Goal: Task Accomplishment & Management: Complete application form

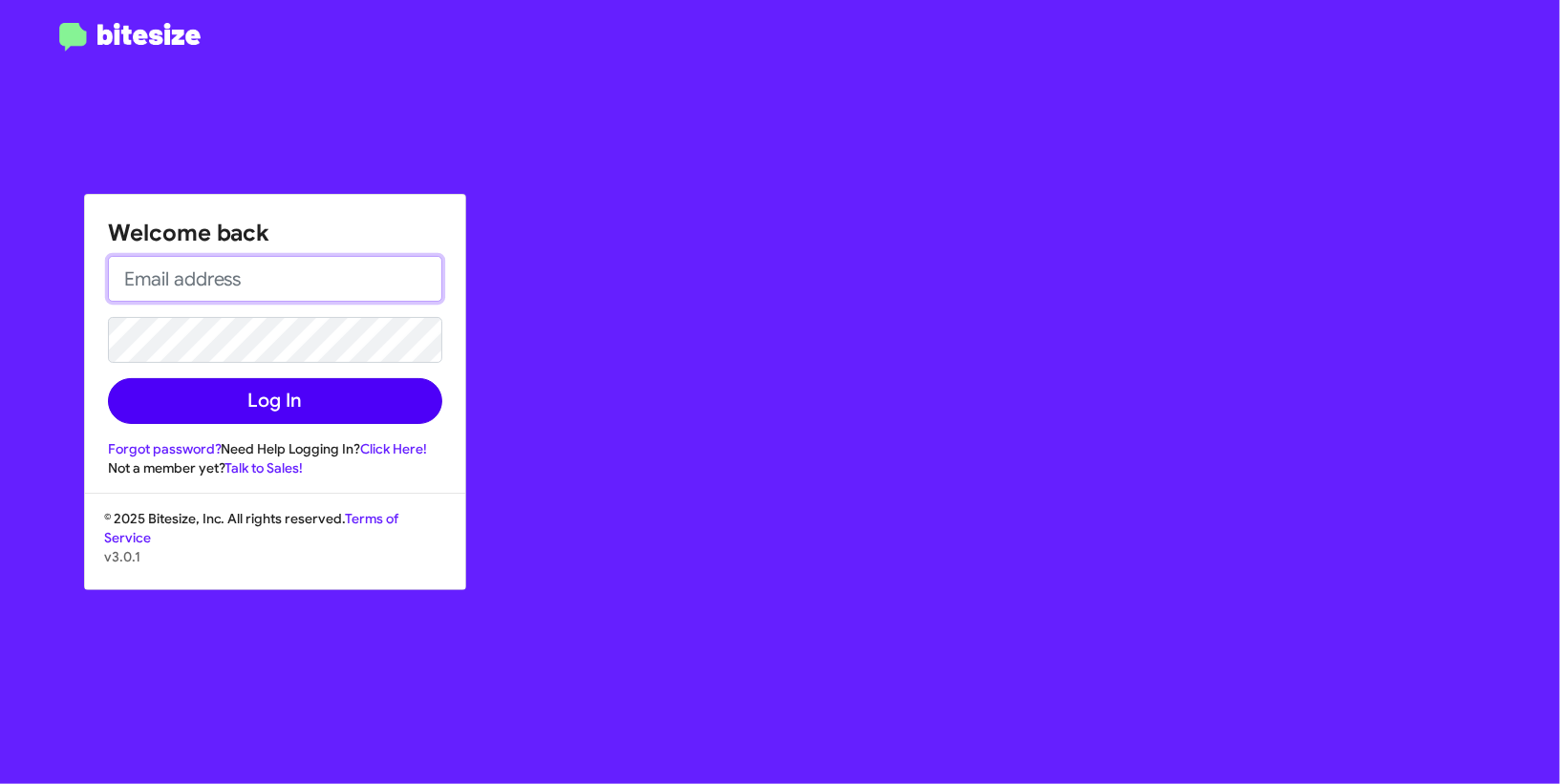
type input "madoka+2@bitesize.co"
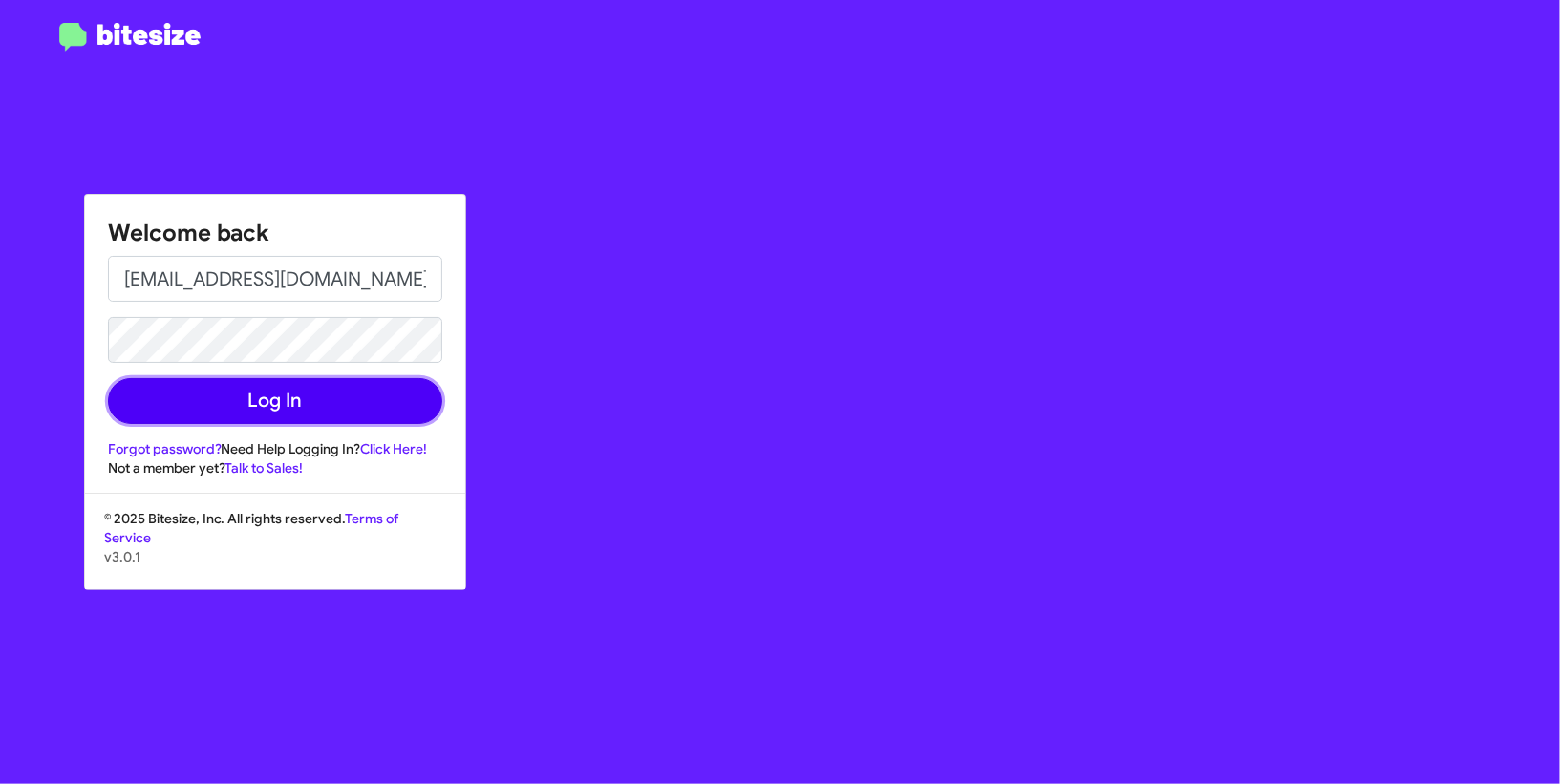
click at [331, 409] on button "Log In" at bounding box center [274, 400] width 334 height 46
click at [314, 413] on button "Log In" at bounding box center [274, 400] width 334 height 46
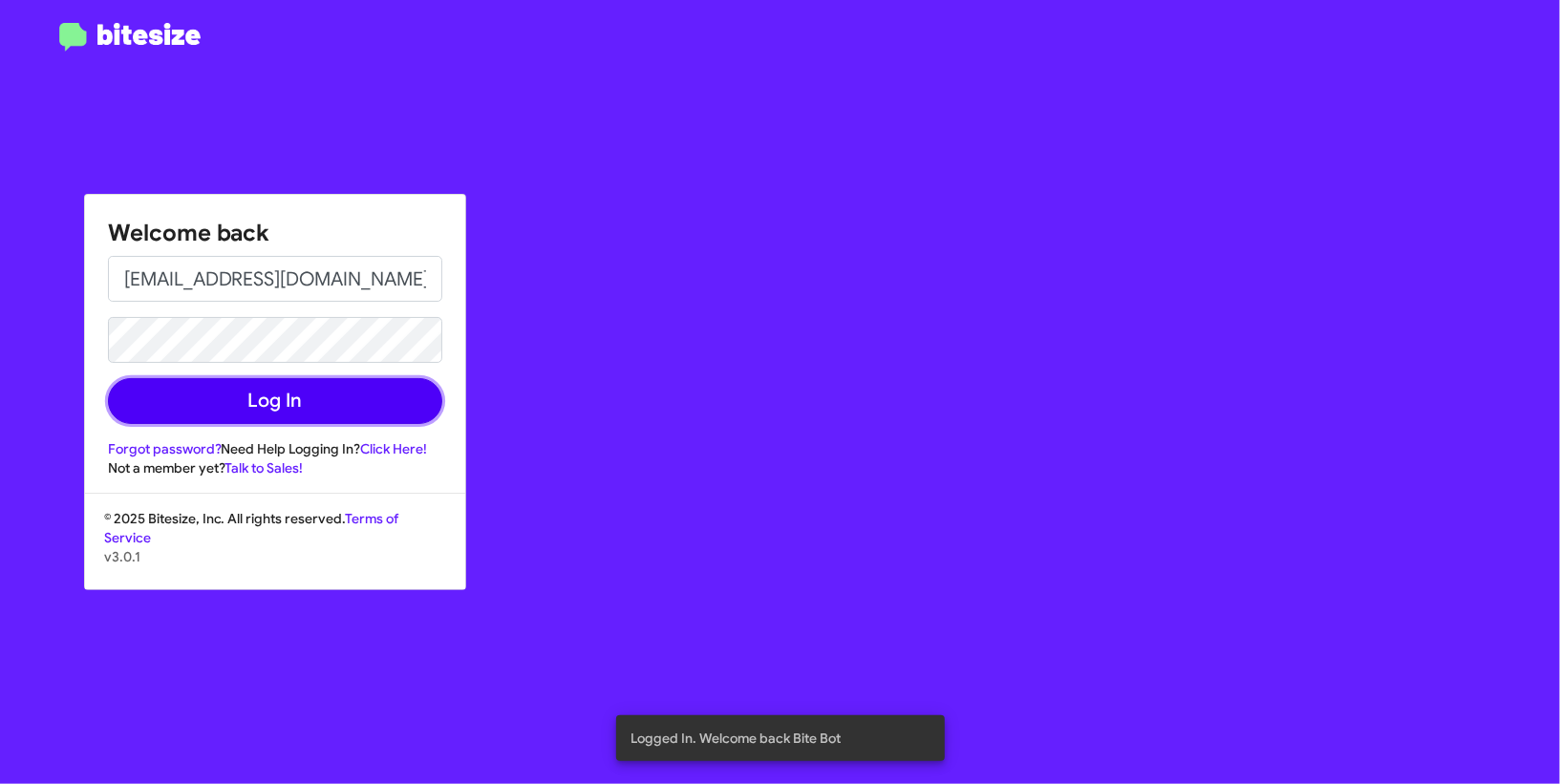
click at [377, 401] on button "Log In" at bounding box center [274, 400] width 334 height 46
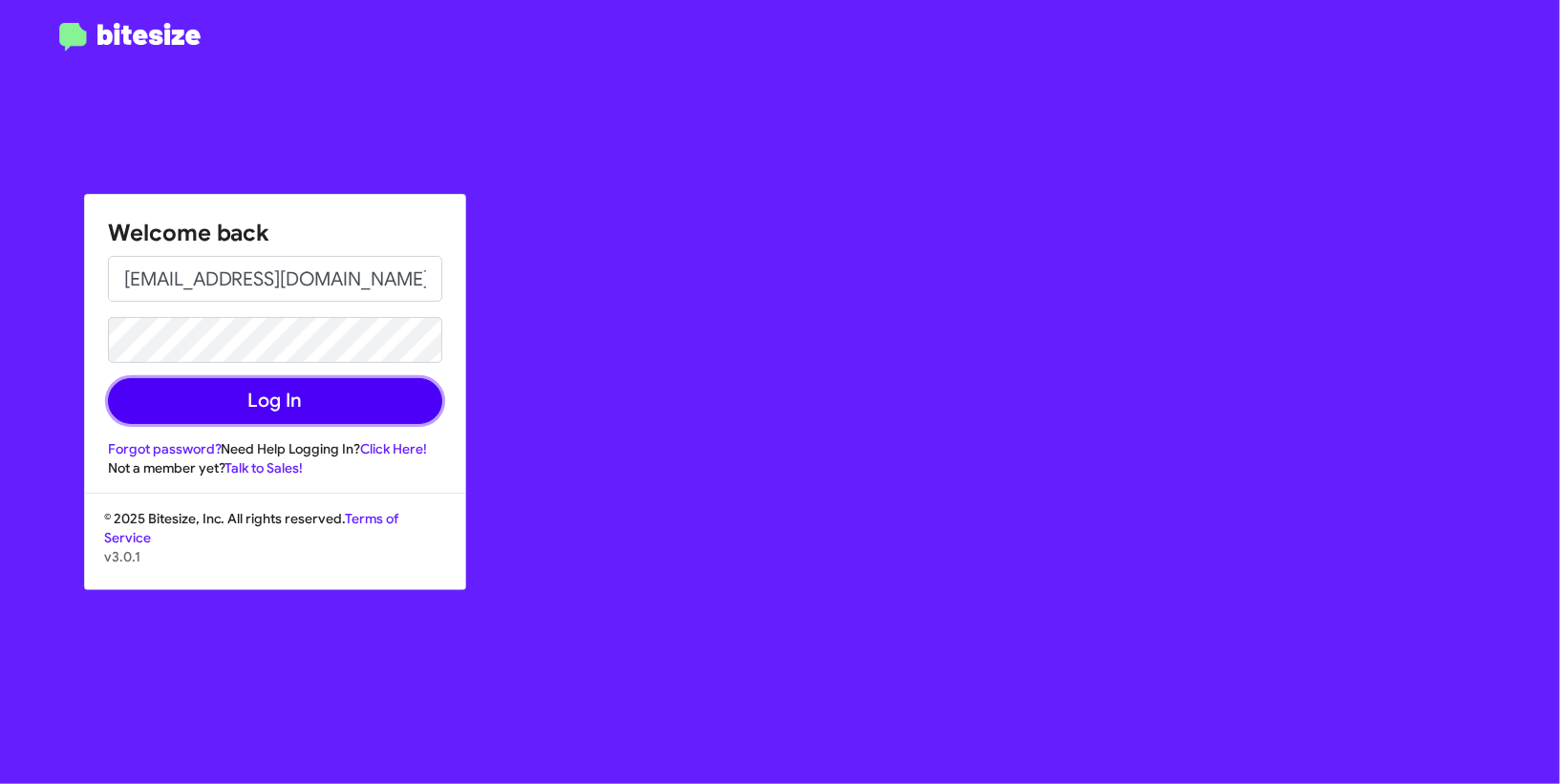
click at [244, 387] on button "Log In" at bounding box center [274, 400] width 334 height 46
click at [247, 403] on button "Log In" at bounding box center [274, 400] width 334 height 46
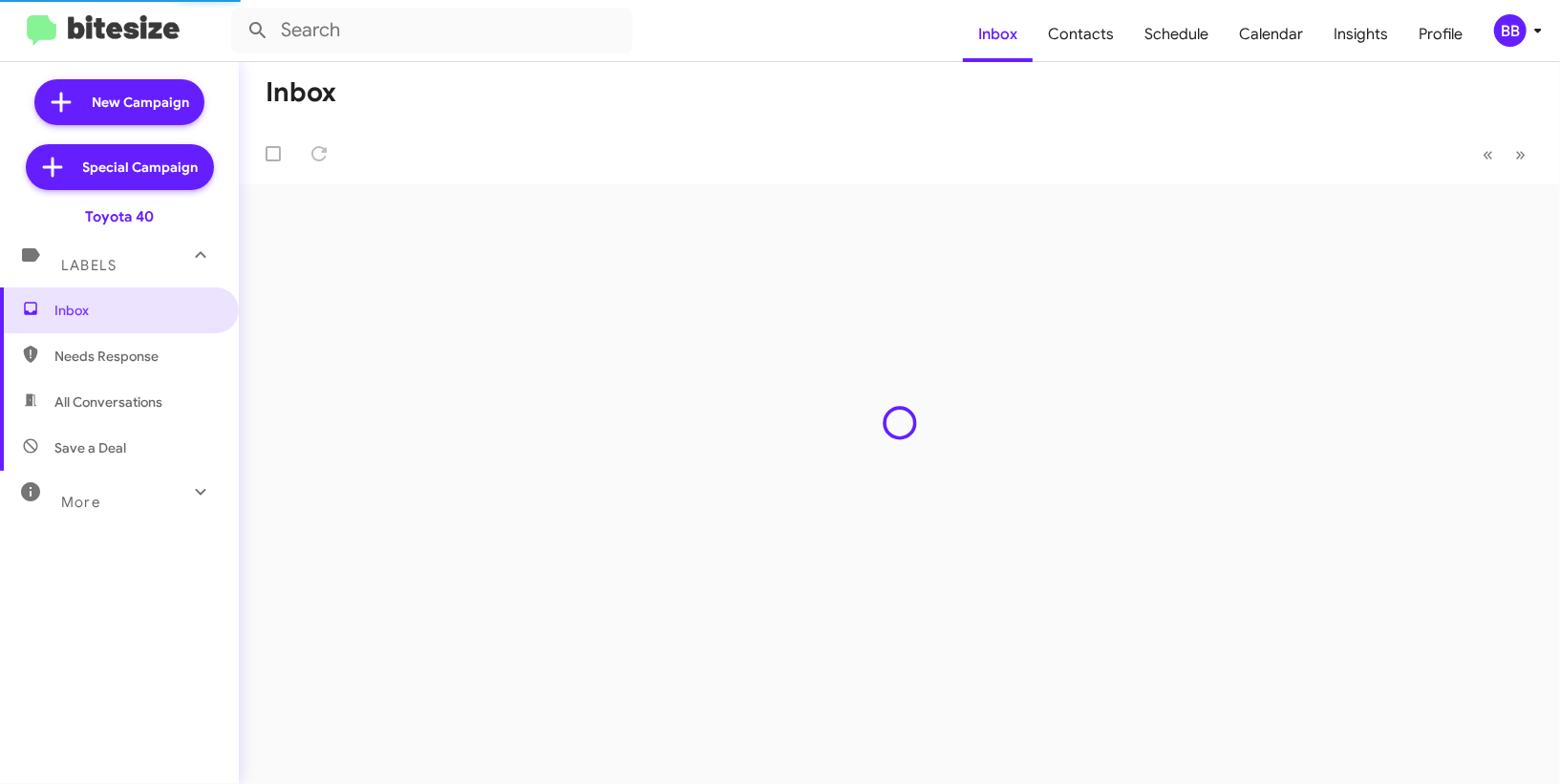
click at [1525, 38] on span "BB" at bounding box center [1521, 30] width 58 height 32
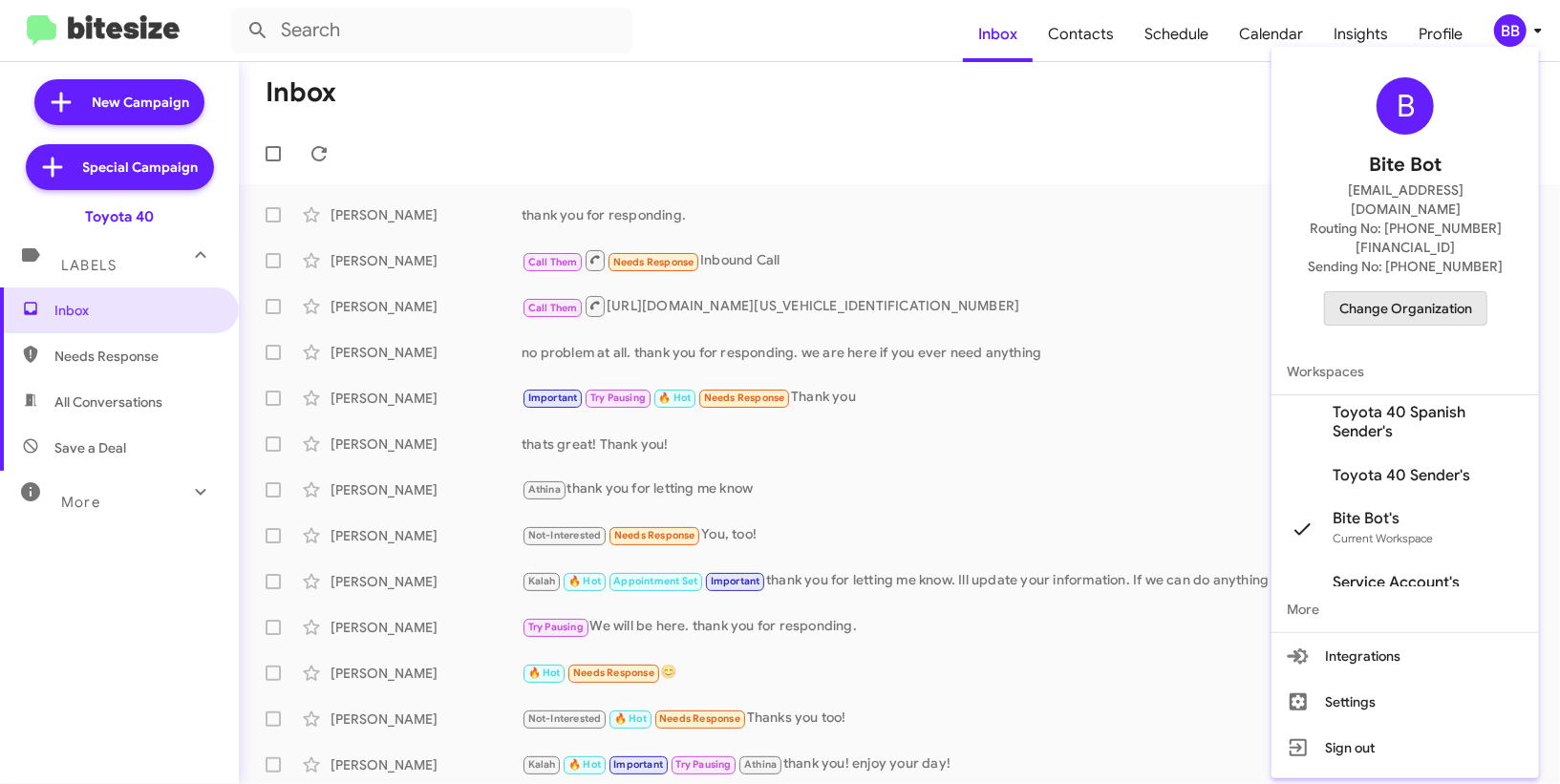
click at [1393, 292] on span "Change Organization" at bounding box center [1406, 308] width 133 height 32
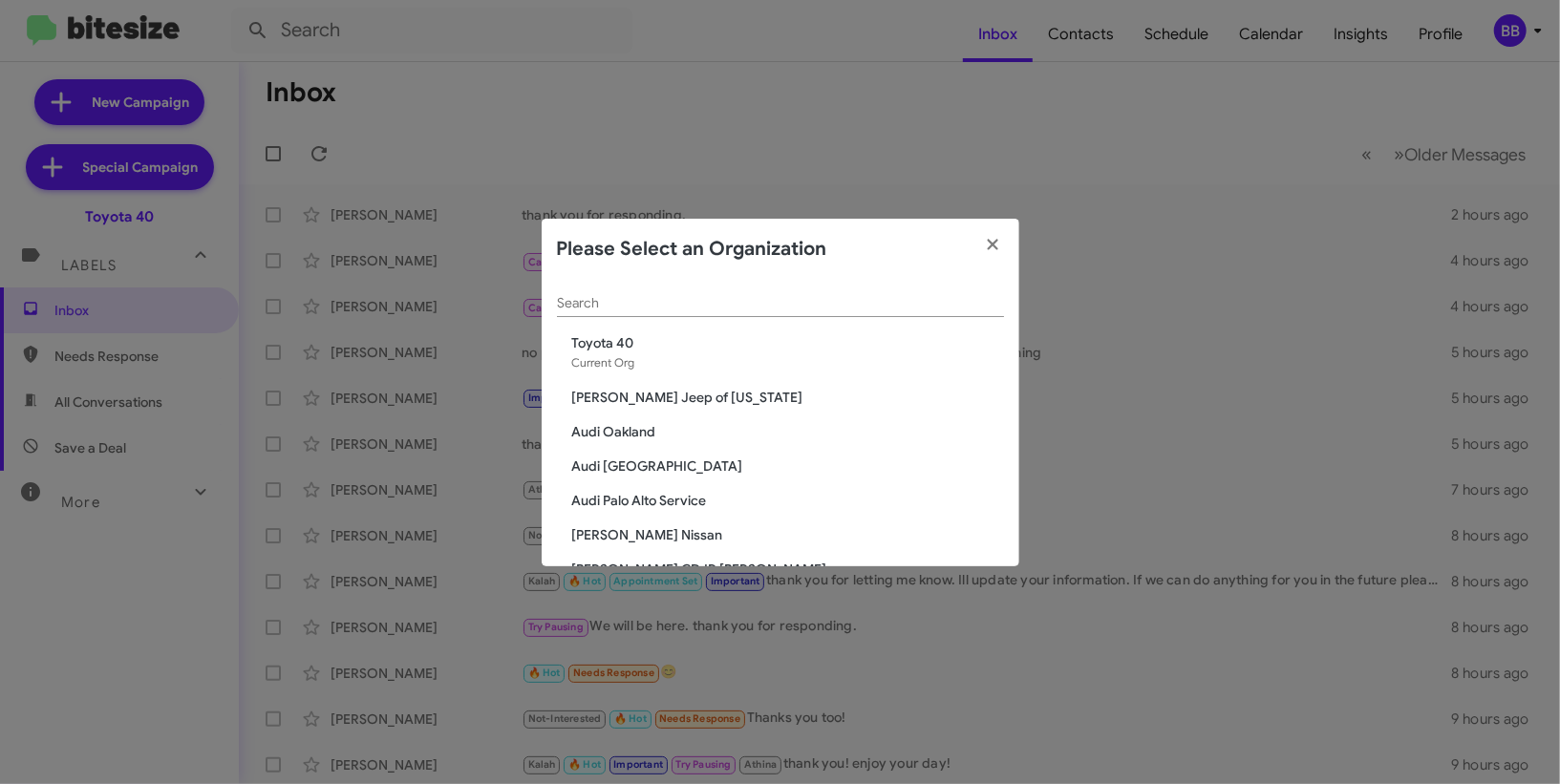
click at [676, 304] on input "Search" at bounding box center [780, 304] width 447 height 16
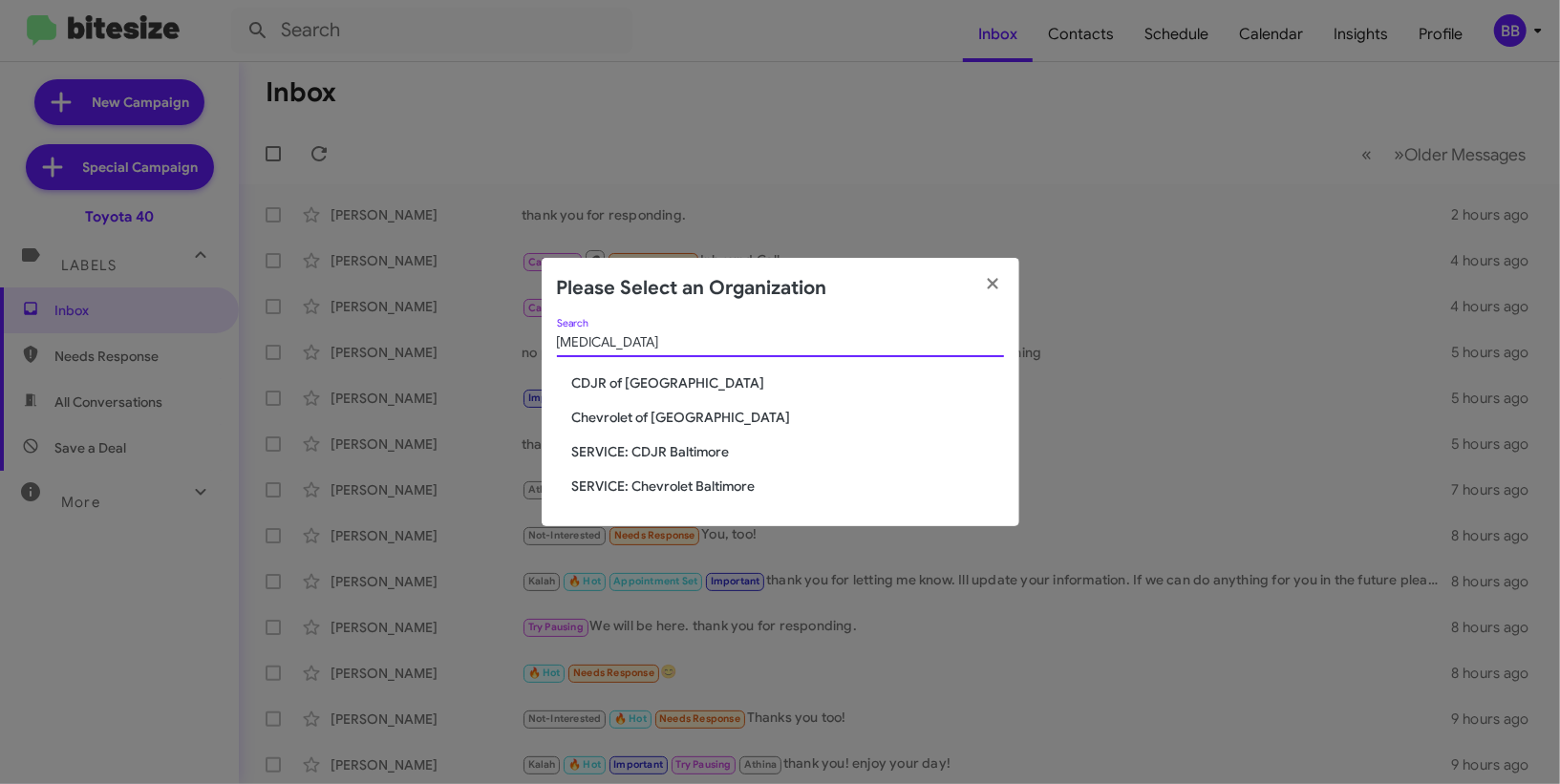
type input "bal"
click at [654, 381] on span "CDJR of [GEOGRAPHIC_DATA]" at bounding box center [788, 383] width 432 height 20
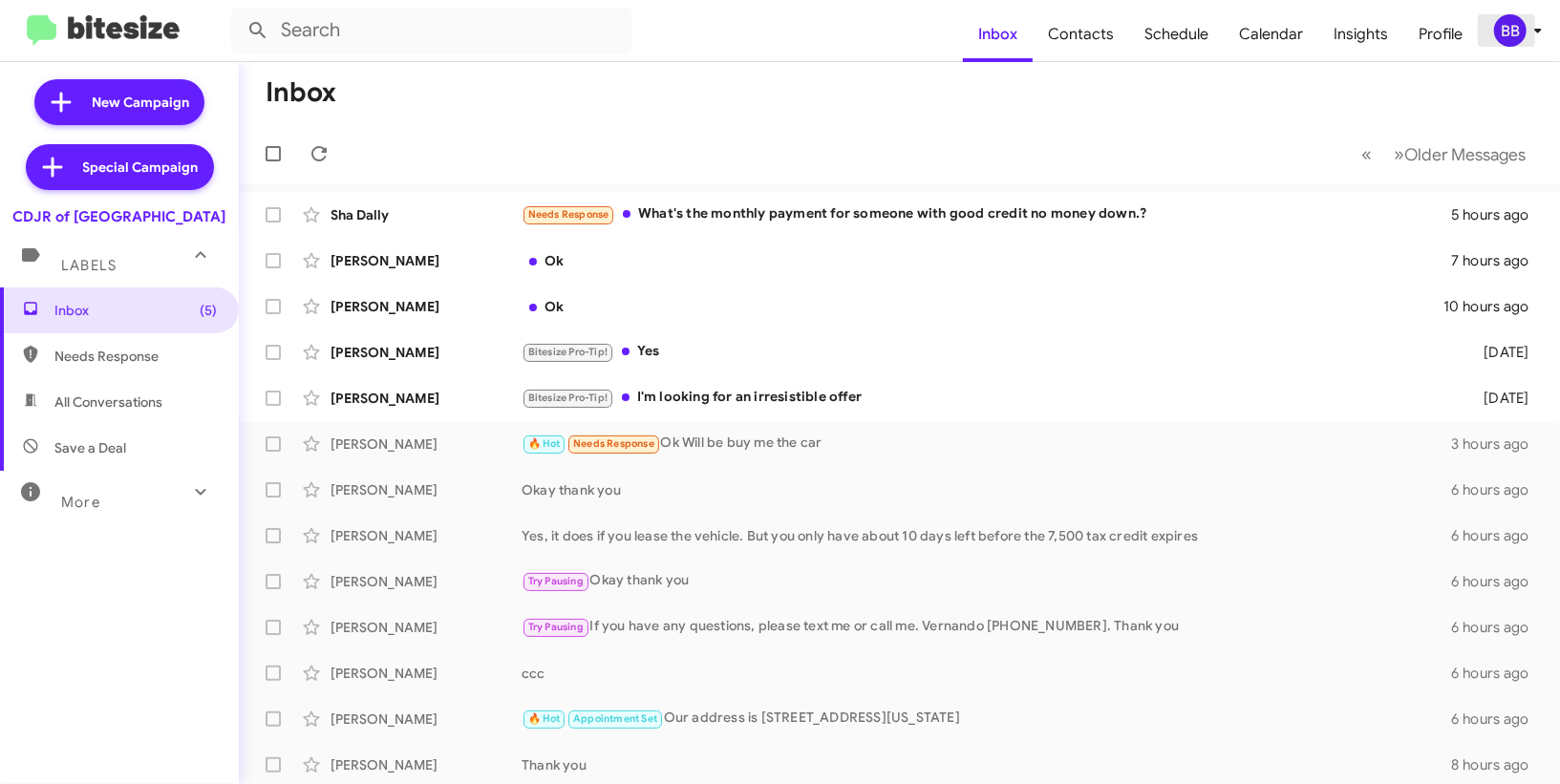
click at [1534, 21] on icon at bounding box center [1537, 30] width 22 height 22
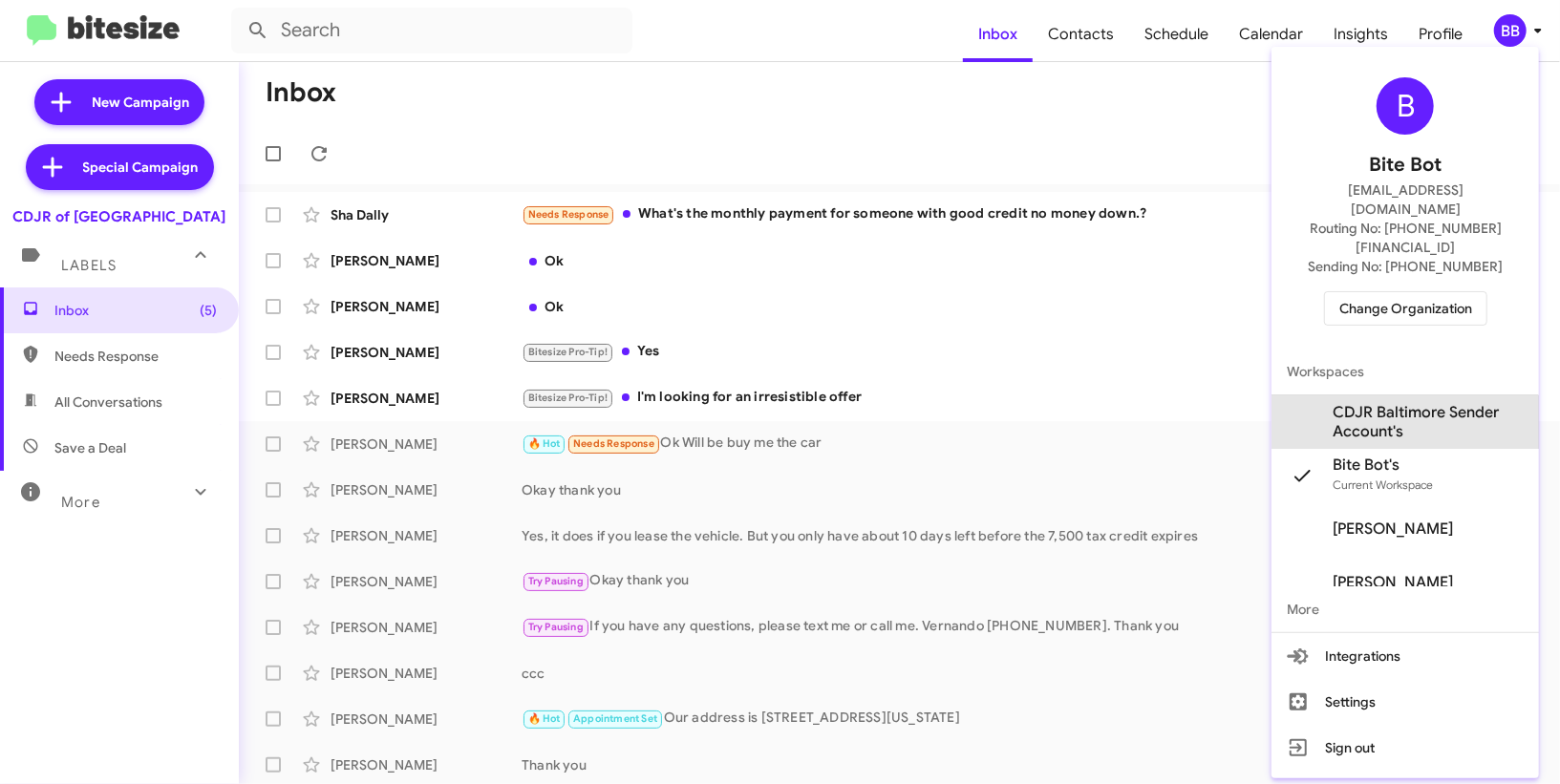
click at [1389, 403] on span "CDJR Baltimore Sender Account's" at bounding box center [1428, 422] width 191 height 38
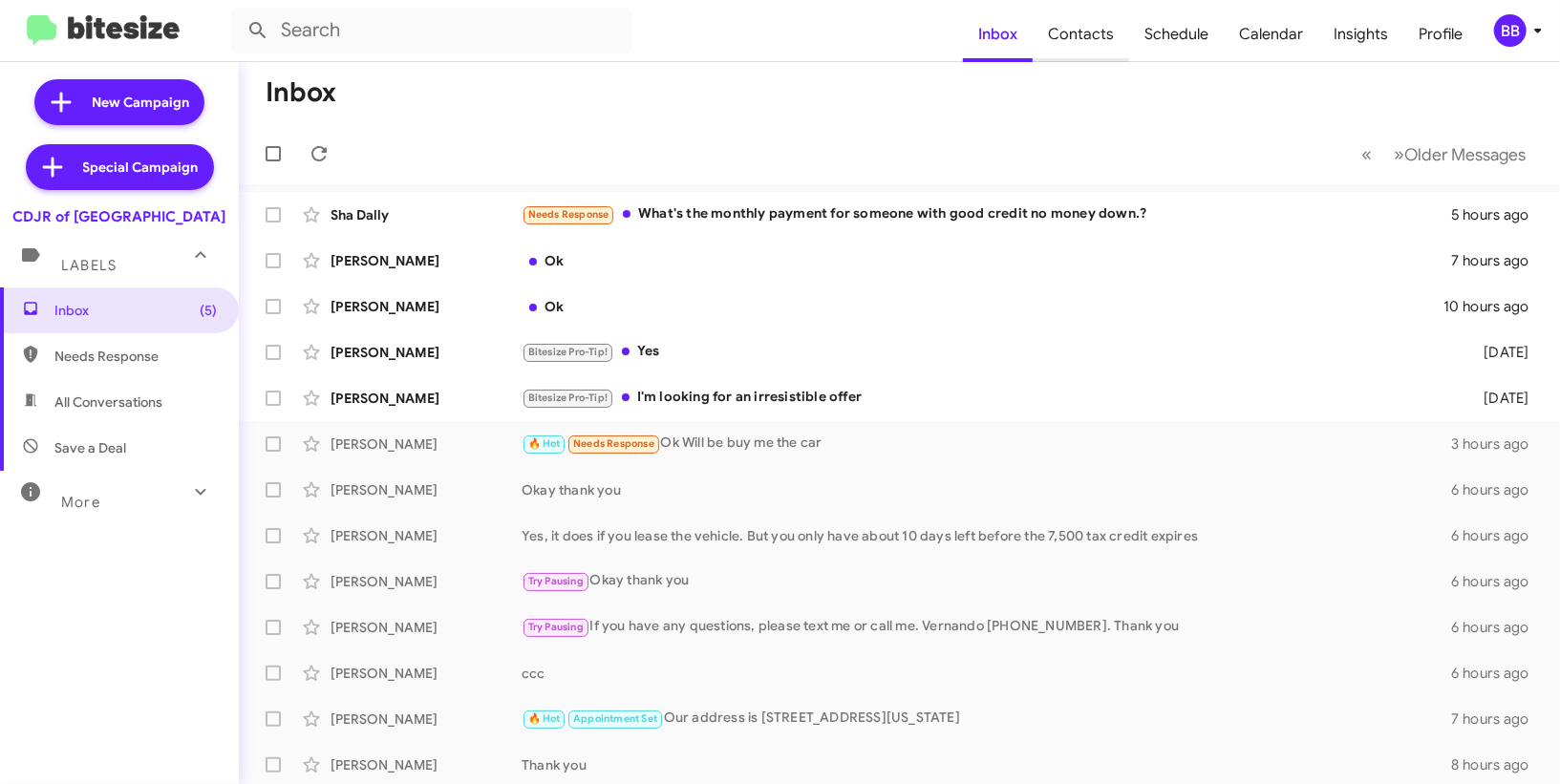
click at [1093, 51] on span "Contacts" at bounding box center [1080, 34] width 97 height 56
type input "in:groups"
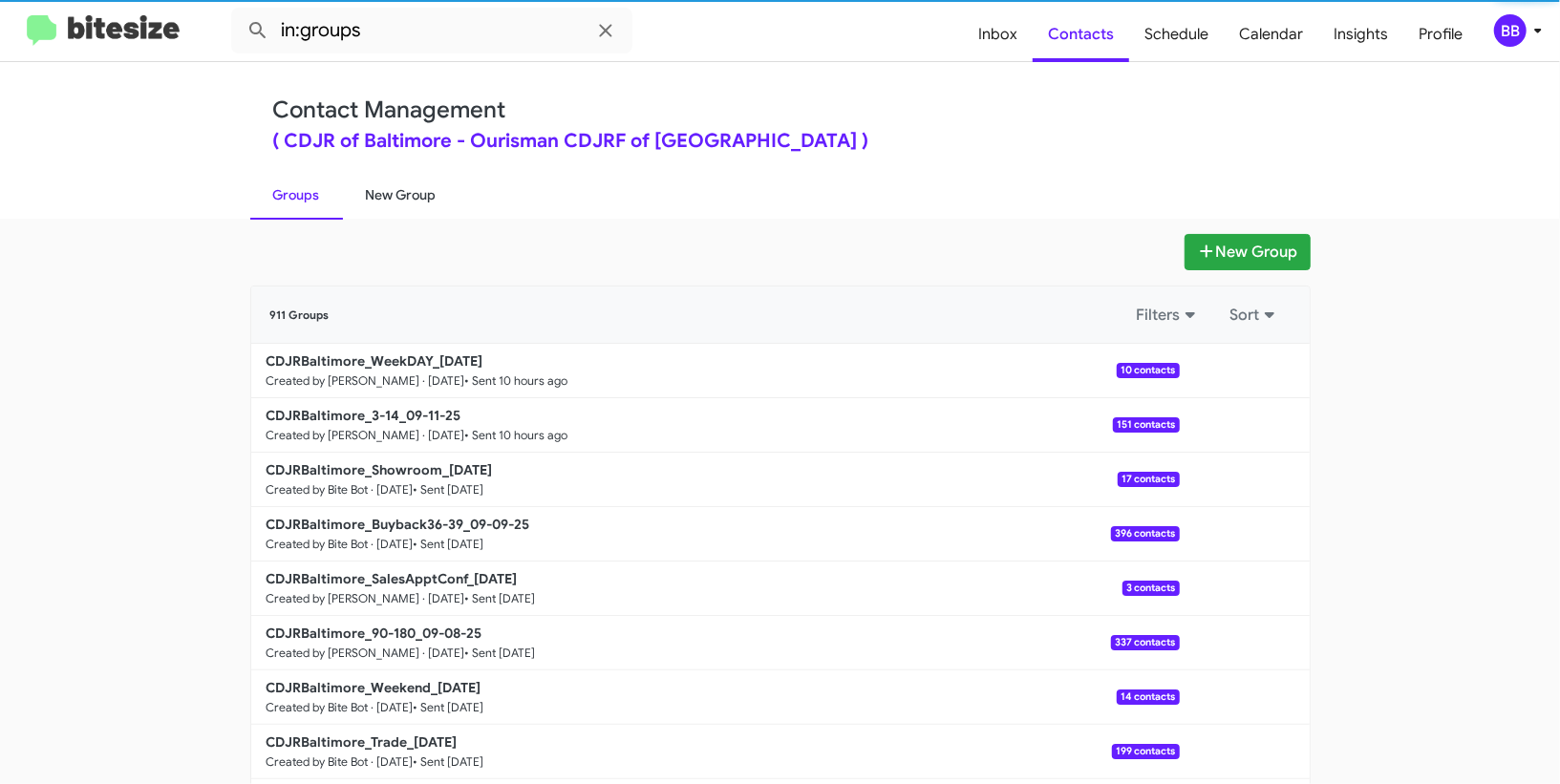
click at [428, 198] on link "New Group" at bounding box center [401, 194] width 116 height 50
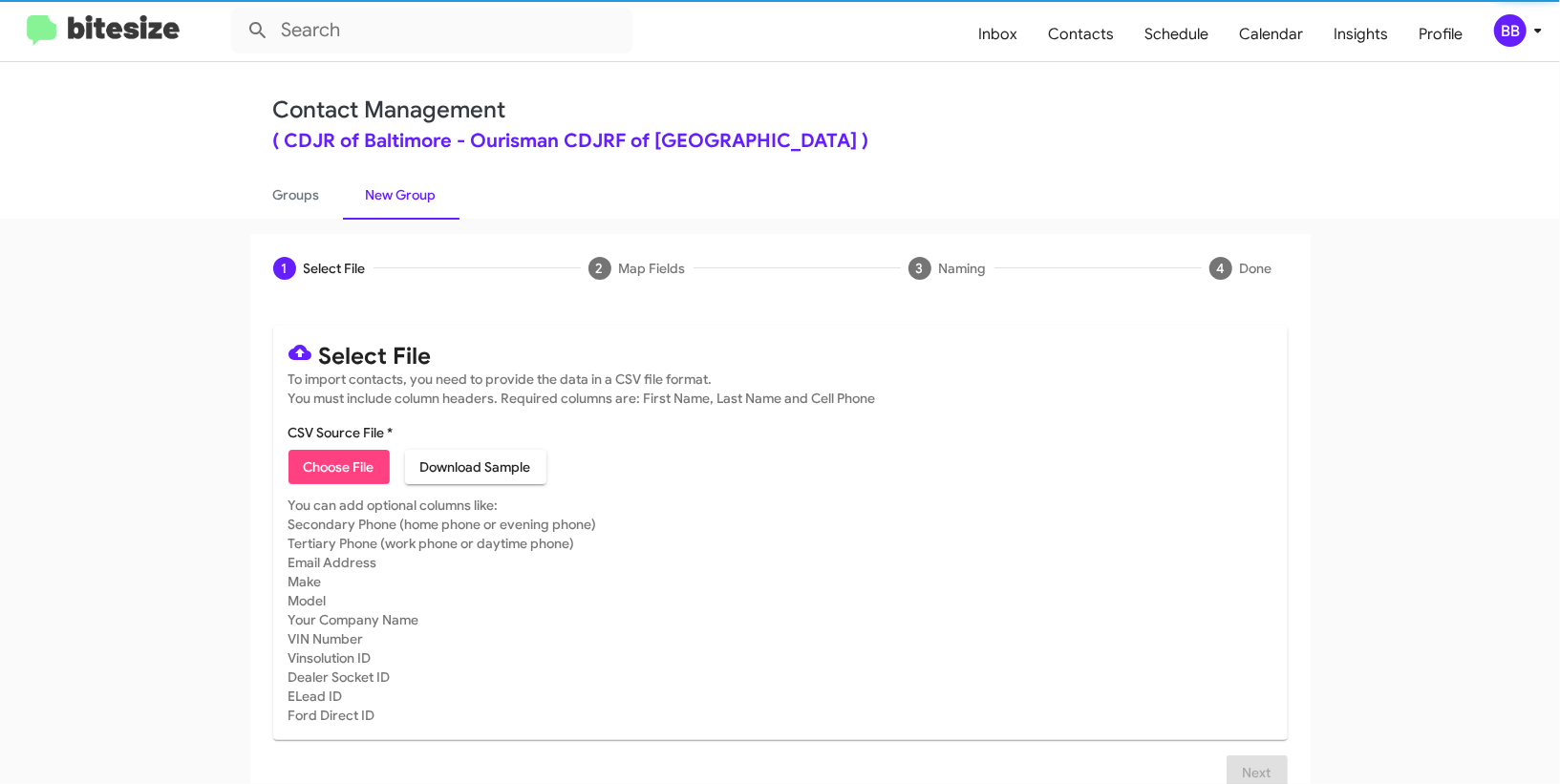
click at [347, 451] on span "Choose File" at bounding box center [339, 466] width 70 height 34
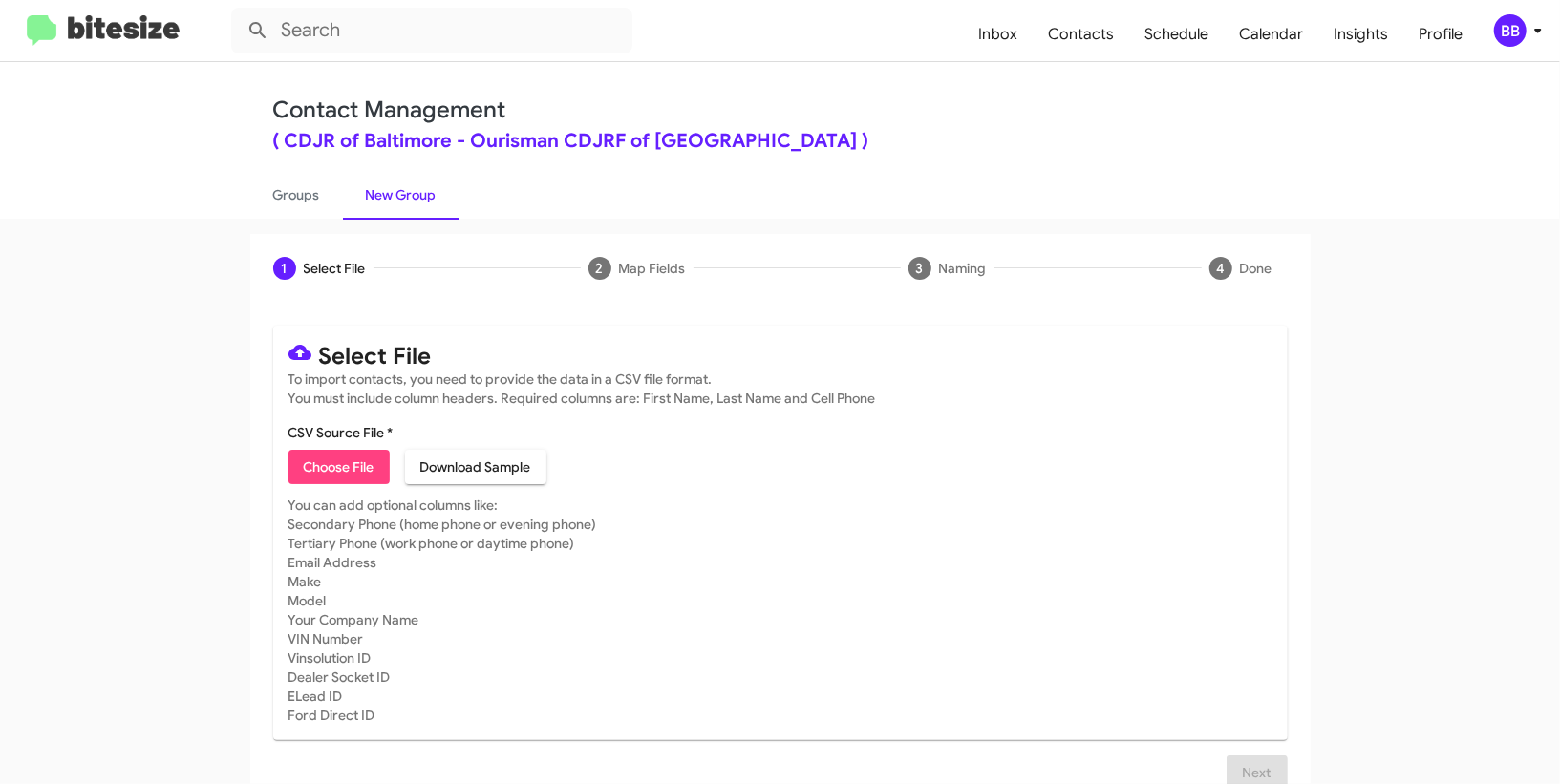
type input "CDJRBaltimore_16-90_09-12-25"
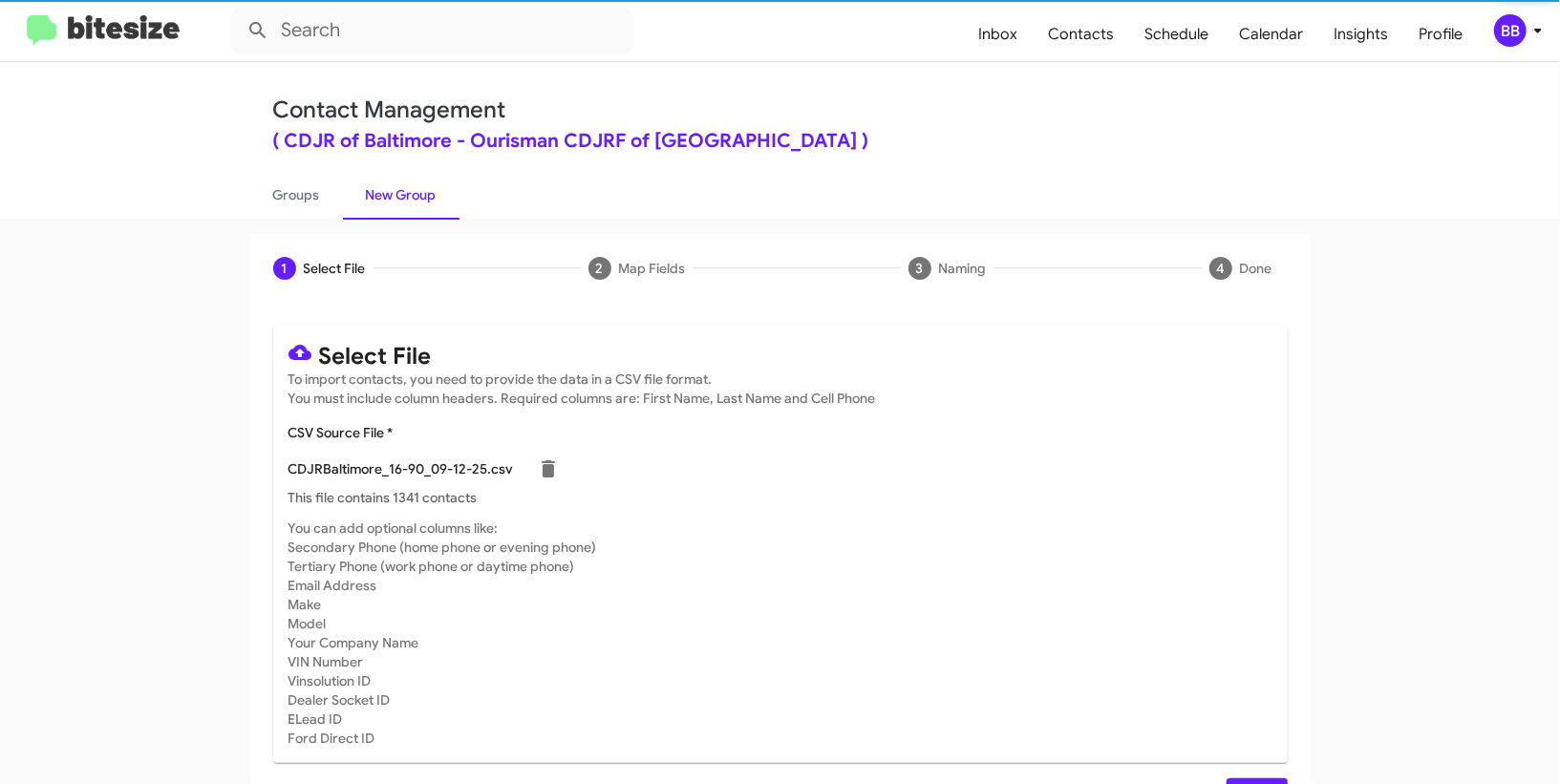
scroll to position [50, 0]
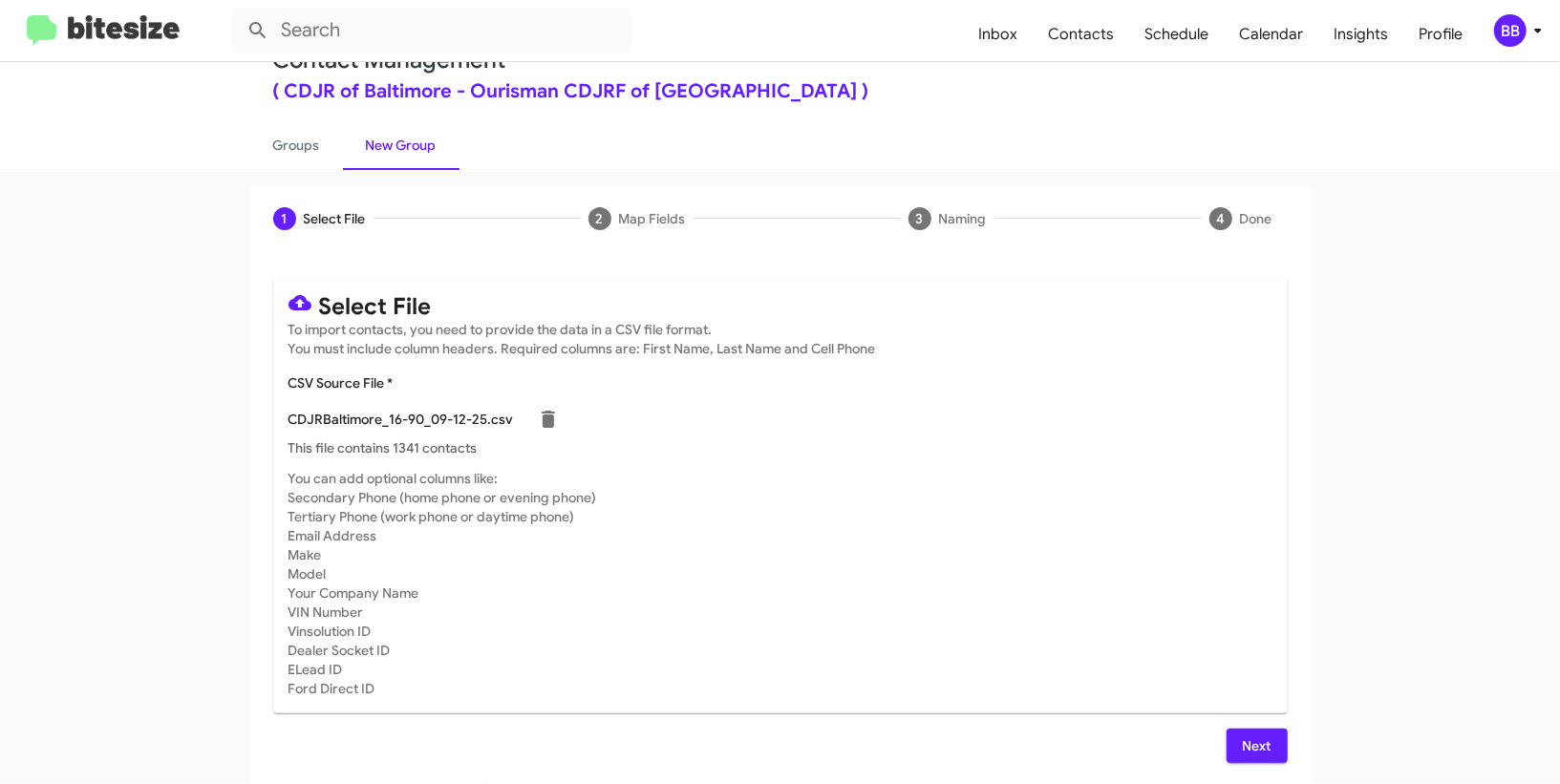
click at [1256, 734] on span "Next" at bounding box center [1256, 745] width 30 height 34
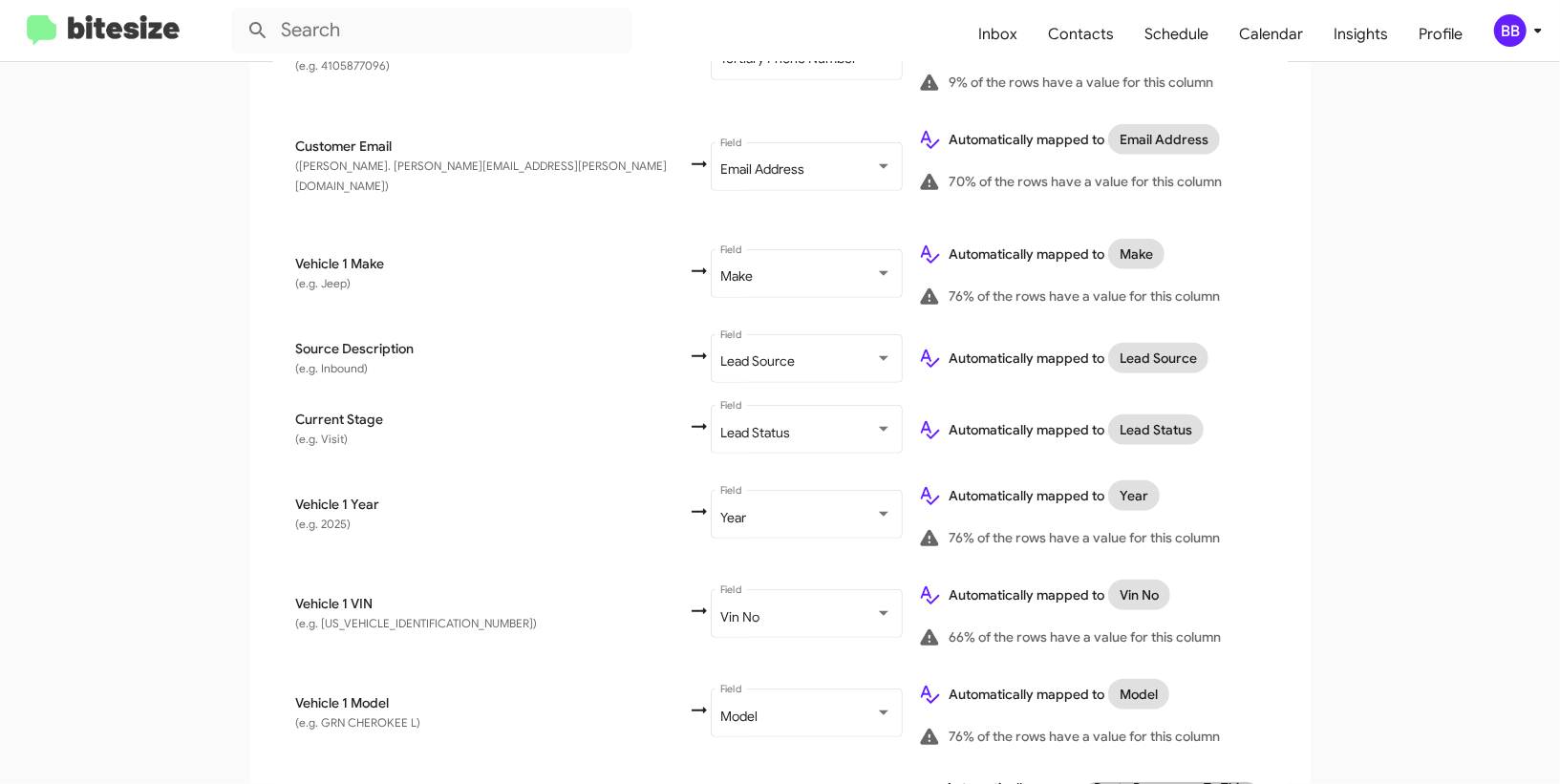
scroll to position [1065, 0]
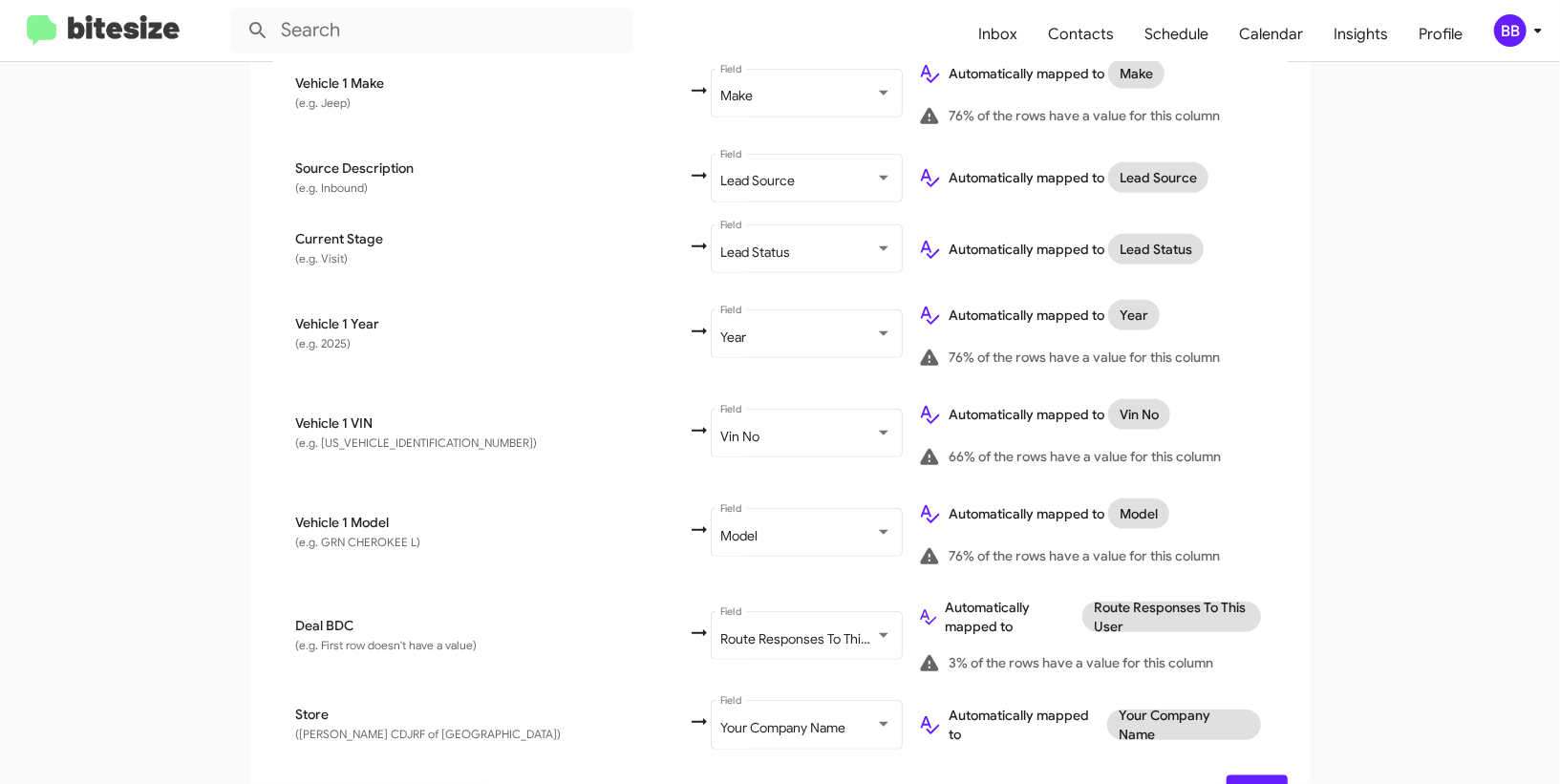
click at [1242, 775] on span "Next" at bounding box center [1256, 792] width 30 height 34
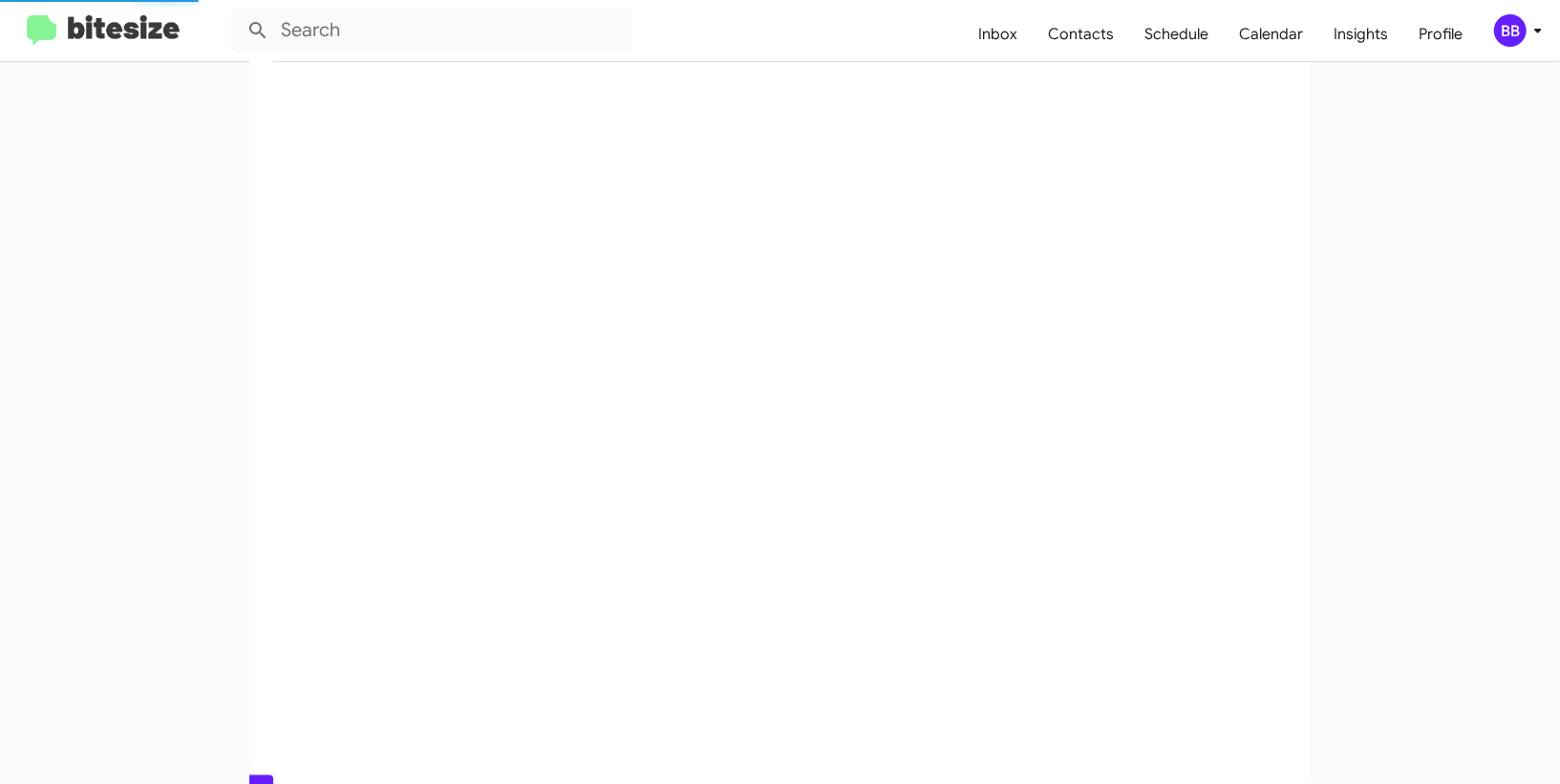
scroll to position [59, 0]
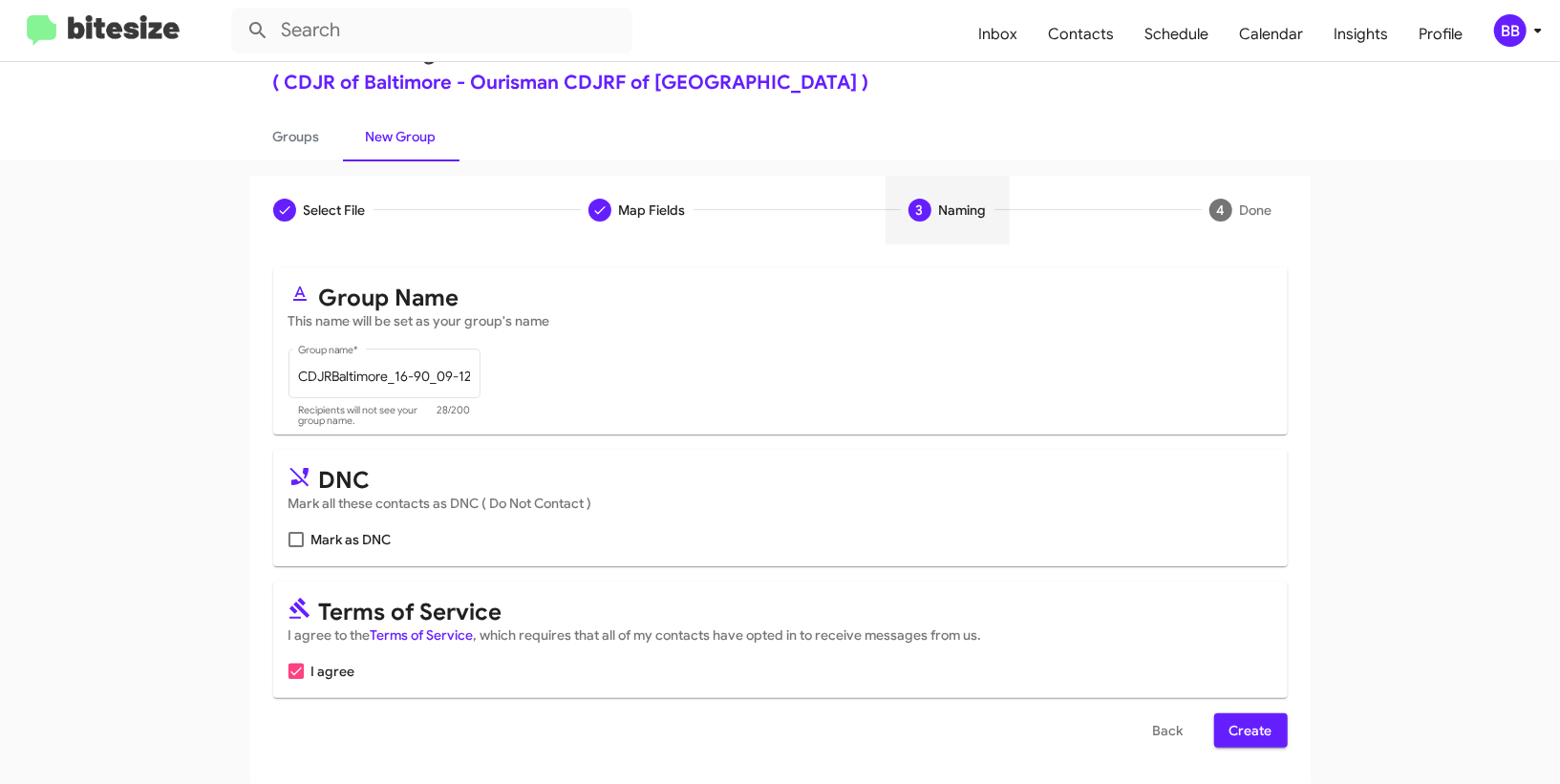
click at [1259, 731] on span "Create" at bounding box center [1250, 729] width 43 height 34
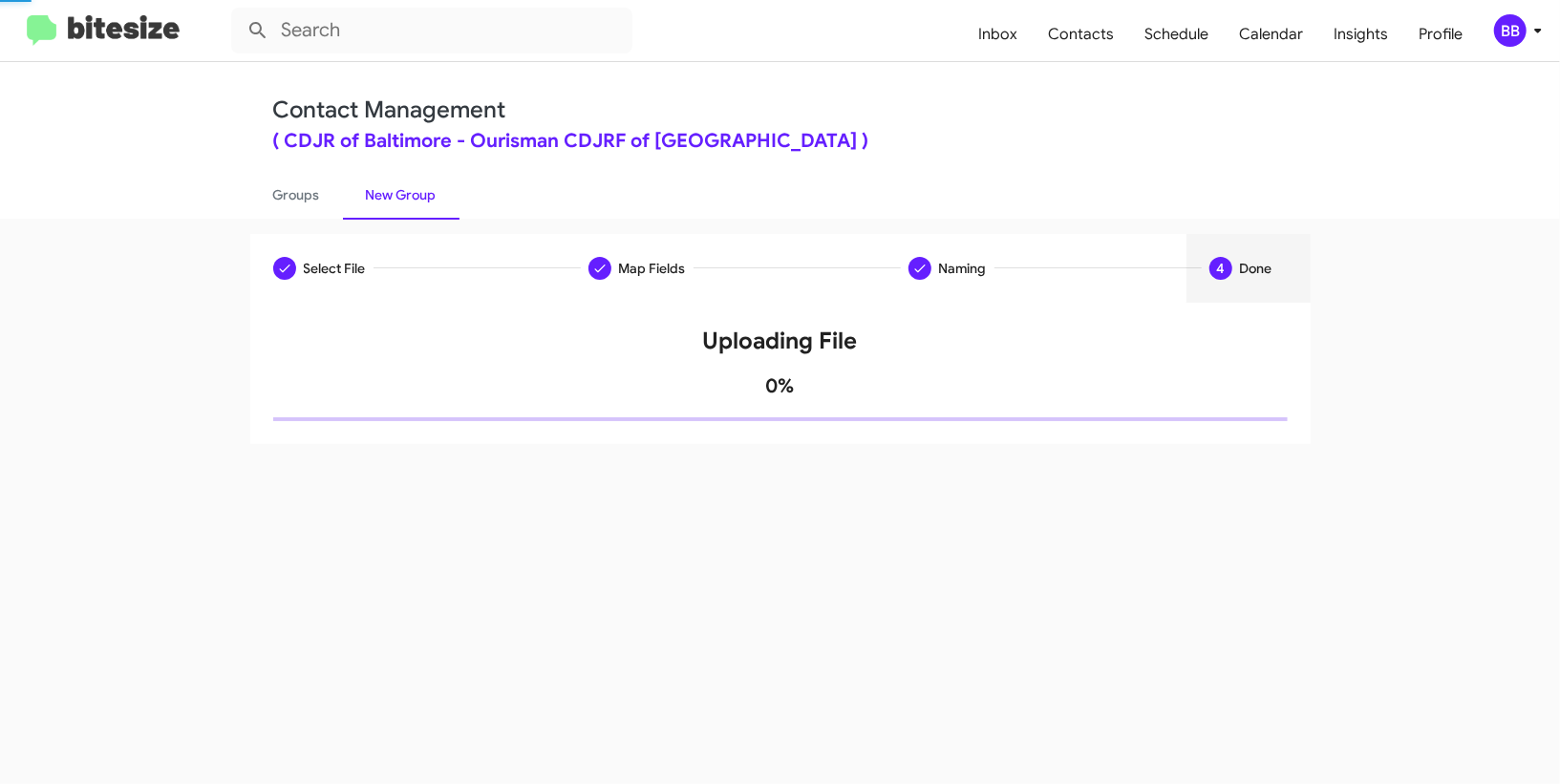
scroll to position [0, 0]
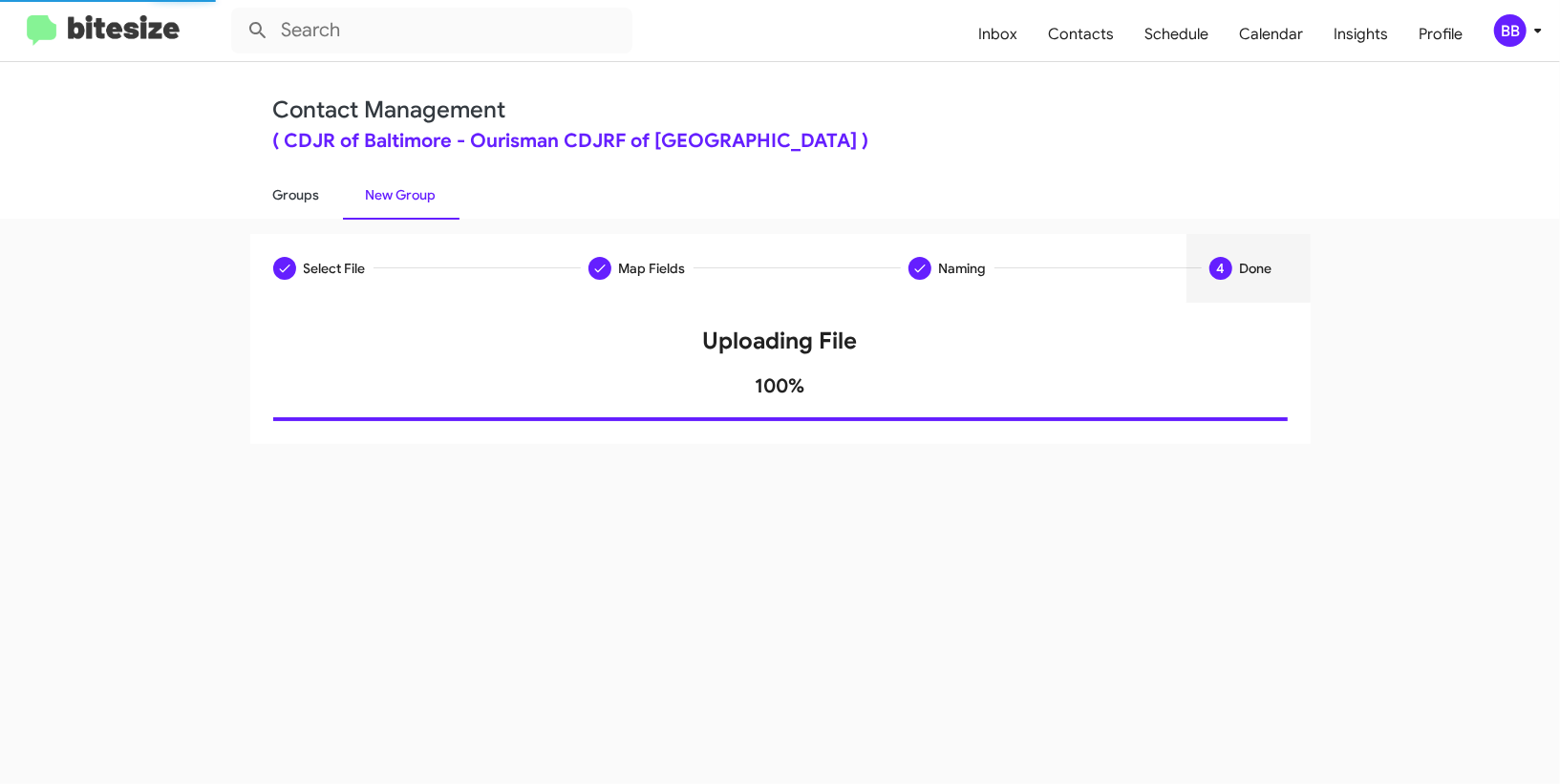
click at [310, 202] on link "Groups" at bounding box center [296, 194] width 93 height 50
type input "in:groups"
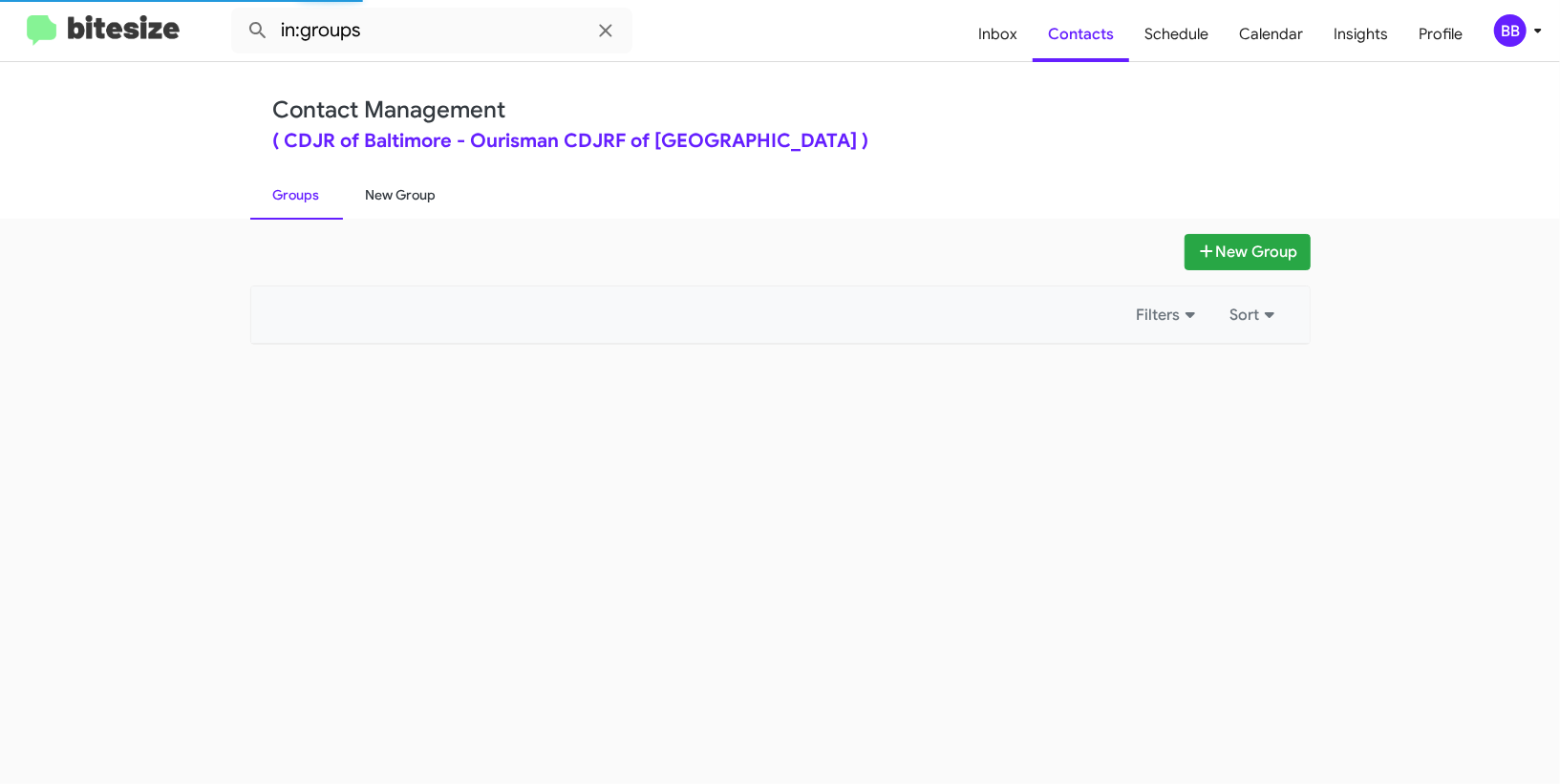
click at [374, 211] on link "New Group" at bounding box center [401, 194] width 116 height 50
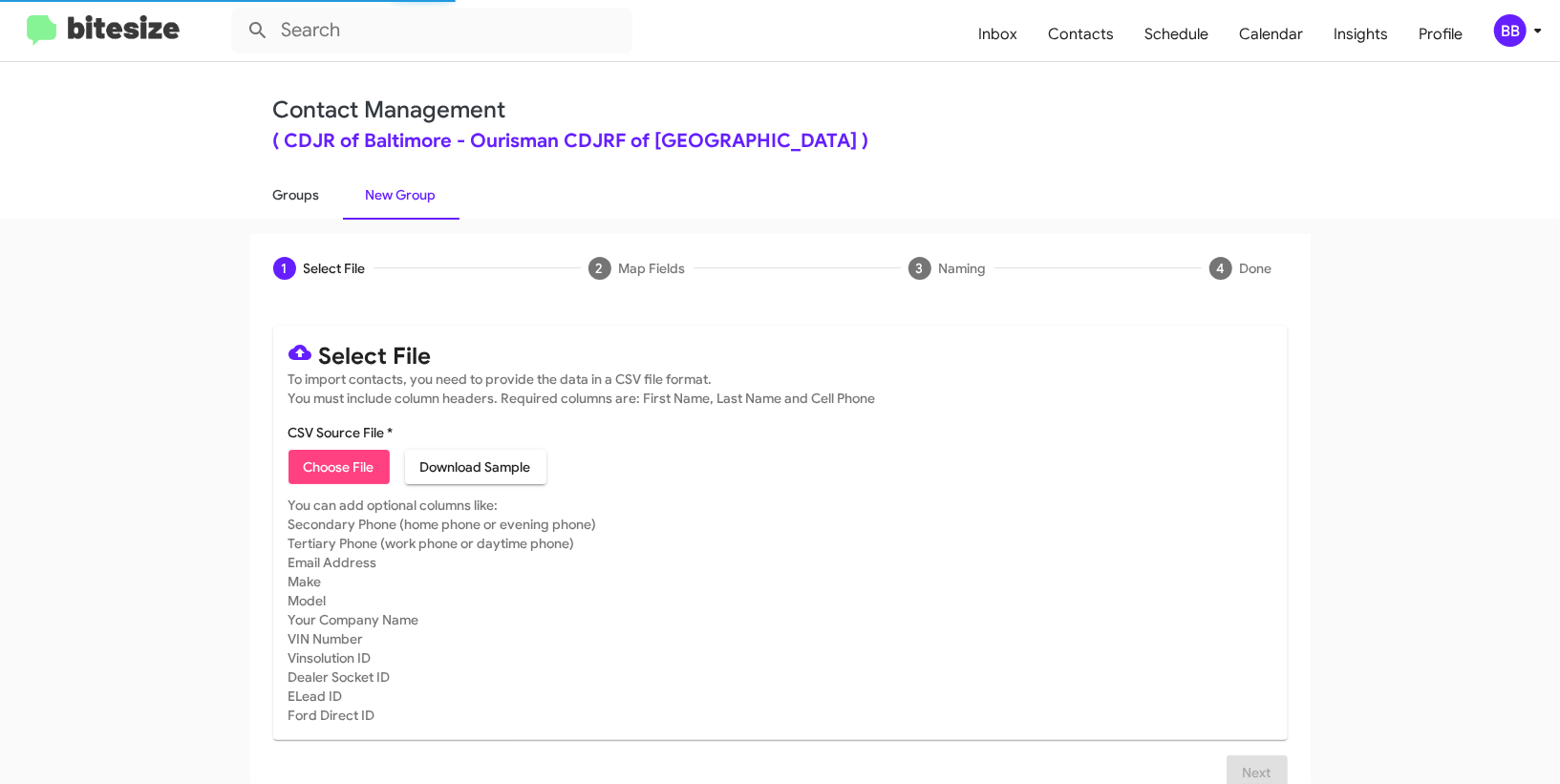
click at [274, 204] on link "Groups" at bounding box center [296, 194] width 93 height 50
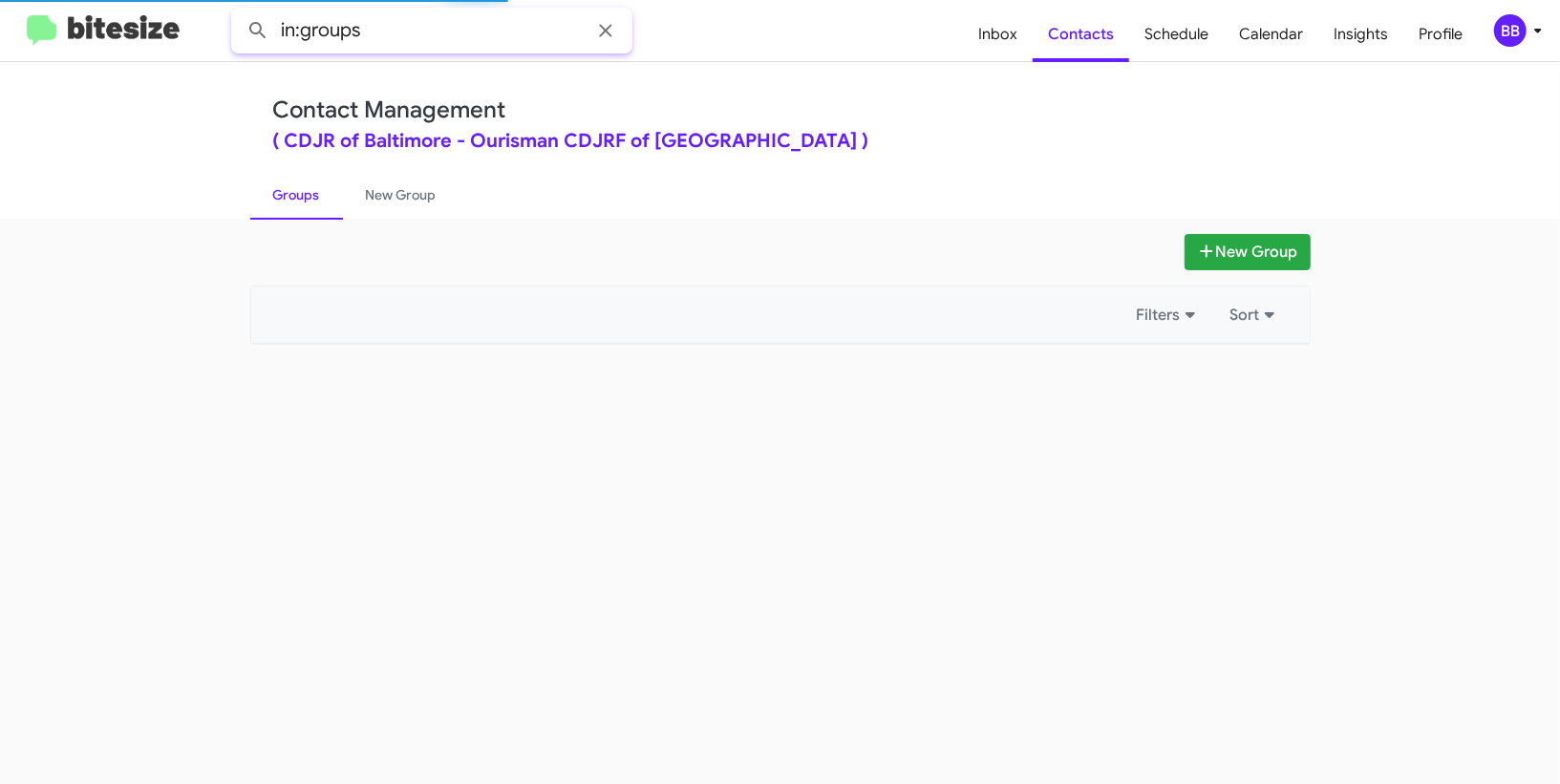
click at [411, 21] on input "in:groups" at bounding box center [432, 30] width 401 height 46
type input "in:groups 16-"
click at [238, 12] on button at bounding box center [257, 30] width 38 height 38
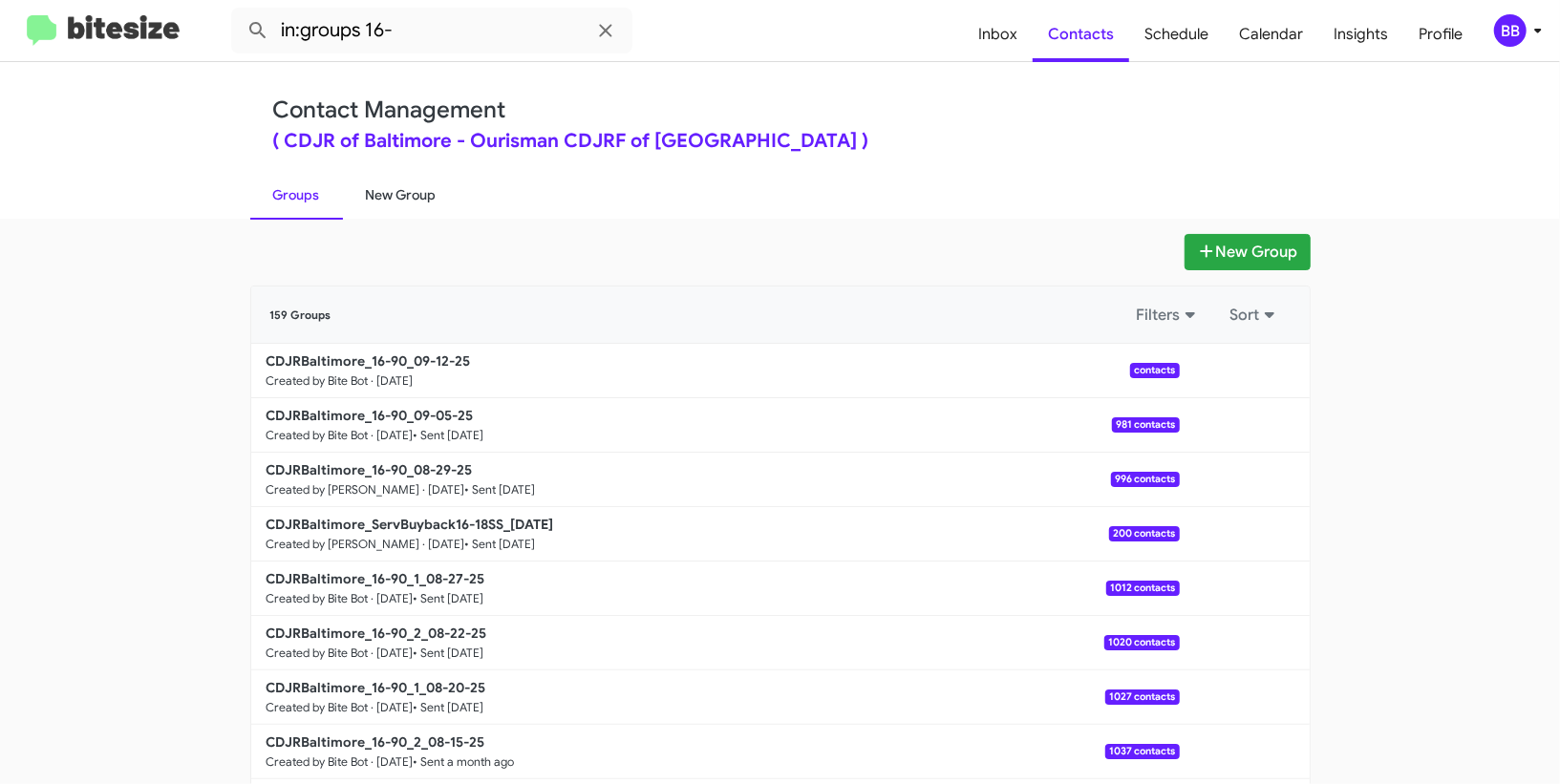
click at [402, 216] on link "New Group" at bounding box center [401, 194] width 116 height 50
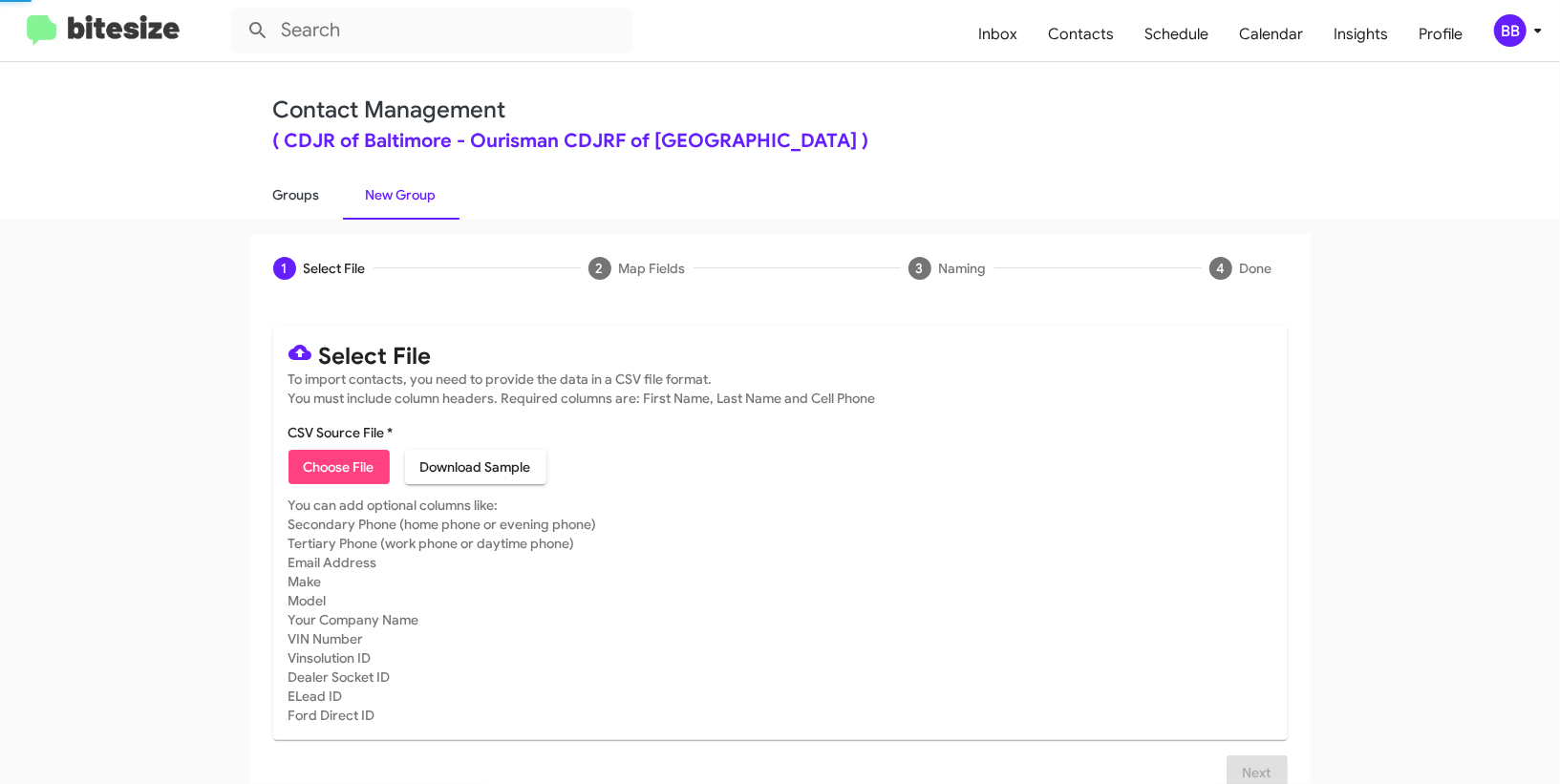
click at [301, 210] on link "Groups" at bounding box center [296, 194] width 93 height 50
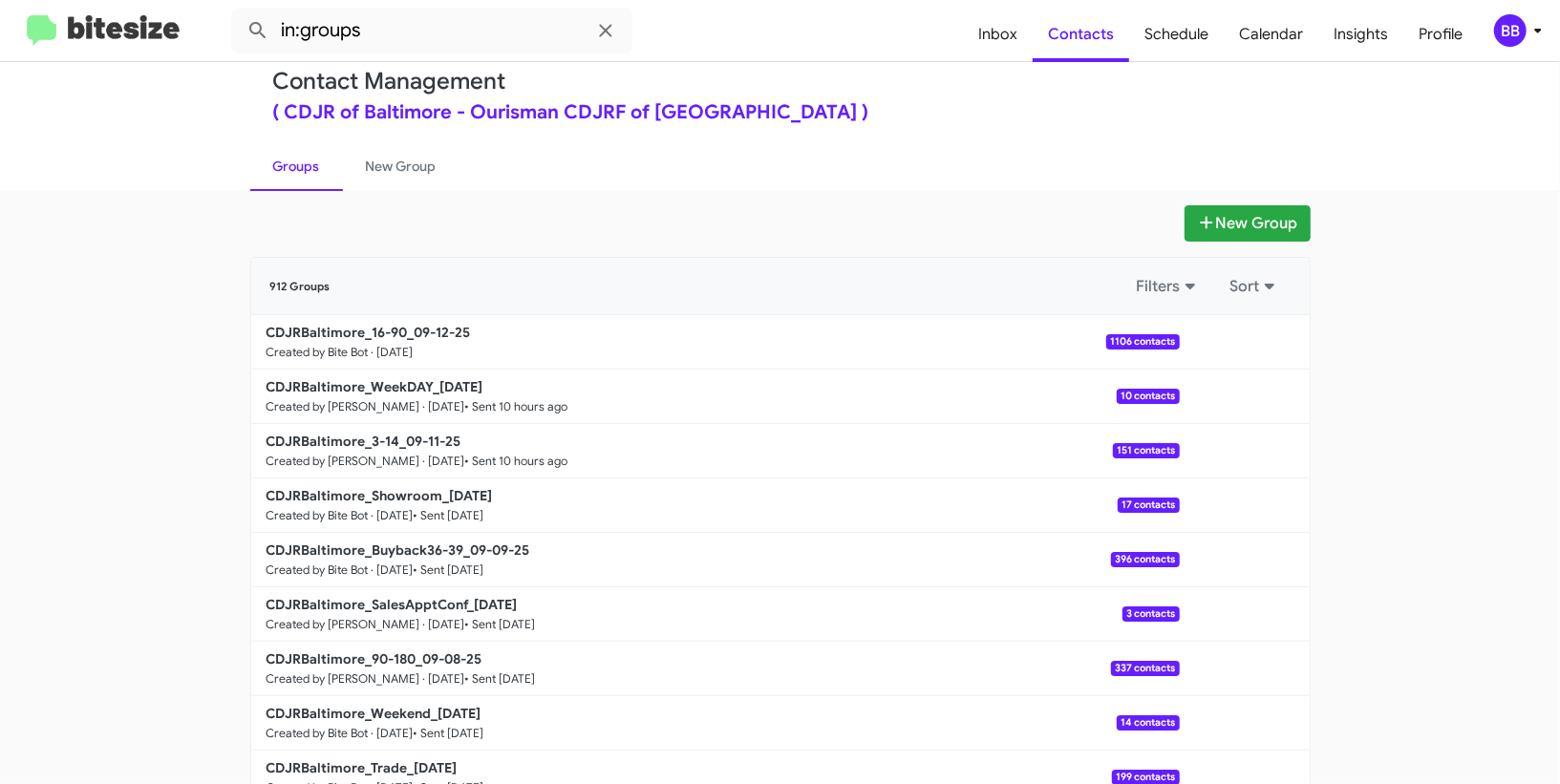
scroll to position [55, 0]
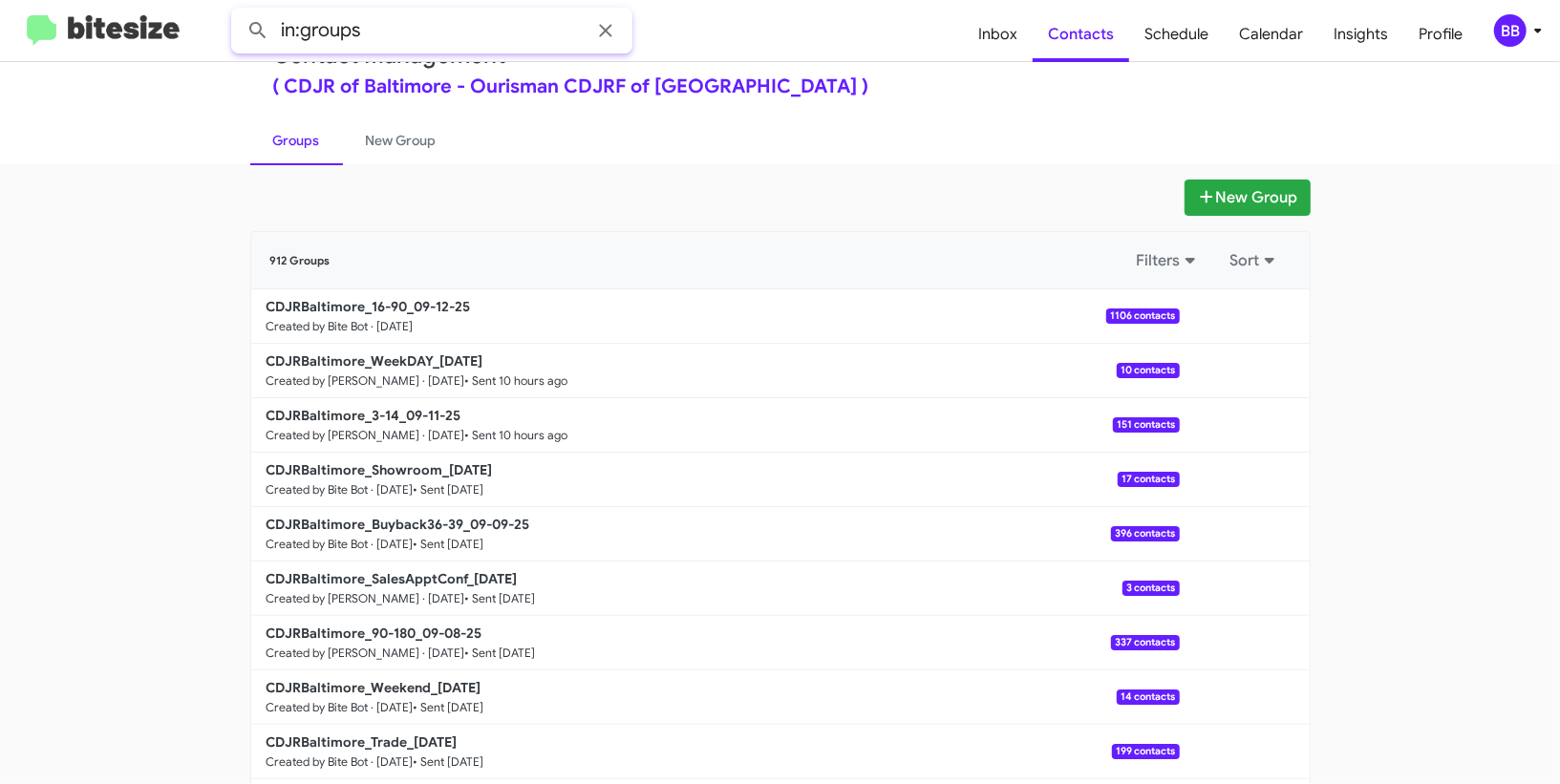
click at [475, 40] on input "in:groups" at bounding box center [432, 30] width 401 height 46
type input "in:groups 16-"
click at [238, 12] on button at bounding box center [257, 30] width 38 height 38
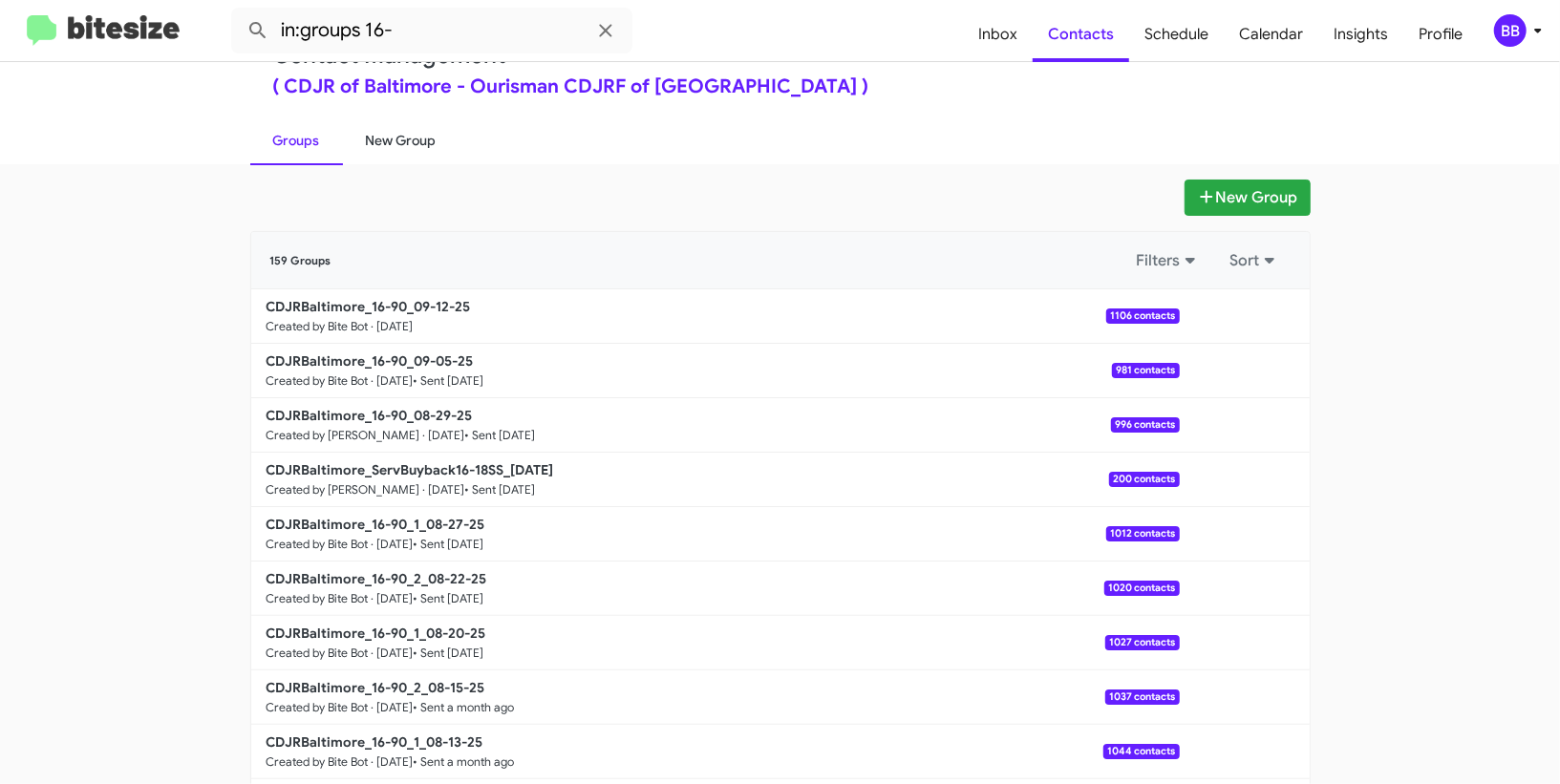
click at [416, 133] on link "New Group" at bounding box center [401, 140] width 116 height 50
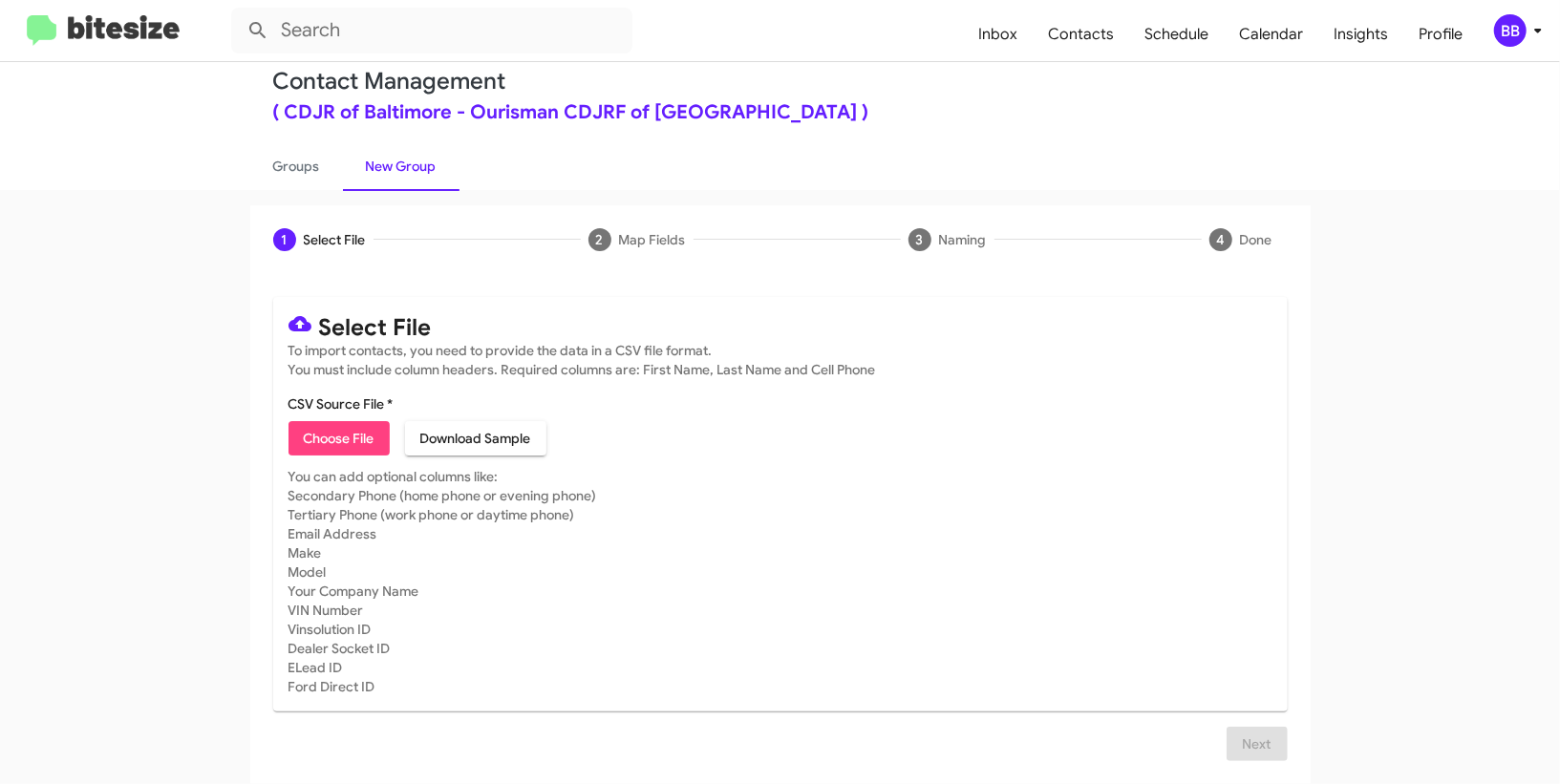
scroll to position [26, 0]
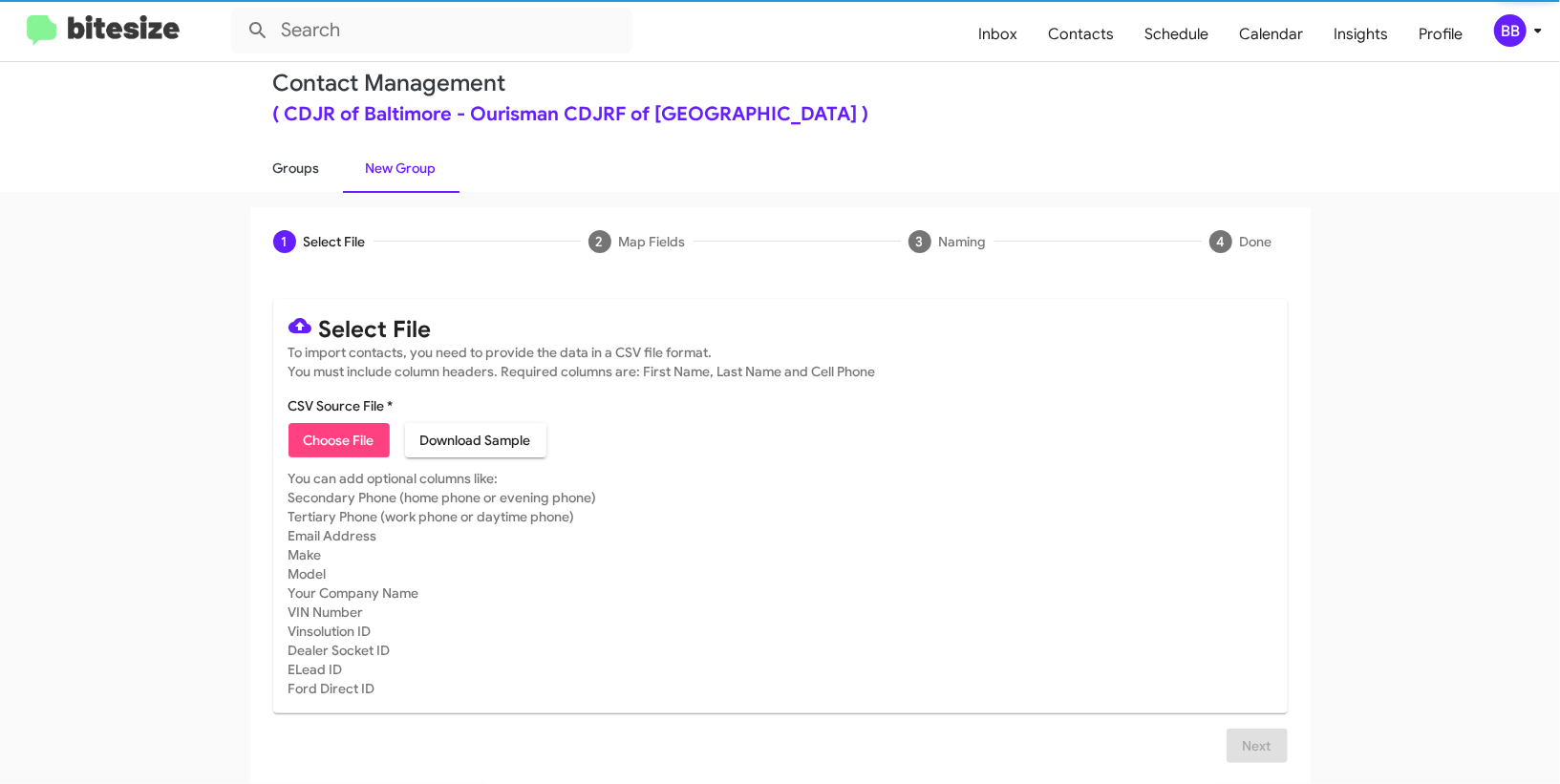
click at [304, 167] on link "Groups" at bounding box center [296, 168] width 93 height 50
type input "in:groups"
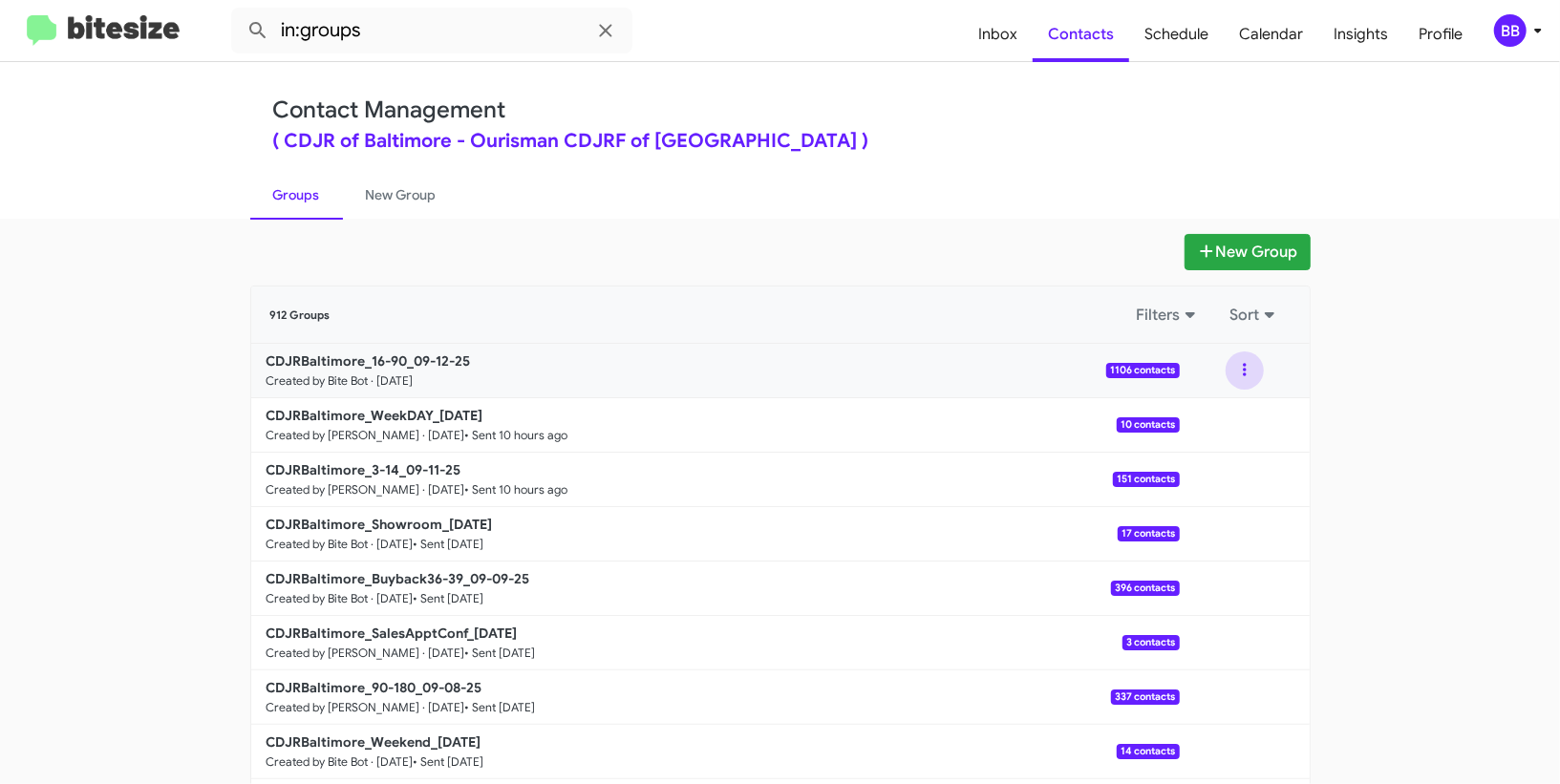
click at [1249, 375] on button at bounding box center [1244, 370] width 38 height 38
click at [1204, 429] on button "View contacts" at bounding box center [1187, 422] width 152 height 46
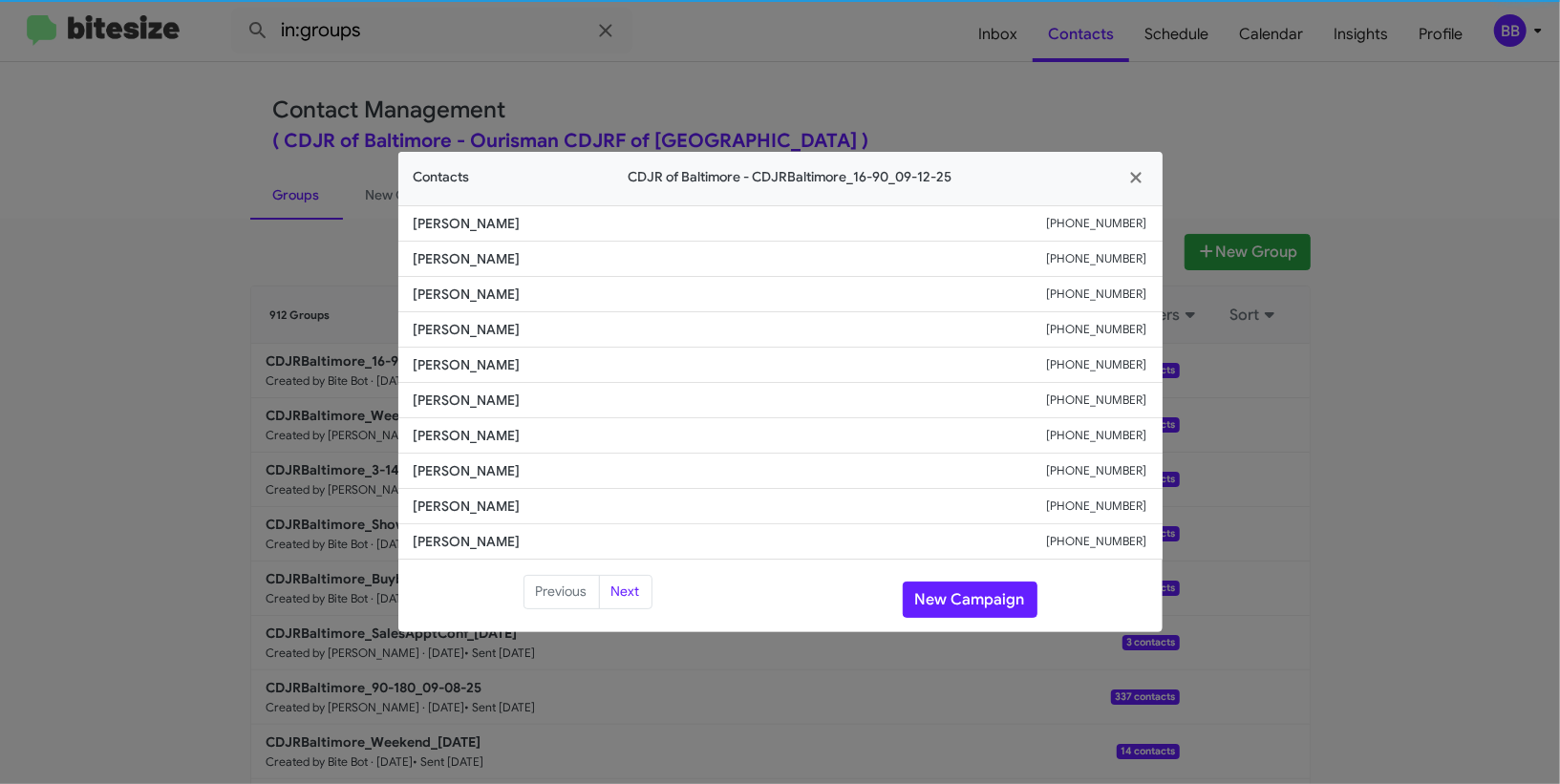
click at [442, 406] on span "Julie Mcdill" at bounding box center [730, 400] width 633 height 20
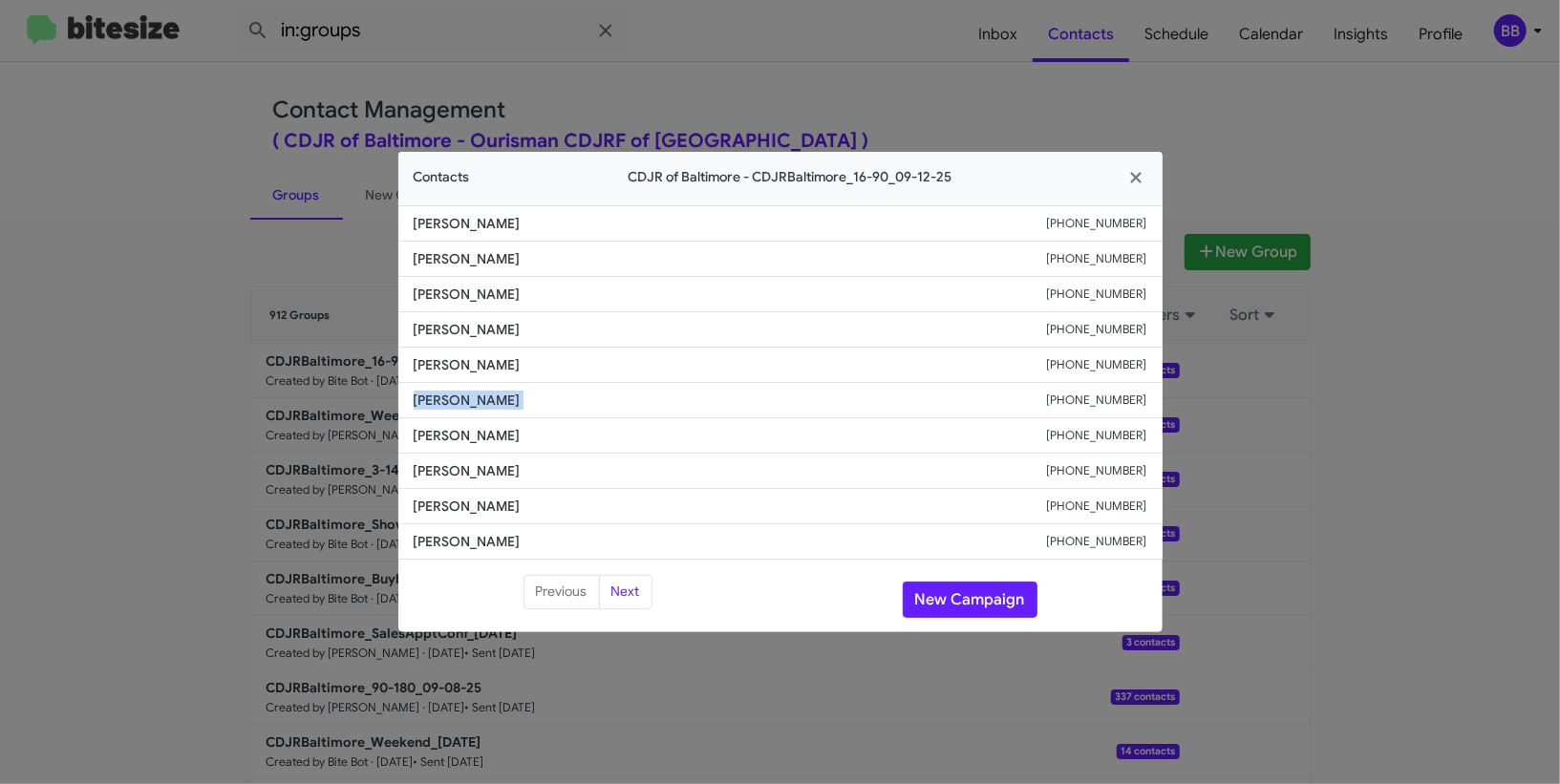
click at [442, 406] on span "Julie Mcdill" at bounding box center [730, 400] width 633 height 20
copy span "Julie Mcdill"
click at [1404, 91] on modal-container "Contacts CDJR of Baltimore - CDJRBaltimore_16-90_09-12-25 Anthony F +1443868595…" at bounding box center [780, 392] width 1560 height 784
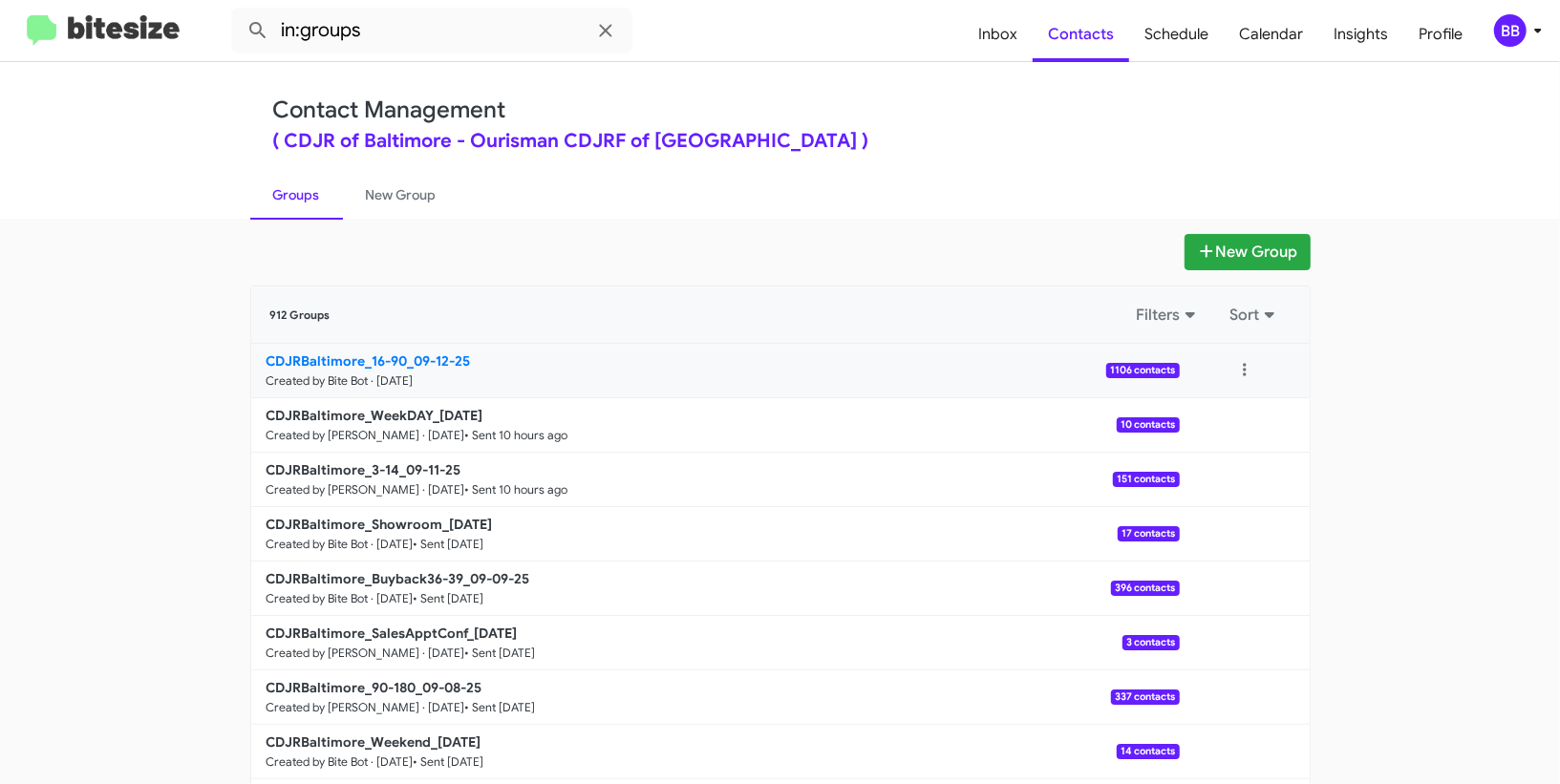
click at [392, 363] on b "CDJRBaltimore_16-90_09-12-25" at bounding box center [368, 361] width 204 height 18
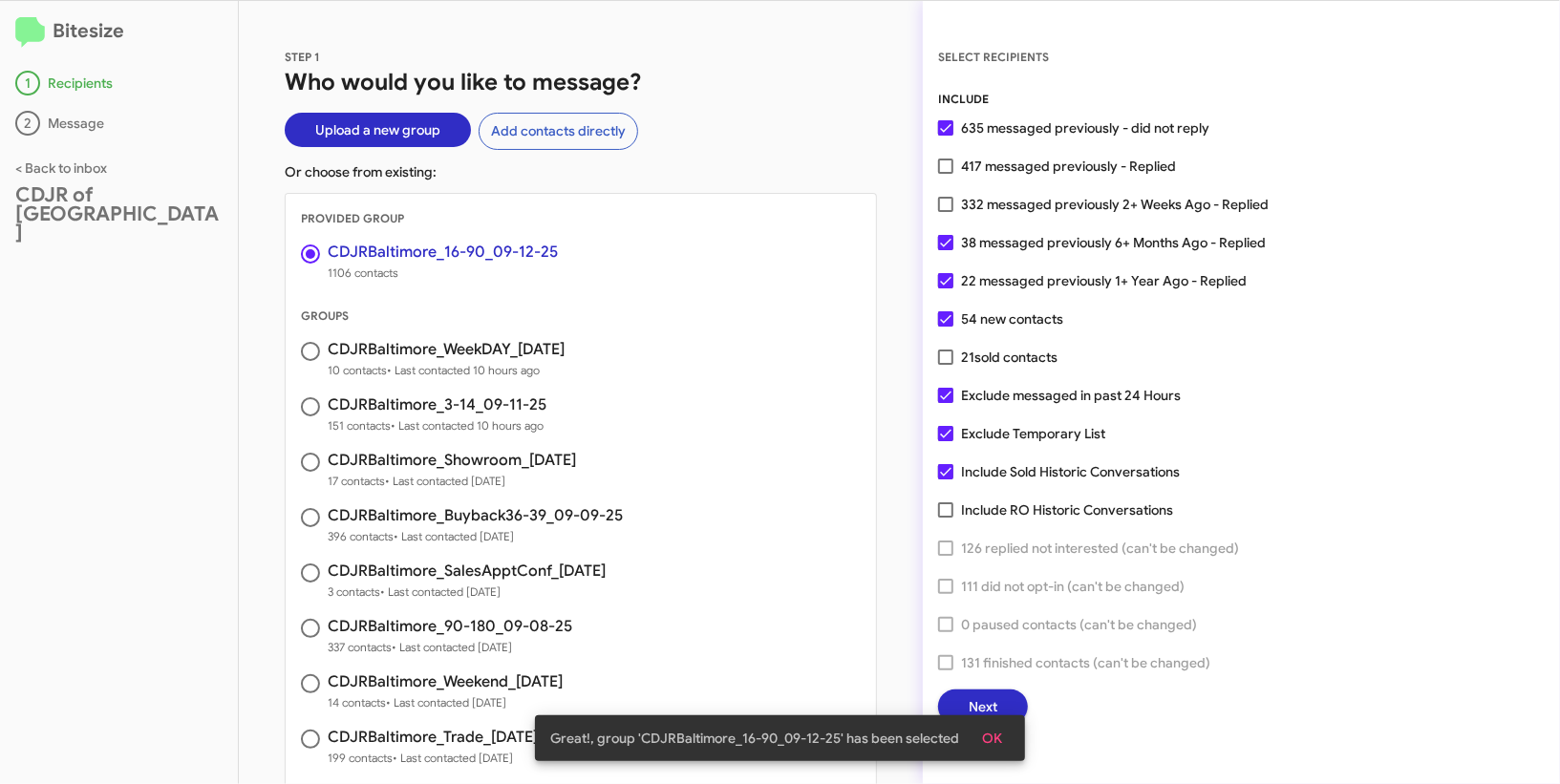
click at [990, 736] on span "OK" at bounding box center [991, 737] width 21 height 34
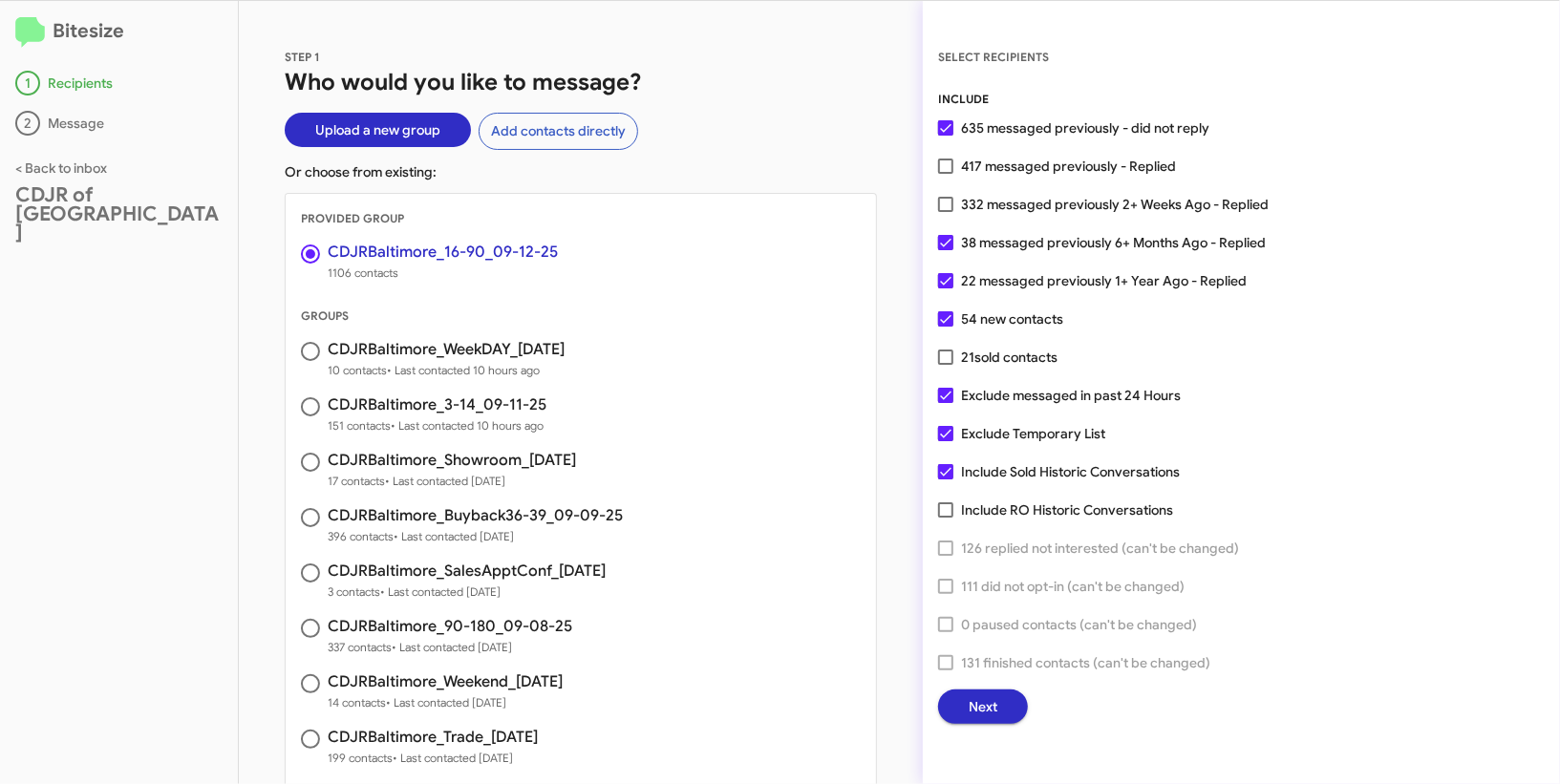
click at [994, 705] on span "Next" at bounding box center [982, 706] width 28 height 34
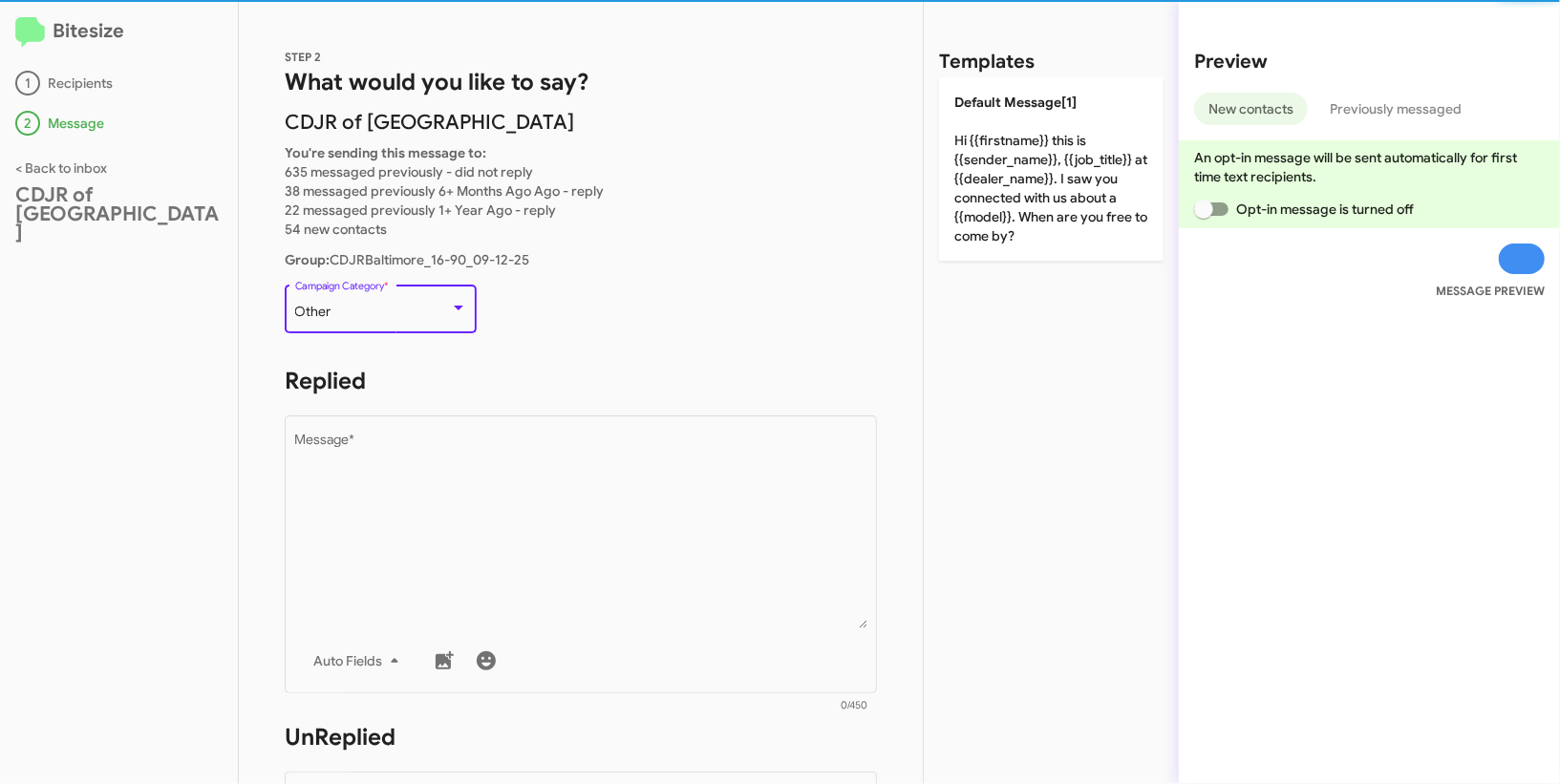
click at [464, 304] on div at bounding box center [458, 309] width 18 height 16
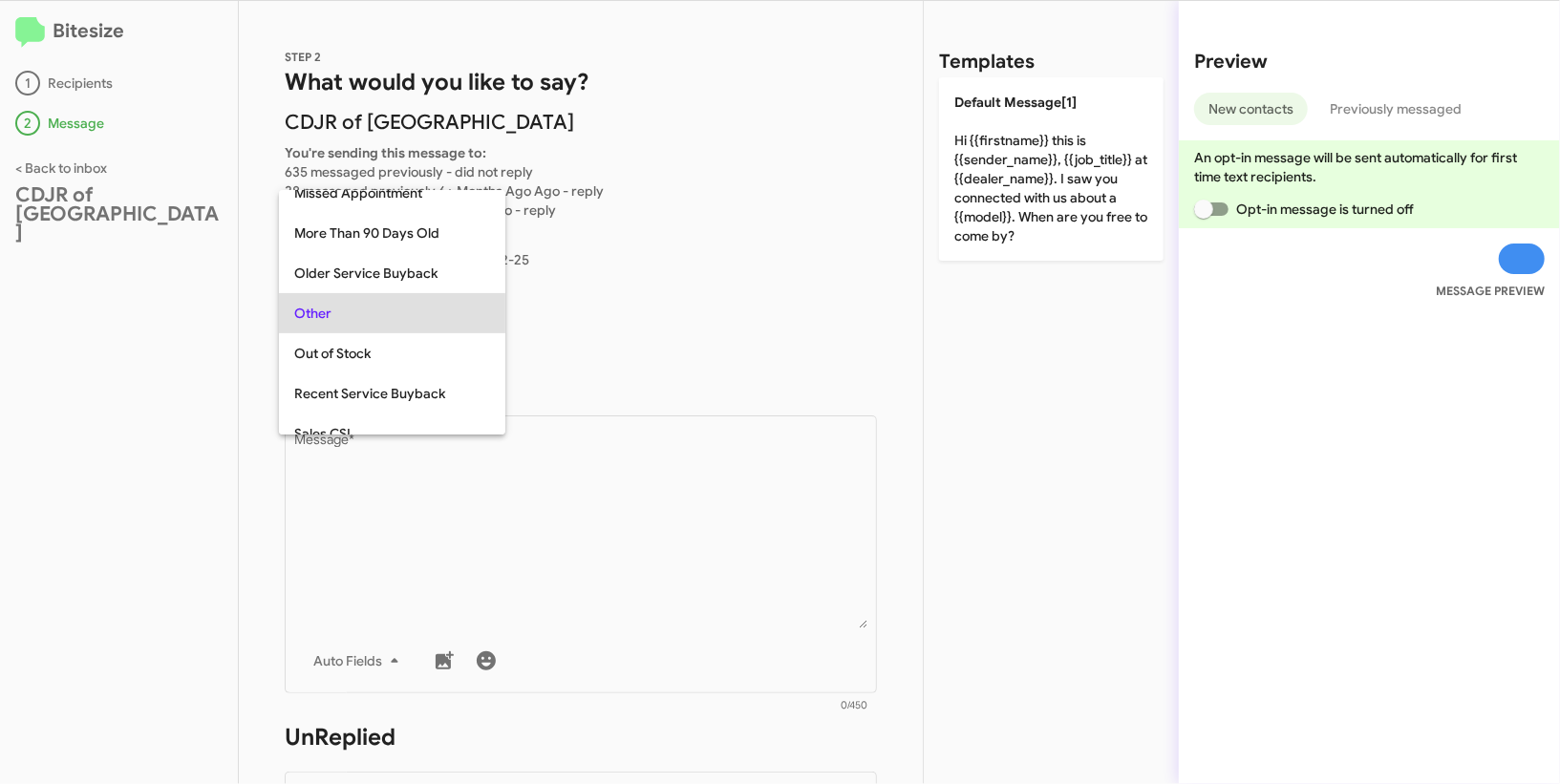
scroll to position [40, 0]
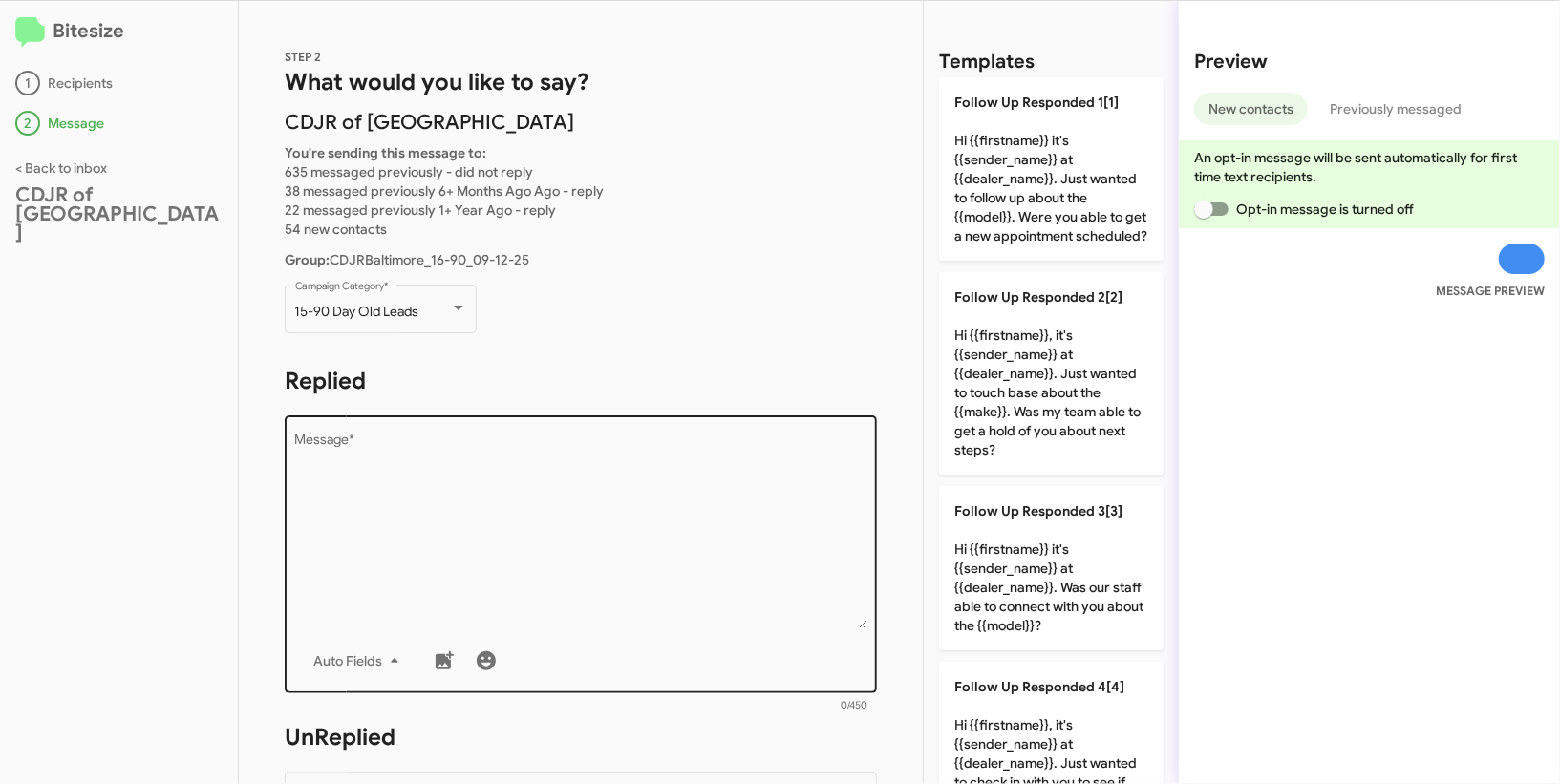
click at [610, 669] on div "Auto Fields" at bounding box center [581, 660] width 572 height 38
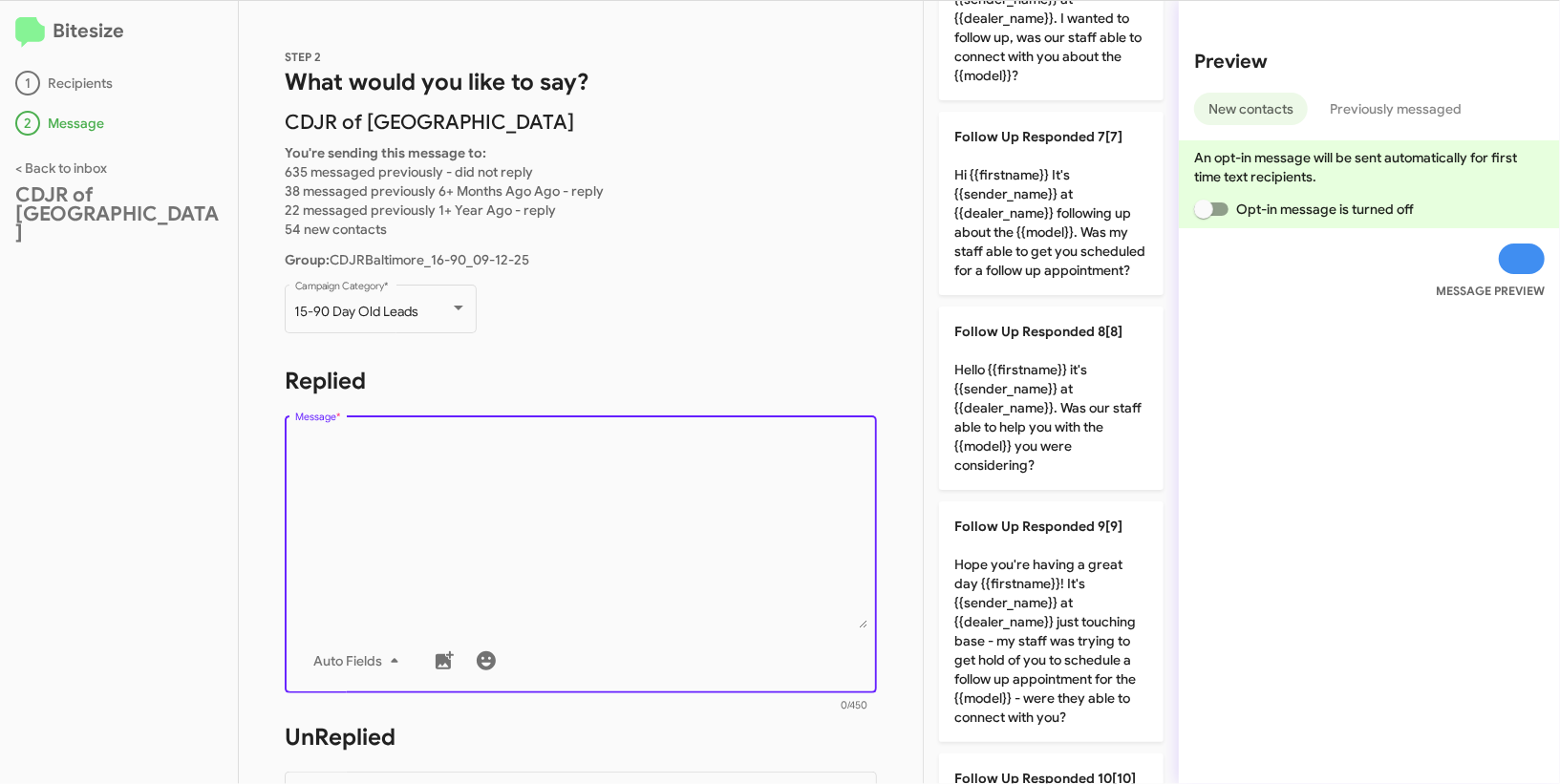
scroll to position [1316, 0]
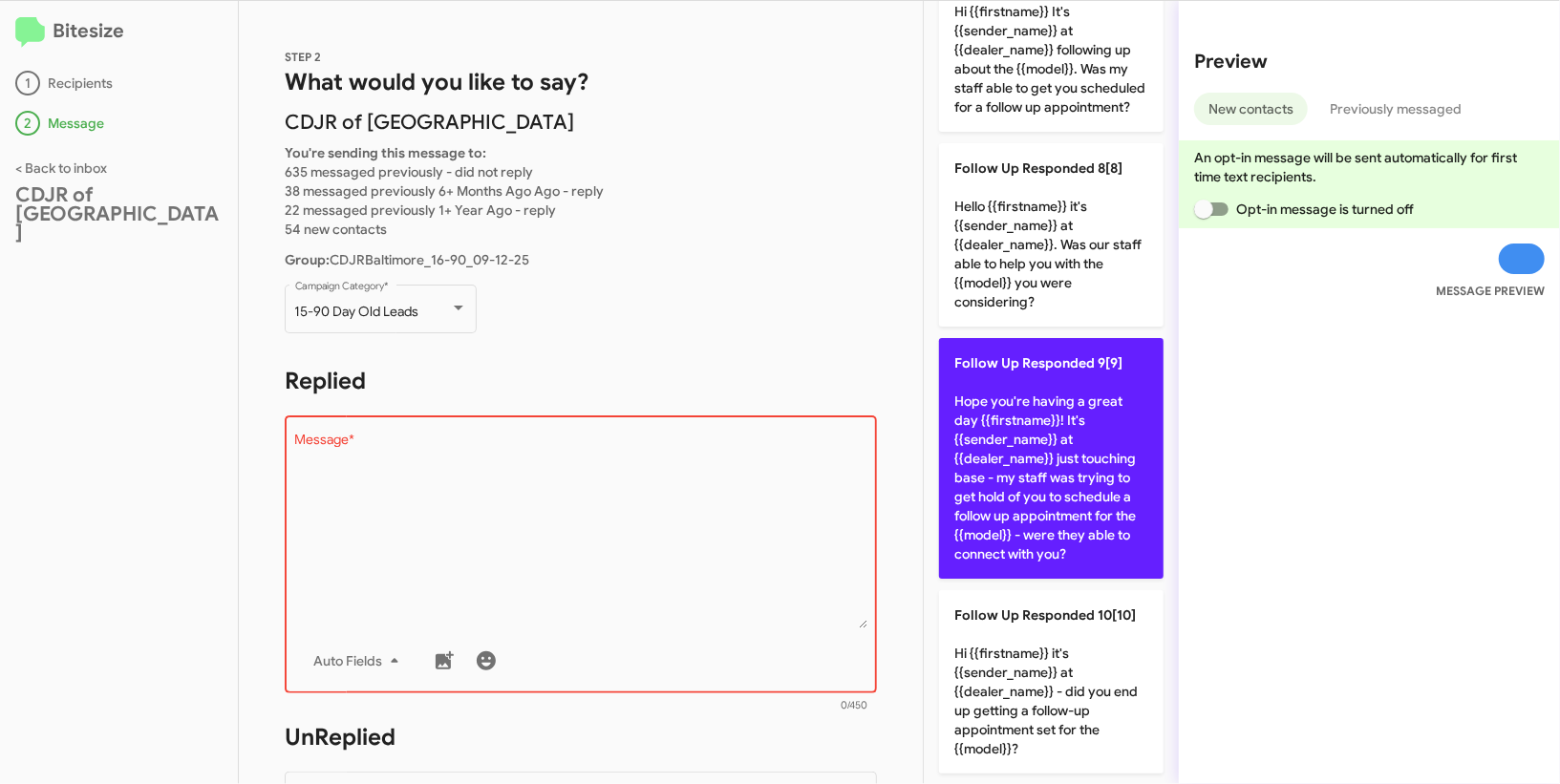
click at [1094, 419] on p "Follow Up Responded 9[9] Hope you're having a great day {{firstname}}! It's {{s…" at bounding box center [1051, 458] width 225 height 240
type textarea "Hope you're having a great day {{firstname}}! It's {{sender_name}} at {{dealer_…"
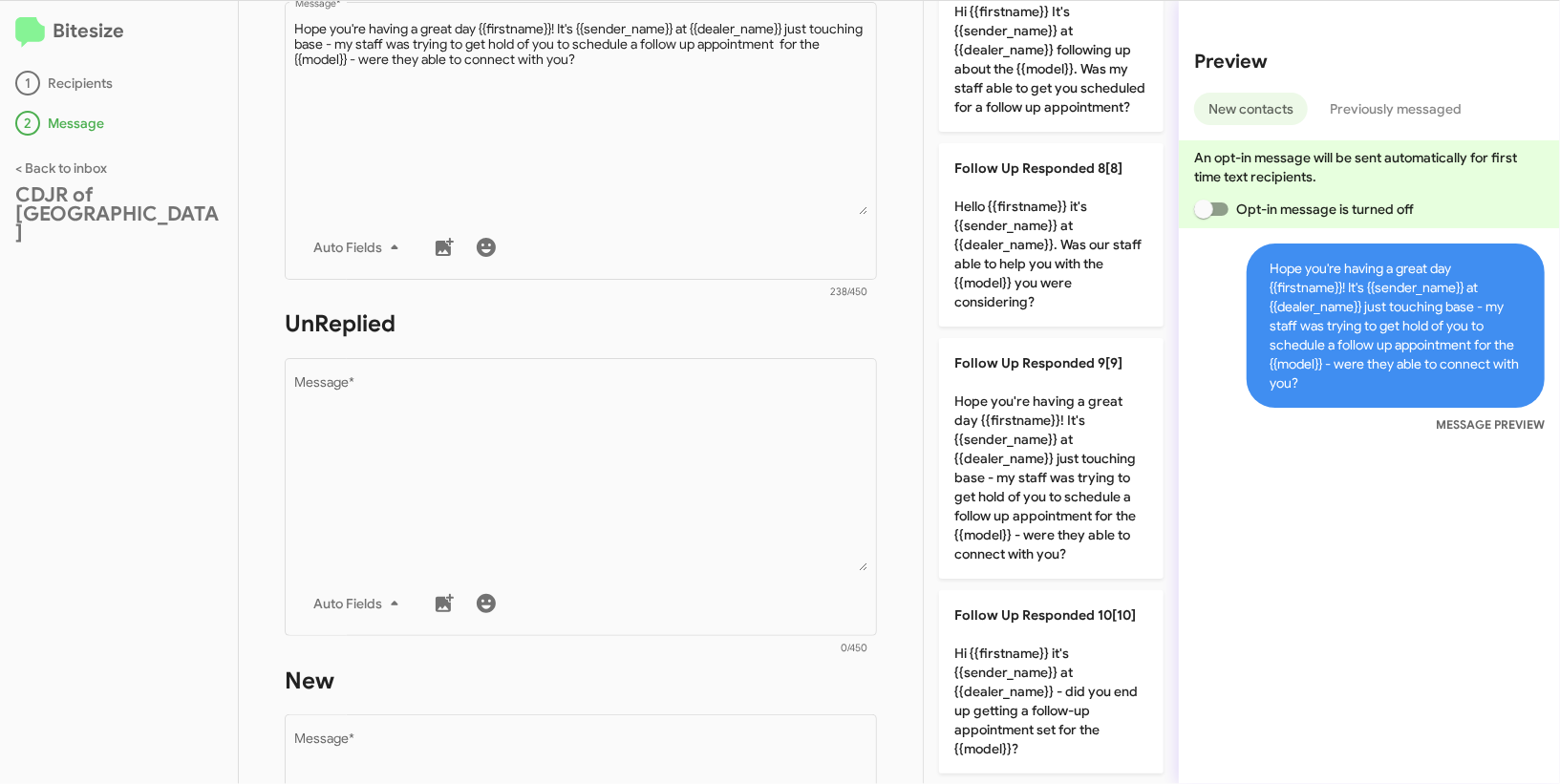
scroll to position [487, 0]
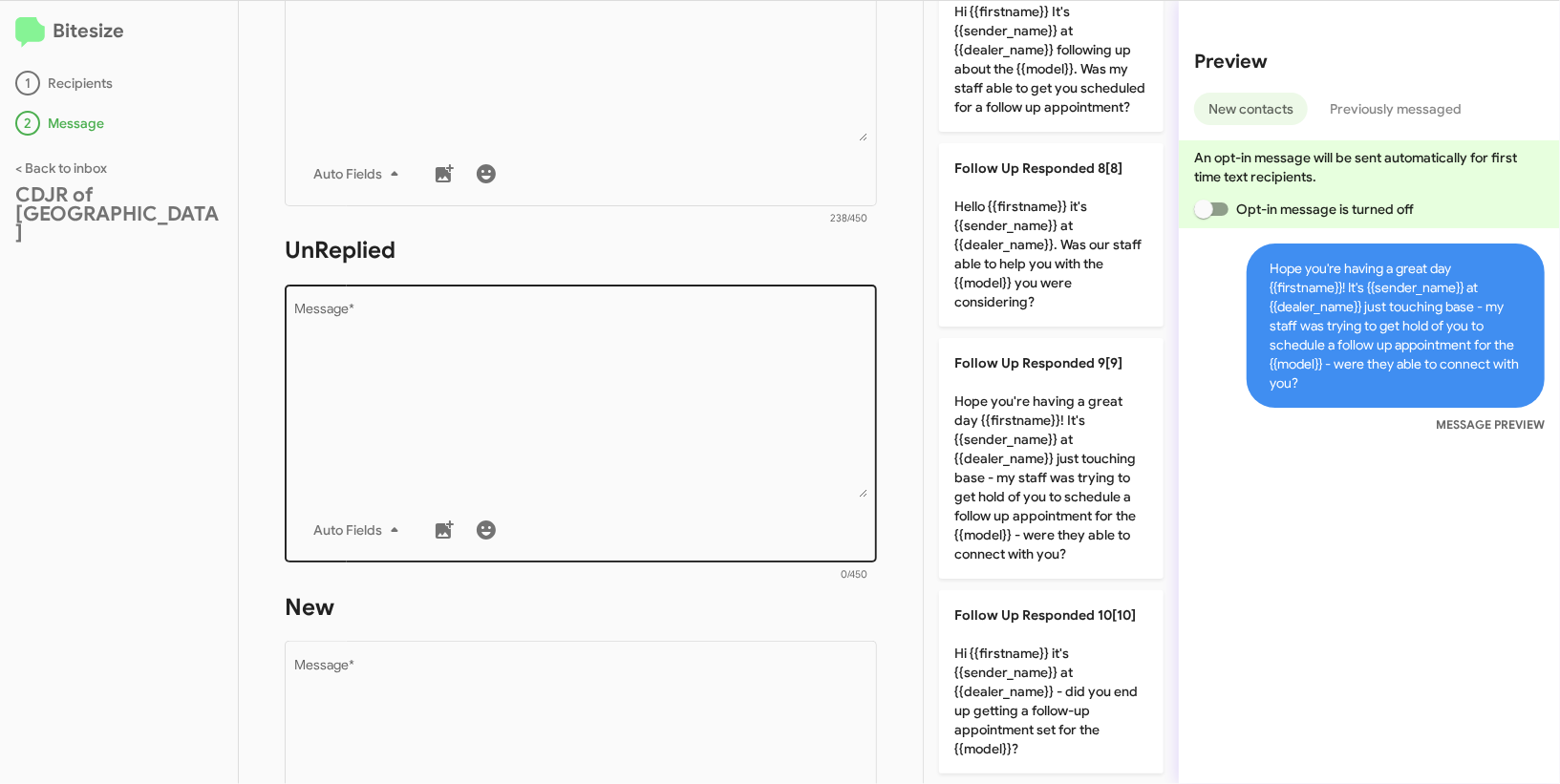
click at [664, 415] on textarea "Message *" at bounding box center [581, 399] width 572 height 194
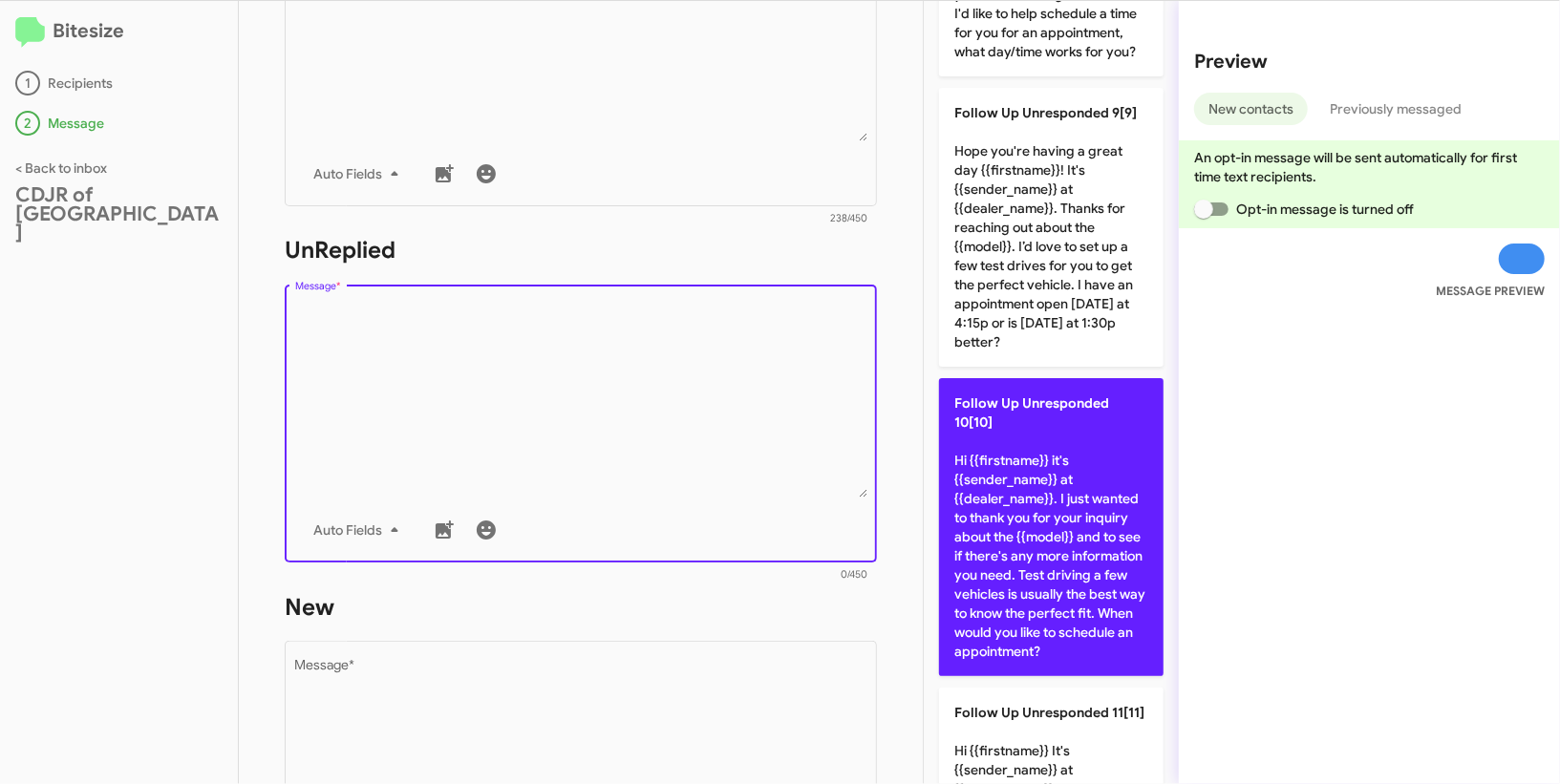
scroll to position [2087, 0]
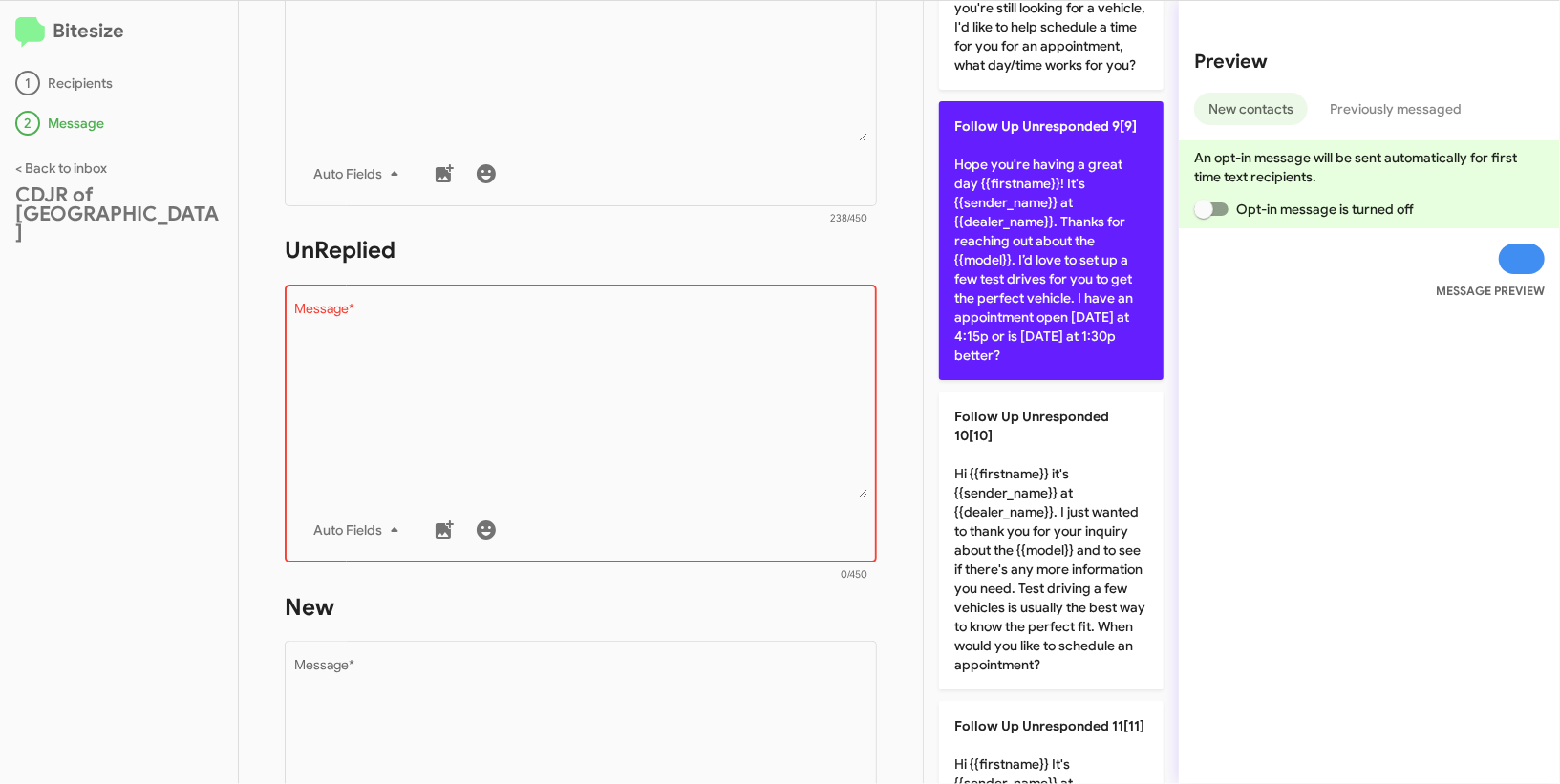
click at [1065, 251] on p "Follow Up Unresponded 9[9] Hope you're having a great day {{firstname}}! It's {…" at bounding box center [1051, 240] width 225 height 278
type textarea "Hope you're having a great day {{firstname}}! It's {{sender_name}} at {{dealer_…"
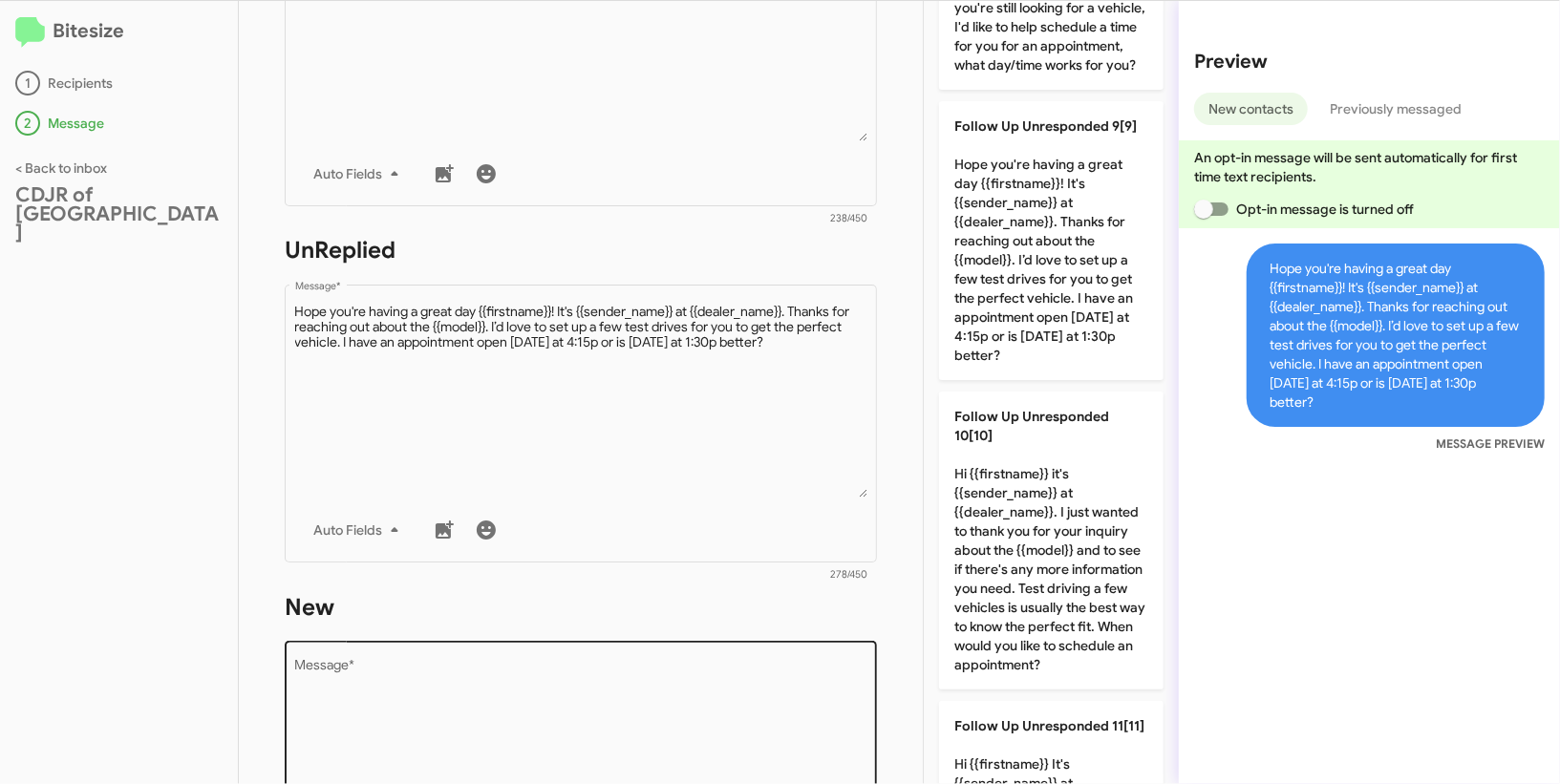
click at [582, 707] on textarea "Message *" at bounding box center [581, 757] width 572 height 194
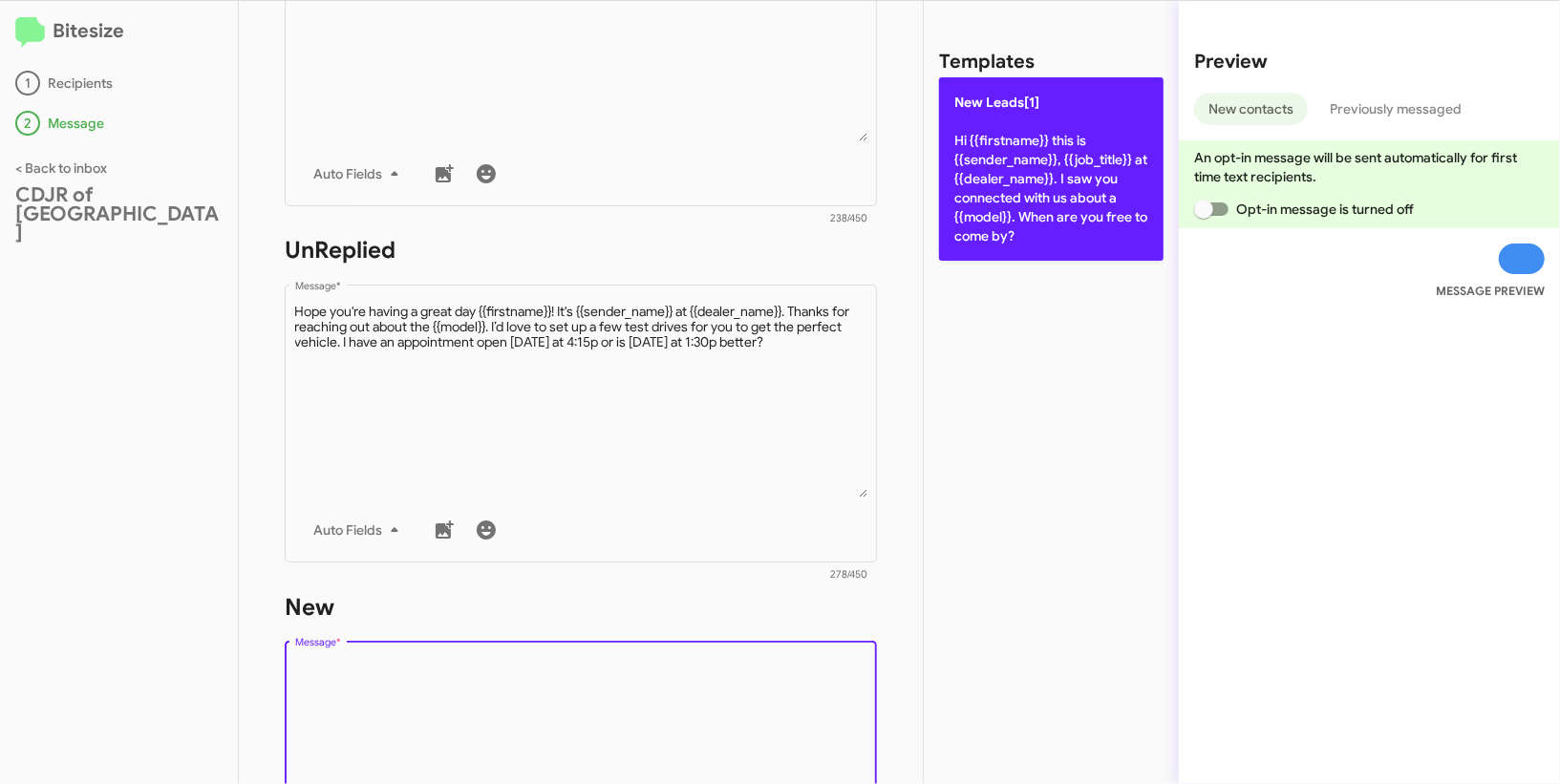
click at [991, 204] on p "New Leads[1] Hi {{firstname}} this is {{sender_name}}, {{job_title}} at {{deale…" at bounding box center [1051, 169] width 225 height 184
type textarea "Hi {{firstname}} this is {{sender_name}}, {{job_title}} at {{dealer_name}}. I s…"
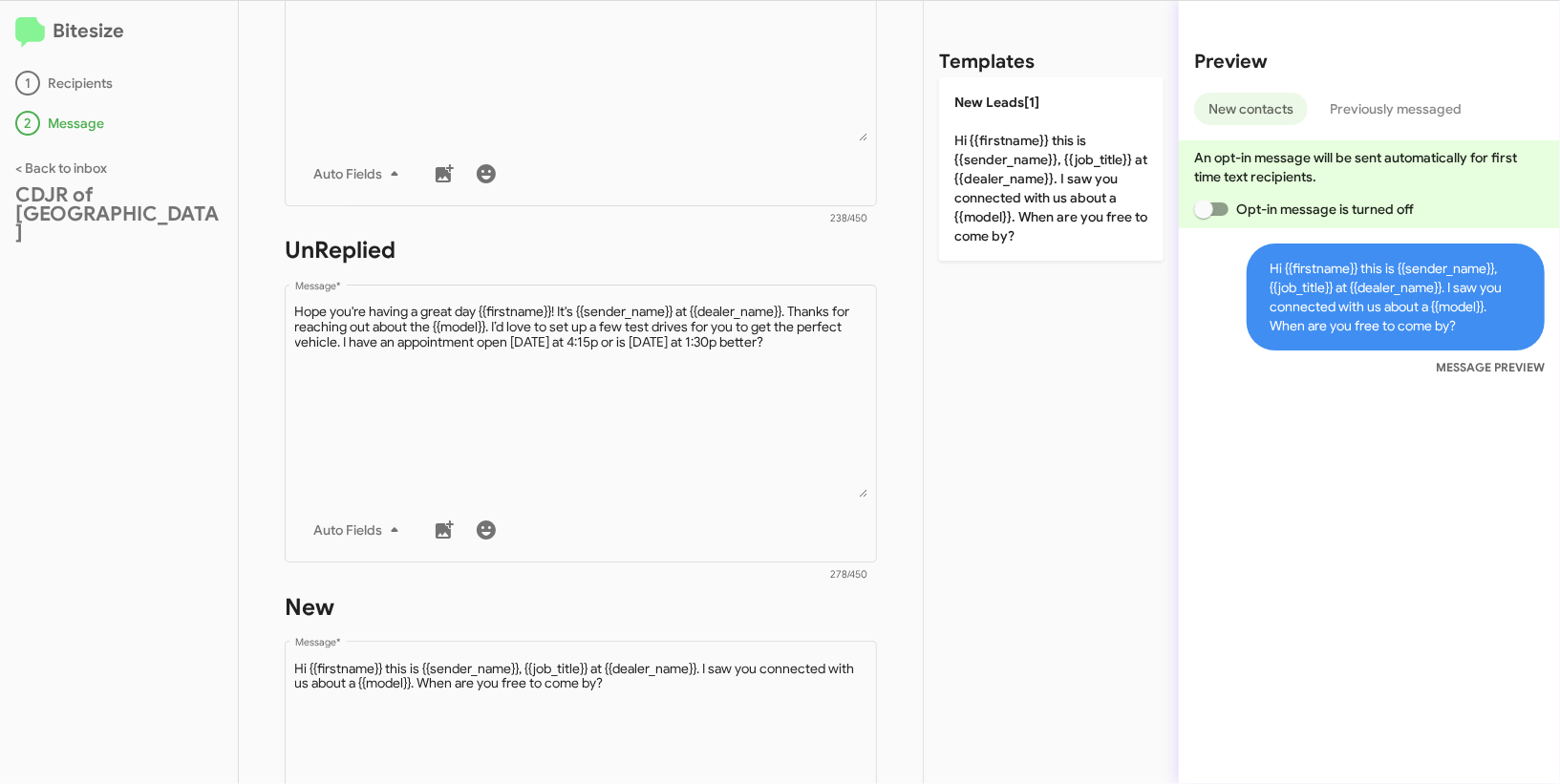
scroll to position [947, 0]
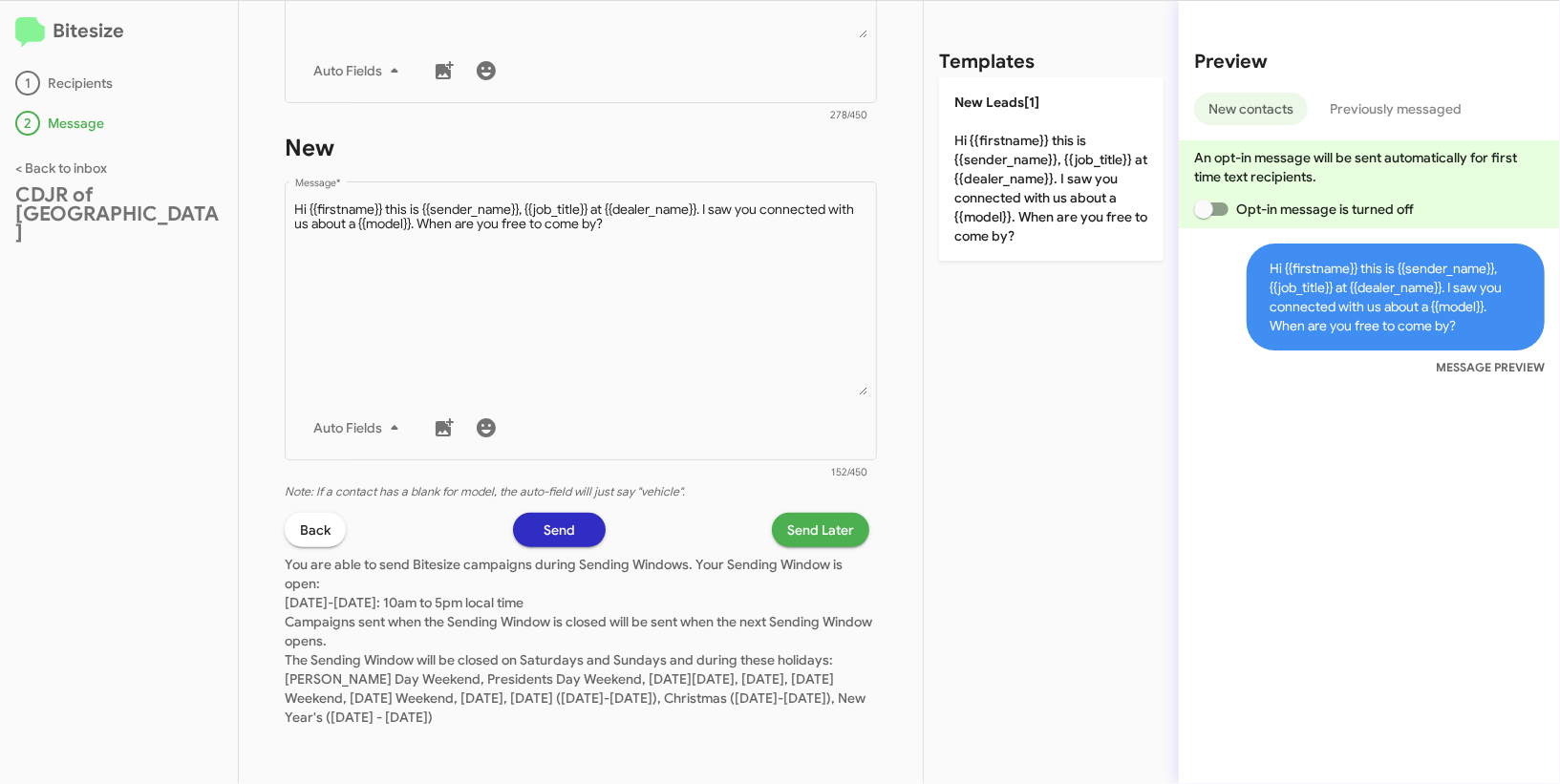
click at [808, 537] on span "Send Later" at bounding box center [821, 529] width 66 height 34
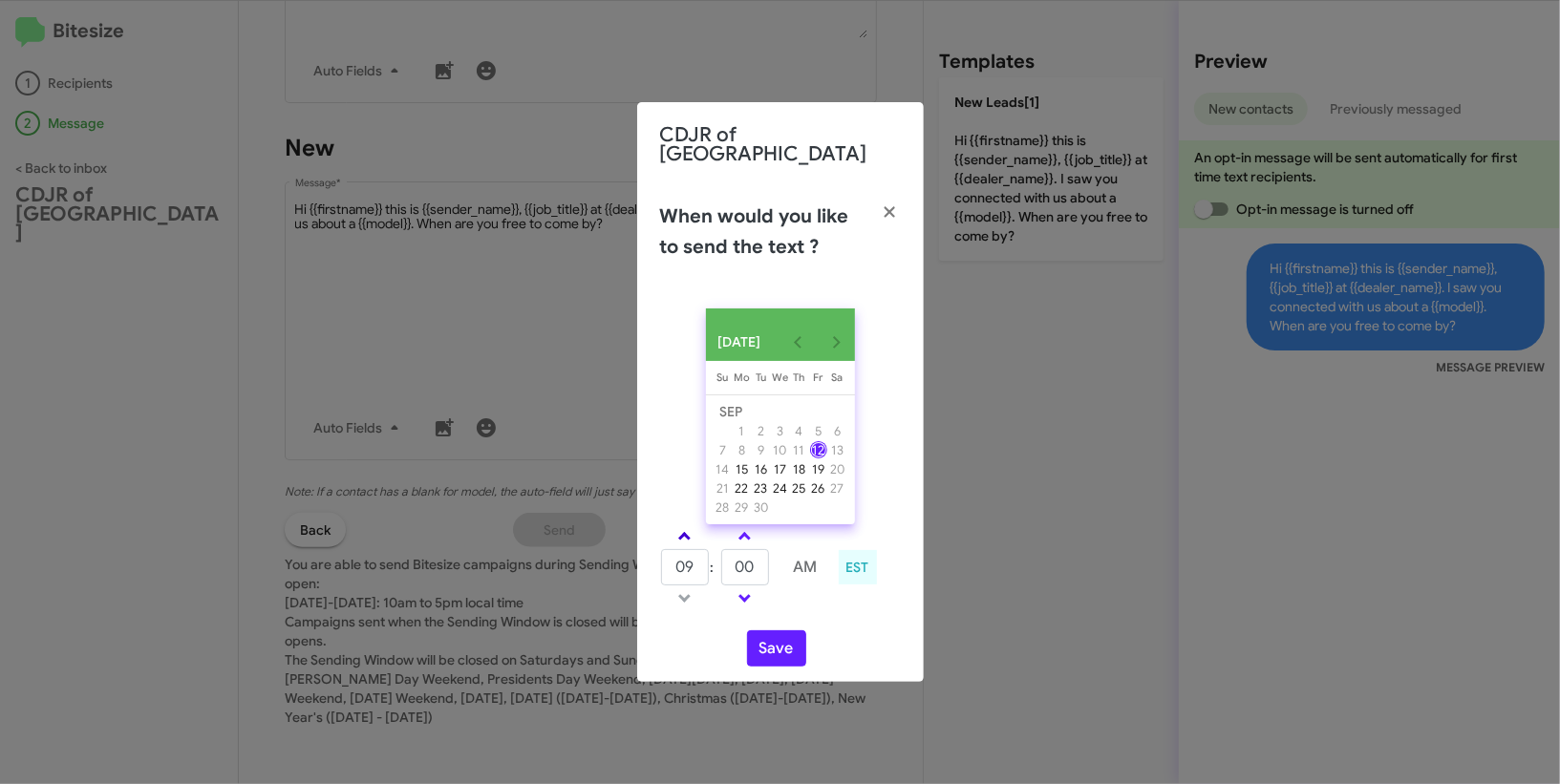
click at [692, 536] on link at bounding box center [684, 536] width 33 height 21
type input "10"
click at [750, 563] on input "00" at bounding box center [744, 566] width 48 height 36
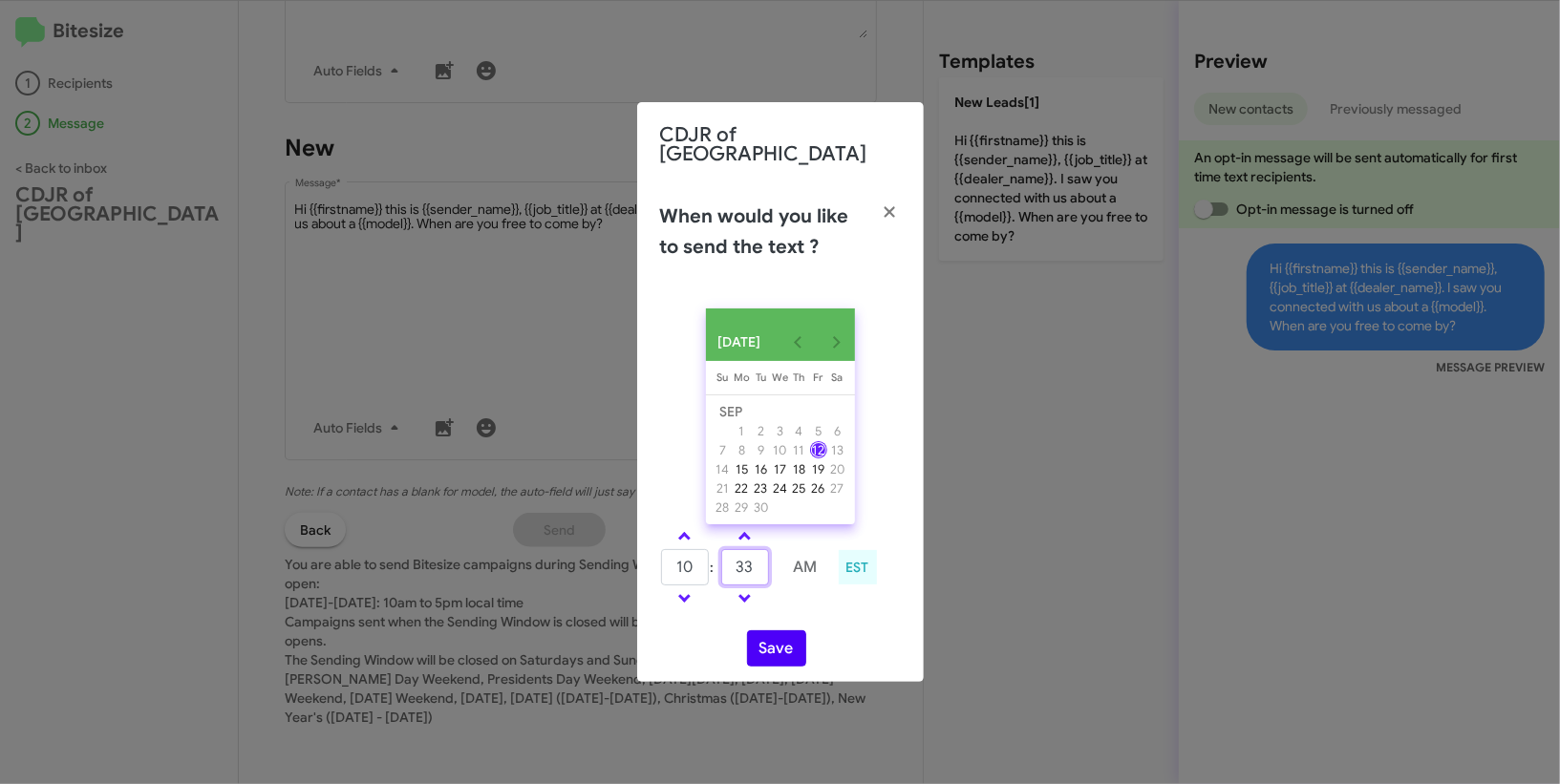
type input "33"
click at [788, 647] on button "Save" at bounding box center [777, 647] width 60 height 36
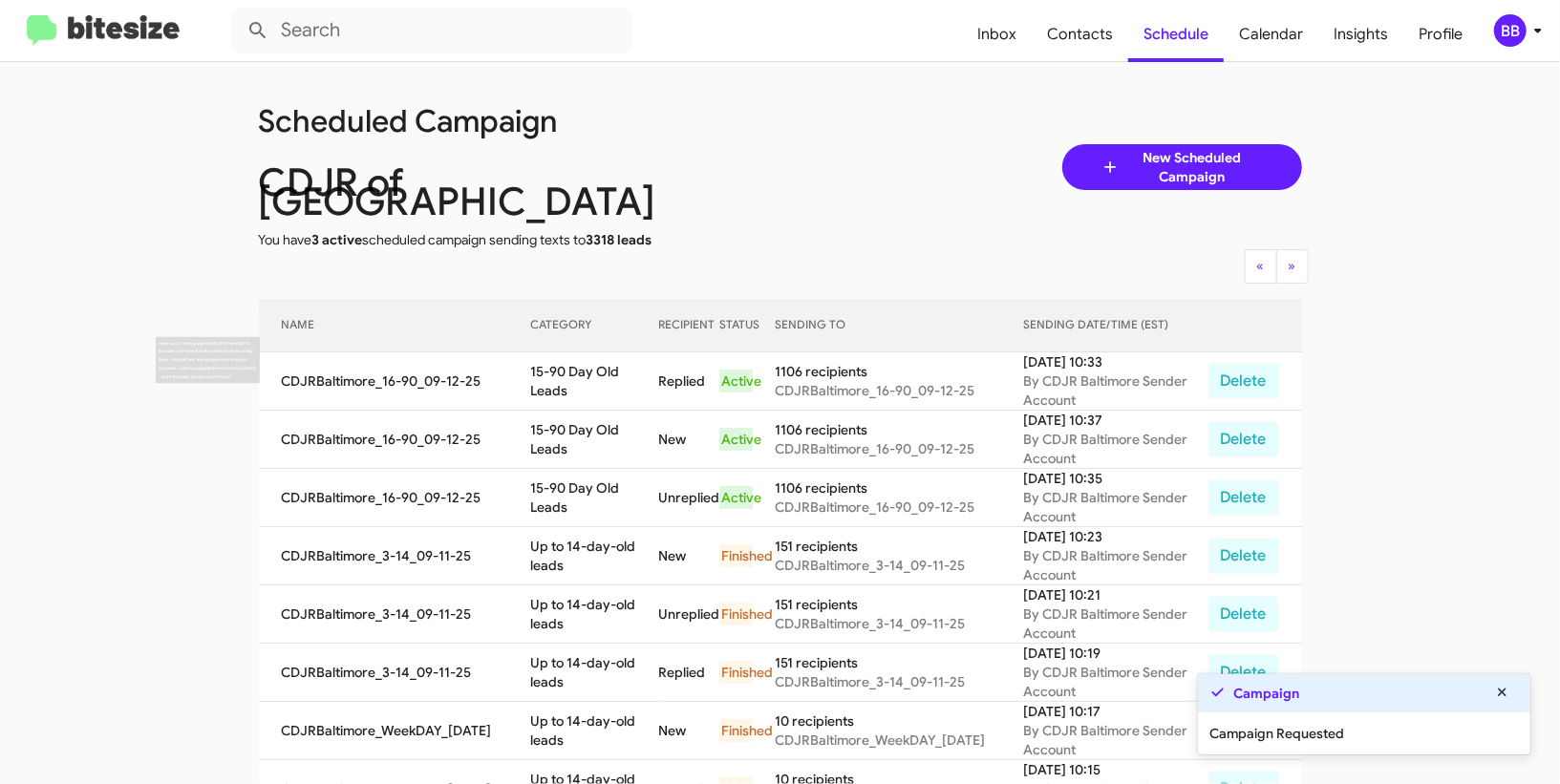
click at [620, 355] on td "15-90 Day Old Leads" at bounding box center [594, 382] width 128 height 59
copy td "15-90 Day Old Leads"
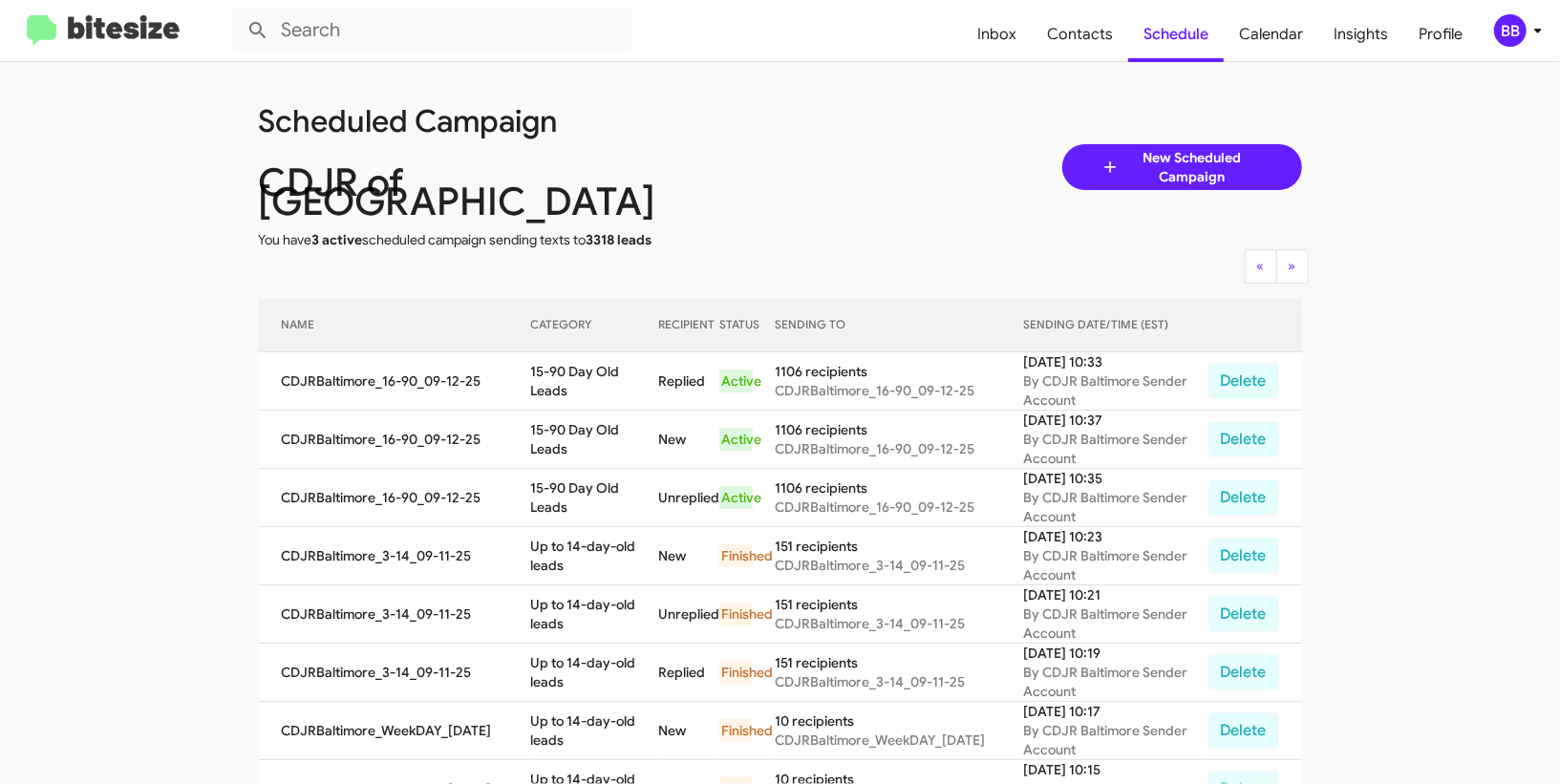
click at [827, 149] on div "Scheduled Campaign CDJR of Baltimore You have 3 active scheduled campaign sendi…" at bounding box center [780, 167] width 1072 height 164
click at [1510, 32] on div "BB" at bounding box center [1509, 30] width 32 height 32
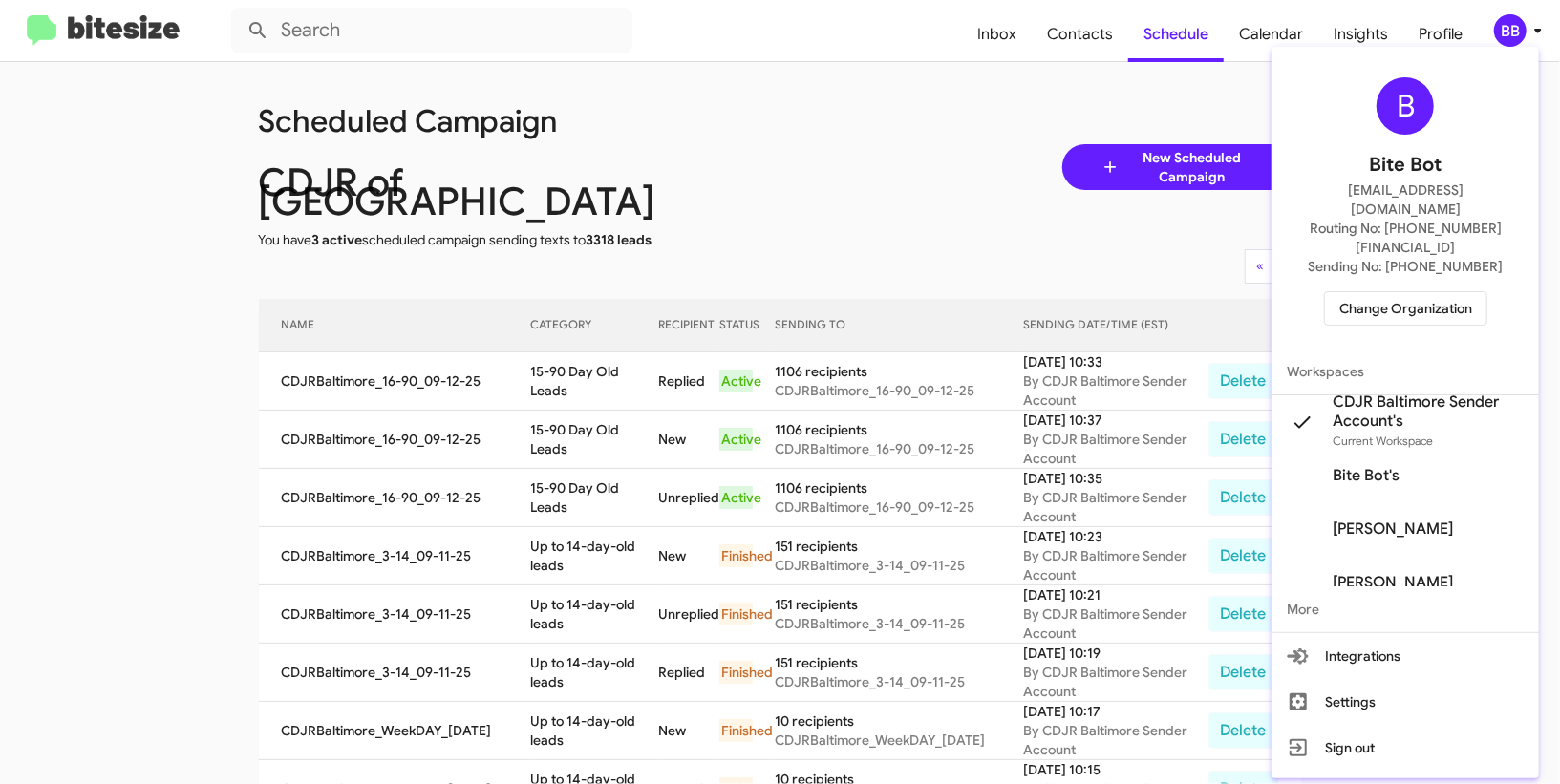
click at [1376, 292] on span "Change Organization" at bounding box center [1406, 308] width 133 height 32
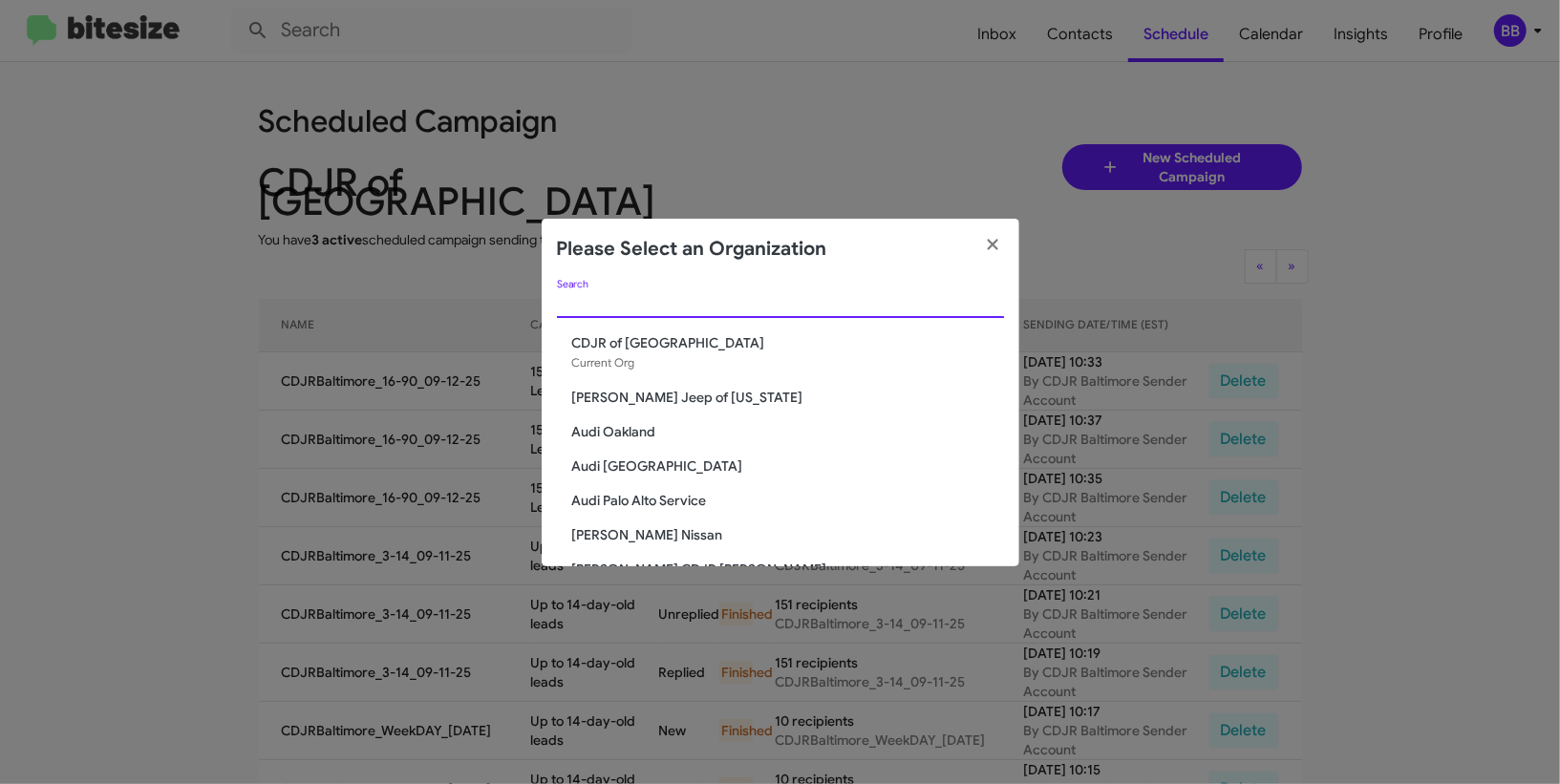
click at [664, 309] on input "Search" at bounding box center [780, 304] width 447 height 16
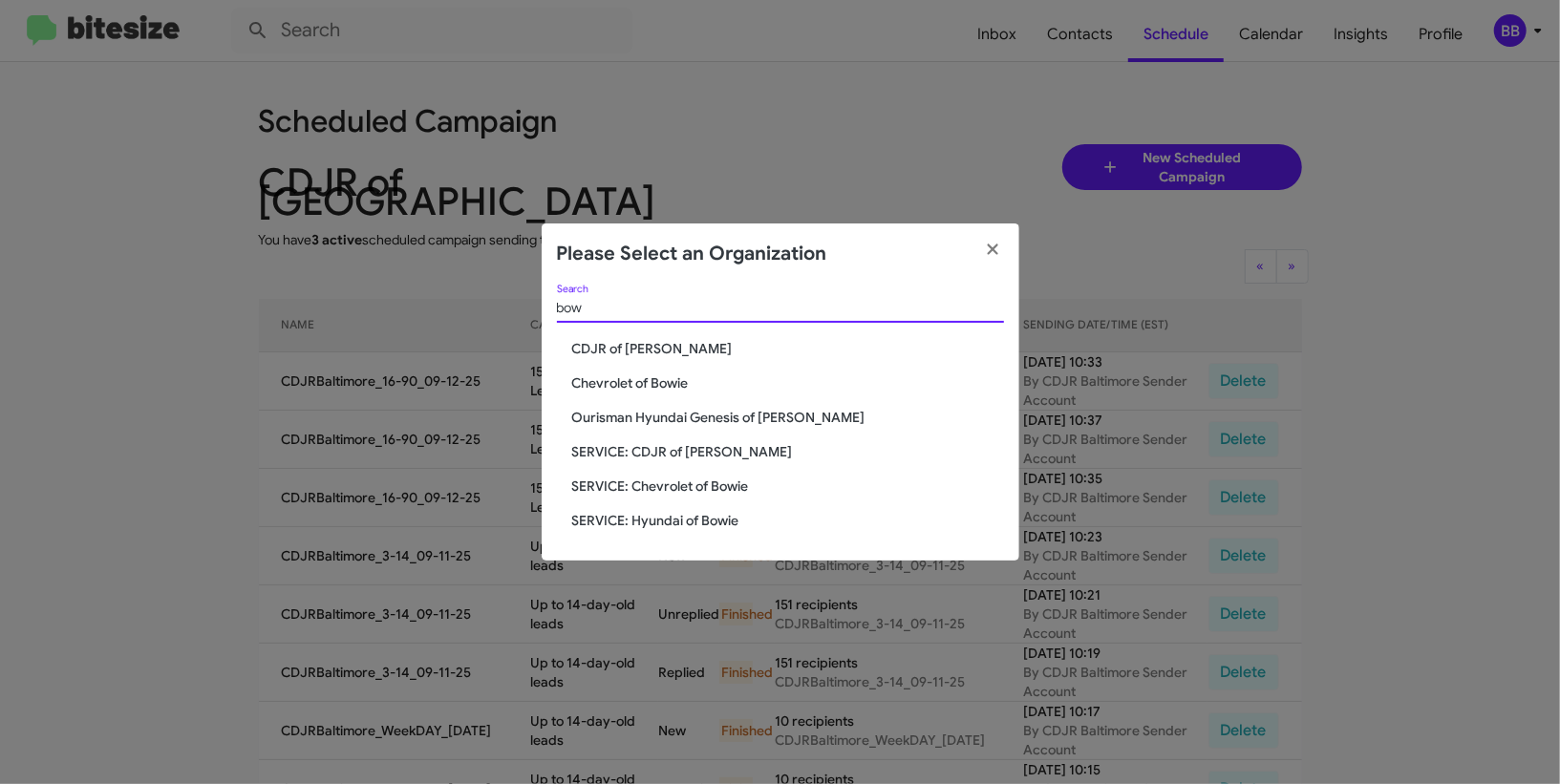
type input "bow"
click at [629, 350] on span "CDJR of [PERSON_NAME]" at bounding box center [788, 349] width 432 height 20
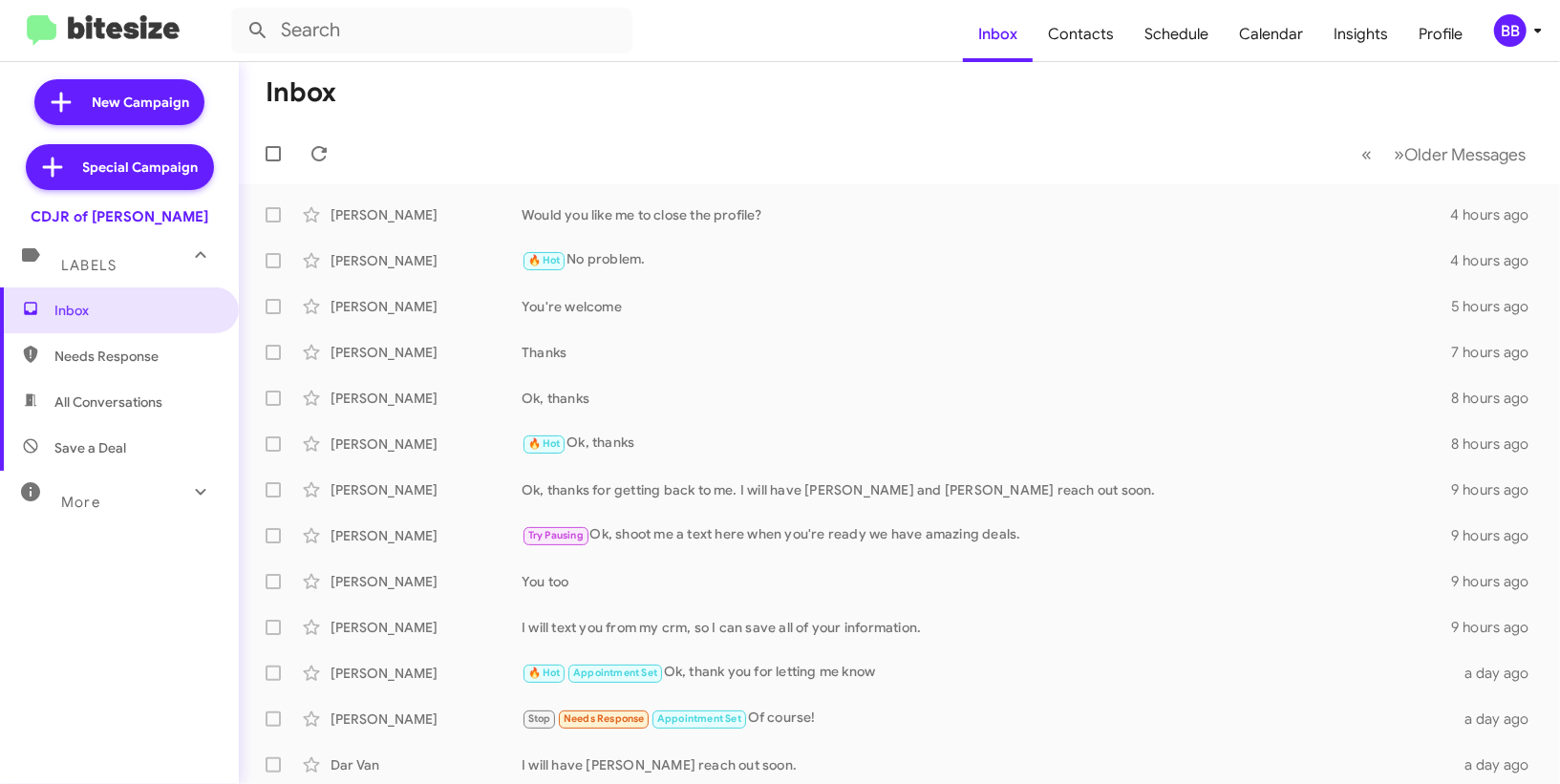
click at [1520, 19] on div "BB" at bounding box center [1509, 30] width 32 height 32
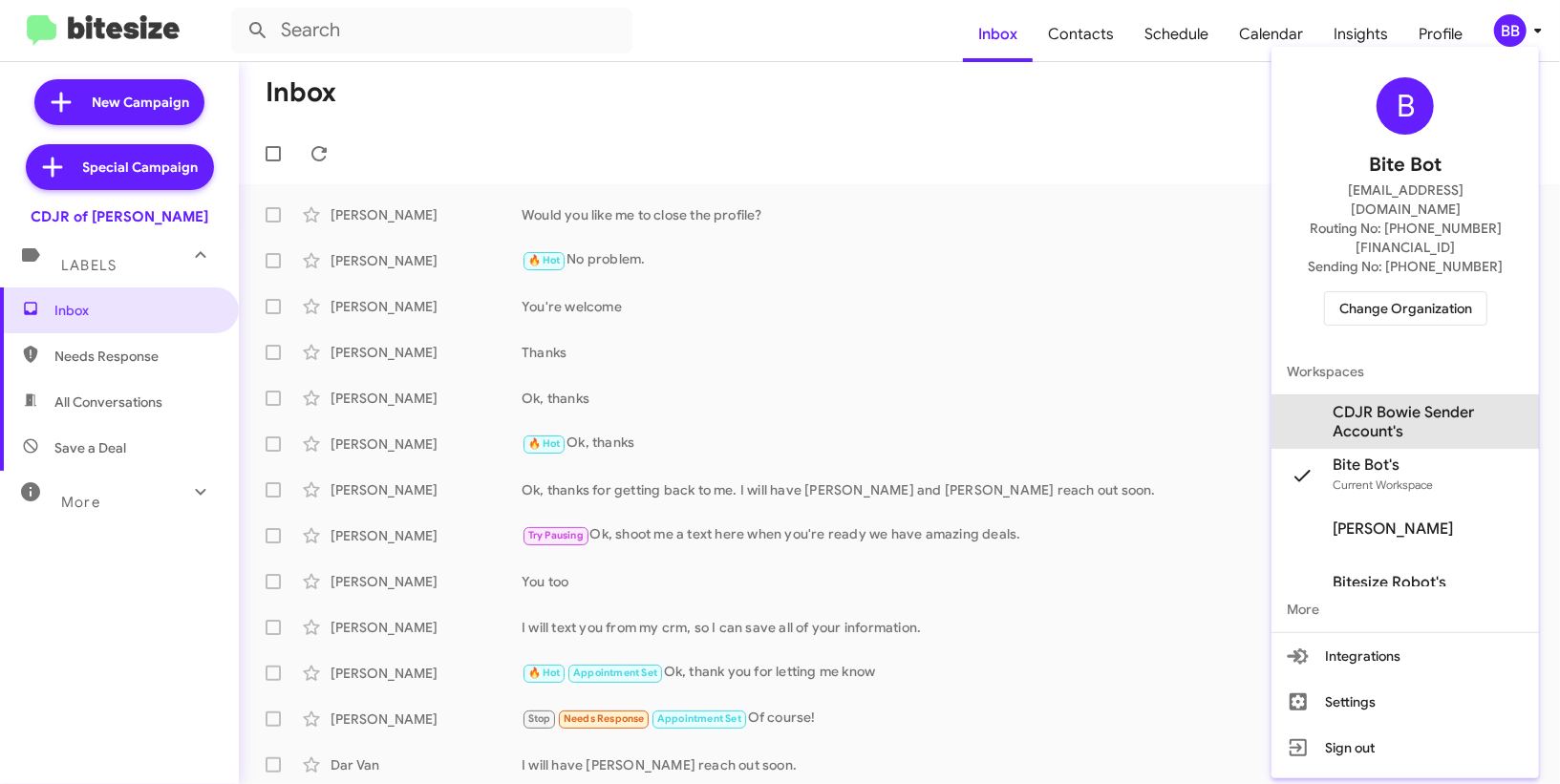
click at [1386, 403] on span "CDJR Bowie Sender Account's" at bounding box center [1428, 422] width 191 height 38
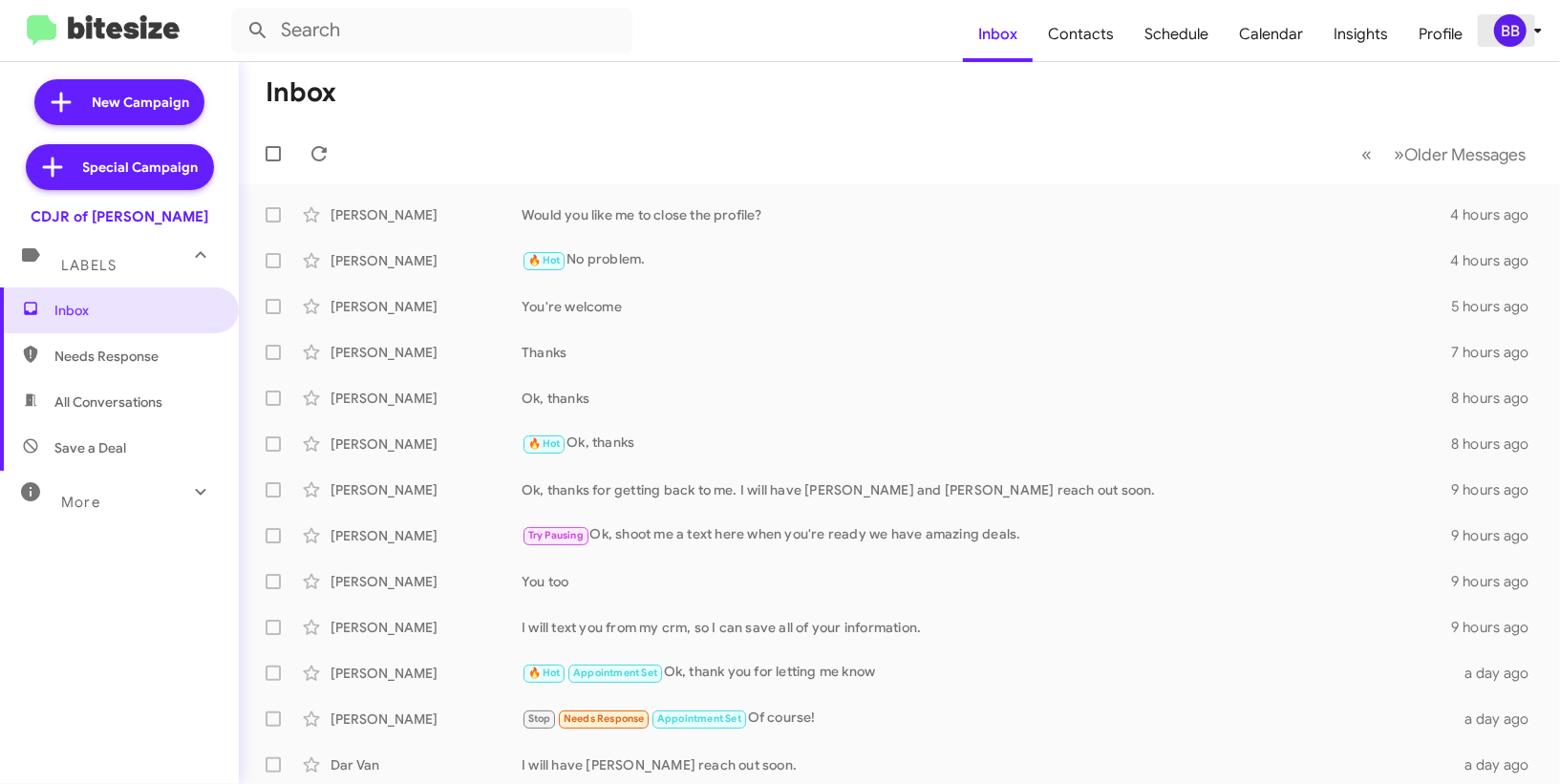
click at [1498, 32] on div "BB" at bounding box center [1509, 30] width 32 height 32
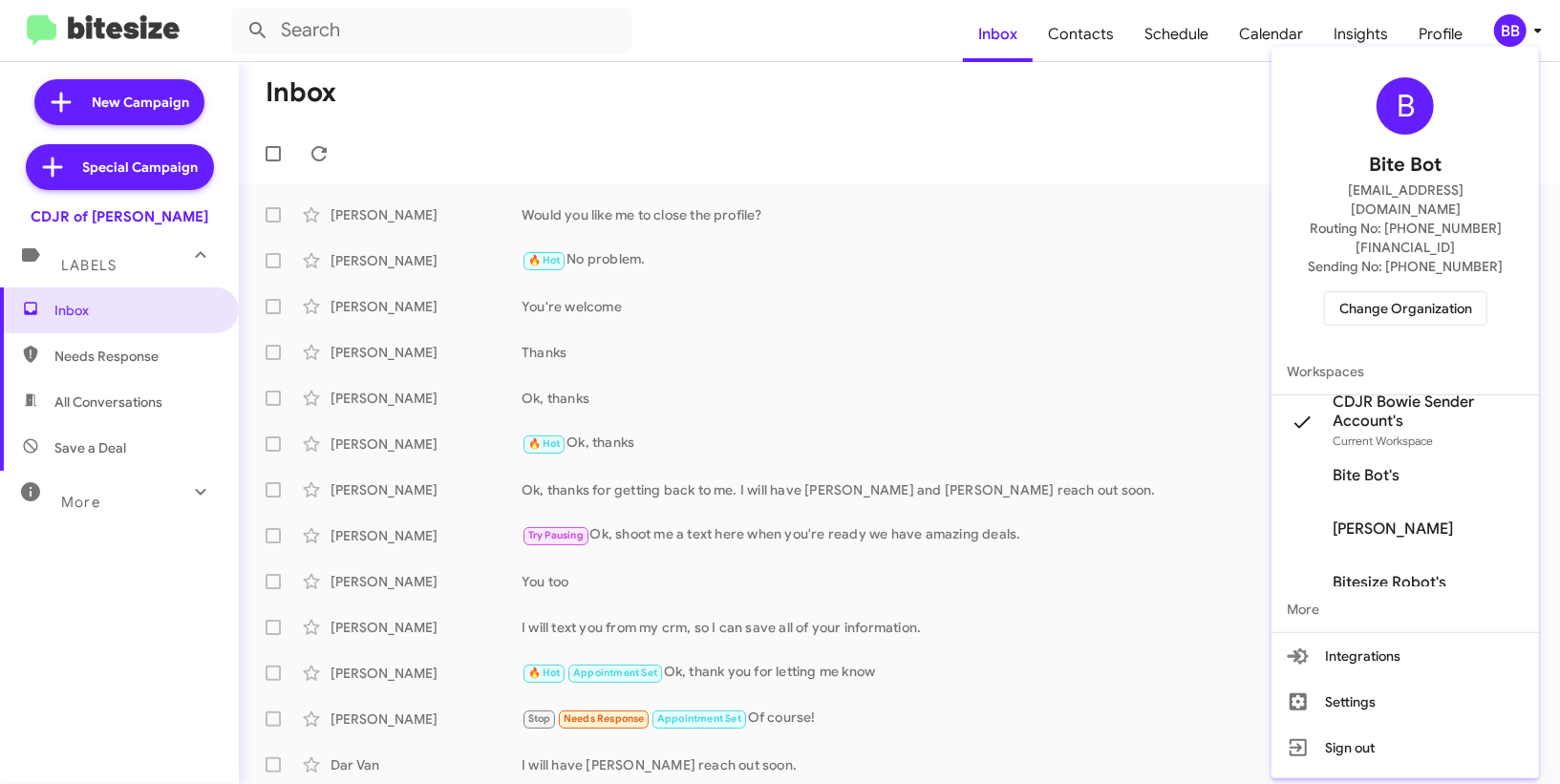
click at [1082, 18] on div at bounding box center [780, 392] width 1560 height 784
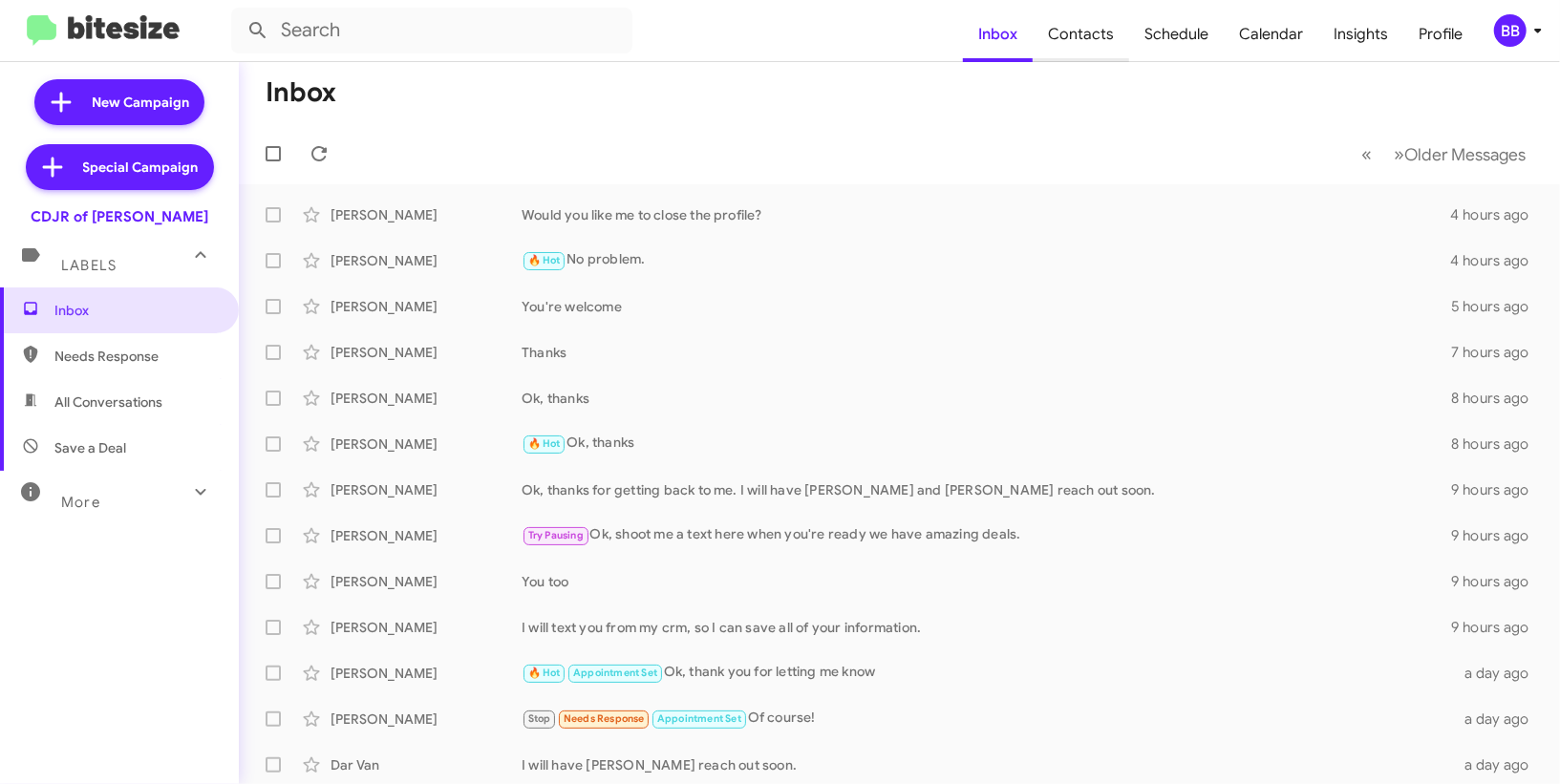
click at [1082, 48] on span "Contacts" at bounding box center [1080, 34] width 97 height 56
type input "in:groups"
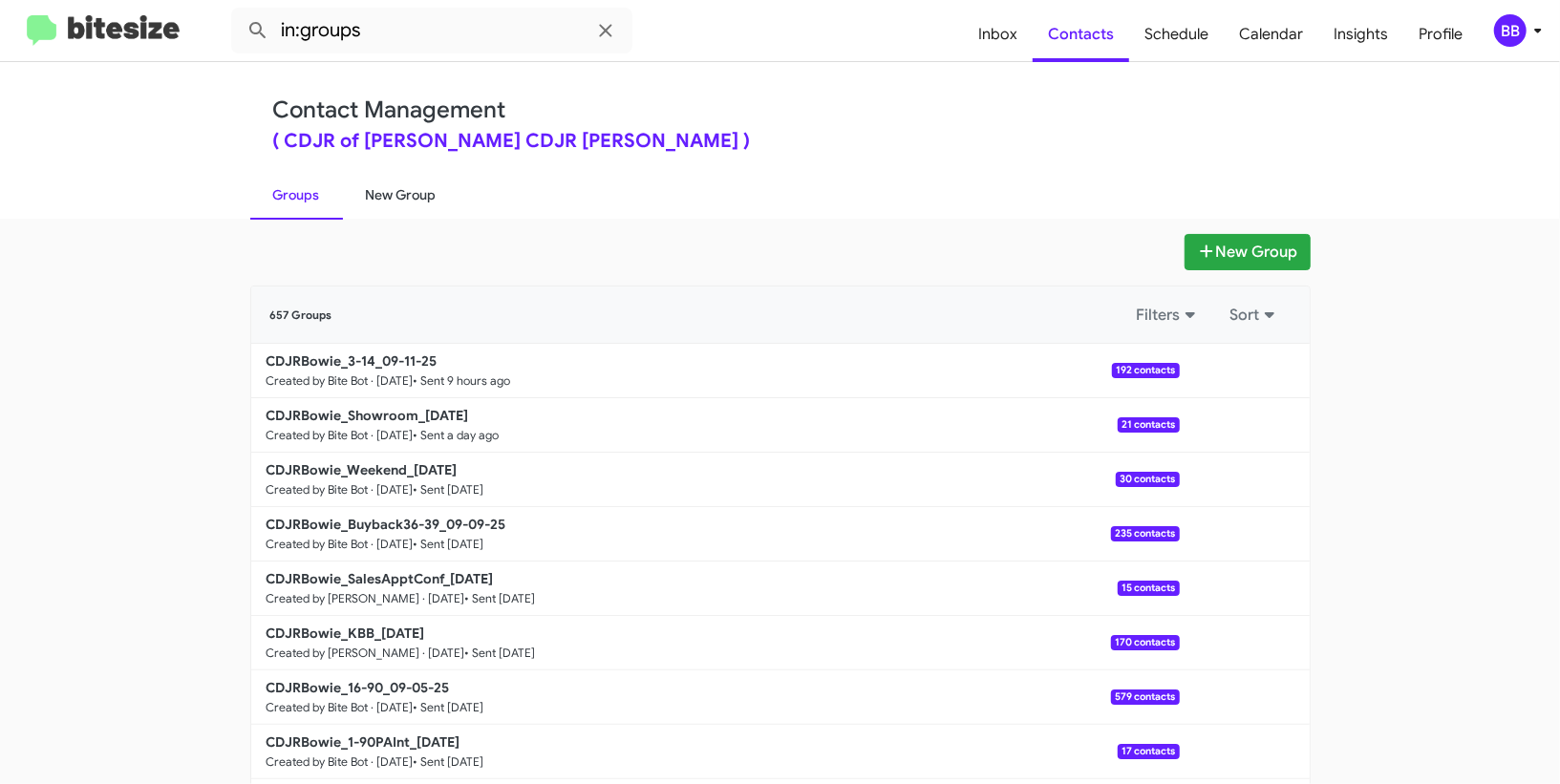
click at [409, 216] on link "New Group" at bounding box center [401, 194] width 116 height 50
click at [417, 187] on link "New Group" at bounding box center [401, 194] width 116 height 50
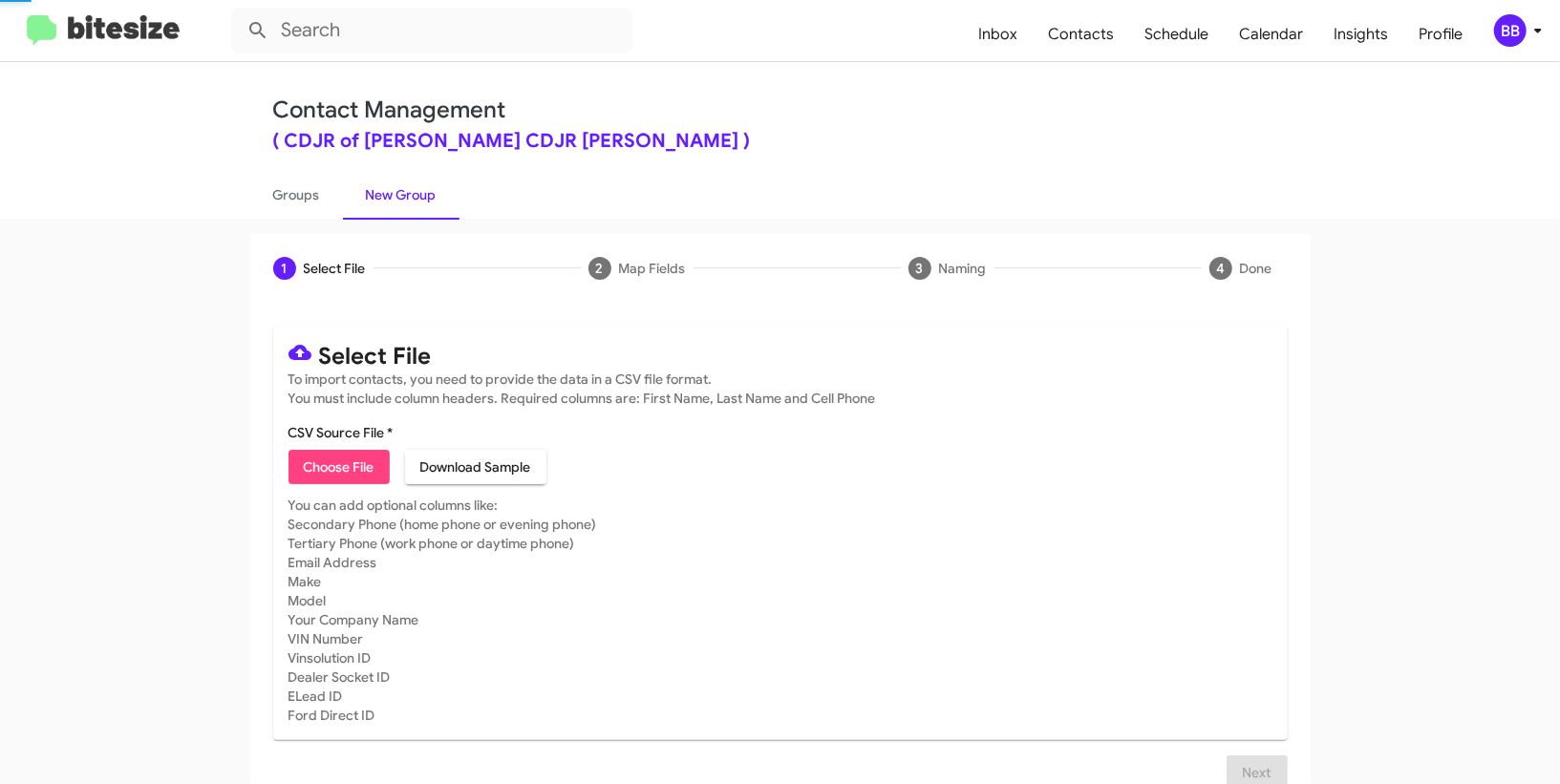
click at [417, 187] on link "New Group" at bounding box center [401, 194] width 116 height 50
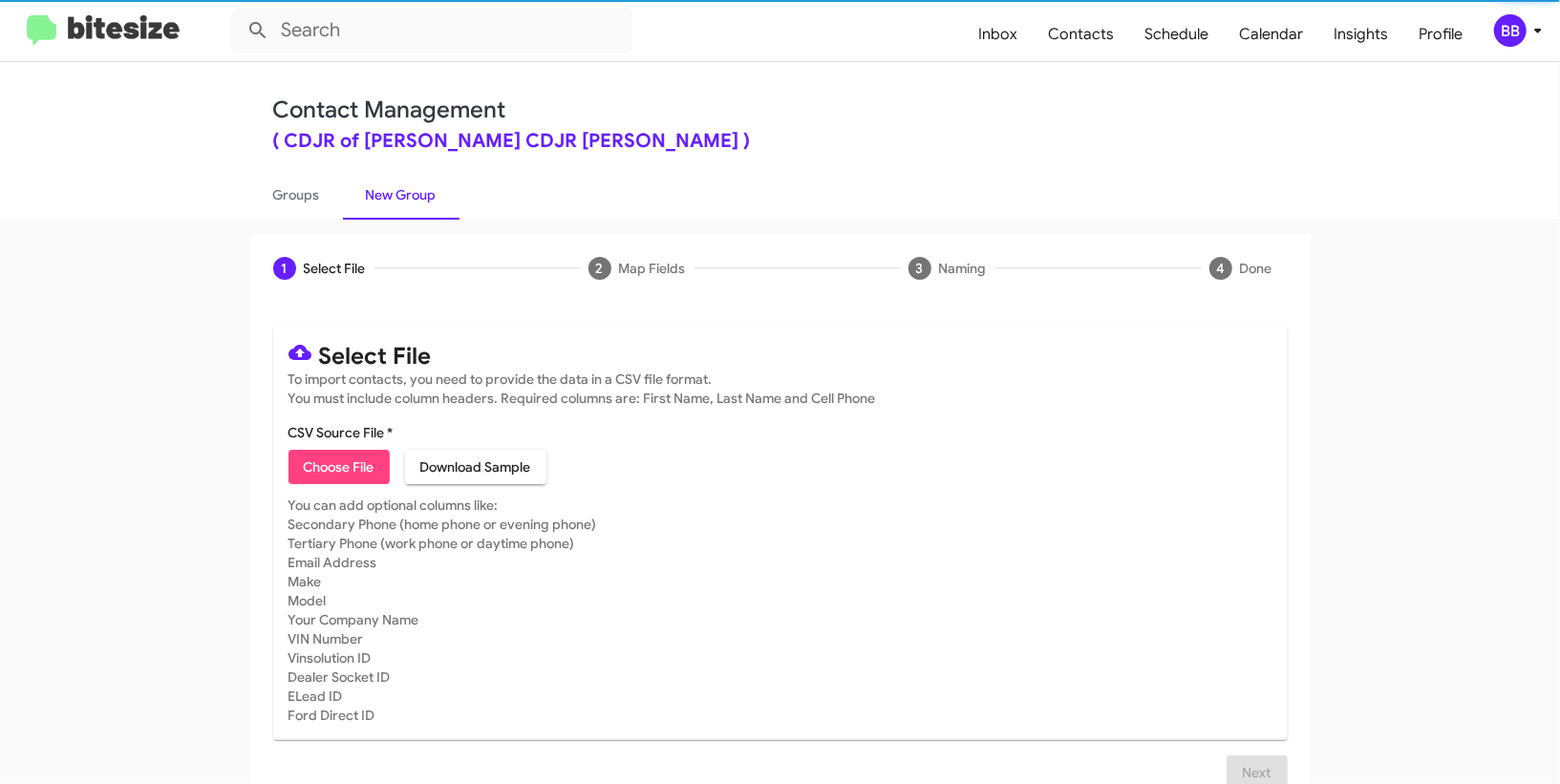
click at [417, 187] on link "New Group" at bounding box center [401, 194] width 116 height 50
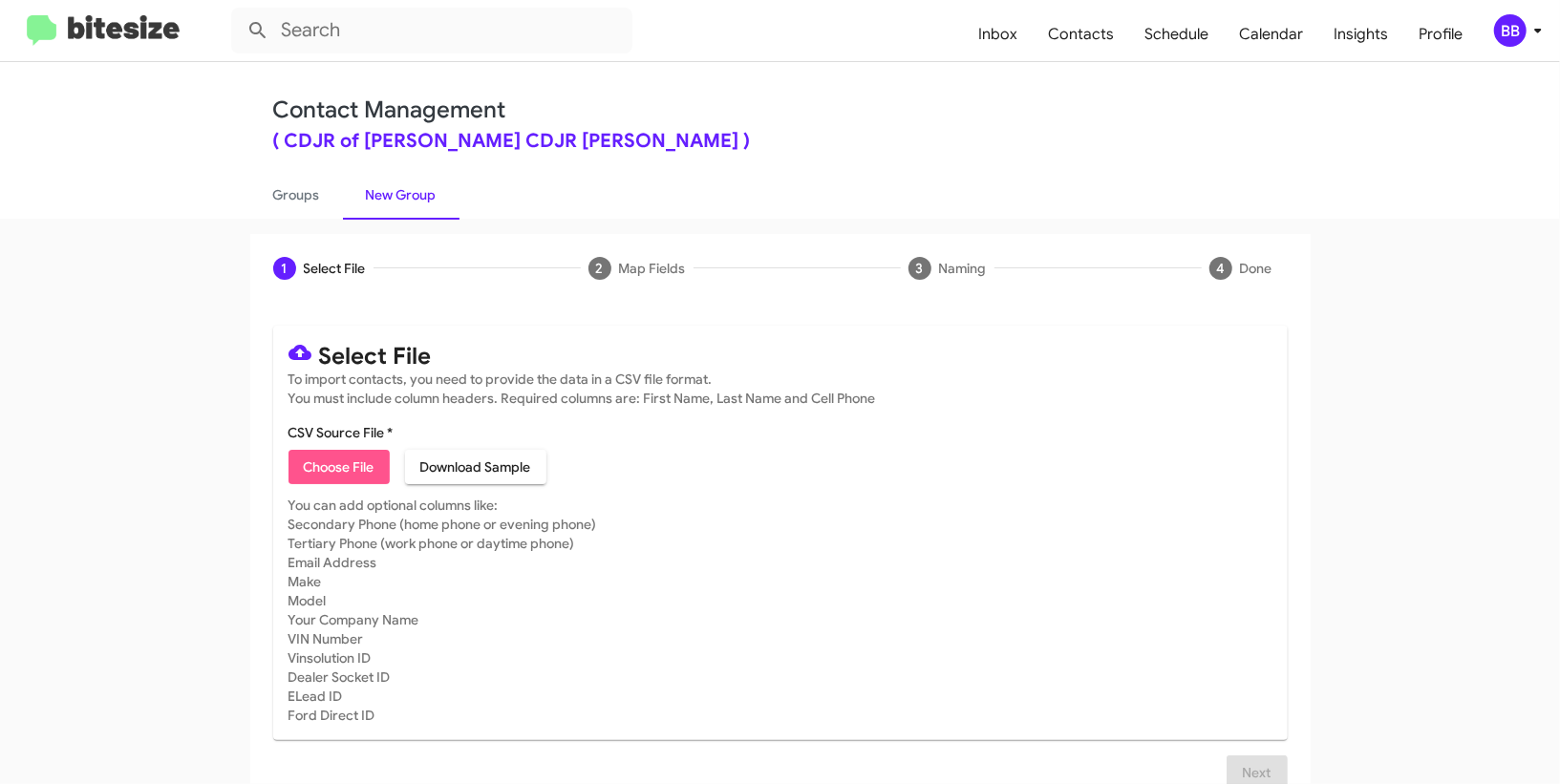
click at [372, 456] on span "Choose File" at bounding box center [339, 466] width 70 height 34
type input "CDJRBowie_1-90PAInt_09-12-25"
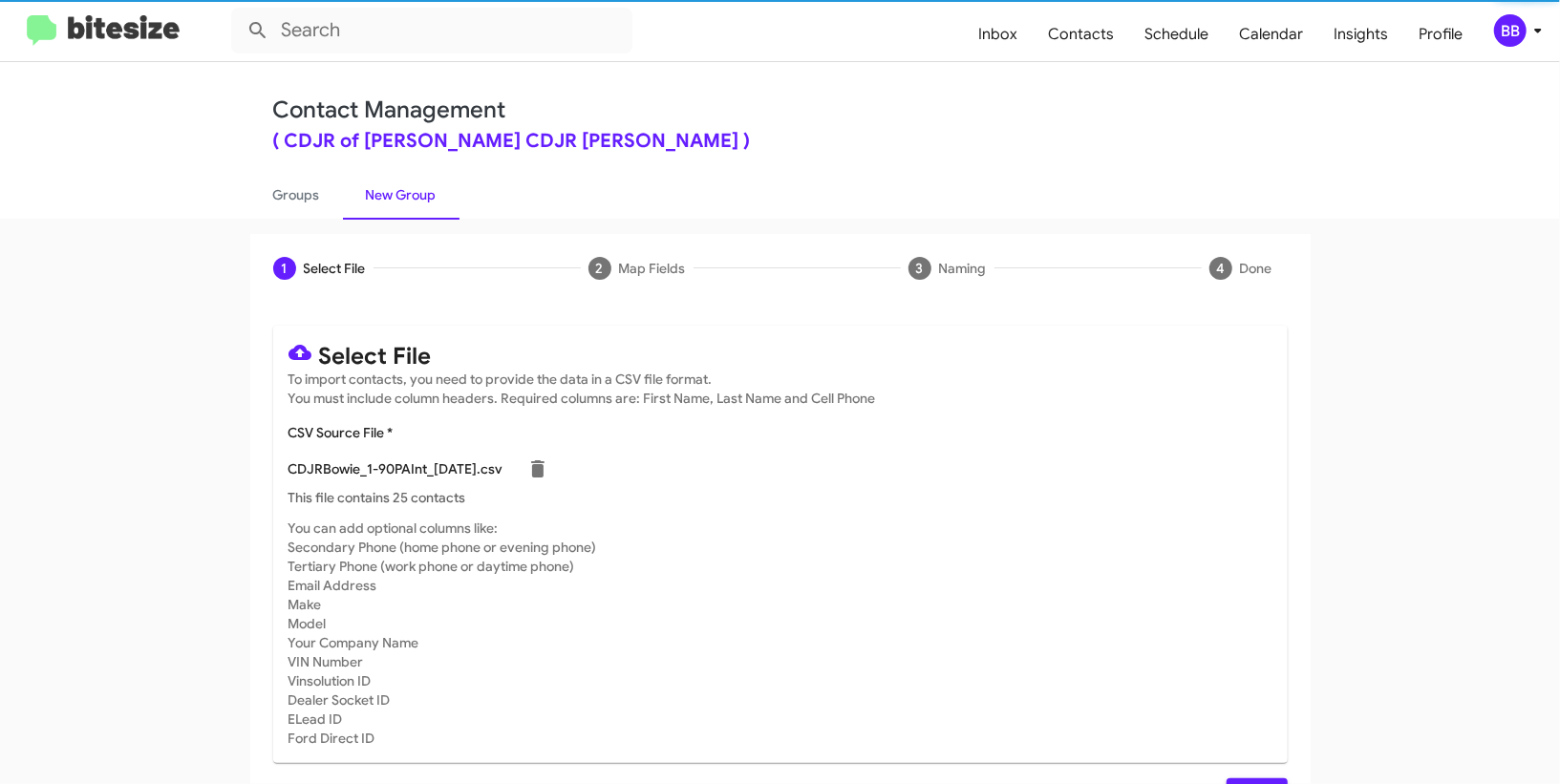
scroll to position [50, 0]
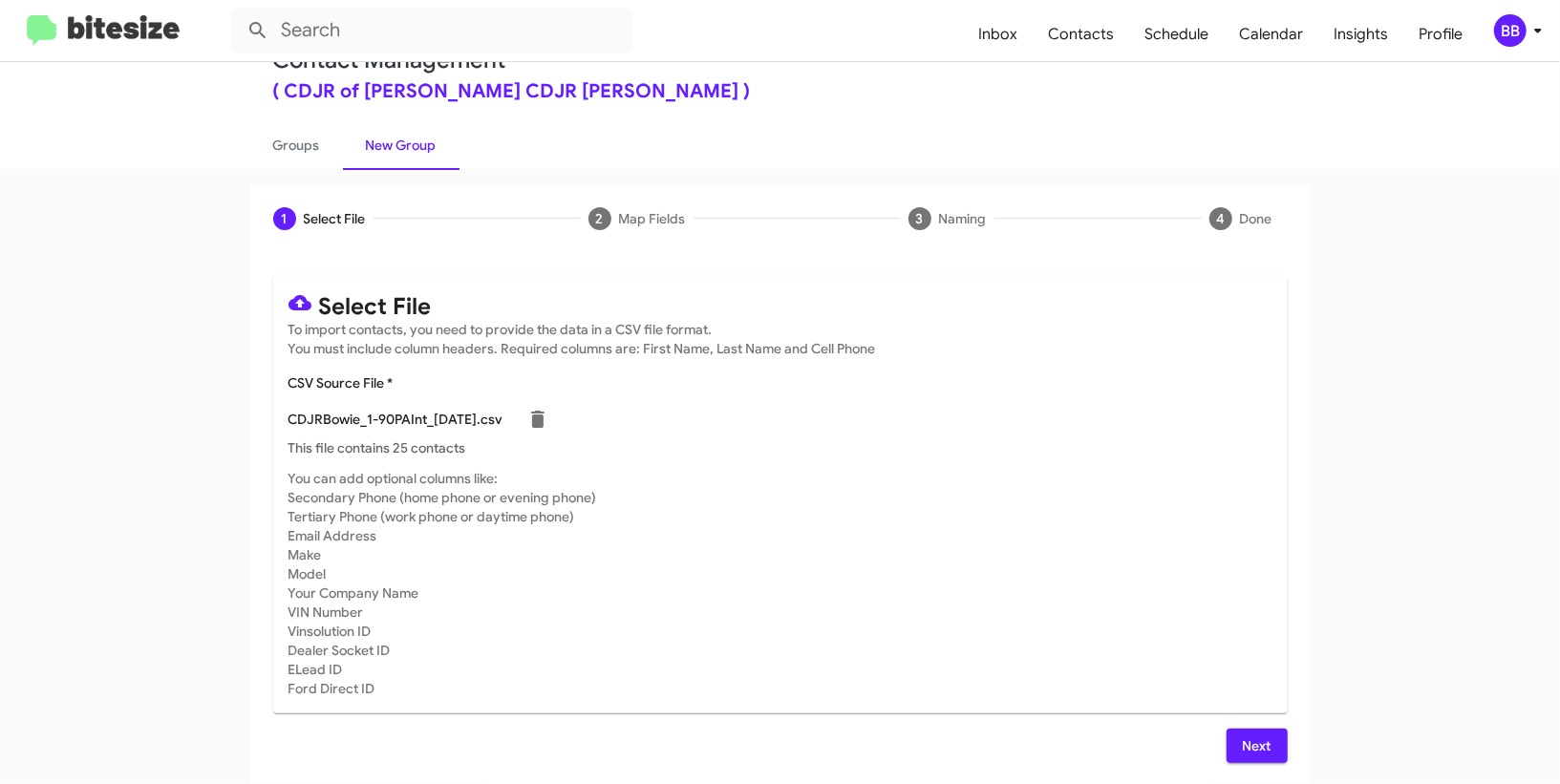
click at [1254, 739] on span "Next" at bounding box center [1256, 745] width 30 height 34
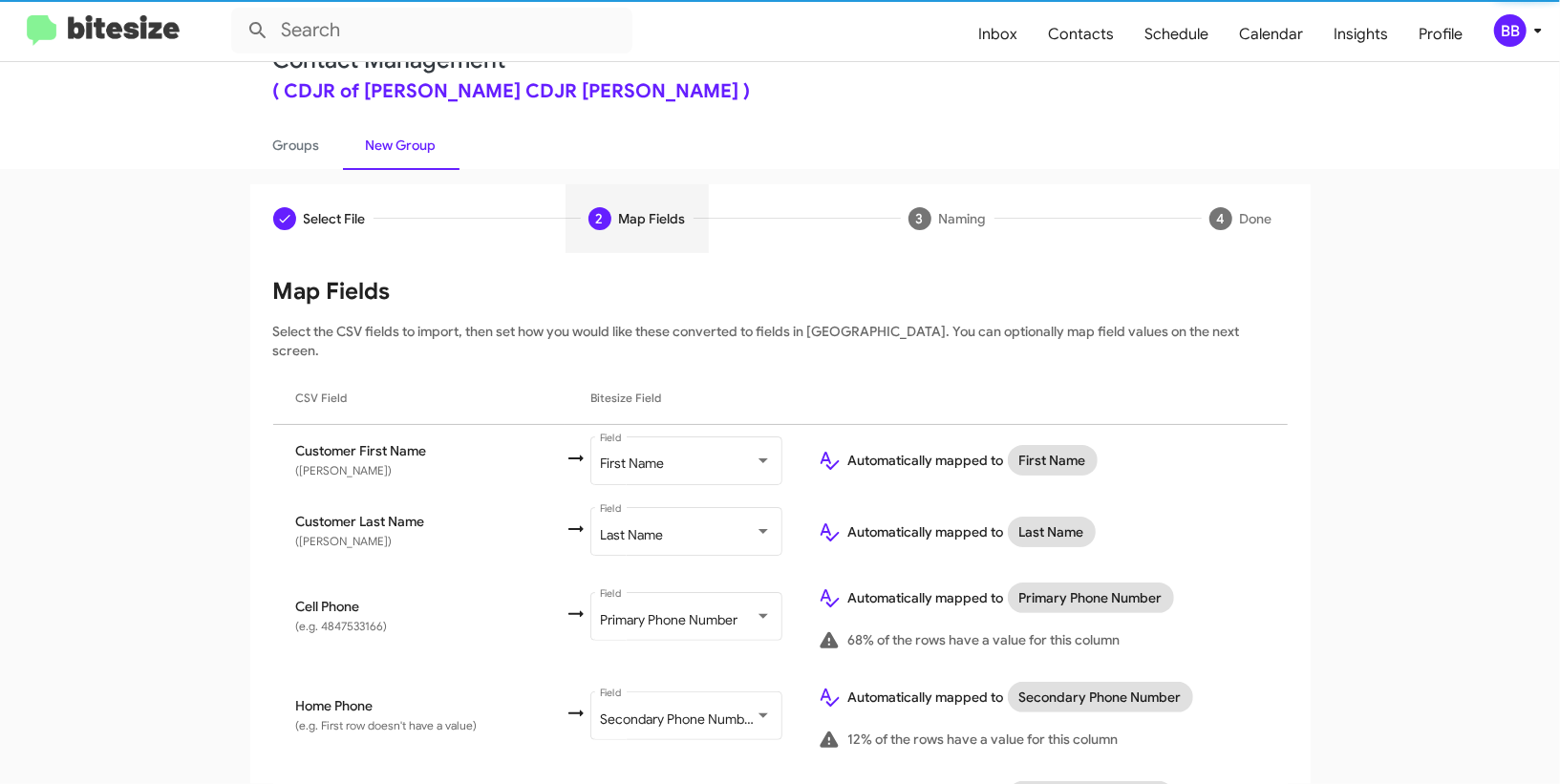
scroll to position [871, 0]
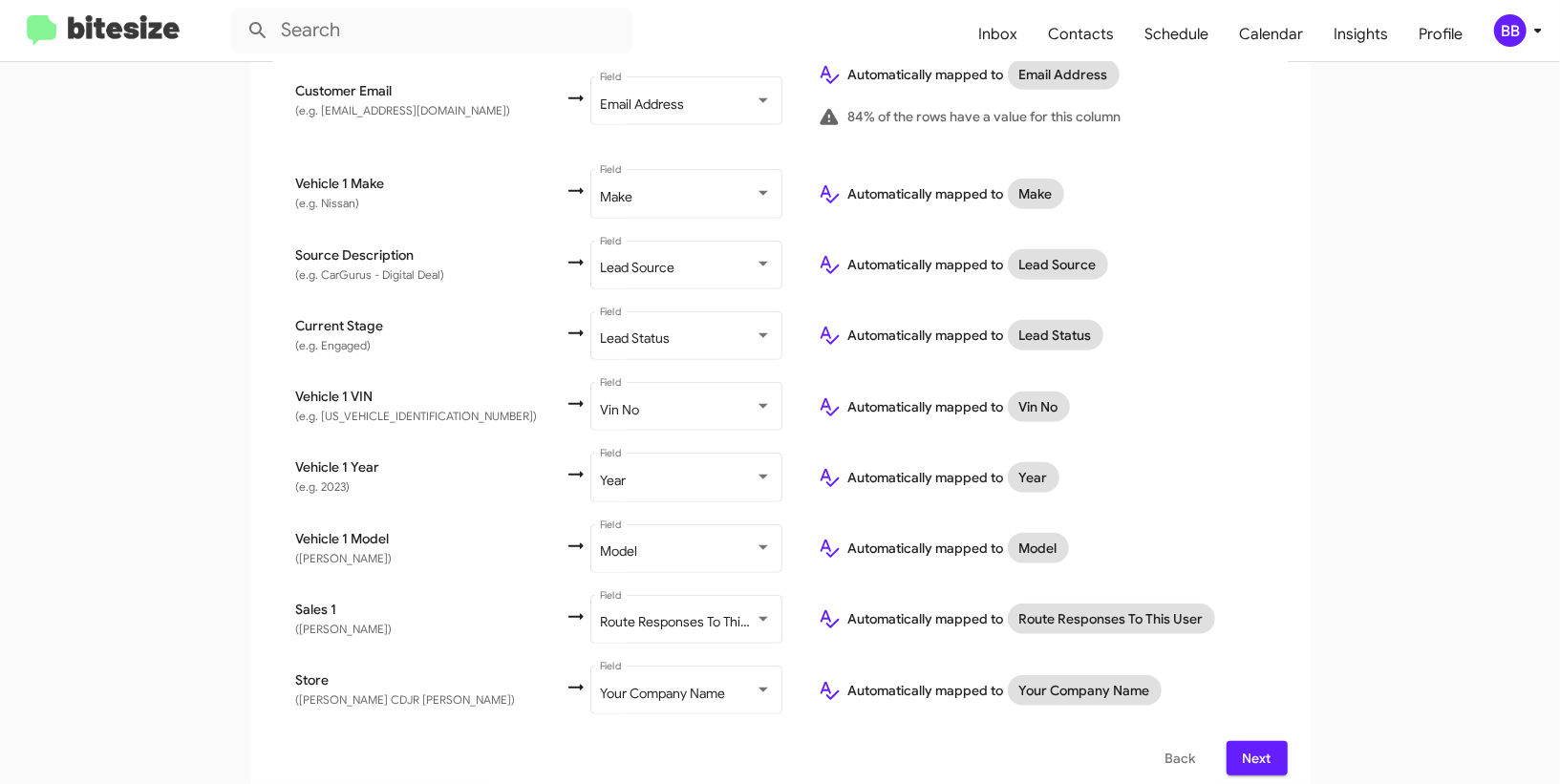
click at [1251, 743] on span "Next" at bounding box center [1256, 758] width 30 height 34
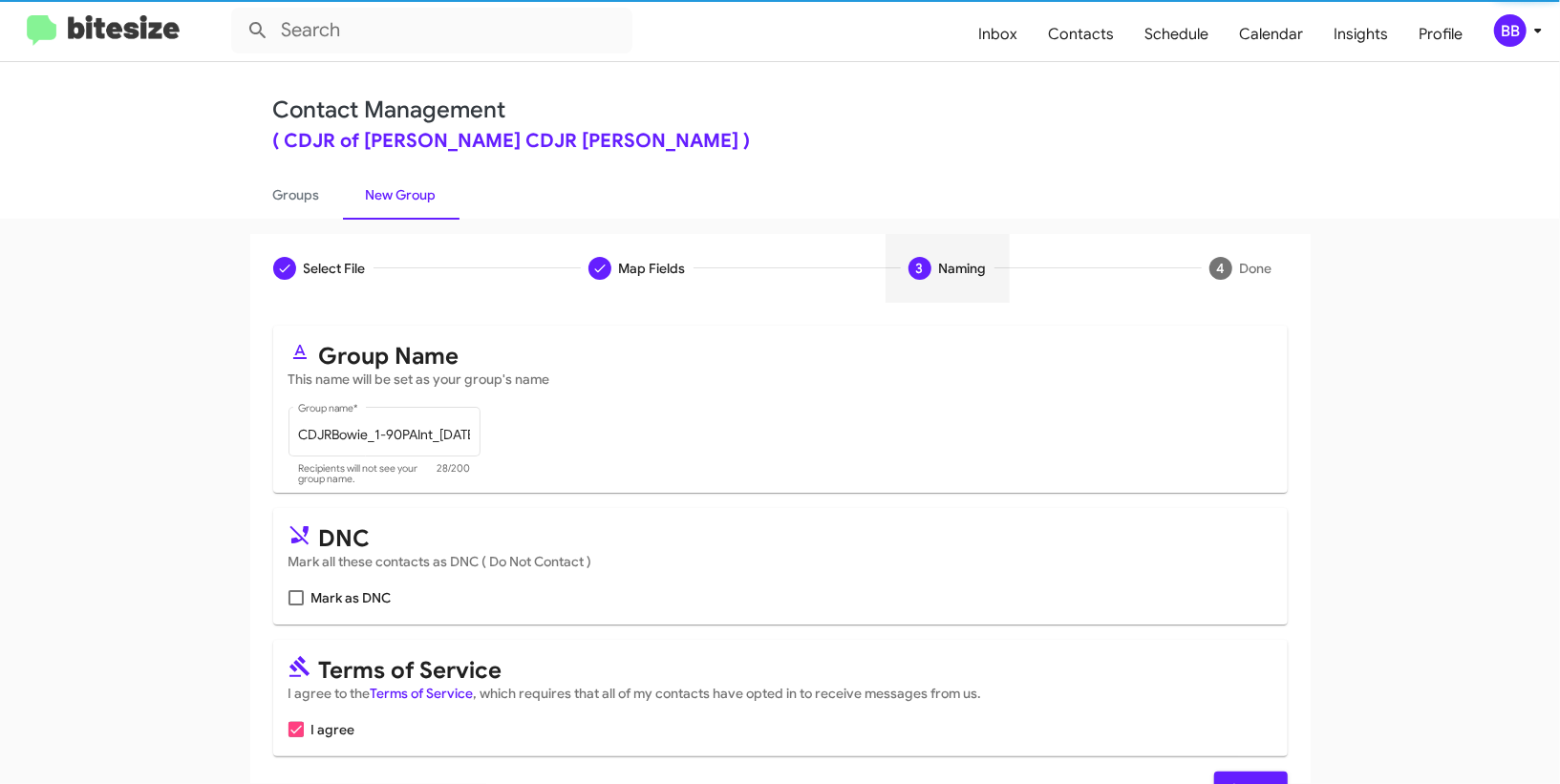
scroll to position [59, 0]
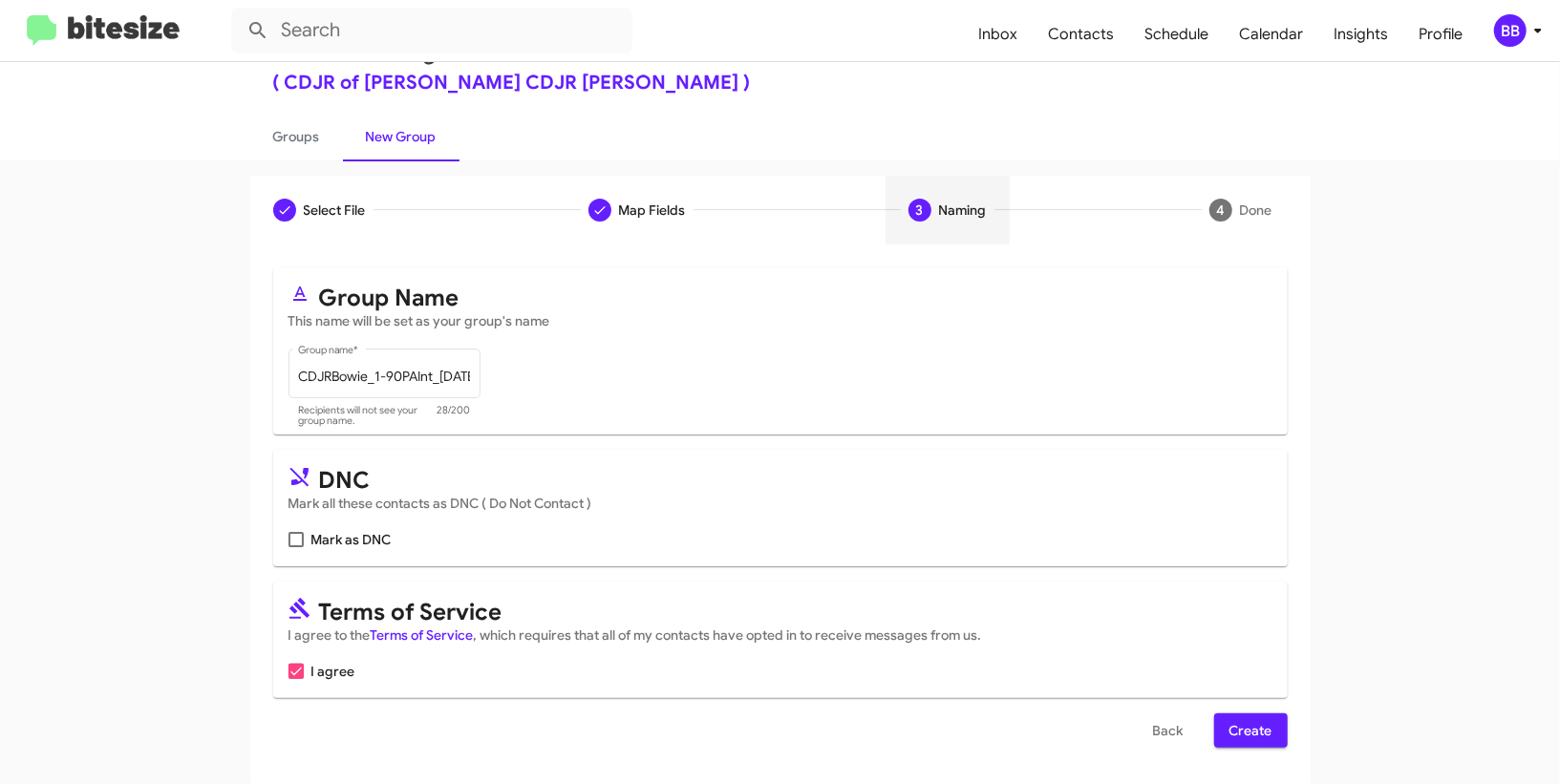
click at [1263, 737] on span "Create" at bounding box center [1250, 729] width 43 height 34
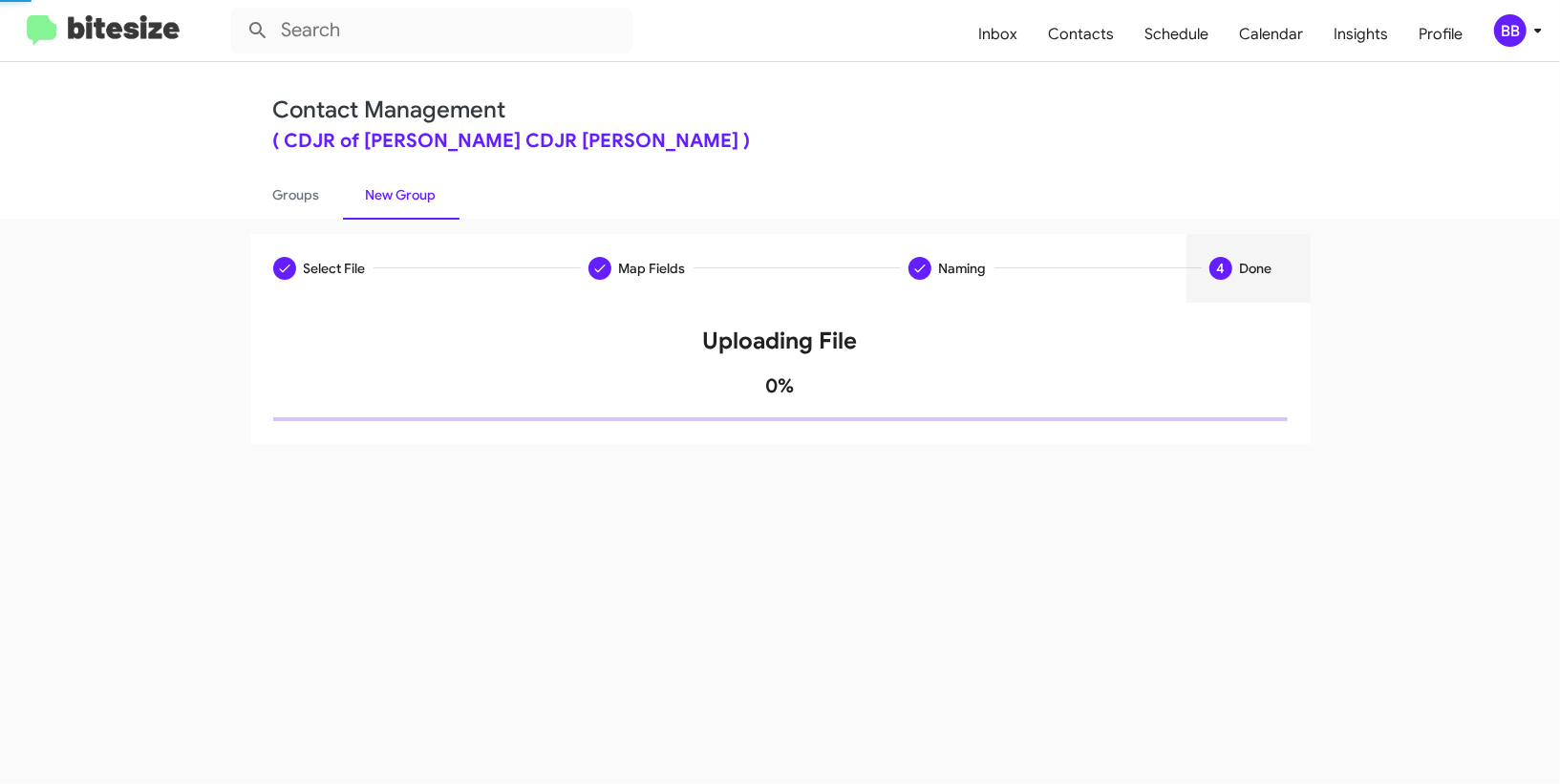
scroll to position [0, 0]
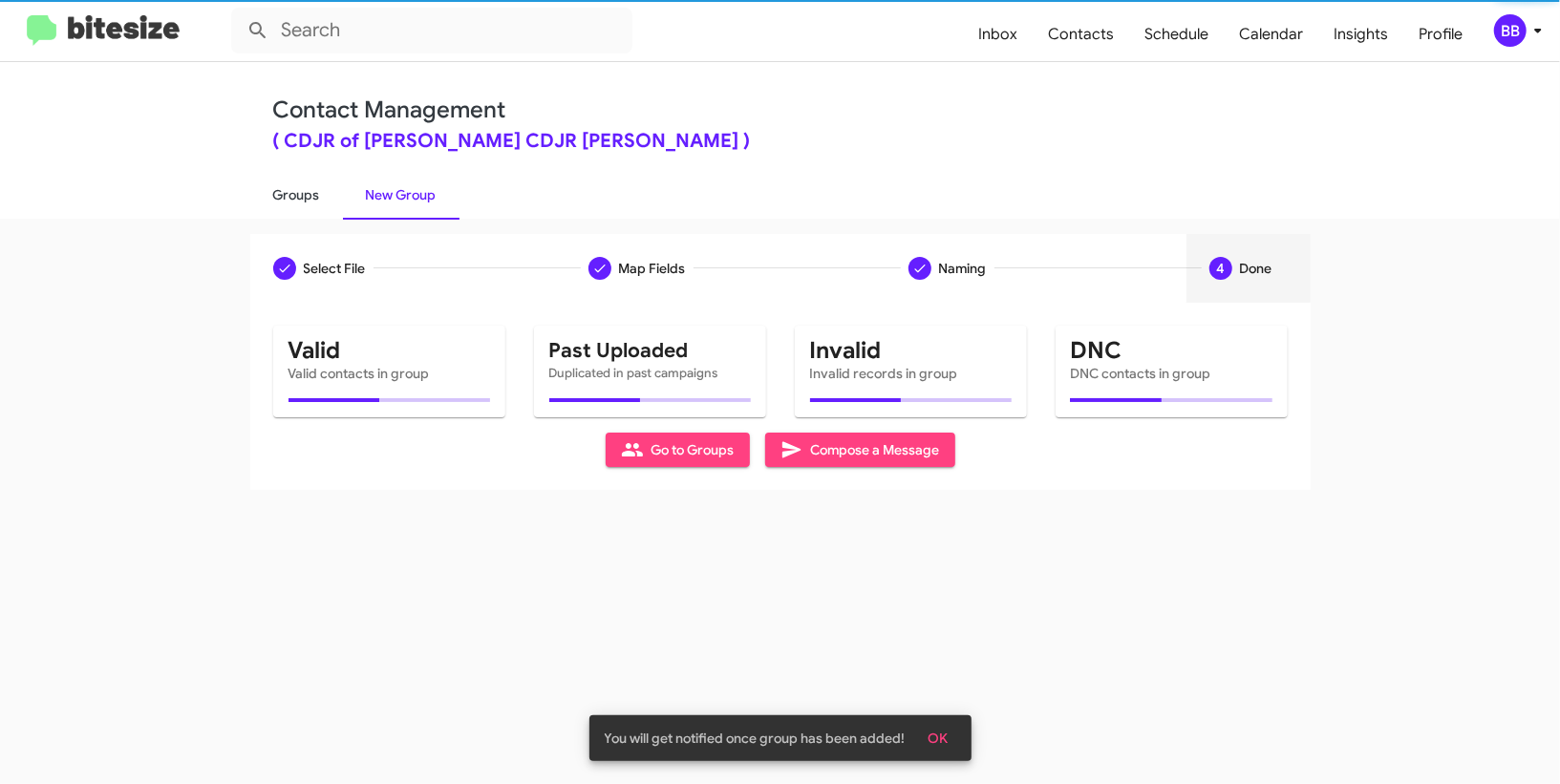
click at [327, 192] on link "Groups" at bounding box center [296, 194] width 93 height 50
type input "in:groups"
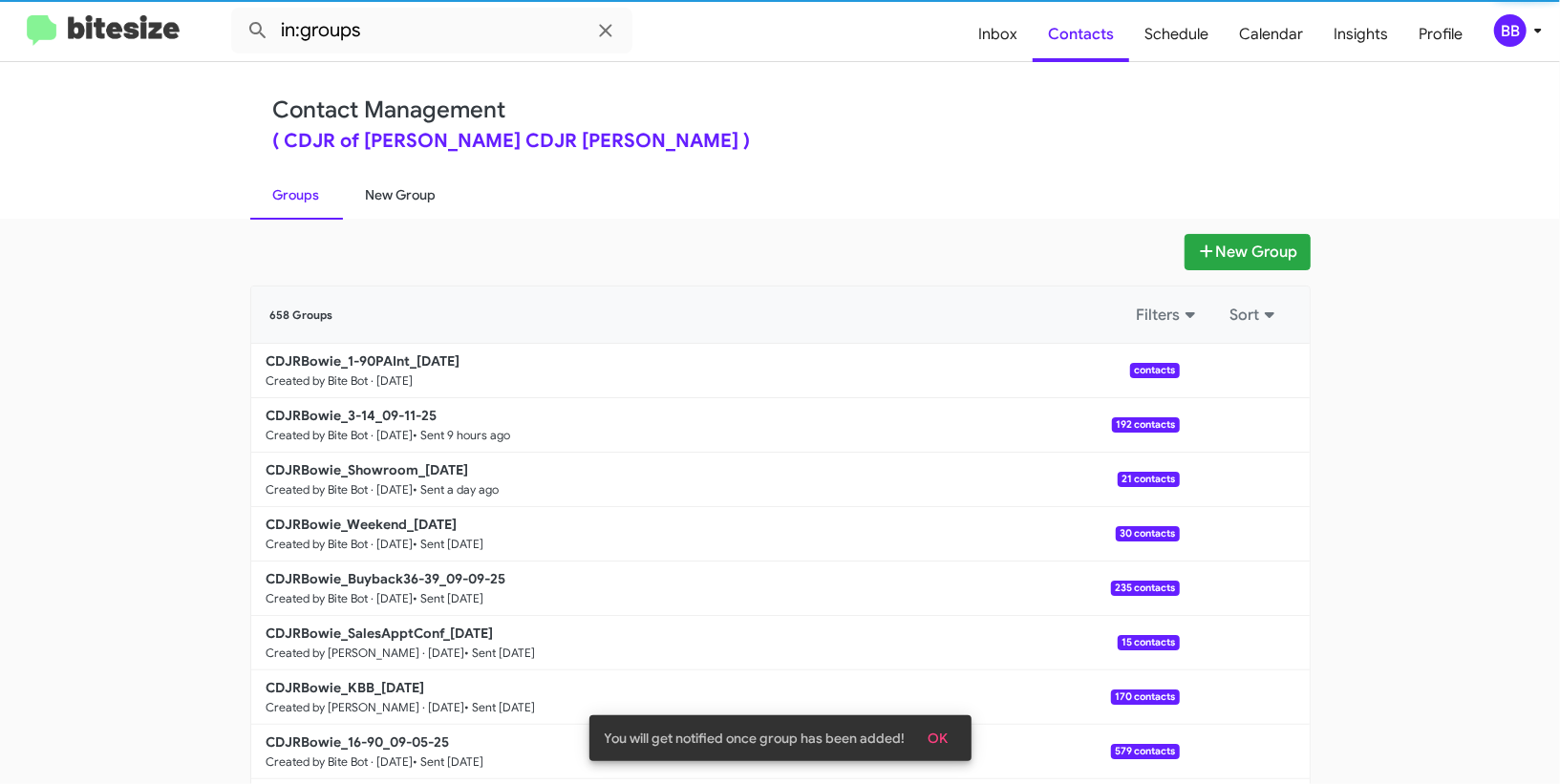
click at [407, 197] on link "New Group" at bounding box center [401, 194] width 116 height 50
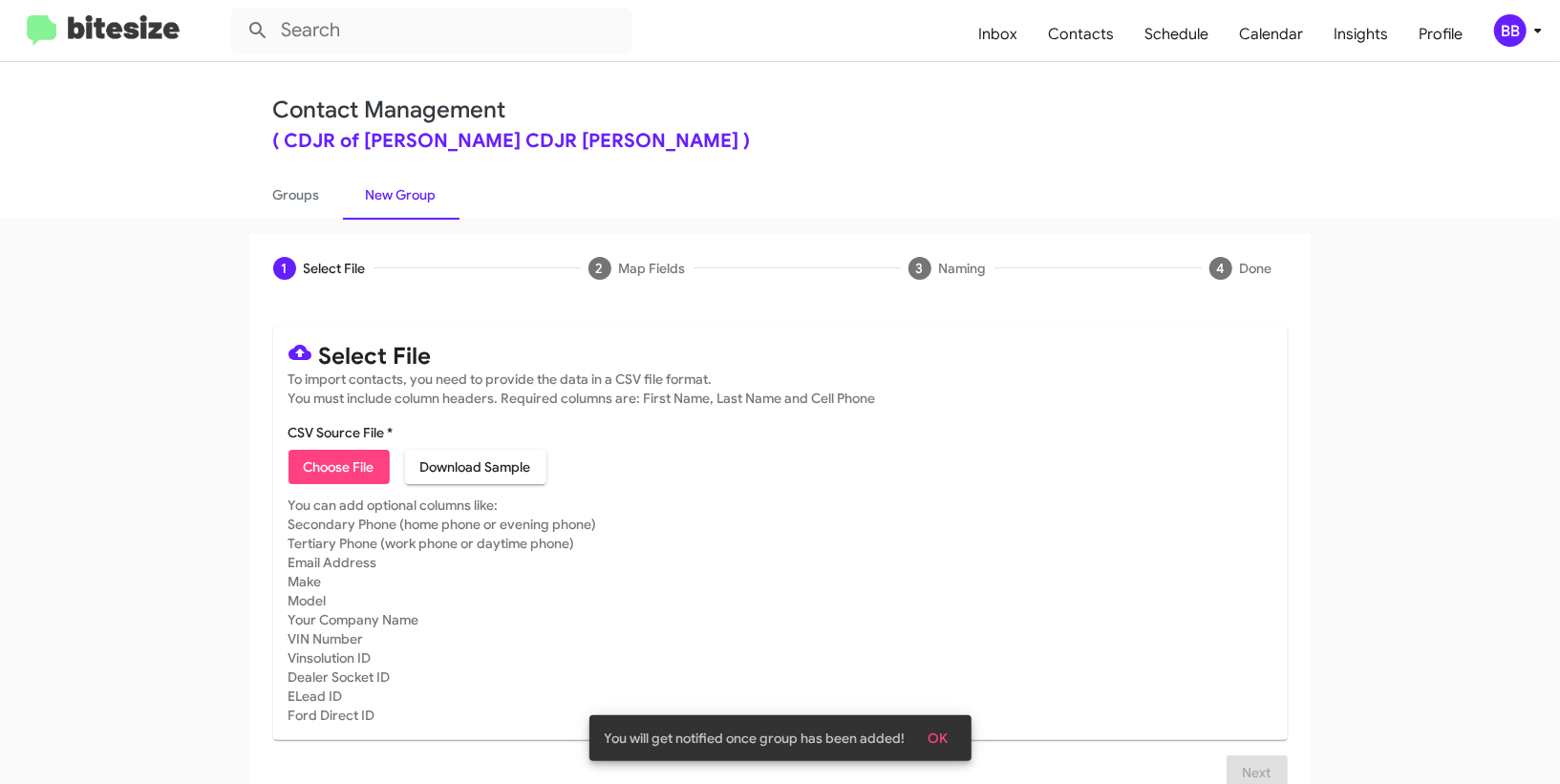
click at [334, 475] on span "Choose File" at bounding box center [339, 466] width 70 height 34
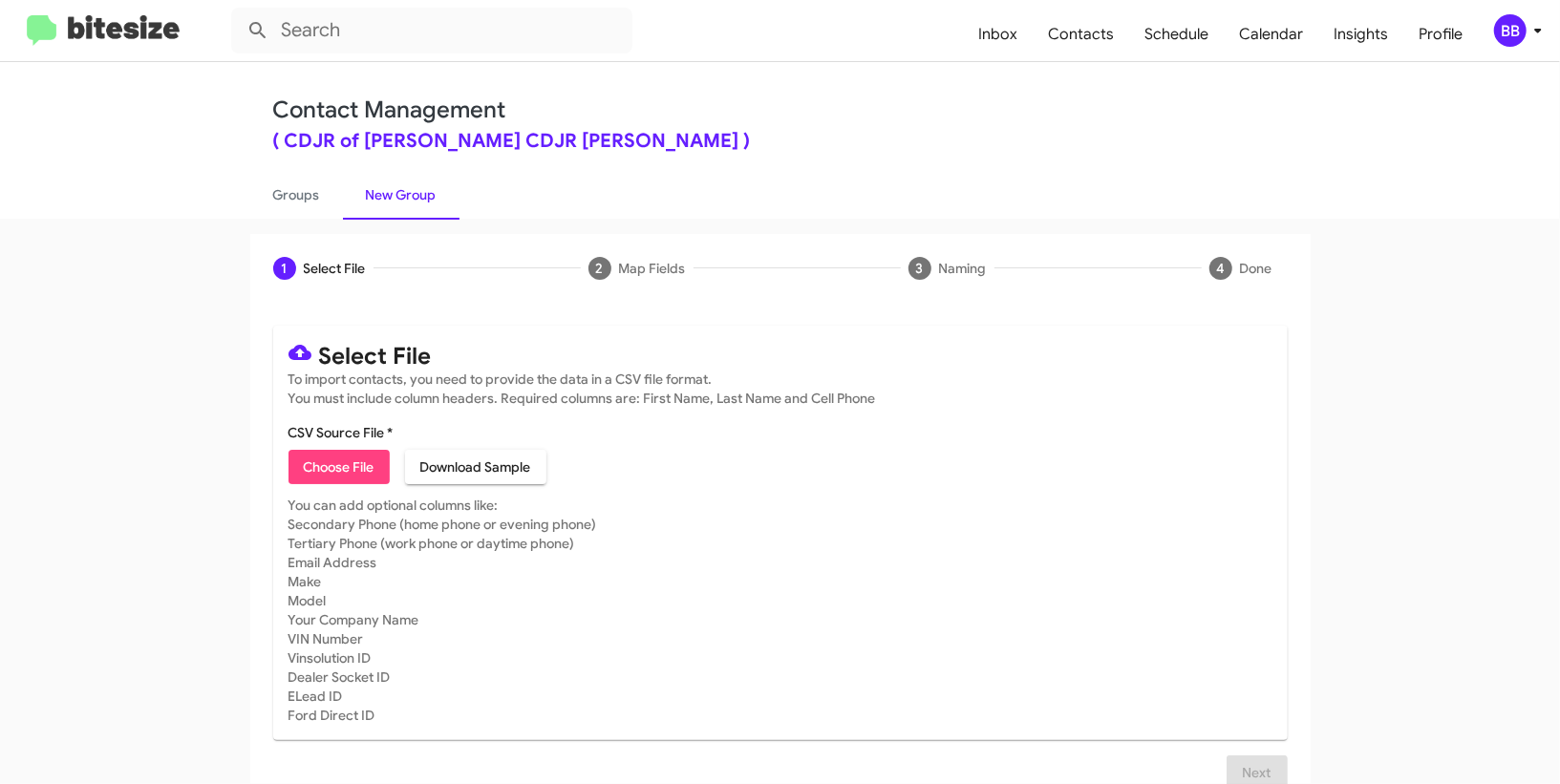
type input "CDJRBowie_16-90_09-12-25"
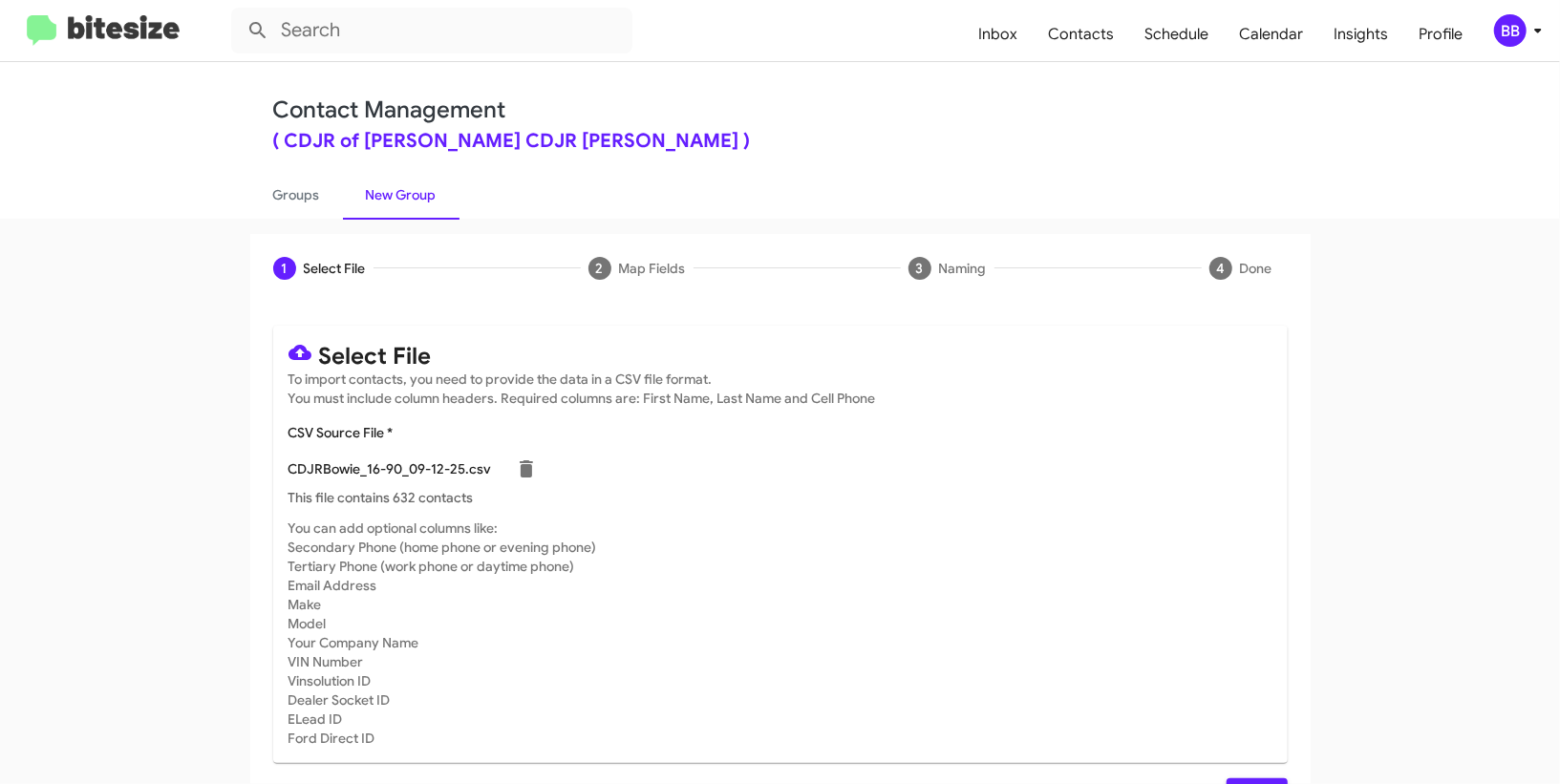
scroll to position [50, 0]
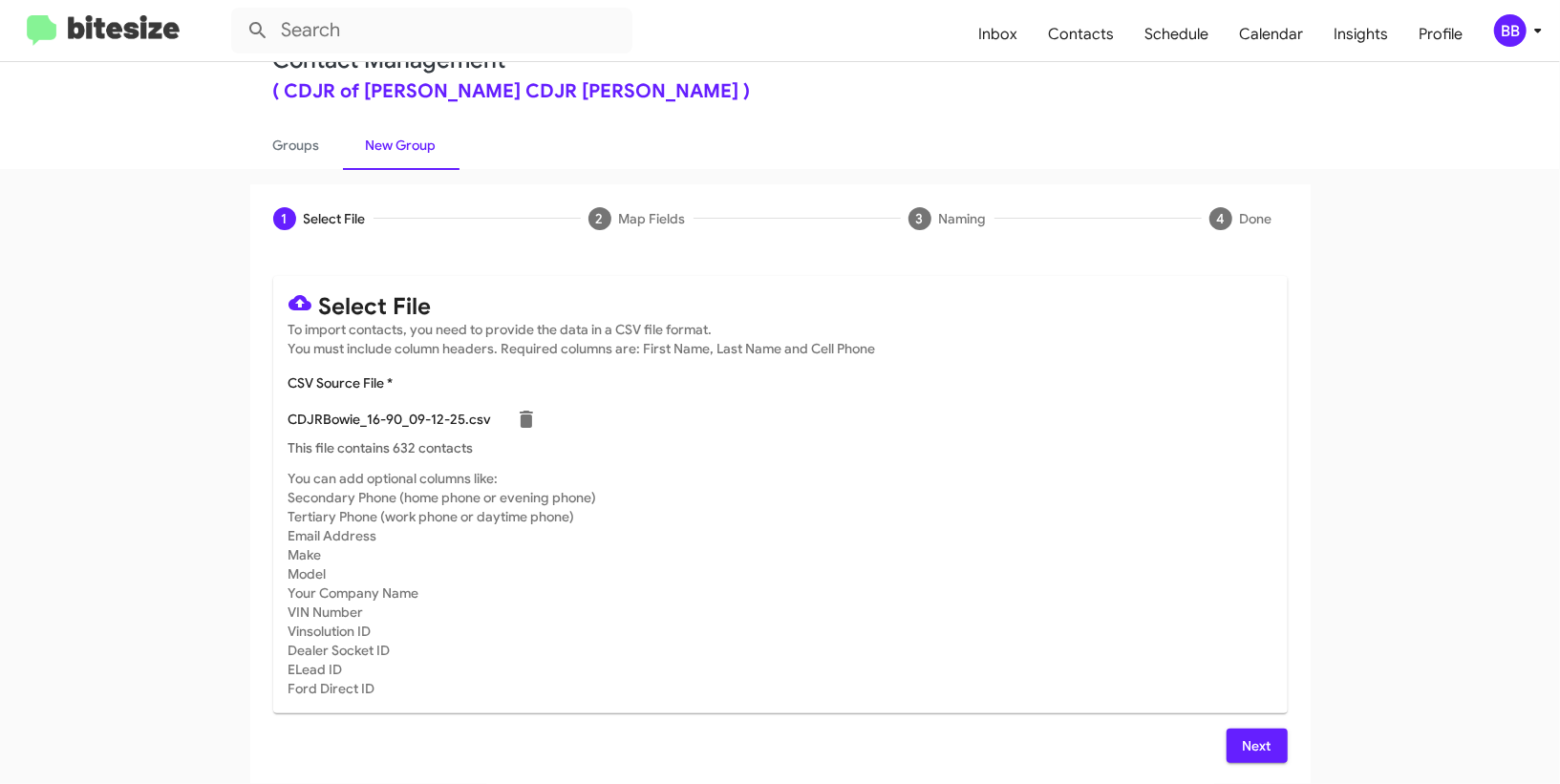
click at [1264, 753] on span "Next" at bounding box center [1256, 745] width 30 height 34
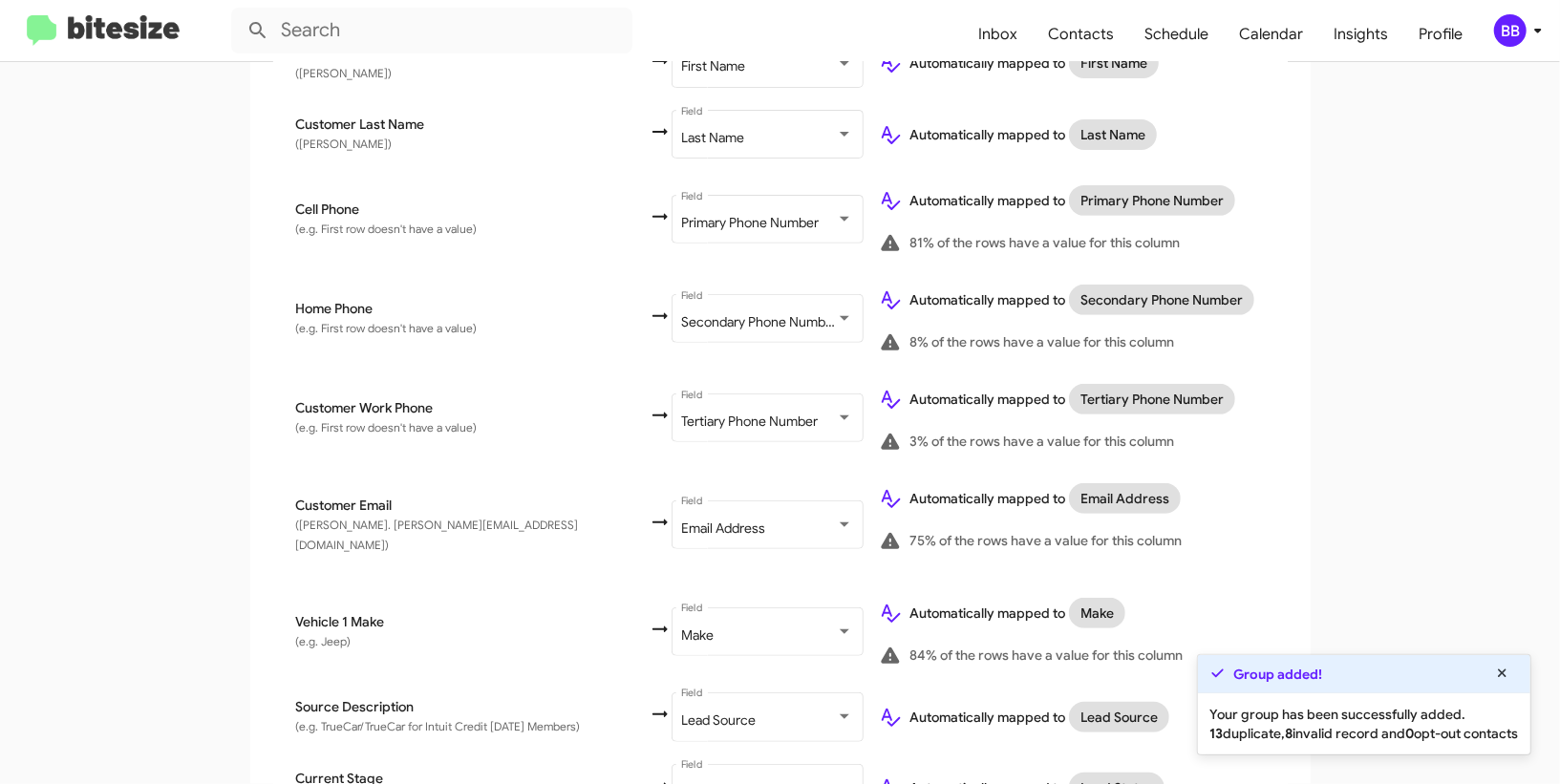
scroll to position [1009, 0]
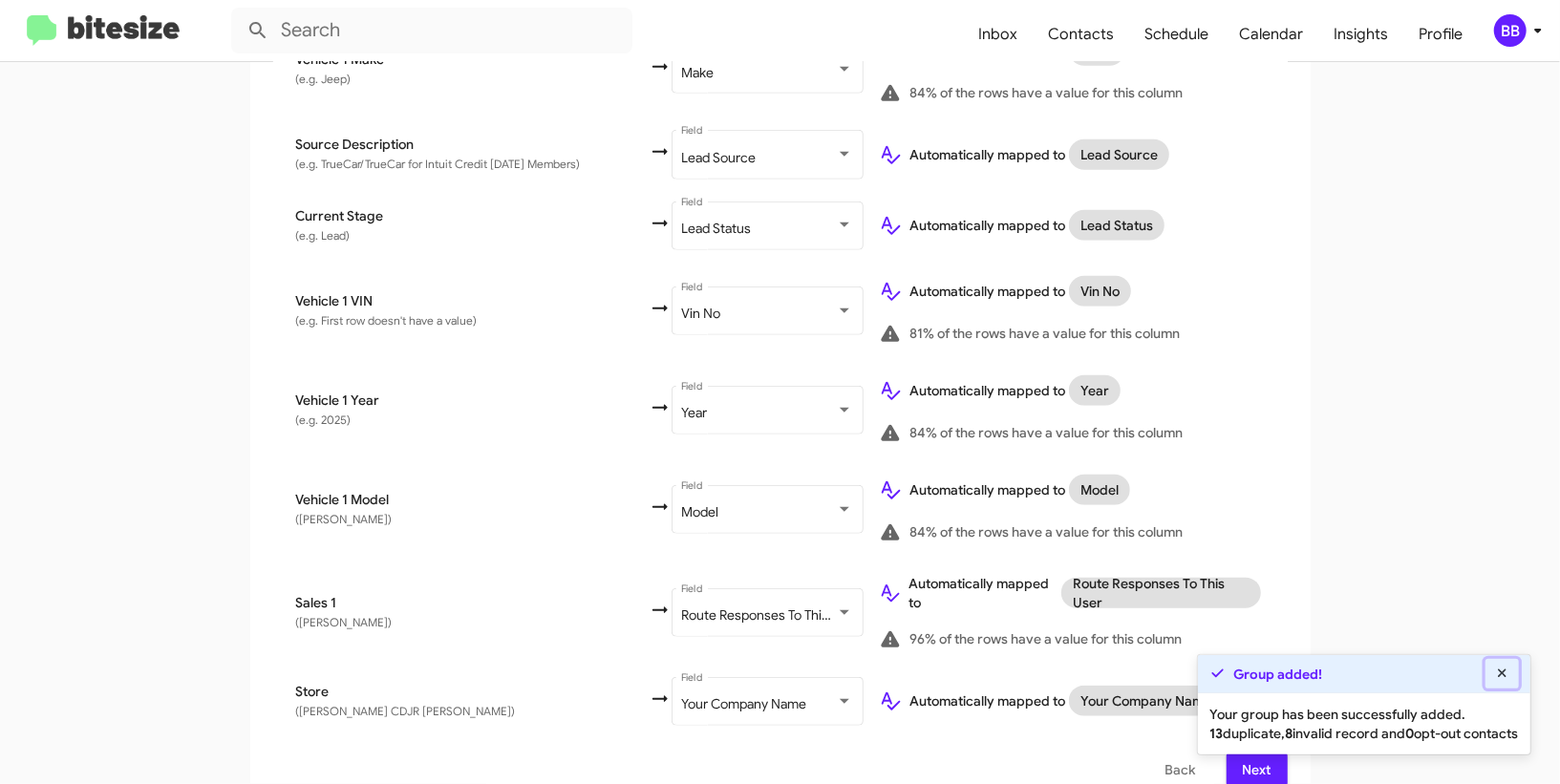
click at [1501, 664] on fa-icon at bounding box center [1502, 673] width 18 height 18
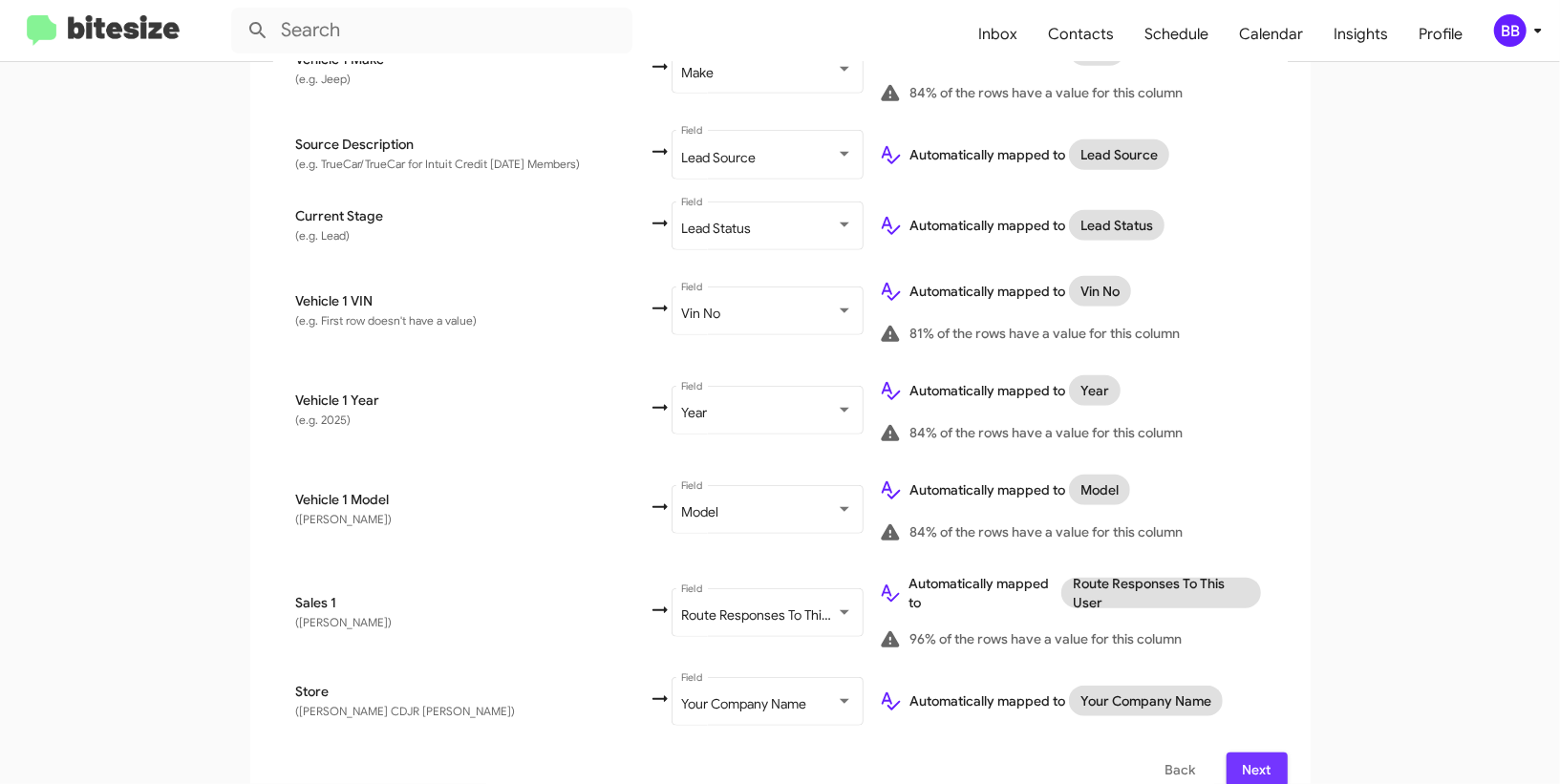
click at [1255, 752] on span "Next" at bounding box center [1256, 768] width 30 height 34
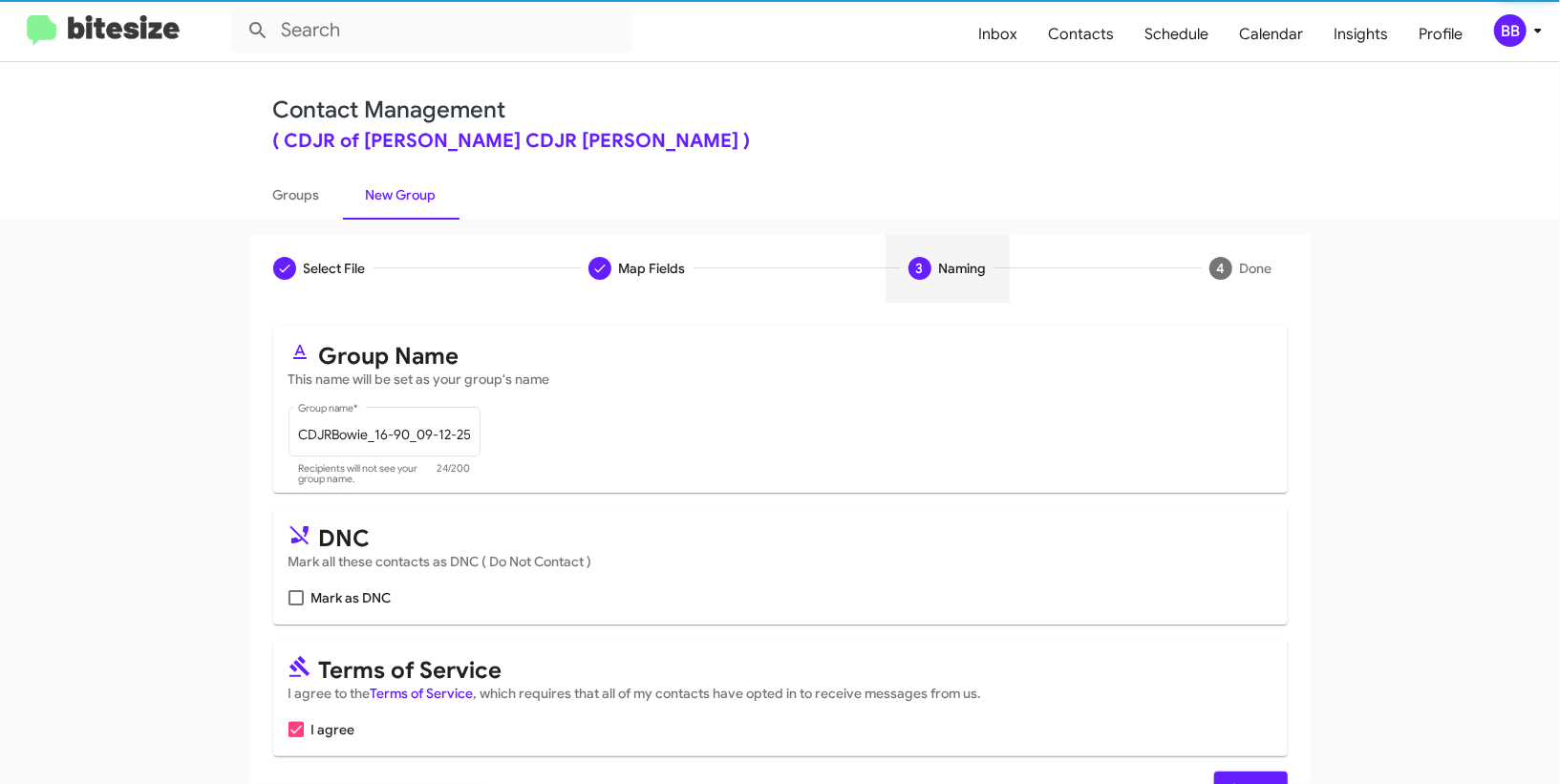
scroll to position [59, 0]
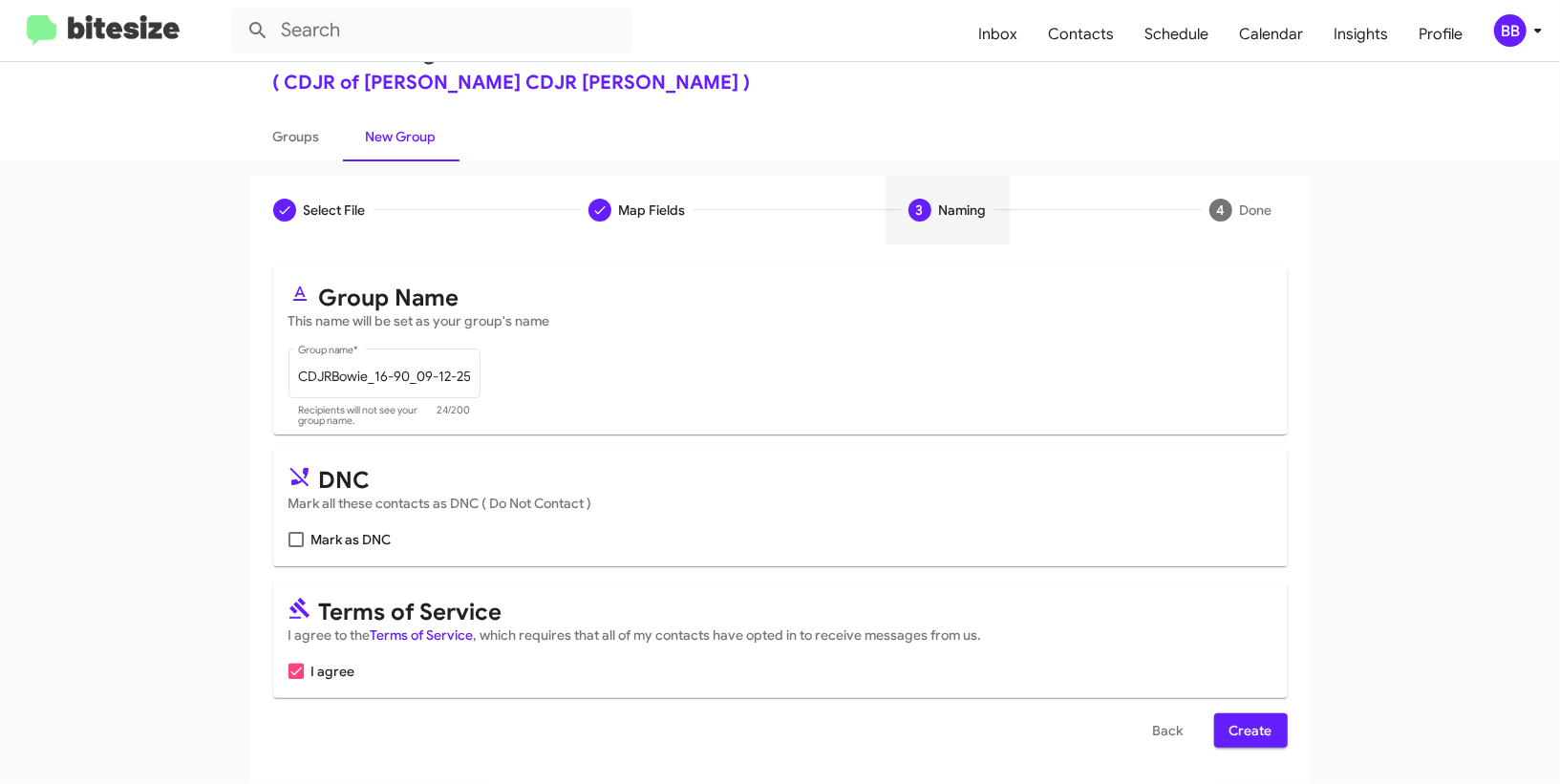
click at [1262, 739] on span "Create" at bounding box center [1250, 729] width 43 height 34
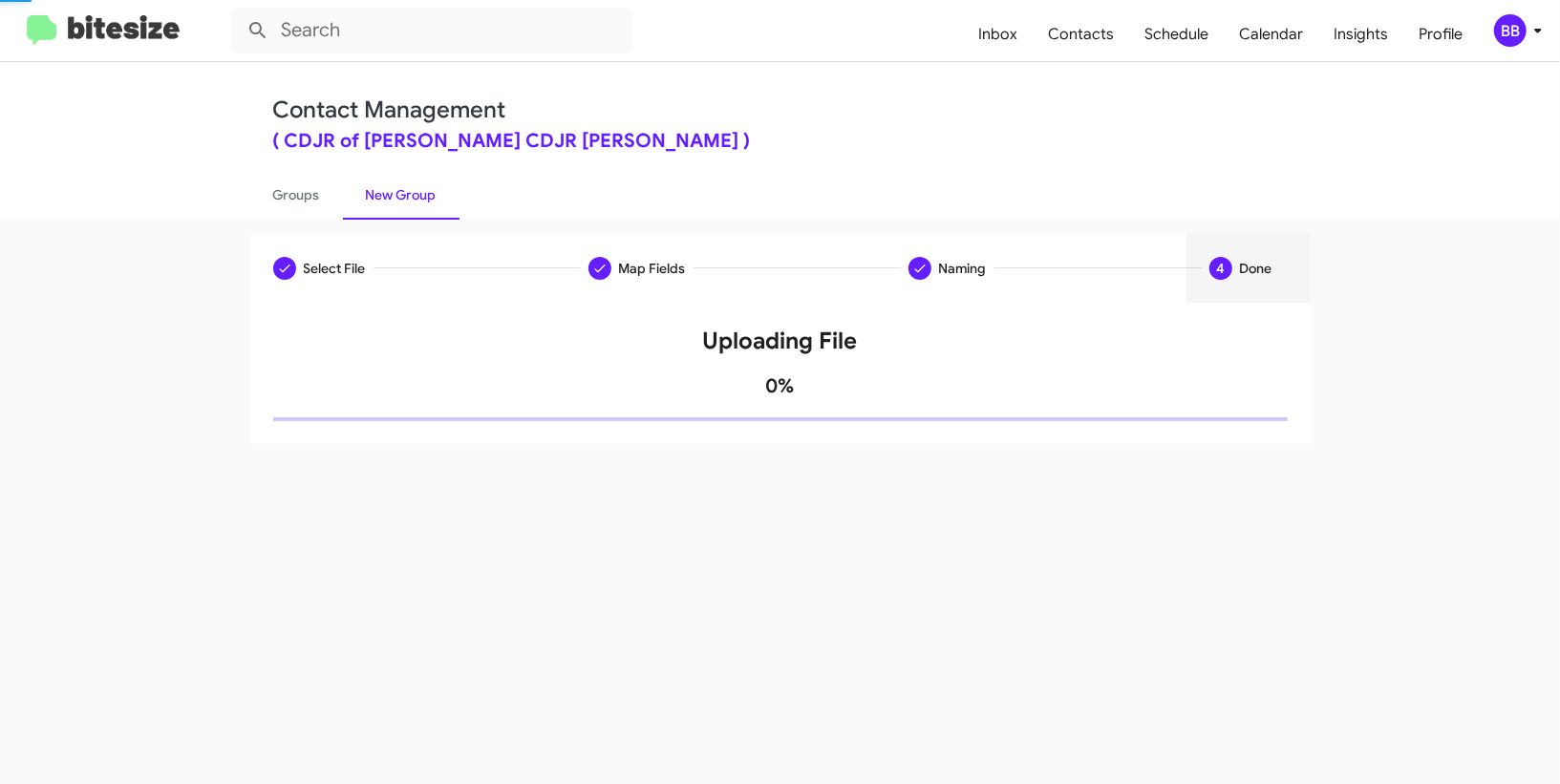
scroll to position [0, 0]
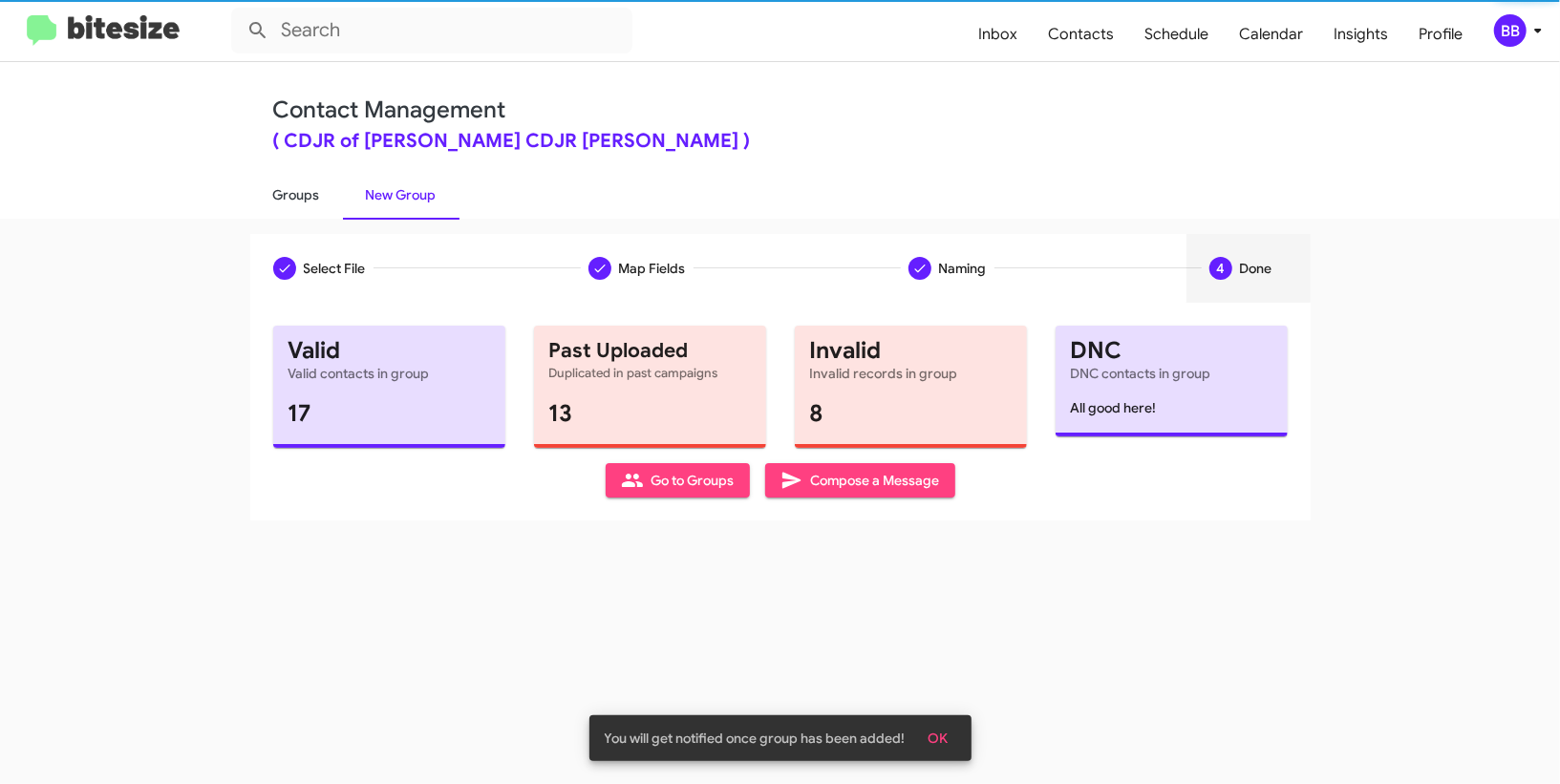
click at [313, 194] on link "Groups" at bounding box center [296, 194] width 93 height 50
type input "in:groups"
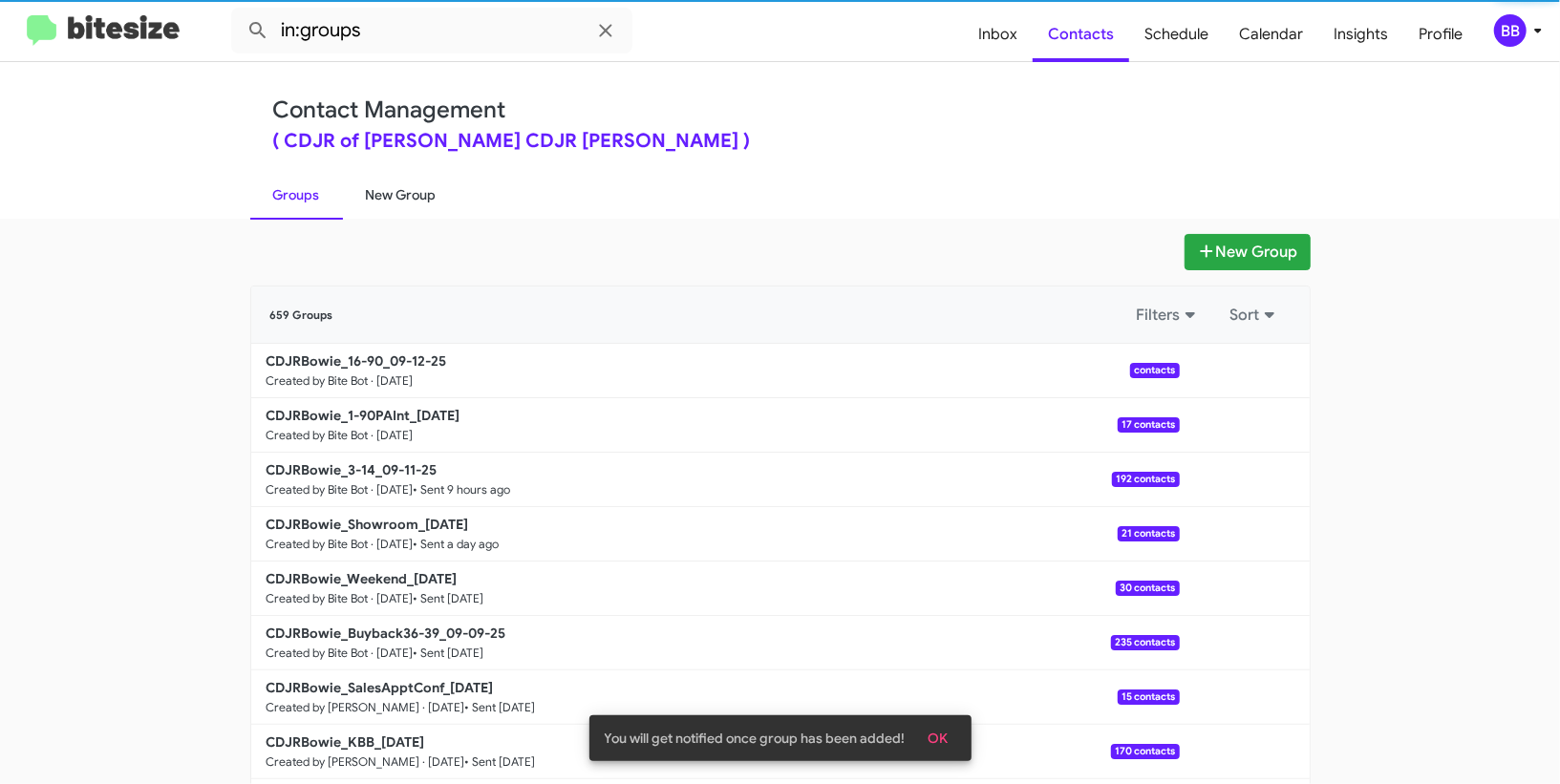
click at [376, 203] on link "New Group" at bounding box center [401, 194] width 116 height 50
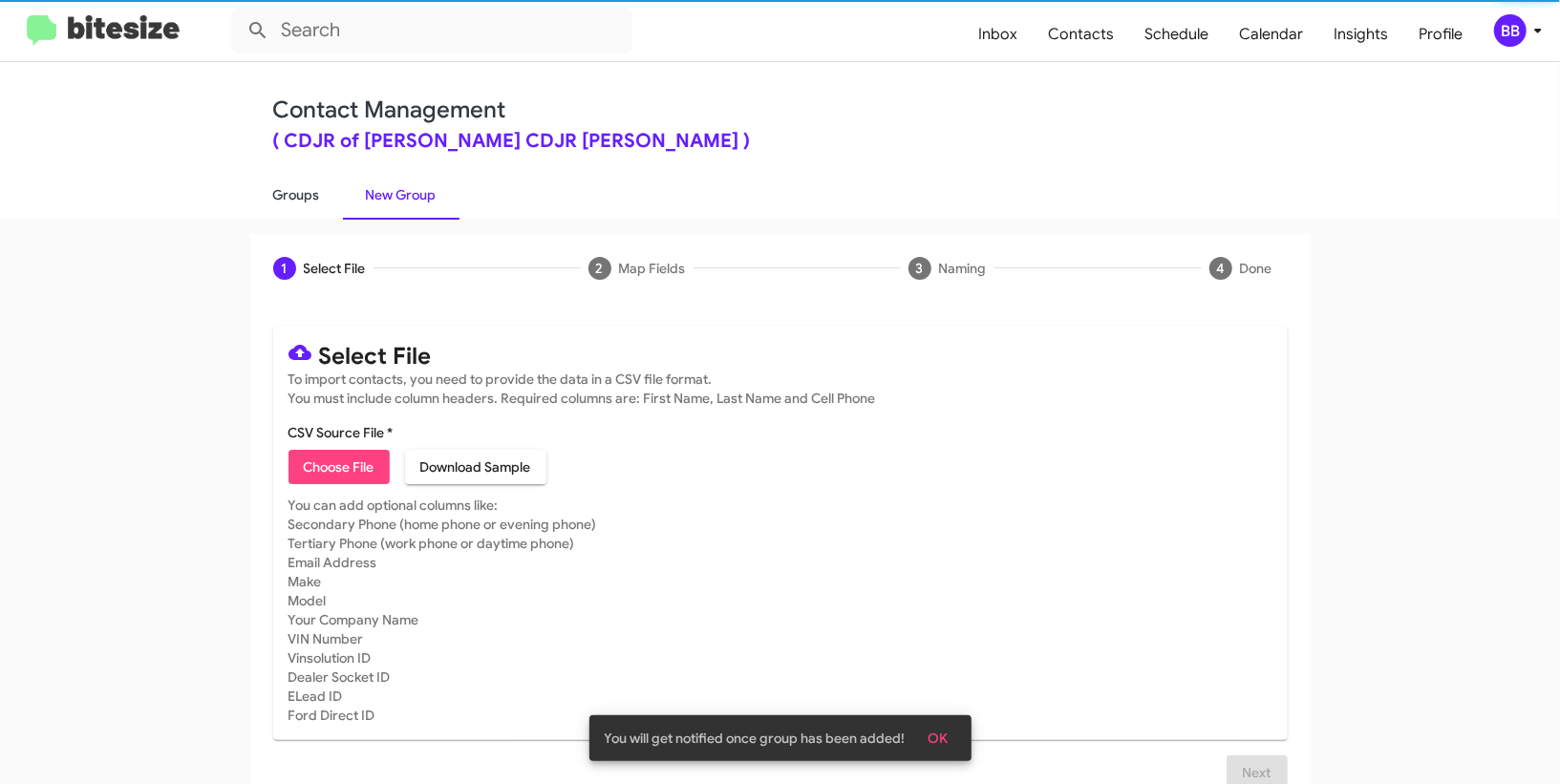
click at [333, 201] on link "Groups" at bounding box center [296, 194] width 93 height 50
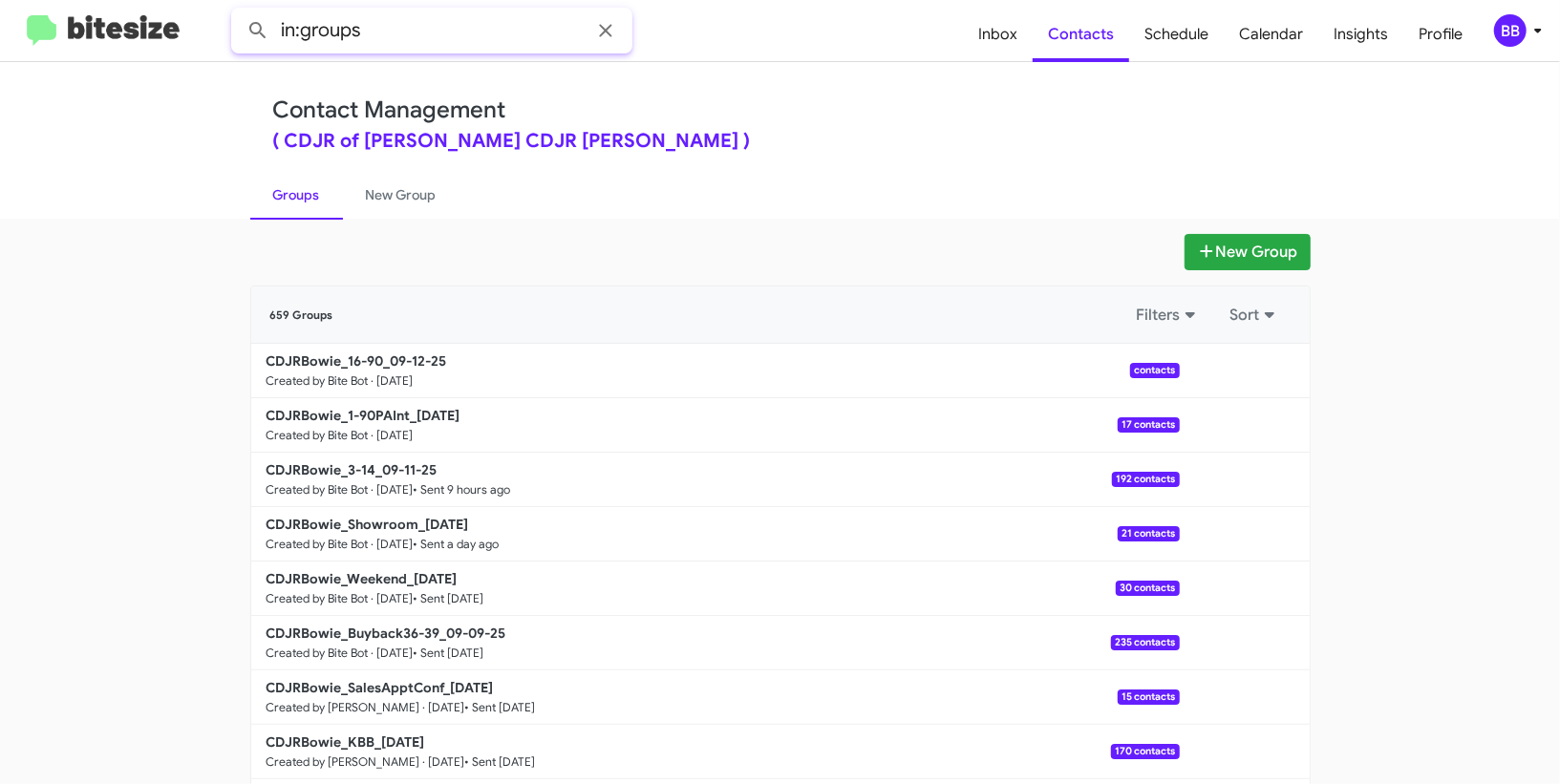
click at [440, 38] on input "in:groups" at bounding box center [432, 30] width 401 height 46
click at [238, 12] on button at bounding box center [257, 30] width 38 height 38
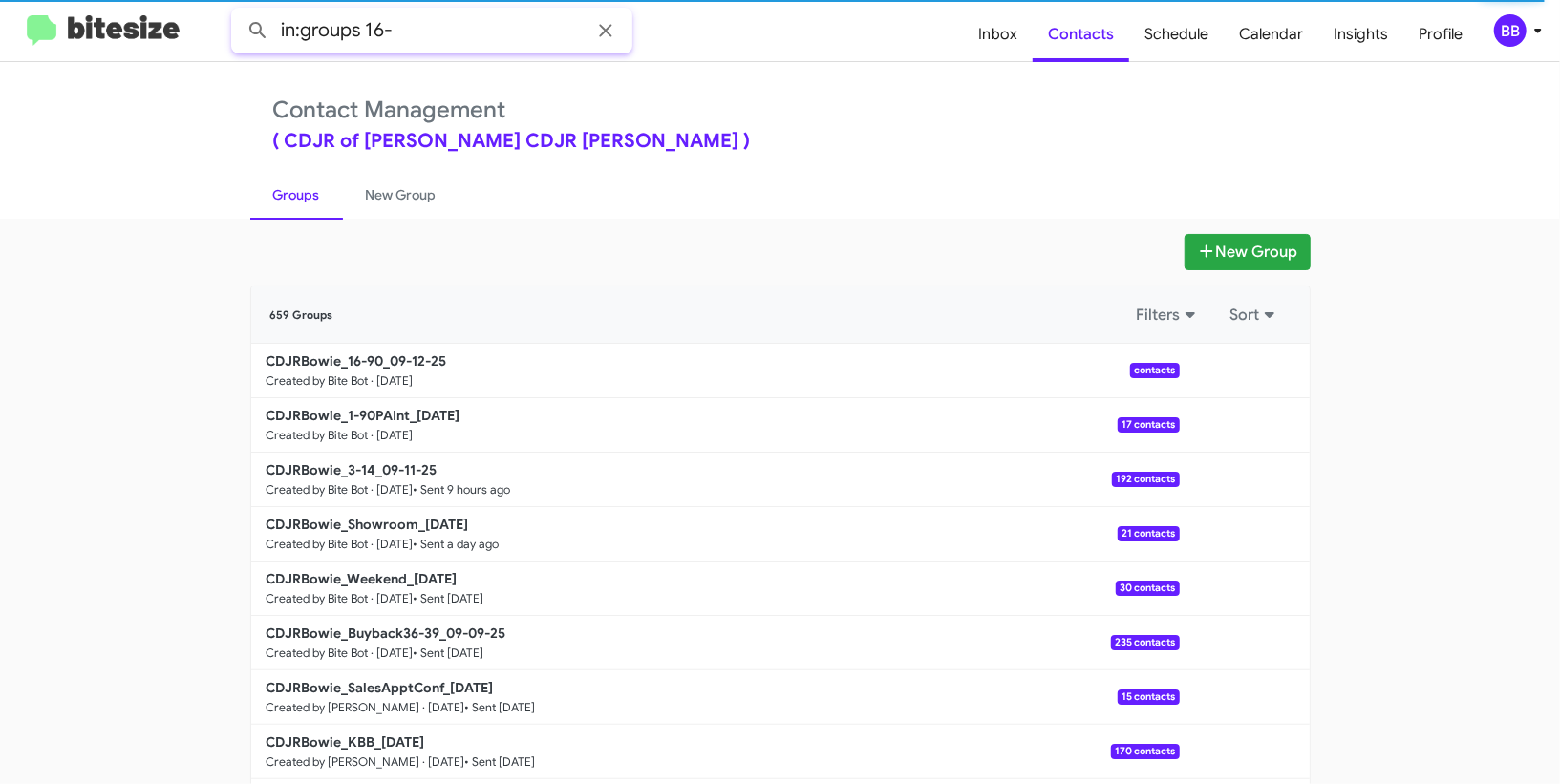
type input "in:groups 16-"
click at [238, 12] on button at bounding box center [257, 30] width 38 height 38
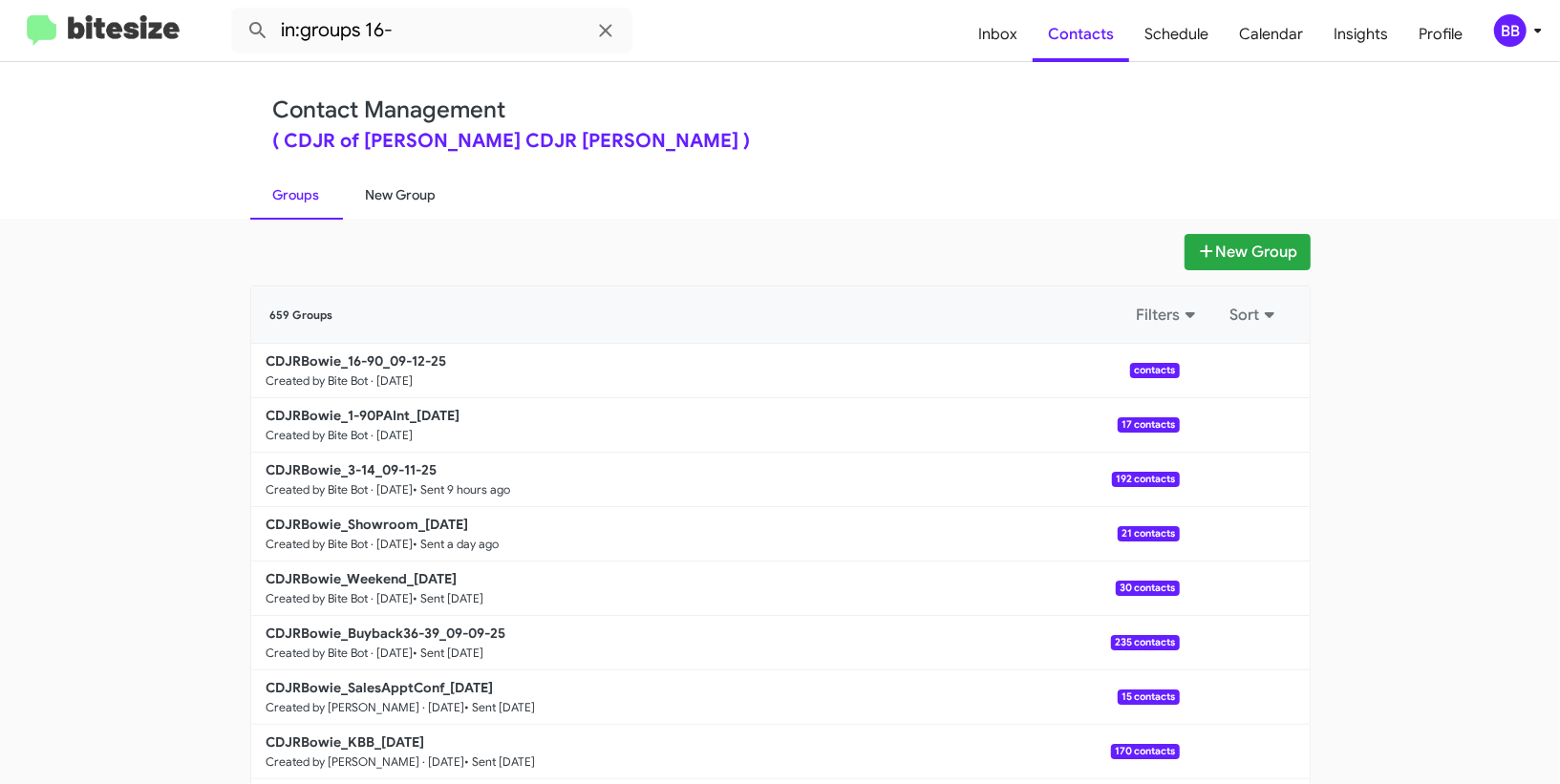
click at [409, 203] on link "New Group" at bounding box center [401, 194] width 116 height 50
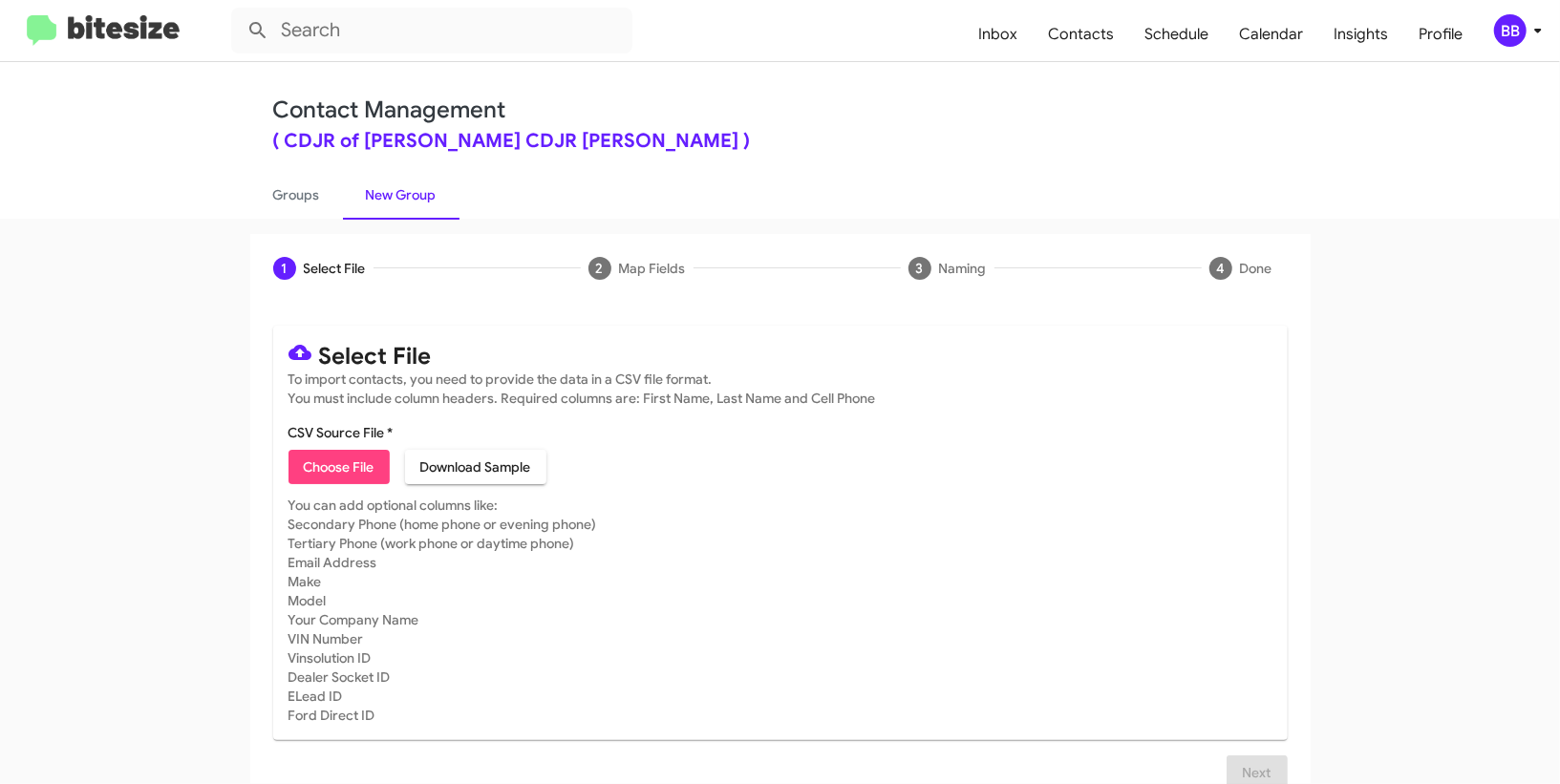
click at [243, 237] on div "1 Select File 2 Map Fields 3 Naming 4 Done Select File To import contacts, you …" at bounding box center [780, 523] width 1089 height 578
click at [311, 172] on link "Groups" at bounding box center [296, 194] width 93 height 50
type input "in:groups"
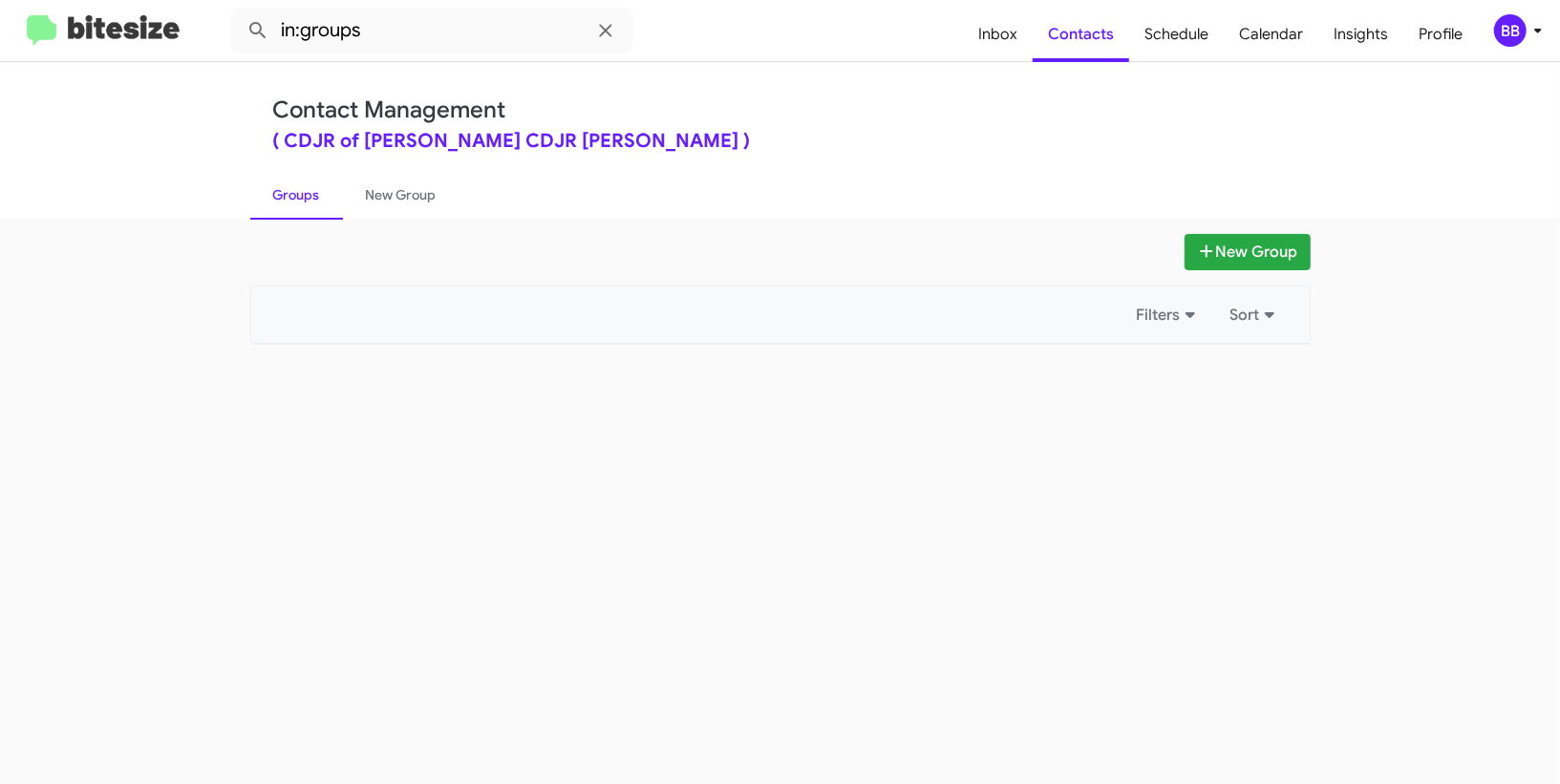
click at [528, 110] on div "Contact Management ( CDJR of Bowie - Ourisman CDJR Bowie )" at bounding box center [780, 124] width 1014 height 55
click at [1519, 28] on div "BB" at bounding box center [1509, 30] width 32 height 32
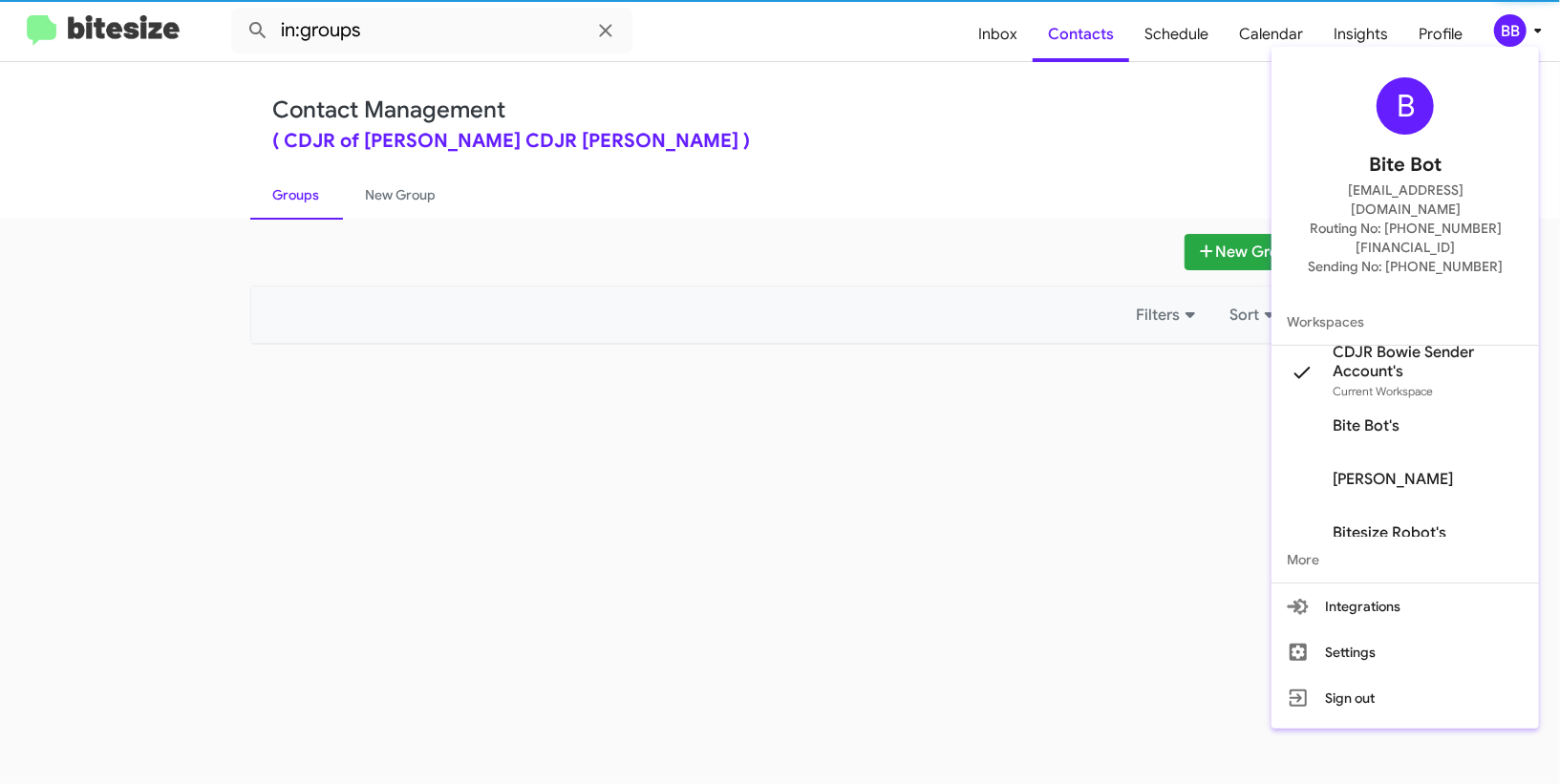
click at [1368, 343] on span "CDJR Bowie Sender Account's" at bounding box center [1428, 361] width 191 height 38
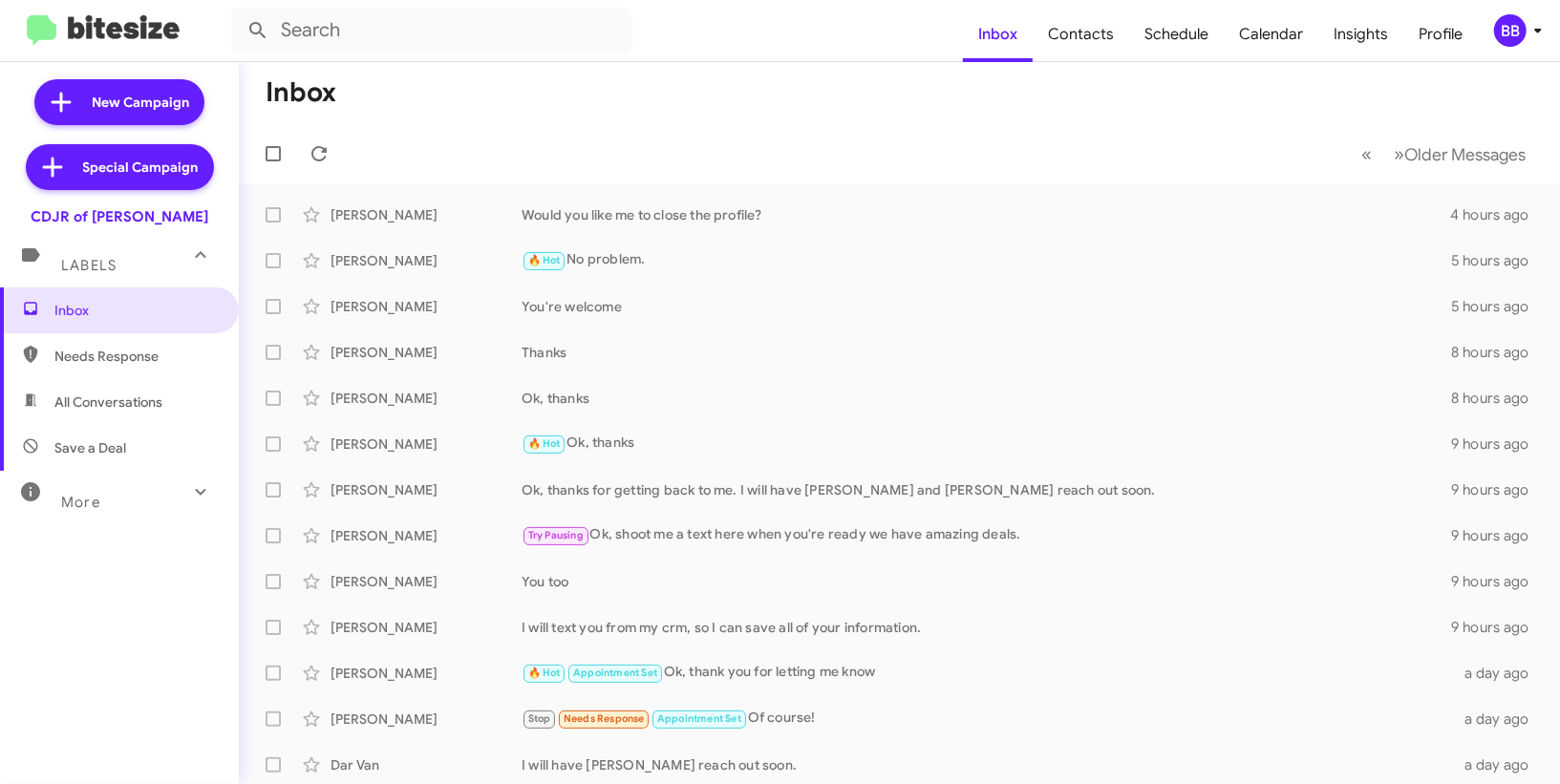
click at [1519, 38] on div "BB" at bounding box center [1509, 30] width 32 height 32
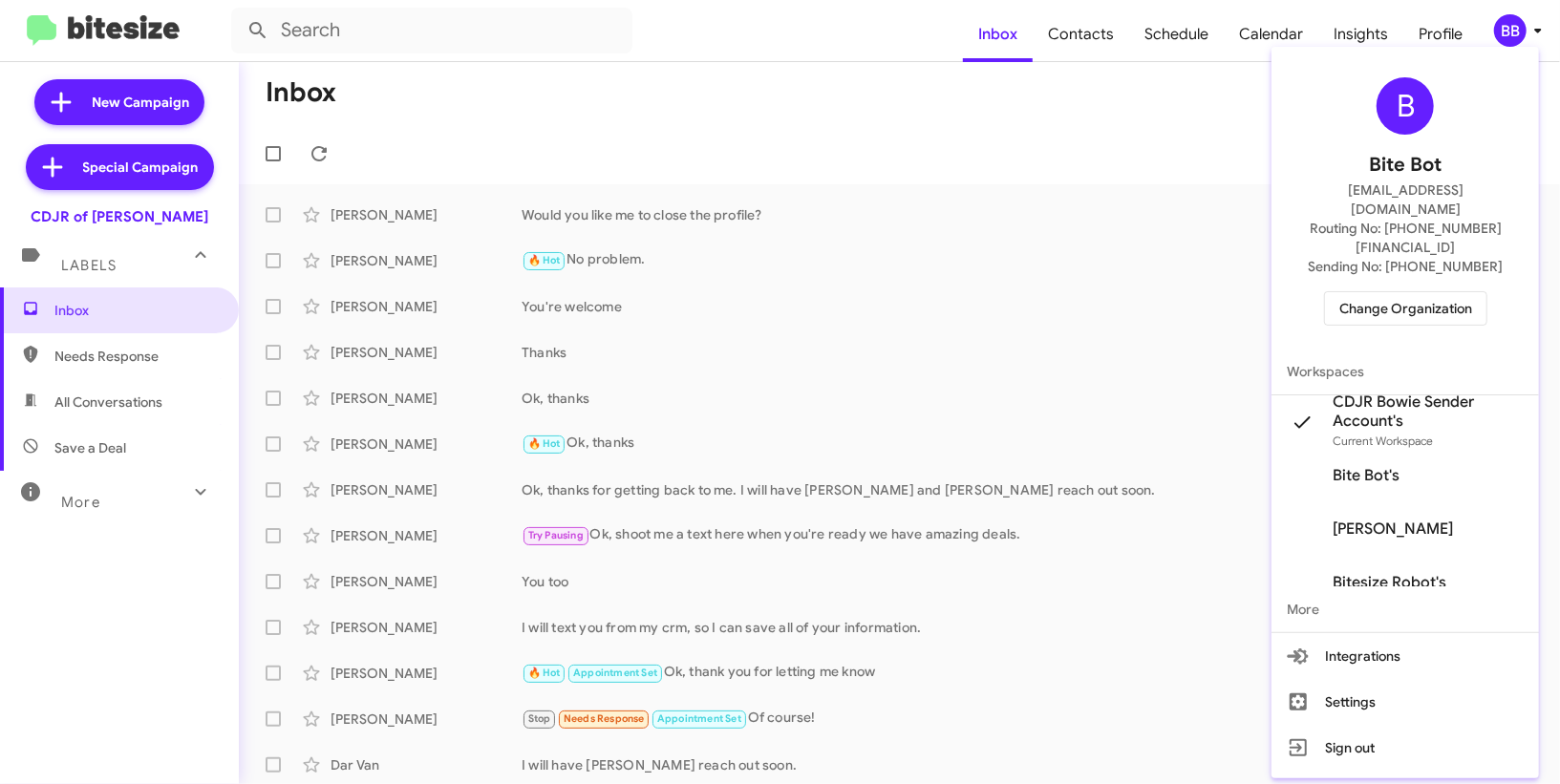
click at [1098, 47] on div at bounding box center [780, 392] width 1560 height 784
click at [1098, 47] on span "Contacts" at bounding box center [1080, 34] width 97 height 56
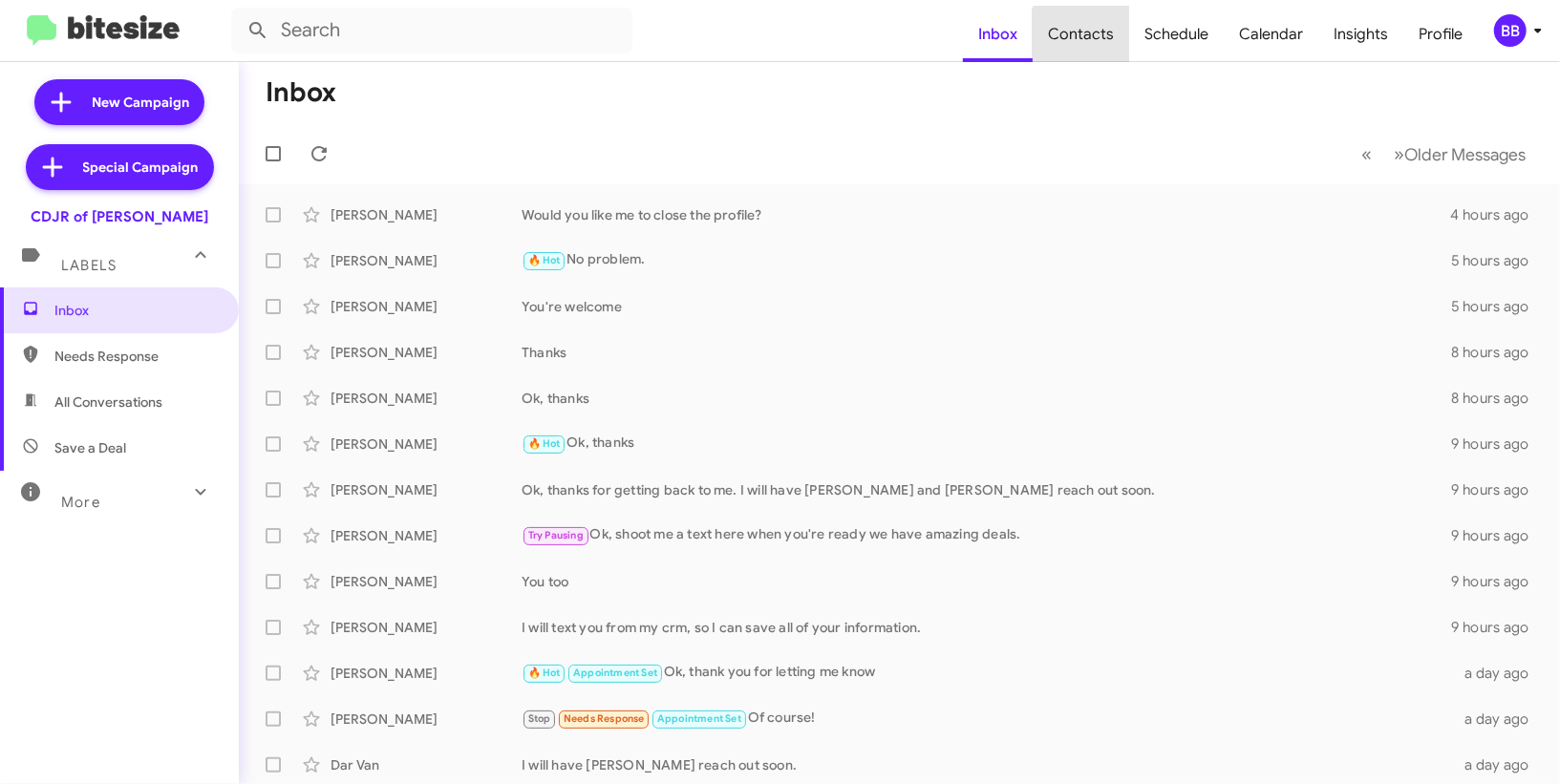
type input "in:groups"
click at [1098, 47] on span "Contacts" at bounding box center [1080, 34] width 97 height 56
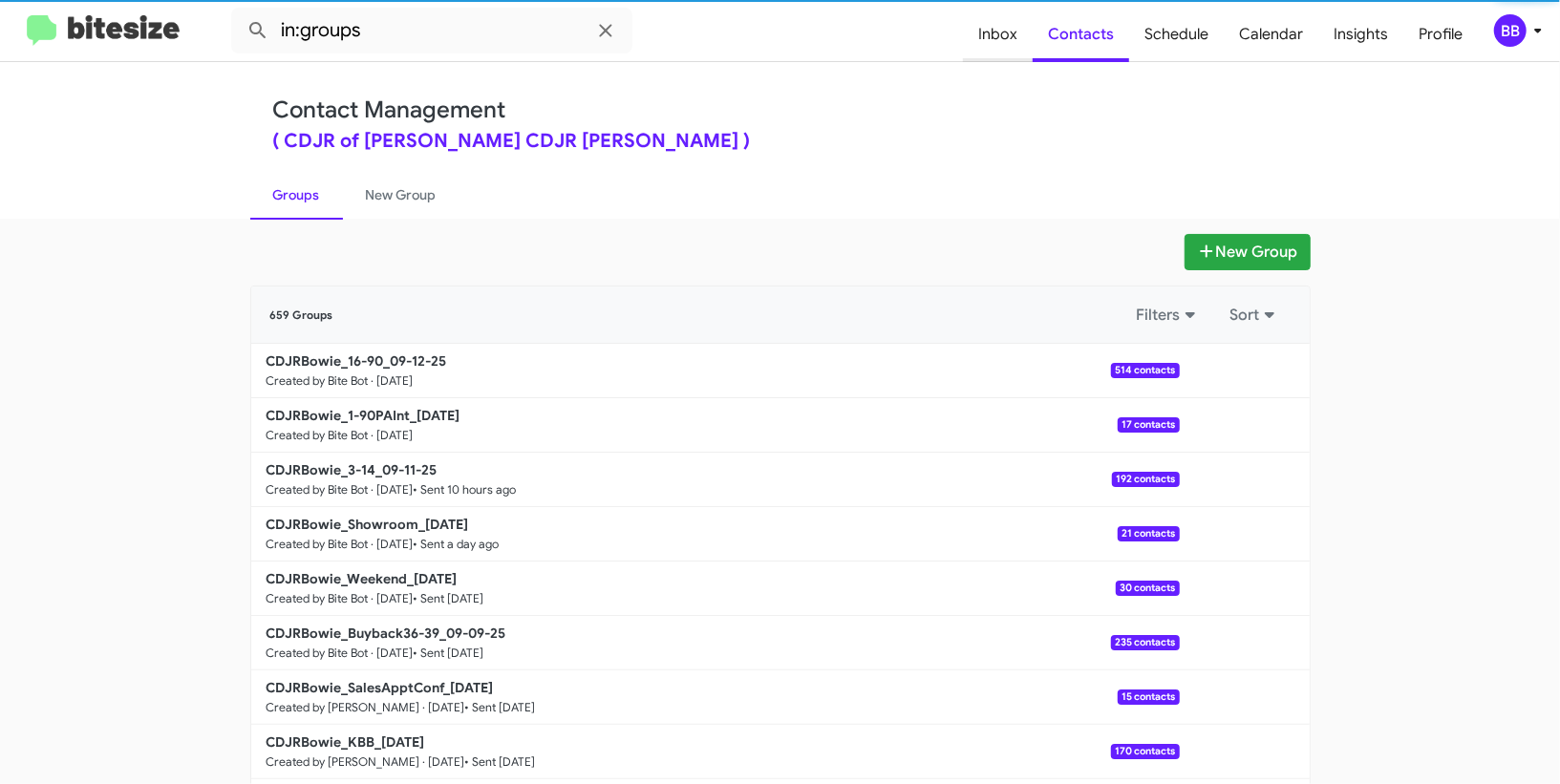
click at [993, 49] on span "Inbox" at bounding box center [996, 34] width 69 height 56
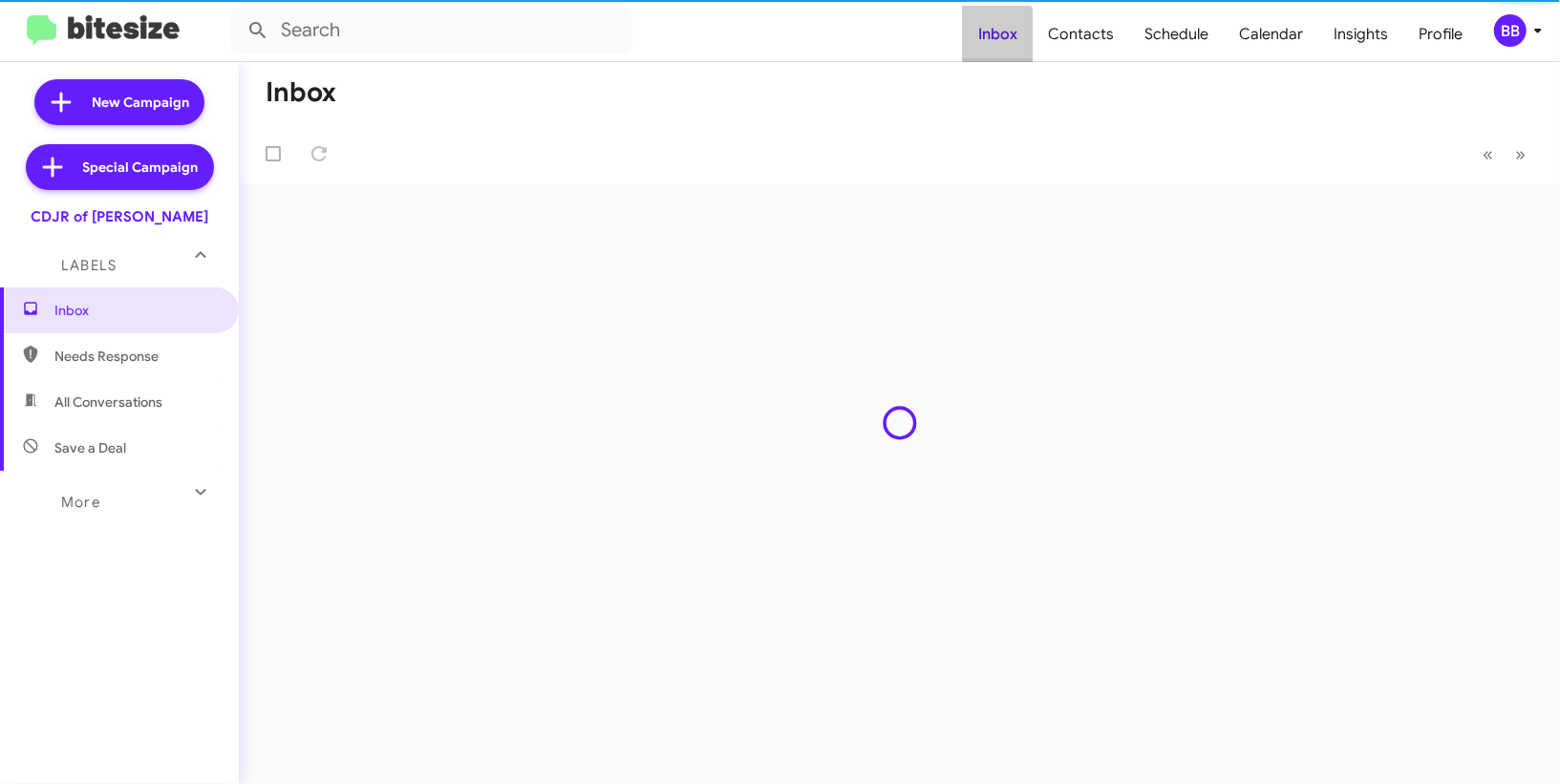
click at [993, 49] on span "Inbox" at bounding box center [996, 34] width 69 height 56
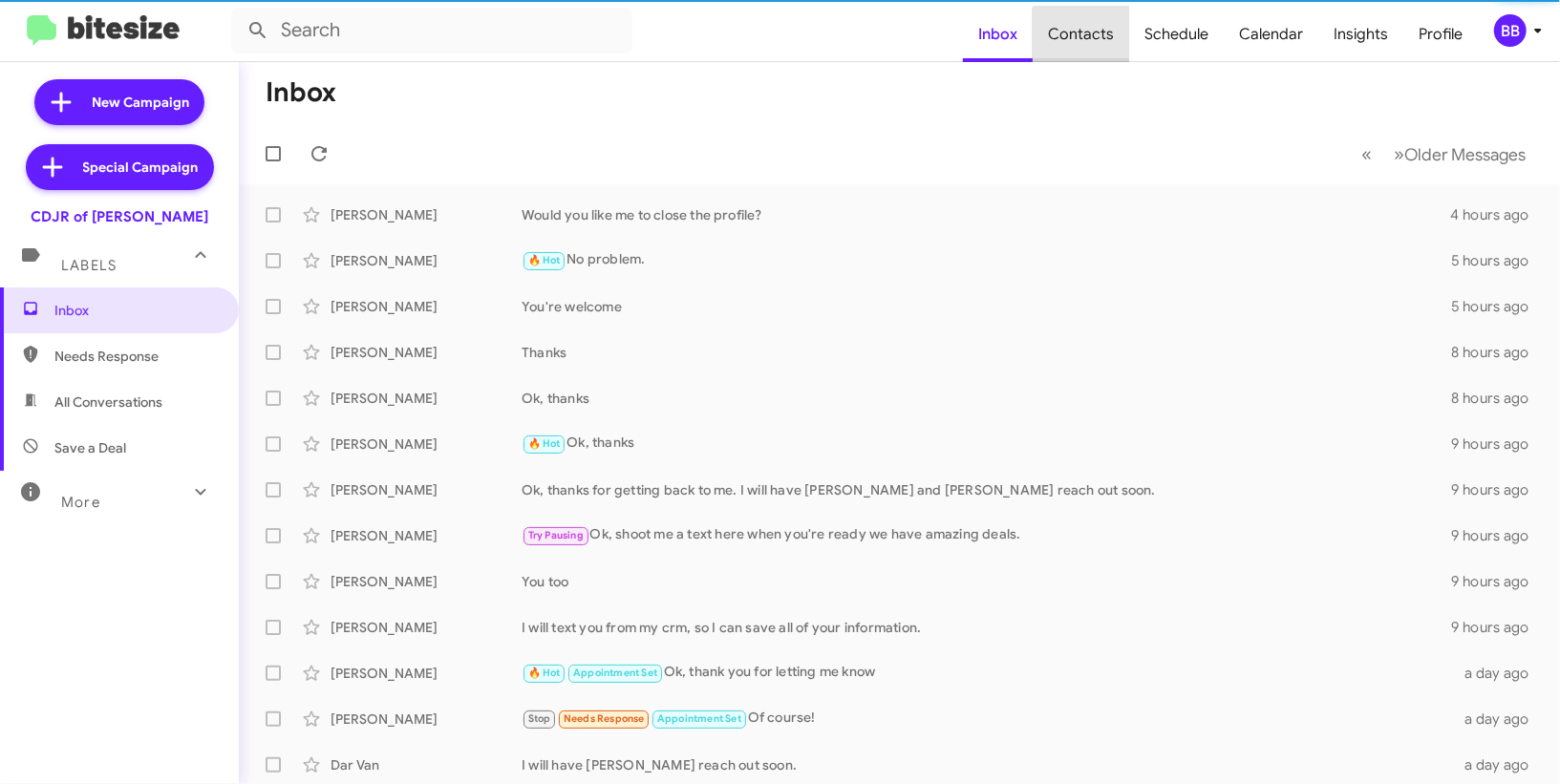
click at [1092, 45] on span "Contacts" at bounding box center [1080, 34] width 97 height 56
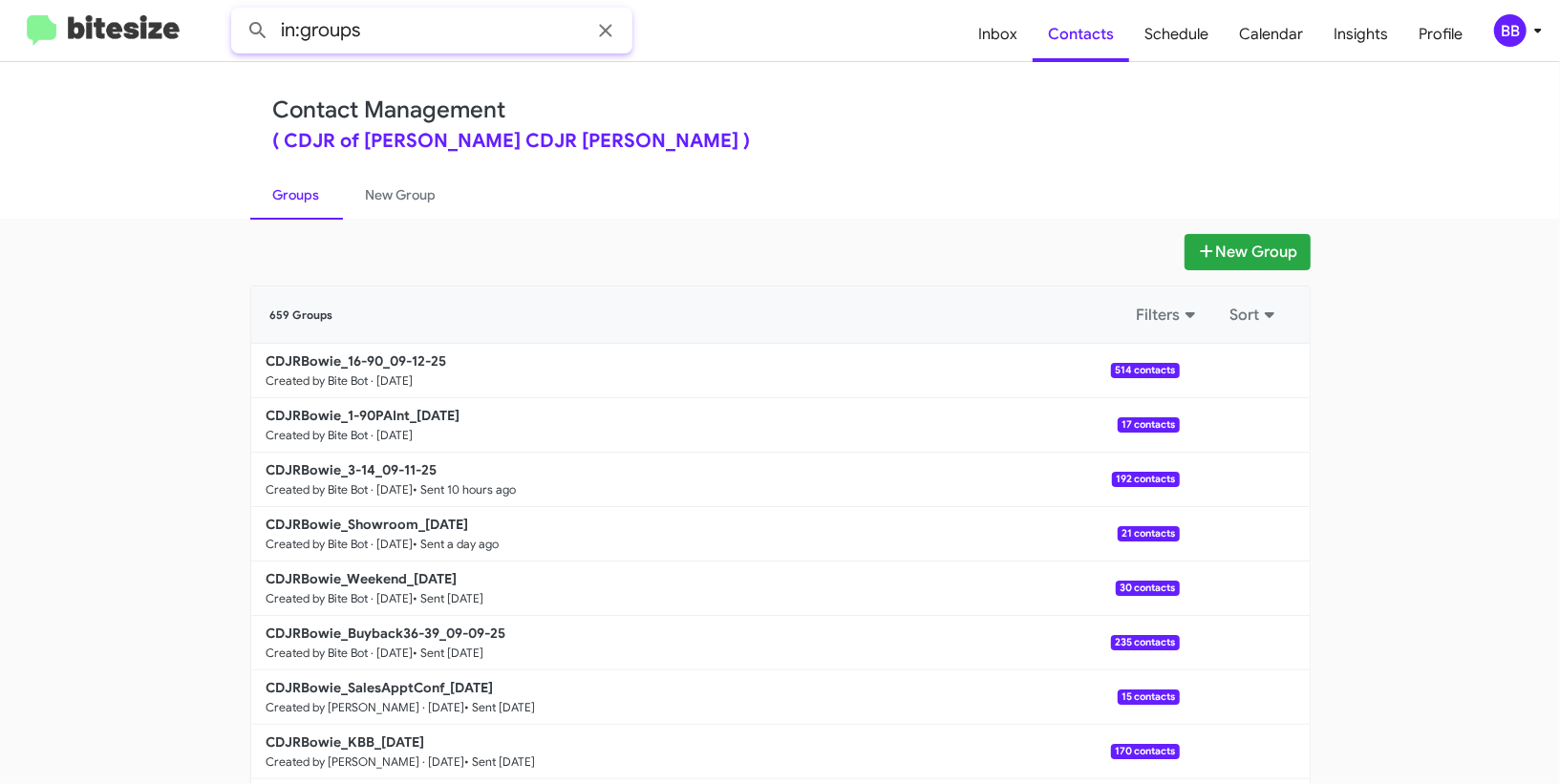
click at [406, 31] on input "in:groups" at bounding box center [432, 30] width 401 height 46
click at [238, 12] on button at bounding box center [257, 30] width 38 height 38
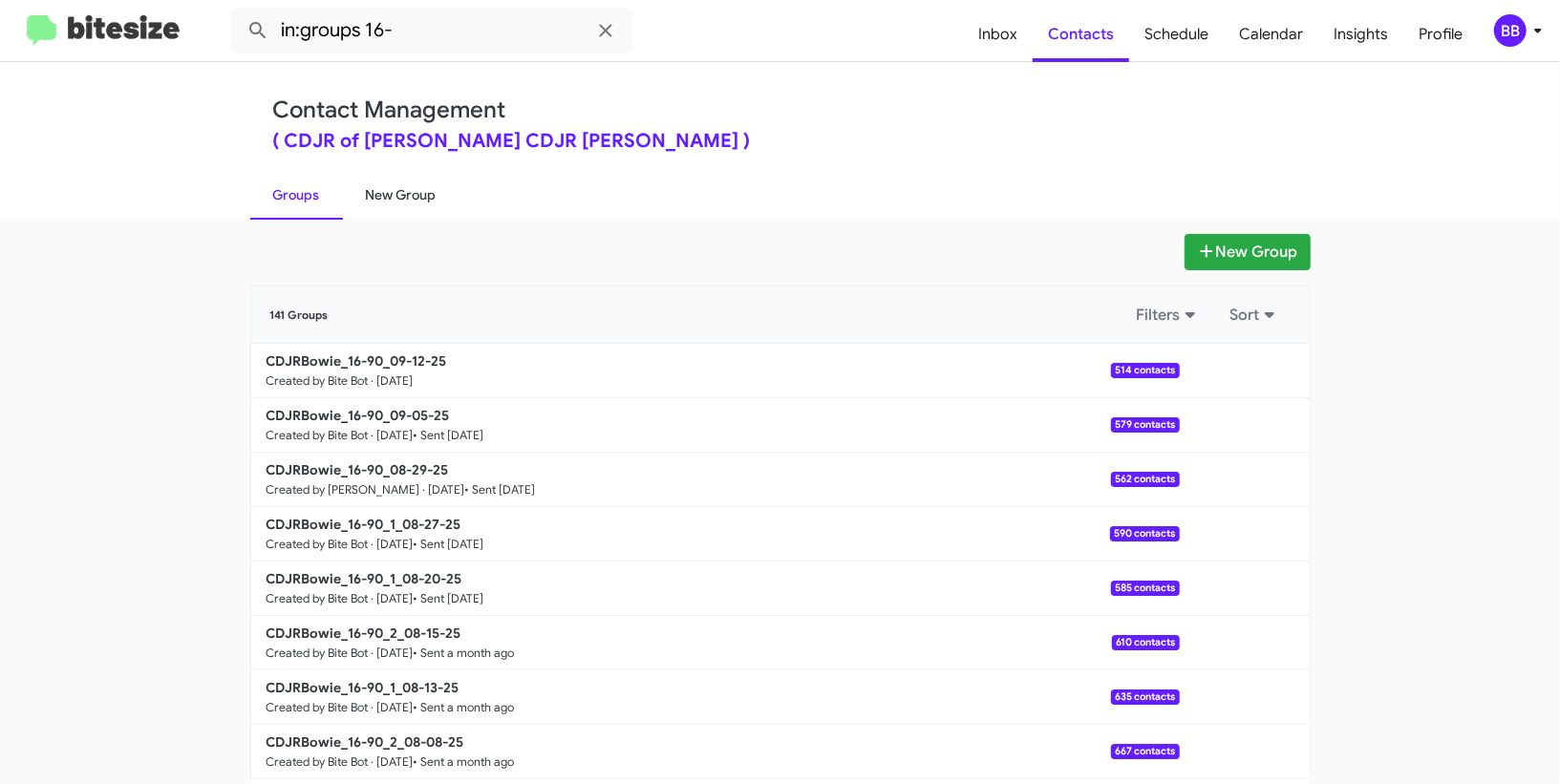
click at [375, 190] on link "New Group" at bounding box center [401, 194] width 116 height 50
click at [290, 186] on link "Groups" at bounding box center [296, 194] width 93 height 50
type input "in:groups"
click at [363, 189] on link "New Group" at bounding box center [401, 194] width 116 height 50
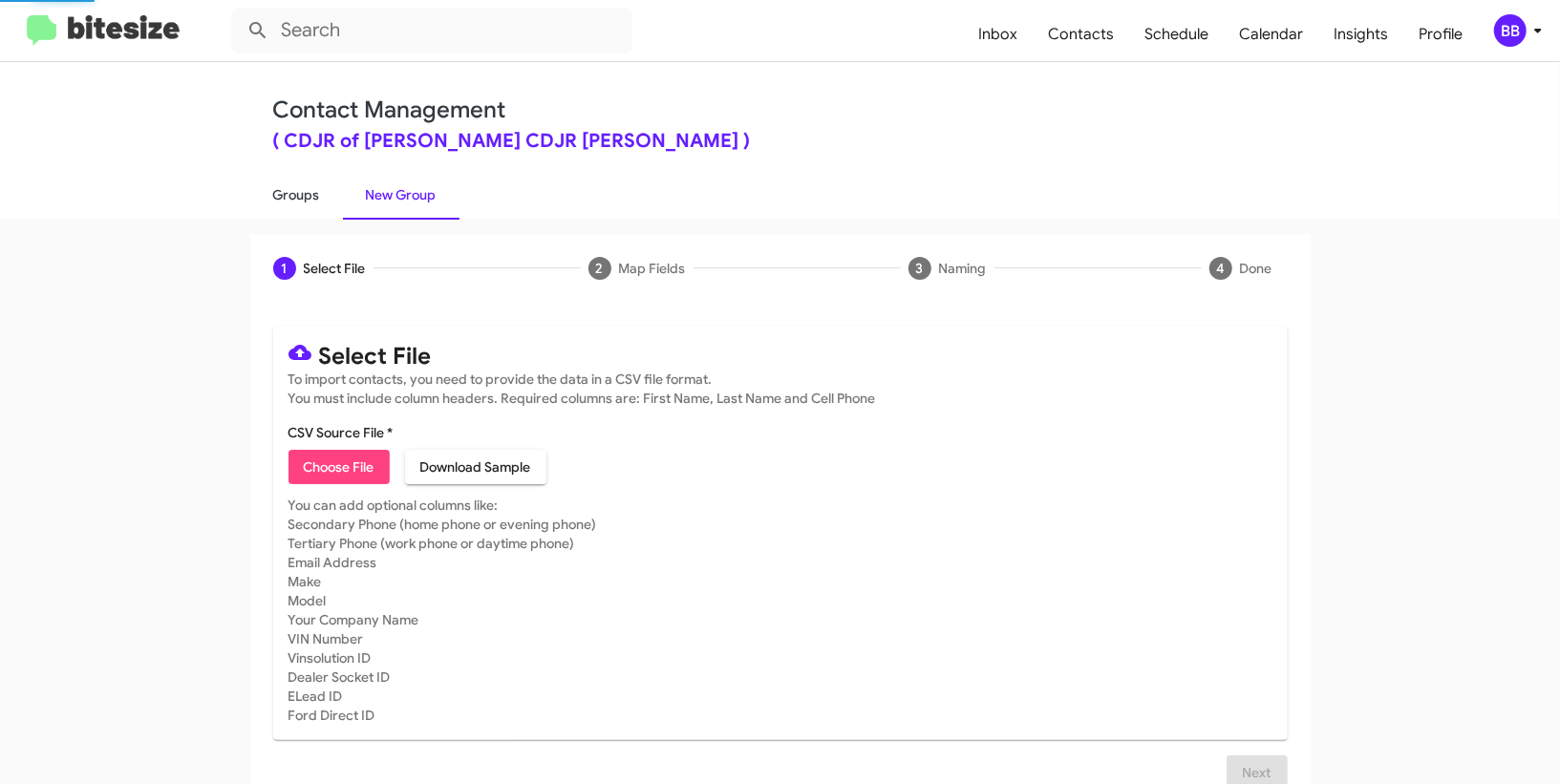
click at [268, 204] on link "Groups" at bounding box center [296, 194] width 93 height 50
type input "in:groups"
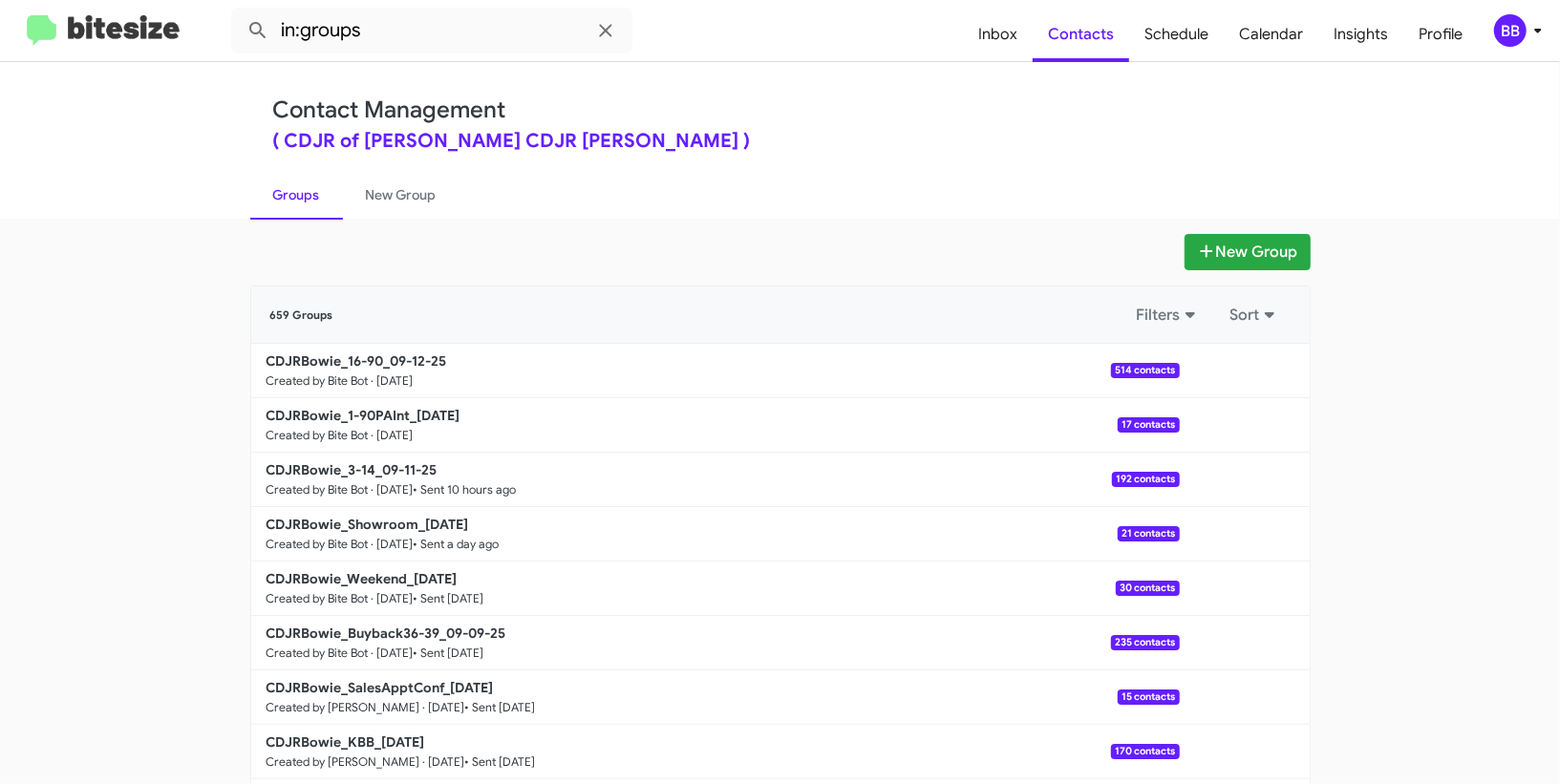
scroll to position [134, 0]
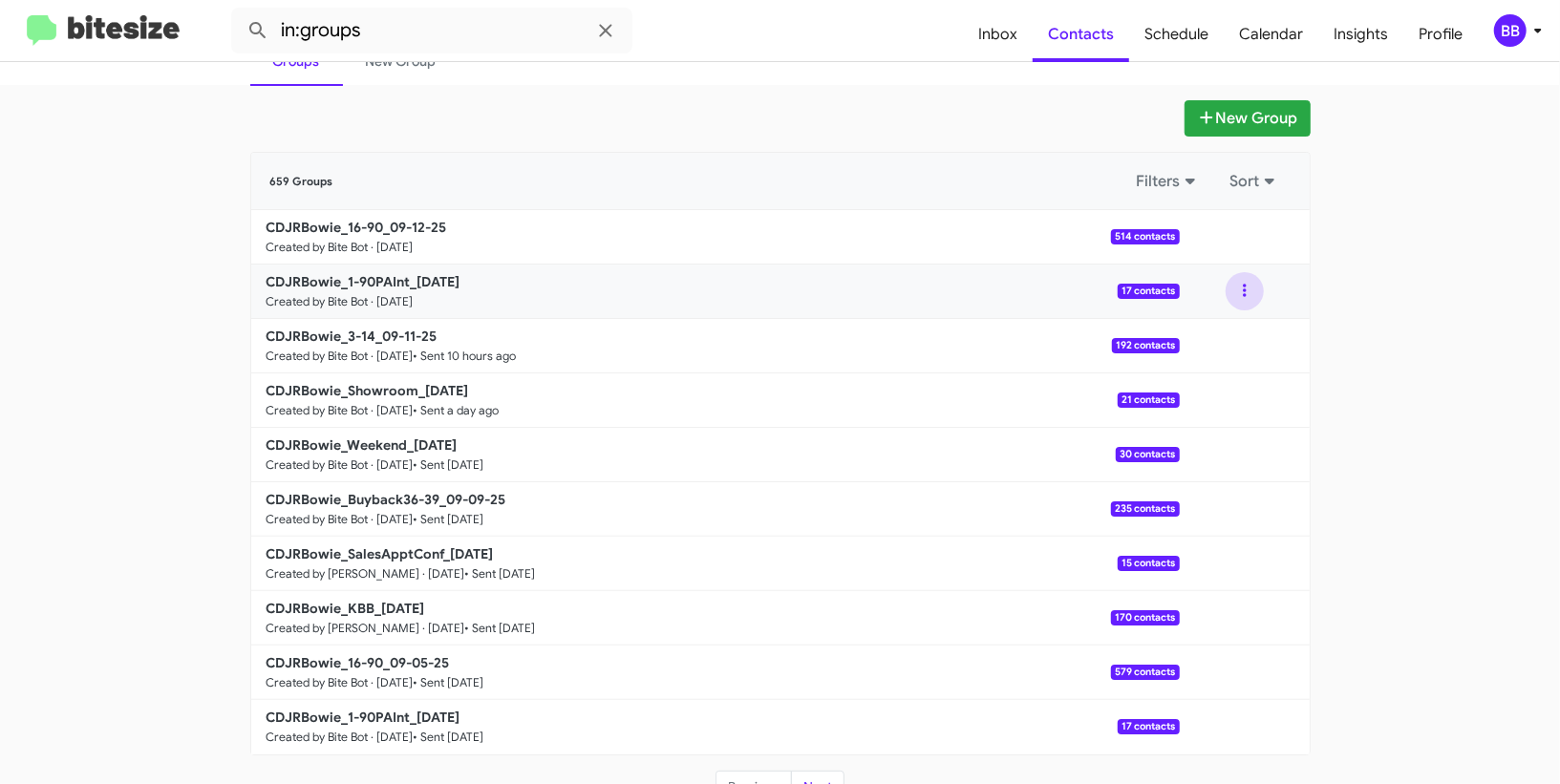
click at [1258, 295] on button at bounding box center [1244, 291] width 38 height 38
click at [1206, 350] on button "View contacts" at bounding box center [1187, 343] width 152 height 46
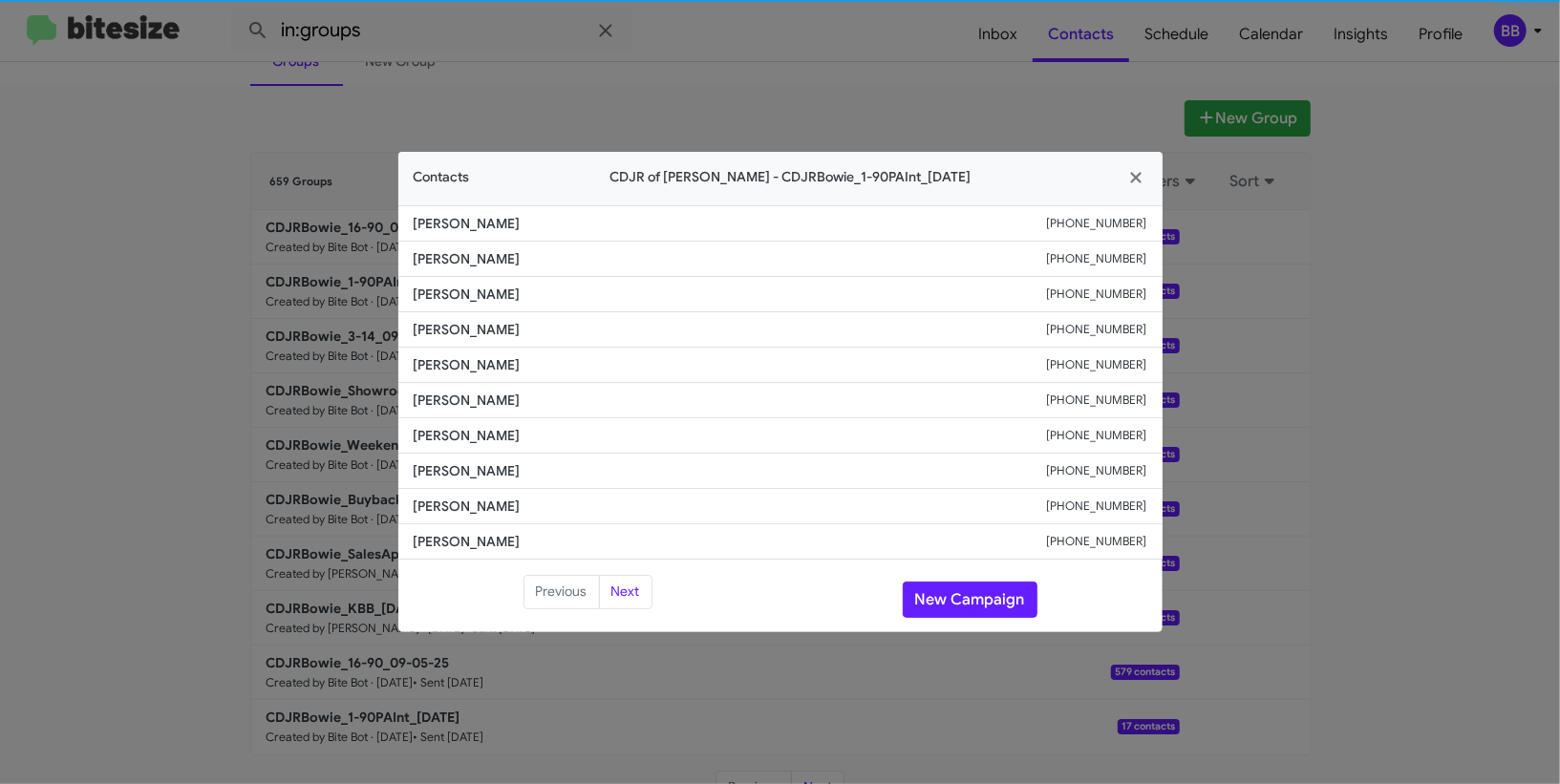
click at [466, 400] on span "Frank Mestecky" at bounding box center [730, 400] width 633 height 20
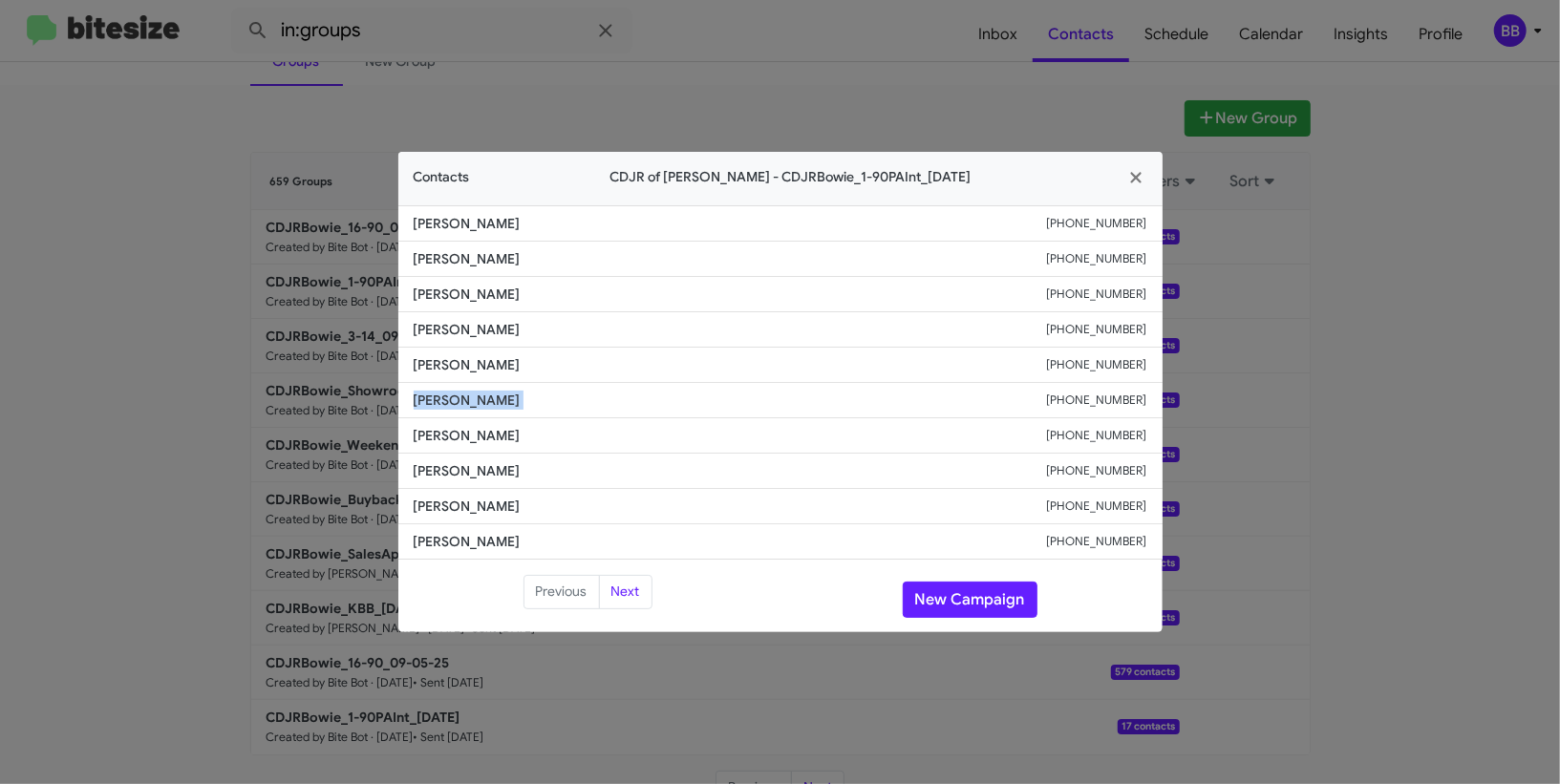
copy span "Frank Mestecky"
click at [1006, 121] on modal-container "Contacts CDJR of Bowie - CDJRBowie_1-90PAInt_09-12-25 Donald Youngblood +122323…" at bounding box center [780, 392] width 1560 height 784
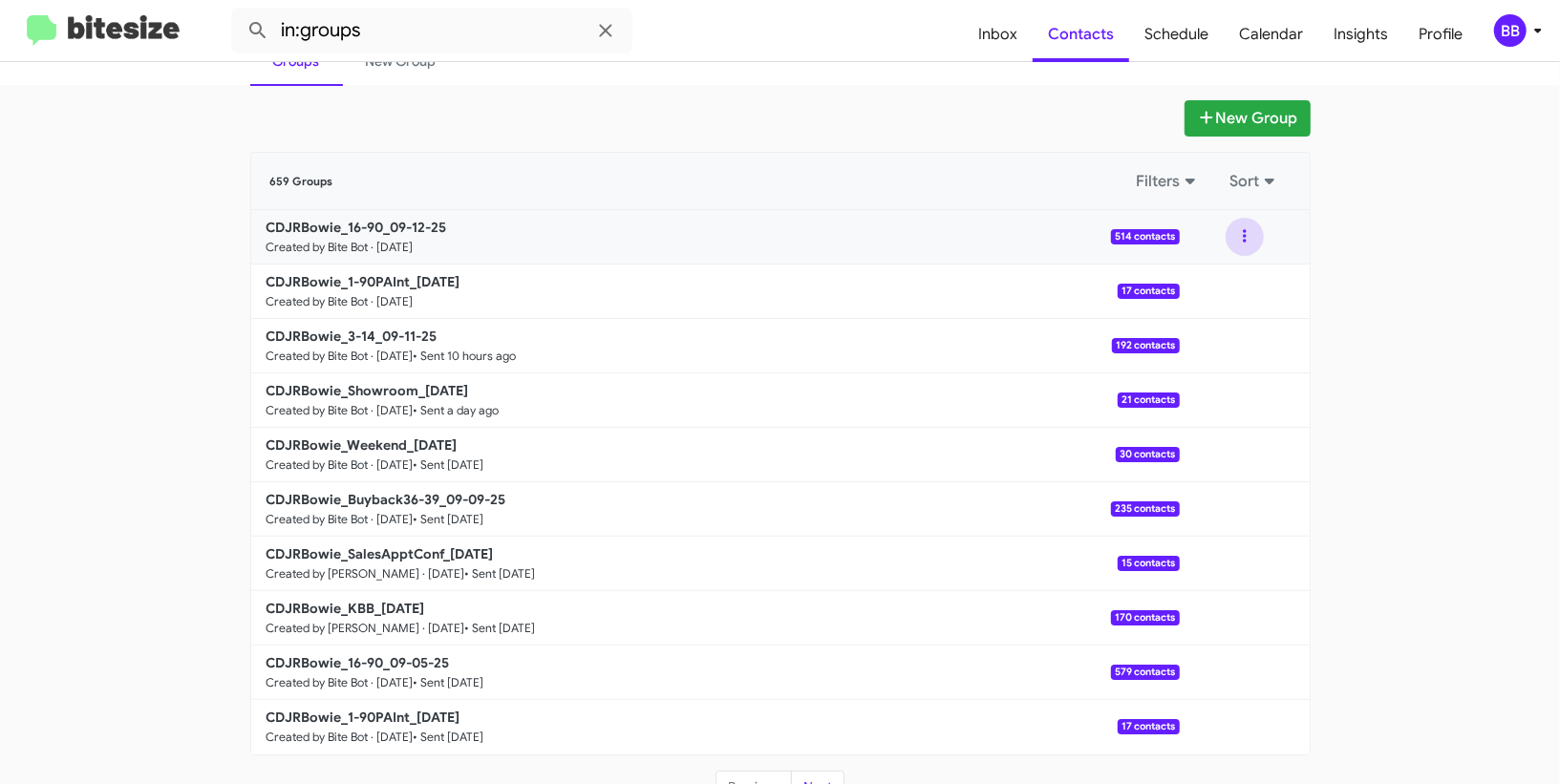
click at [1256, 230] on button at bounding box center [1244, 236] width 38 height 38
click at [1223, 266] on button "View contacts" at bounding box center [1187, 288] width 152 height 46
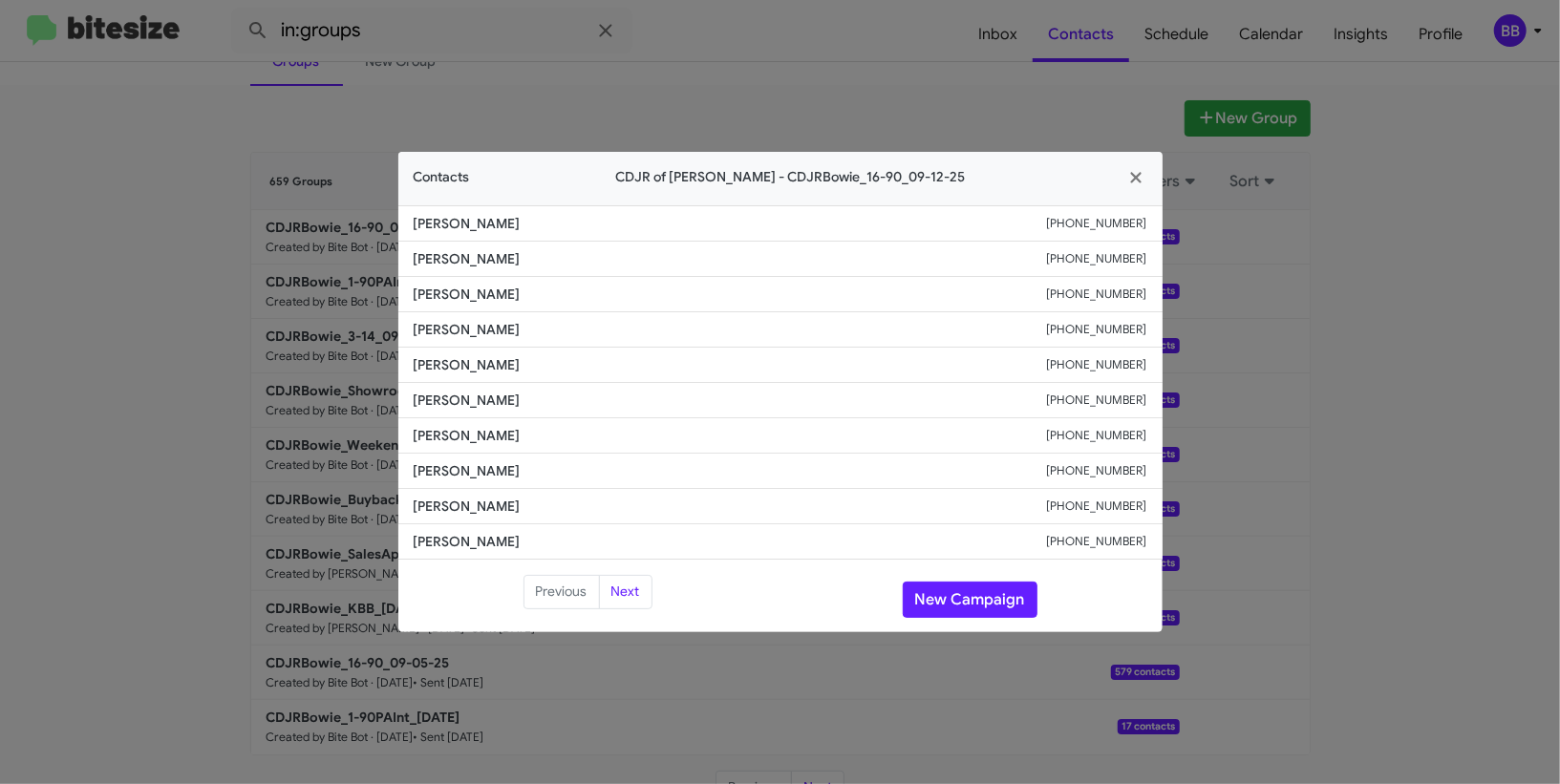
click at [475, 379] on li "Jonathan Salazar +19735680308" at bounding box center [780, 365] width 764 height 35
copy span "Jonathan Salazar"
click at [209, 342] on modal-container "Contacts CDJR of Bowie - CDJRBowie_16-90_09-12-25 Destini Gomillion +1240438887…" at bounding box center [780, 392] width 1560 height 784
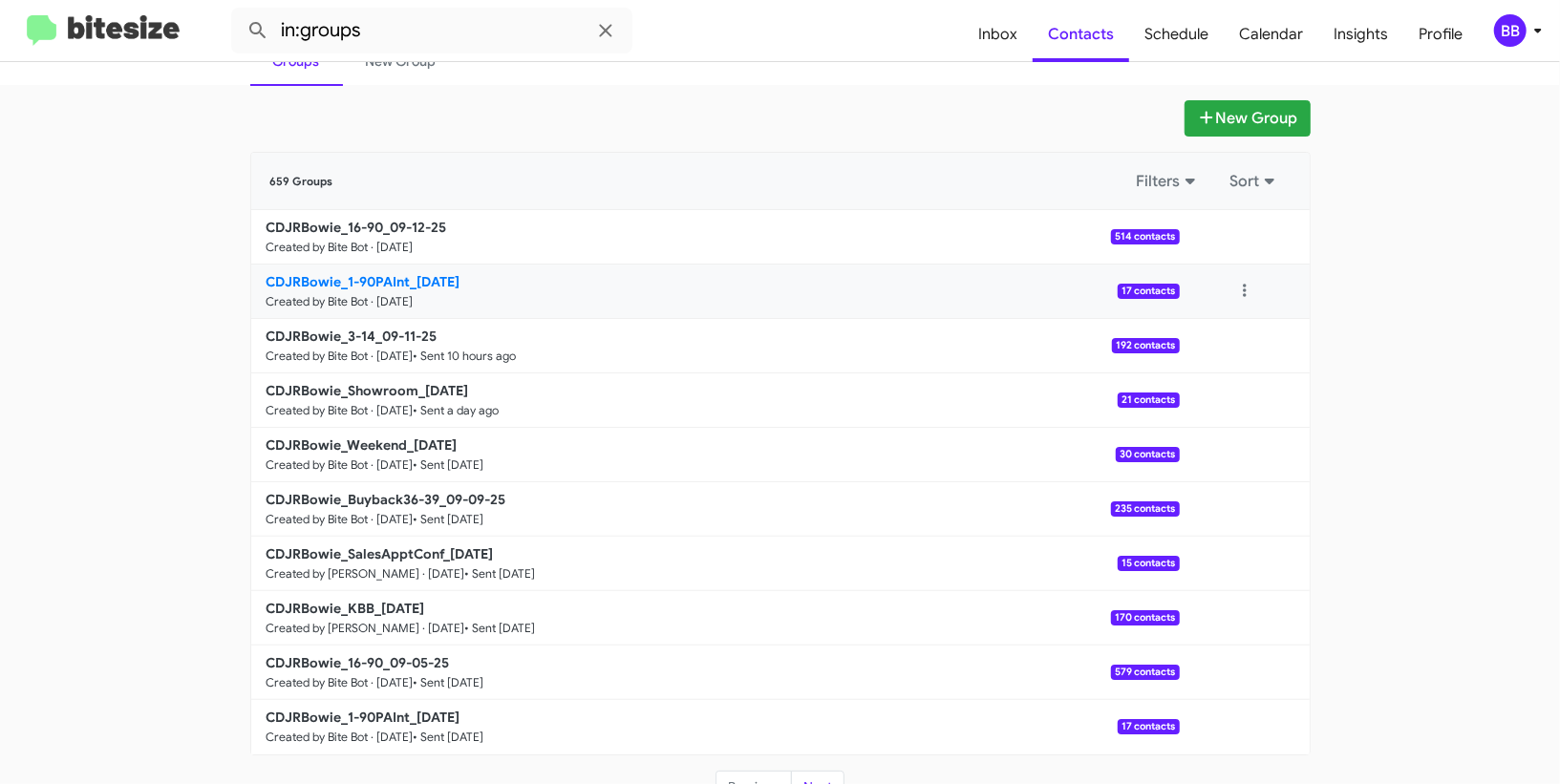
click at [438, 289] on link "CDJRBowie_1-90PAInt_09-12-25 Created by Bite Bot · Sep 12, 2025 17 contacts" at bounding box center [715, 292] width 928 height 55
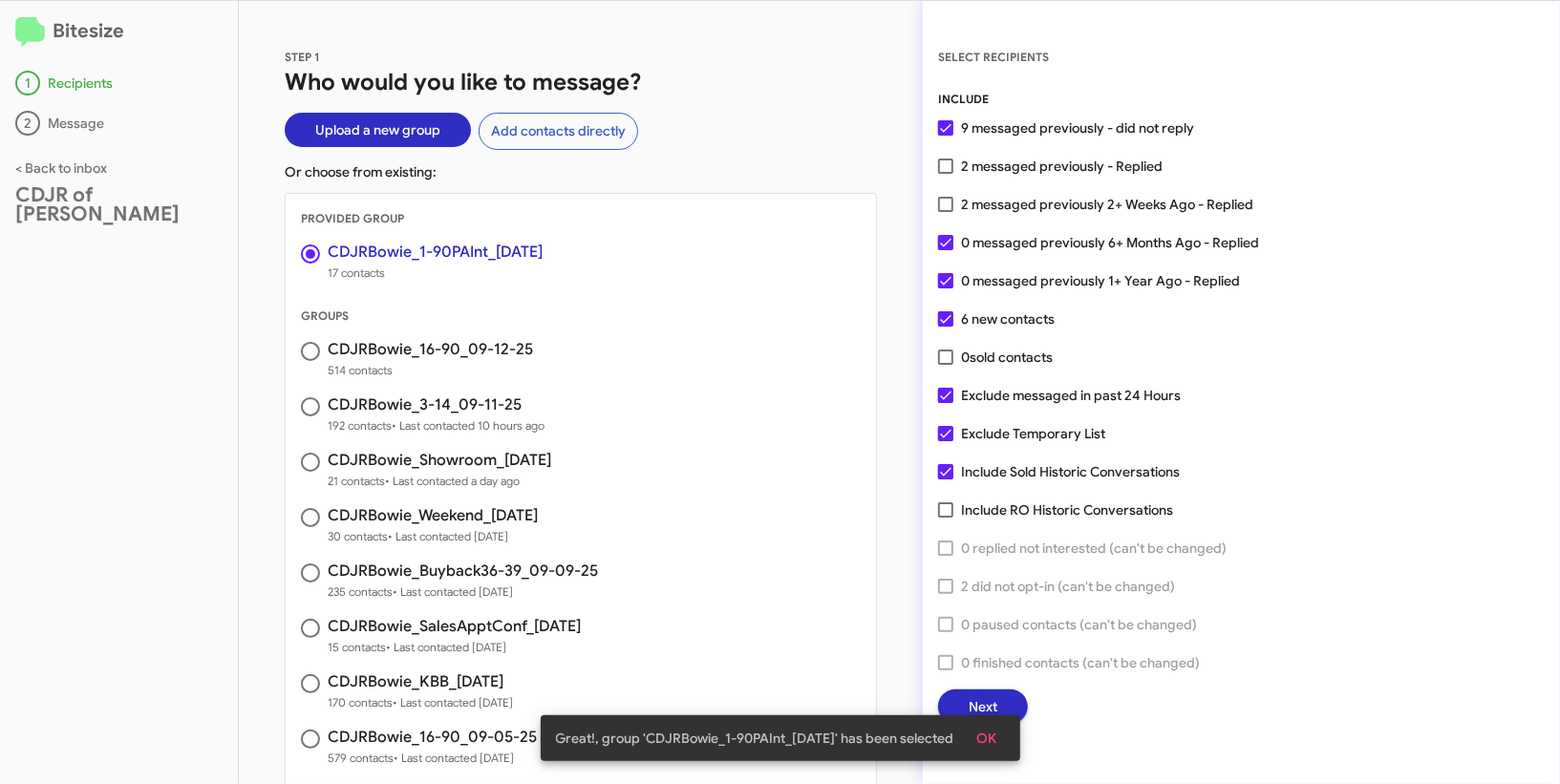
click at [990, 199] on span "2 messaged previously 2+ Weeks Ago - Replied" at bounding box center [1107, 203] width 292 height 22
click at [946, 212] on input "2 messaged previously 2+ Weeks Ago - Replied" at bounding box center [945, 212] width 1 height 1
checkbox input "true"
click at [997, 728] on span "OK" at bounding box center [987, 737] width 21 height 34
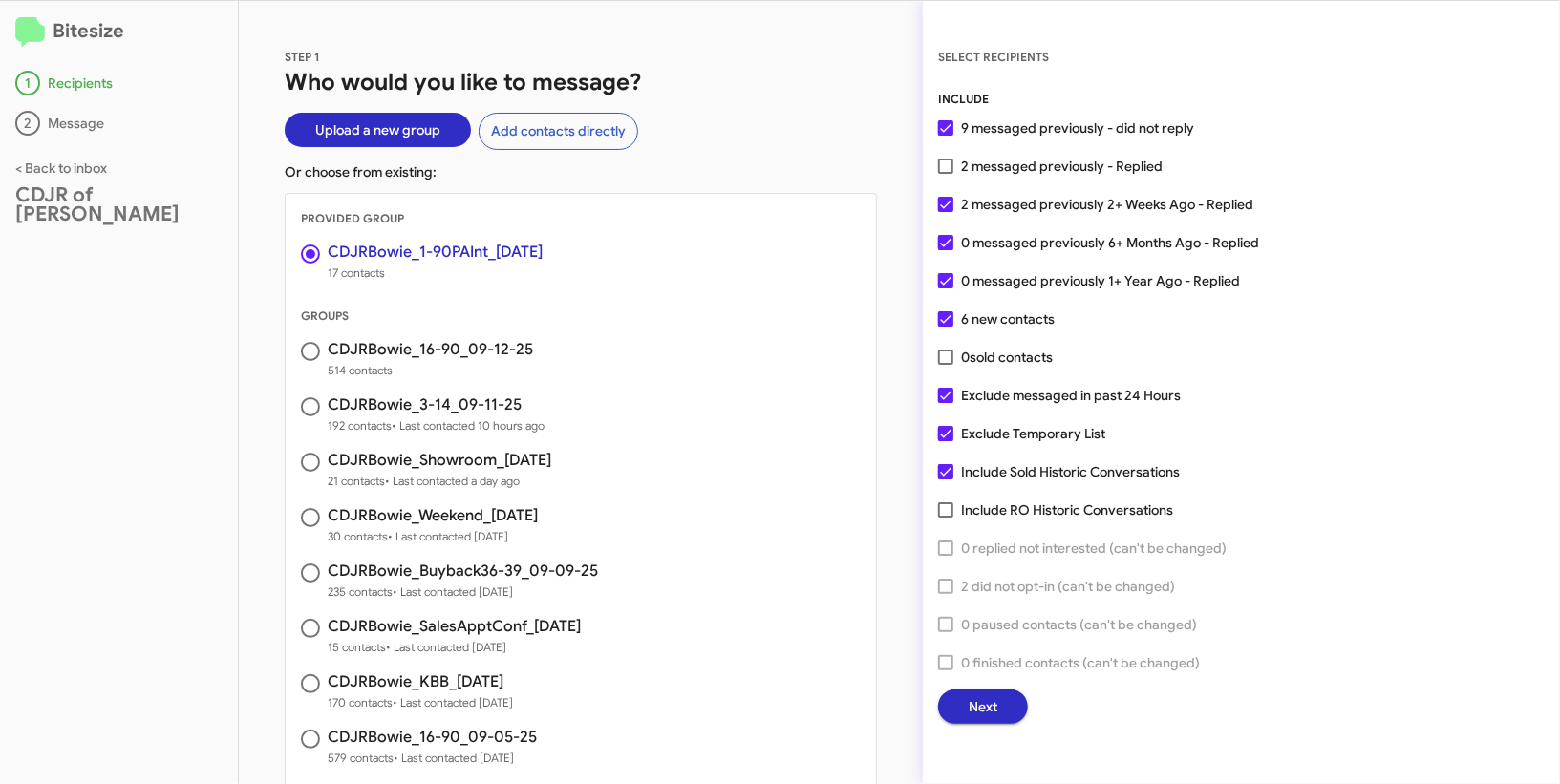
click at [984, 687] on div "INCLUDE 9 messaged previously - did not reply 2 messaged previously - Replied 2…" at bounding box center [1241, 406] width 607 height 634
click at [985, 700] on span "Next" at bounding box center [982, 706] width 28 height 34
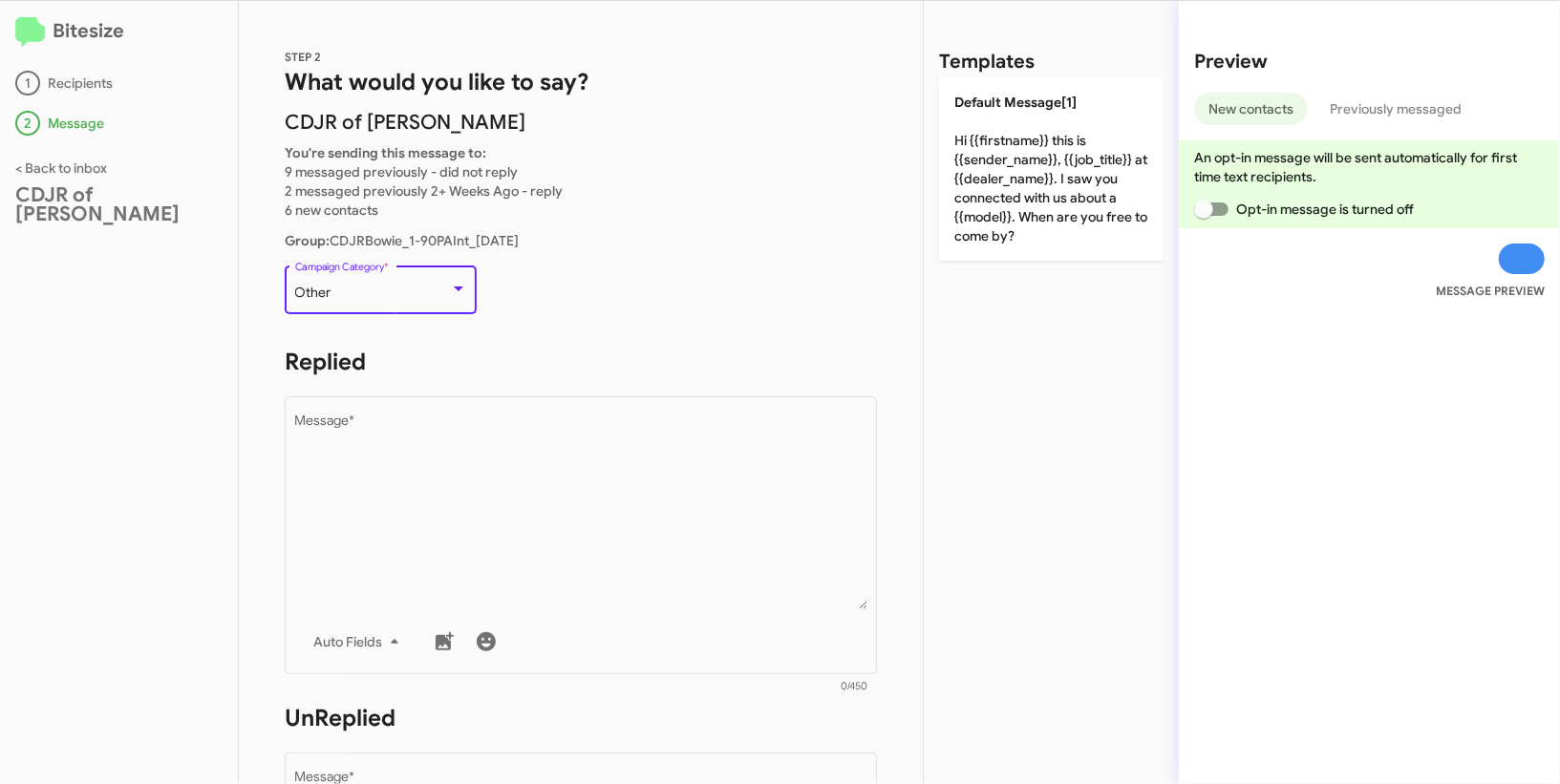
click at [454, 284] on div at bounding box center [458, 289] width 18 height 16
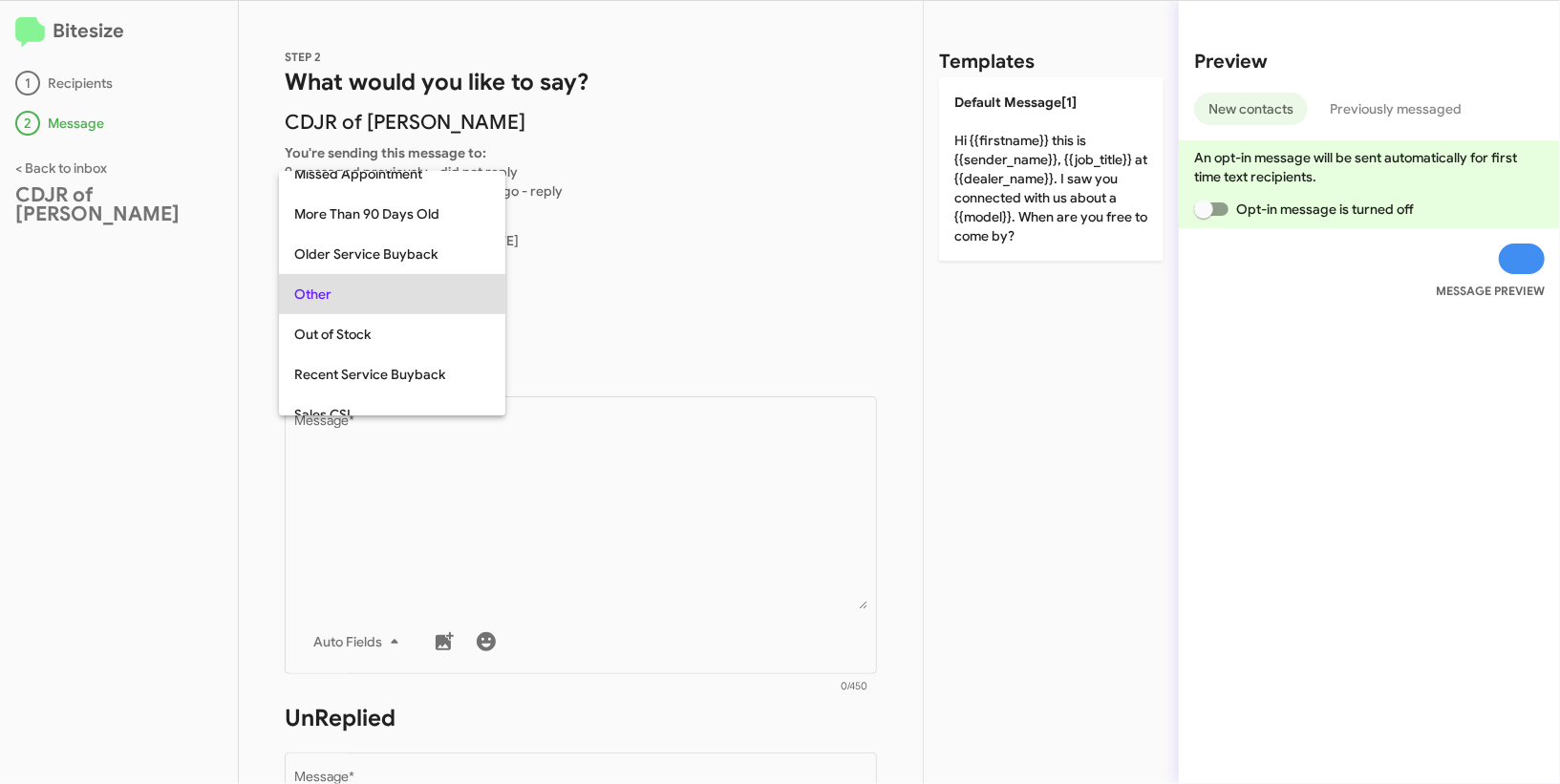
scroll to position [40, 0]
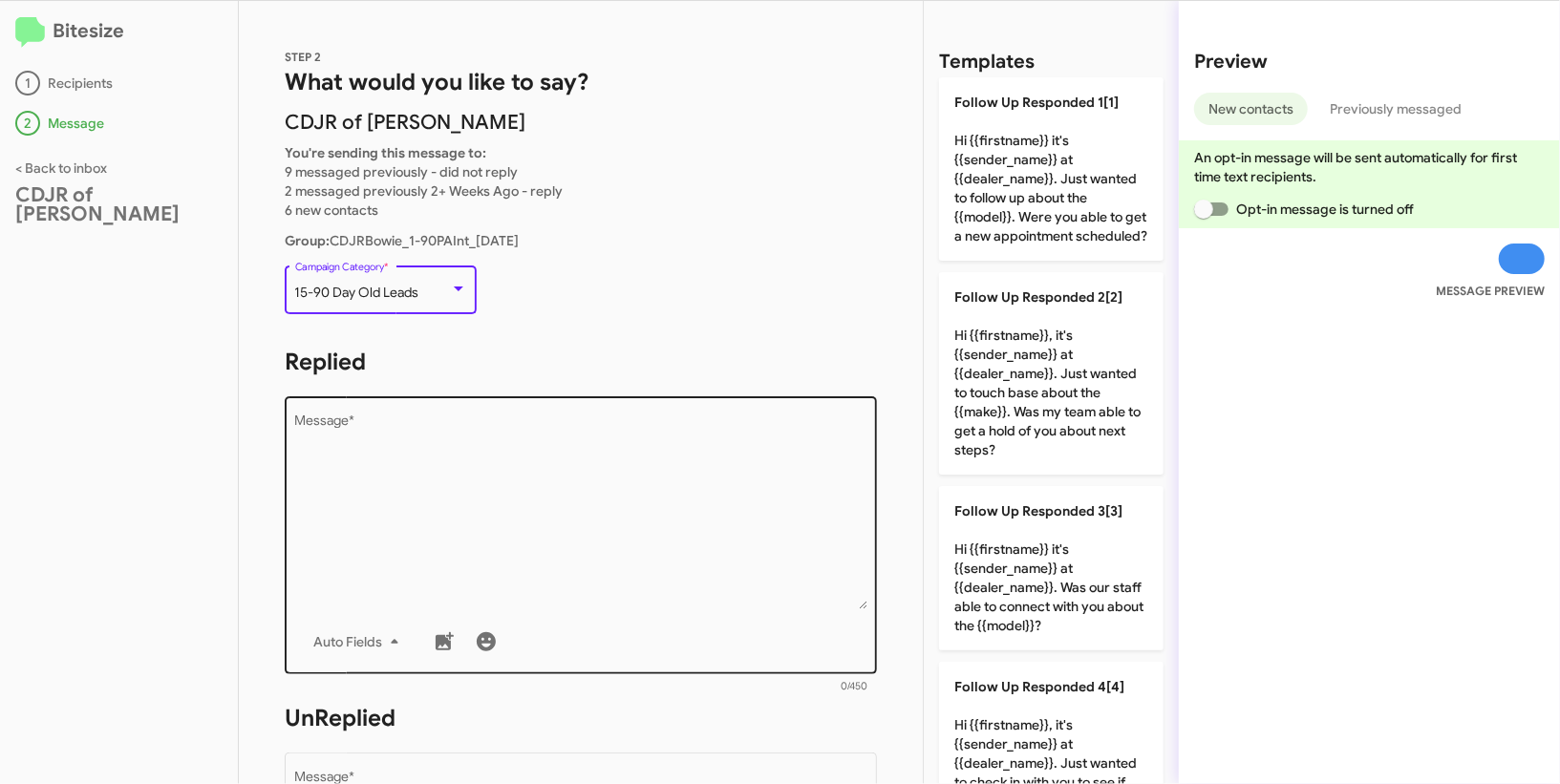
click at [610, 498] on textarea "Message *" at bounding box center [581, 511] width 572 height 194
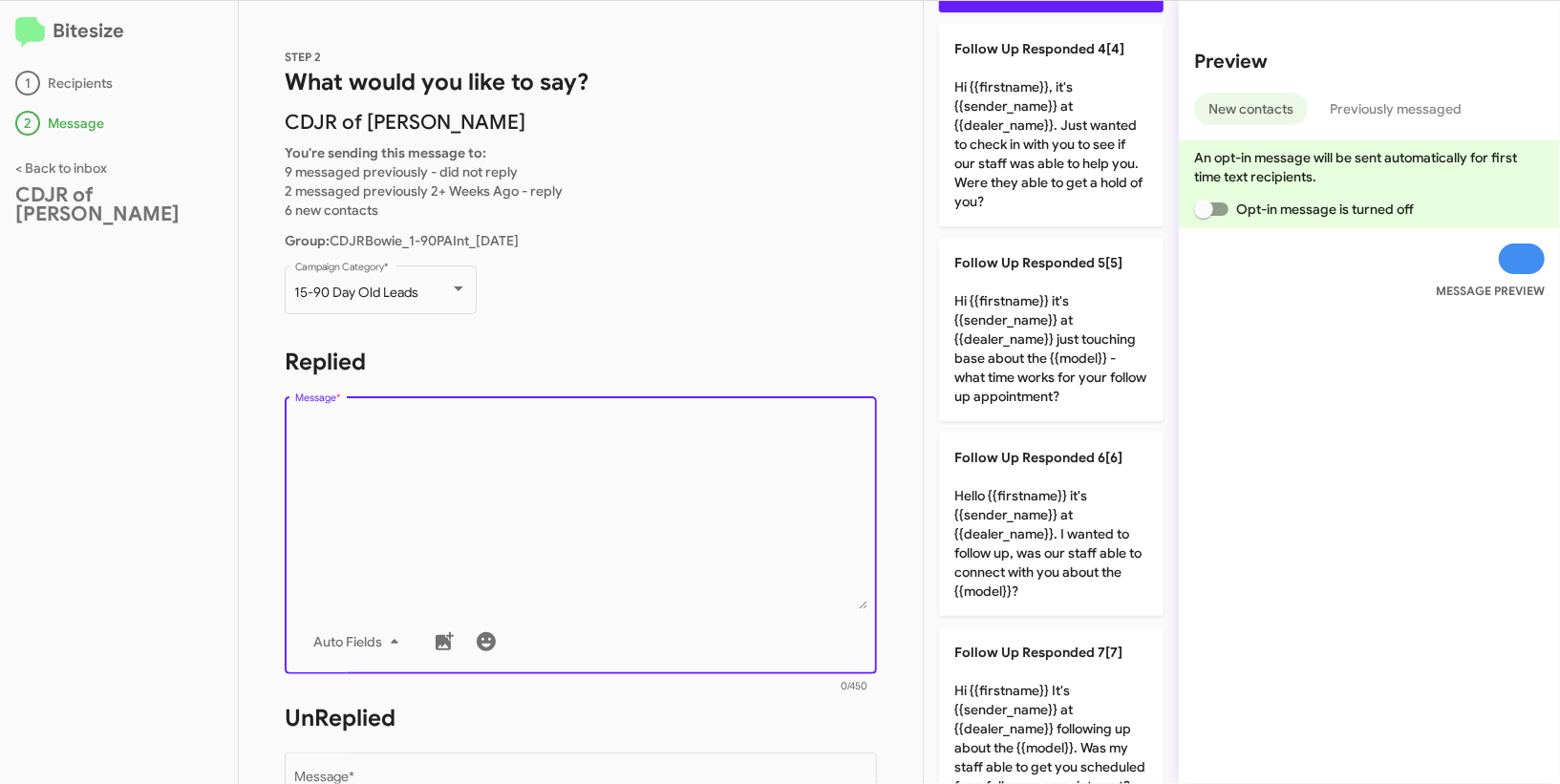
scroll to position [1316, 0]
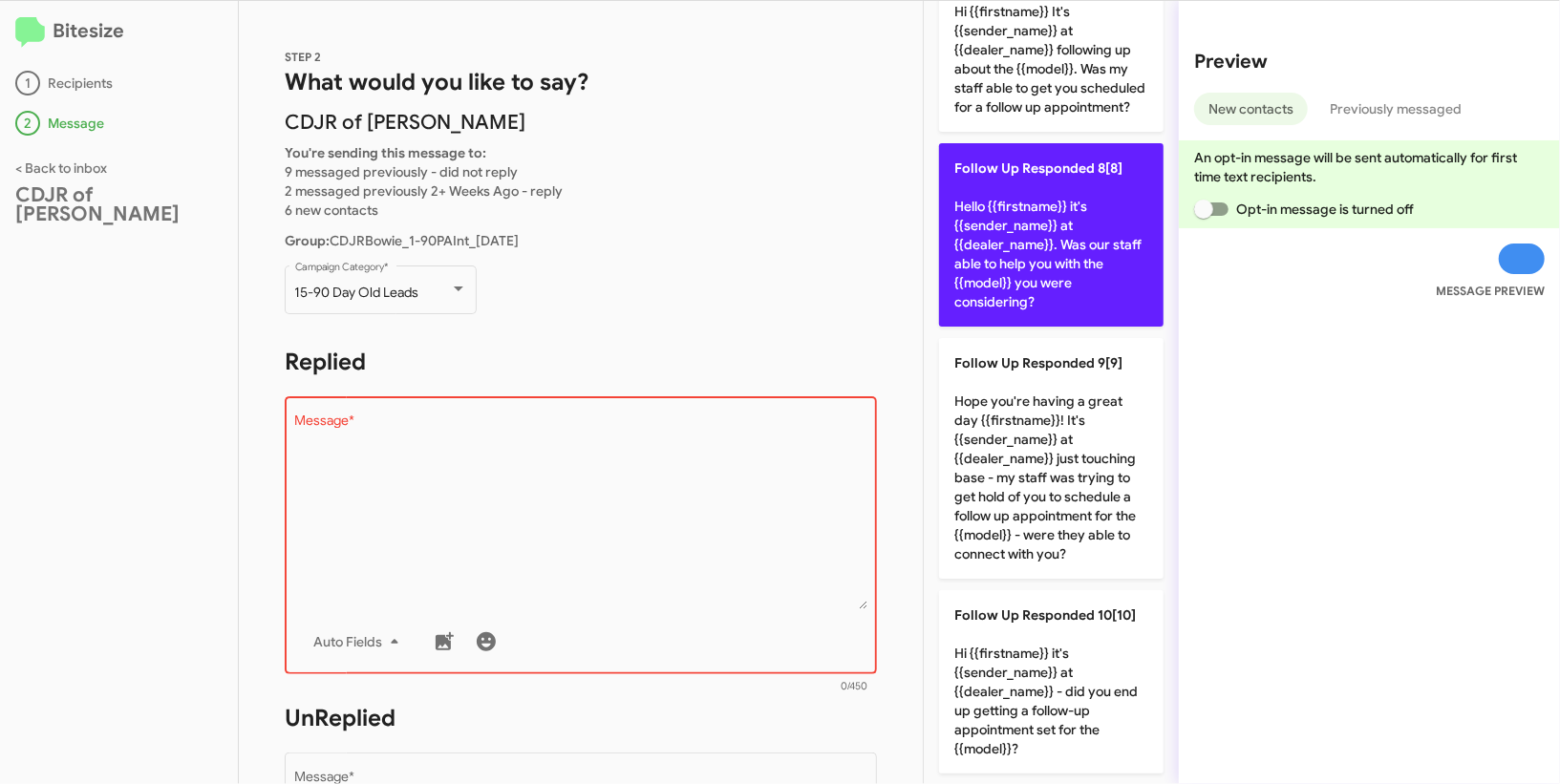
click at [1067, 183] on p "Follow Up Responded 8[8] Hello {{firstname}} it's {{sender_name}} at {{dealer_n…" at bounding box center [1051, 235] width 225 height 184
type textarea "Hello {{firstname}} it's {{sender_name}} at {{dealer_name}}. Was our staff able…"
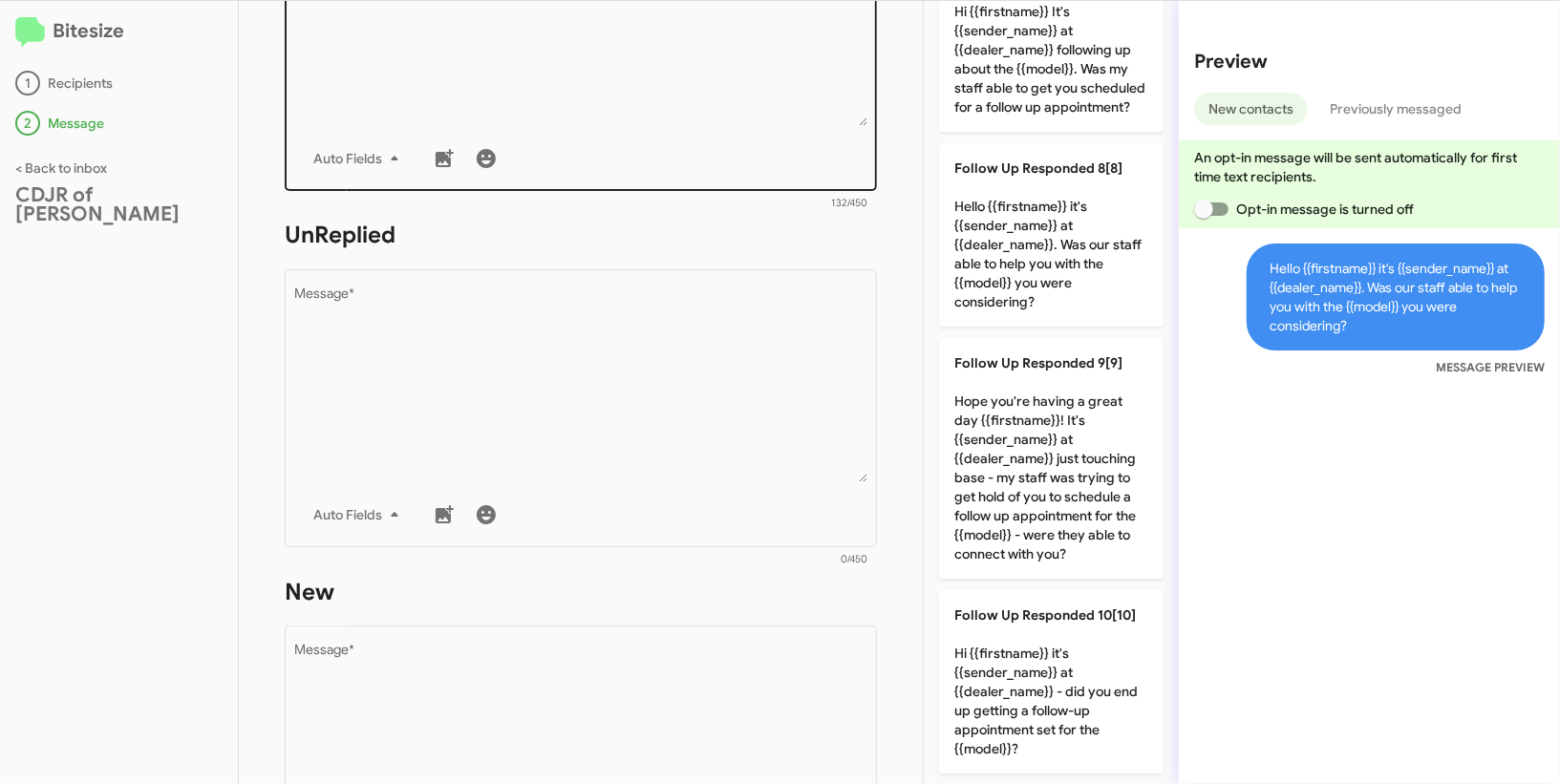
scroll to position [583, 0]
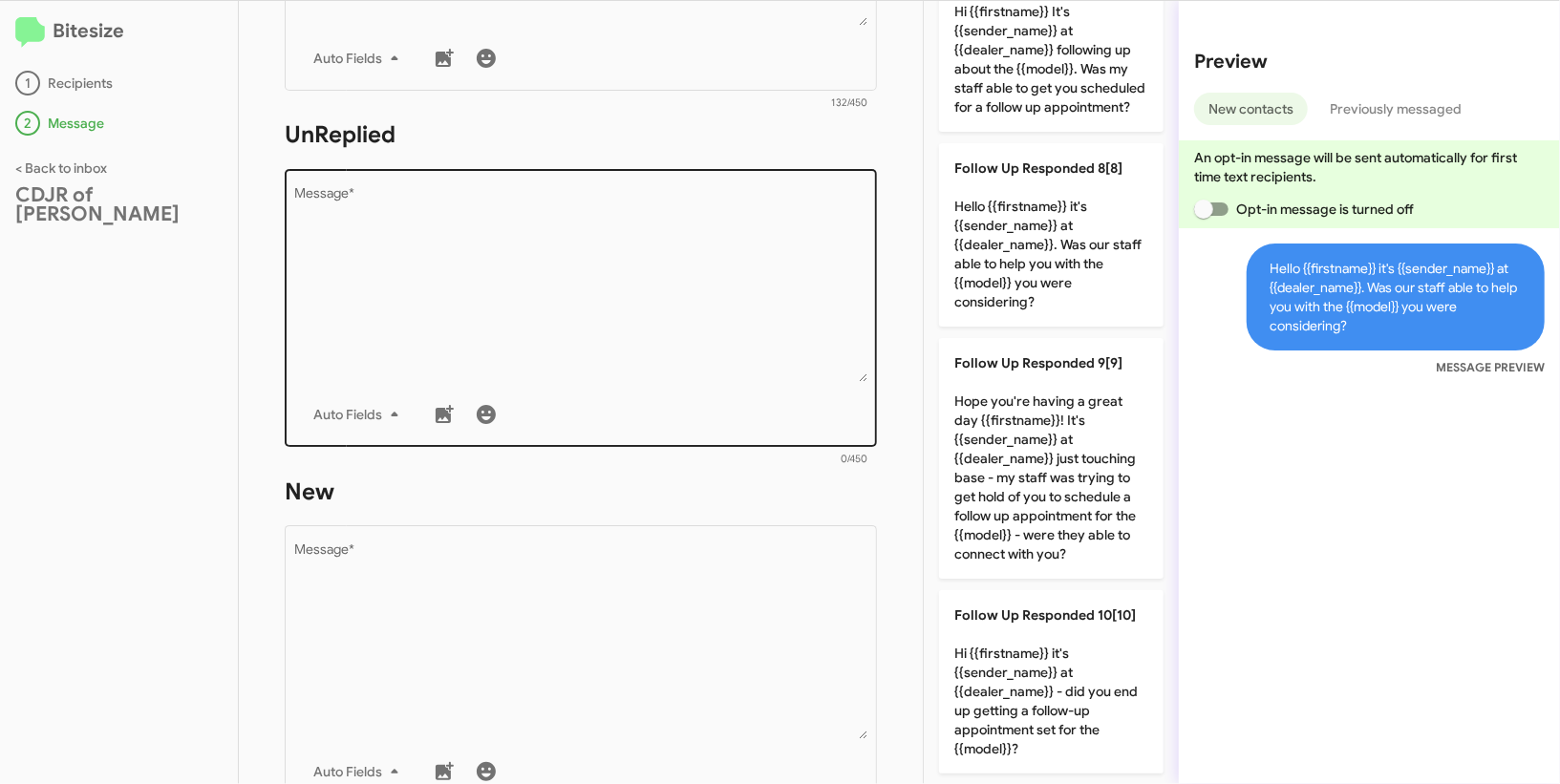
click at [629, 355] on textarea "Message *" at bounding box center [581, 284] width 572 height 194
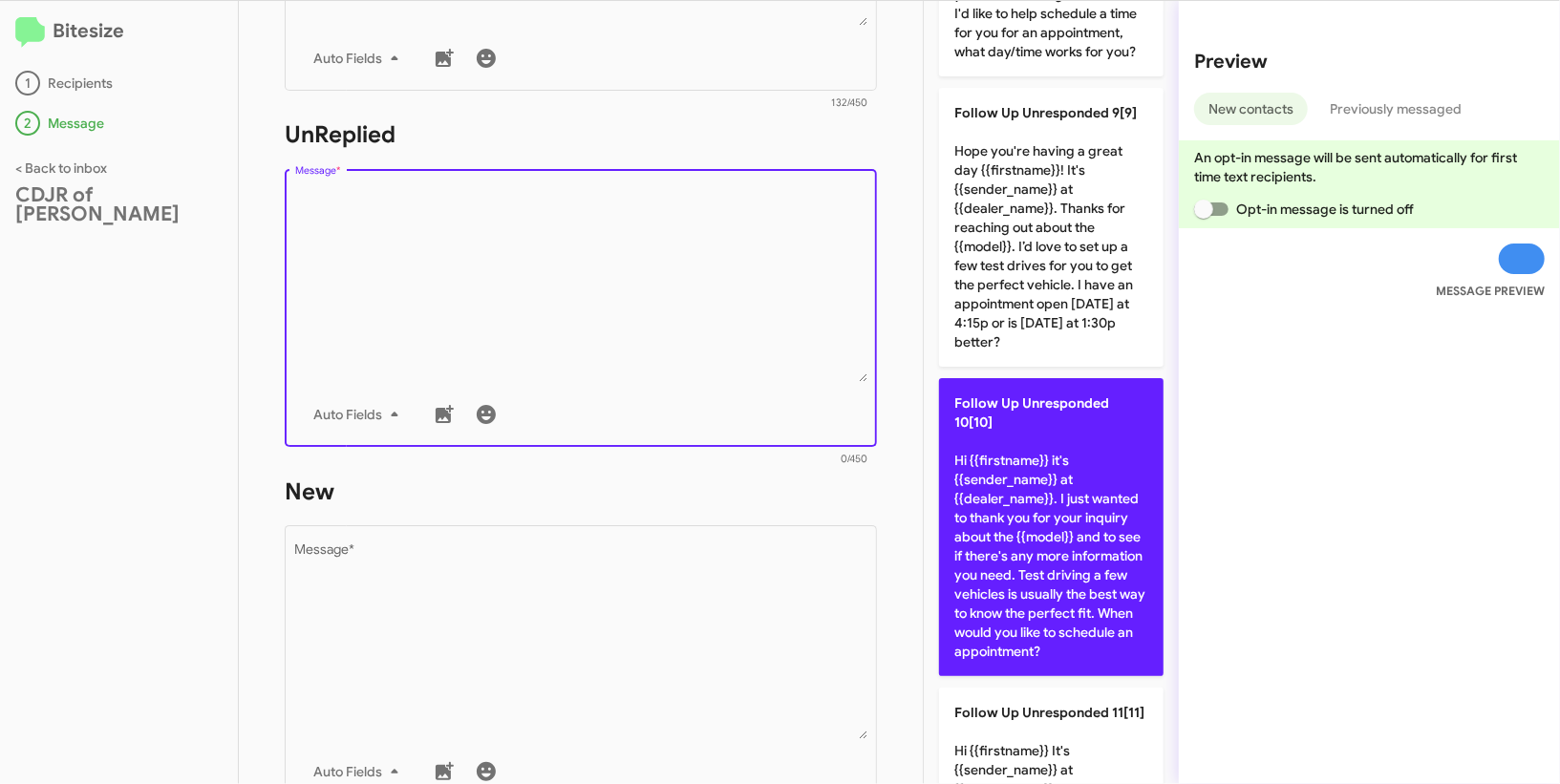
scroll to position [2070, 0]
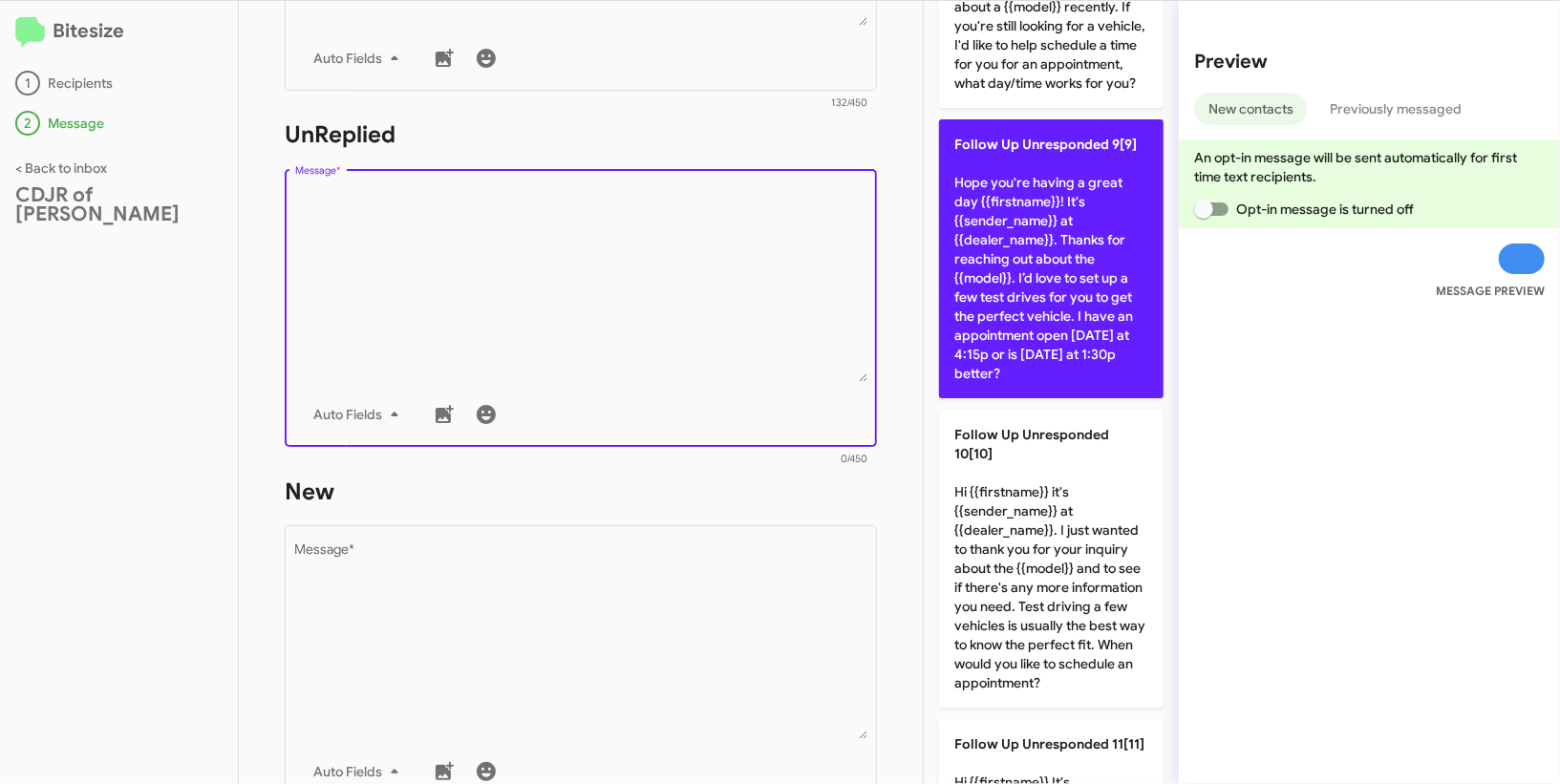
click at [1047, 293] on p "Follow Up Unresponded 9[9] Hope you're having a great day {{firstname}}! It's {…" at bounding box center [1051, 258] width 225 height 278
type textarea "Hope you're having a great day {{firstname}}! It's {{sender_name}} at {{dealer_…"
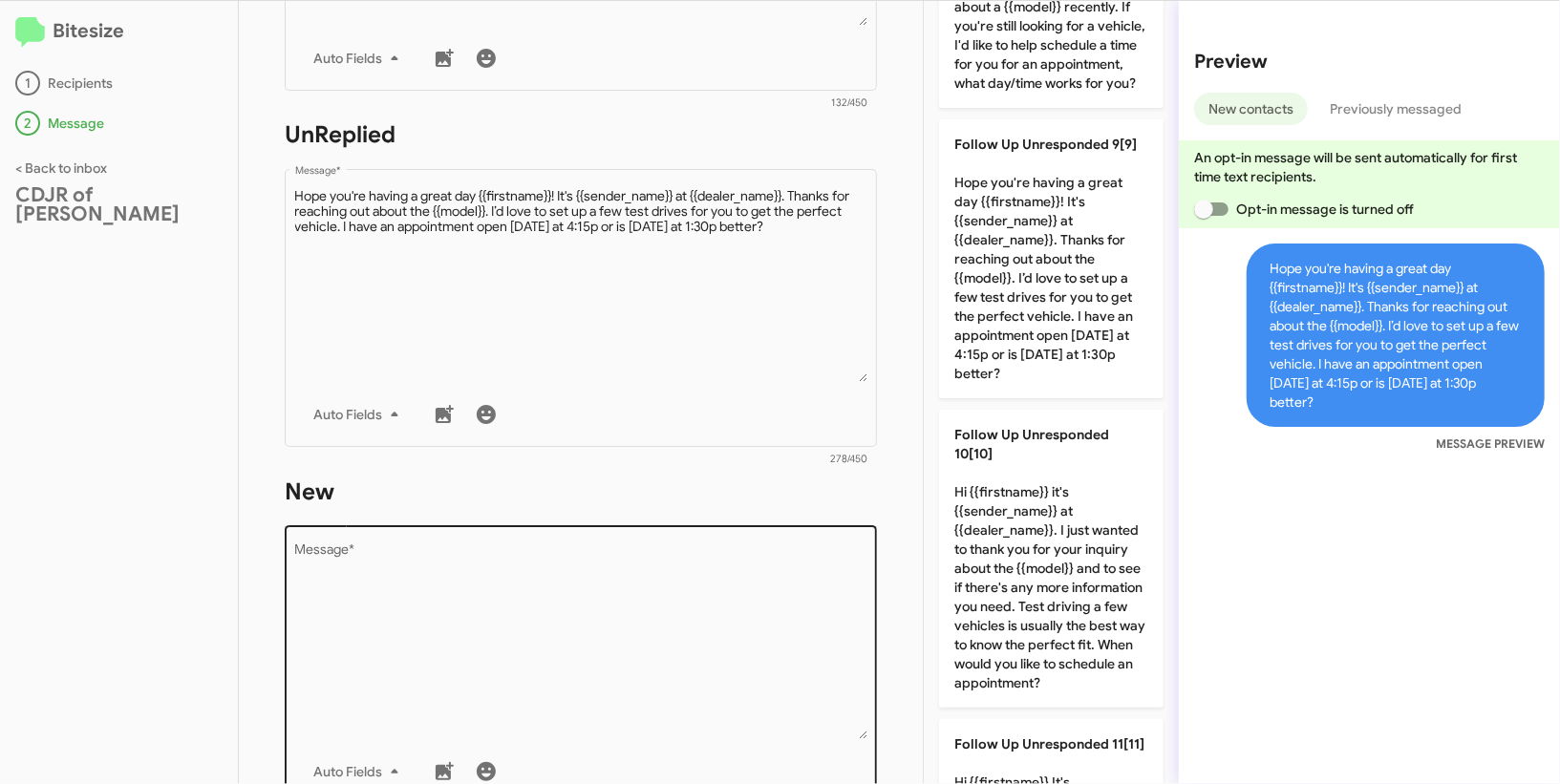
click at [574, 662] on textarea "Message *" at bounding box center [581, 640] width 572 height 194
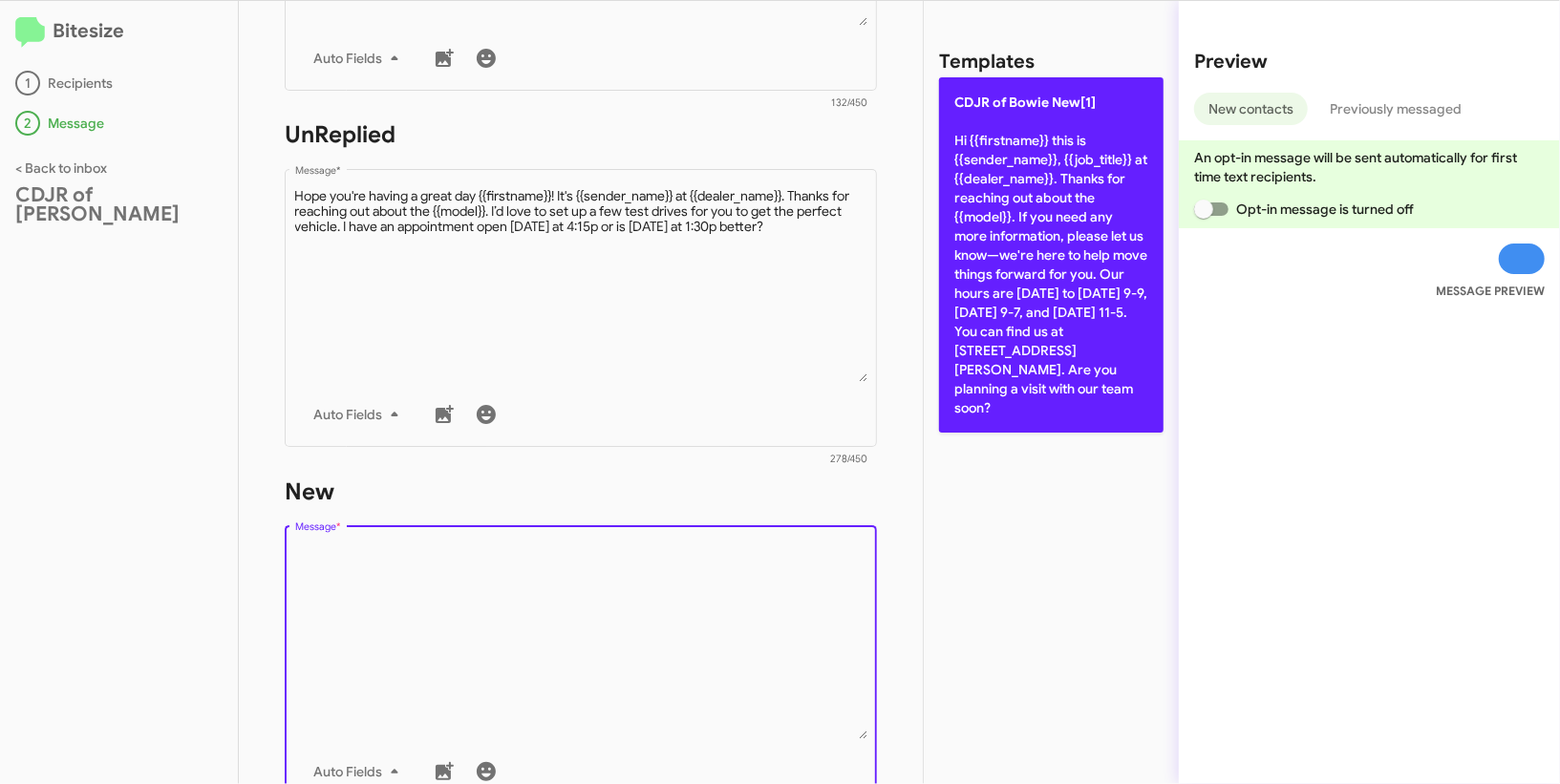
click at [1098, 182] on p "CDJR of Bowie New[1] Hi {{firstname}} this is {{sender_name}}, {{job_title}} at…" at bounding box center [1051, 255] width 225 height 355
type textarea "Hi {{firstname}} this is {{sender_name}}, {{job_title}} at {{dealer_name}}. Tha…"
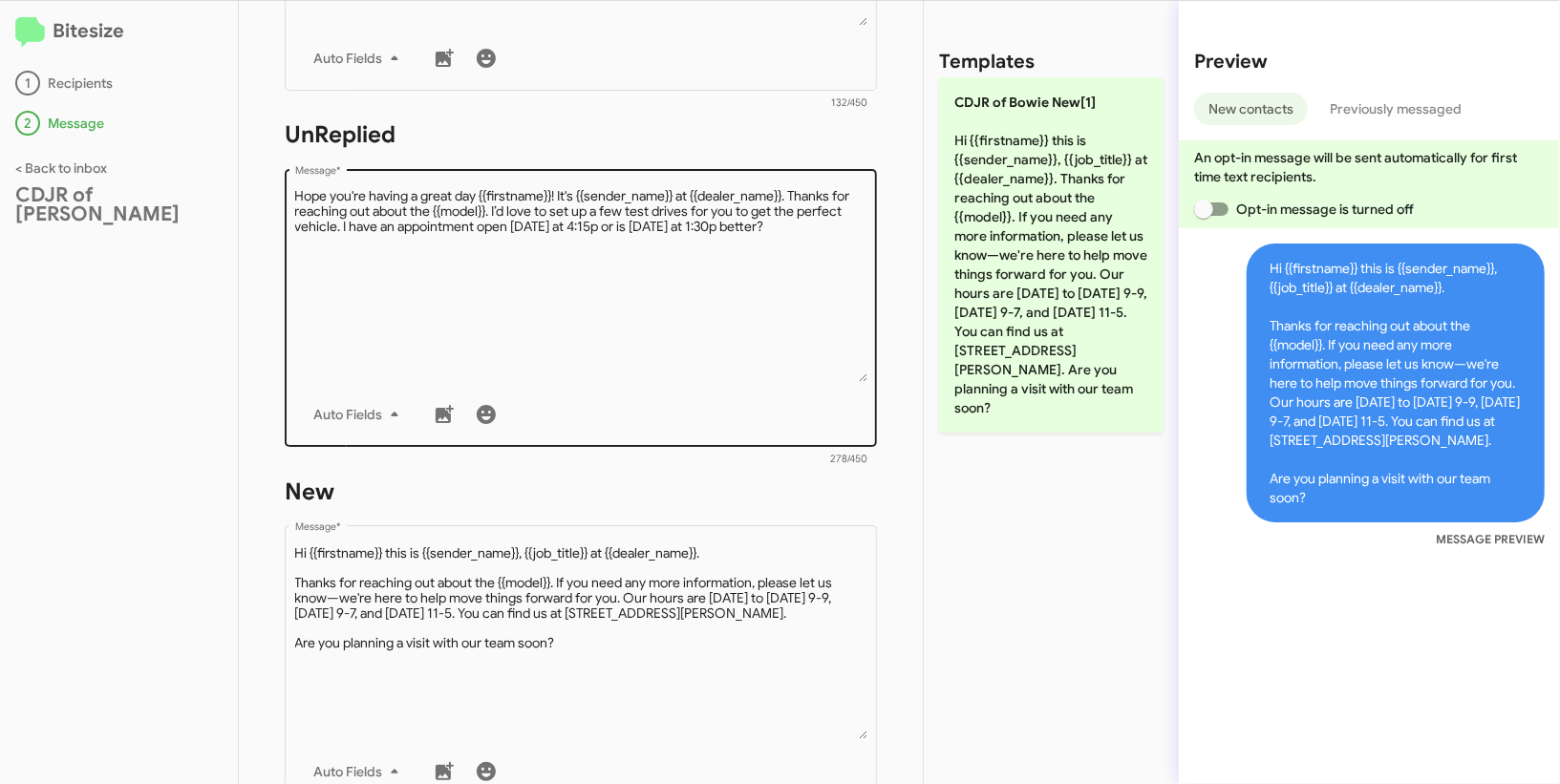
scroll to position [928, 0]
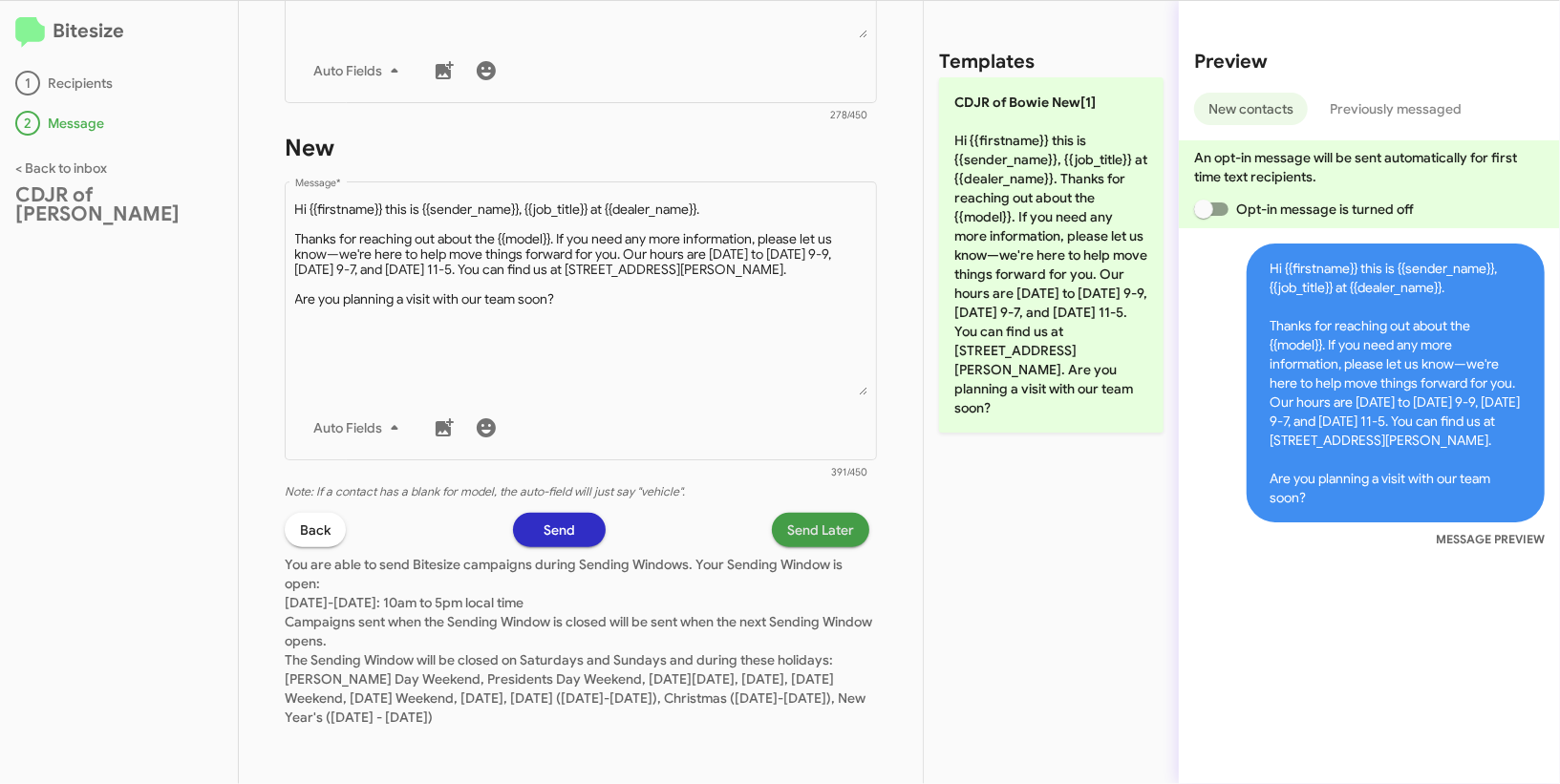
click at [833, 533] on span "Send Later" at bounding box center [821, 529] width 66 height 34
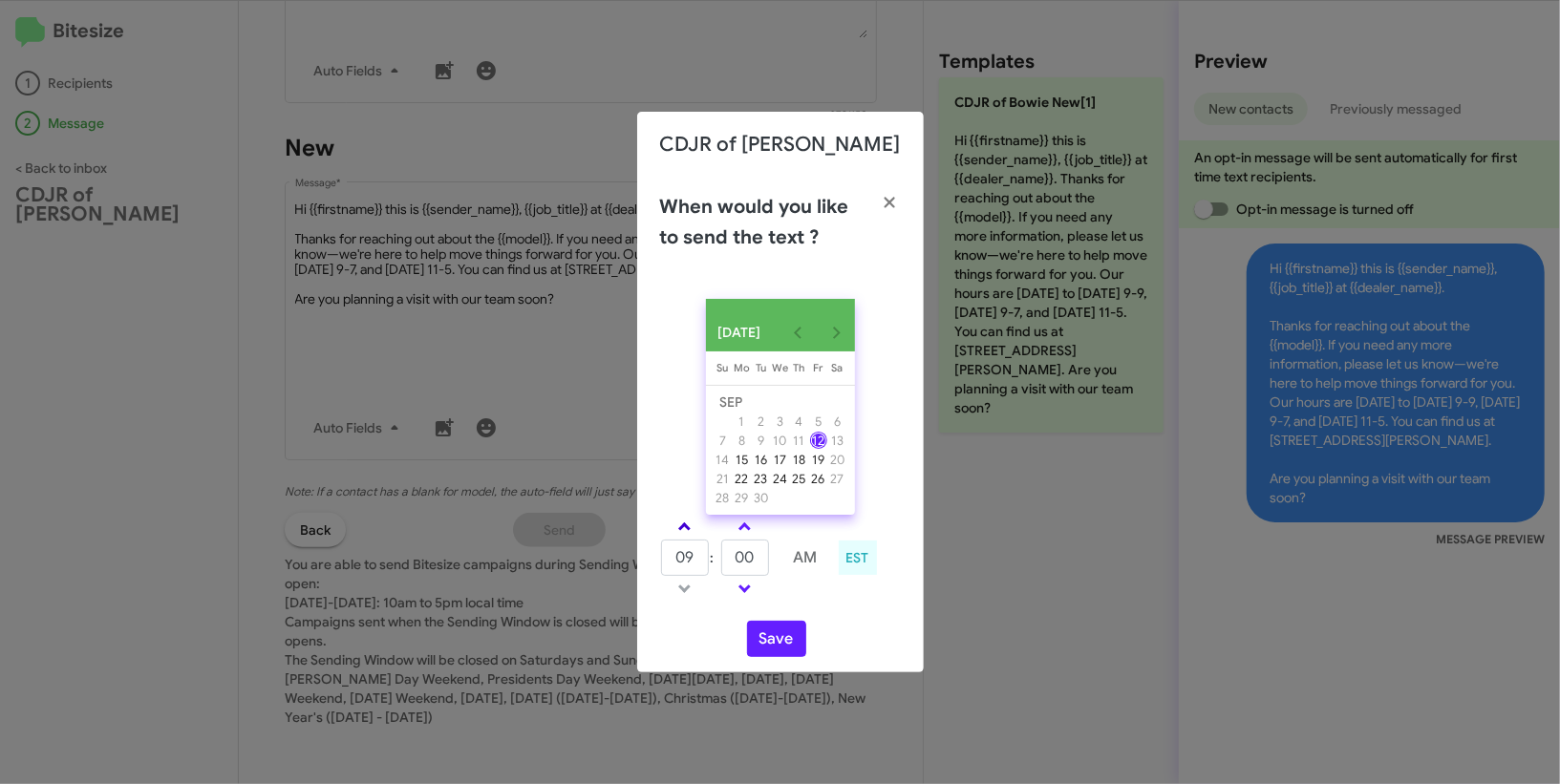
click at [680, 533] on span at bounding box center [684, 528] width 13 height 13
type input "11"
click at [757, 574] on input "00" at bounding box center [744, 557] width 48 height 36
type input "03"
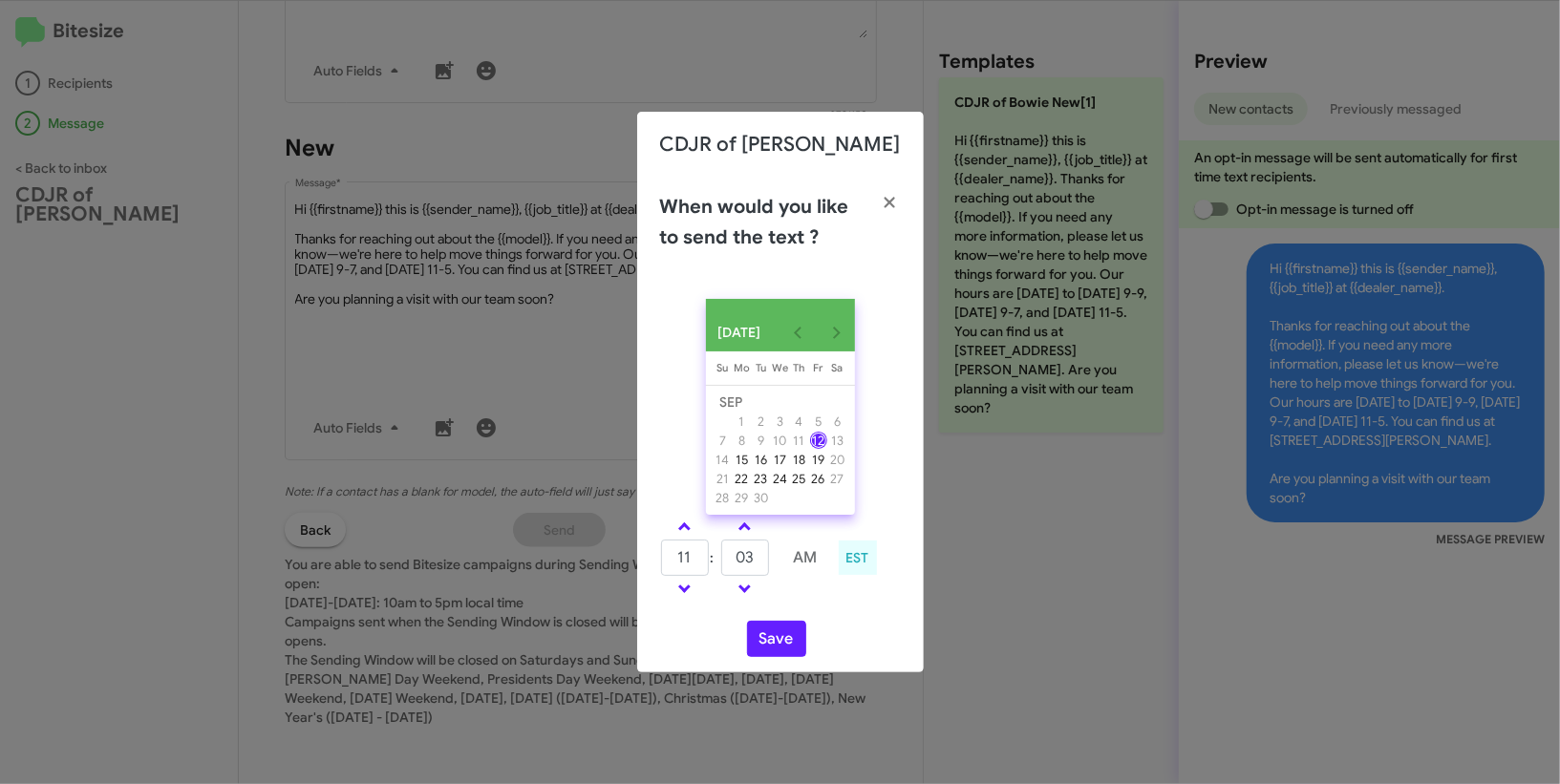
click at [824, 622] on div "SEP 2025 Sunday Su Monday Mo Tuesday Tu Wednesday We Thursday Th Friday Fr Satu…" at bounding box center [780, 477] width 286 height 389
click at [762, 640] on button "Save" at bounding box center [777, 638] width 60 height 36
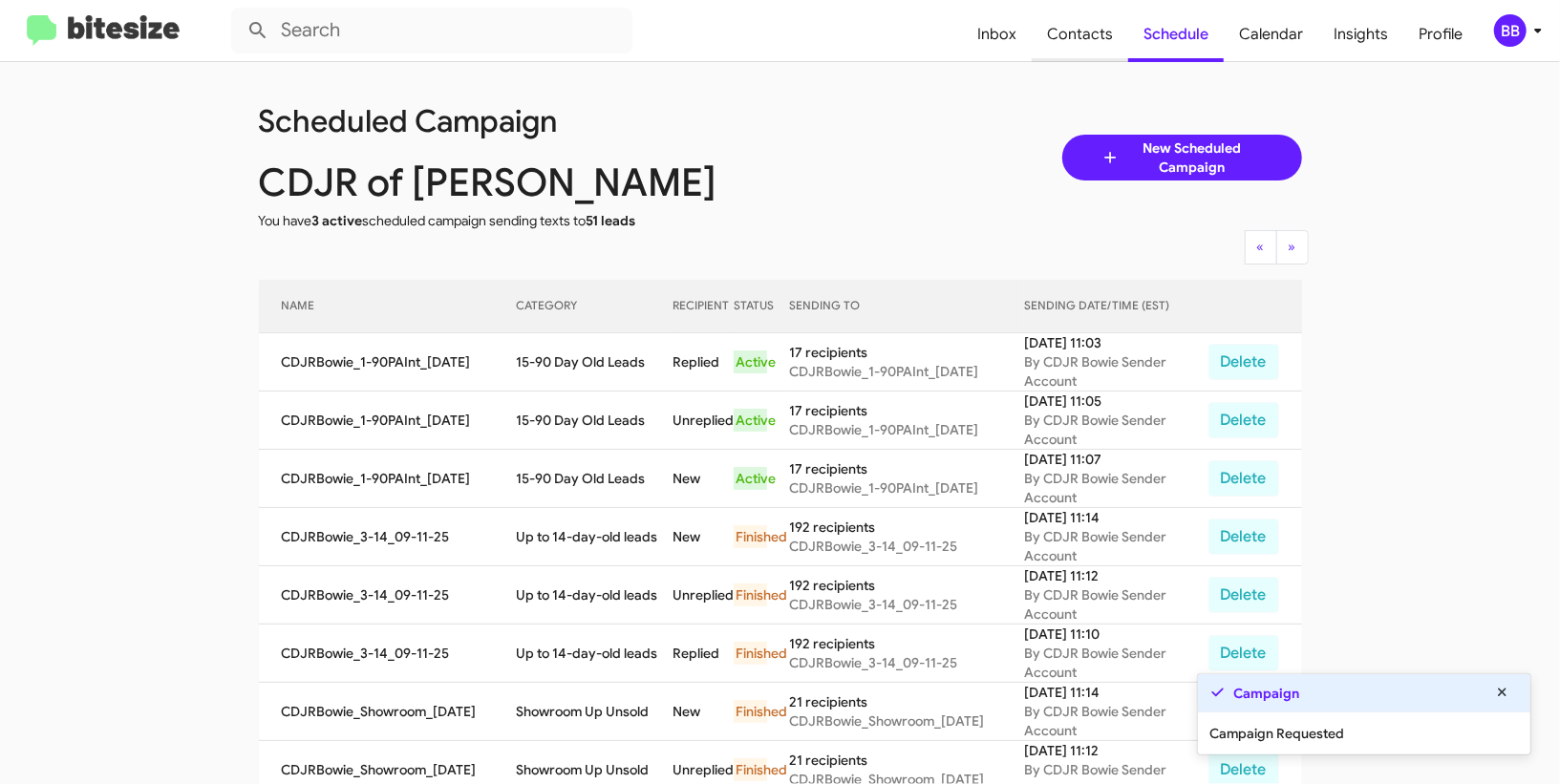
click at [1096, 22] on span "Contacts" at bounding box center [1079, 34] width 97 height 56
type input "in:groups"
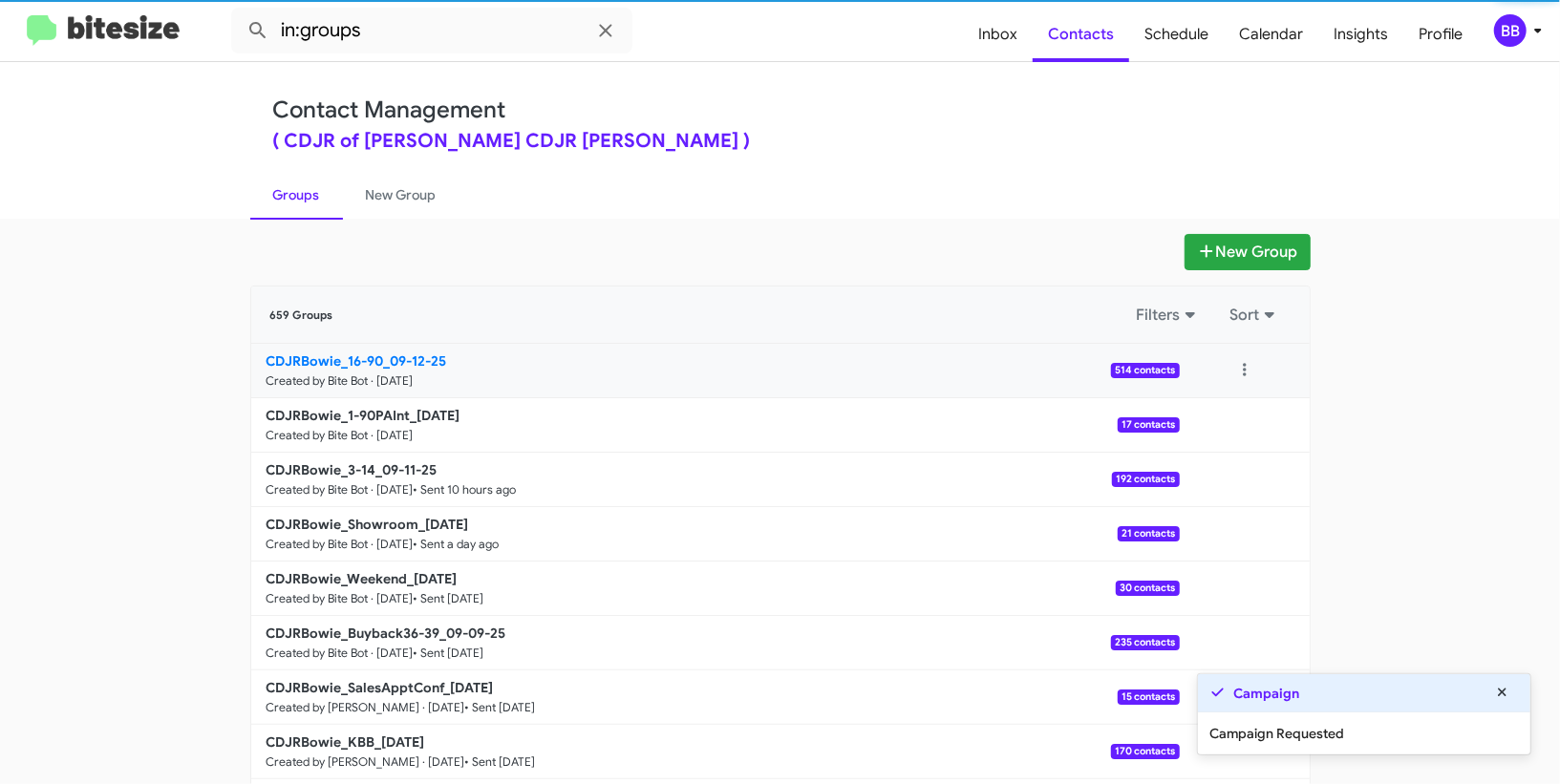
click at [403, 353] on b "CDJRBowie_16-90_09-12-25" at bounding box center [357, 361] width 181 height 18
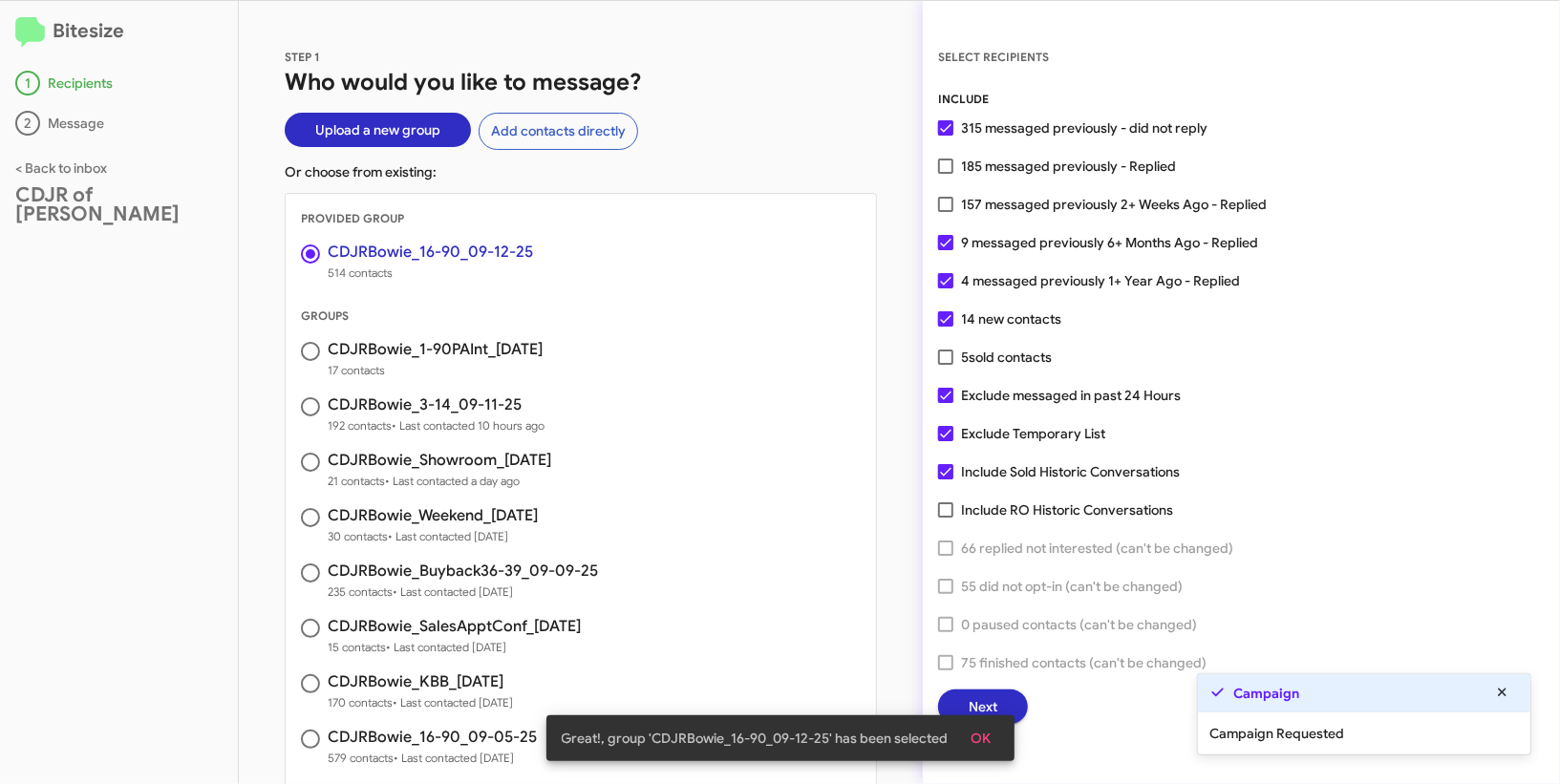
click at [1002, 277] on span "4 messaged previously 1+ Year Ago - Replied" at bounding box center [1100, 280] width 278 height 22
click at [946, 288] on input "4 messaged previously 1+ Year Ago - Replied" at bounding box center [945, 288] width 1 height 1
checkbox input "false"
click at [996, 245] on span "9 messaged previously 6+ Months Ago - Replied" at bounding box center [1110, 242] width 297 height 22
click at [946, 250] on input "9 messaged previously 6+ Months Ago - Replied" at bounding box center [945, 250] width 1 height 1
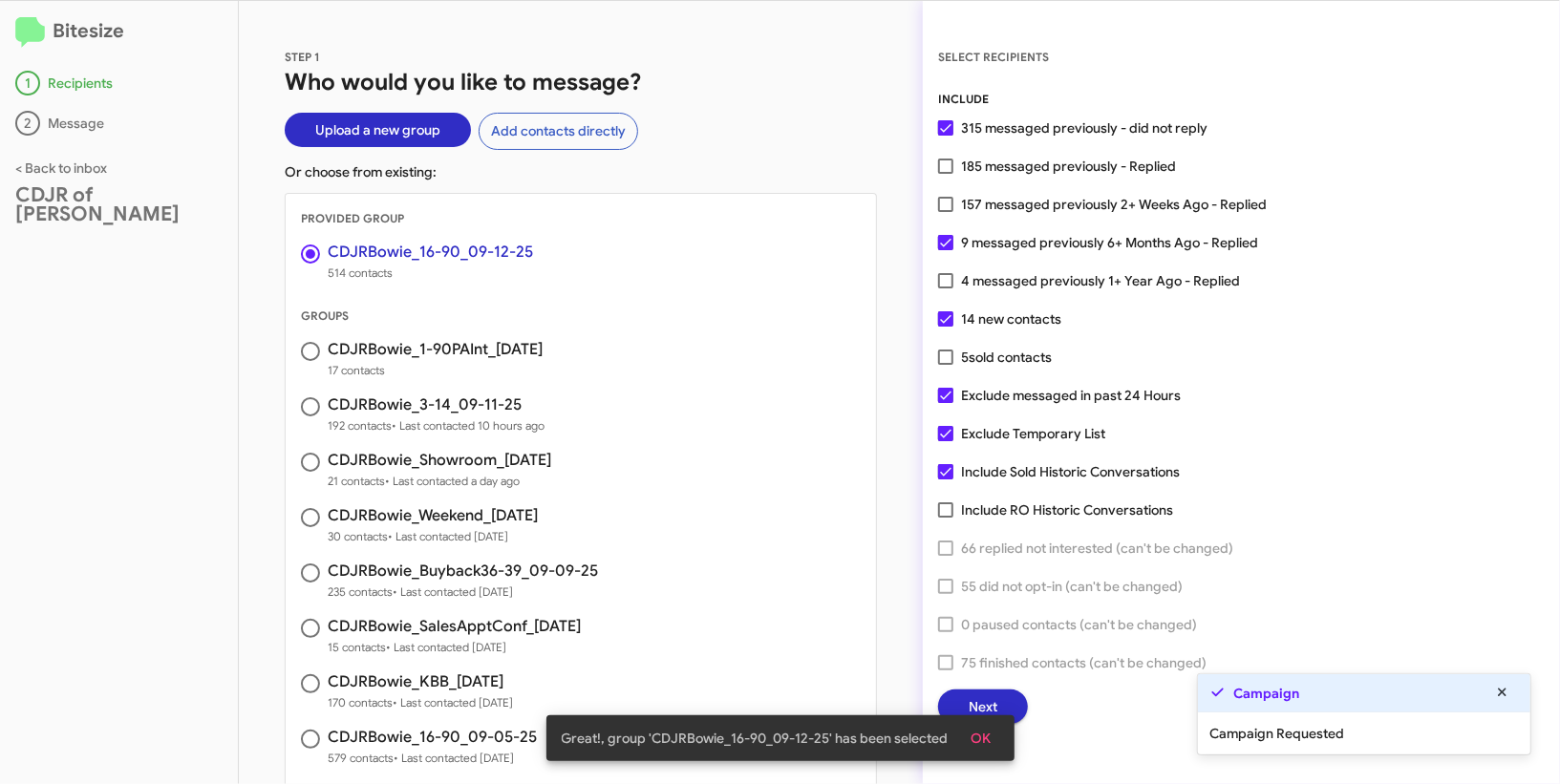
checkbox input "false"
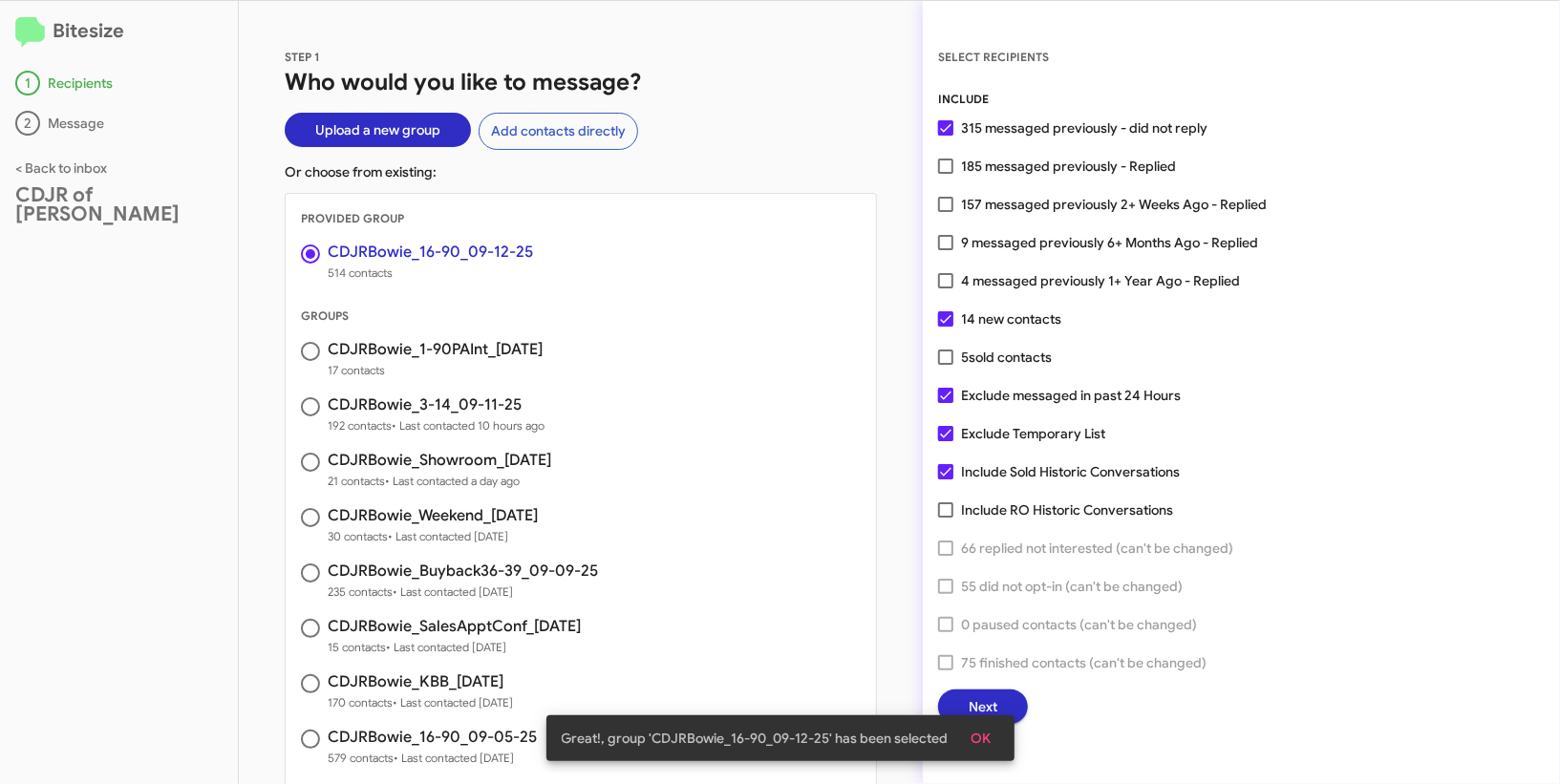
click at [982, 736] on span "OK" at bounding box center [981, 737] width 21 height 34
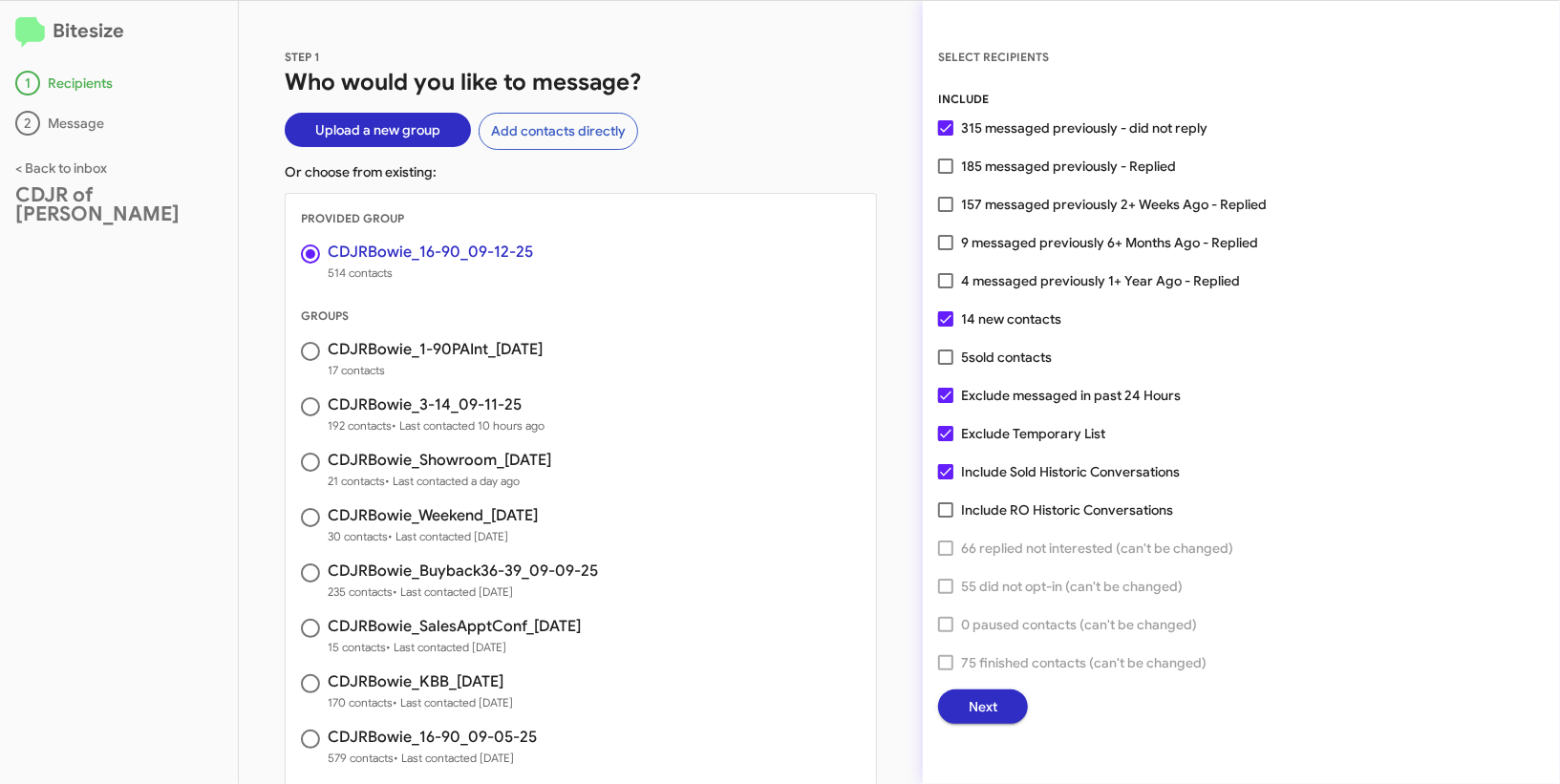
click at [982, 724] on div "SELECT RECIPIENTS INCLUDE 315 messaged previously - did not reply 185 messaged …" at bounding box center [1241, 392] width 637 height 783
click at [982, 708] on span "Next" at bounding box center [982, 706] width 28 height 34
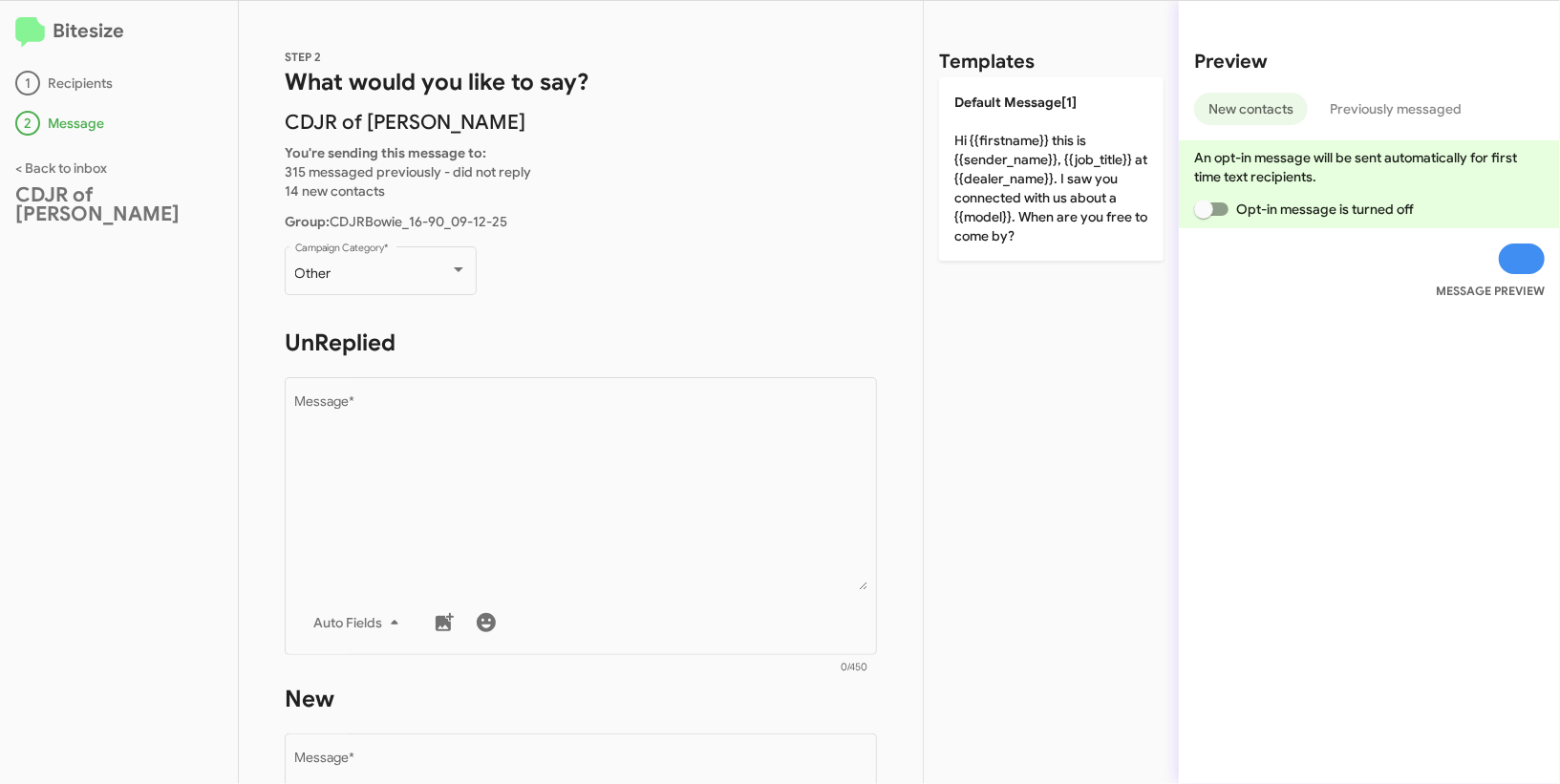
click at [428, 208] on div "STEP 2 What would you like to say? CDJR of Bowie You're sending this message to…" at bounding box center [580, 392] width 684 height 783
click at [398, 267] on div "Other" at bounding box center [372, 274] width 154 height 16
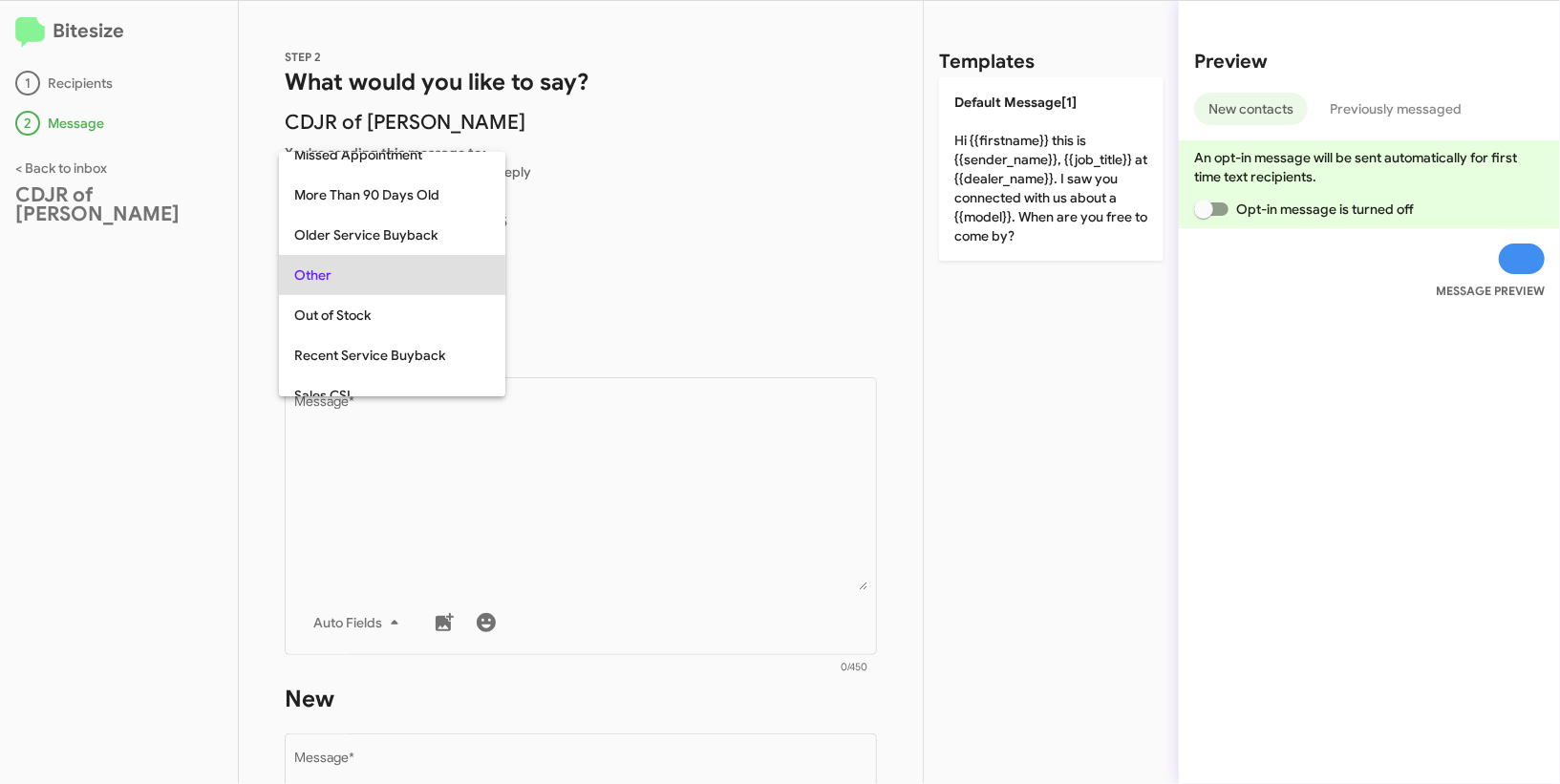
scroll to position [40, 0]
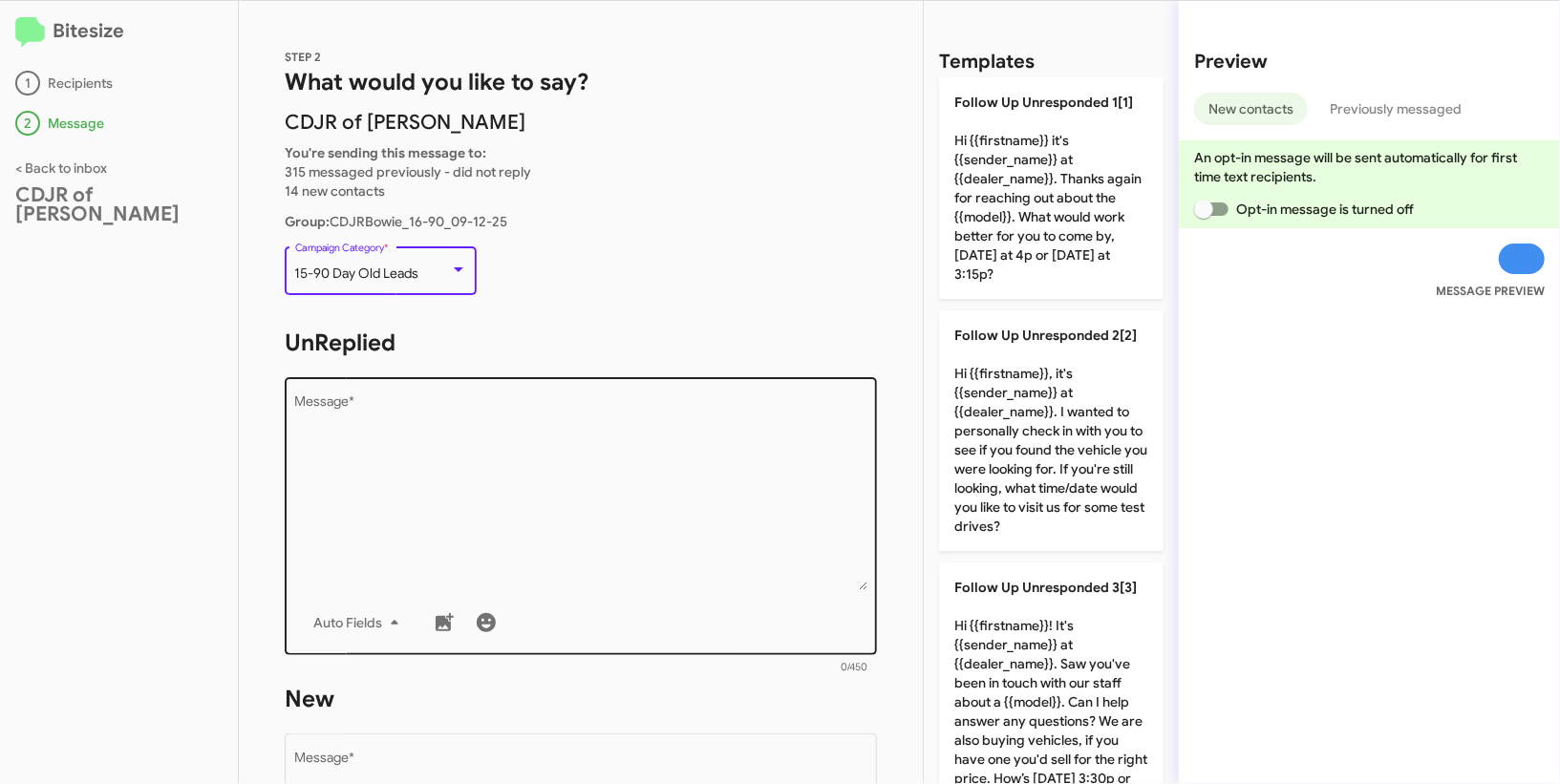
click at [614, 482] on textarea "Message *" at bounding box center [581, 492] width 572 height 194
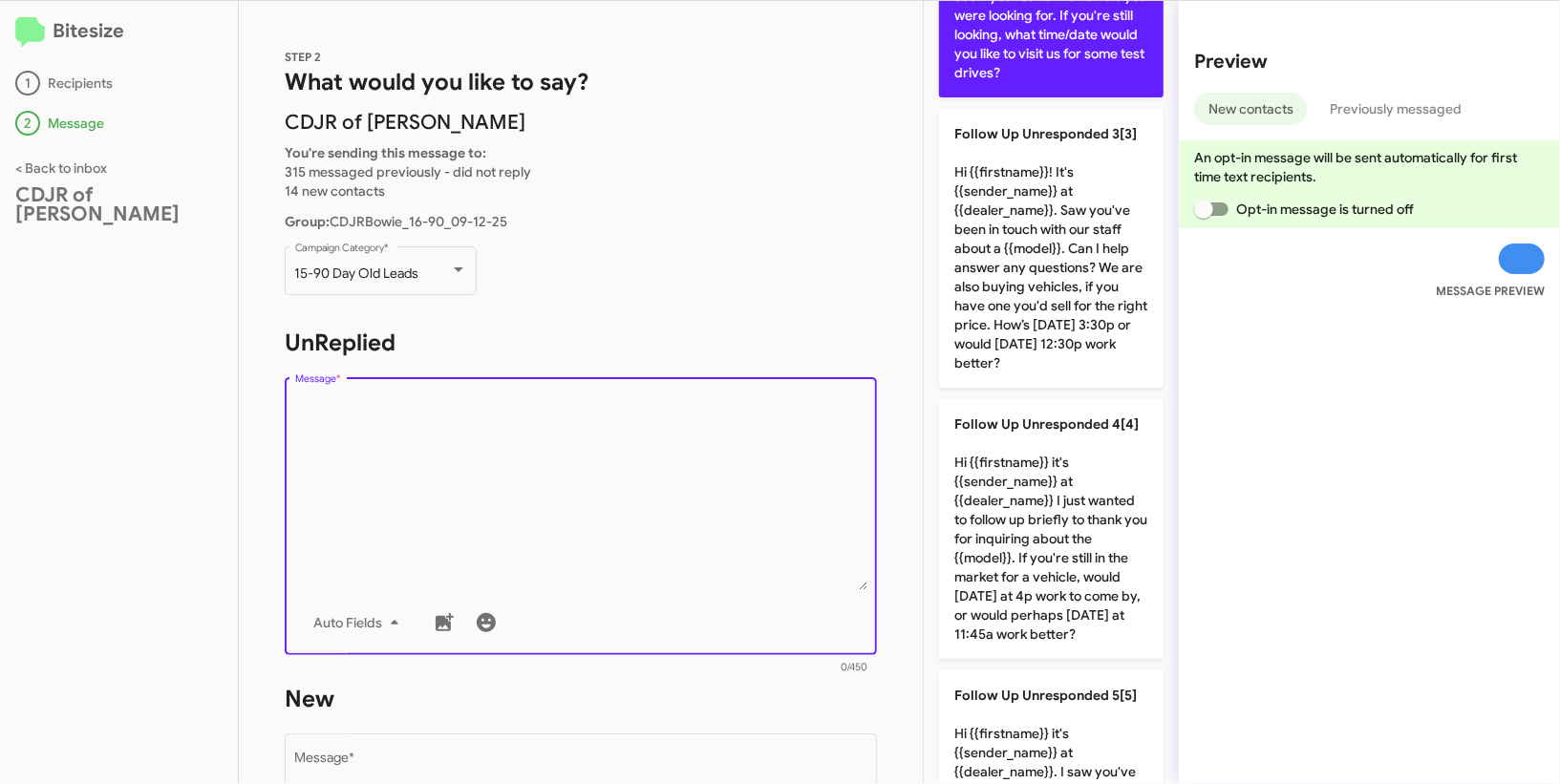
scroll to position [498, 0]
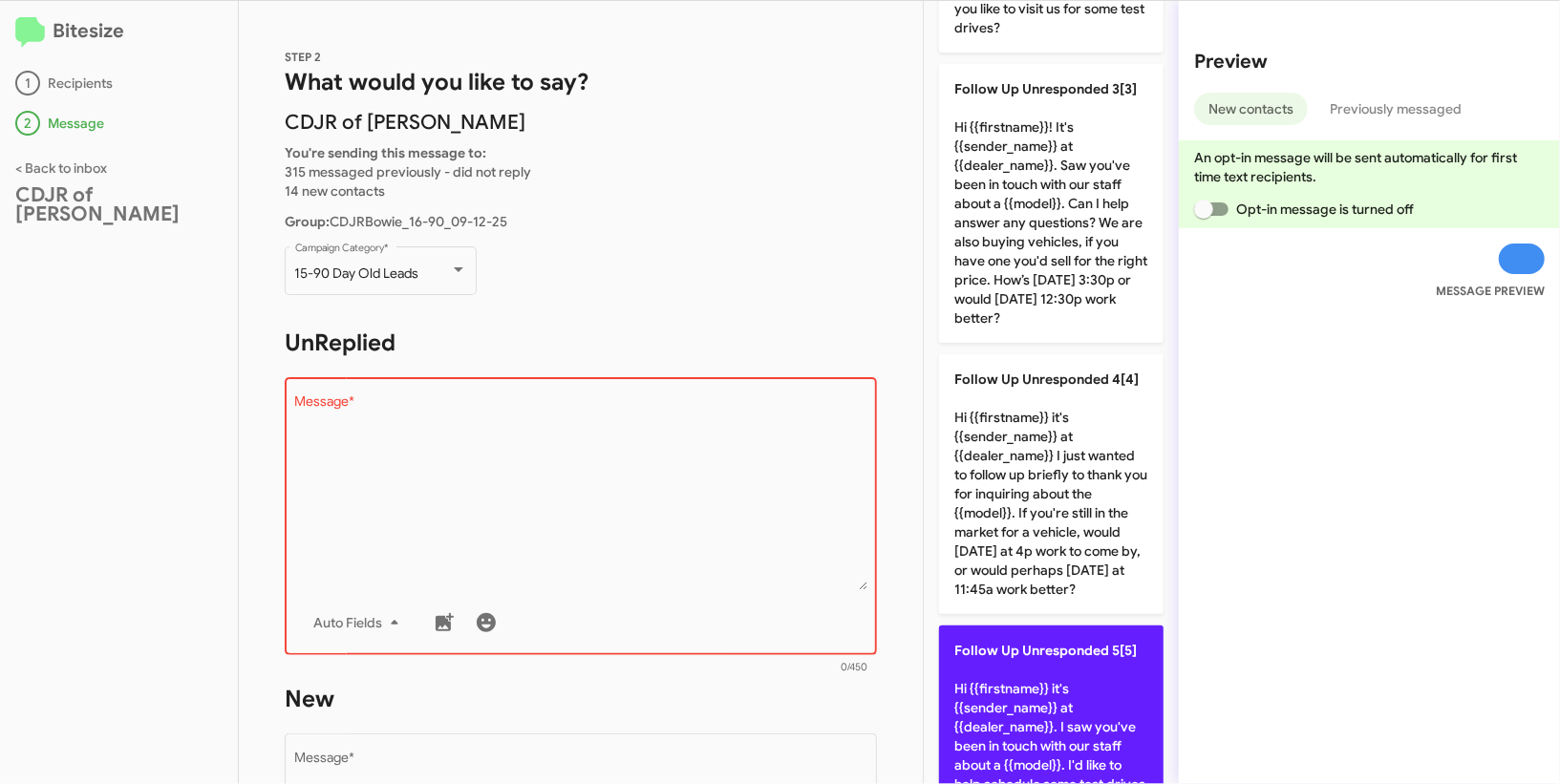
click at [1067, 625] on p "Follow Up Unresponded 5[5] Hi {{firstname}} it's {{sender_name}} at {{dealer_na…" at bounding box center [1051, 755] width 225 height 260
type textarea "Hi {{firstname}} it's {{sender_name}} at {{dealer_name}}. I saw you've been in …"
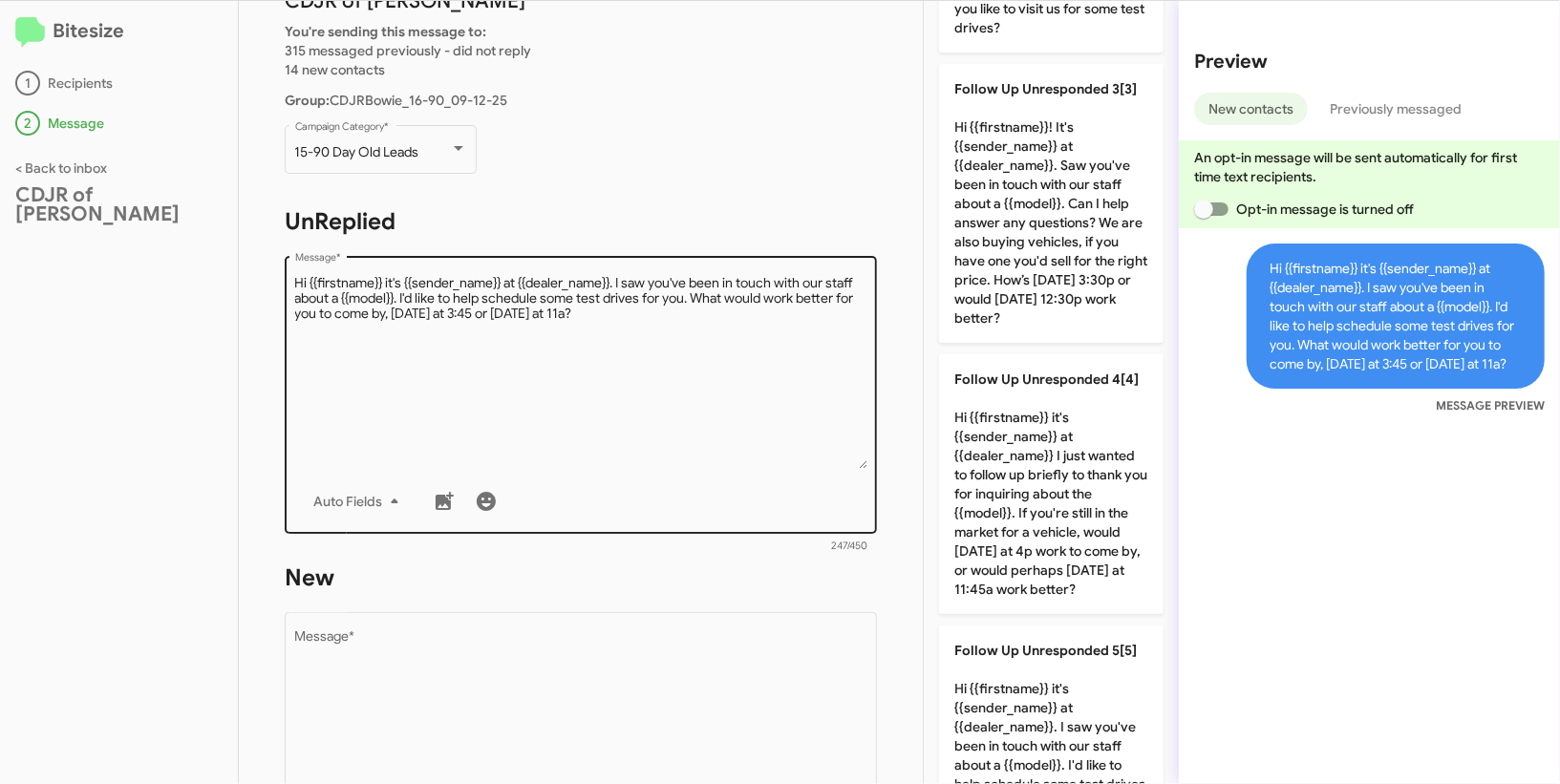
scroll to position [417, 0]
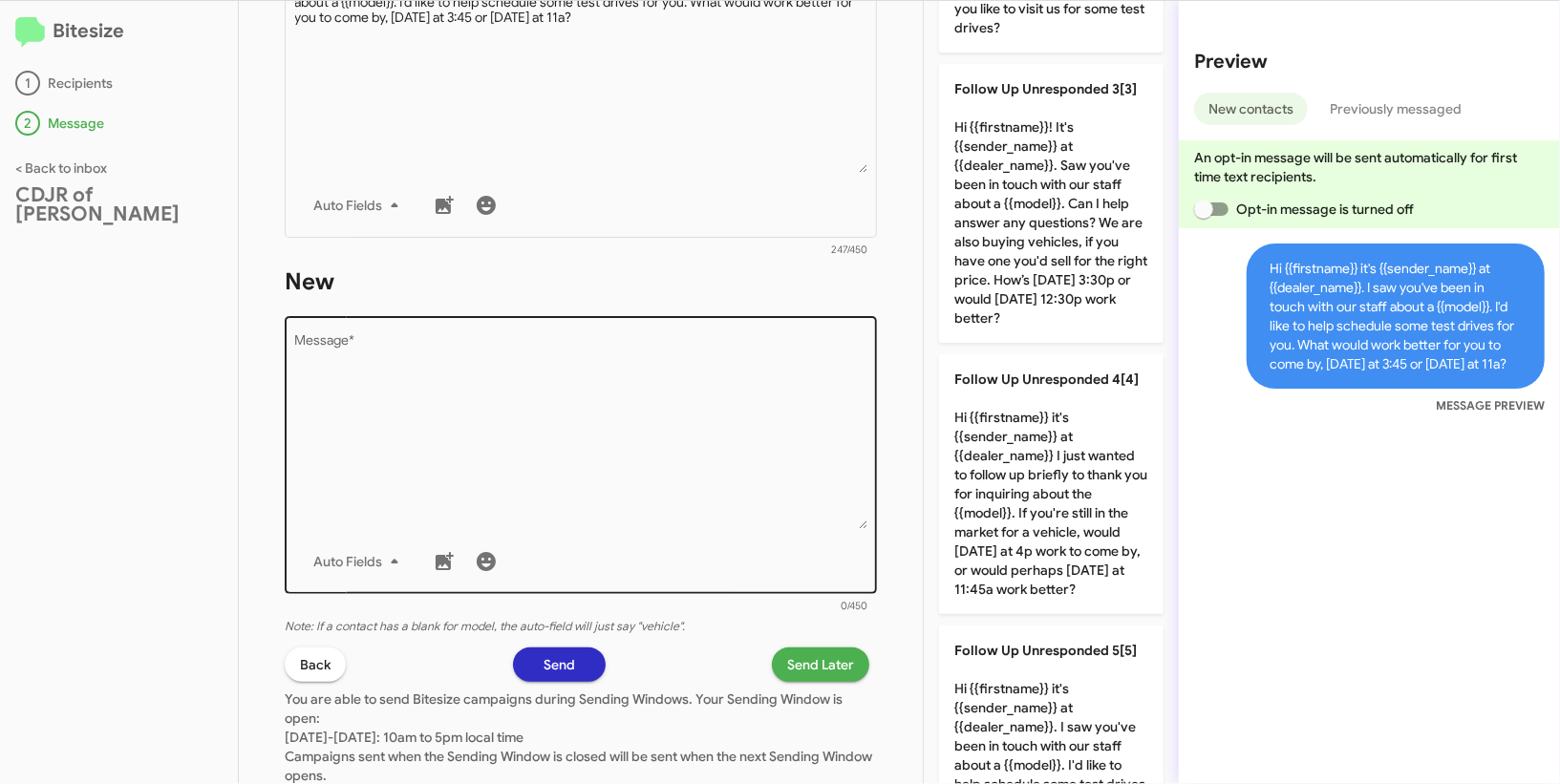
click at [791, 470] on textarea "Message *" at bounding box center [581, 431] width 572 height 194
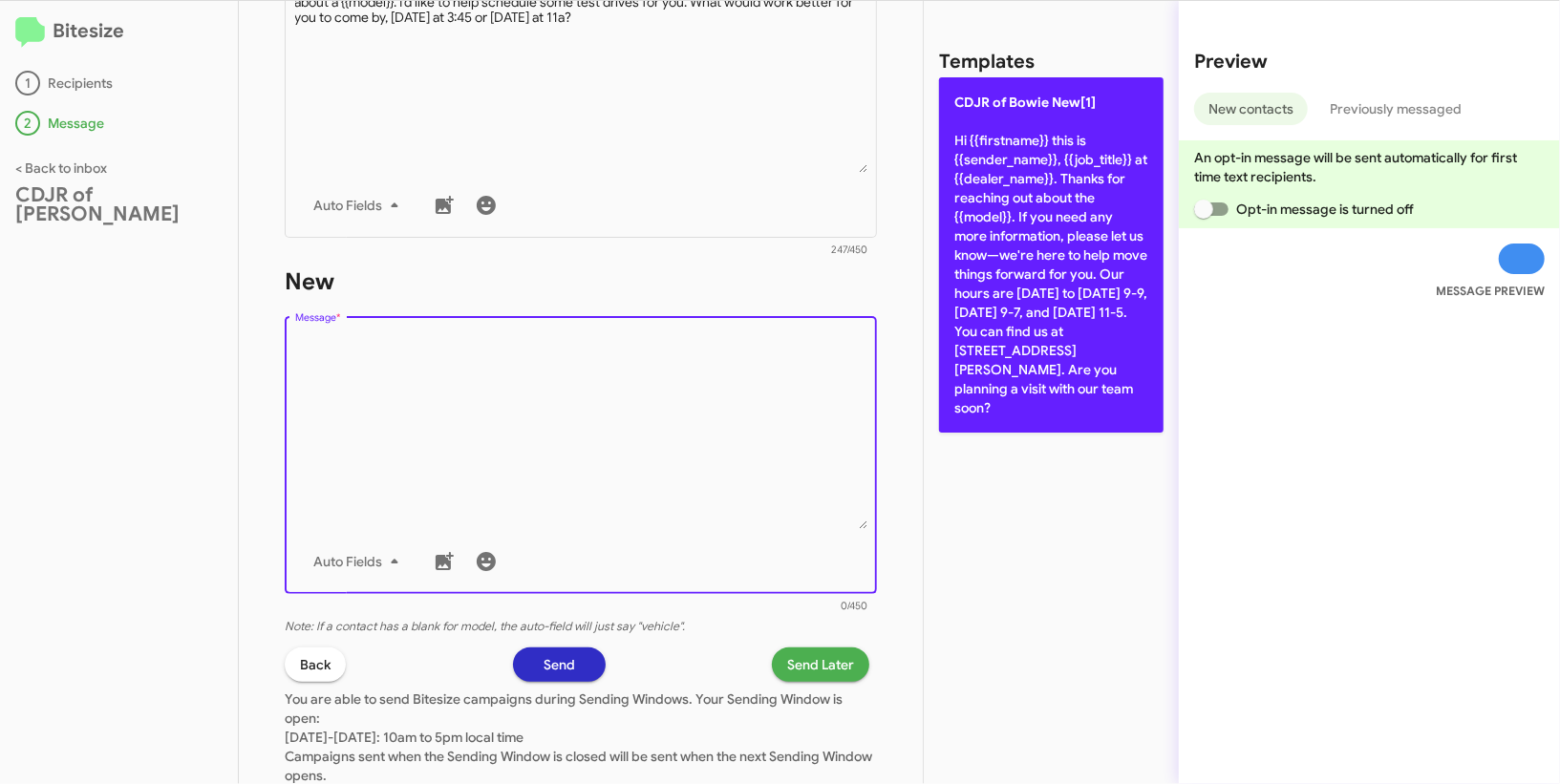
click at [1055, 151] on p "CDJR of Bowie New[1] Hi {{firstname}} this is {{sender_name}}, {{job_title}} at…" at bounding box center [1051, 255] width 225 height 355
type textarea "Hi {{firstname}} this is {{sender_name}}, {{job_title}} at {{dealer_name}}. Tha…"
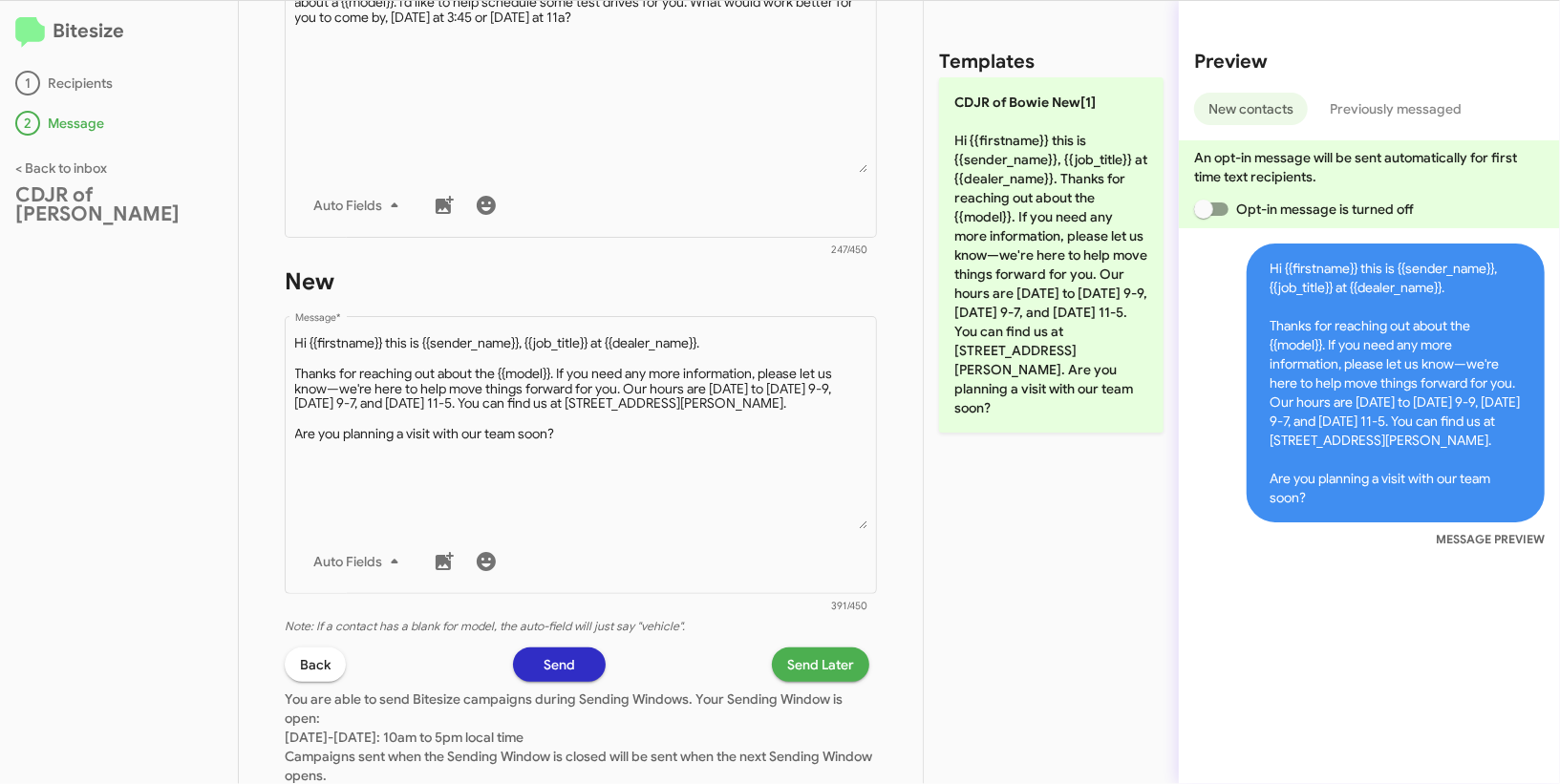
click at [821, 644] on div "STEP 2 What would you like to say? CDJR of Bowie You're sending this message to…" at bounding box center [580, 392] width 684 height 783
click at [822, 657] on span "Send Later" at bounding box center [821, 664] width 66 height 34
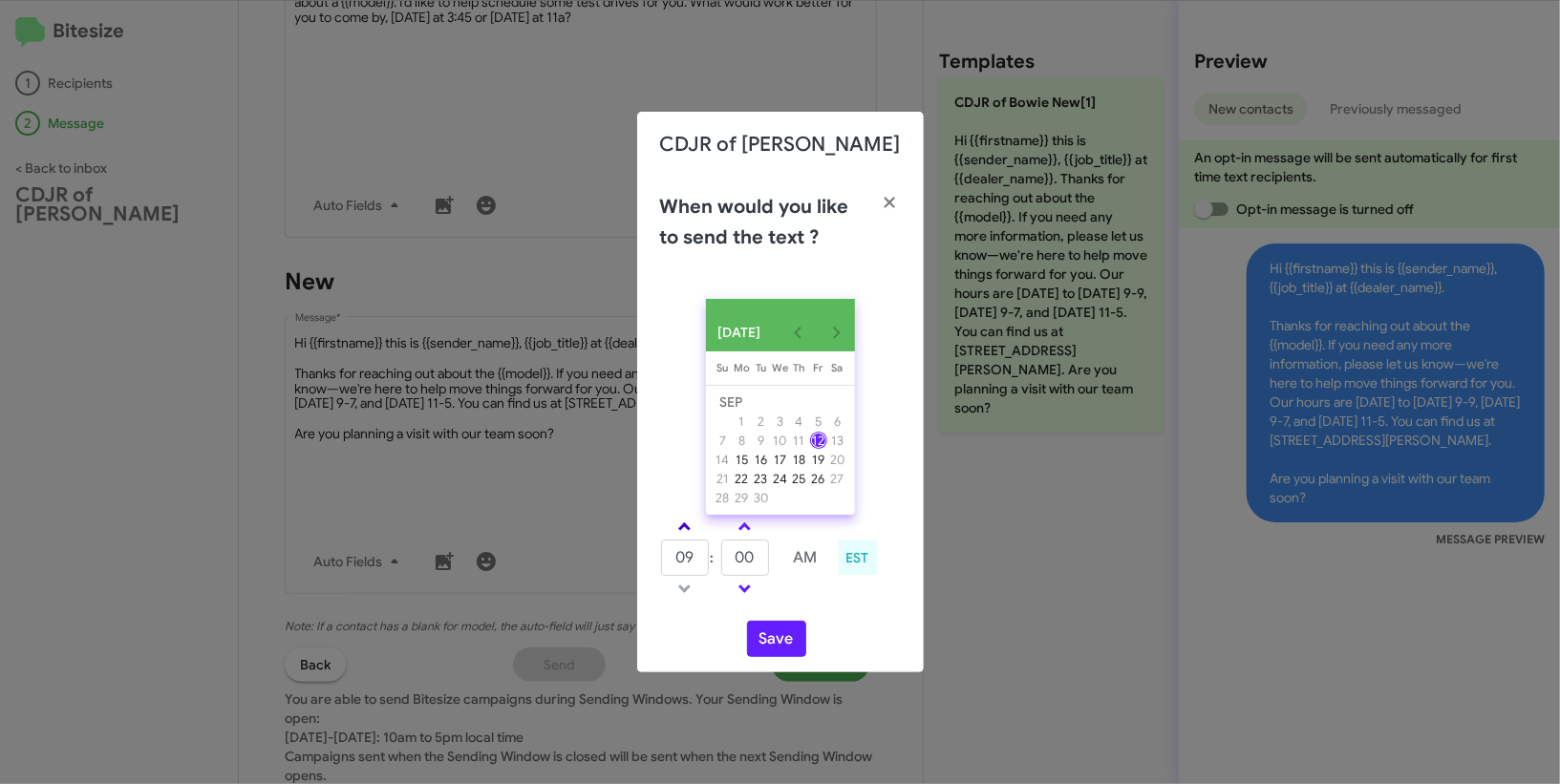
click at [686, 533] on span at bounding box center [684, 528] width 13 height 13
type input "11"
click at [748, 552] on input "00" at bounding box center [744, 557] width 48 height 36
type input "0"
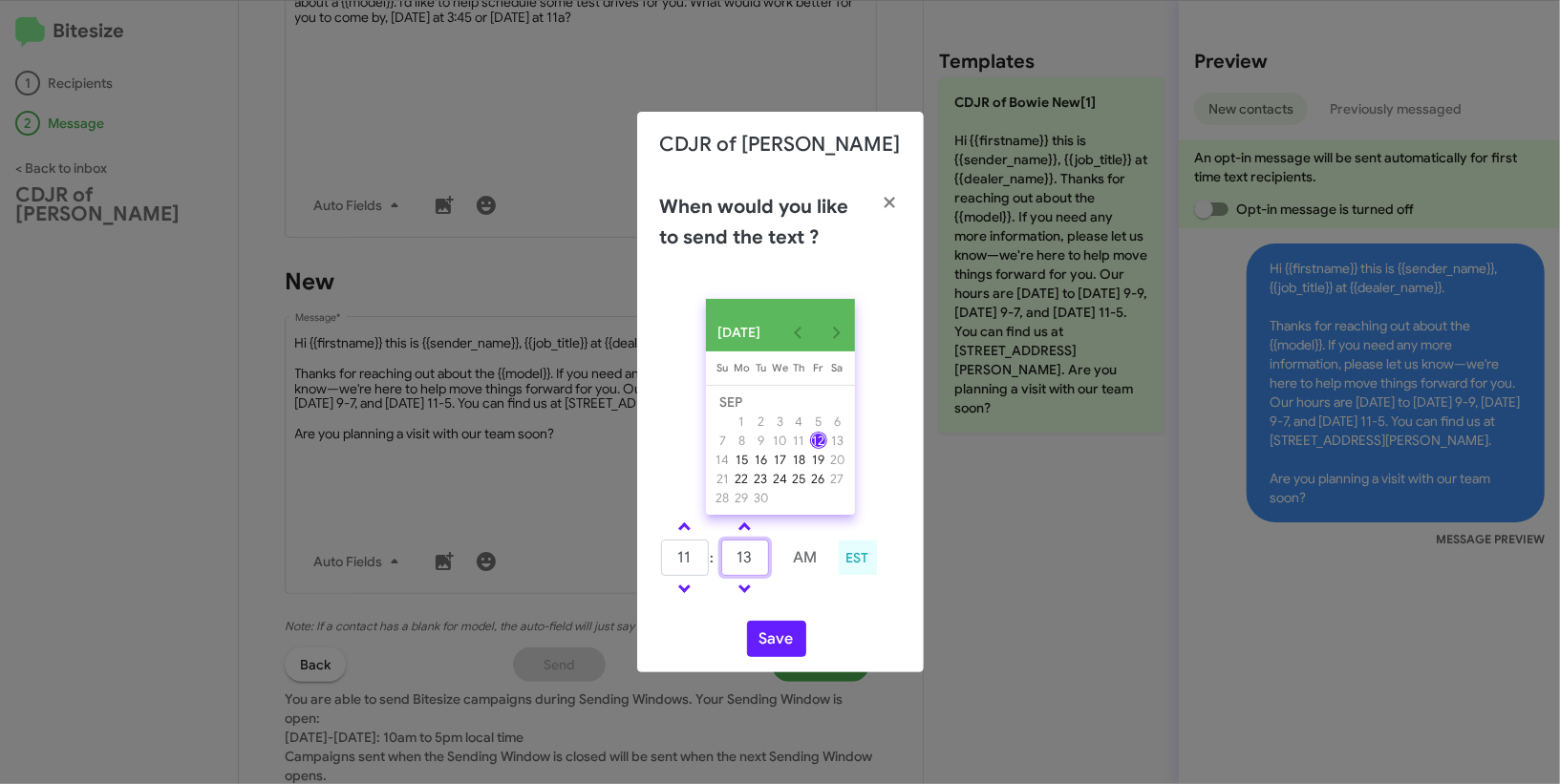
type input "13"
click at [828, 600] on td at bounding box center [806, 589] width 51 height 23
click at [789, 649] on button "Save" at bounding box center [777, 638] width 60 height 36
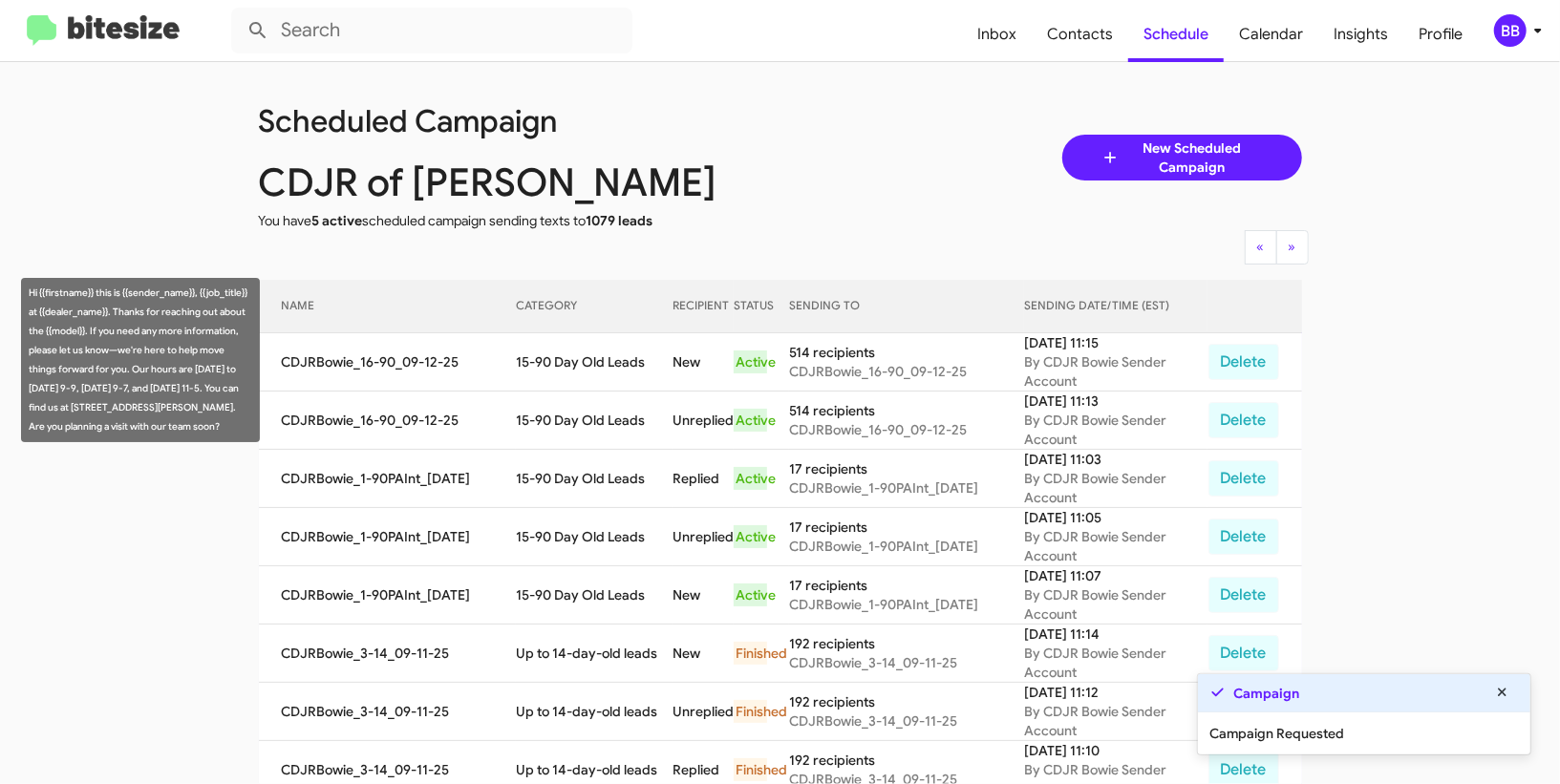
click at [552, 362] on td "15-90 Day Old Leads" at bounding box center [594, 362] width 156 height 59
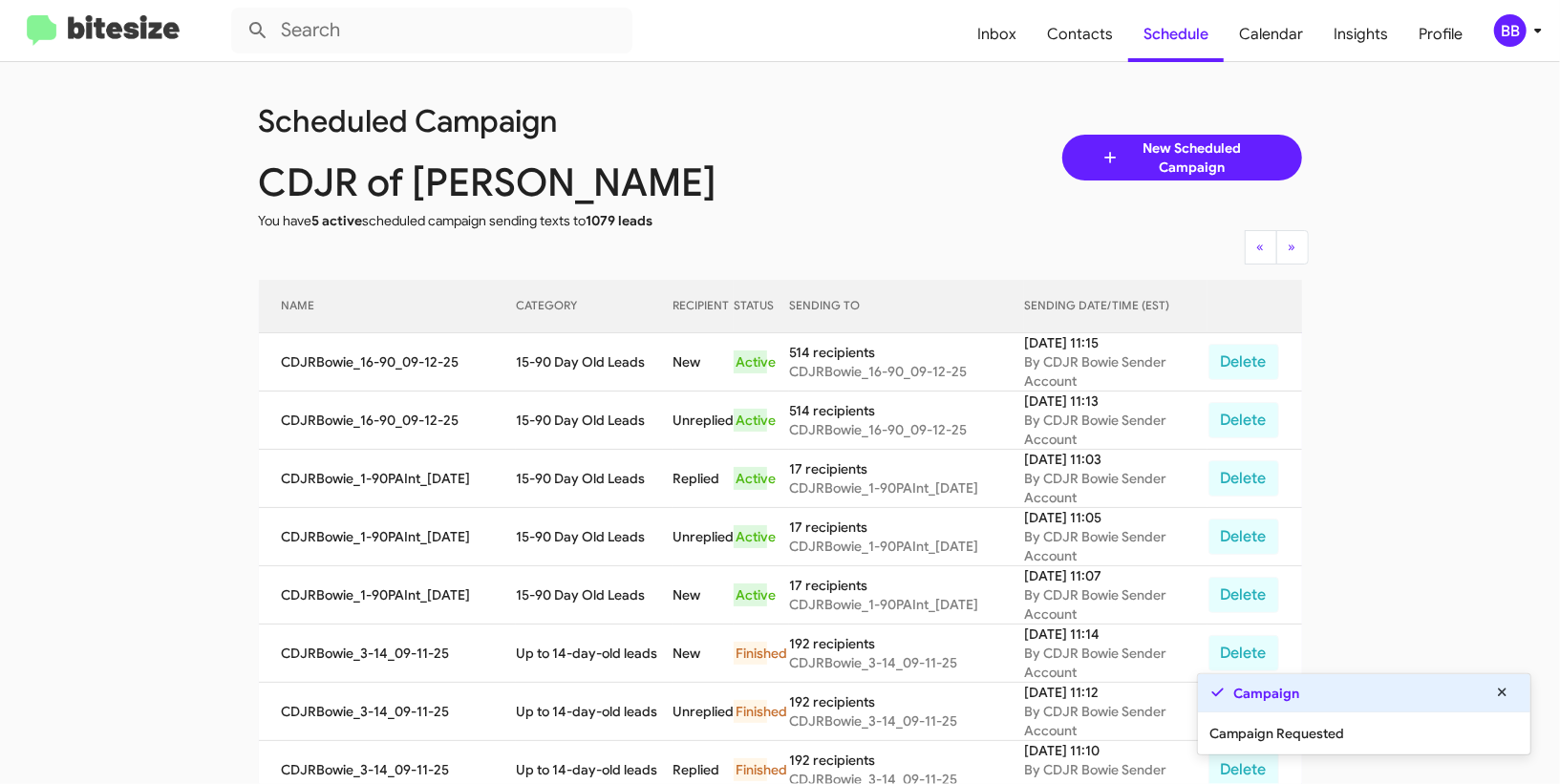
click at [552, 362] on td "15-90 Day Old Leads" at bounding box center [594, 362] width 156 height 59
copy td "15-90 Day Old Leads"
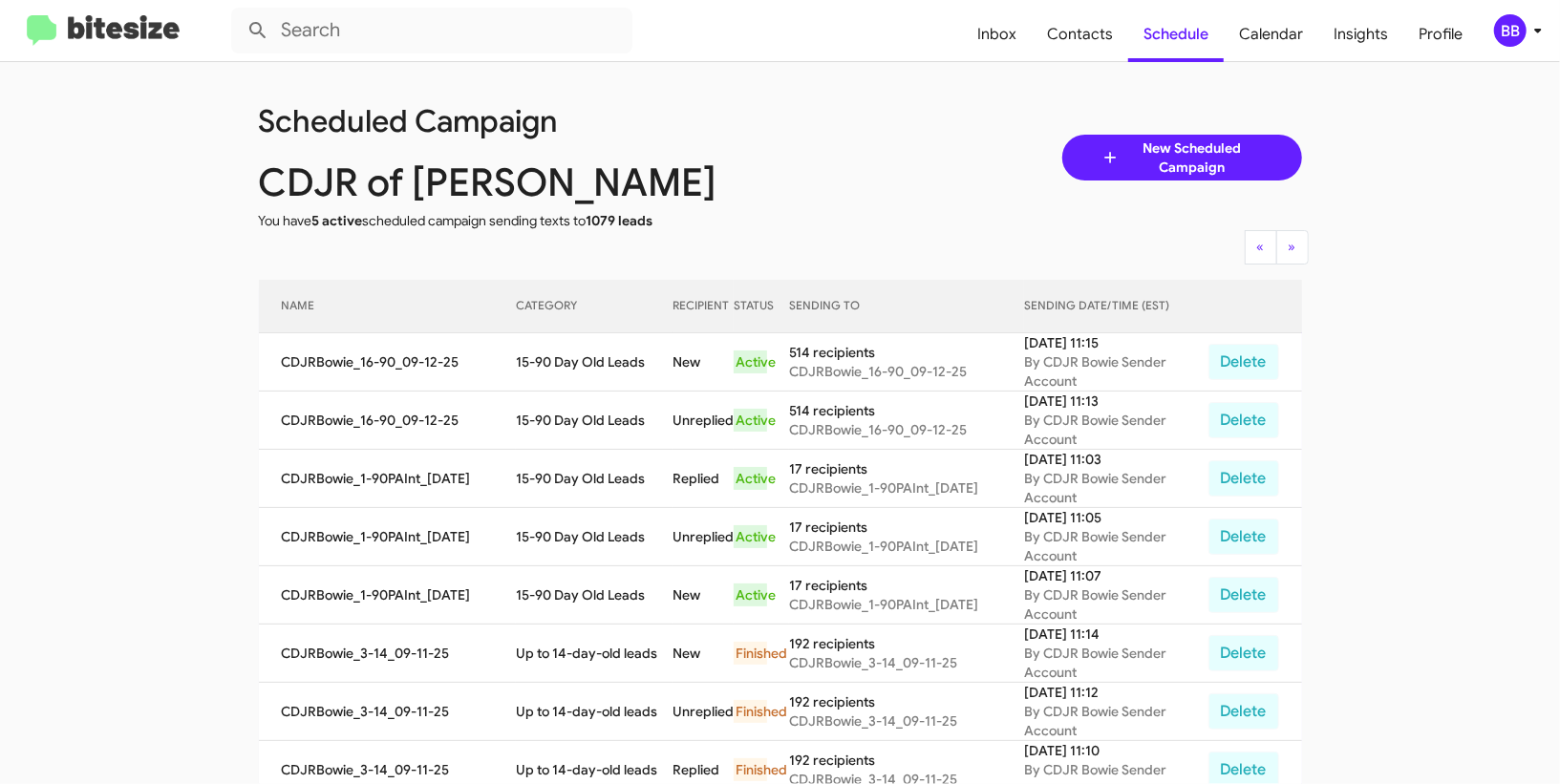
click at [1505, 25] on div "BB" at bounding box center [1509, 30] width 32 height 32
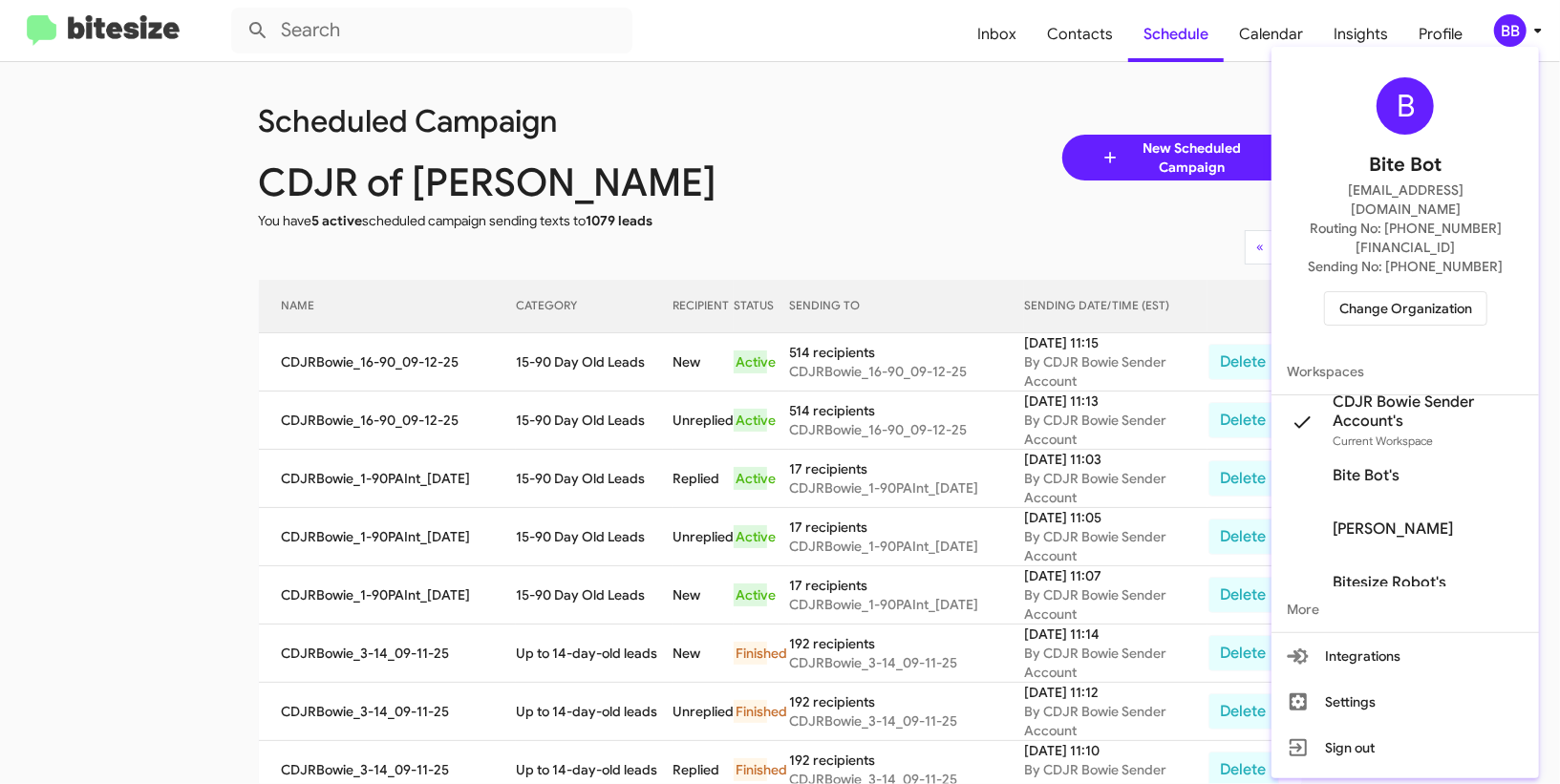
click at [1363, 292] on span "Change Organization" at bounding box center [1406, 308] width 133 height 32
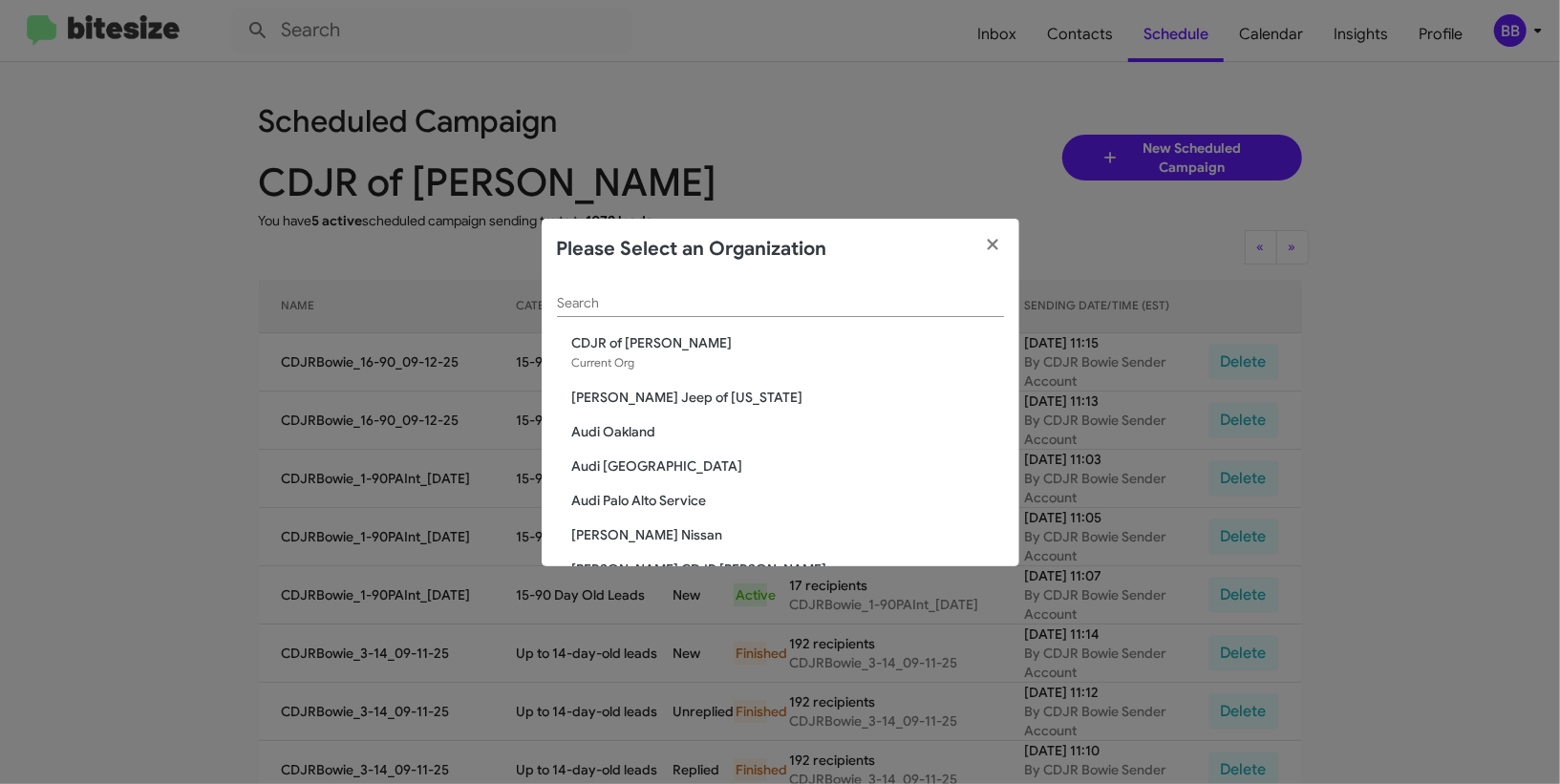
click at [681, 292] on div "Search" at bounding box center [780, 298] width 447 height 37
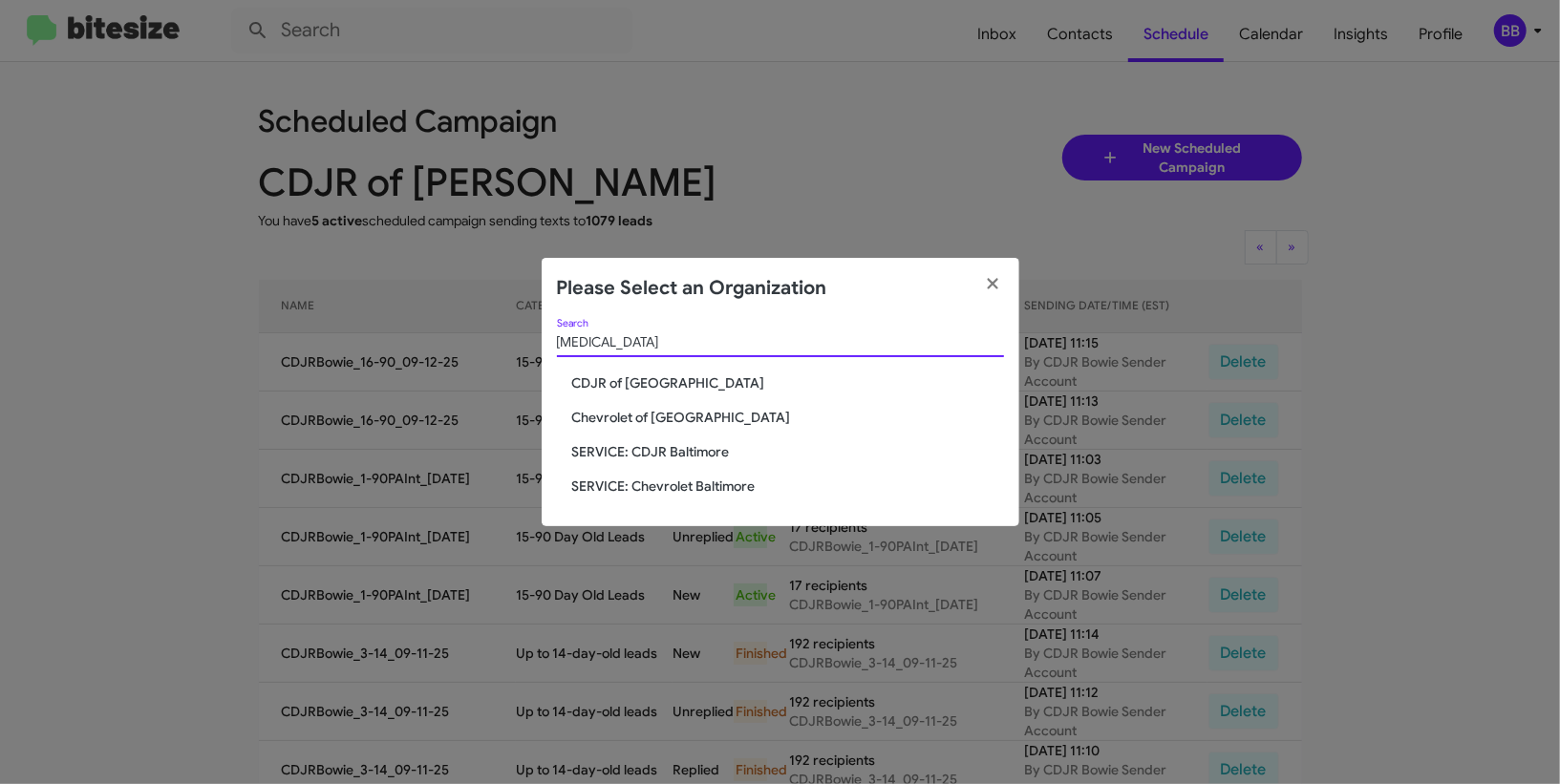
type input "bal"
click at [643, 418] on span "Chevrolet of [GEOGRAPHIC_DATA]" at bounding box center [788, 417] width 432 height 20
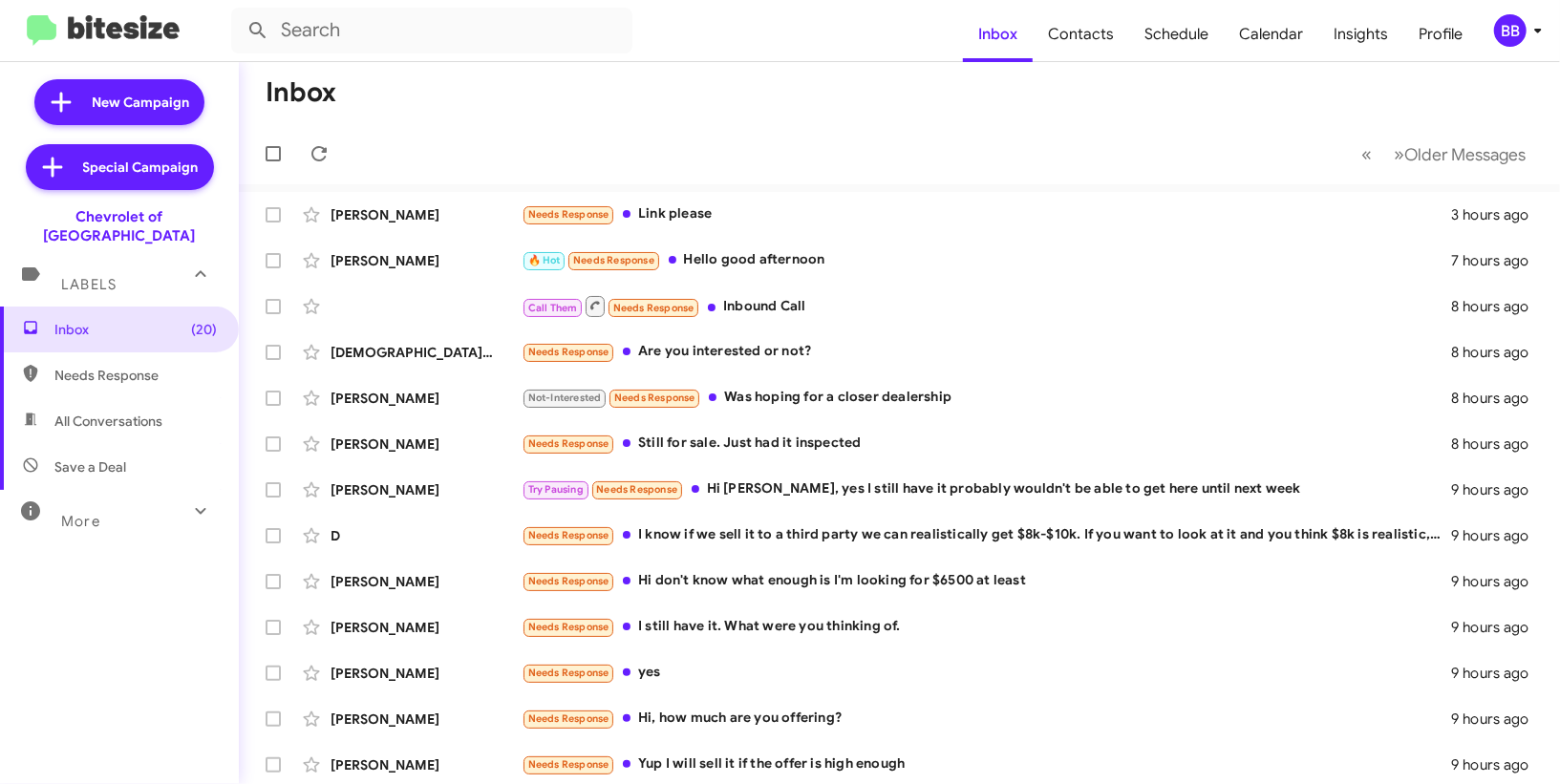
click at [1512, 21] on div "BB" at bounding box center [1509, 30] width 32 height 32
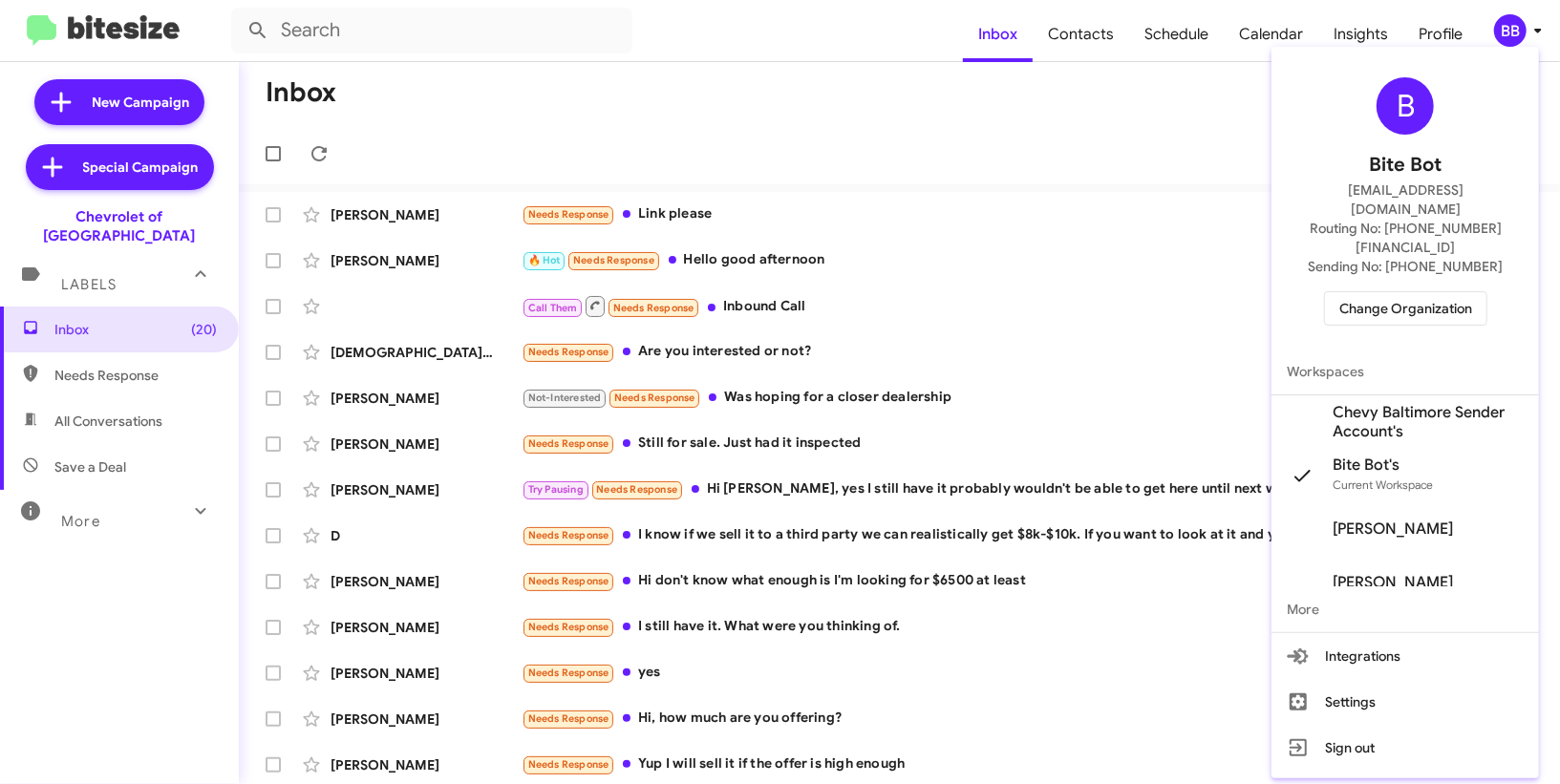
click at [1353, 403] on span "Chevy Baltimore Sender Account's" at bounding box center [1428, 422] width 191 height 38
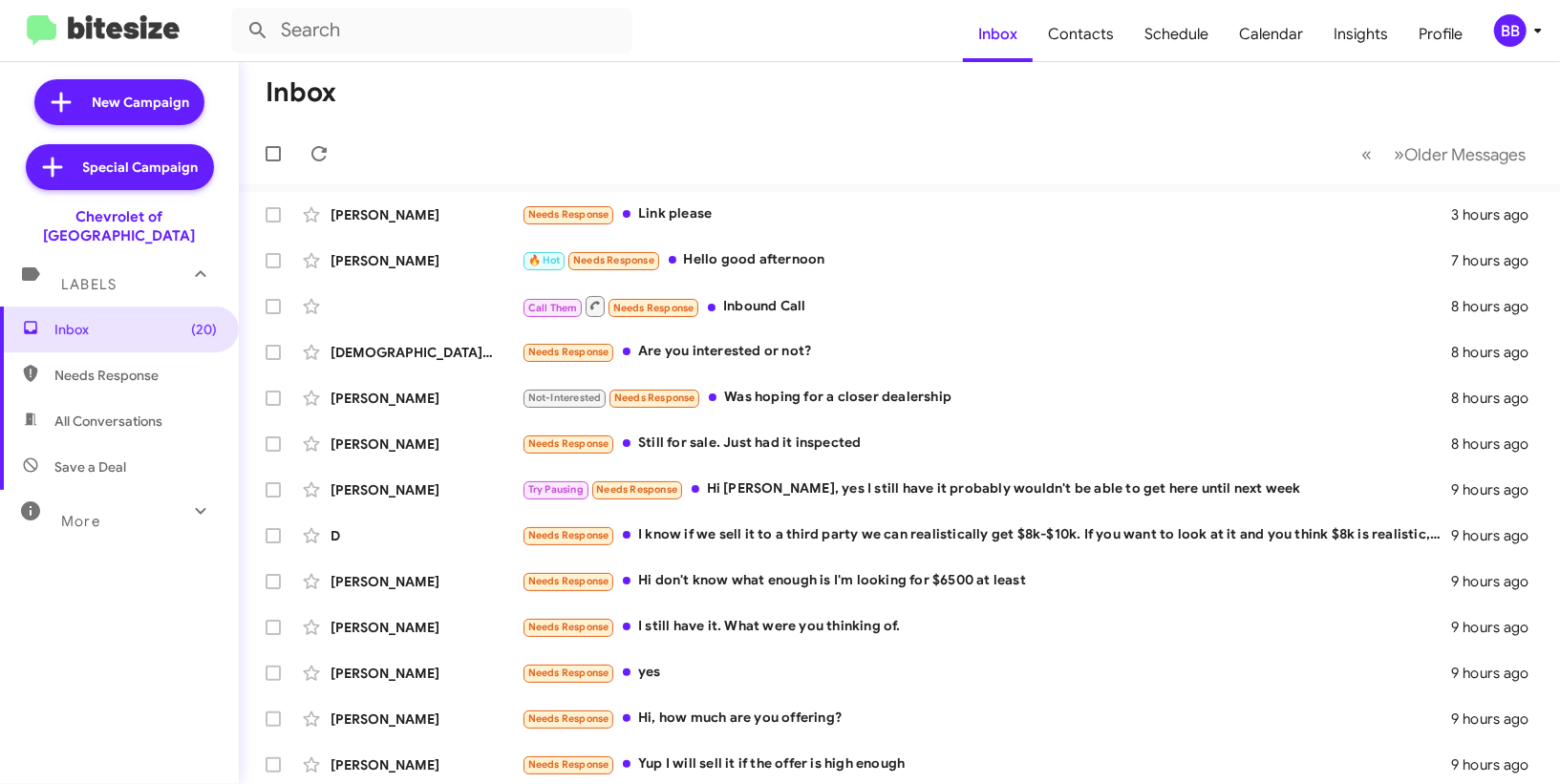
click at [1517, 24] on div "BB" at bounding box center [1509, 30] width 32 height 32
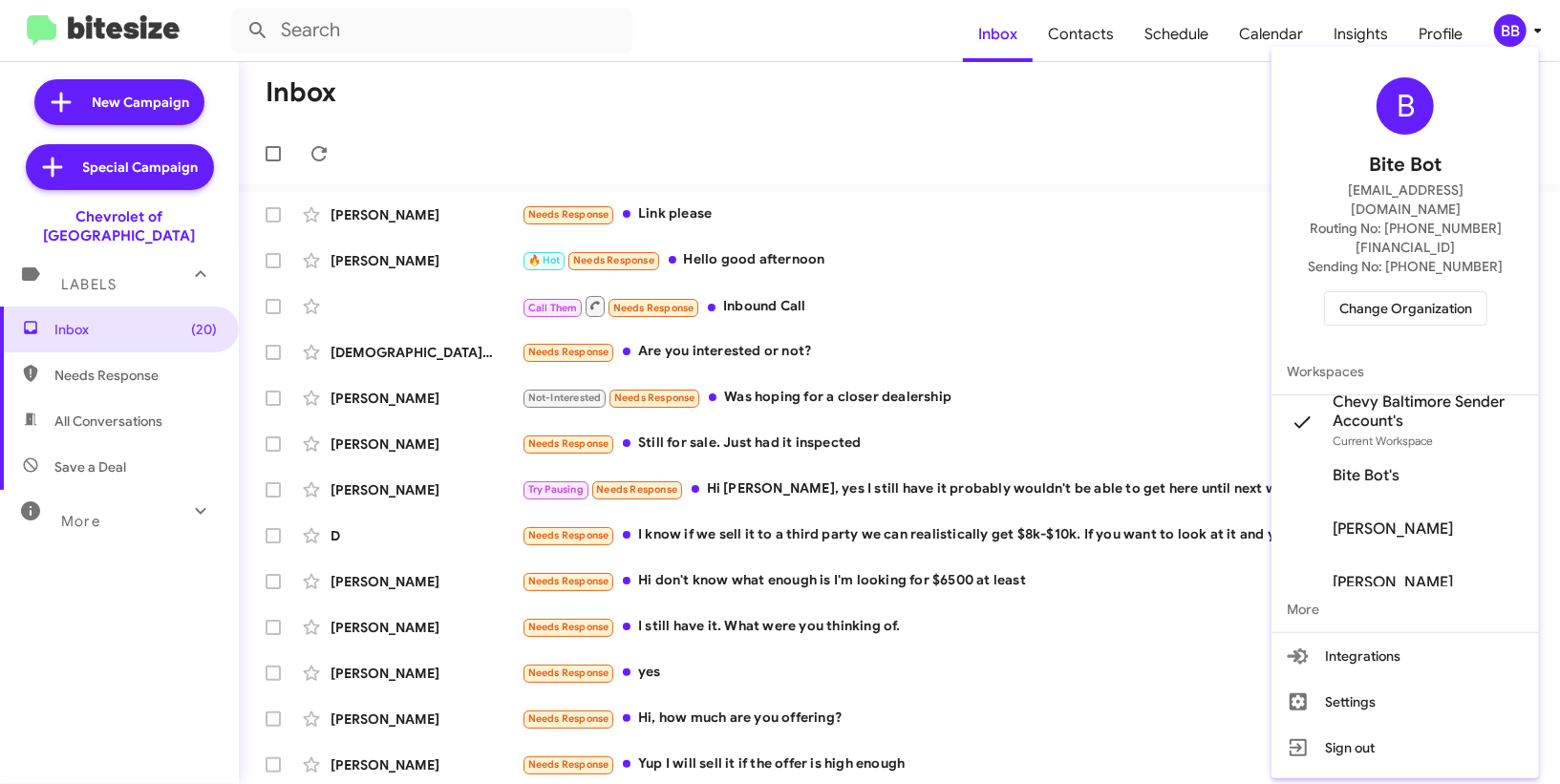
click at [1075, 51] on div at bounding box center [780, 392] width 1560 height 784
click at [1075, 51] on span "Contacts" at bounding box center [1080, 34] width 97 height 56
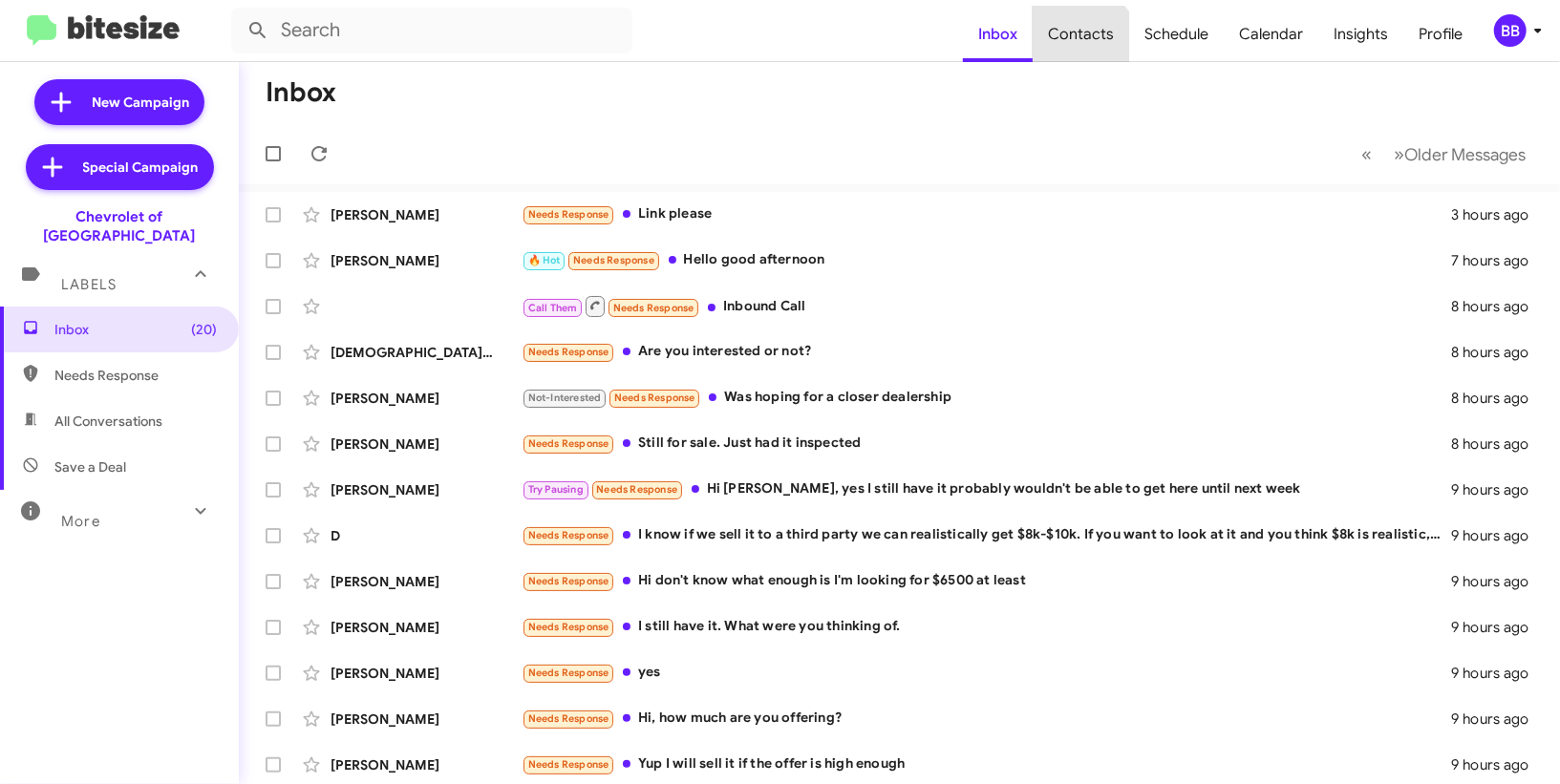
click at [1075, 51] on span "Contacts" at bounding box center [1080, 34] width 97 height 56
type input "in:groups"
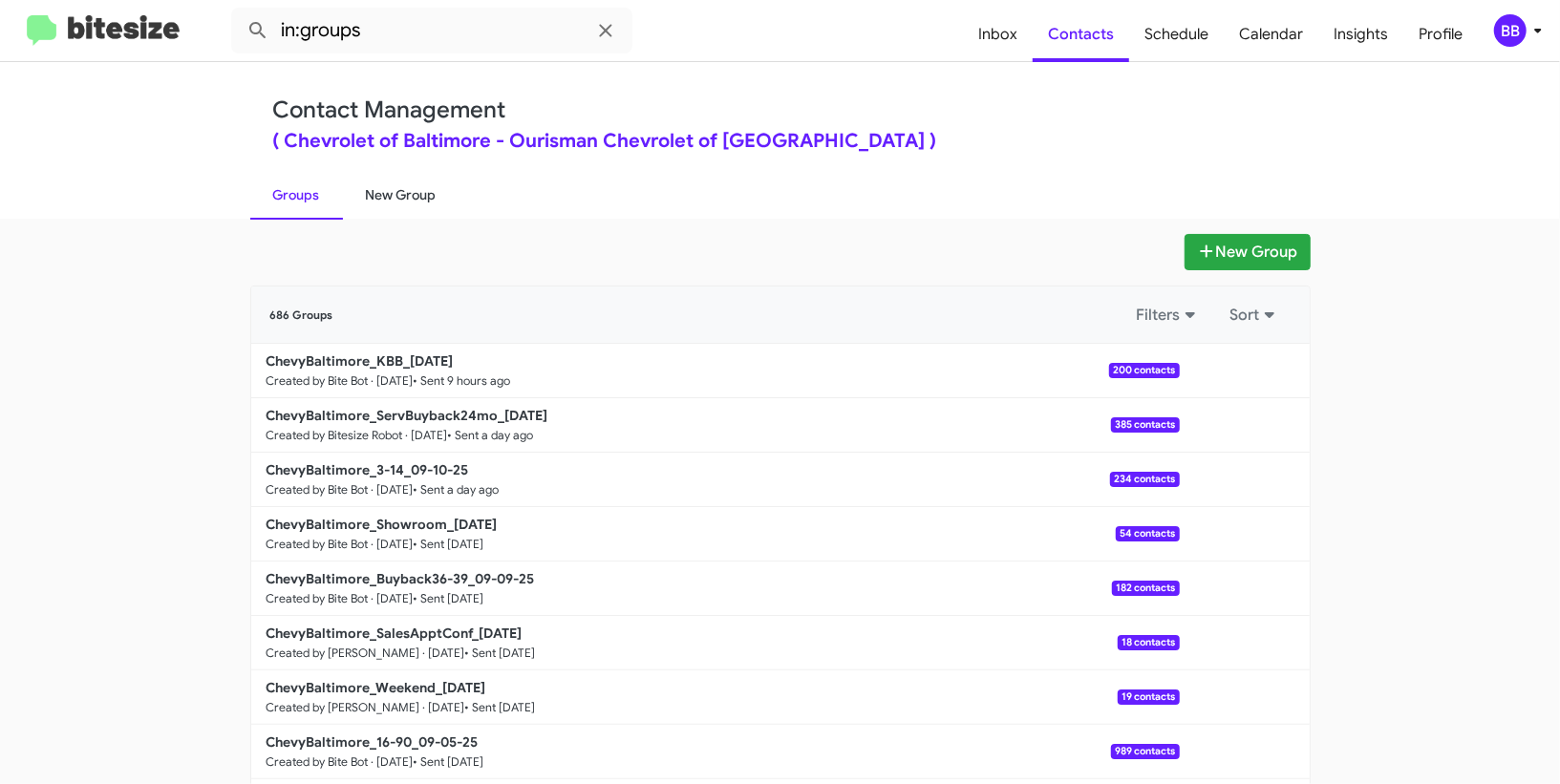
click at [418, 201] on link "New Group" at bounding box center [401, 194] width 116 height 50
click at [418, 202] on link "New Group" at bounding box center [401, 194] width 116 height 50
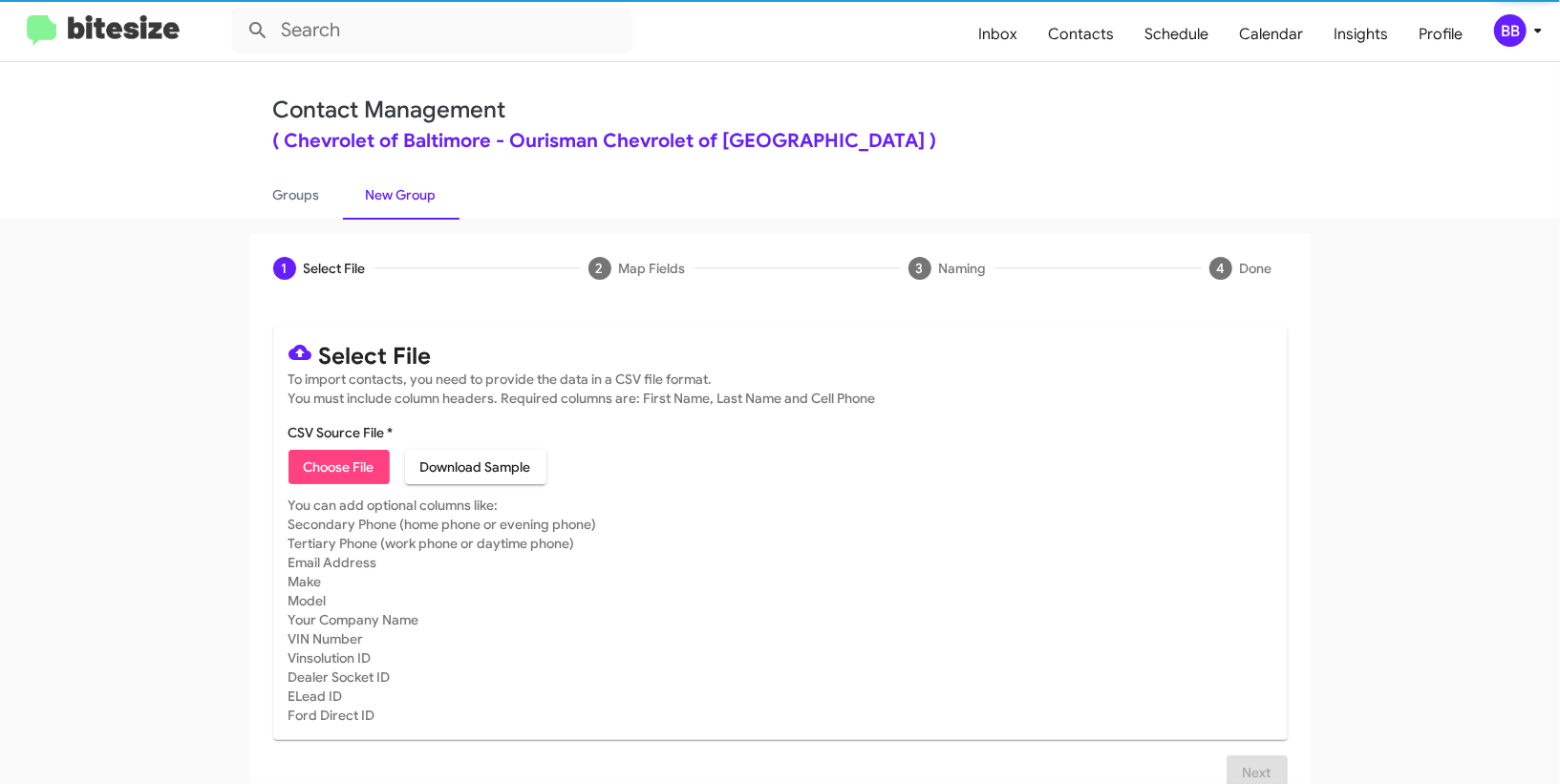
click at [323, 475] on span "Choose File" at bounding box center [339, 466] width 70 height 34
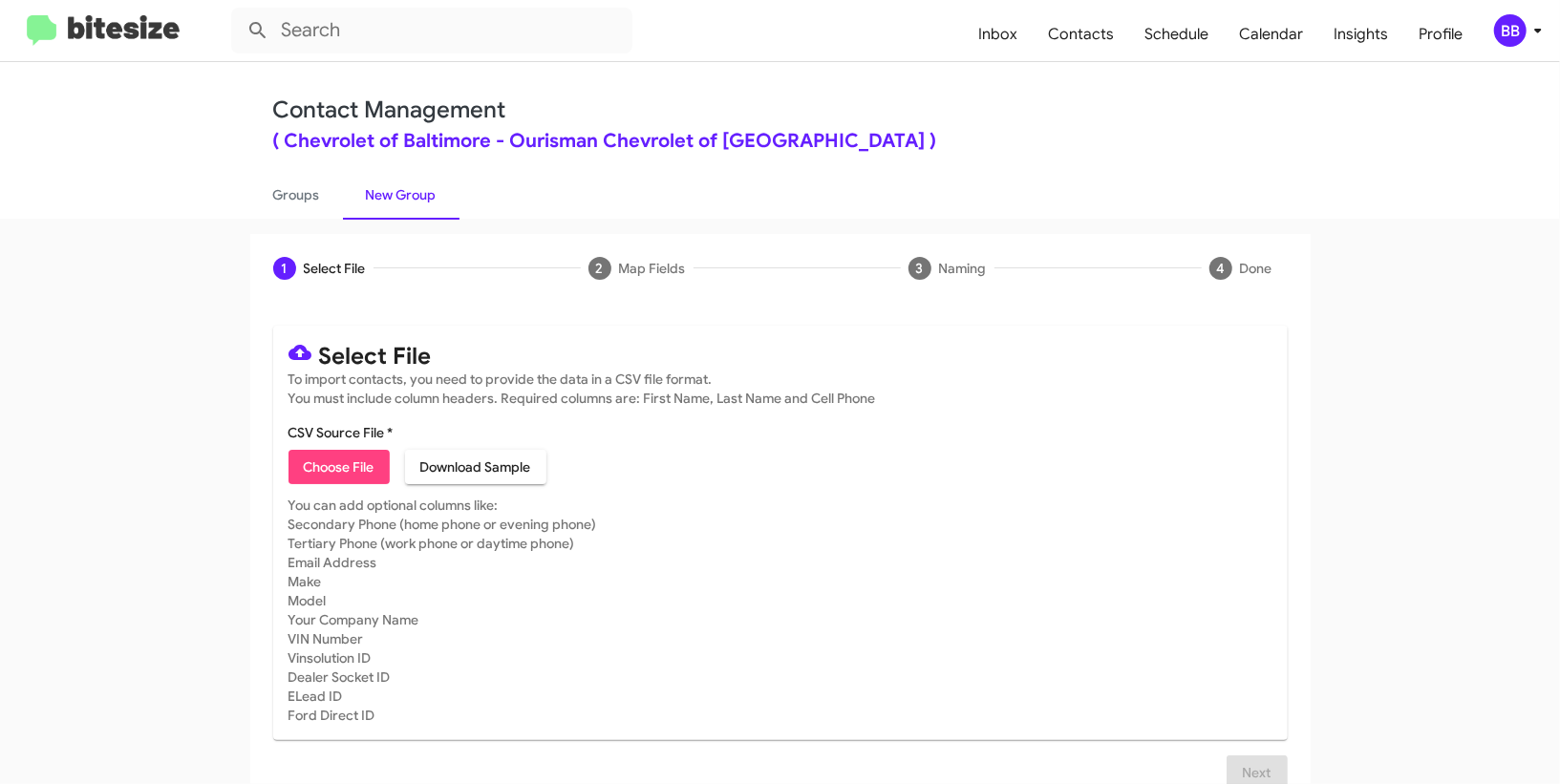
type input "ChevyBaltimore_16-90_09-12-25"
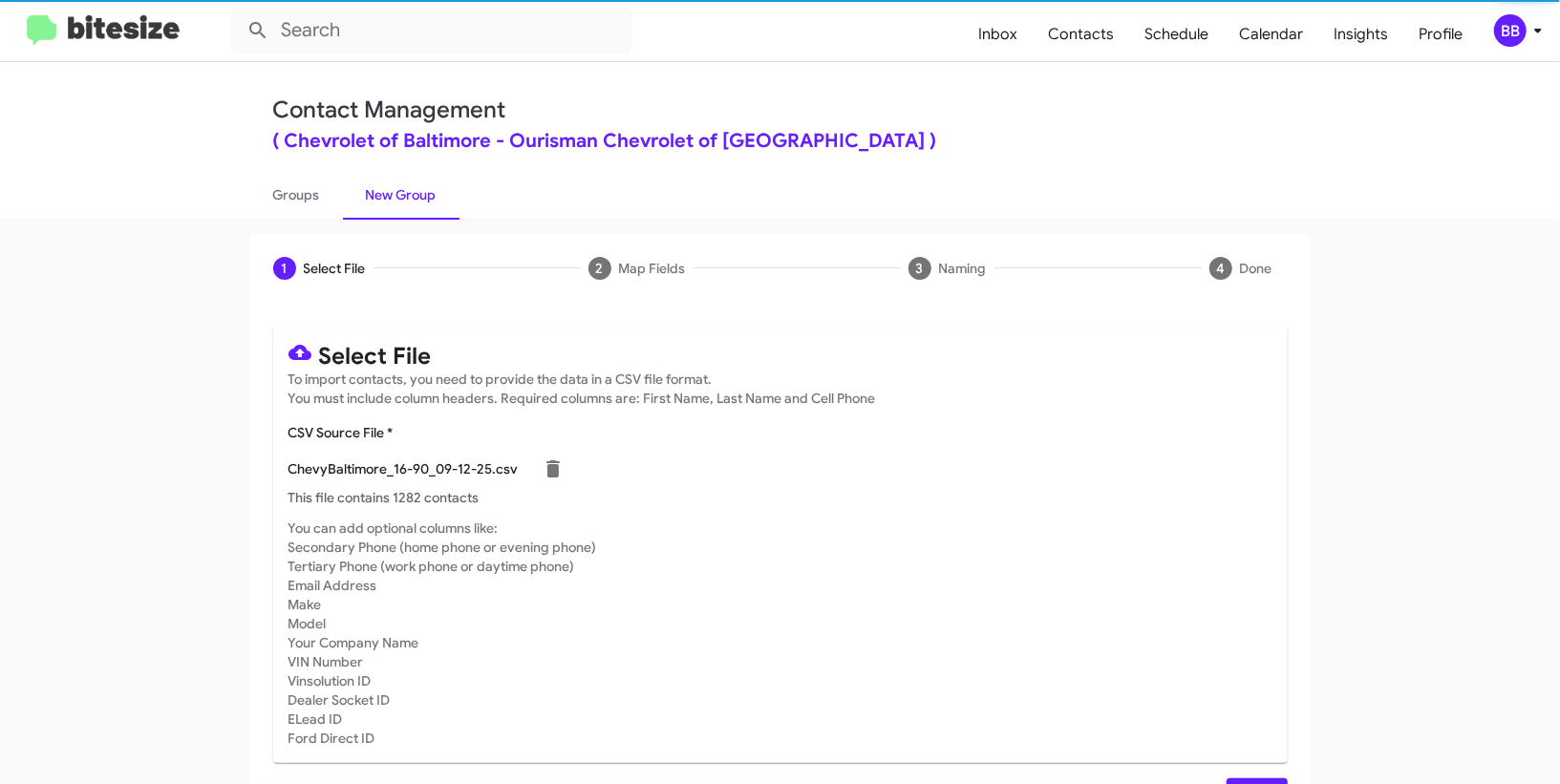
scroll to position [50, 0]
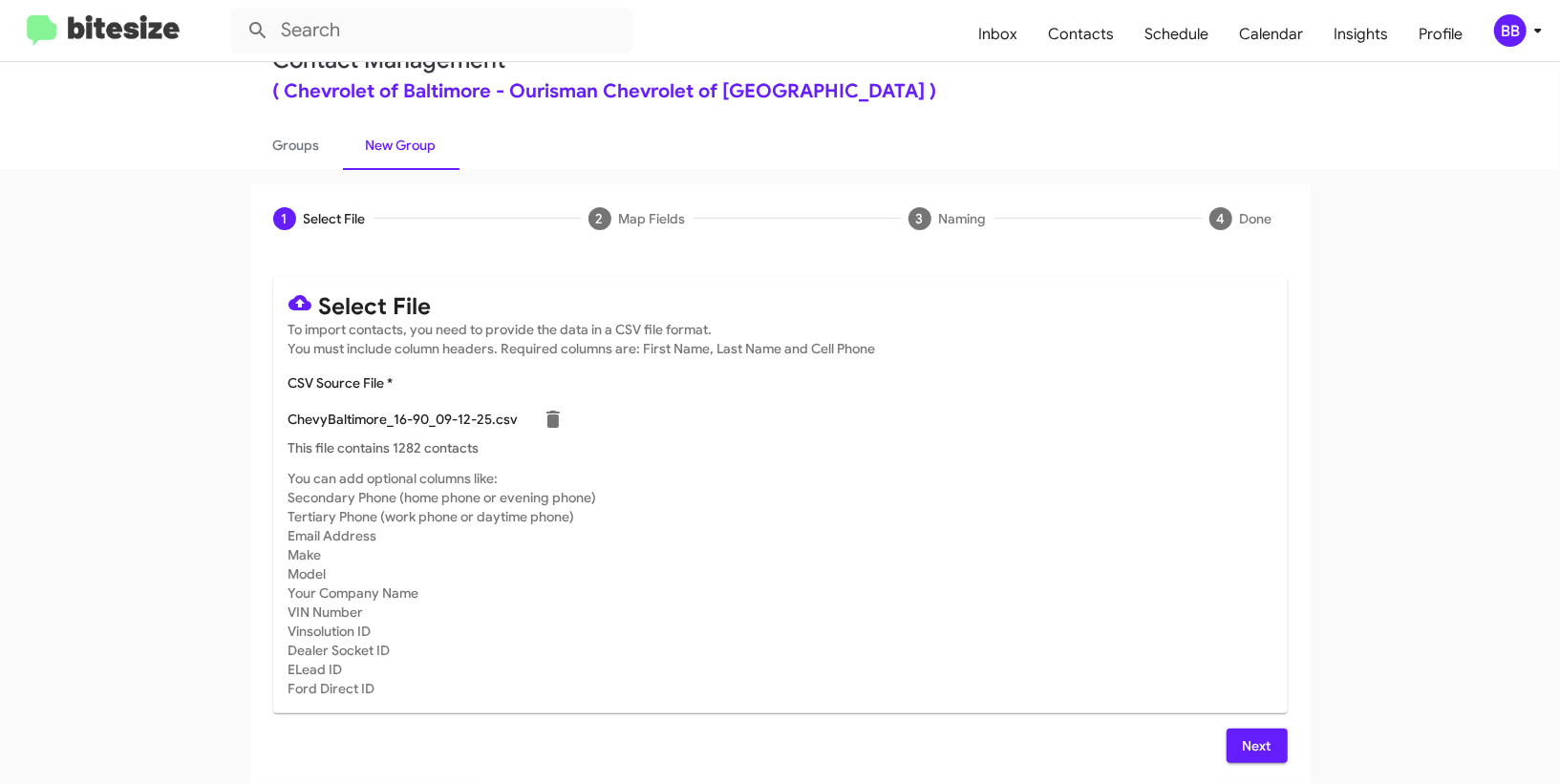
click at [1245, 746] on span "Next" at bounding box center [1256, 745] width 30 height 34
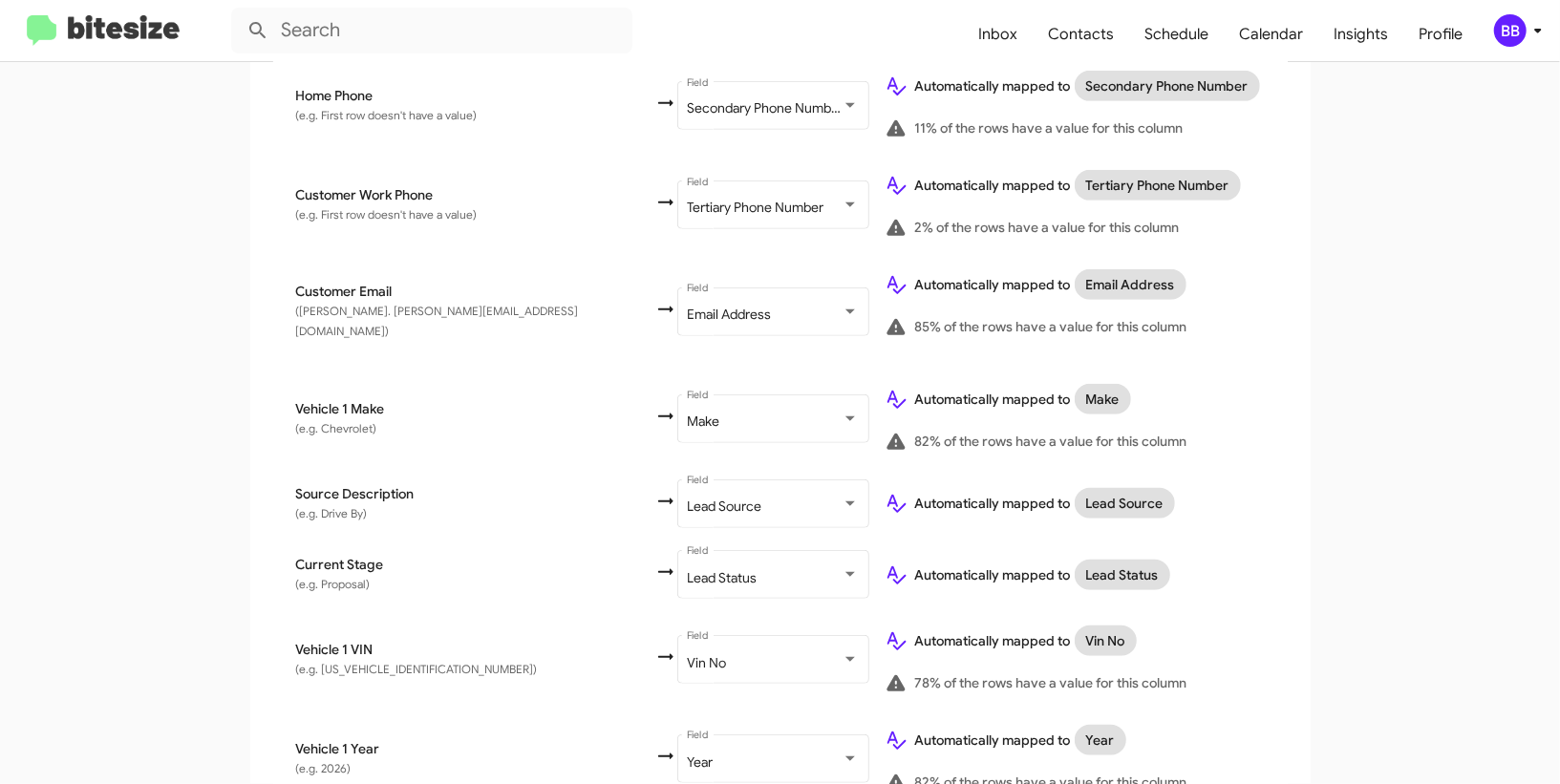
scroll to position [1065, 0]
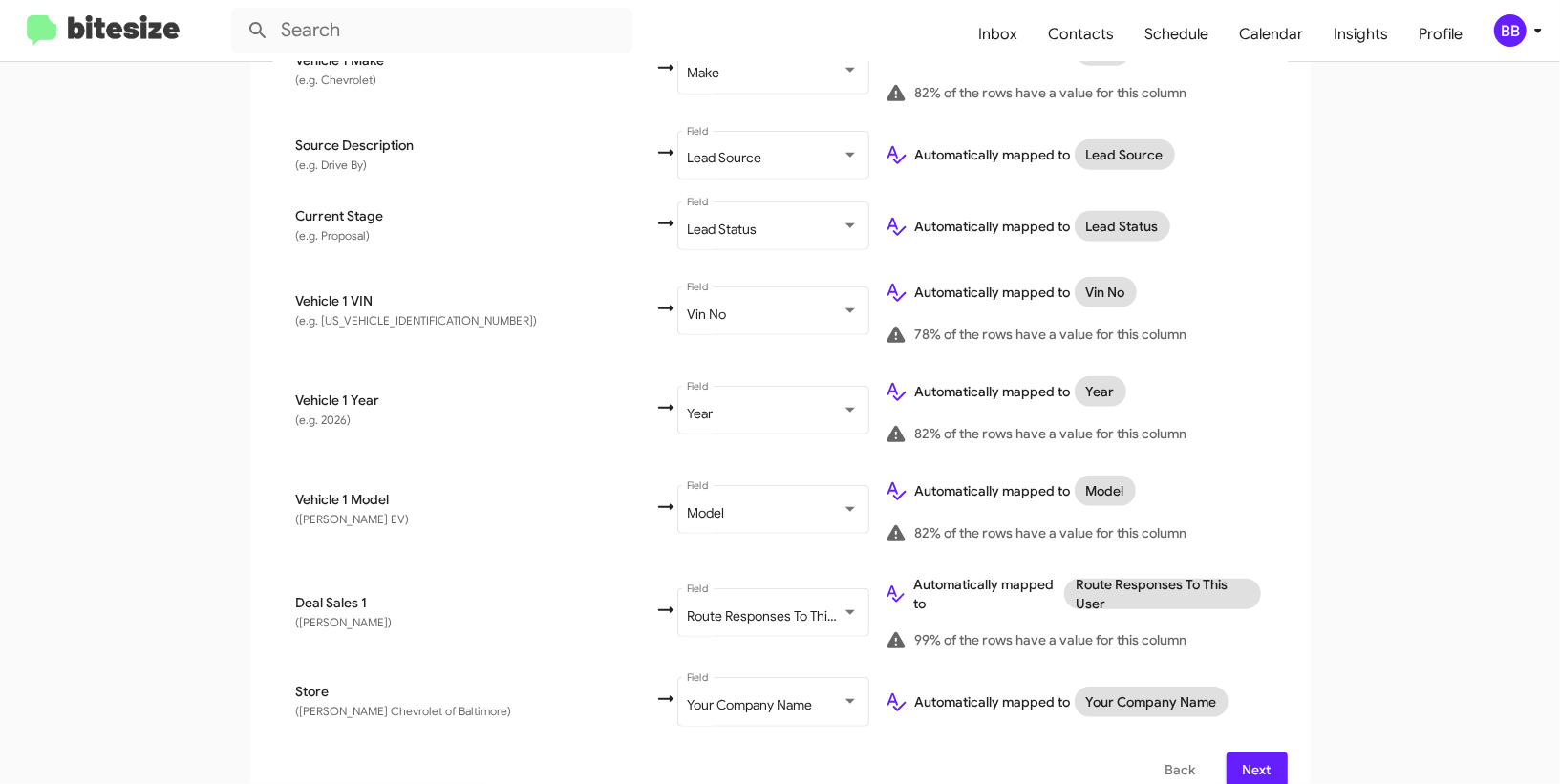
click at [1259, 752] on span "Next" at bounding box center [1256, 768] width 30 height 34
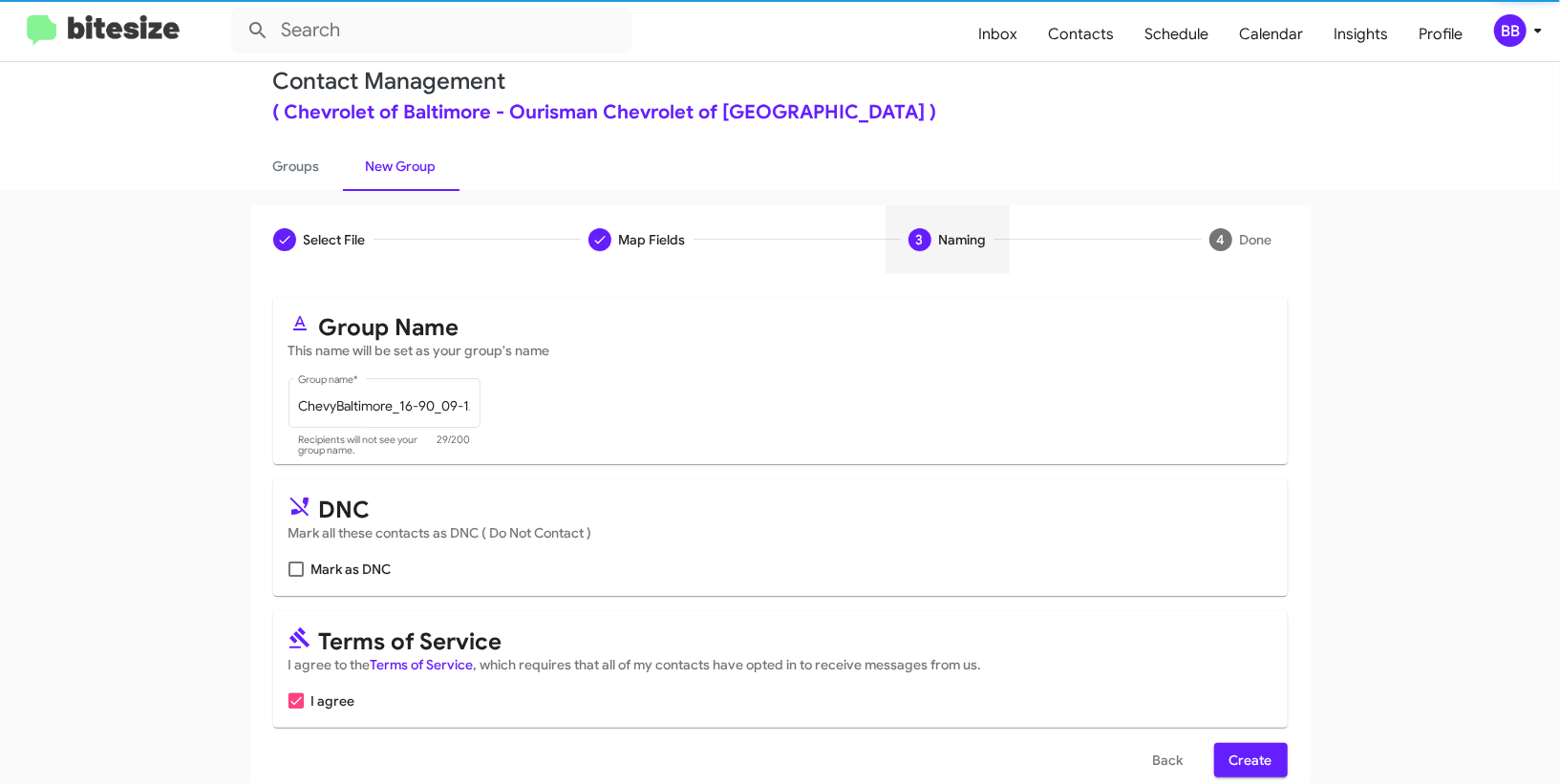
scroll to position [59, 0]
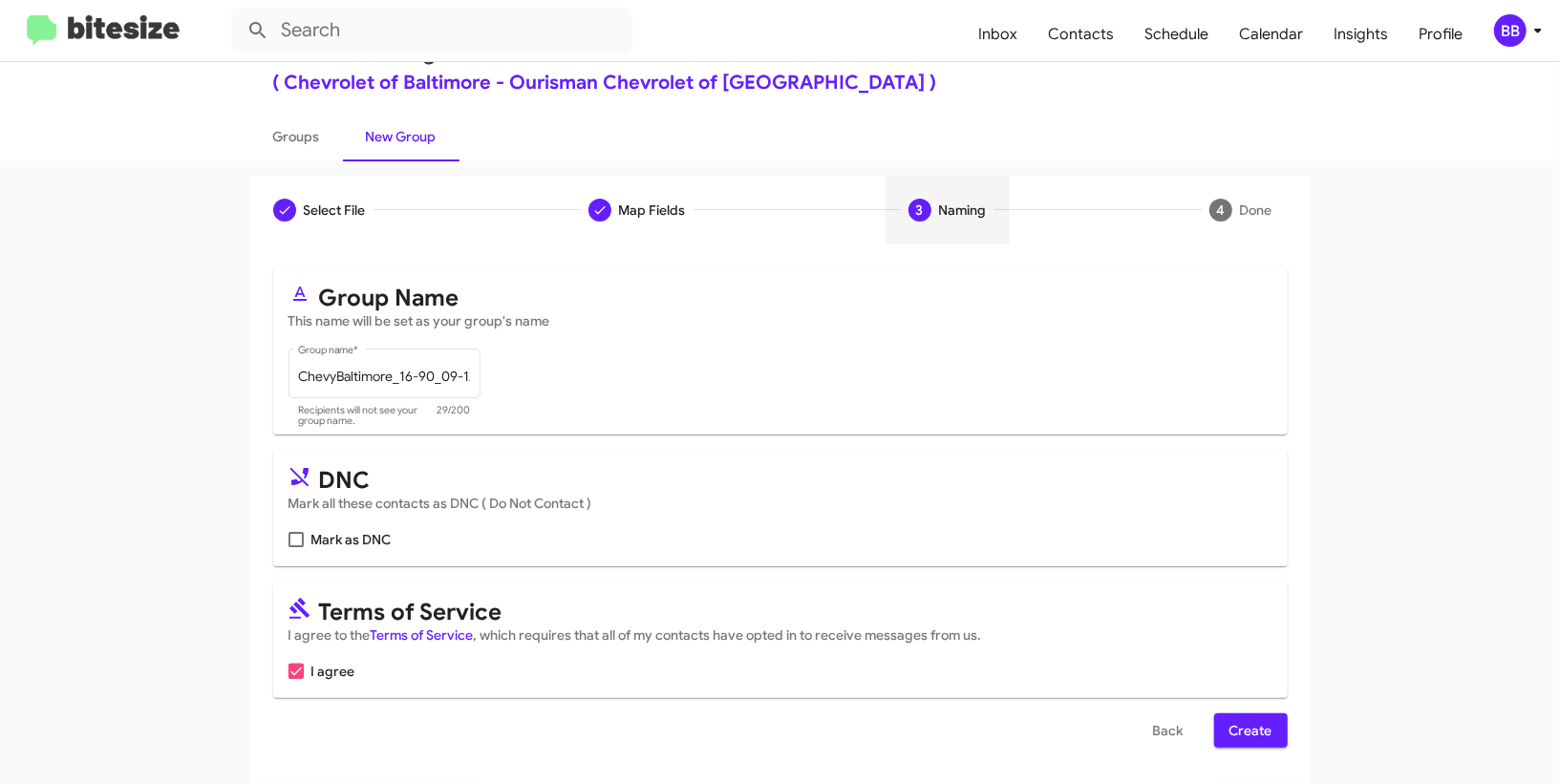
click at [1238, 722] on span "Create" at bounding box center [1250, 729] width 43 height 34
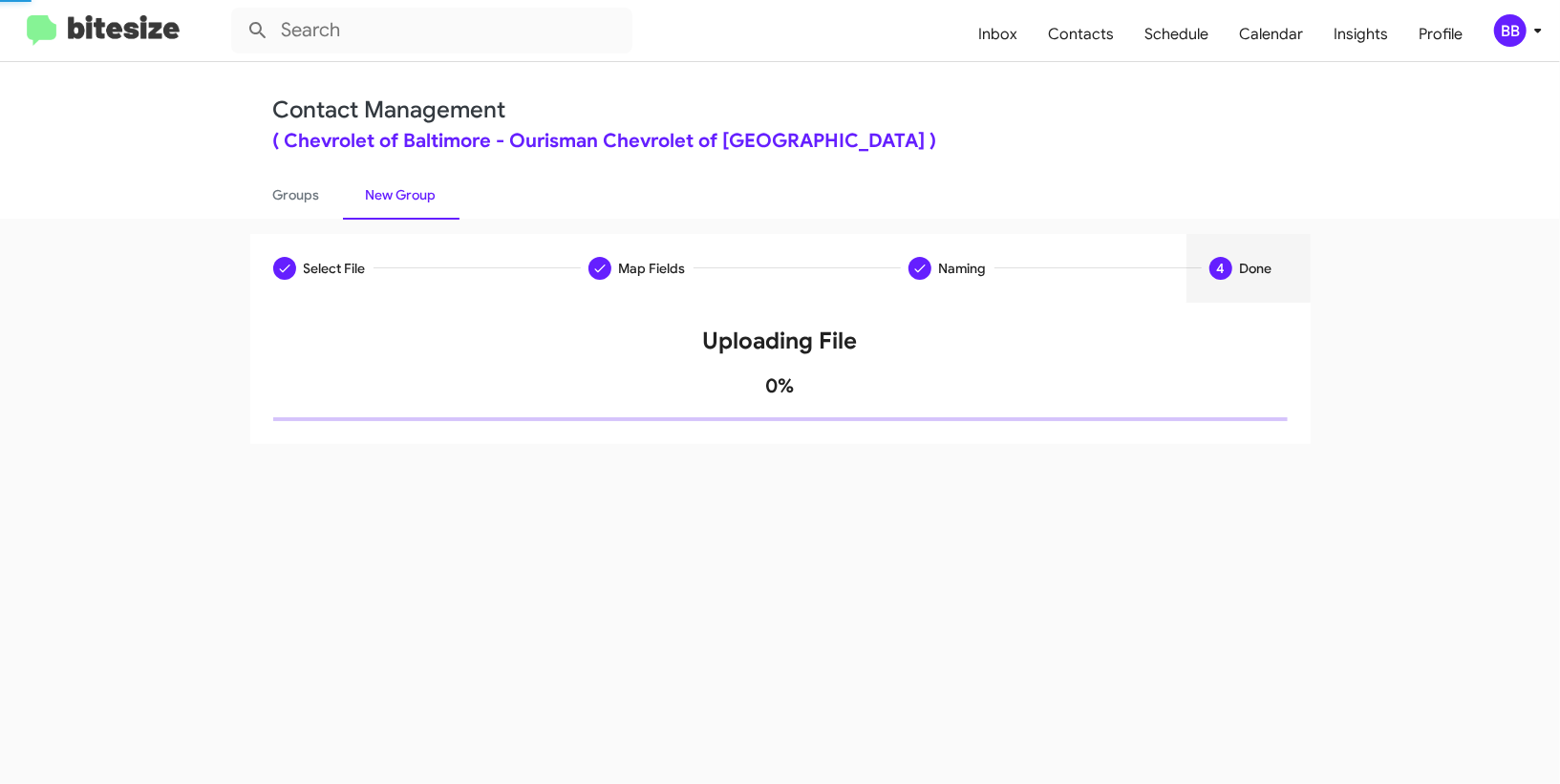
scroll to position [0, 0]
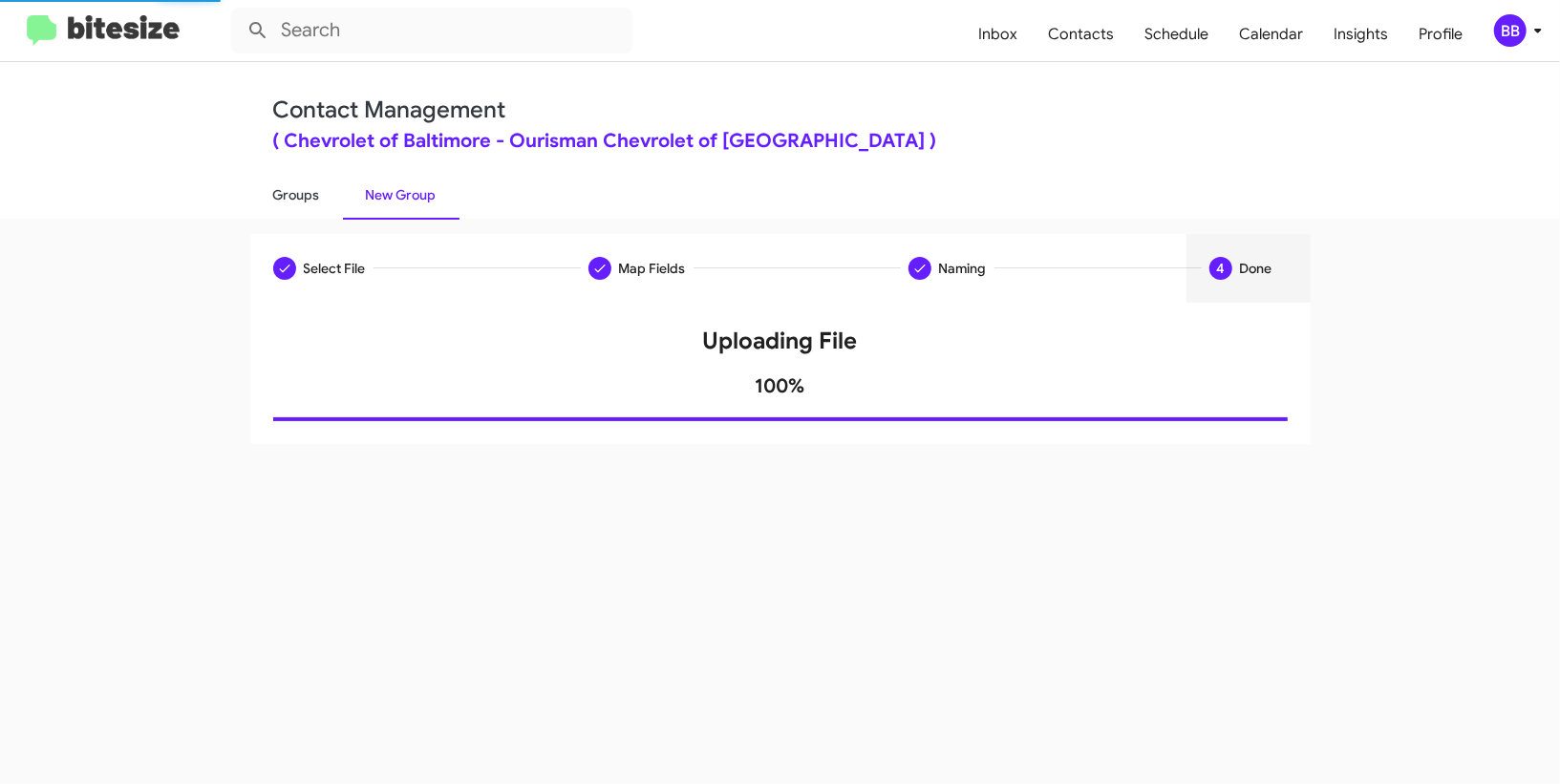
click at [316, 190] on link "Groups" at bounding box center [296, 194] width 93 height 50
type input "in:groups"
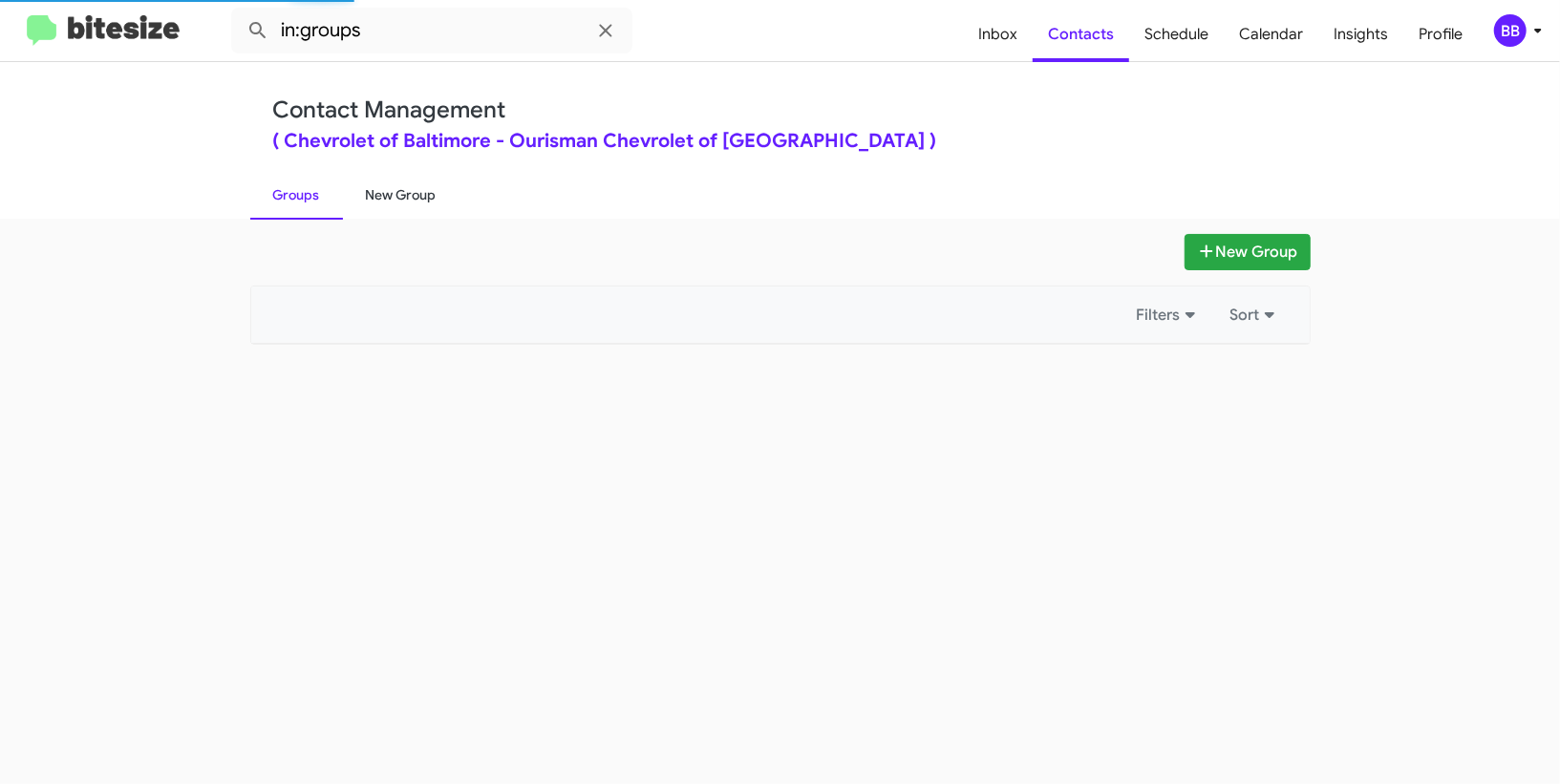
click at [392, 196] on link "New Group" at bounding box center [401, 194] width 116 height 50
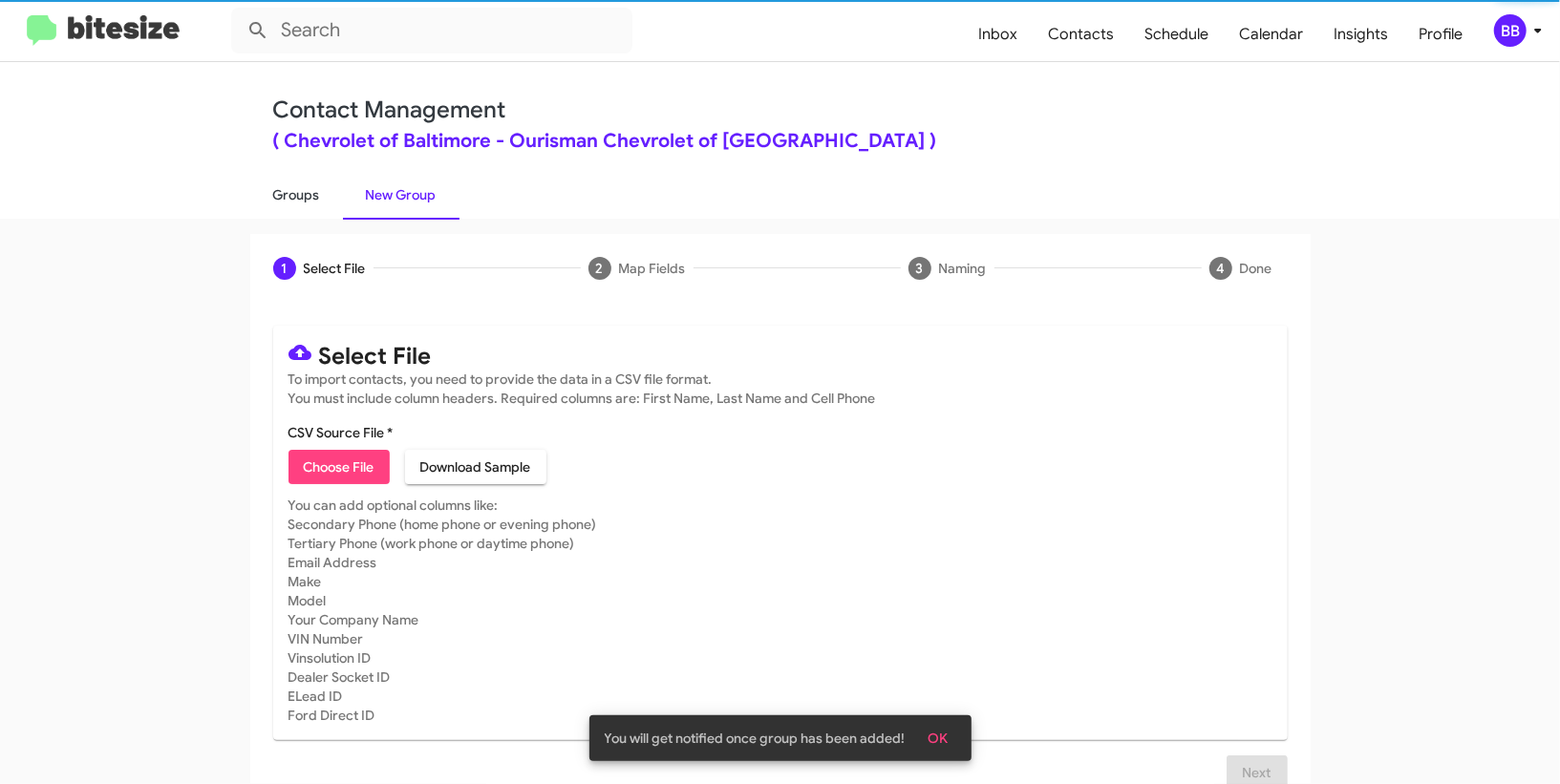
click at [327, 192] on link "Groups" at bounding box center [296, 194] width 93 height 50
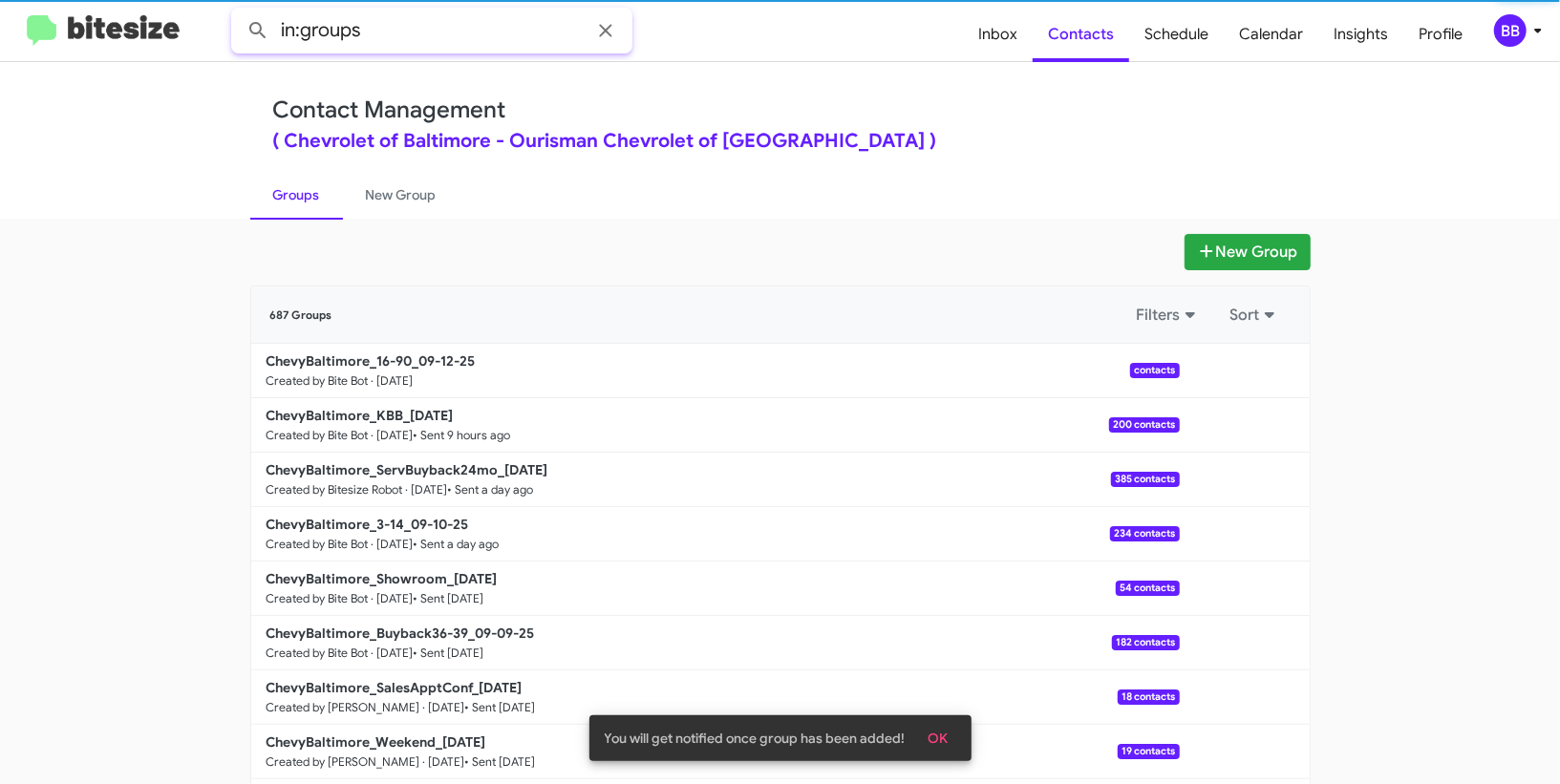
click at [406, 42] on input "in:groups" at bounding box center [432, 30] width 401 height 46
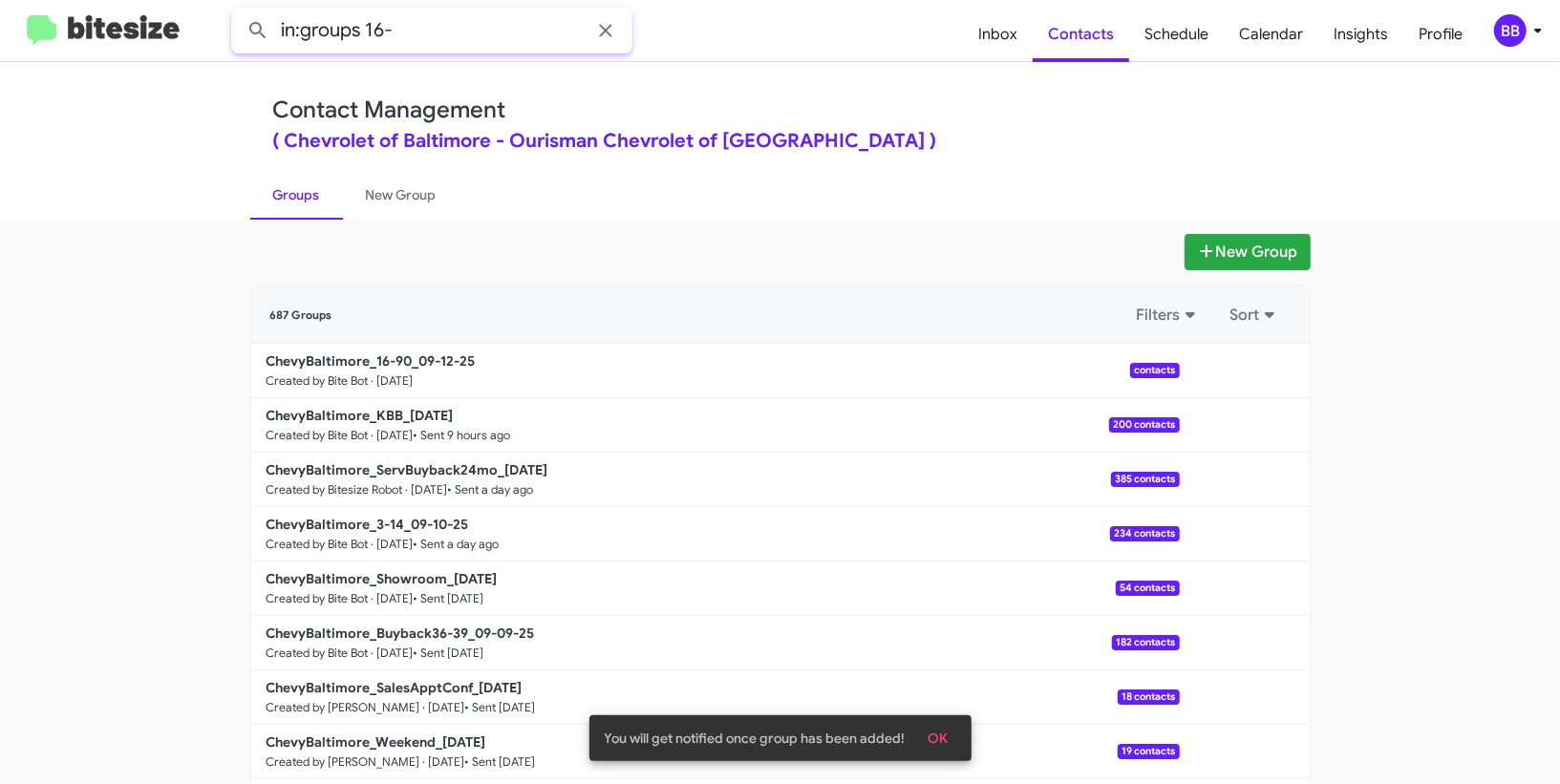
type input "in:groups 16-"
click at [238, 12] on button at bounding box center [257, 30] width 38 height 38
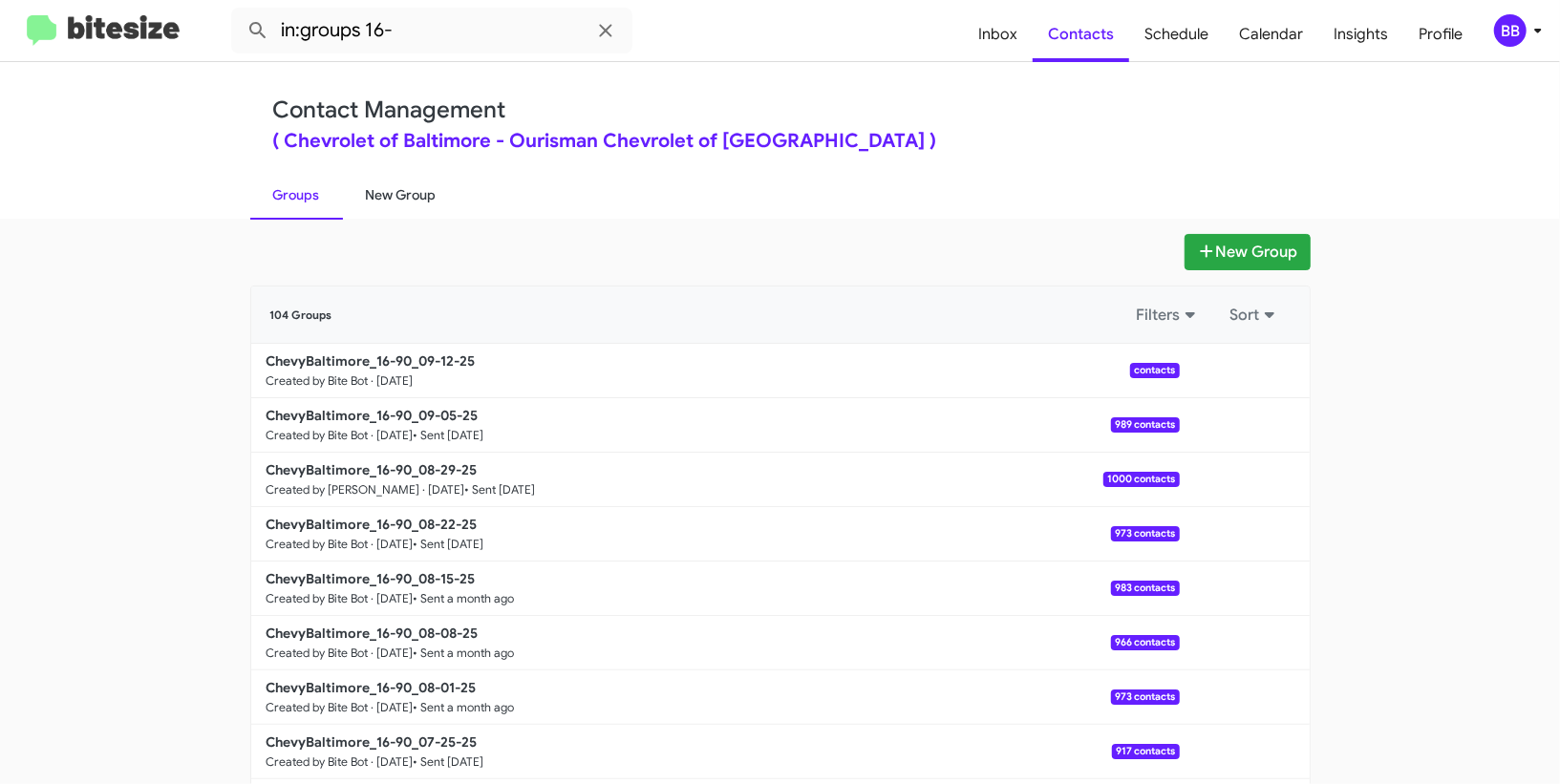
click at [396, 176] on link "New Group" at bounding box center [401, 194] width 116 height 50
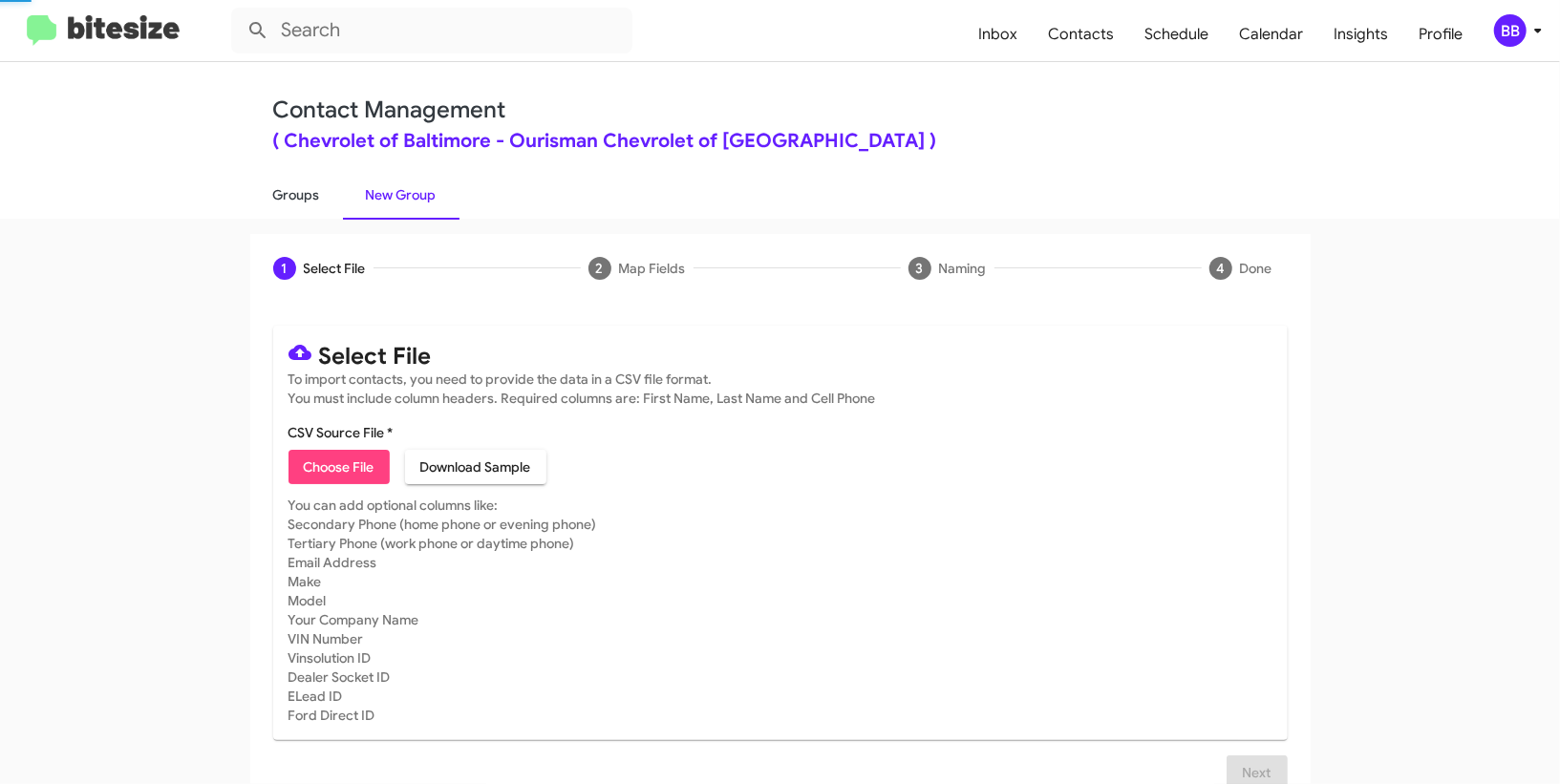
click at [296, 187] on link "Groups" at bounding box center [296, 194] width 93 height 50
type input "in:groups"
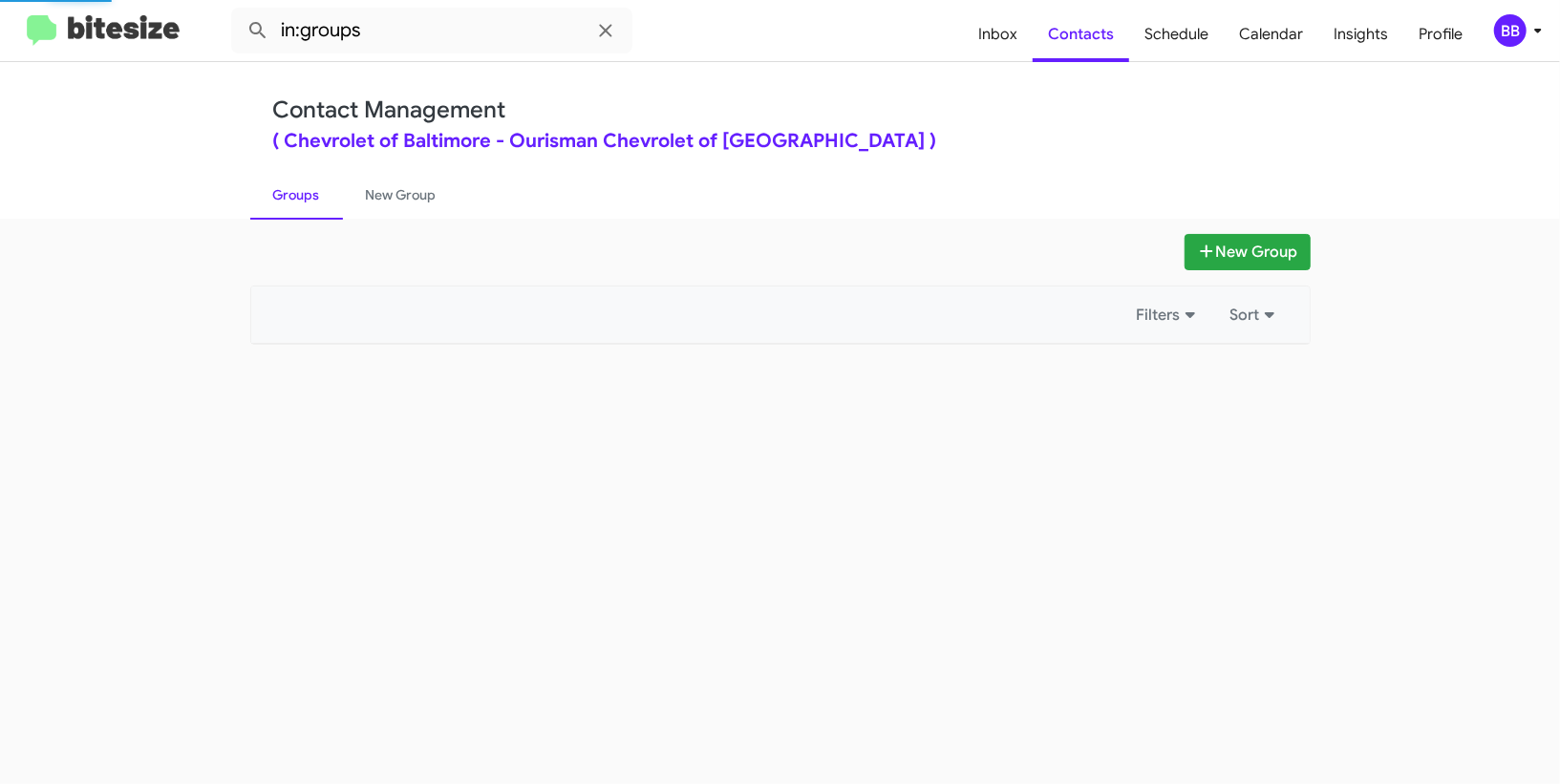
click at [296, 187] on link "Groups" at bounding box center [296, 194] width 93 height 50
click at [403, 189] on link "New Group" at bounding box center [401, 194] width 116 height 50
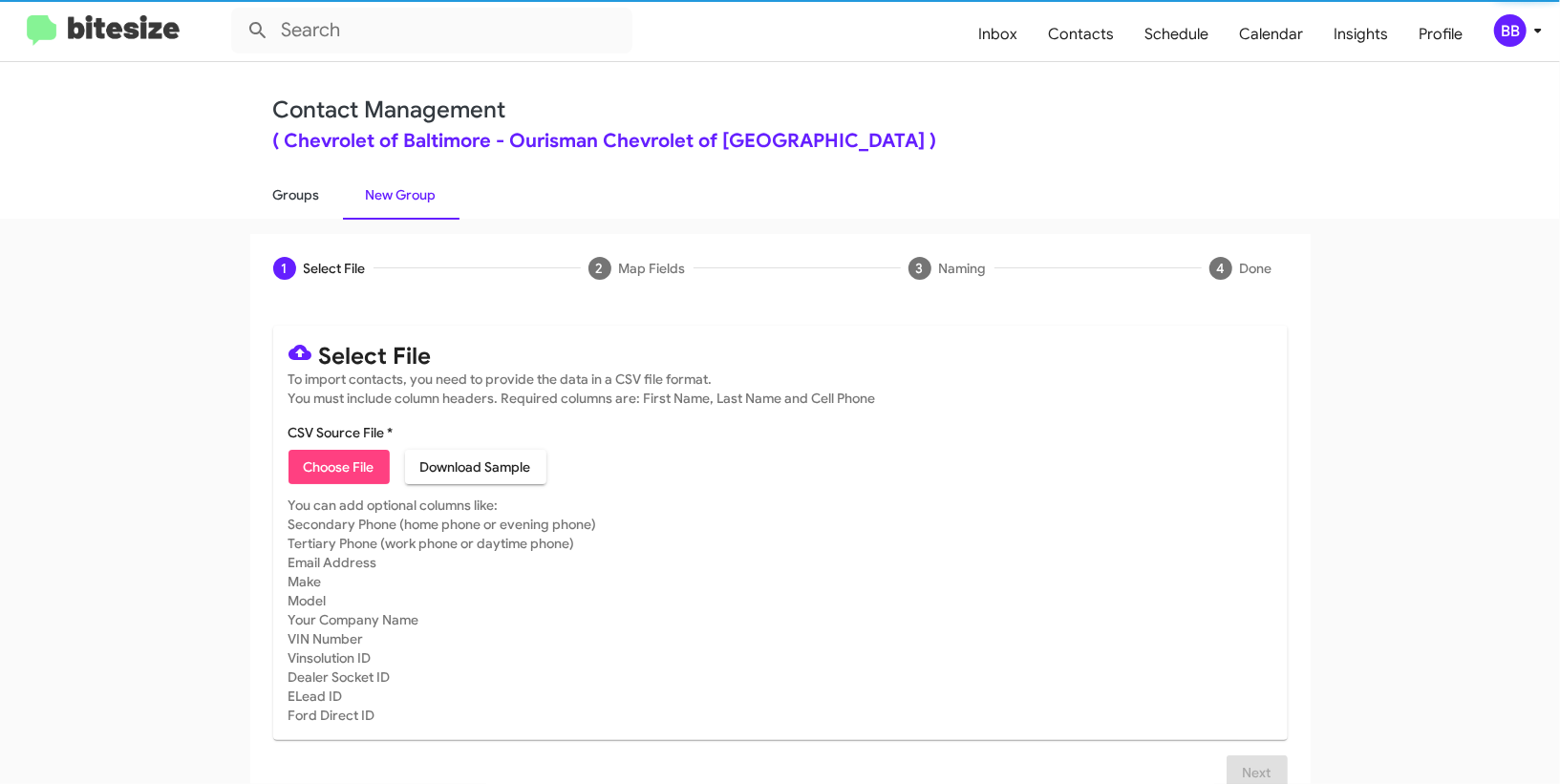
click at [299, 191] on link "Groups" at bounding box center [296, 194] width 93 height 50
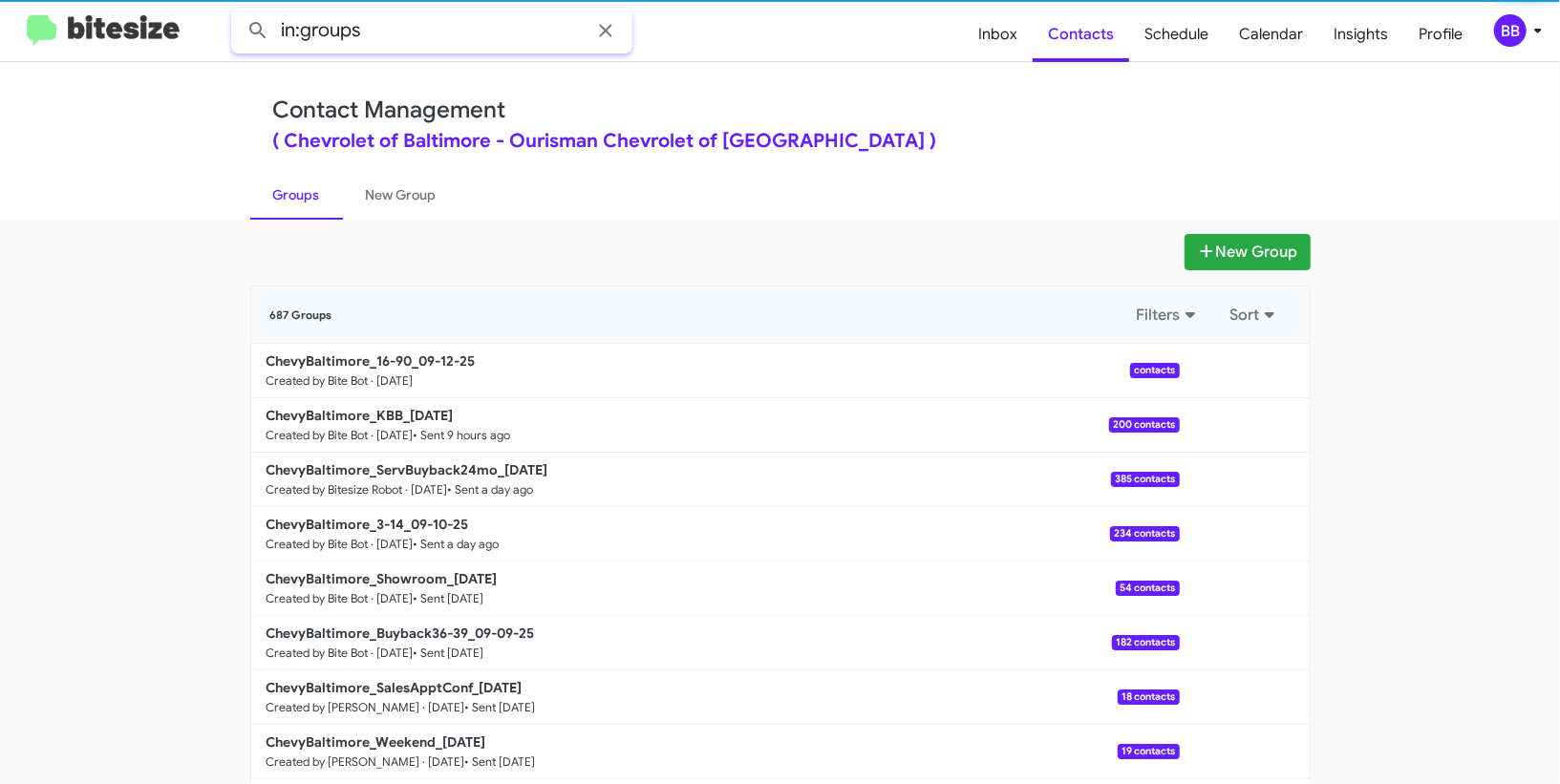
click at [395, 26] on input "in:groups" at bounding box center [432, 30] width 401 height 46
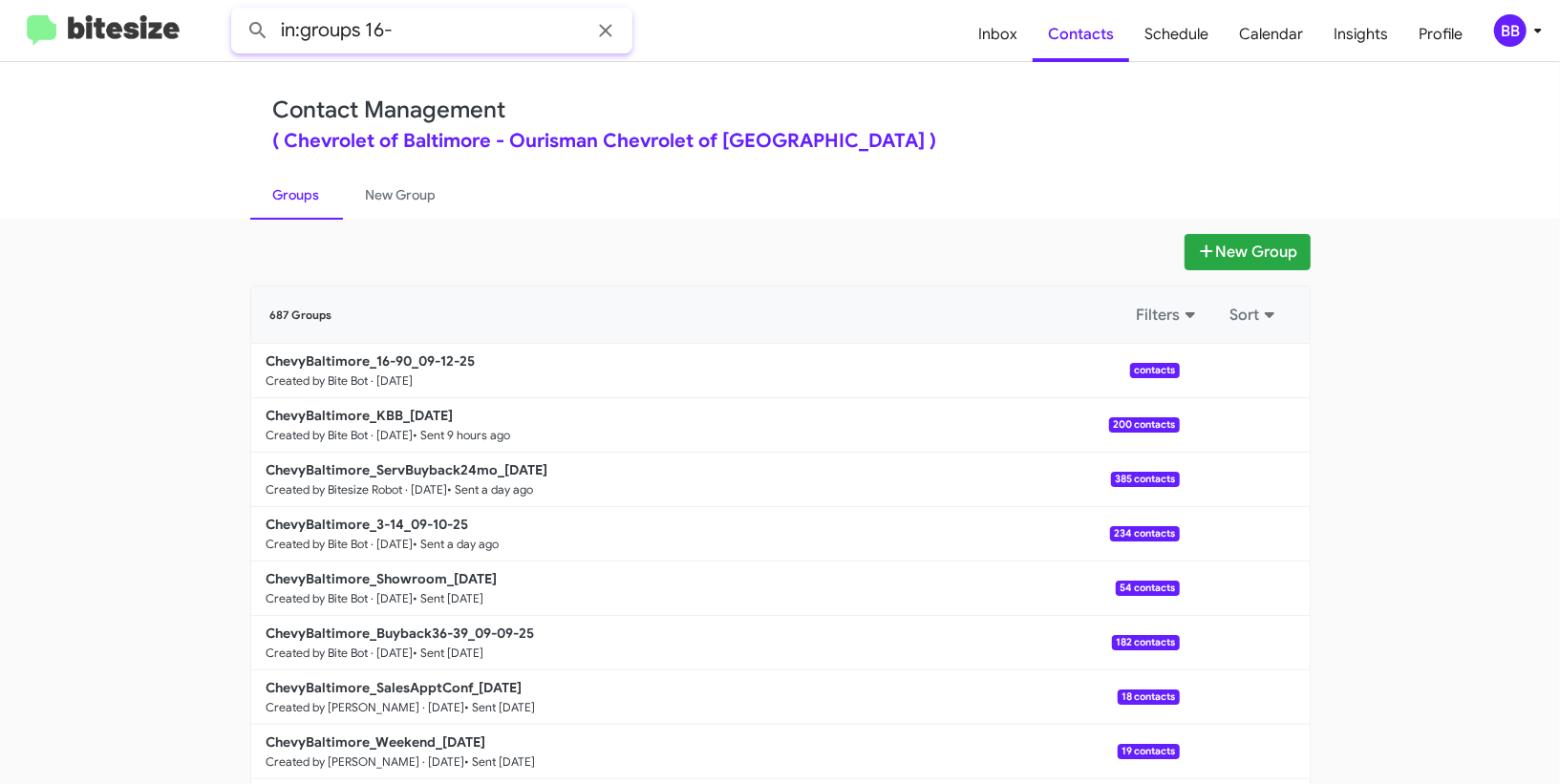
type input "in:groups 16-"
click at [238, 12] on button at bounding box center [257, 30] width 38 height 38
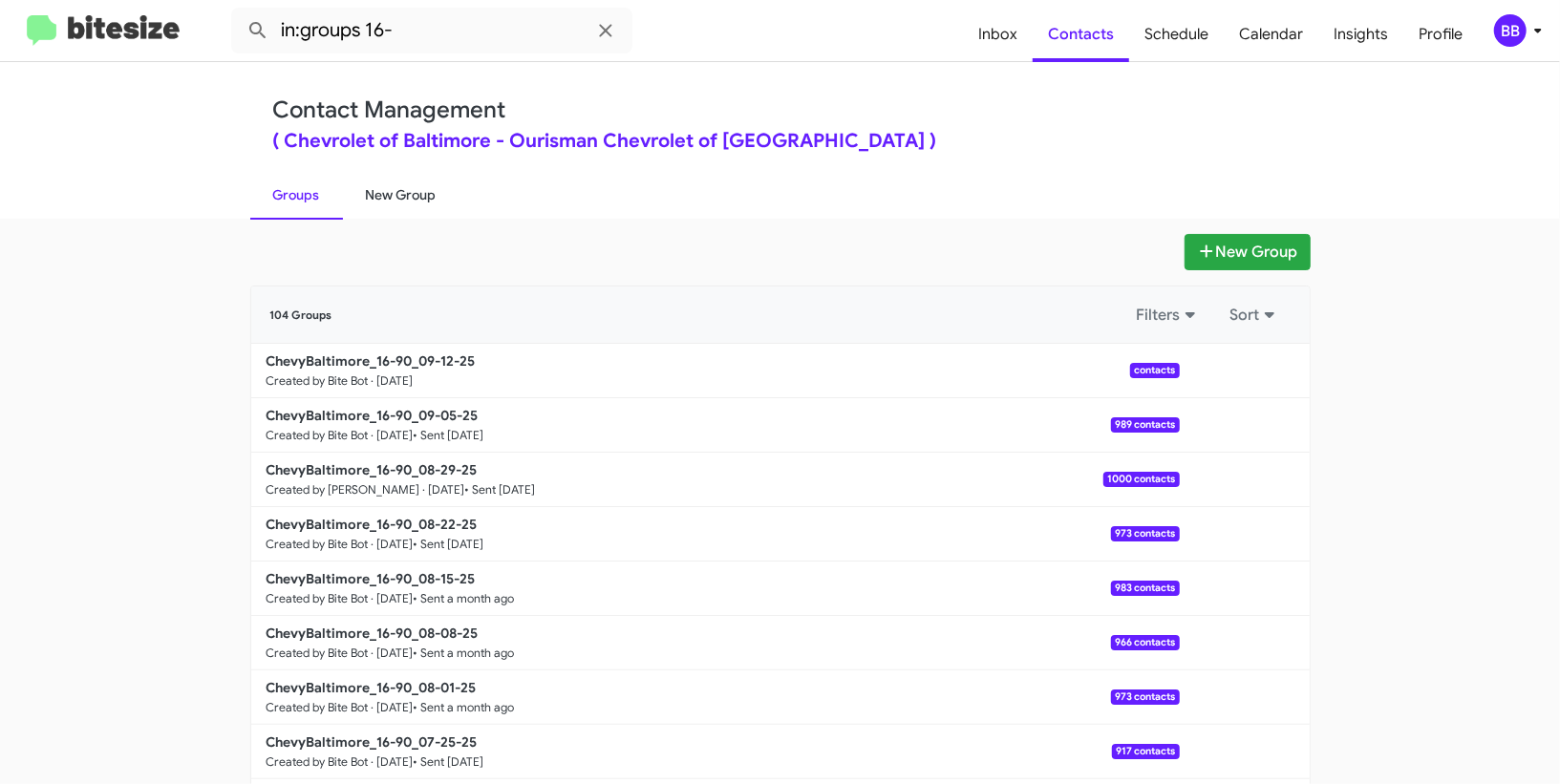
click at [414, 188] on link "New Group" at bounding box center [401, 194] width 116 height 50
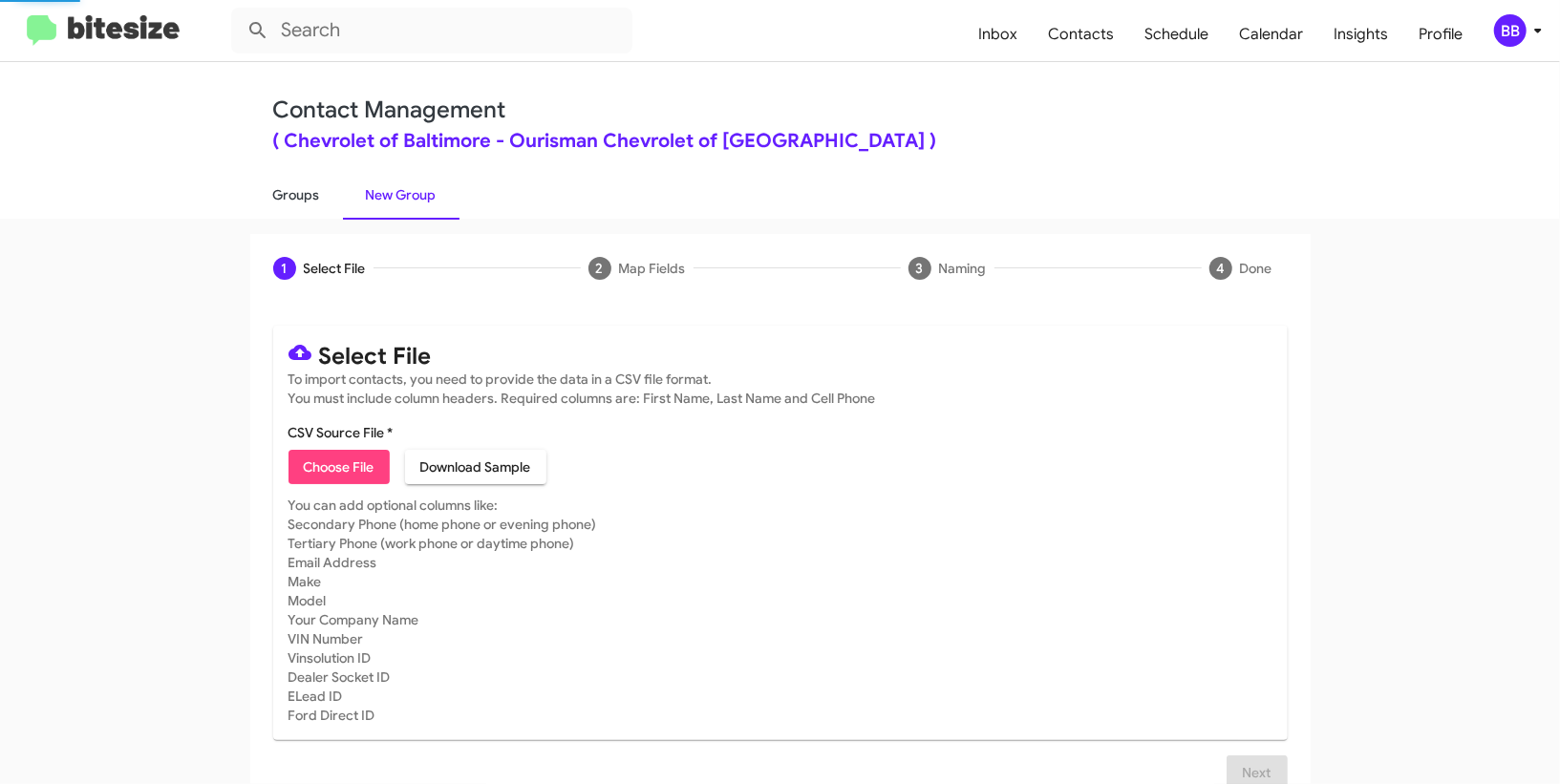
click at [320, 202] on link "Groups" at bounding box center [296, 194] width 93 height 50
type input "in:groups"
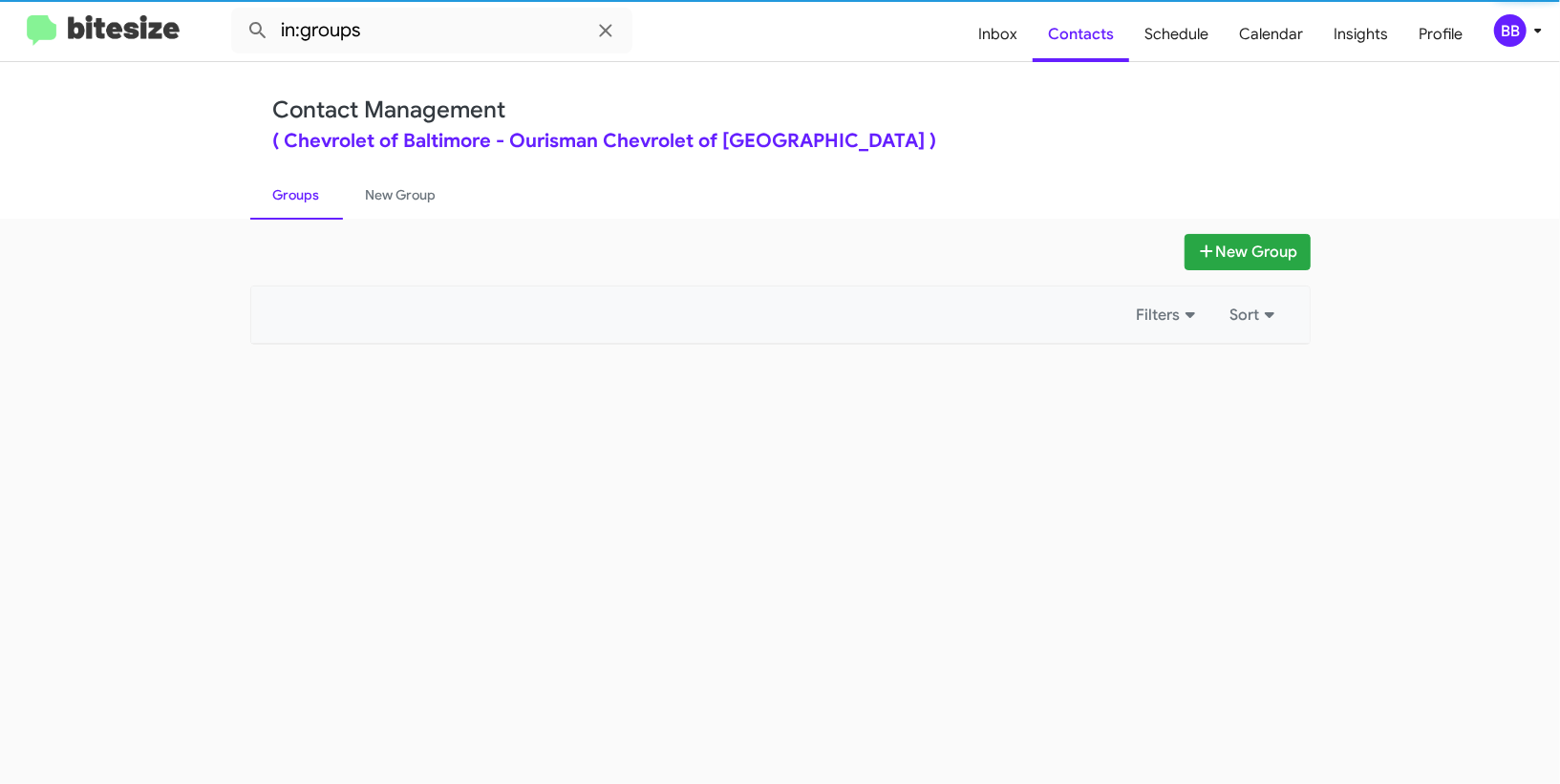
click at [320, 203] on link "Groups" at bounding box center [296, 194] width 93 height 50
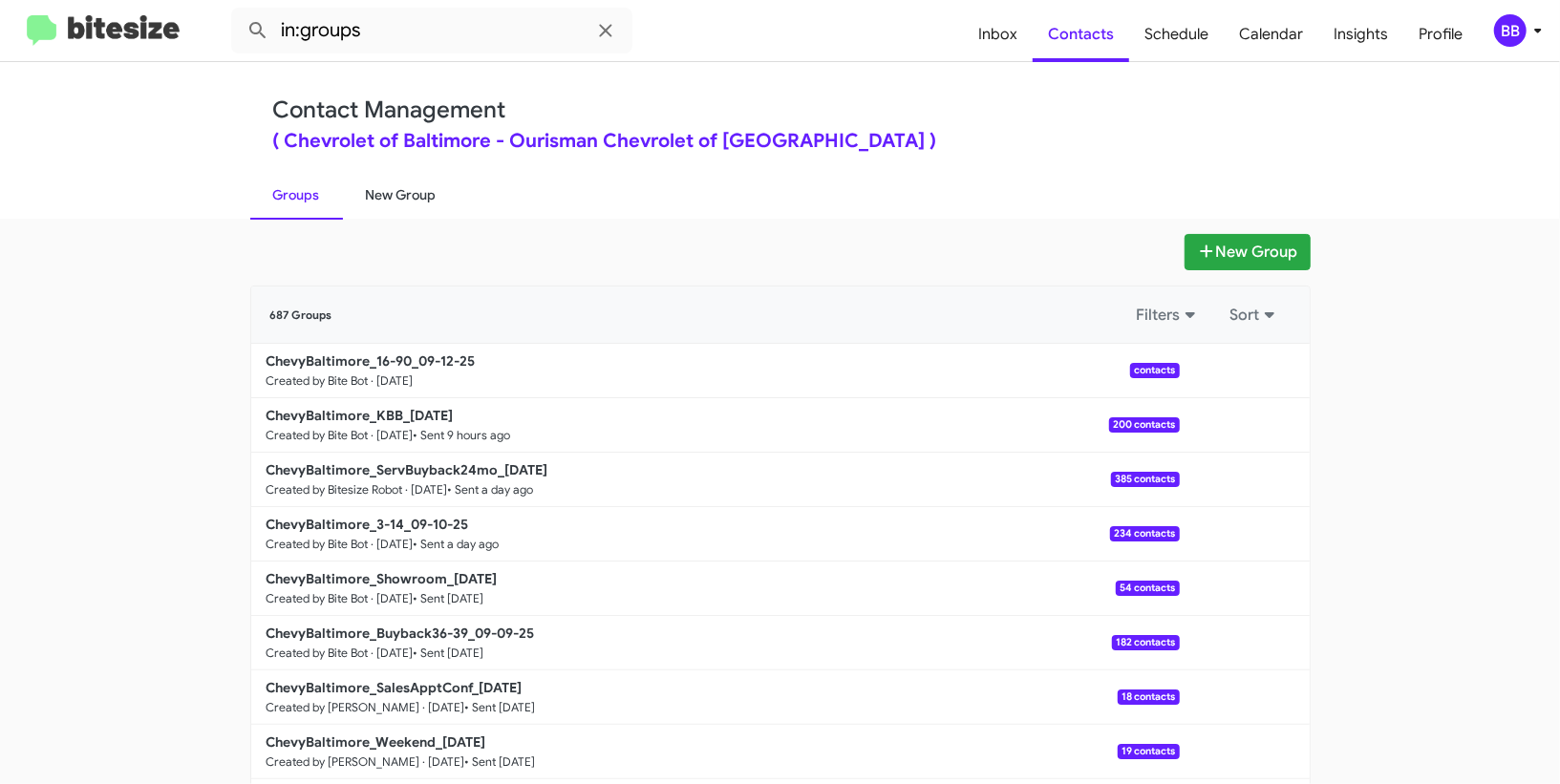
click at [381, 205] on link "New Group" at bounding box center [401, 194] width 116 height 50
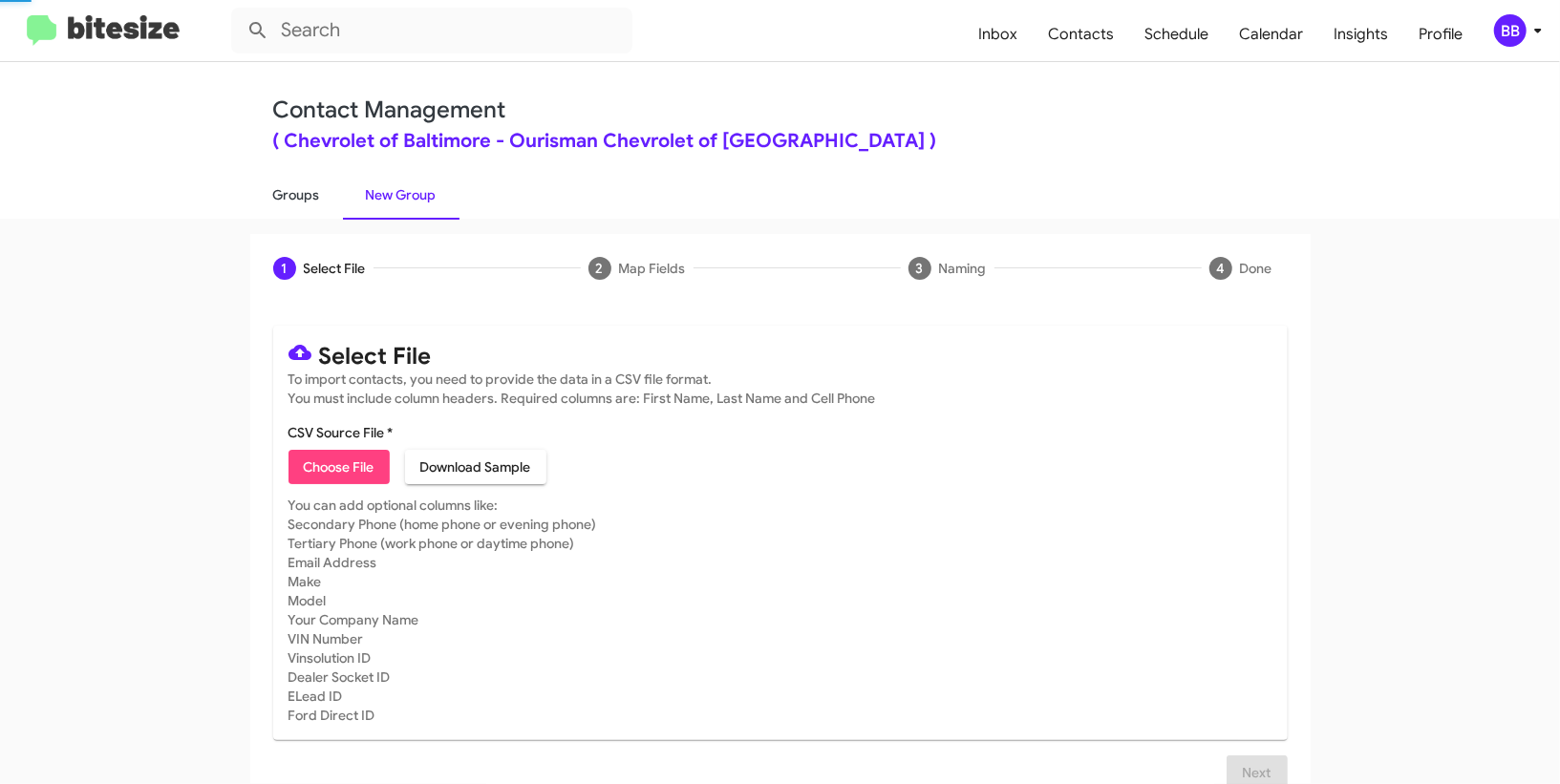
click at [307, 210] on link "Groups" at bounding box center [296, 194] width 93 height 50
type input "in:groups"
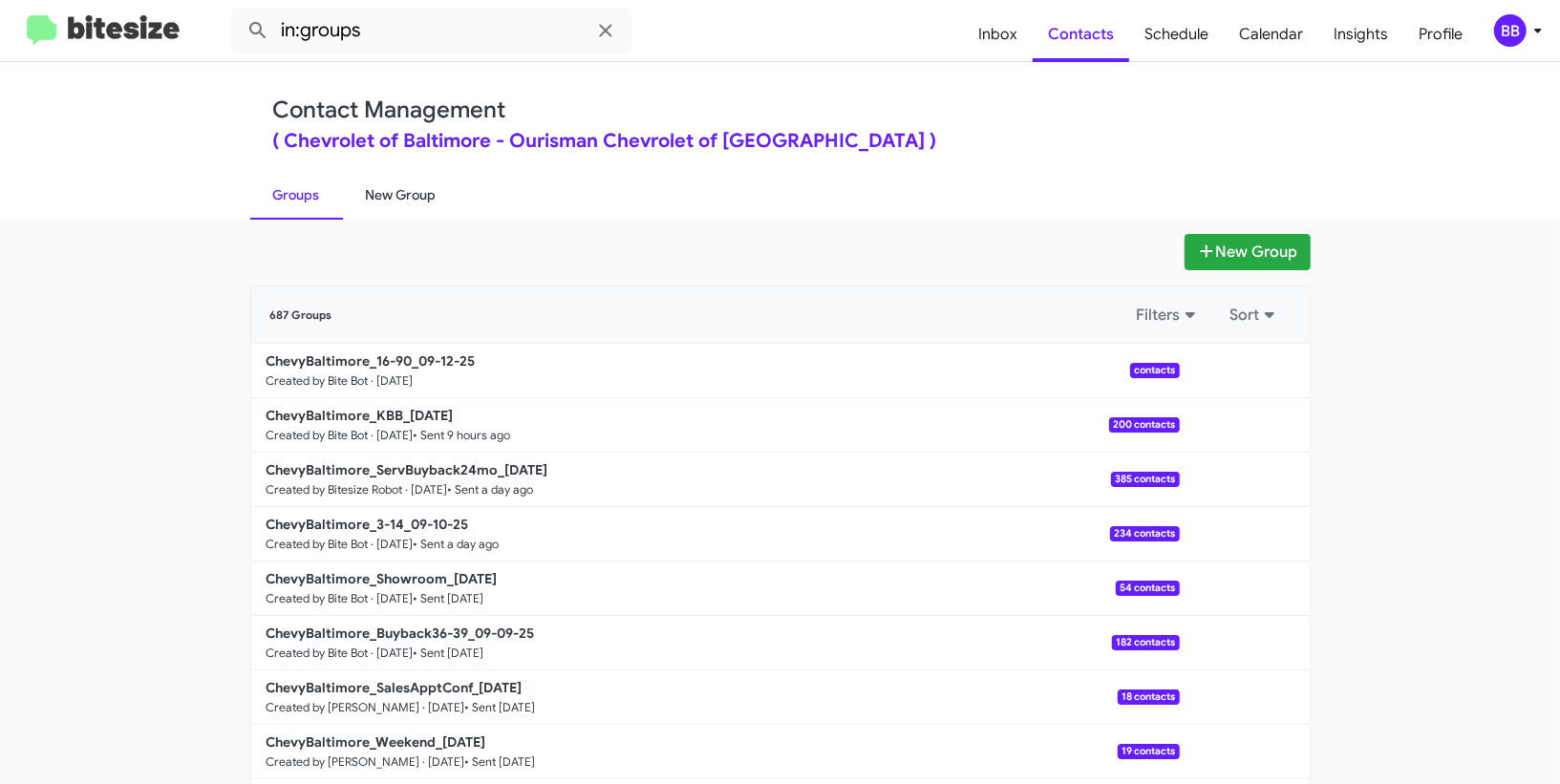
click at [421, 204] on link "New Group" at bounding box center [401, 194] width 116 height 50
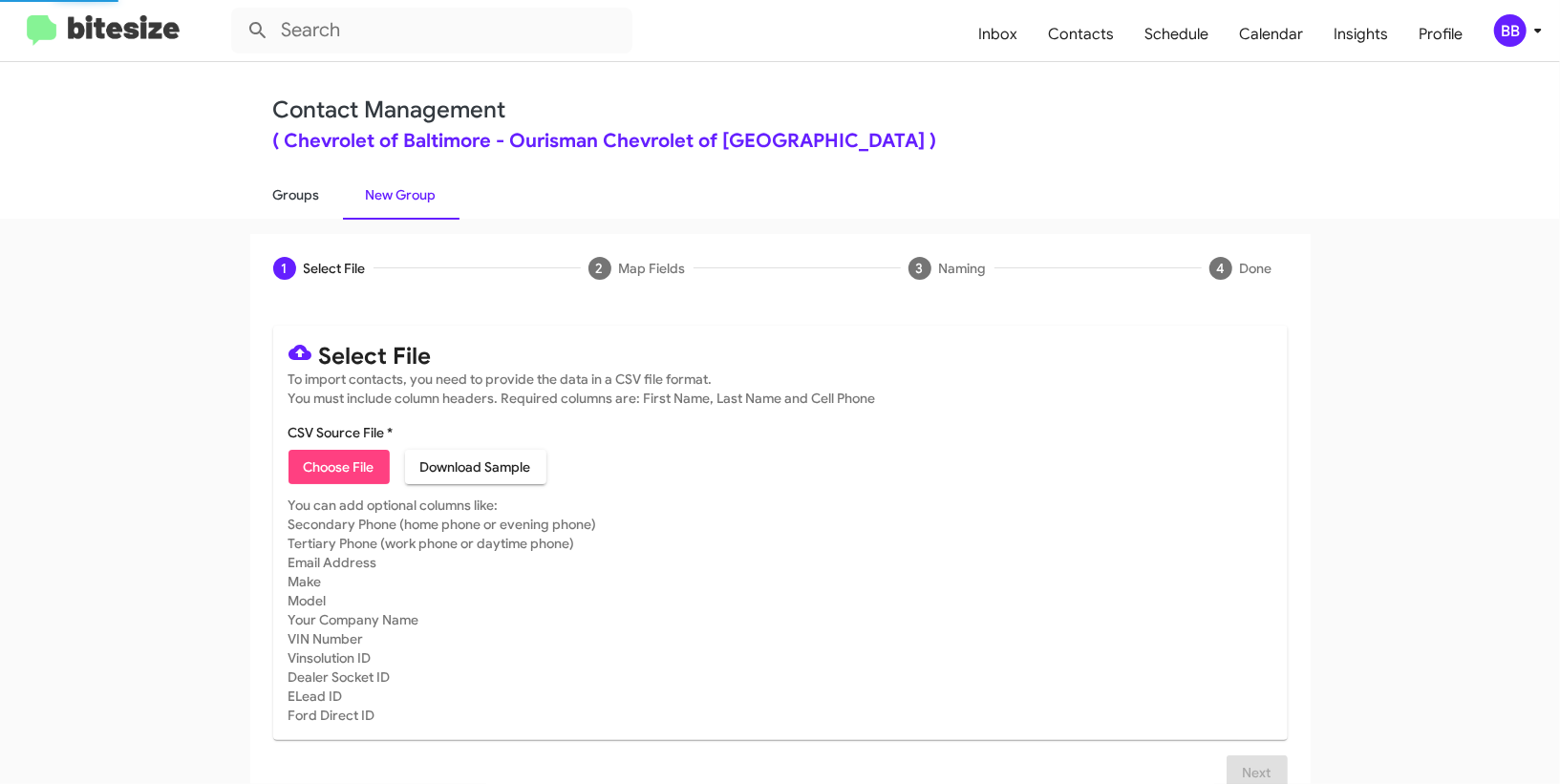
click at [326, 203] on link "Groups" at bounding box center [296, 194] width 93 height 50
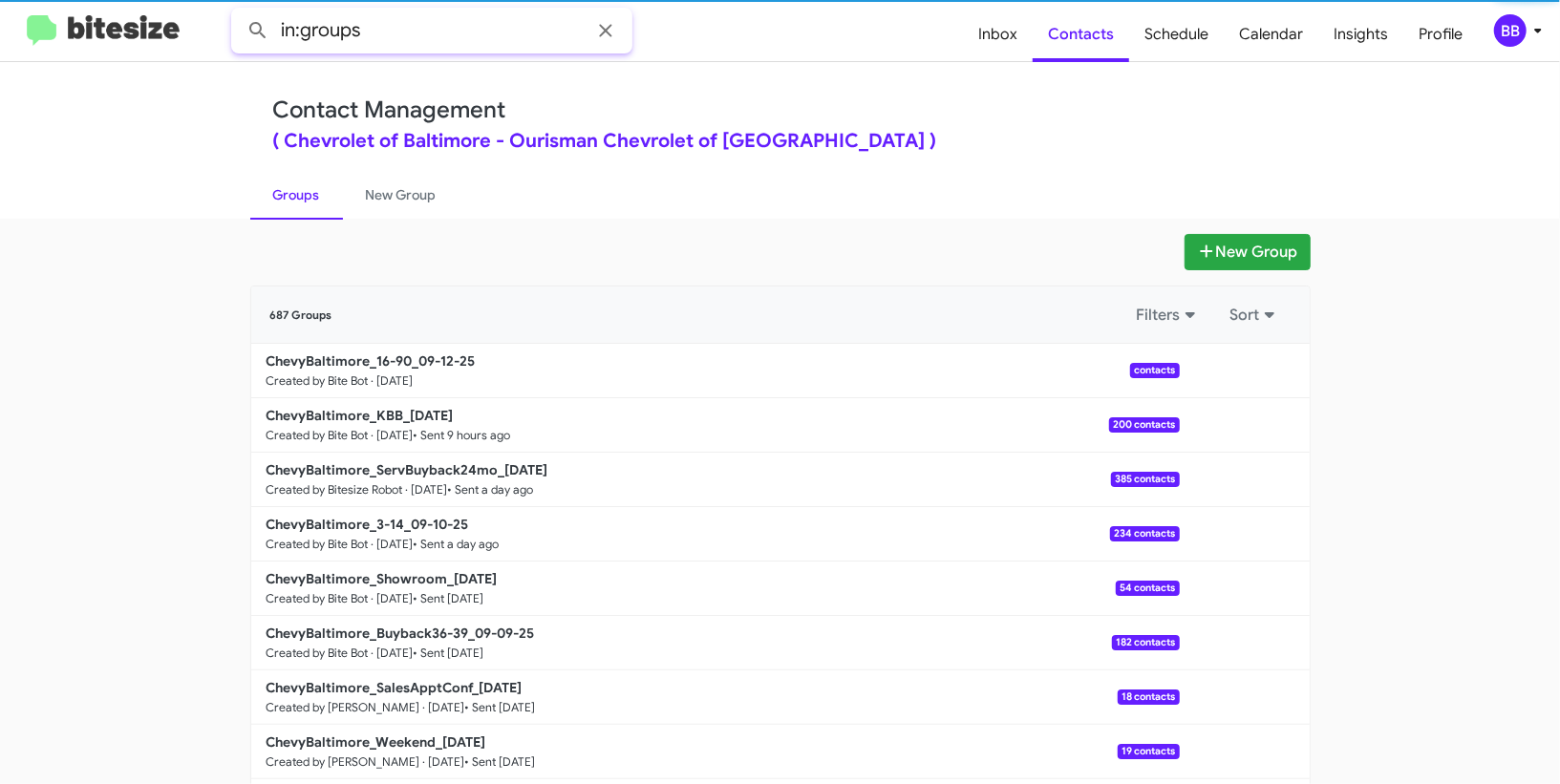
click at [427, 18] on input "in:groups" at bounding box center [432, 30] width 401 height 46
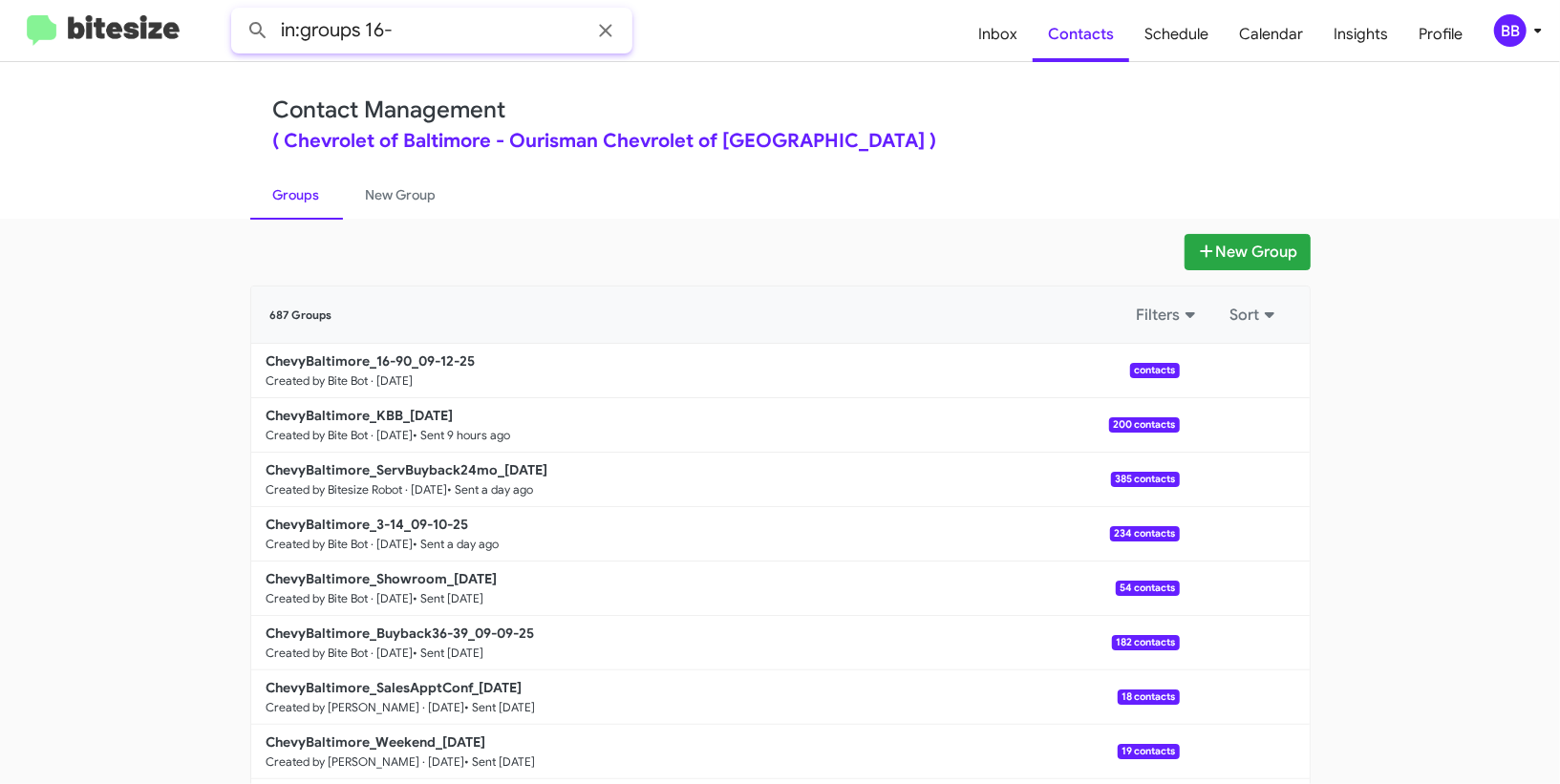
type input "in:groups 16-"
click at [238, 12] on button at bounding box center [257, 30] width 38 height 38
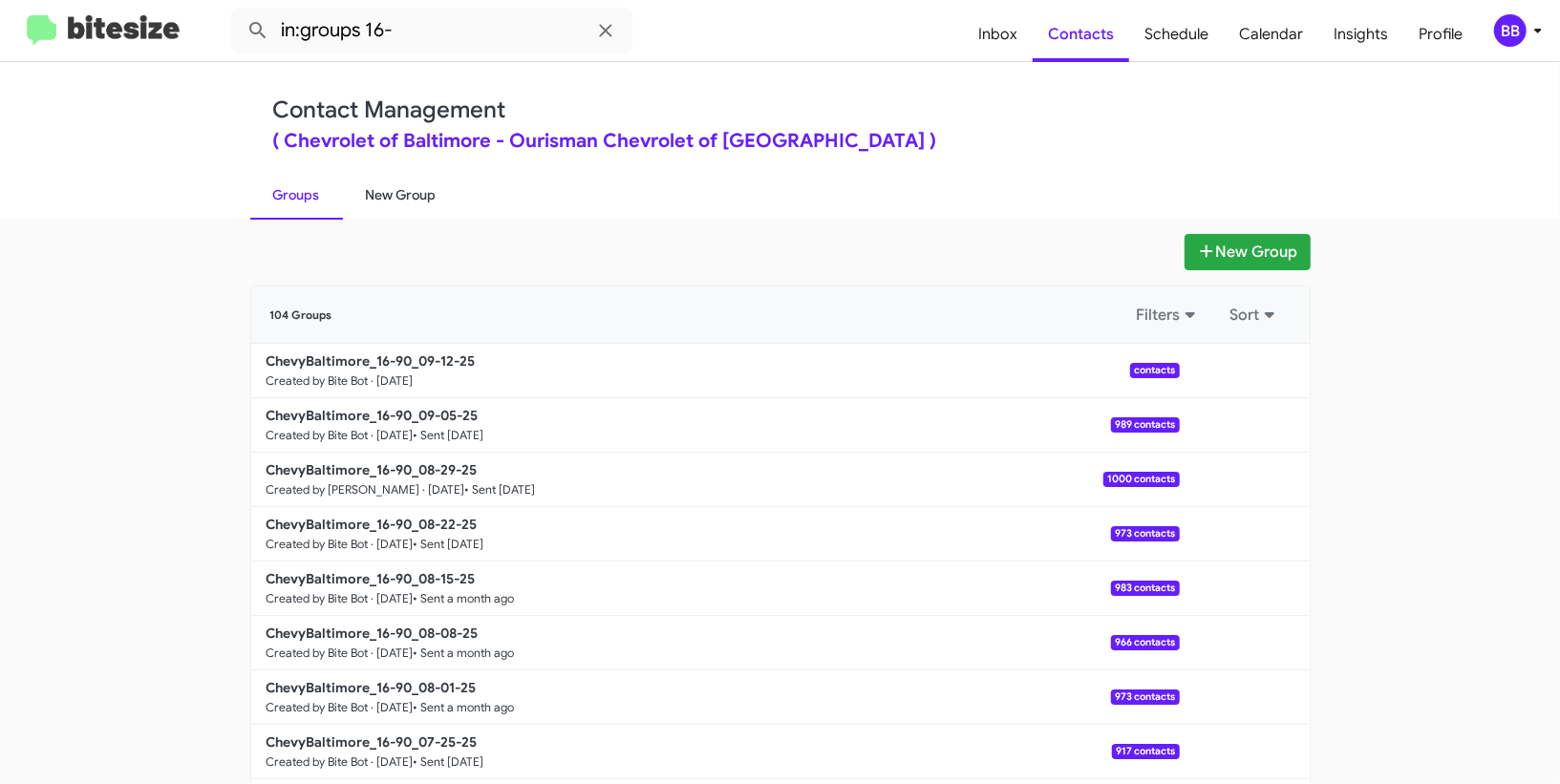
click at [394, 203] on link "New Group" at bounding box center [401, 194] width 116 height 50
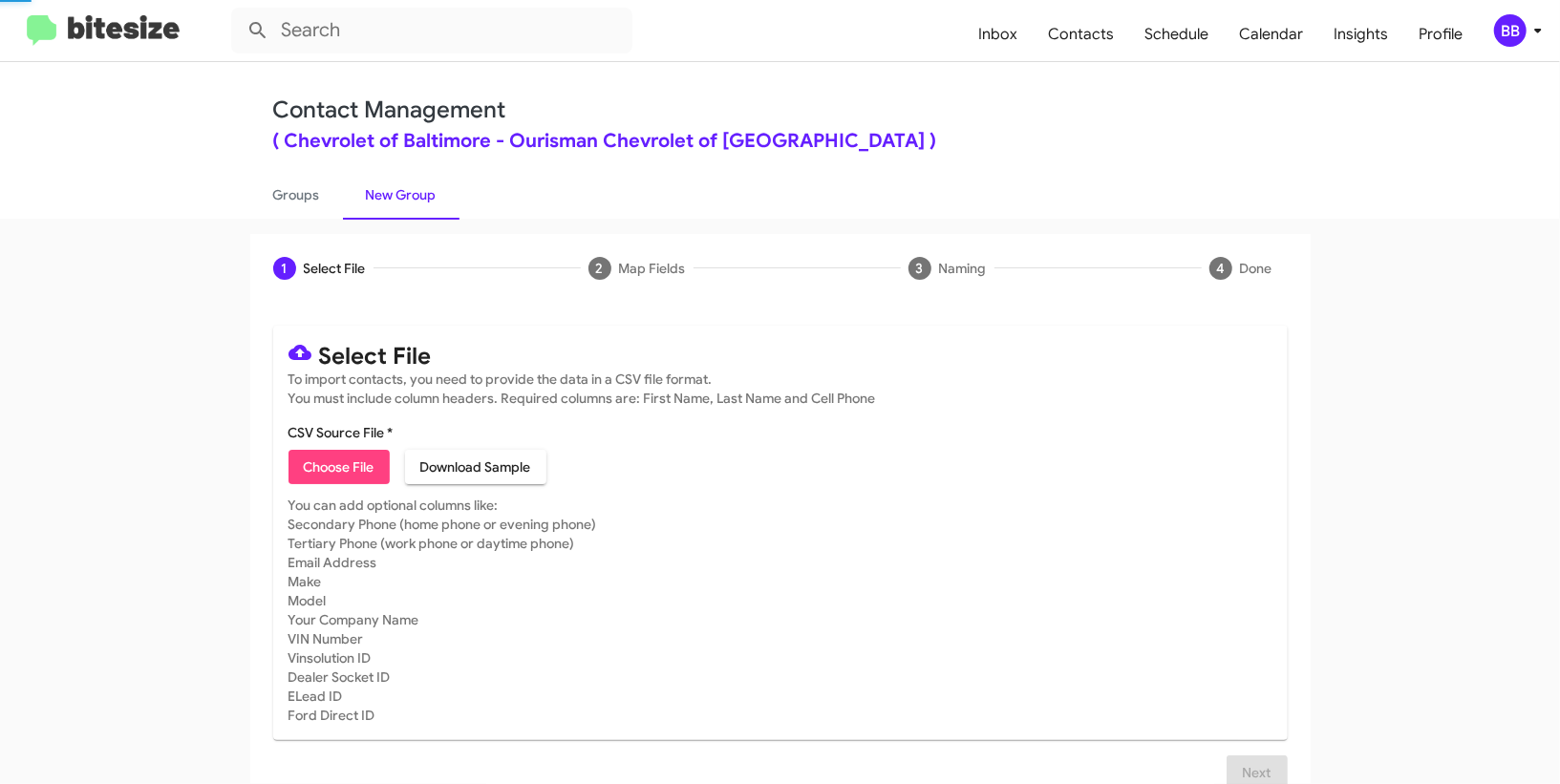
click at [394, 202] on link "New Group" at bounding box center [401, 194] width 116 height 50
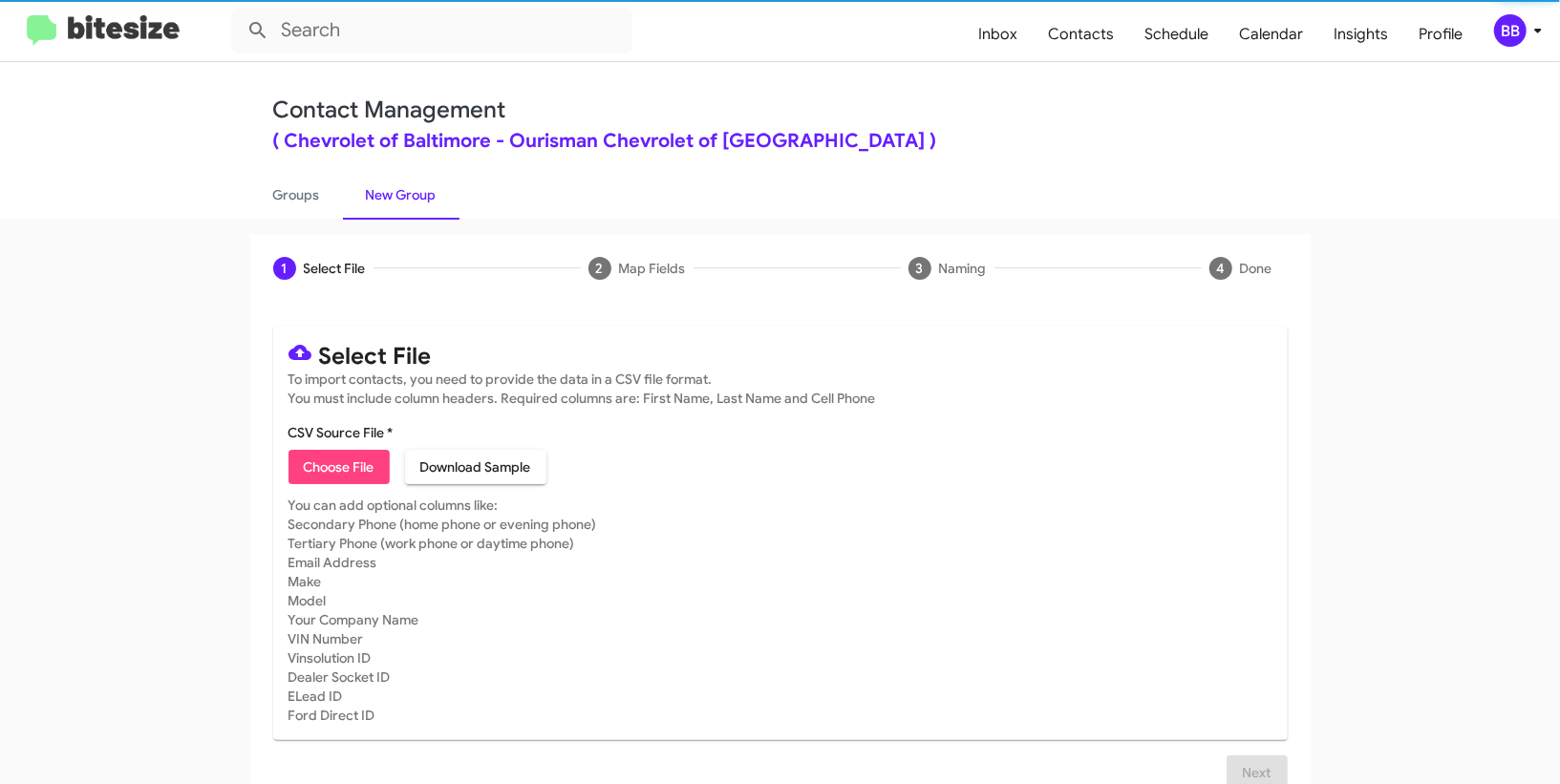
click at [394, 202] on link "New Group" at bounding box center [401, 194] width 116 height 50
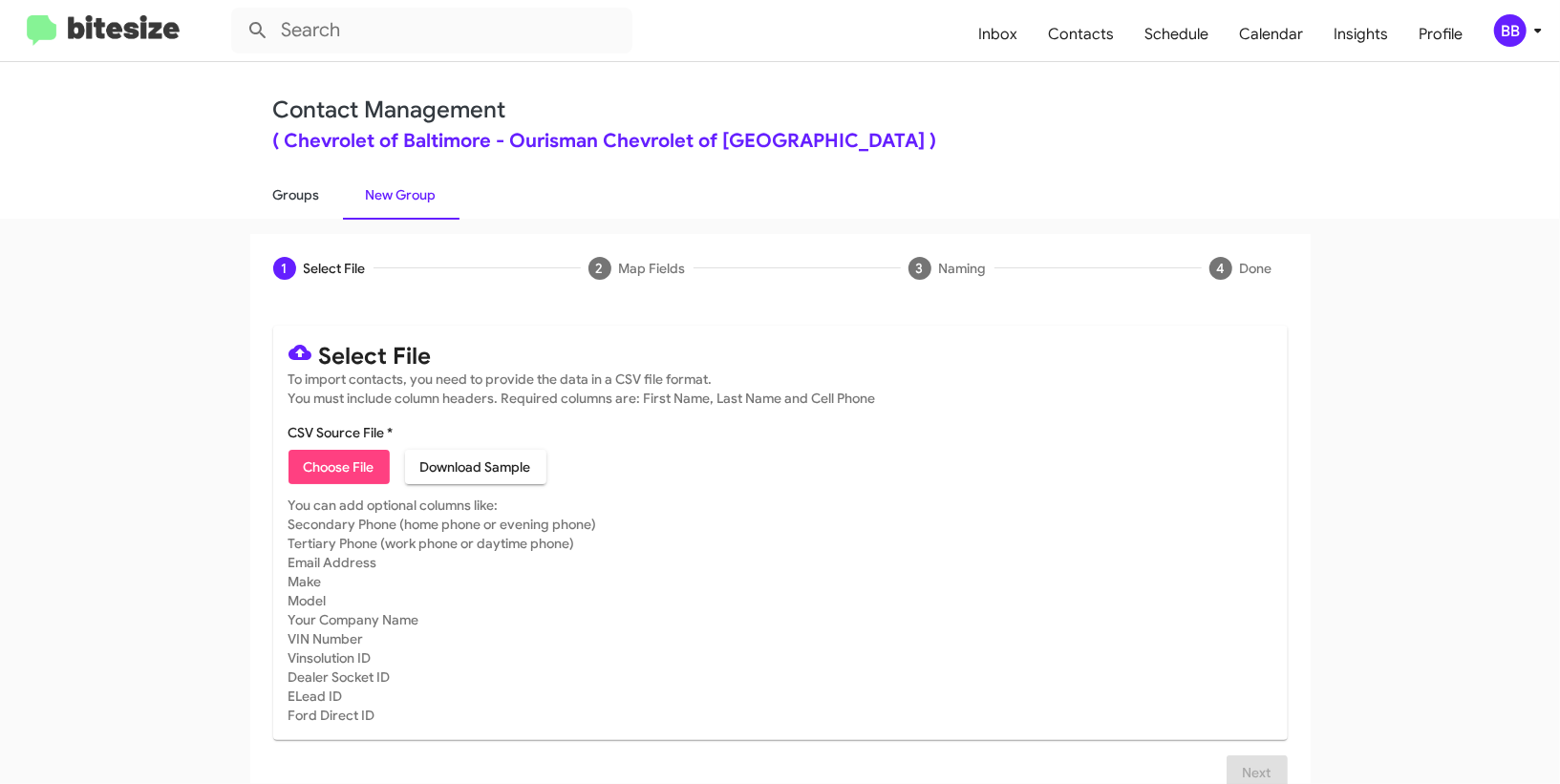
click at [300, 195] on link "Groups" at bounding box center [296, 194] width 93 height 50
type input "in:groups"
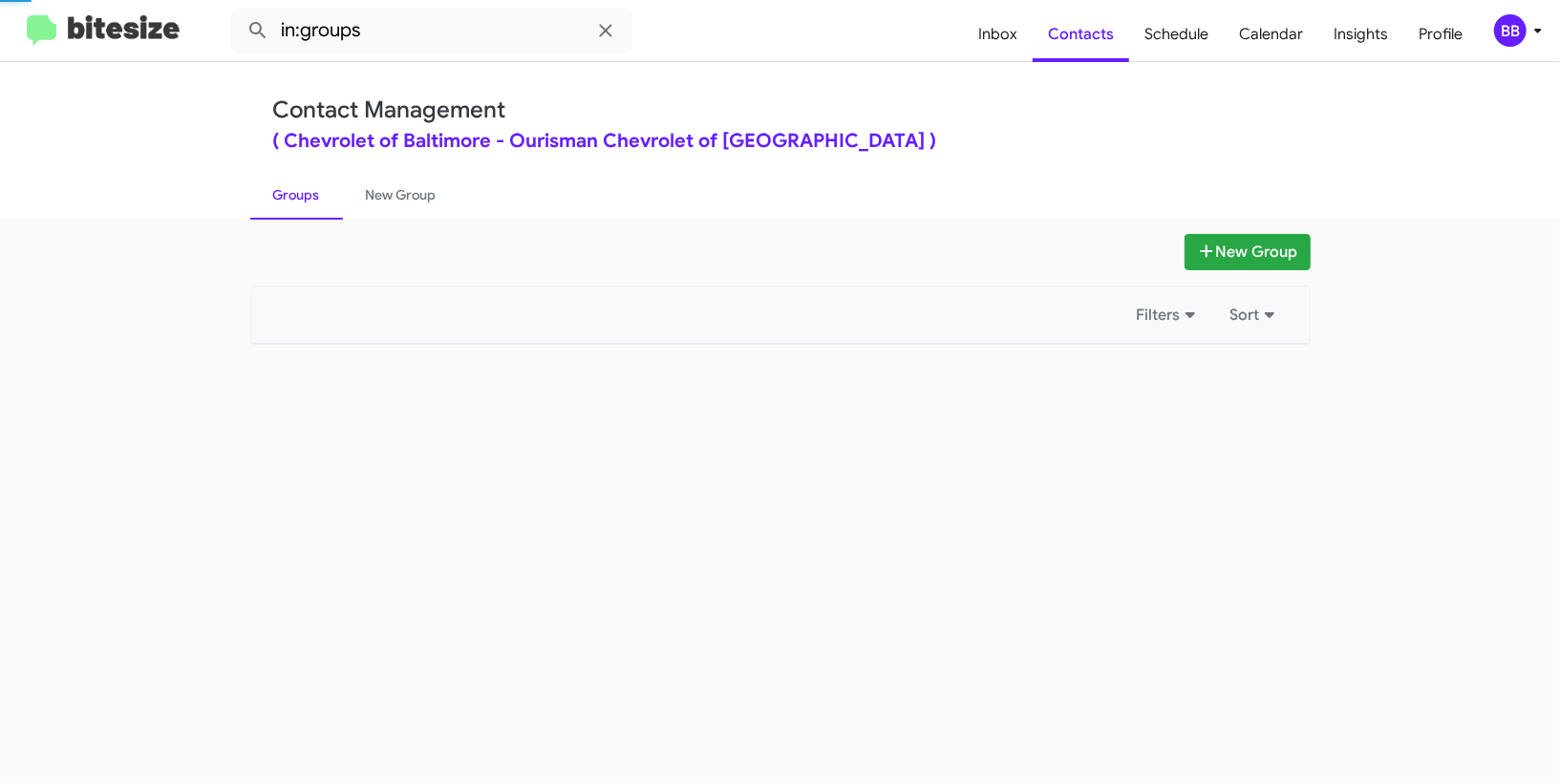
click at [300, 195] on link "Groups" at bounding box center [296, 194] width 93 height 50
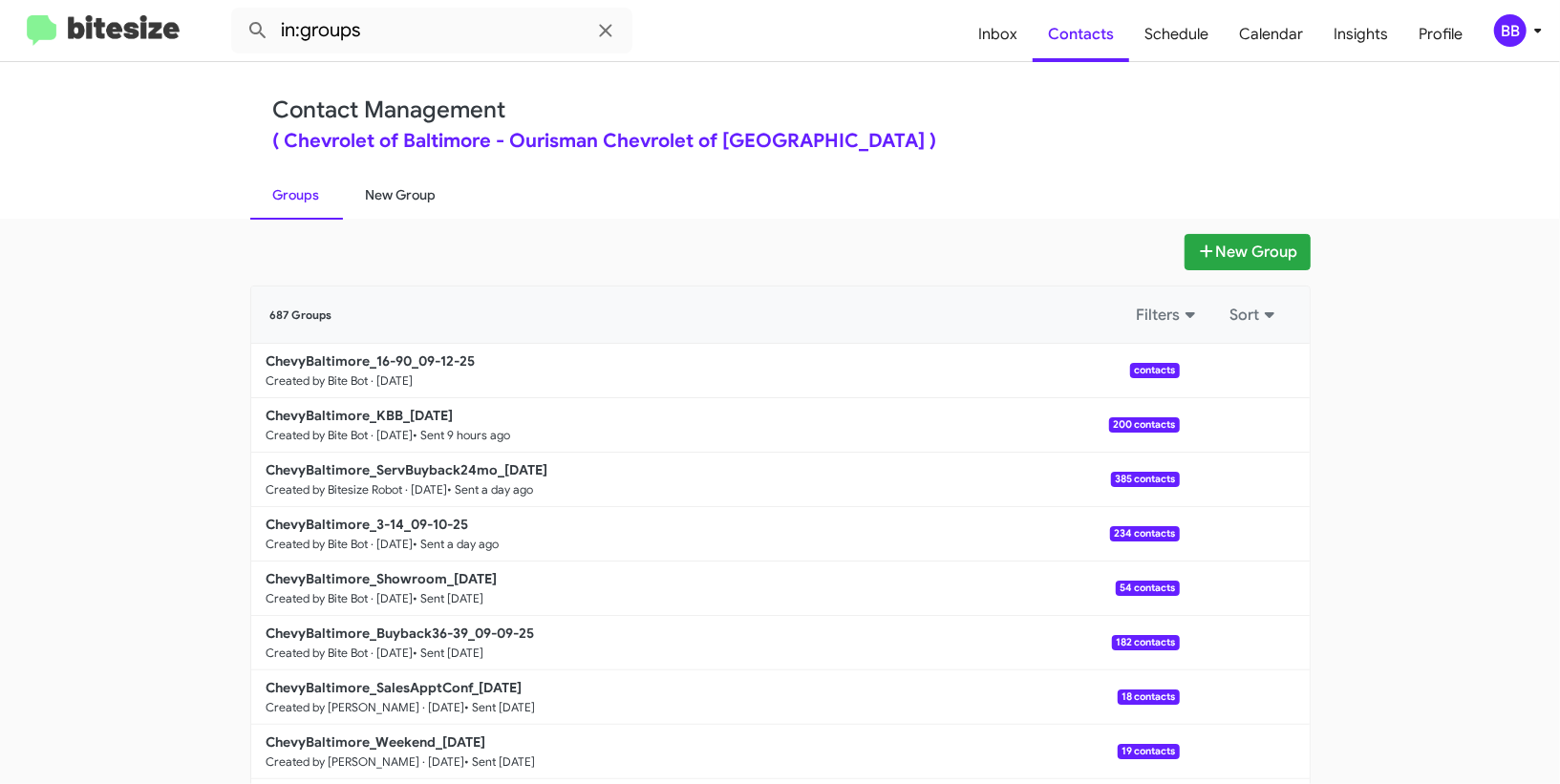
click at [398, 181] on link "New Group" at bounding box center [401, 194] width 116 height 50
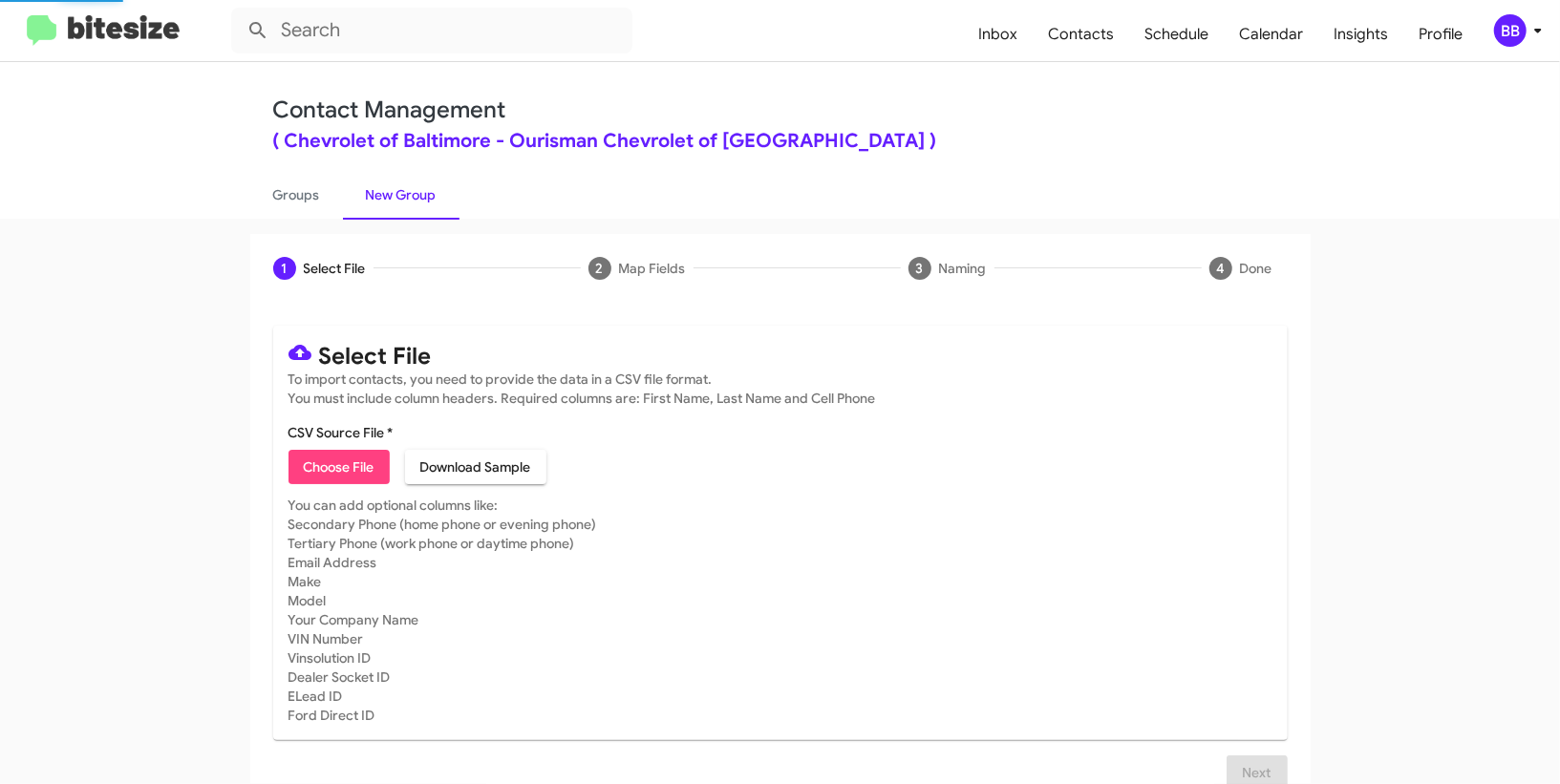
click at [343, 185] on link "New Group" at bounding box center [401, 194] width 116 height 50
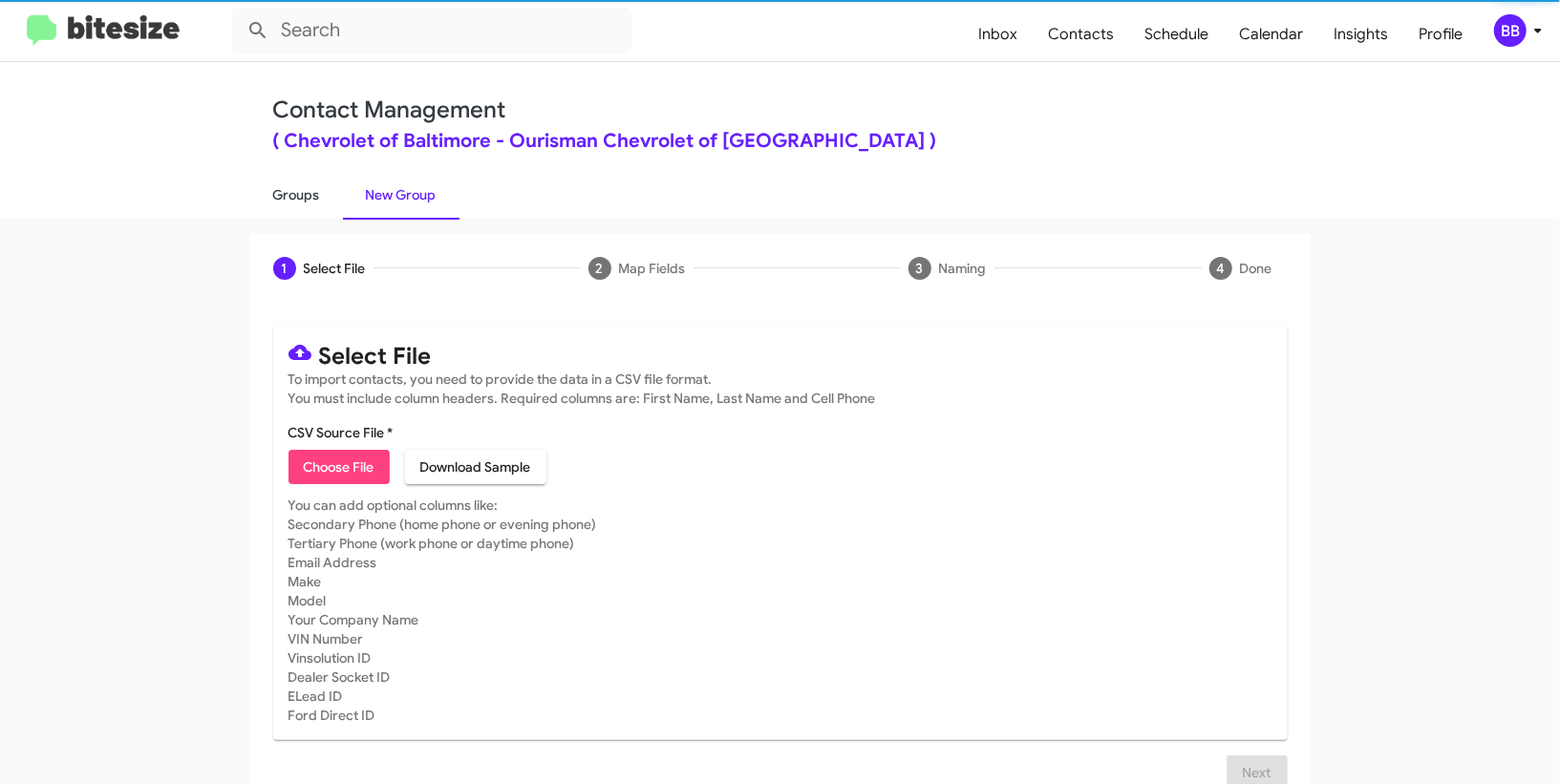
click at [318, 188] on link "Groups" at bounding box center [296, 194] width 93 height 50
type input "in:groups"
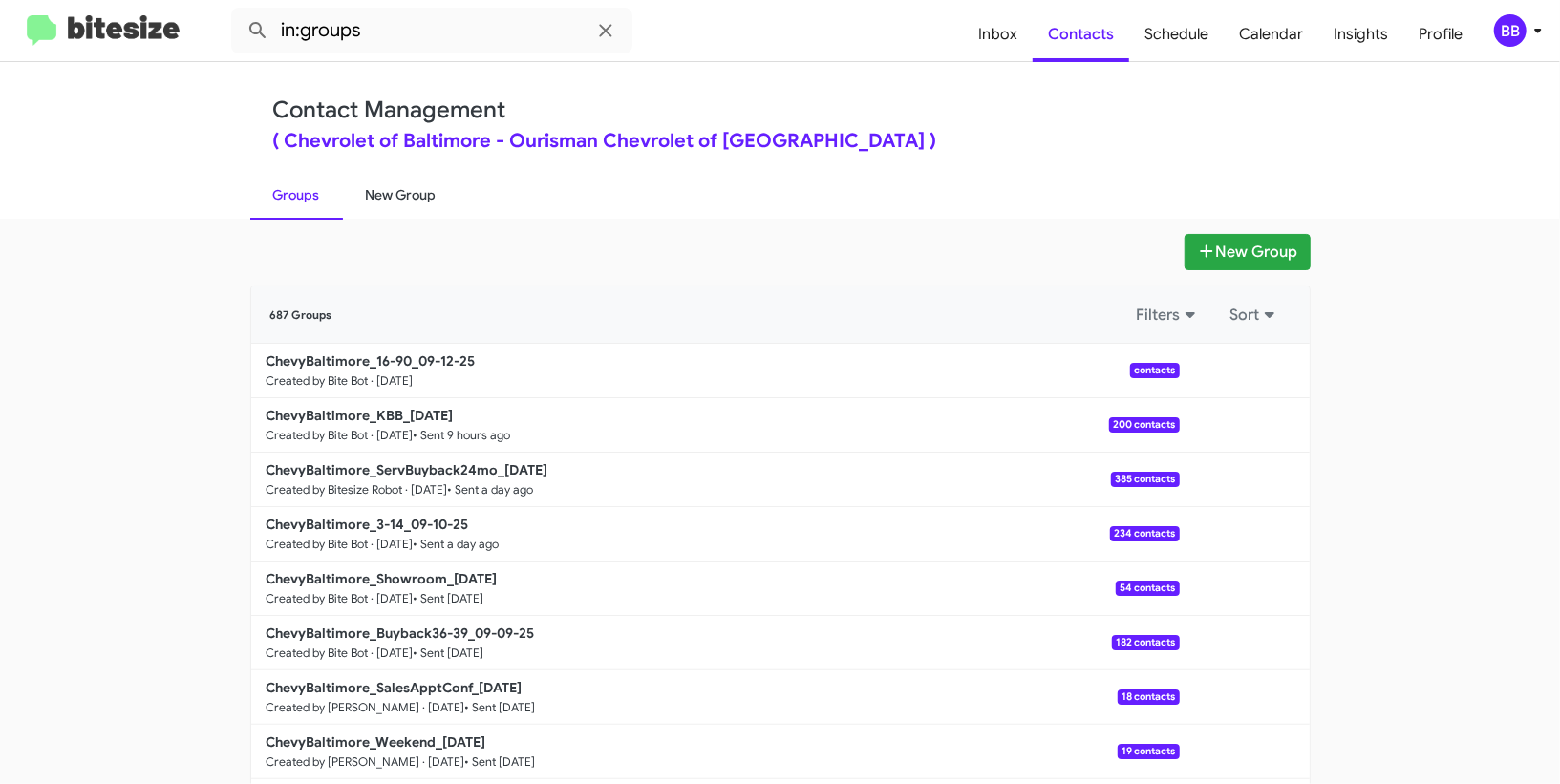
click at [419, 175] on link "New Group" at bounding box center [401, 194] width 116 height 50
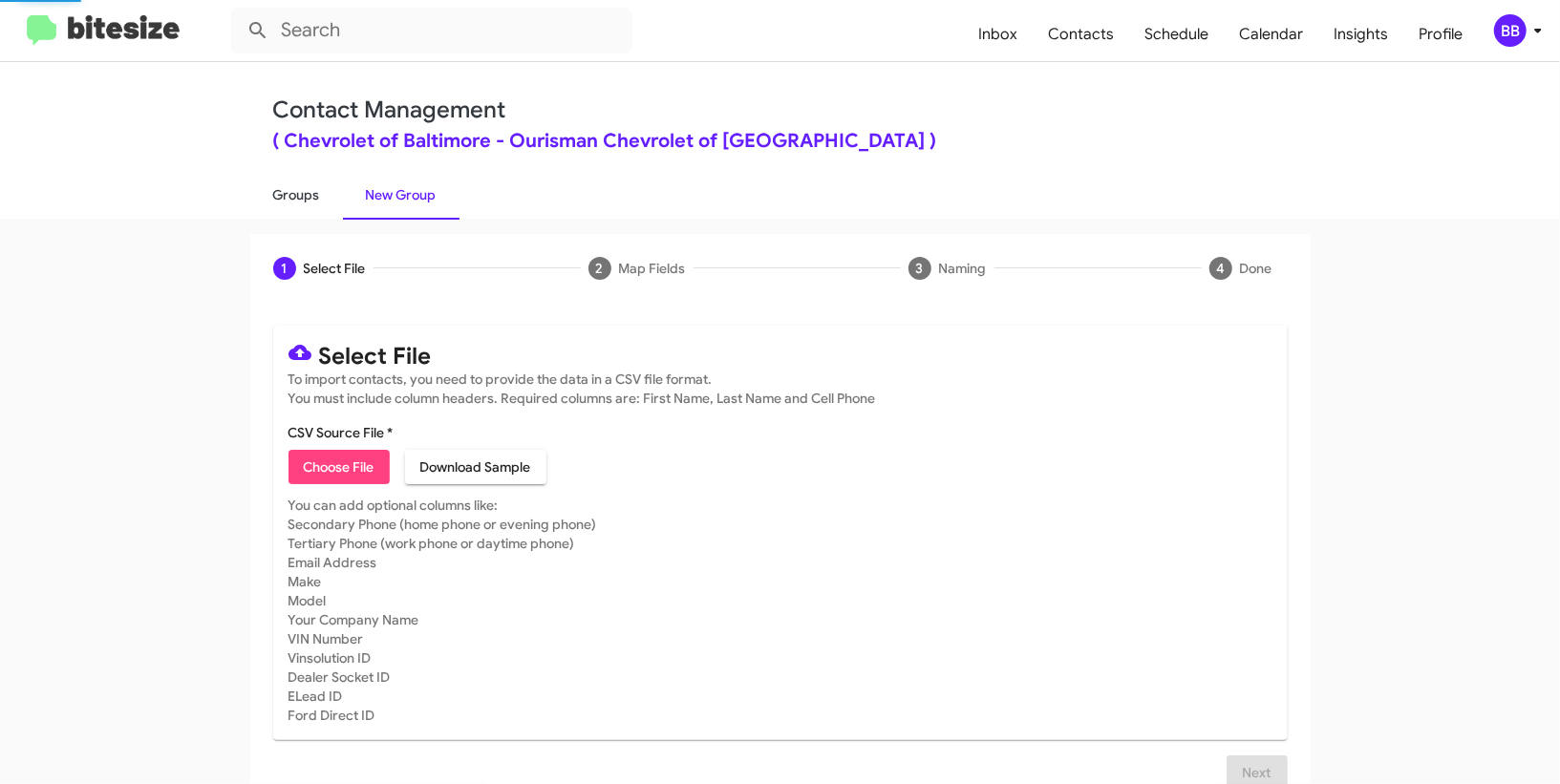
click at [290, 190] on link "Groups" at bounding box center [296, 194] width 93 height 50
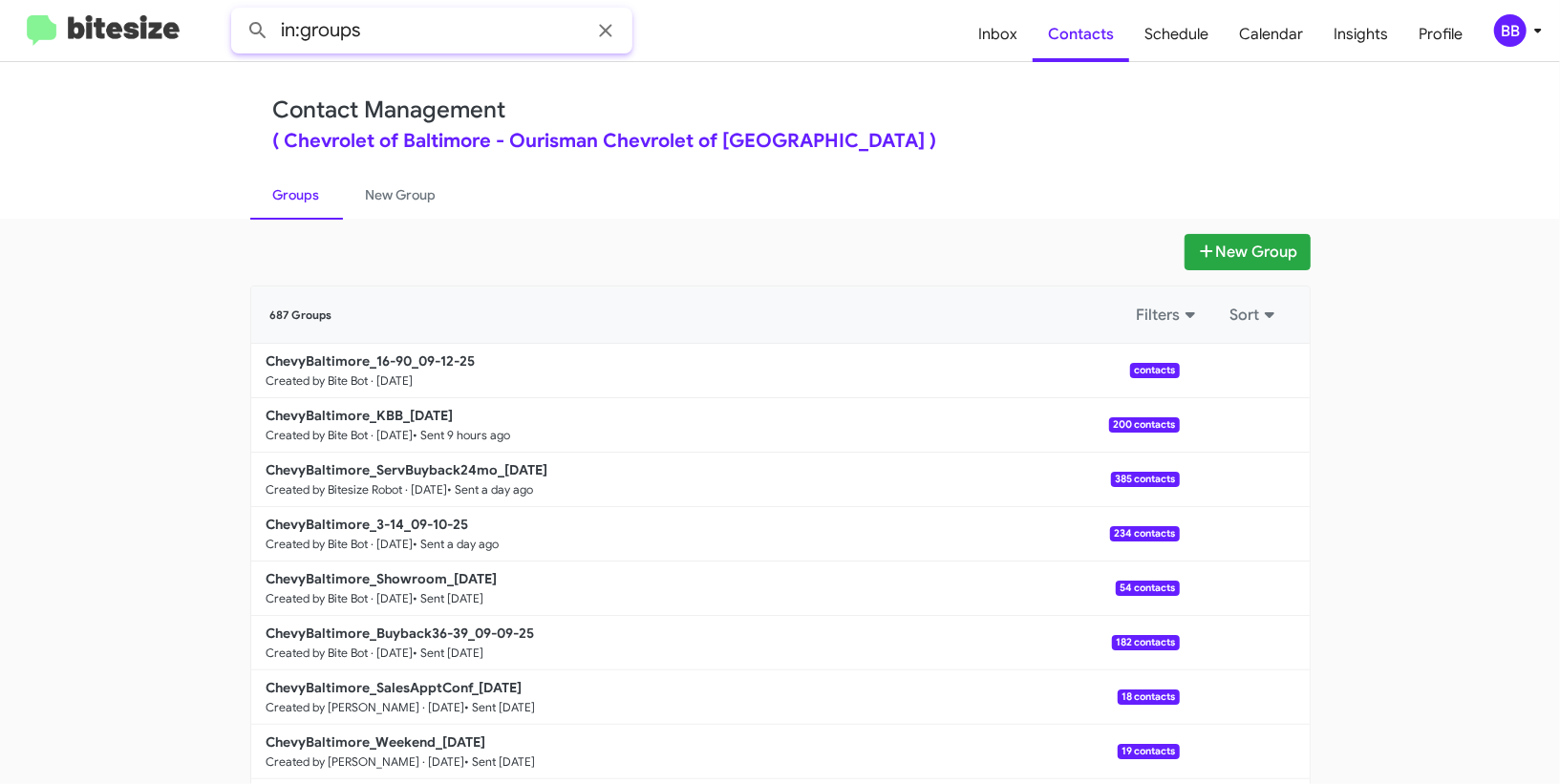
click at [395, 38] on input "in:groups" at bounding box center [432, 30] width 401 height 46
type input "in:groups 16-90"
click at [238, 12] on button at bounding box center [257, 30] width 38 height 38
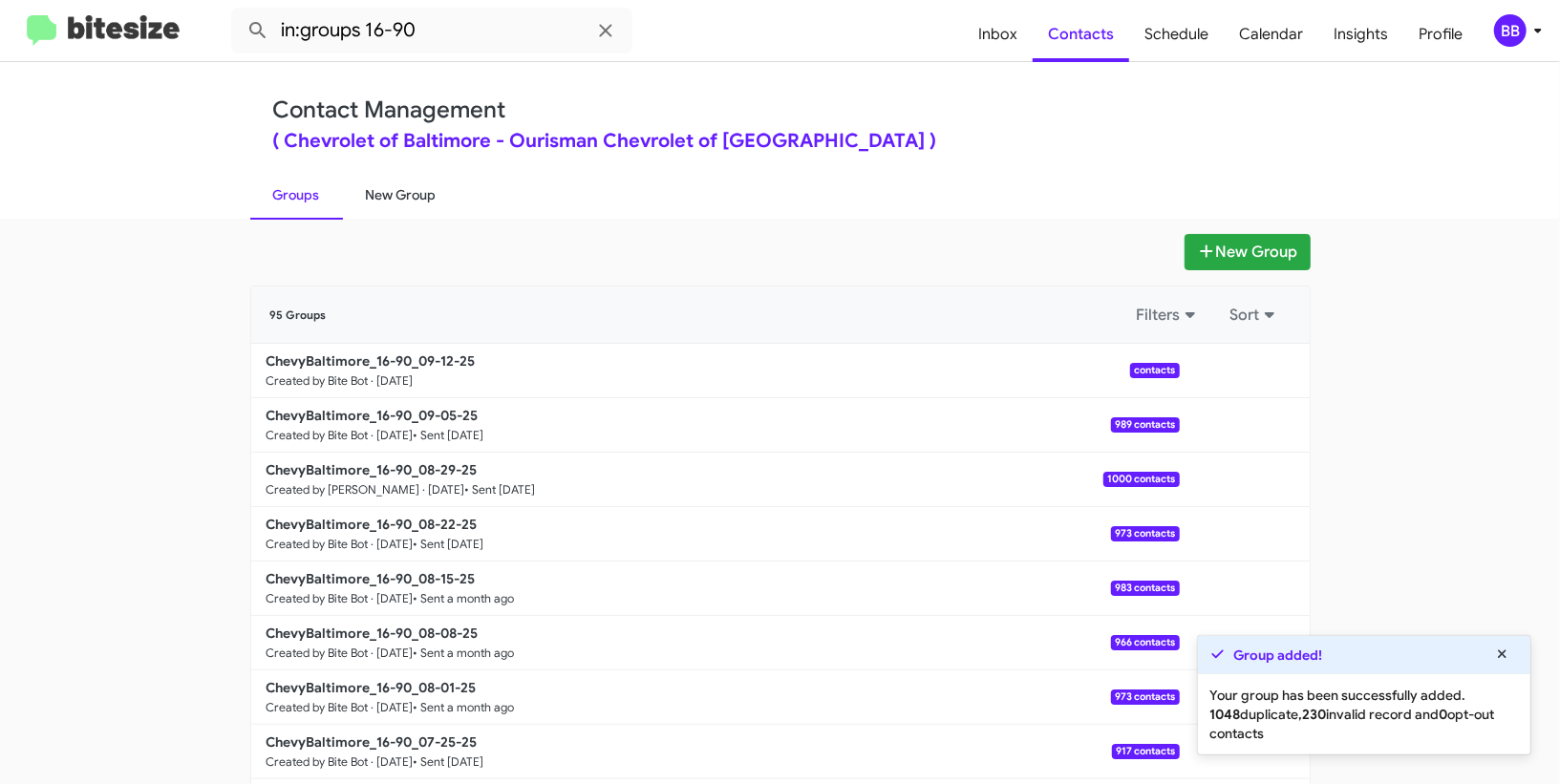
click at [423, 192] on link "New Group" at bounding box center [401, 194] width 116 height 50
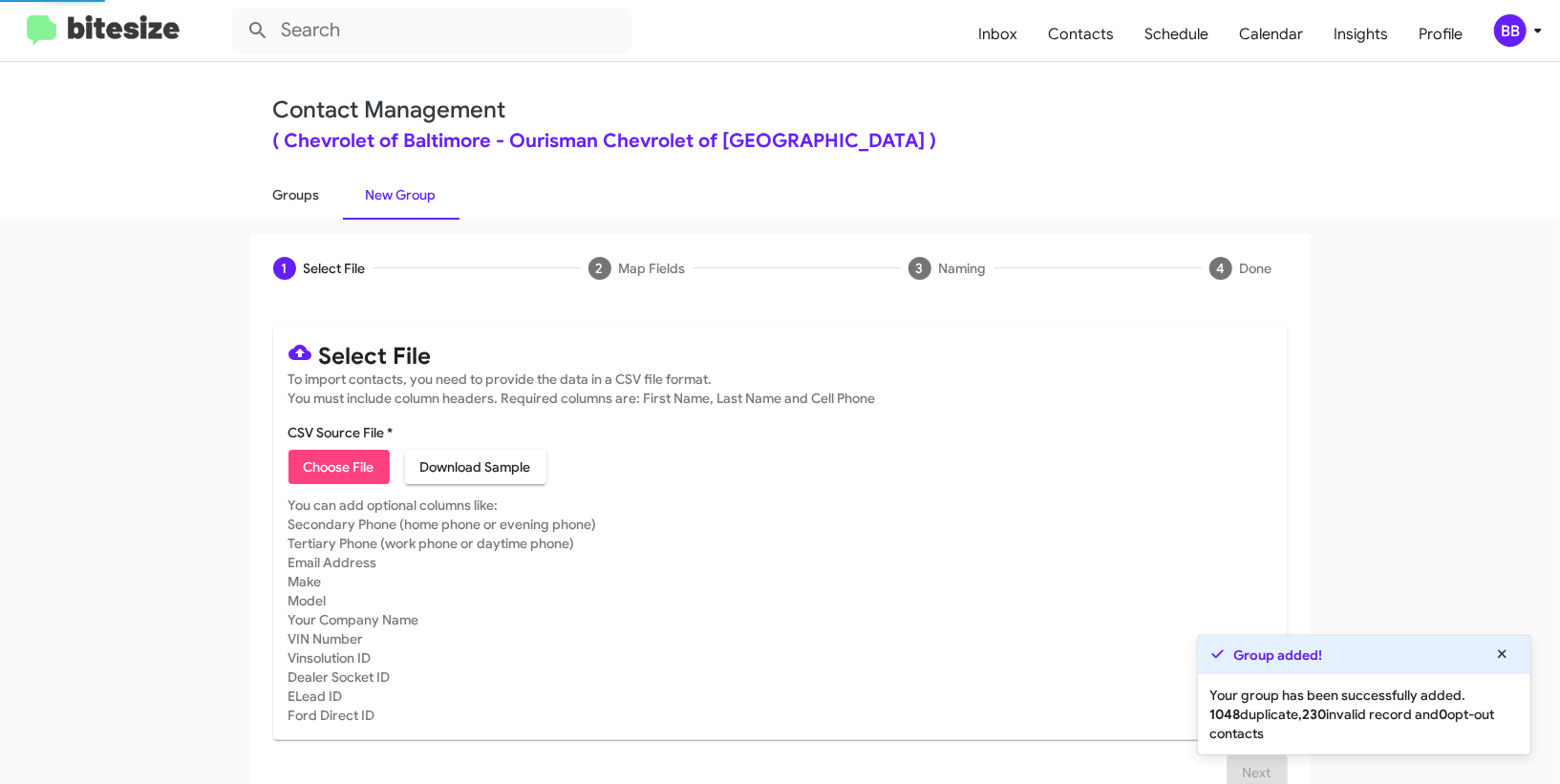
click at [310, 196] on link "Groups" at bounding box center [296, 194] width 93 height 50
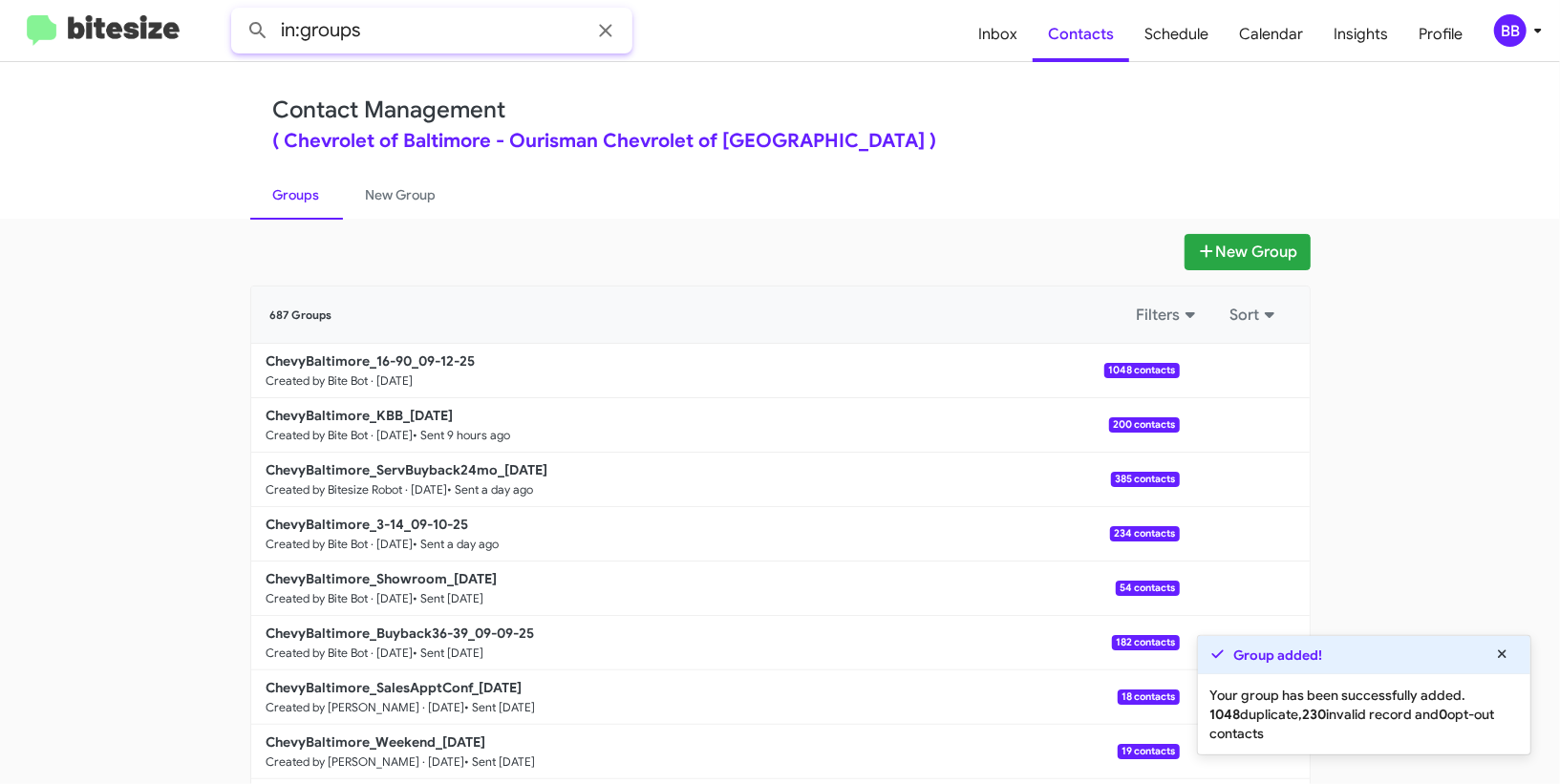
click at [418, 40] on input "in:groups" at bounding box center [432, 30] width 401 height 46
click at [238, 12] on button at bounding box center [257, 30] width 38 height 38
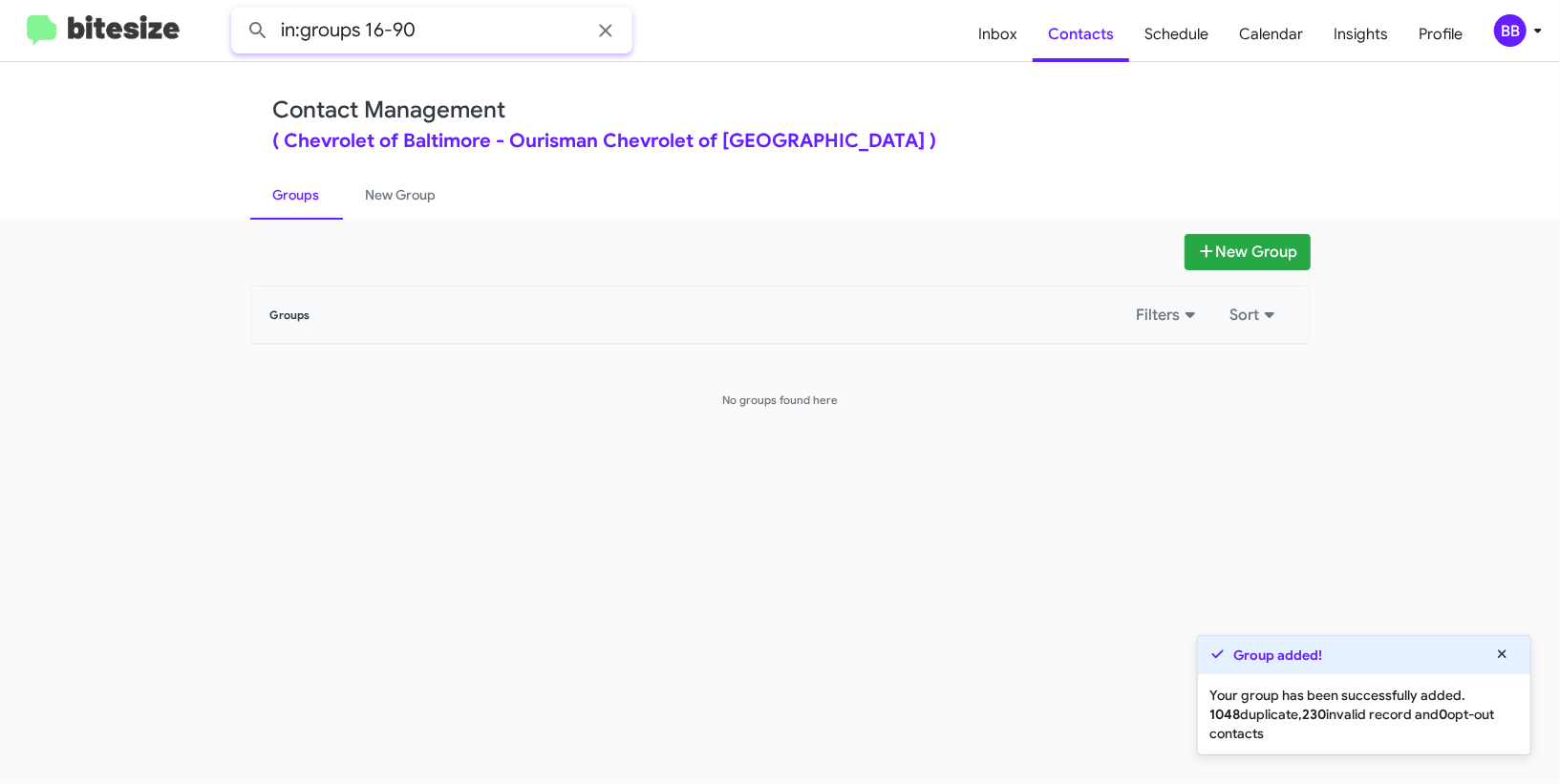
type input "in:groups 16-90"
click at [238, 12] on button at bounding box center [257, 30] width 38 height 38
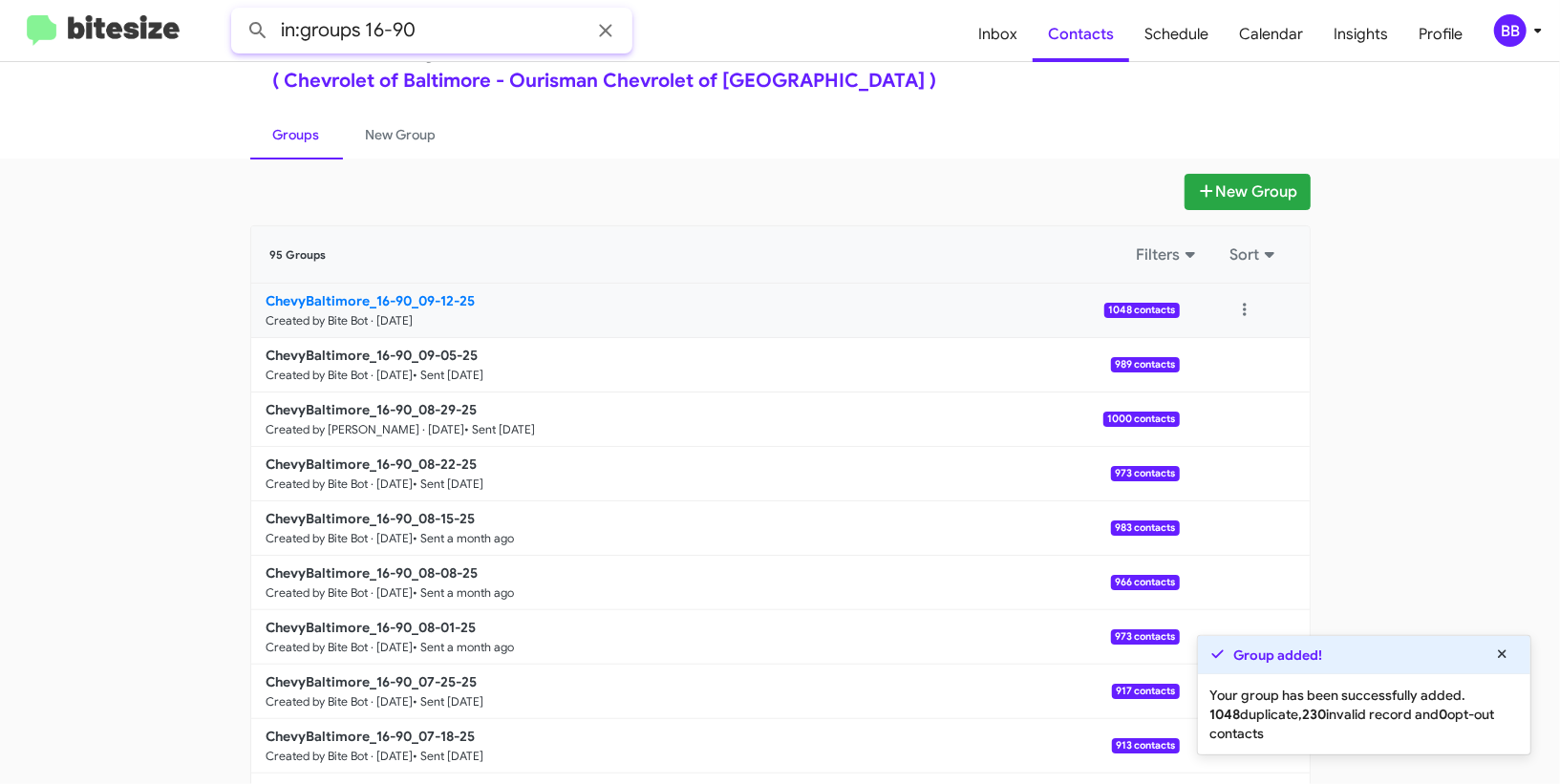
scroll to position [146, 0]
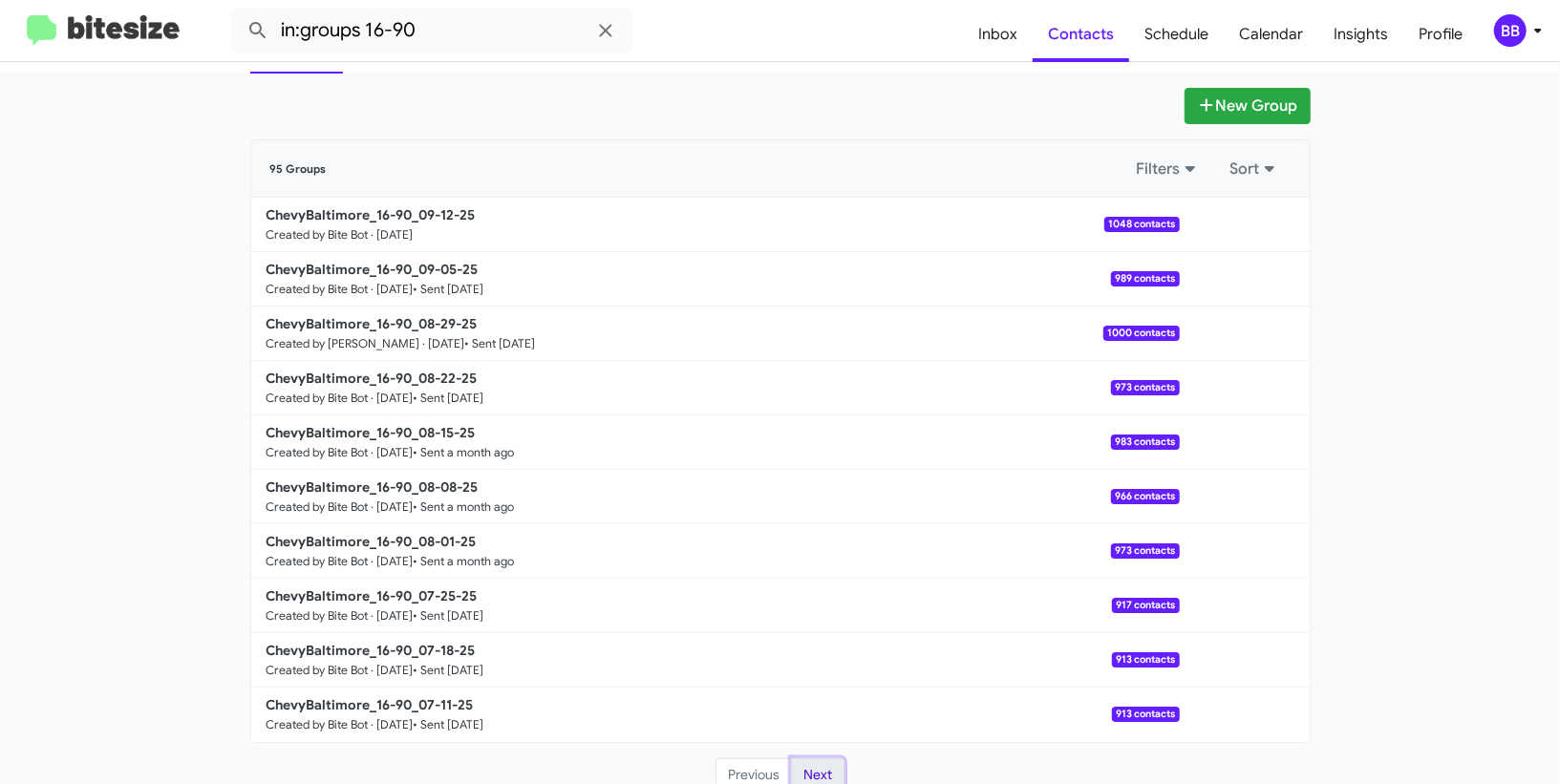
click at [818, 761] on button "Next" at bounding box center [818, 774] width 54 height 34
click at [768, 759] on button "Previous" at bounding box center [753, 774] width 76 height 34
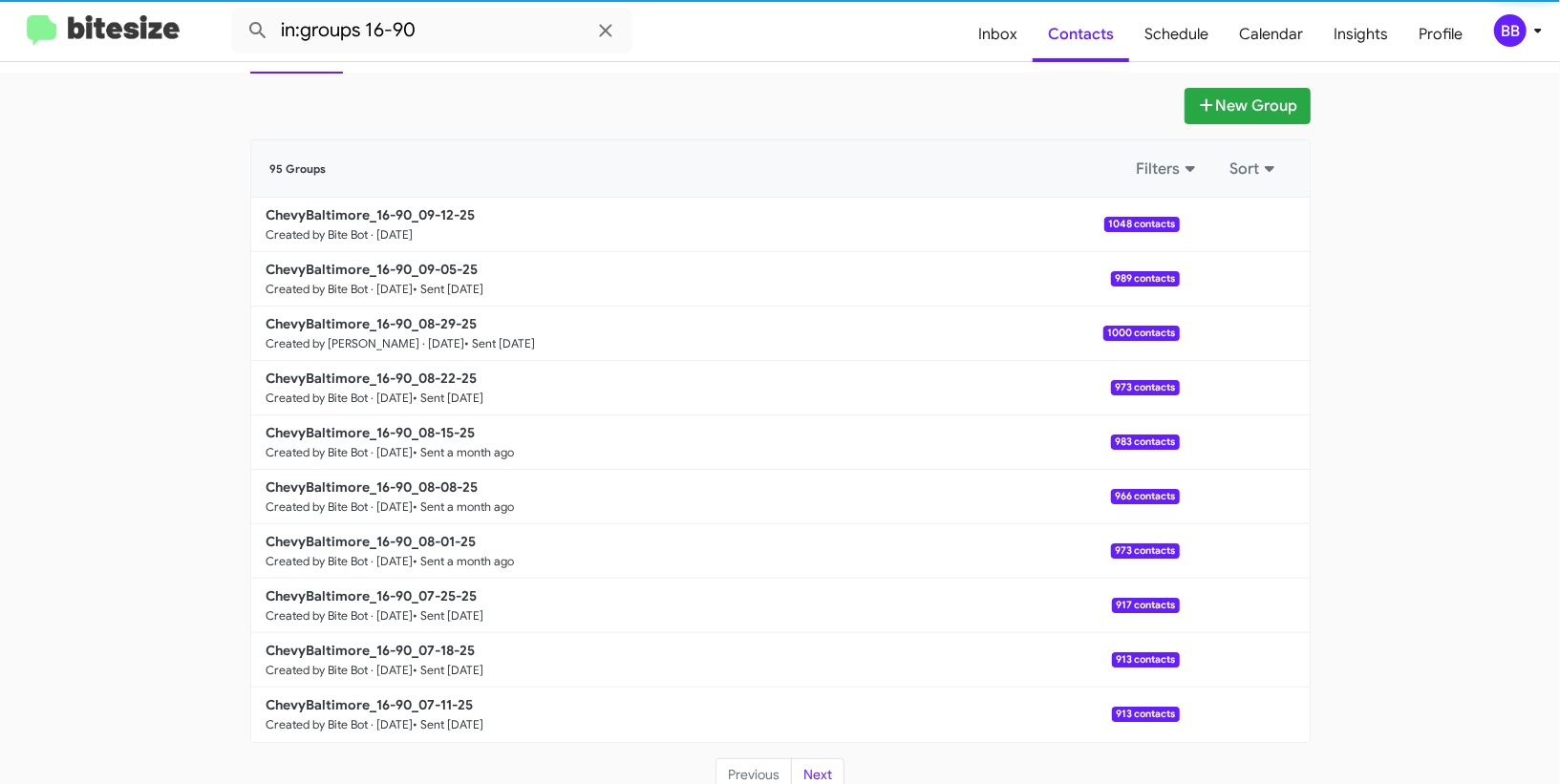
click at [988, 68] on ul "Groups New Group" at bounding box center [780, 48] width 1060 height 49
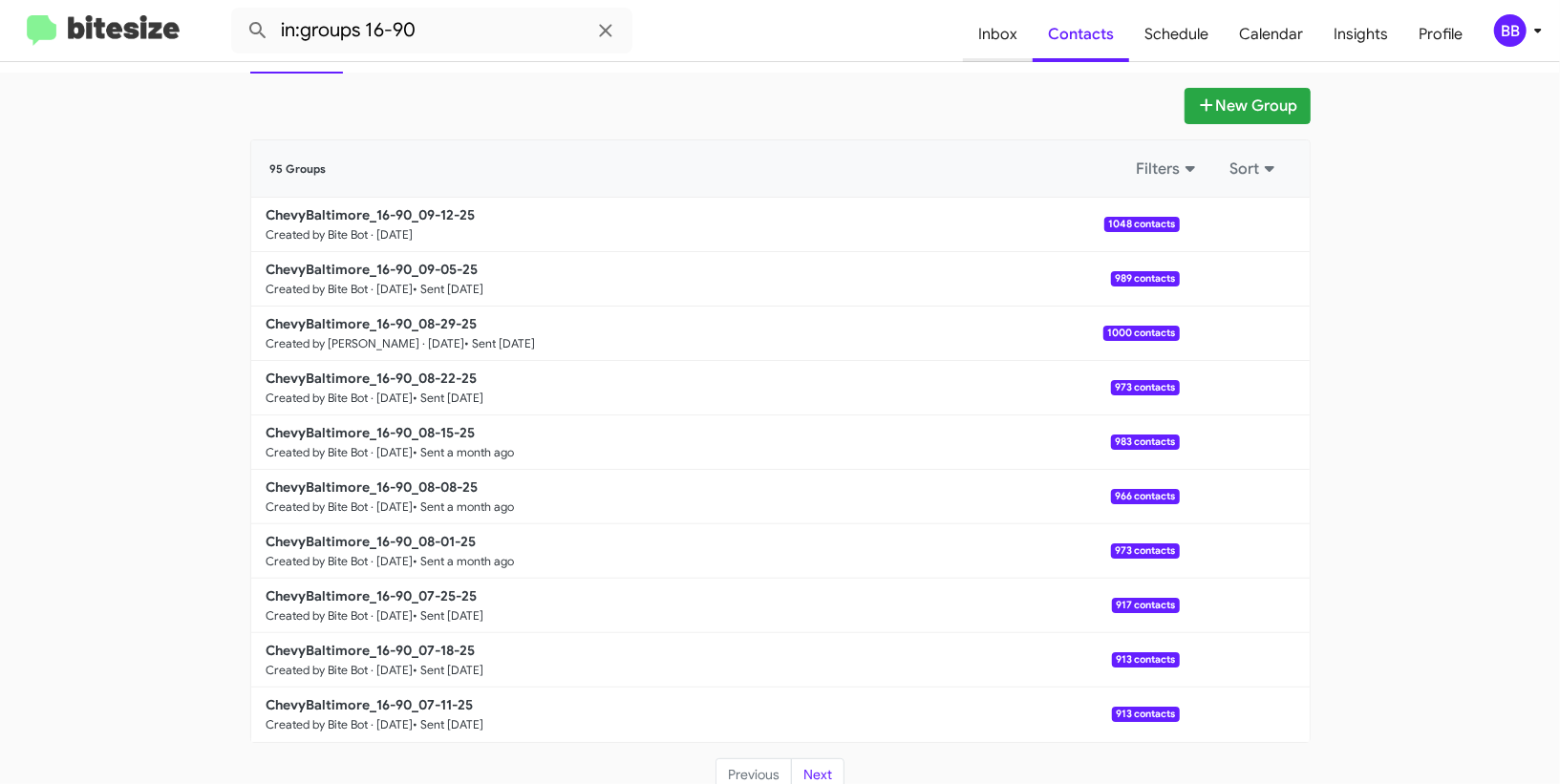
click at [1013, 48] on span "Inbox" at bounding box center [996, 34] width 69 height 56
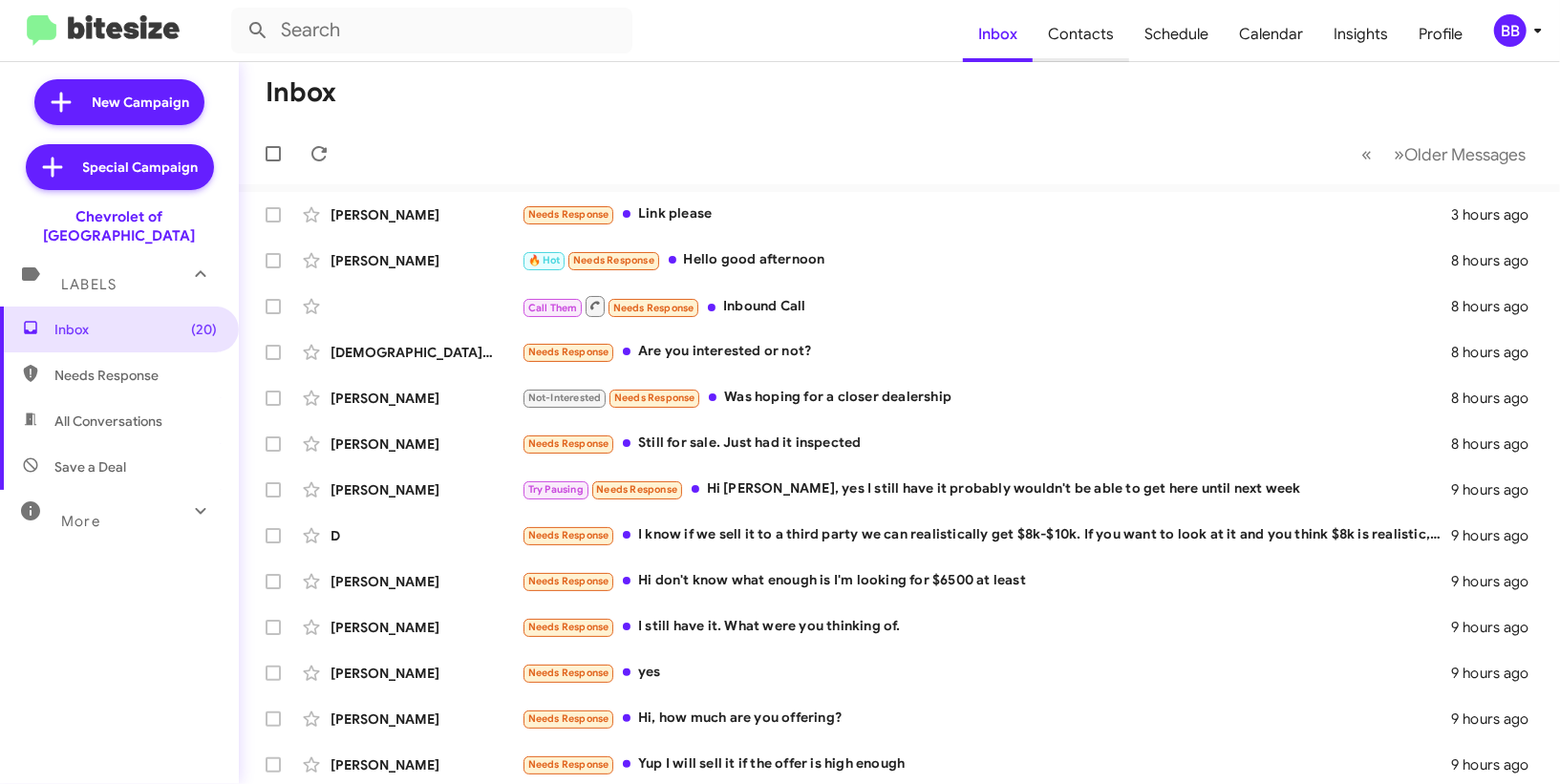
click at [1075, 49] on span "Contacts" at bounding box center [1080, 34] width 97 height 56
type input "in:groups"
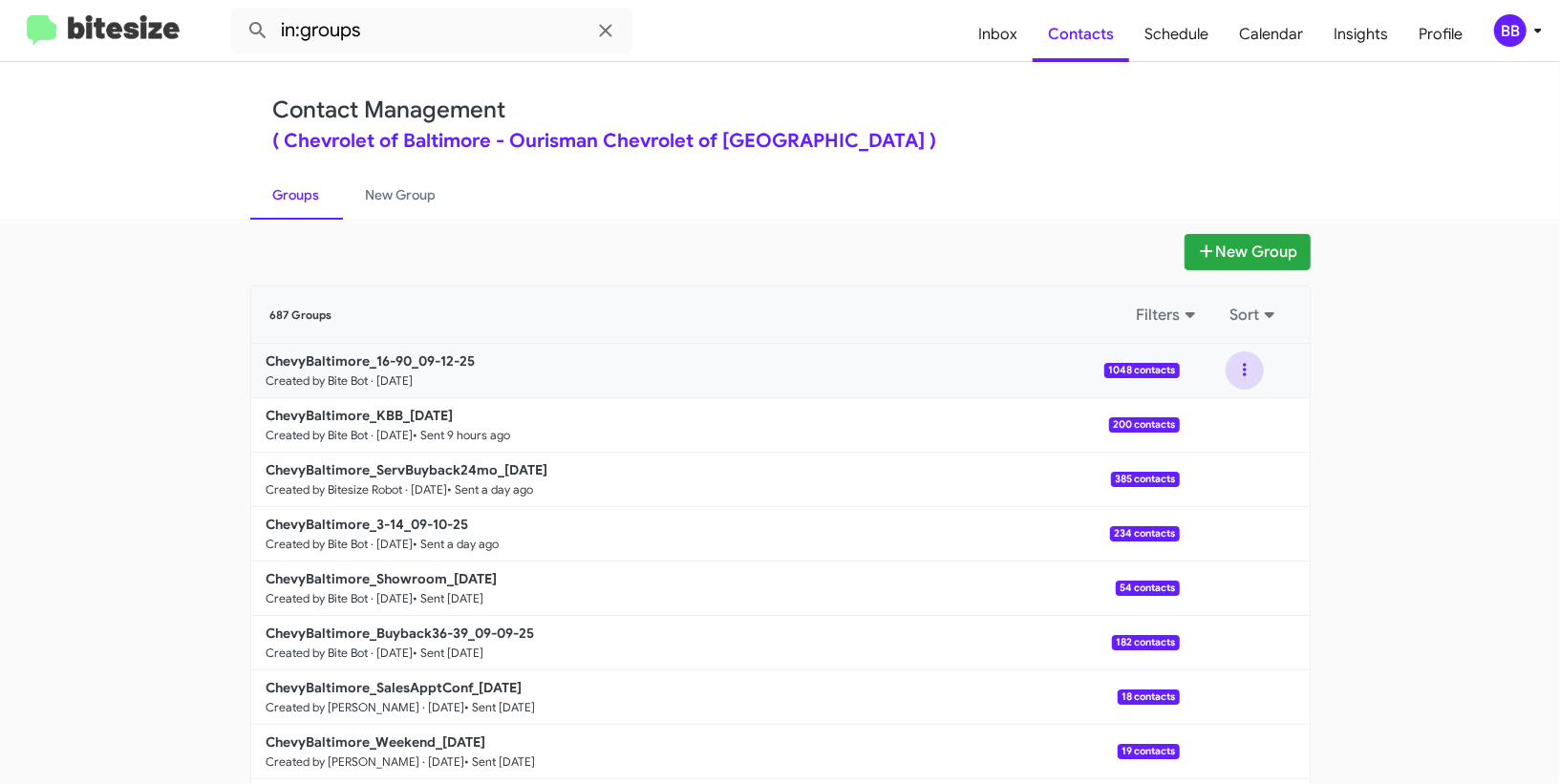
click at [1250, 373] on button at bounding box center [1244, 370] width 38 height 38
click at [1218, 415] on button "View contacts" at bounding box center [1187, 422] width 152 height 46
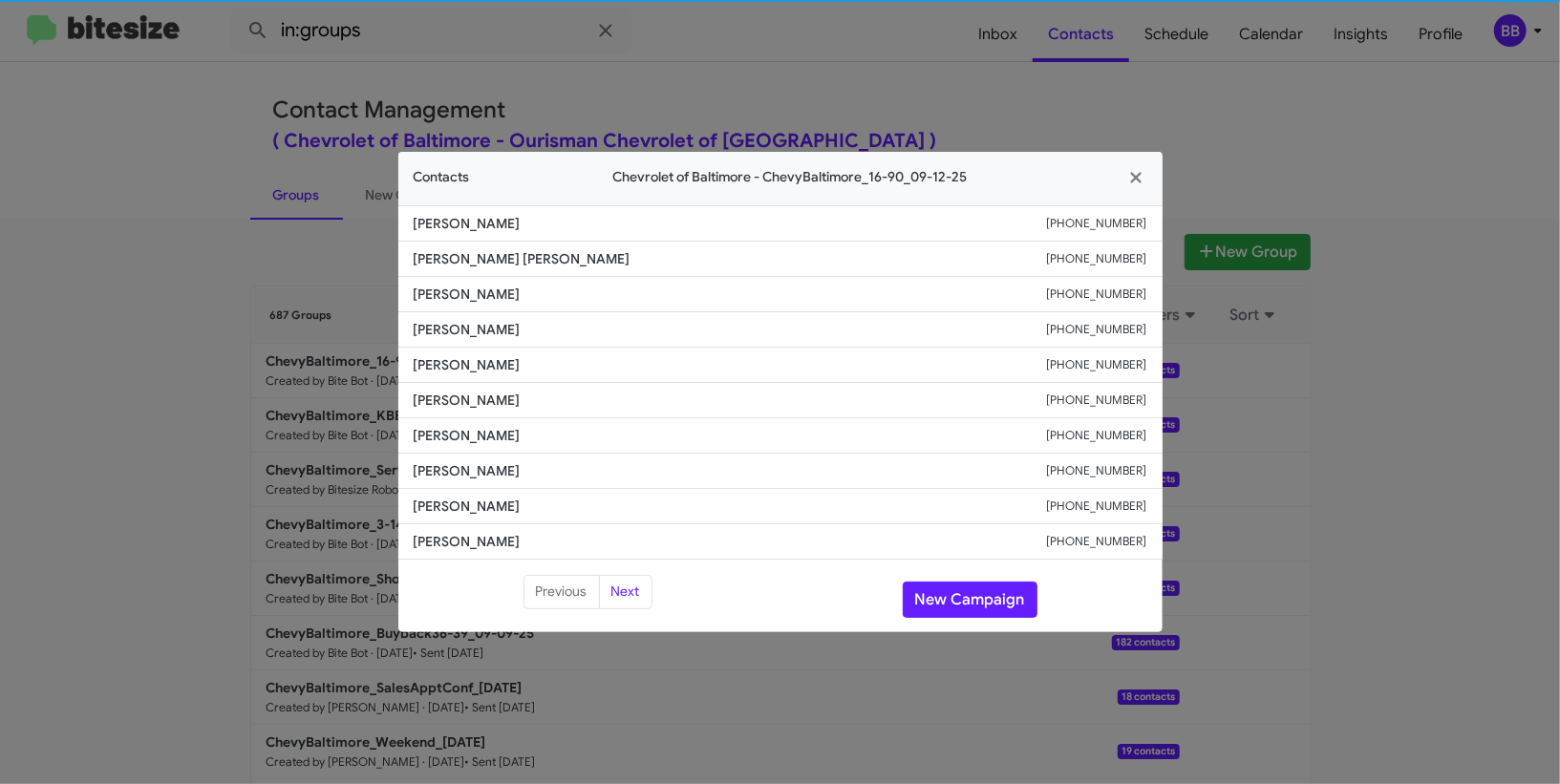
click at [470, 410] on li "Nia Mitchell +12024601622" at bounding box center [780, 400] width 764 height 35
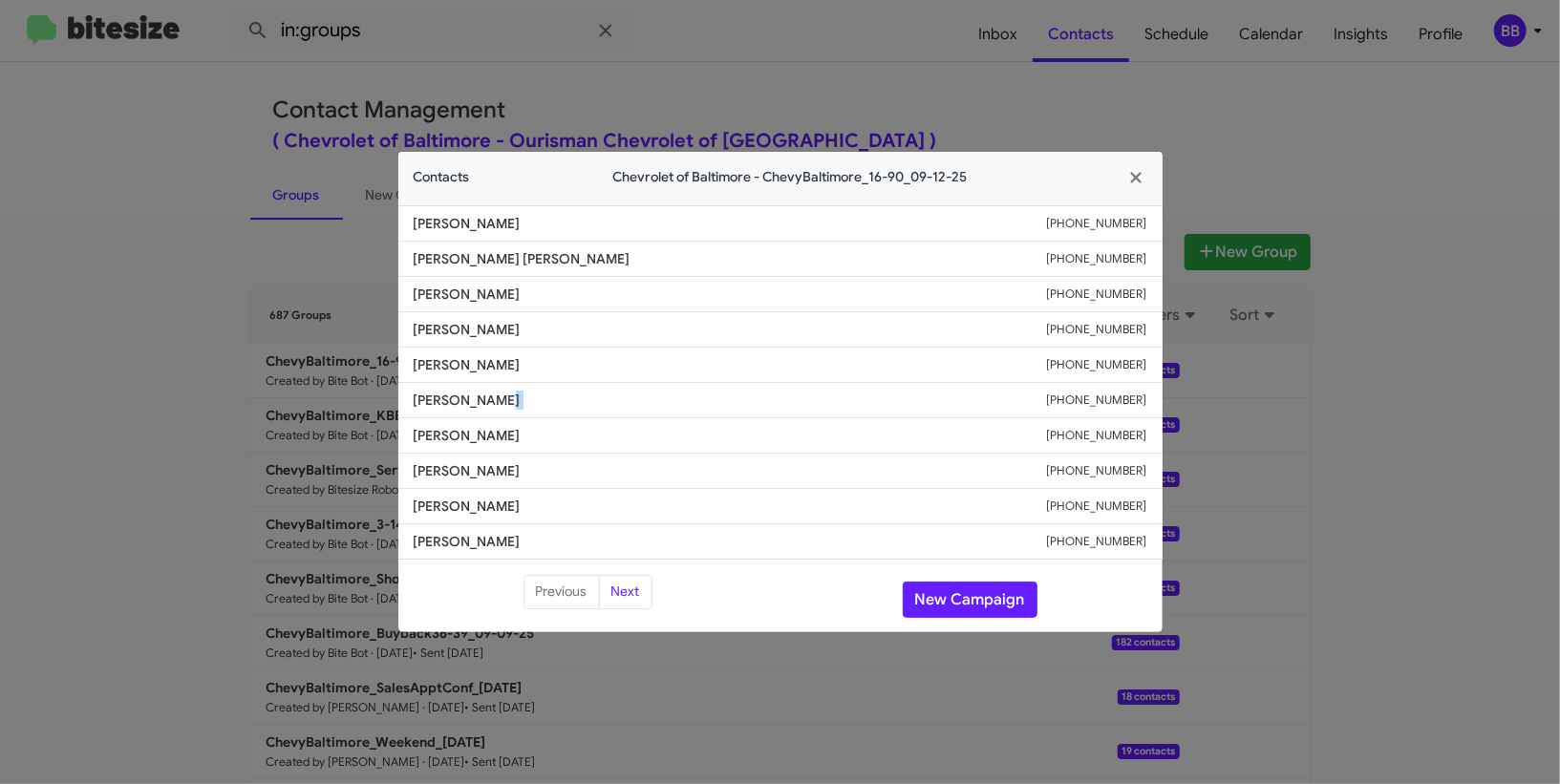
click at [470, 410] on li "Nia Mitchell +12024601622" at bounding box center [780, 400] width 764 height 35
copy span "Nia Mitchell"
click at [467, 326] on span "Brandon Clark" at bounding box center [730, 330] width 633 height 20
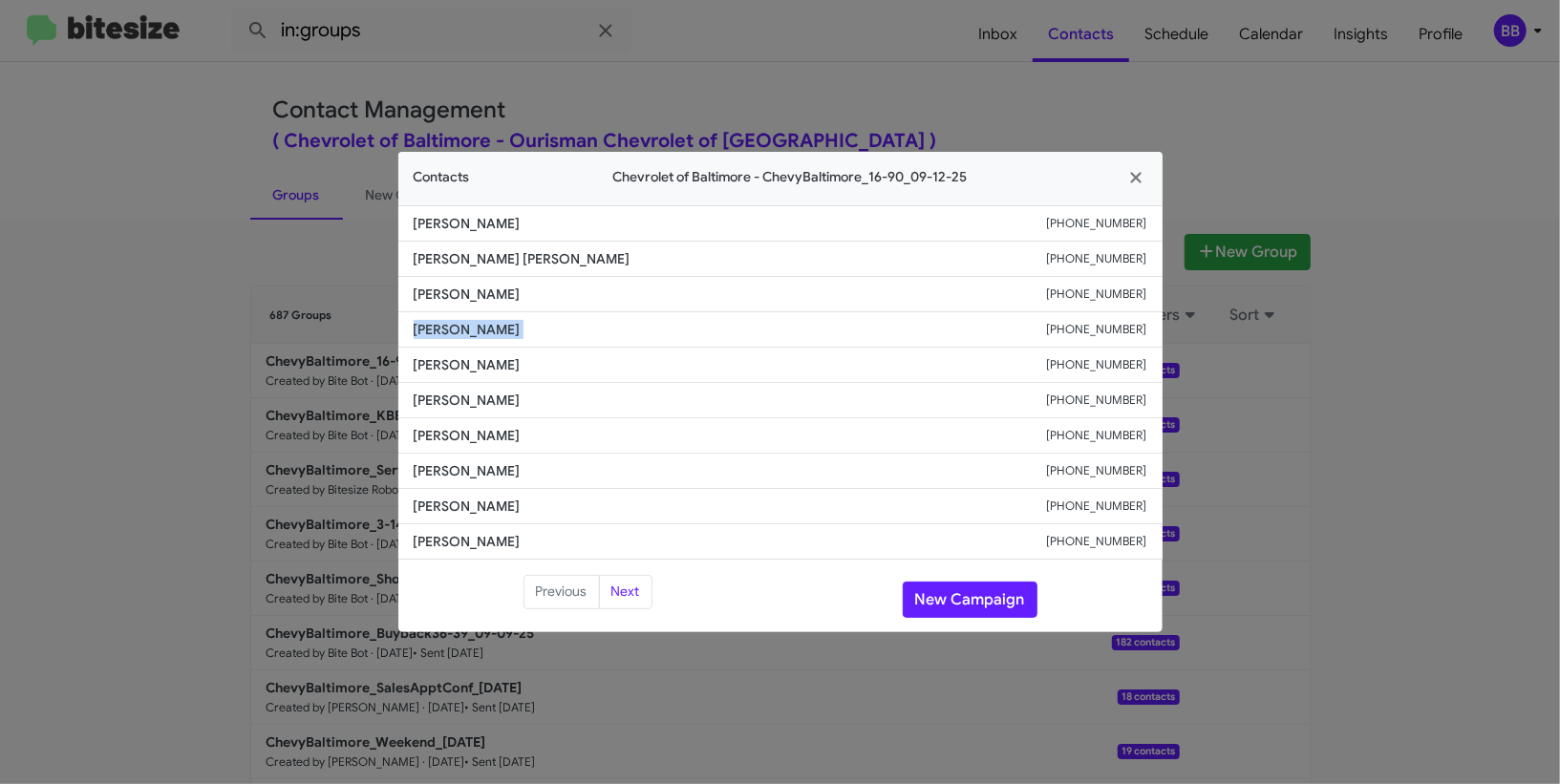
click at [467, 326] on span "Brandon Clark" at bounding box center [730, 330] width 633 height 20
copy span "Brandon Clark"
click at [476, 255] on span "Tramonte Henson" at bounding box center [730, 259] width 633 height 20
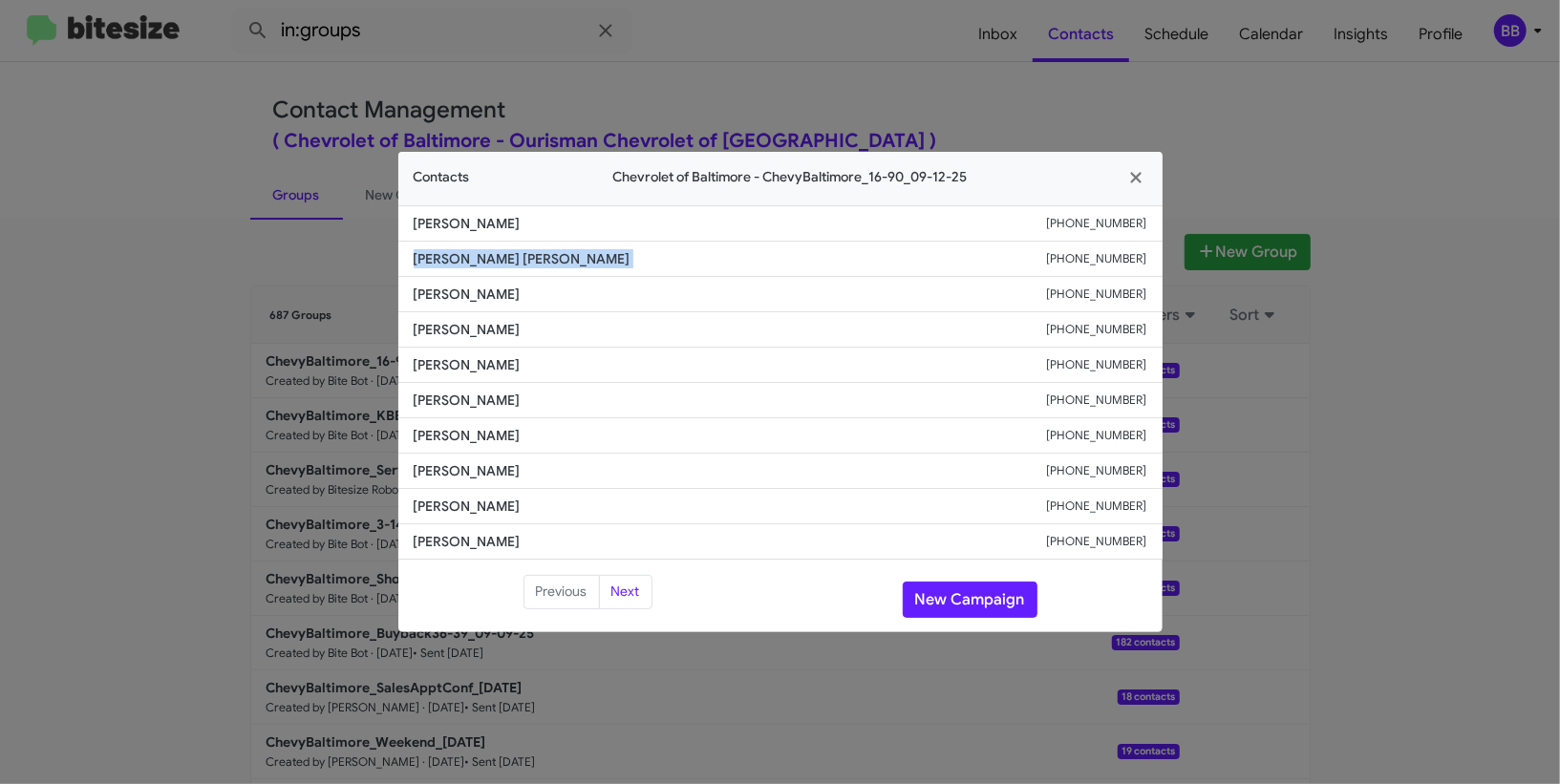
copy span "Tramonte Henson"
click at [963, 581] on button "New Campaign" at bounding box center [970, 598] width 135 height 36
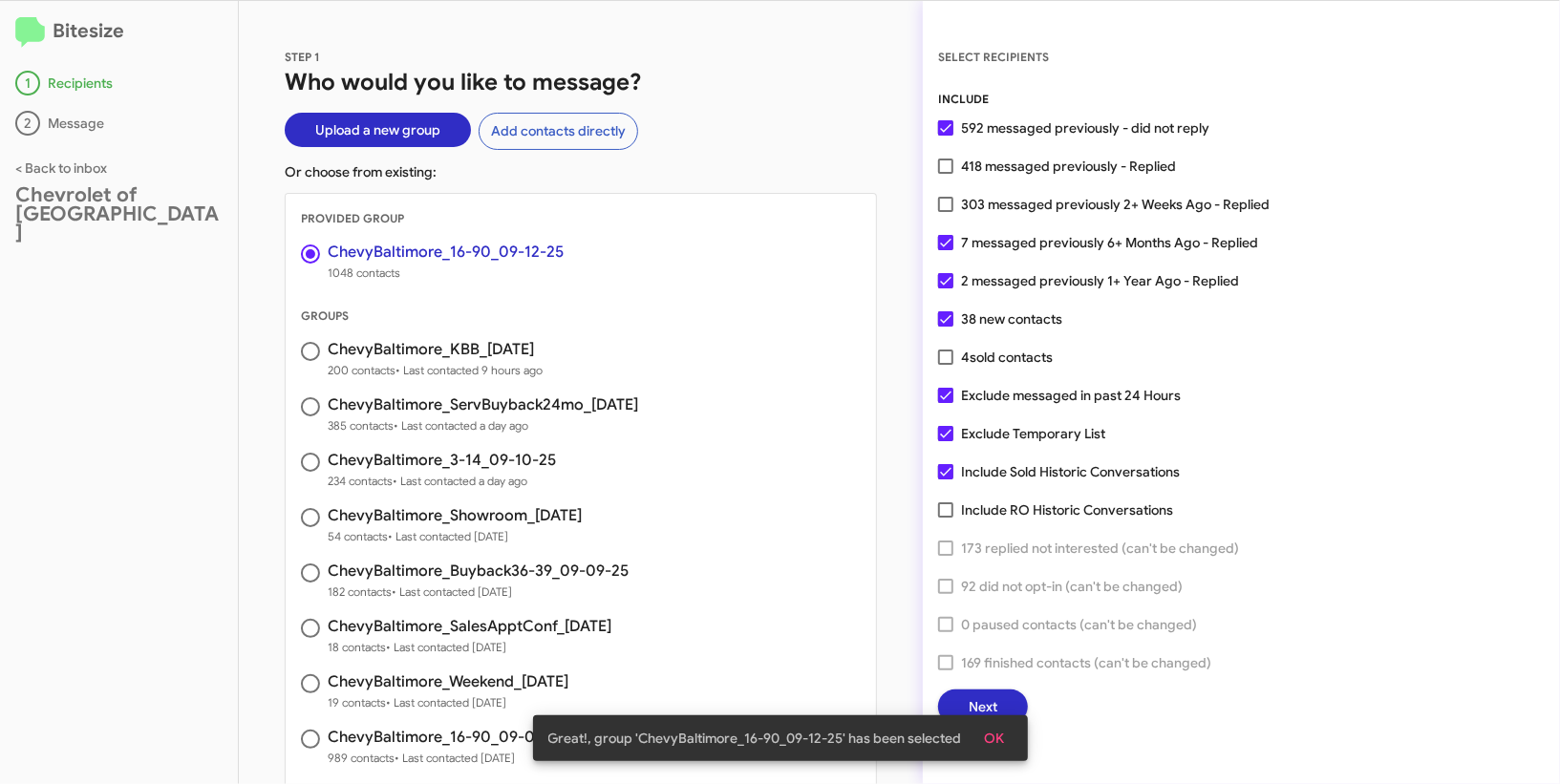
click at [995, 211] on span "303 messaged previously 2+ Weeks Ago - Replied" at bounding box center [1116, 203] width 309 height 22
click at [946, 212] on input "303 messaged previously 2+ Weeks Ago - Replied" at bounding box center [945, 212] width 1 height 1
checkbox input "true"
click at [1002, 733] on span "OK" at bounding box center [994, 737] width 21 height 34
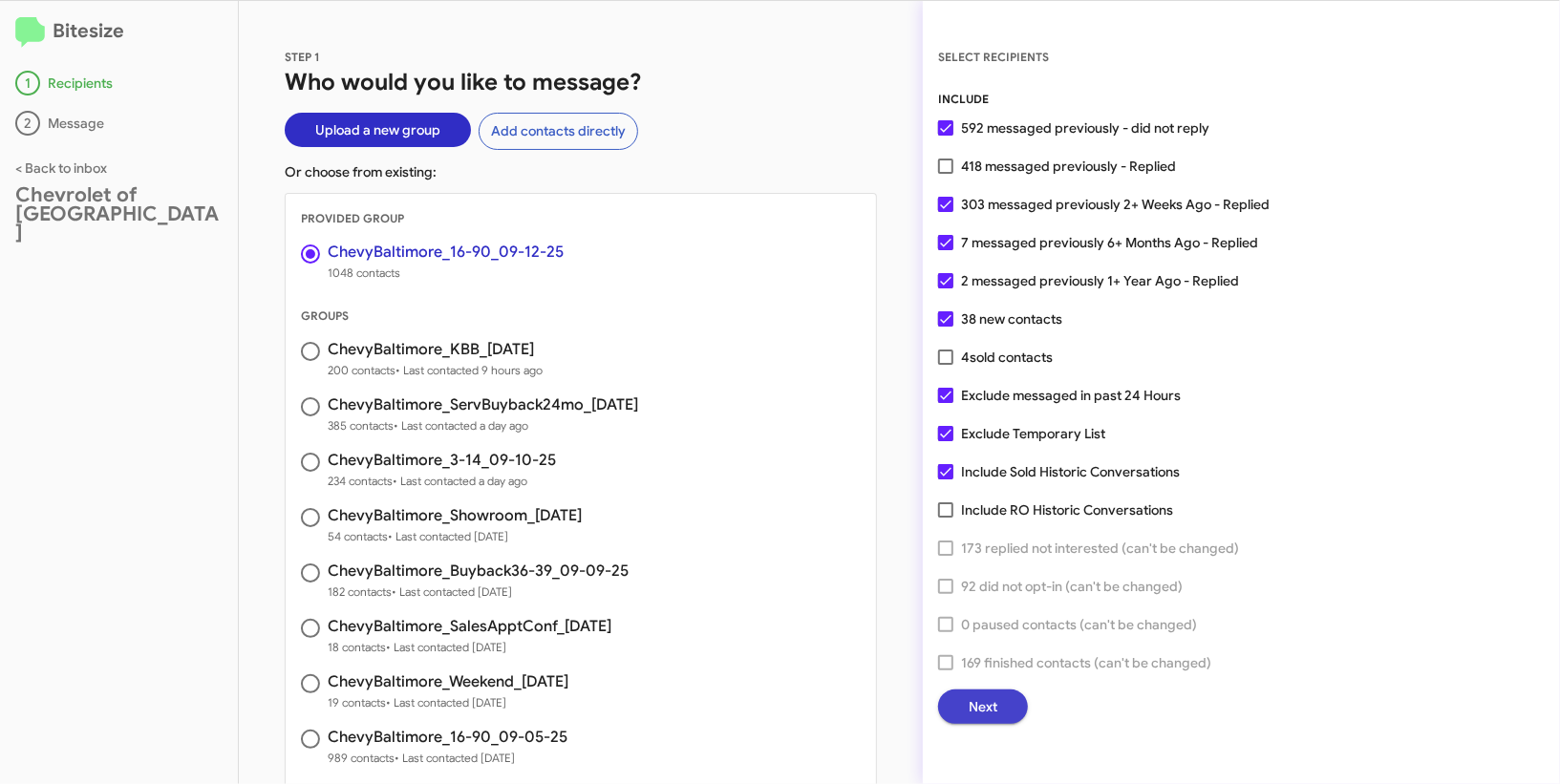
click at [999, 714] on button "Next" at bounding box center [983, 706] width 90 height 34
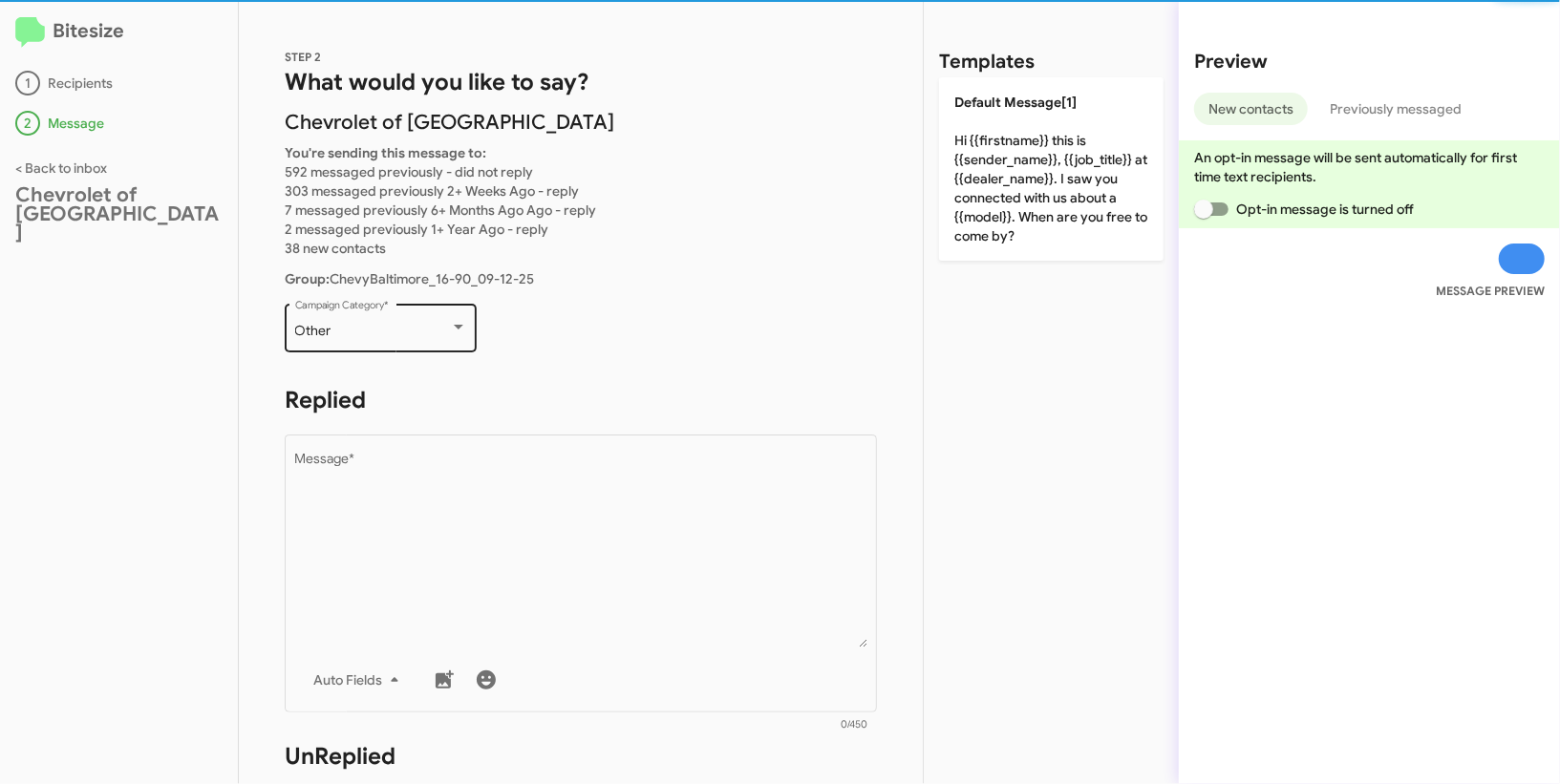
click at [410, 331] on div "Other" at bounding box center [372, 331] width 154 height 16
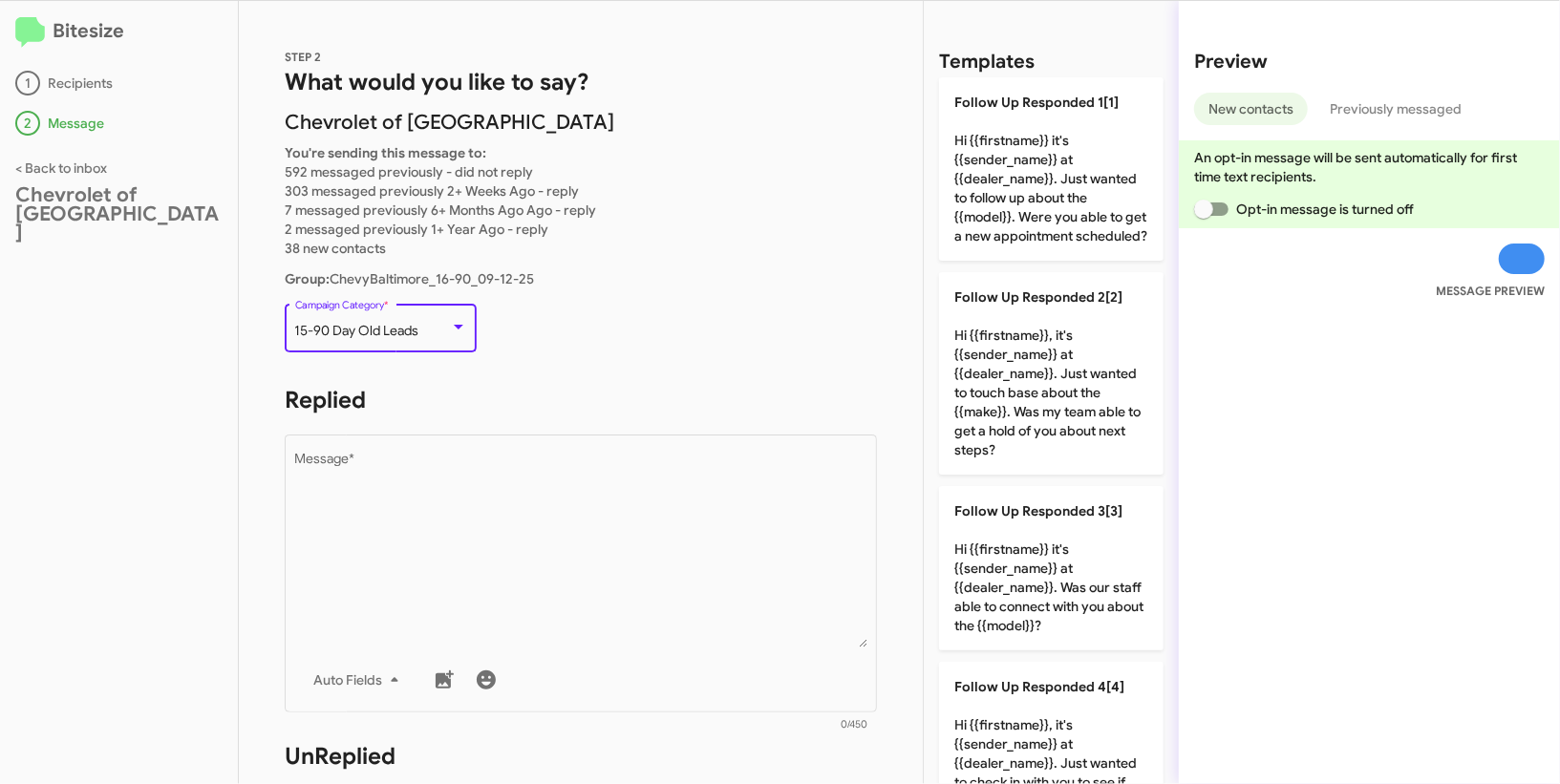
scroll to position [40, 0]
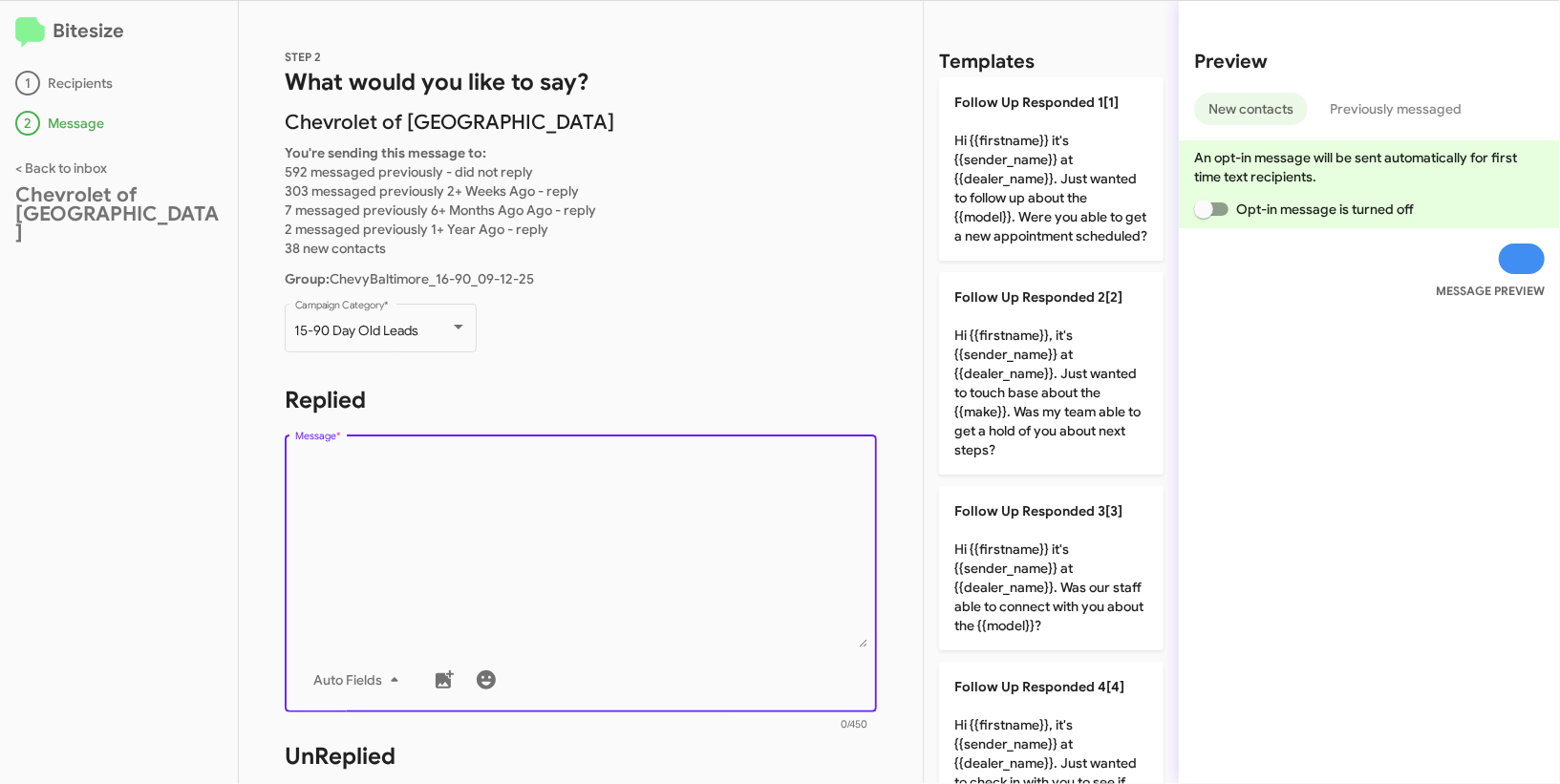
click at [546, 584] on textarea "Message *" at bounding box center [581, 549] width 572 height 194
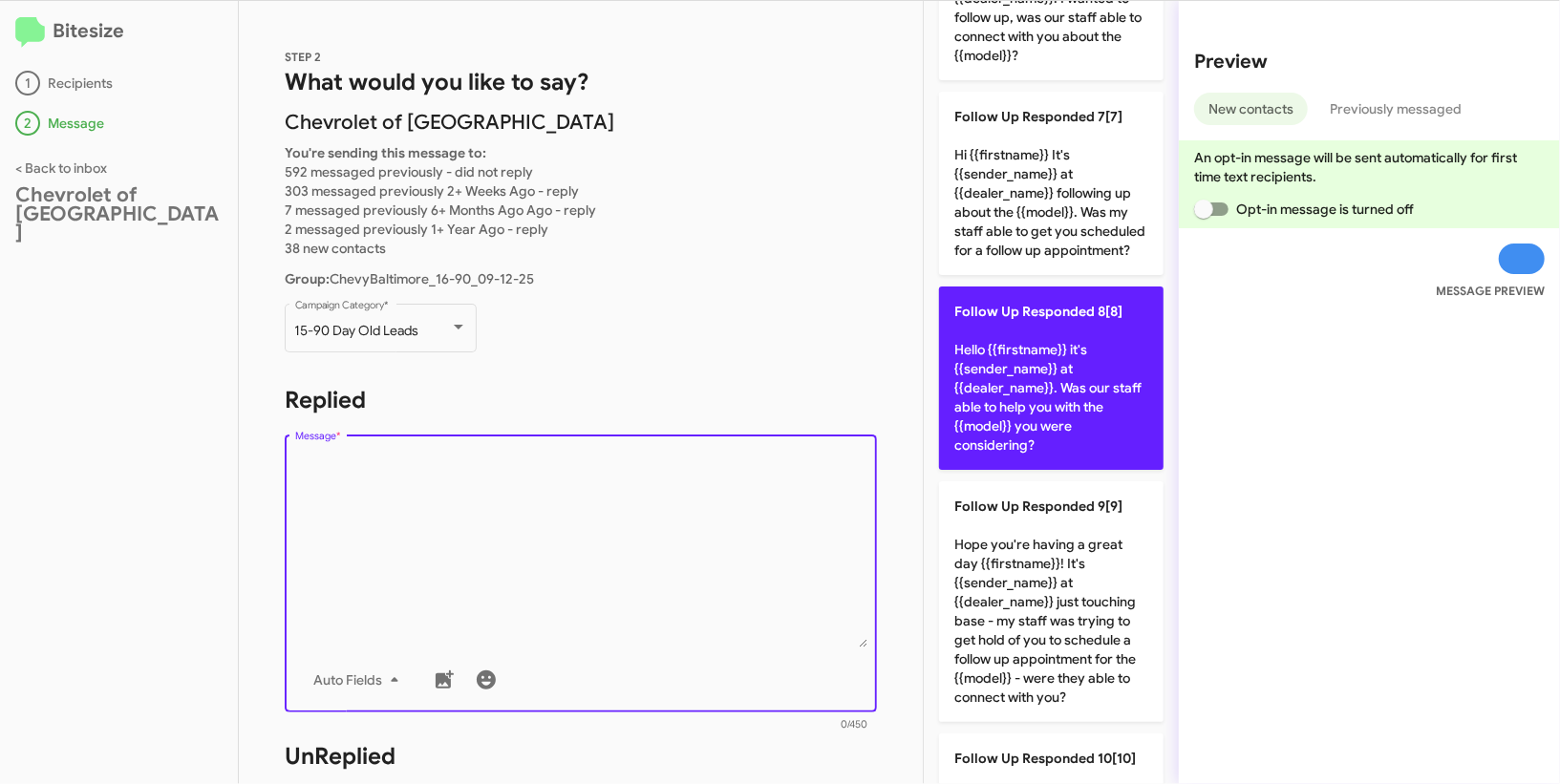
scroll to position [1146, 0]
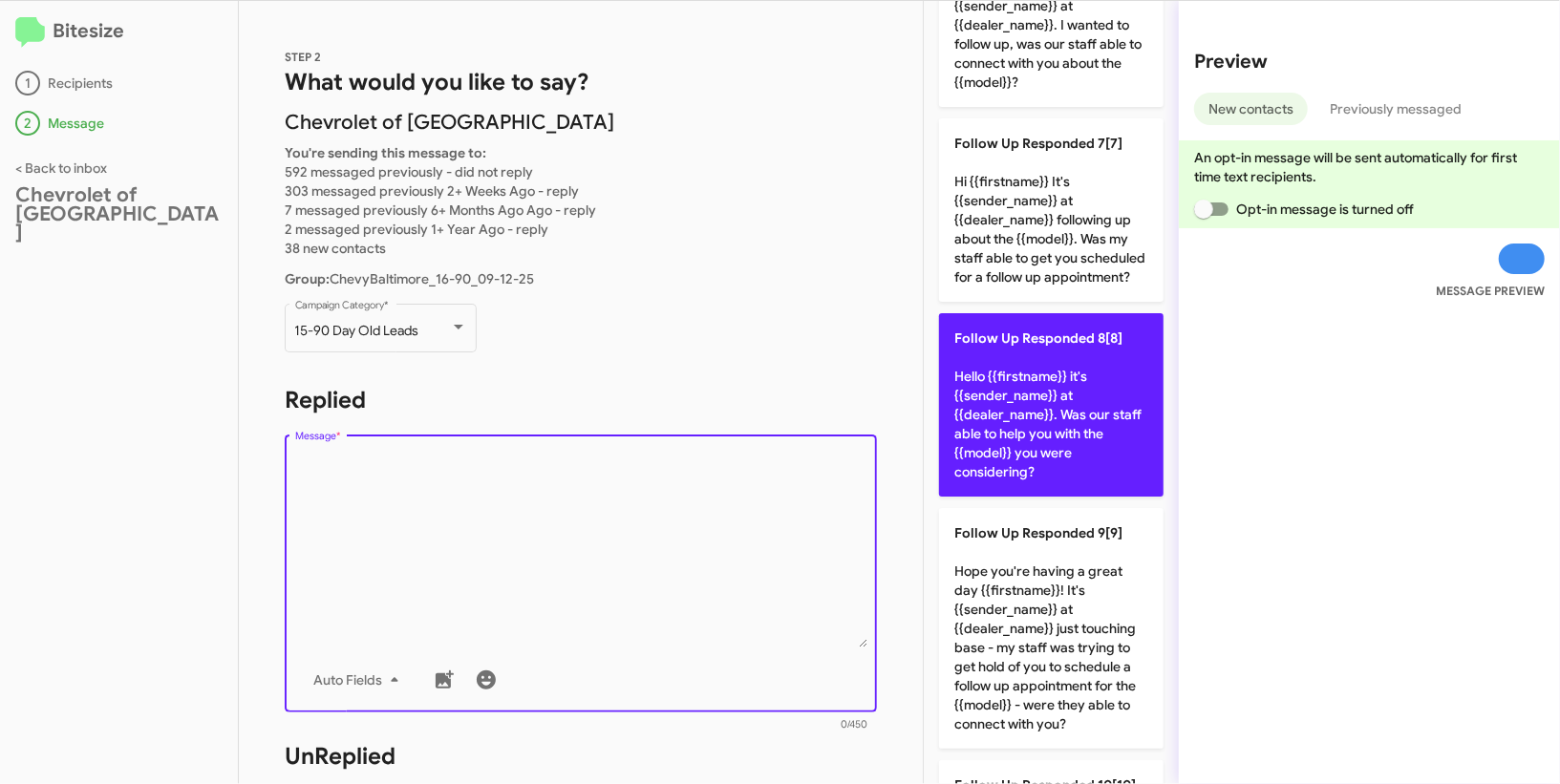
click at [1044, 387] on p "Follow Up Responded 8[8] Hello {{firstname}} it's {{sender_name}} at {{dealer_n…" at bounding box center [1051, 405] width 225 height 184
type textarea "Hello {{firstname}} it's {{sender_name}} at {{dealer_name}}. Was our staff able…"
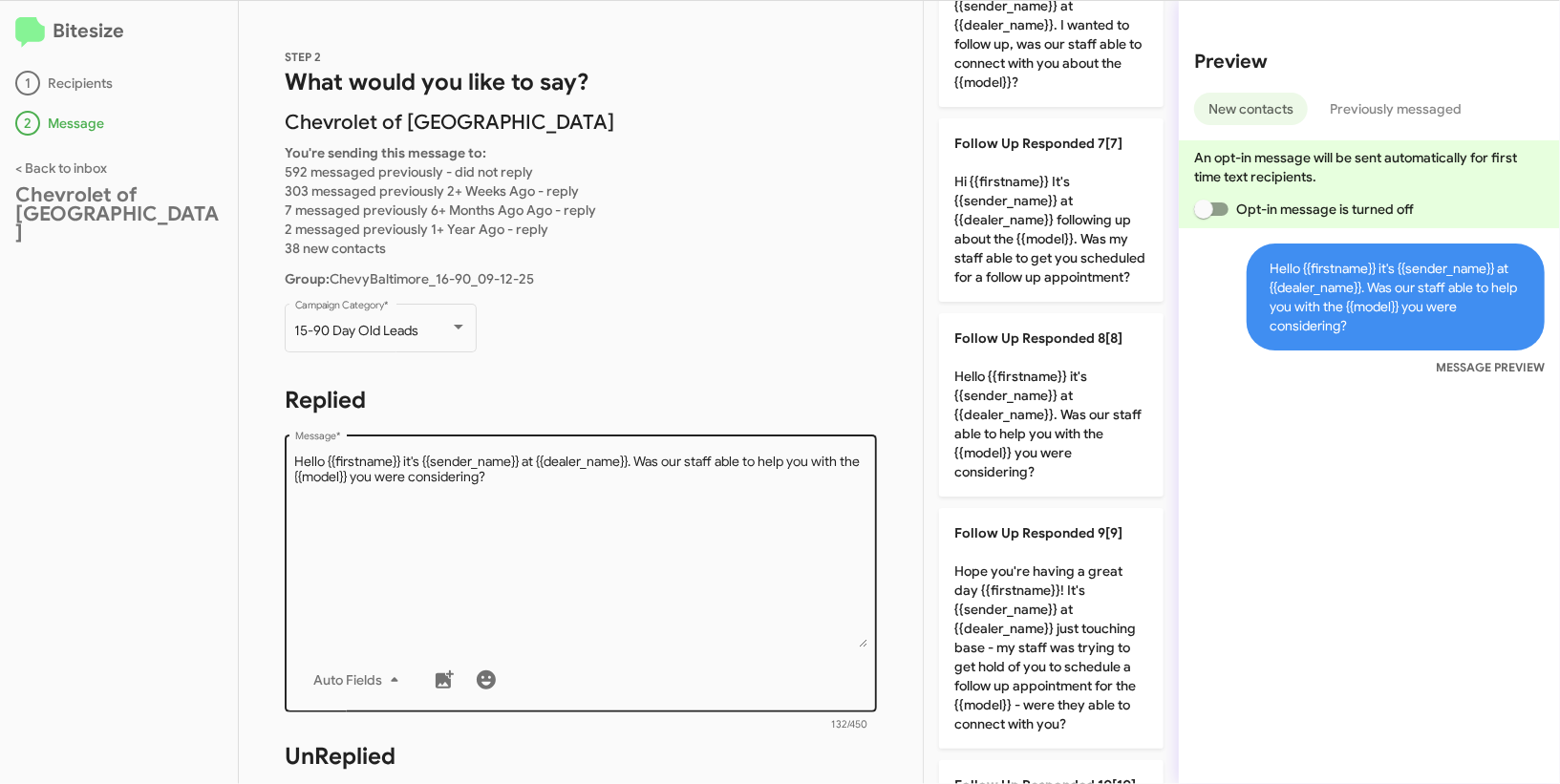
scroll to position [506, 0]
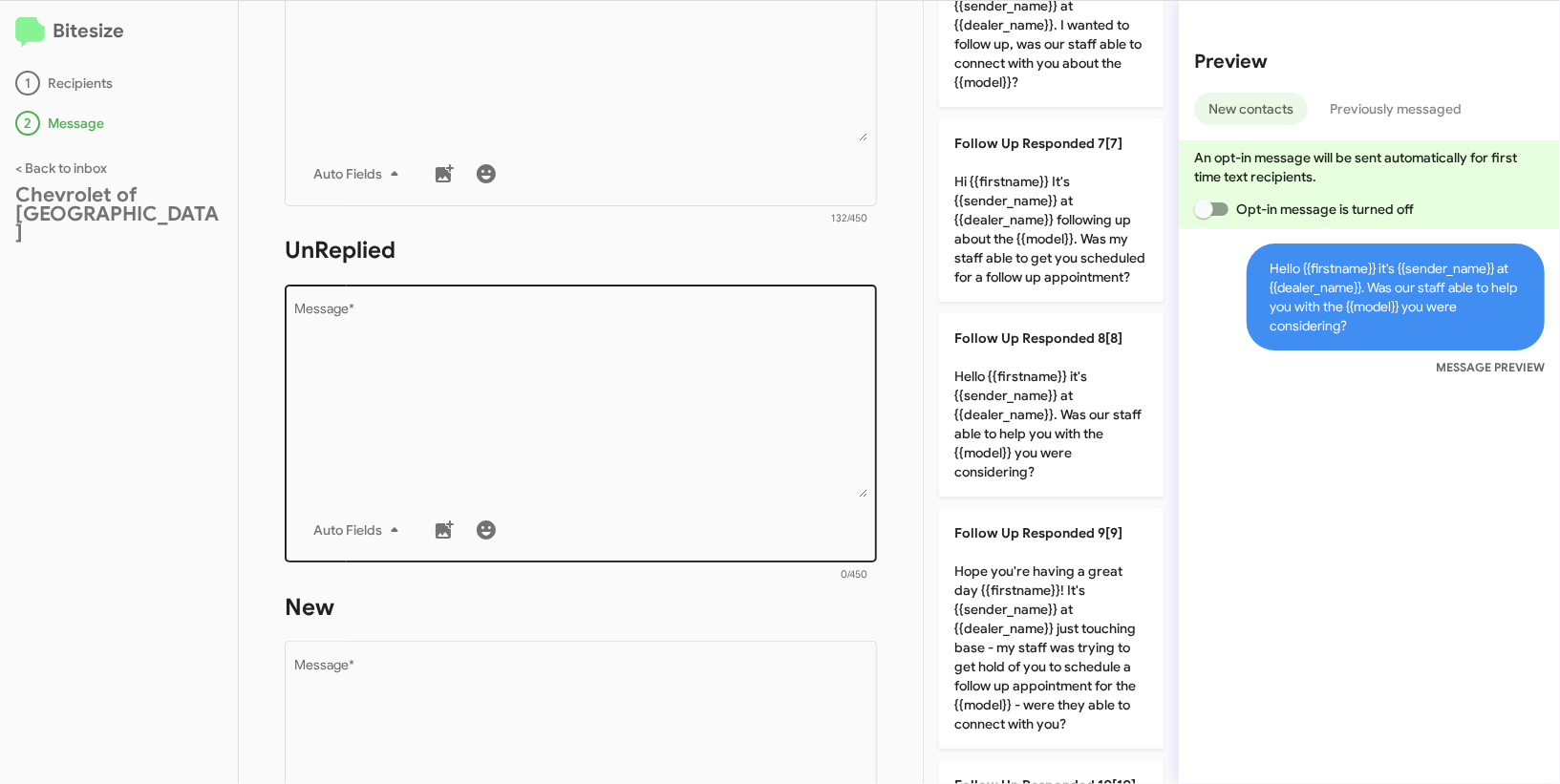
click at [667, 519] on div "Auto Fields" at bounding box center [581, 529] width 572 height 38
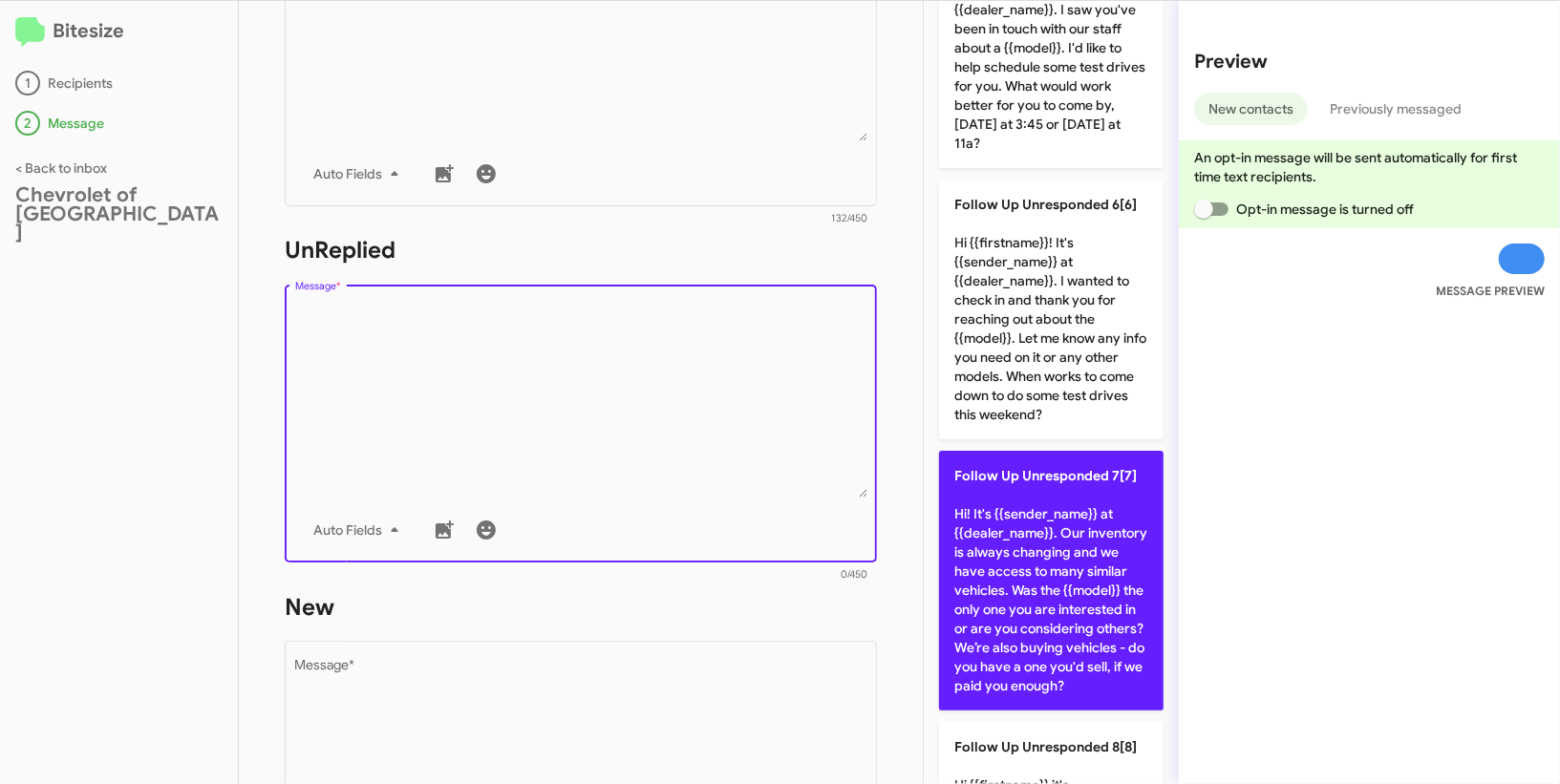
scroll to position [1220, 0]
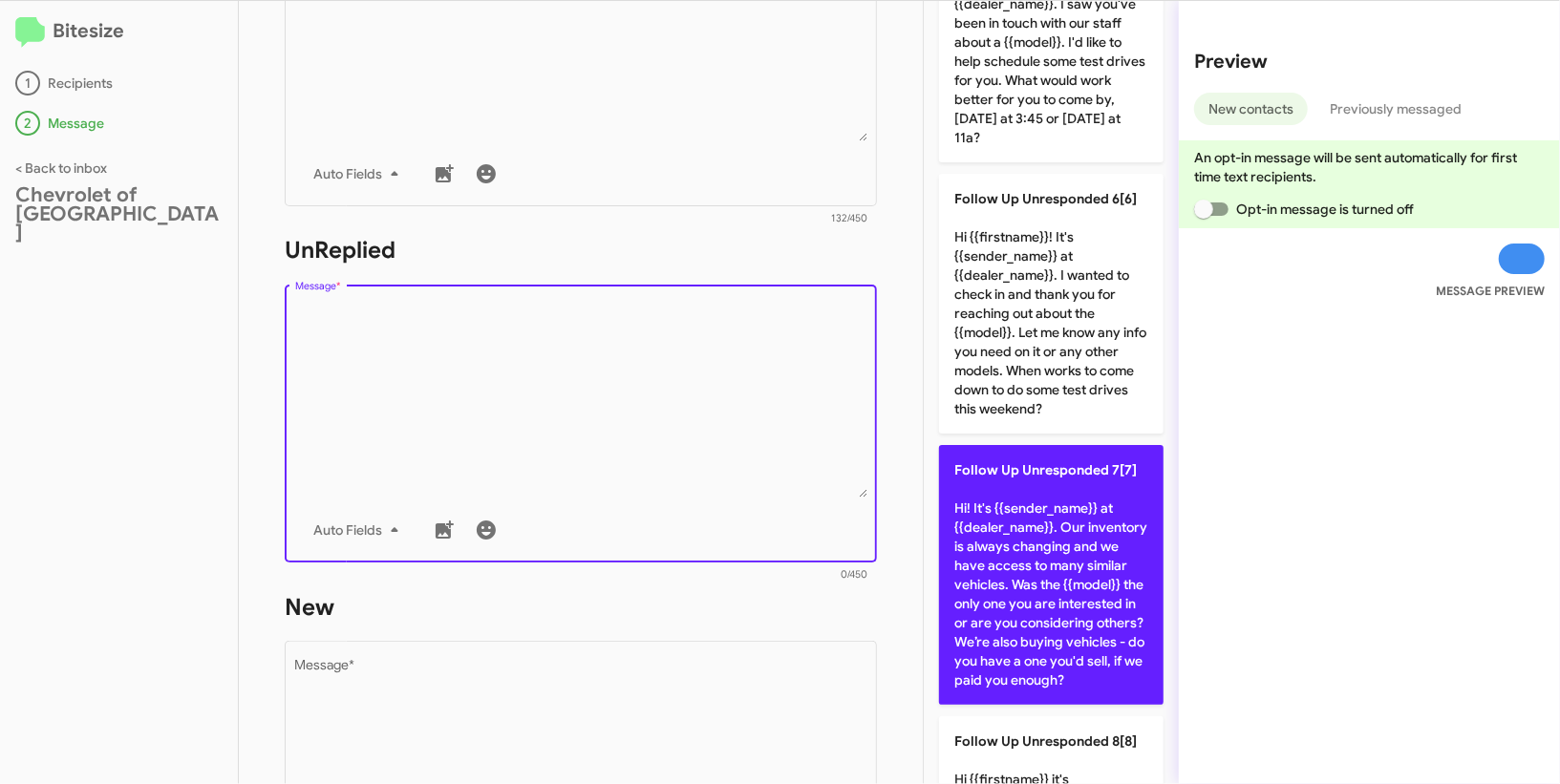
click at [1041, 528] on p "Follow Up Unresponded 7[7] Hi! It's {{sender_name}} at {{dealer_name}}. Our inv…" at bounding box center [1051, 575] width 225 height 260
type textarea "Hi! It's {{sender_name}} at {{dealer_name}}. Our inventory is always changing a…"
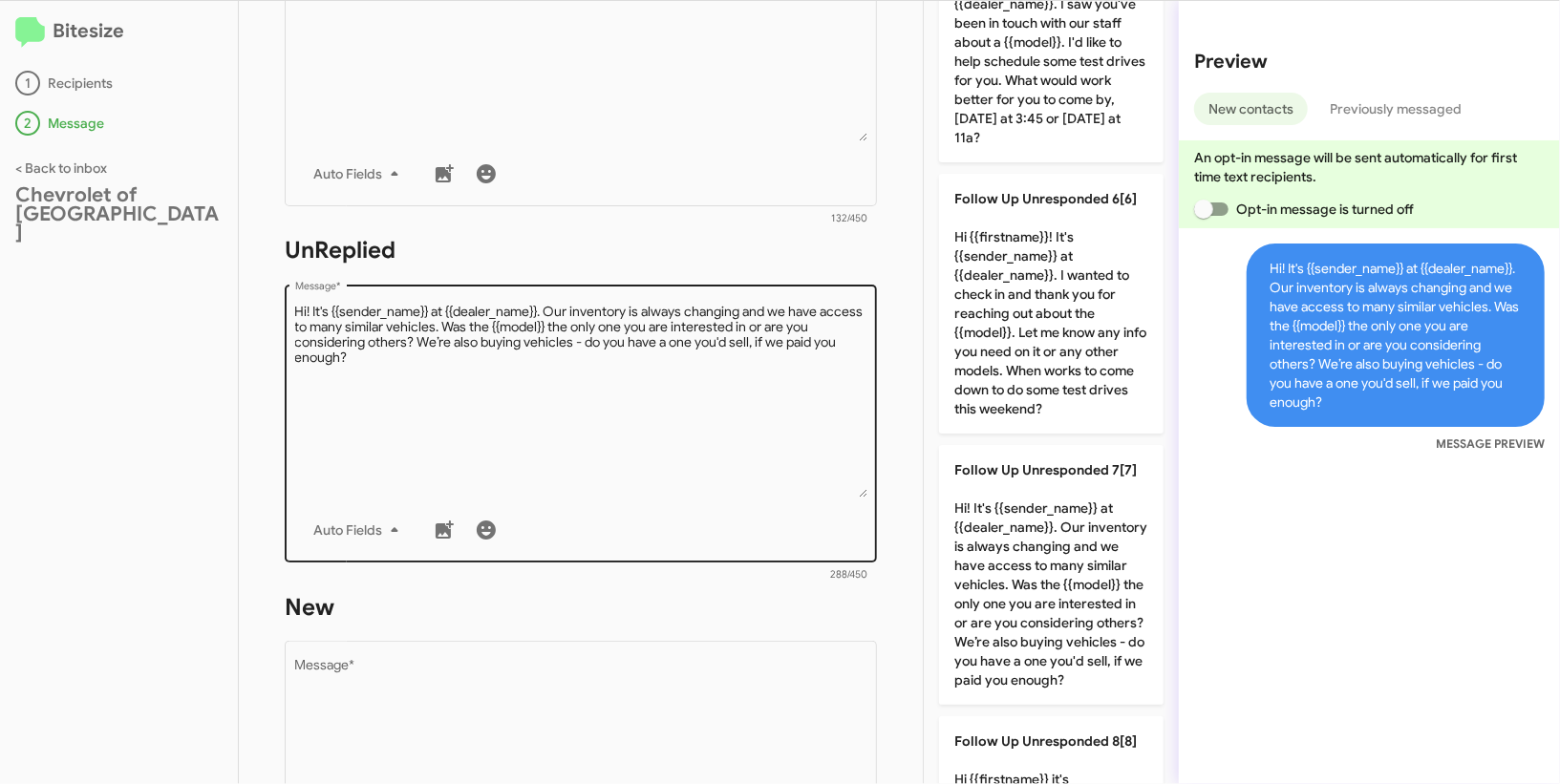
scroll to position [705, 0]
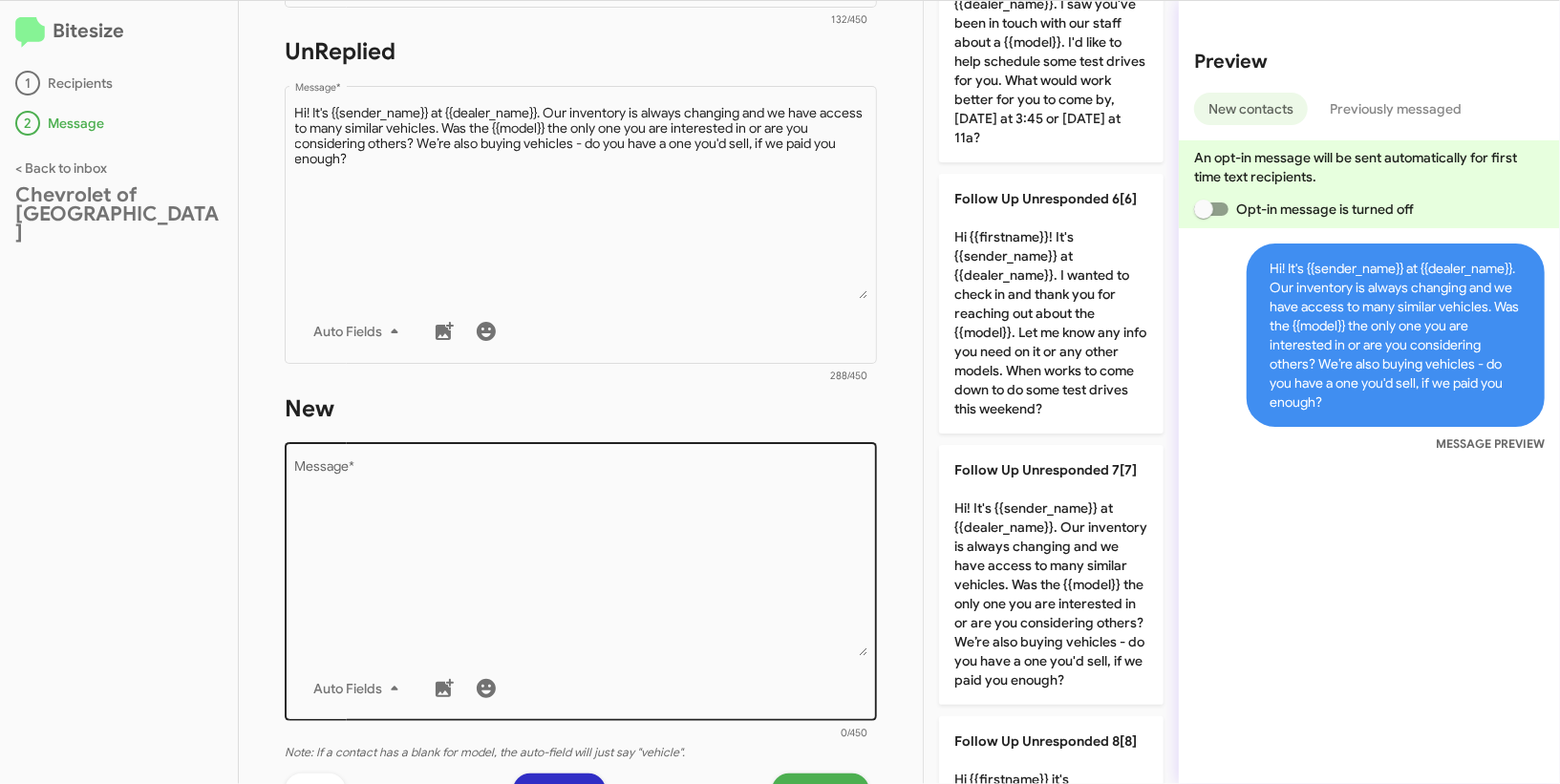
click at [681, 508] on textarea "Message *" at bounding box center [581, 557] width 572 height 194
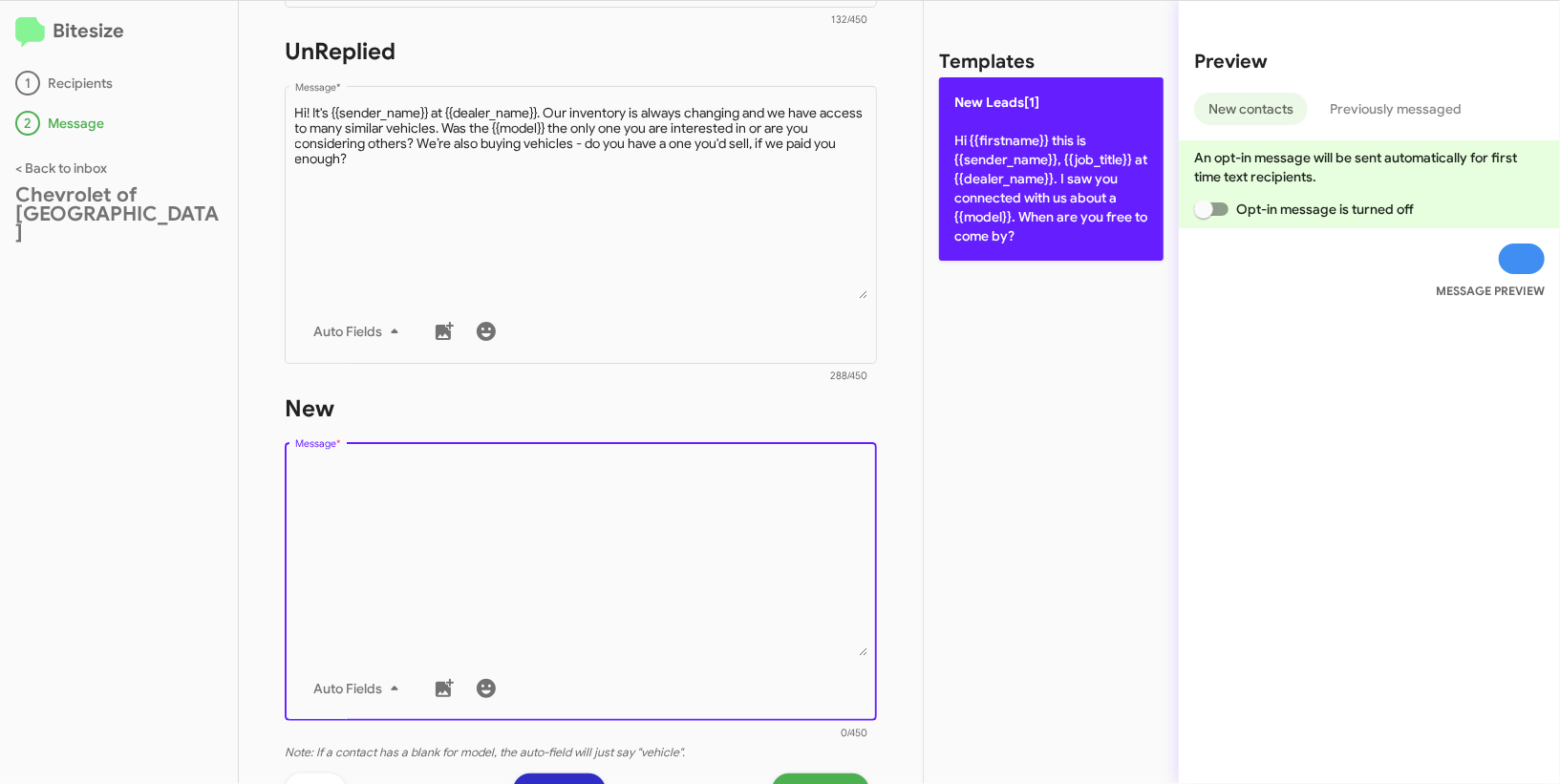
click at [1032, 162] on p "New Leads[1] Hi {{firstname}} this is {{sender_name}}, {{job_title}} at {{deale…" at bounding box center [1051, 169] width 225 height 184
type textarea "Hi {{firstname}} this is {{sender_name}}, {{job_title}} at {{dealer_name}}. I s…"
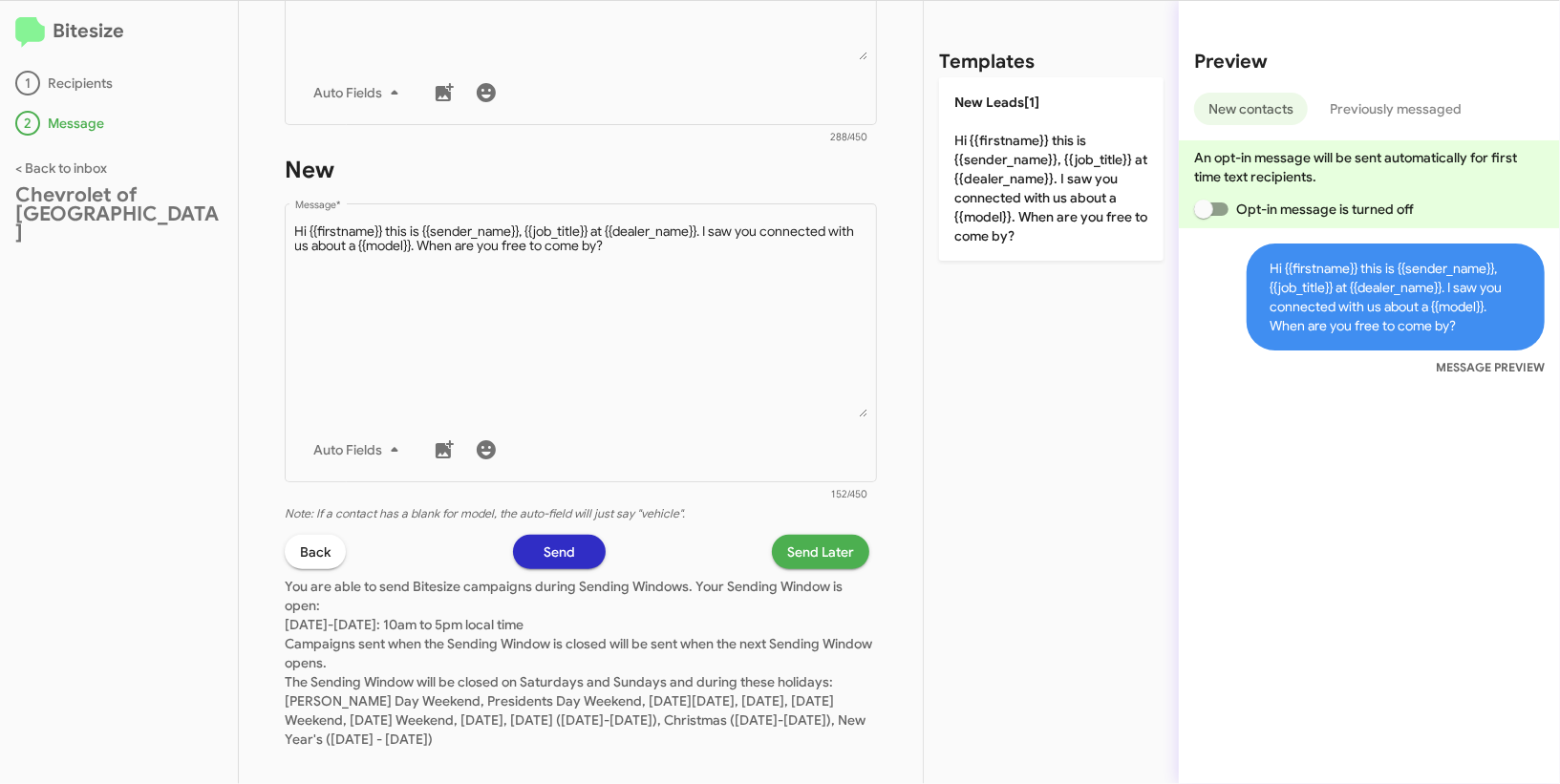
scroll to position [966, 0]
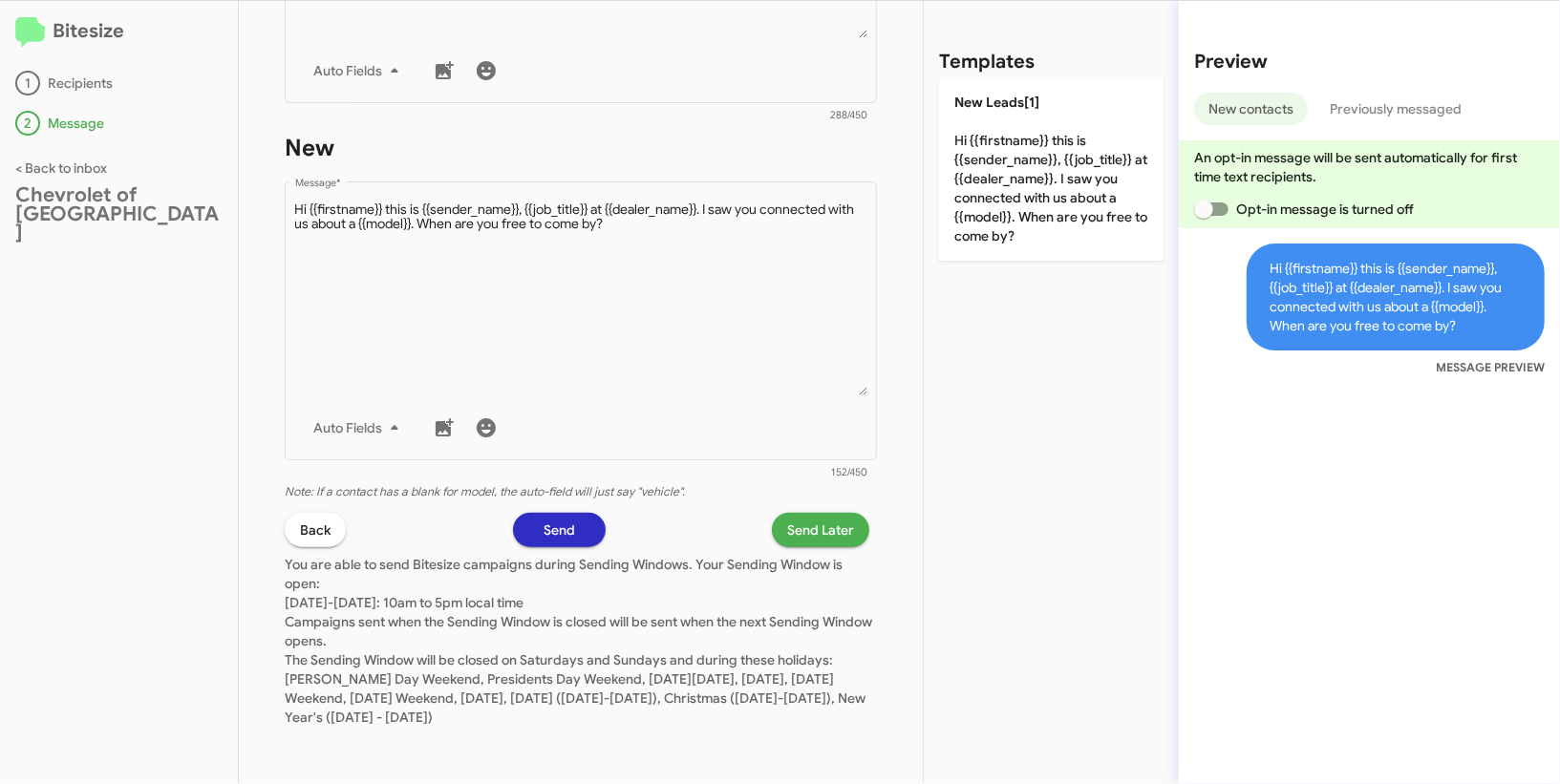
click at [818, 534] on span "Send Later" at bounding box center [821, 529] width 66 height 34
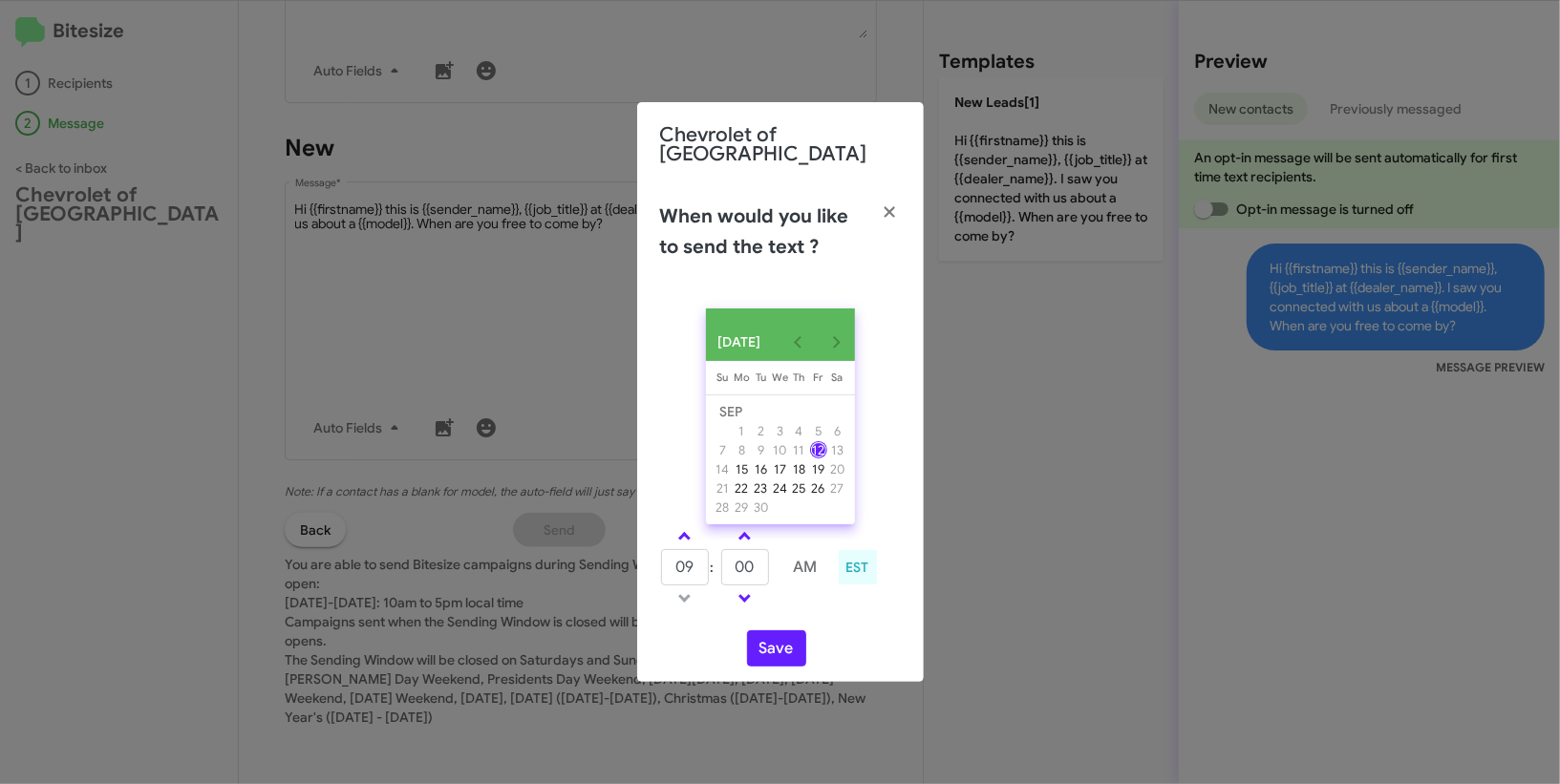
click at [694, 520] on div "SEP 2025 Sunday Su Monday Mo Tuesday Tu Wednesday We Thursday Th Friday Fr Satu…" at bounding box center [780, 487] width 286 height 389
click at [691, 525] on link at bounding box center [684, 536] width 33 height 21
type input "10"
click at [752, 563] on input "00" at bounding box center [744, 566] width 48 height 36
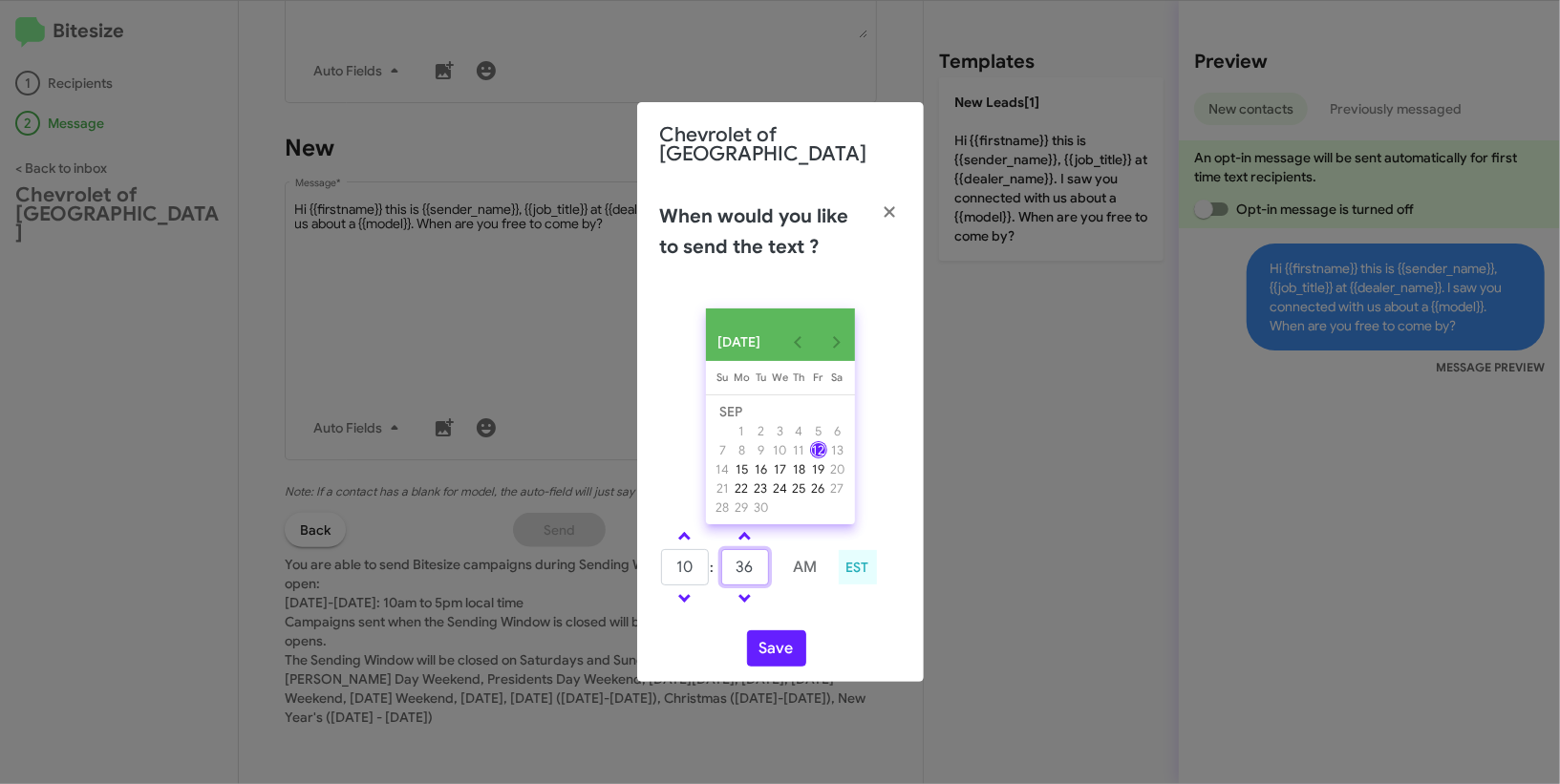
type input "36"
click at [835, 630] on div "Save" at bounding box center [780, 647] width 240 height 36
click at [786, 631] on button "Save" at bounding box center [777, 647] width 60 height 36
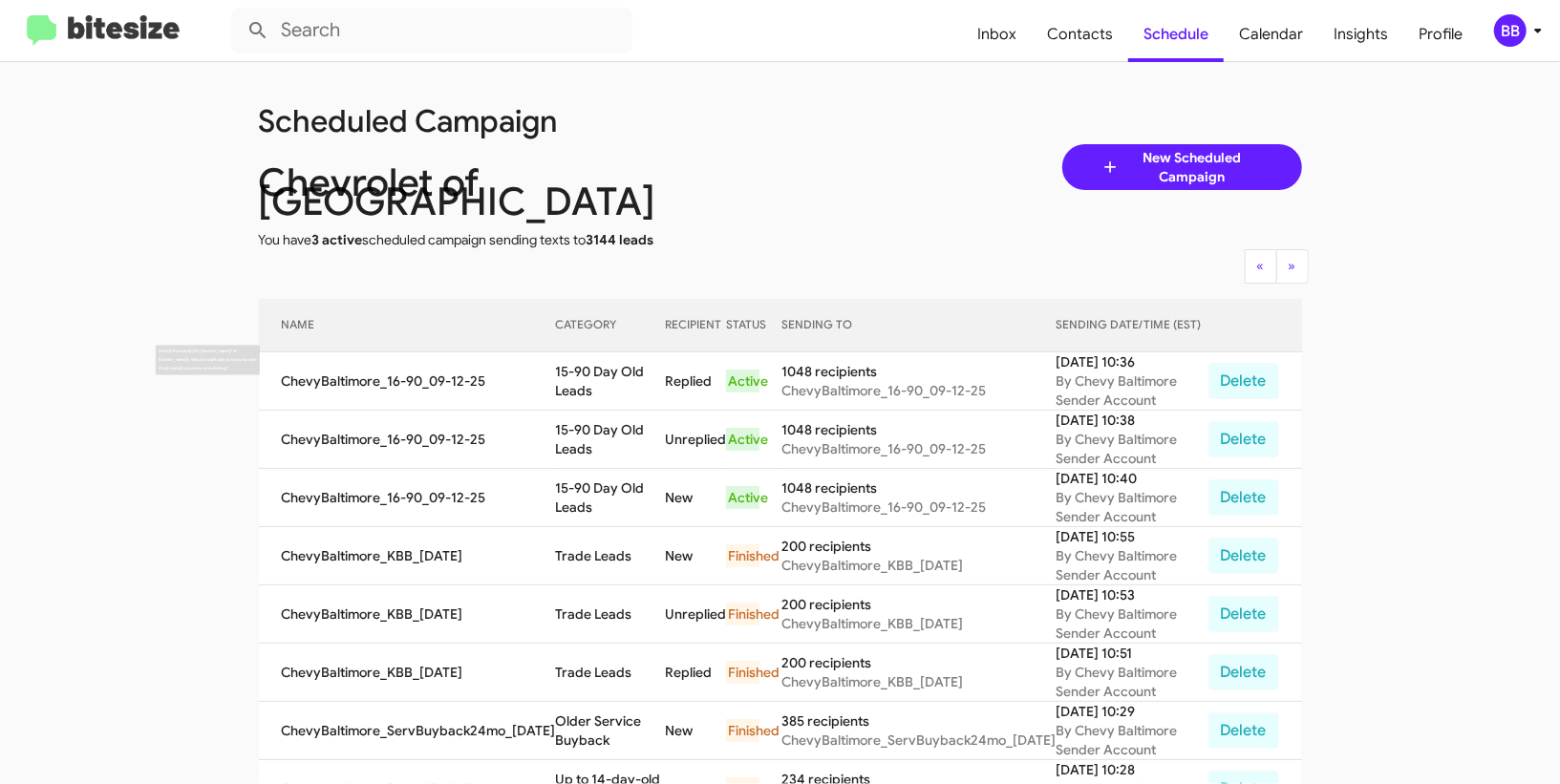
click at [617, 352] on td "15-90 Day Old Leads" at bounding box center [610, 382] width 108 height 59
copy td "15-90 Day Old Leads"
click at [1109, 21] on span "Contacts" at bounding box center [1079, 34] width 97 height 56
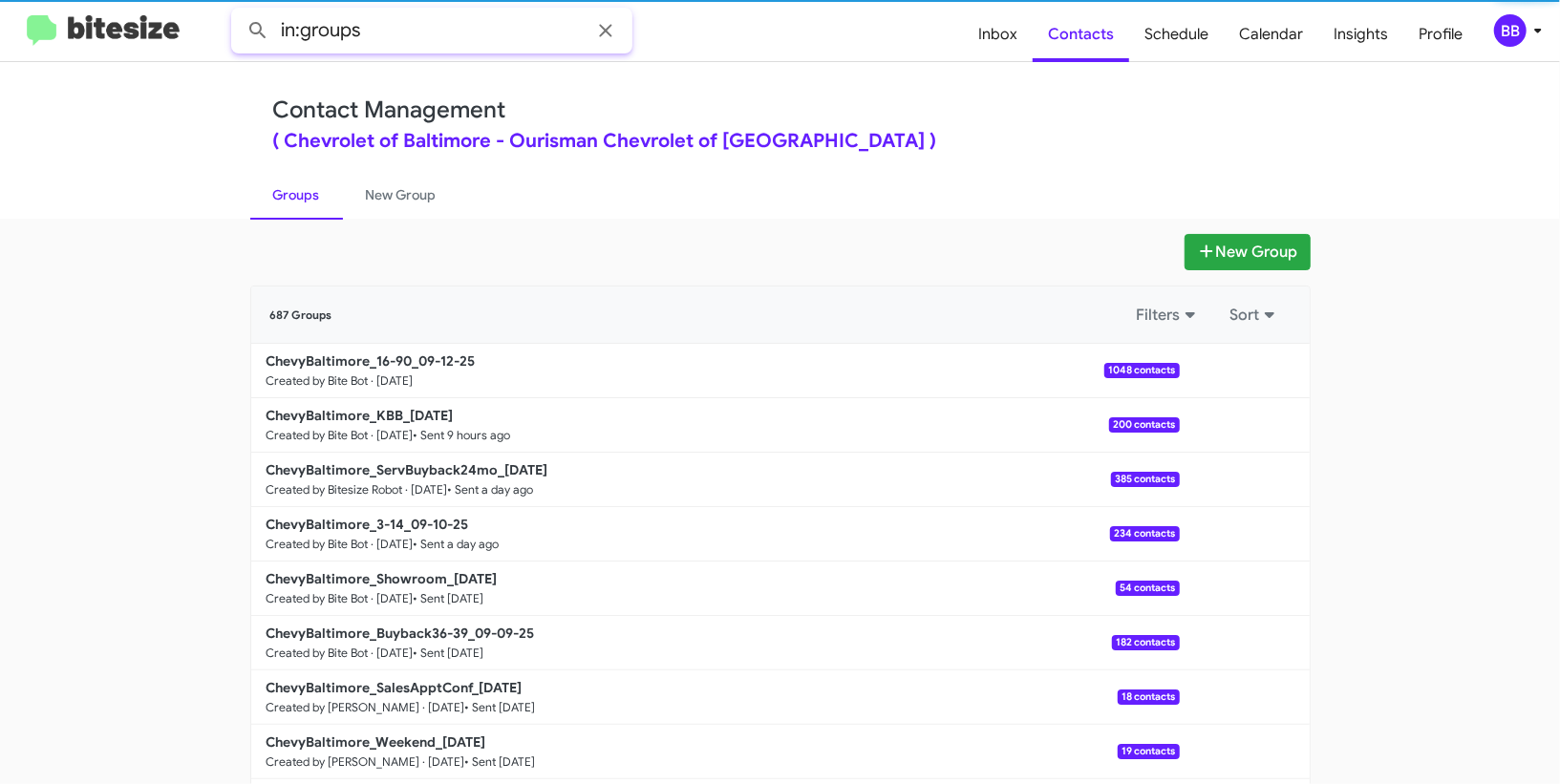
click at [404, 44] on input "in:groups" at bounding box center [432, 30] width 401 height 46
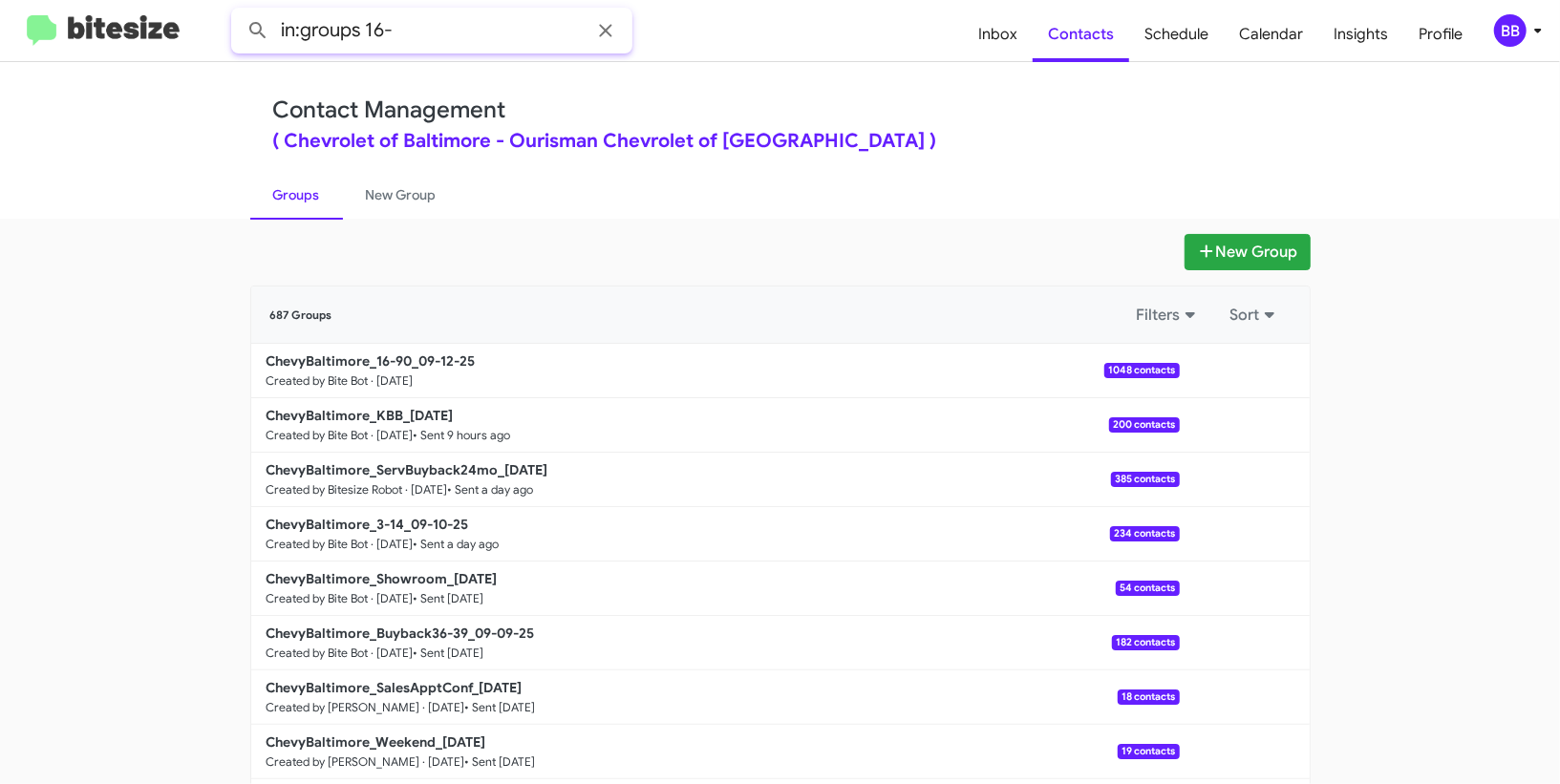
type input "in:groups 16-"
click at [238, 12] on button at bounding box center [257, 30] width 38 height 38
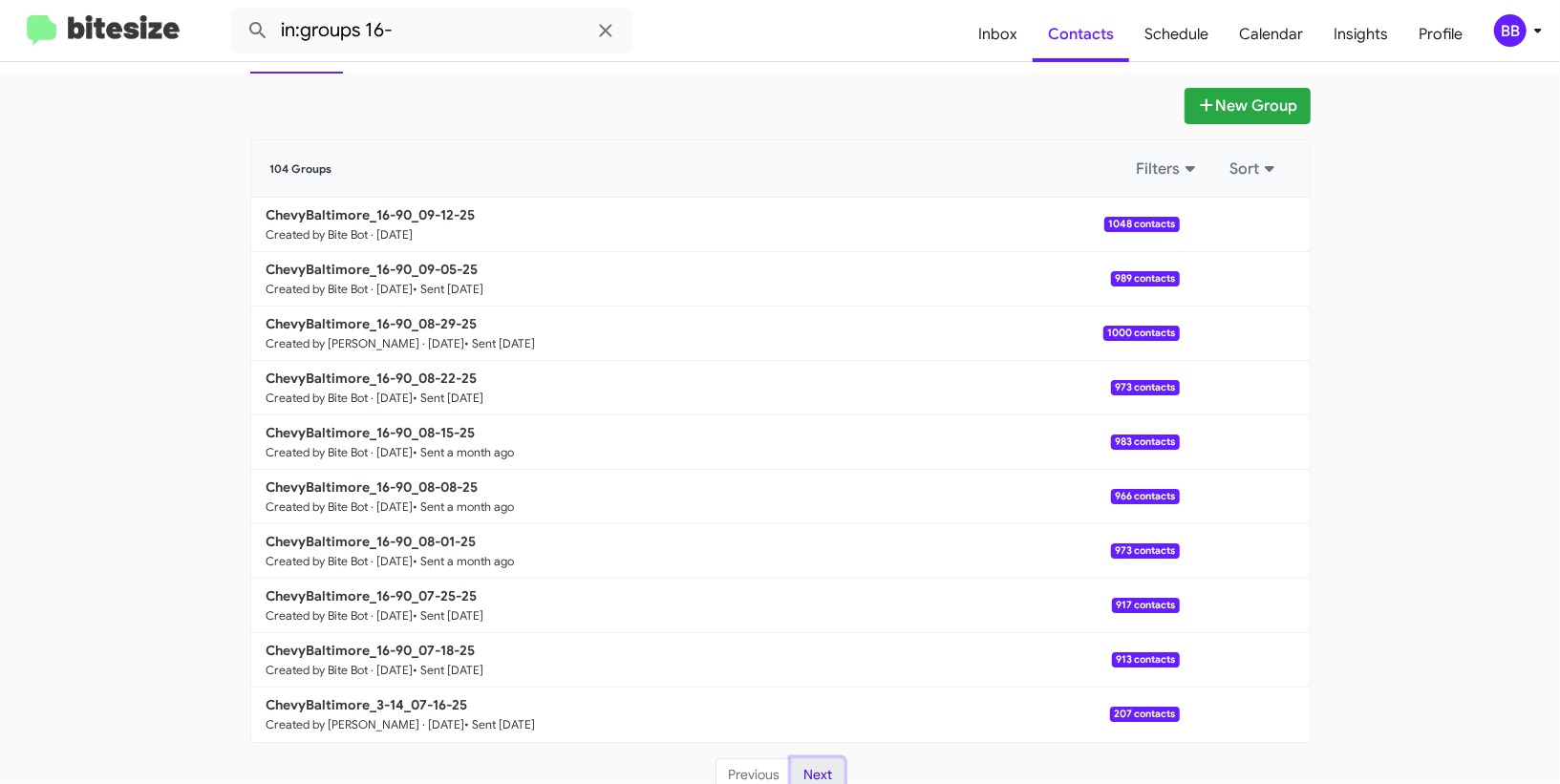
click at [821, 762] on button "Next" at bounding box center [818, 774] width 54 height 34
click at [1005, 46] on span "Inbox" at bounding box center [996, 34] width 69 height 56
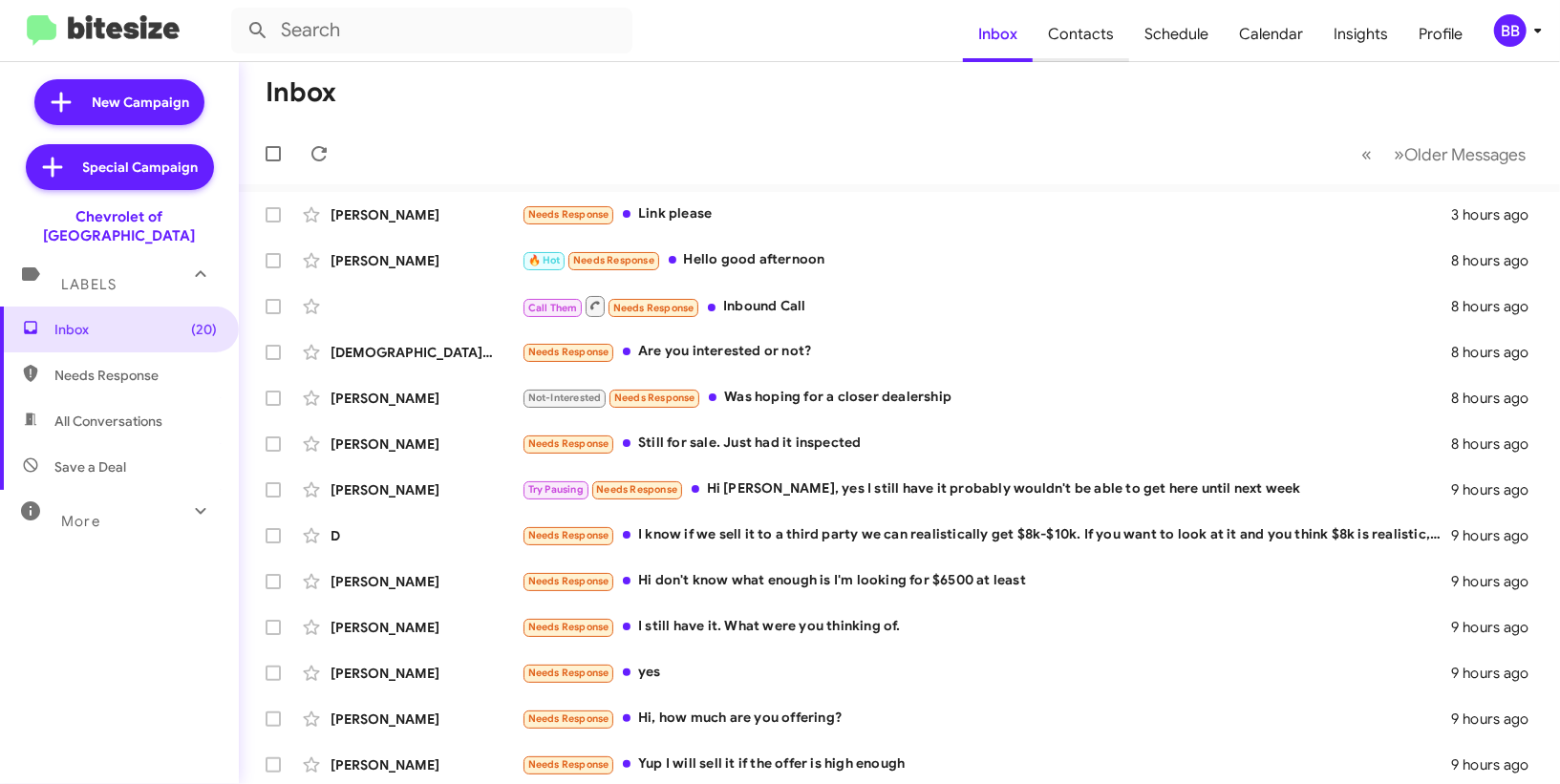
click at [1114, 44] on span "Contacts" at bounding box center [1080, 34] width 97 height 56
type input "in:groups"
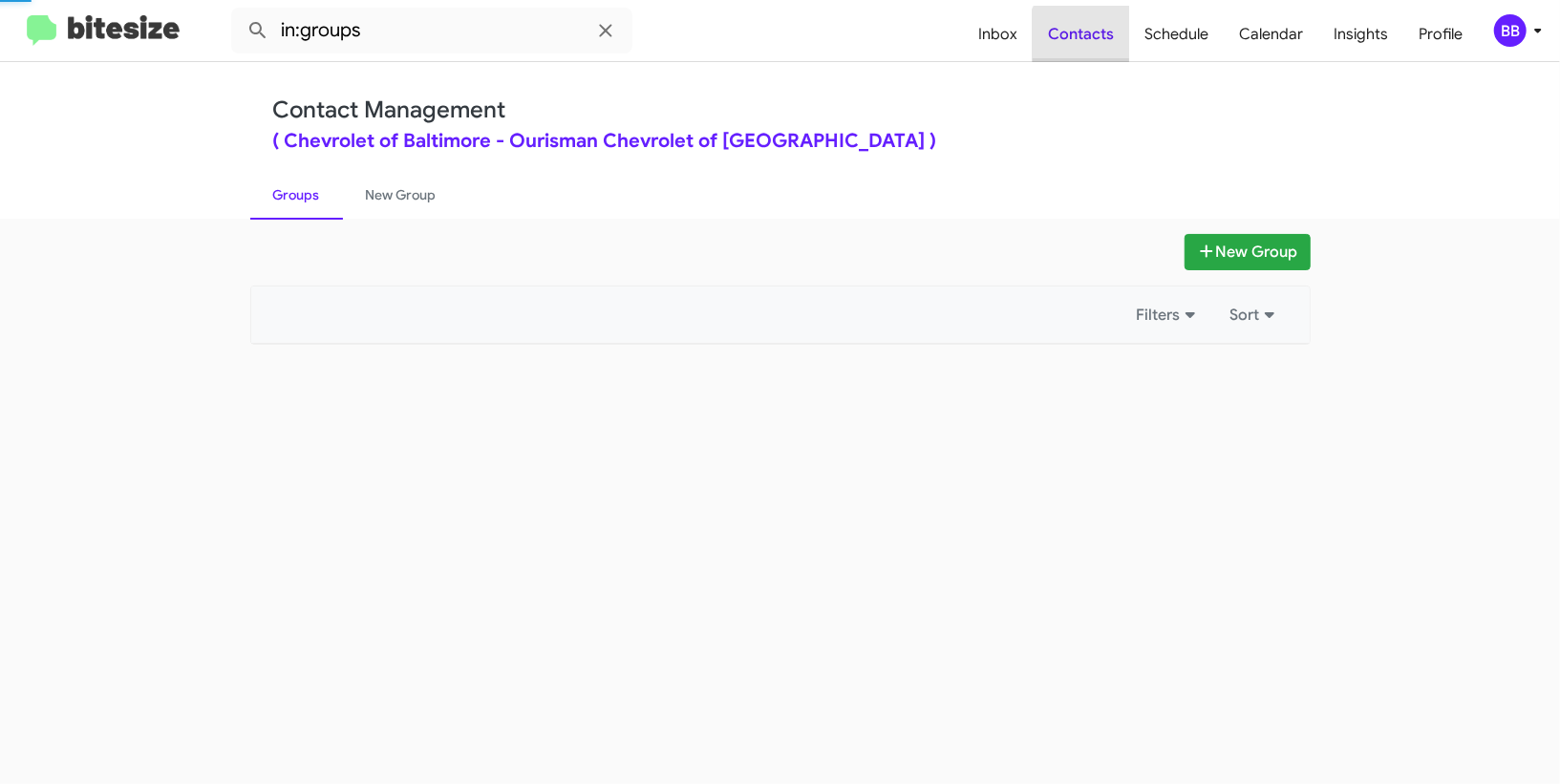
click at [1114, 44] on span "Contacts" at bounding box center [1080, 34] width 97 height 56
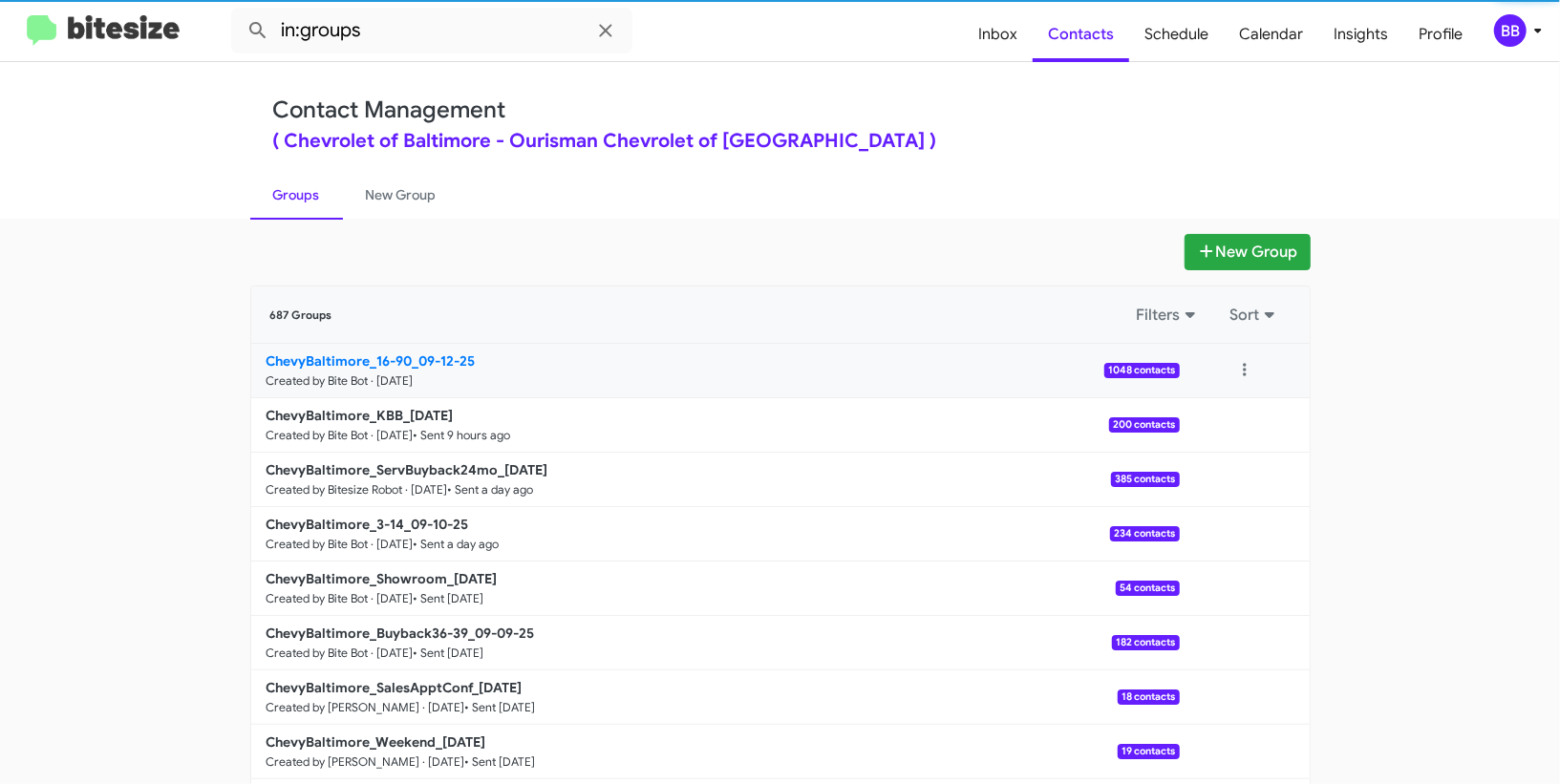
click at [594, 371] on link "ChevyBaltimore_16-90_09-12-25 Created by Bite Bot · Sep 12, 2025 1048 contacts" at bounding box center [715, 371] width 928 height 55
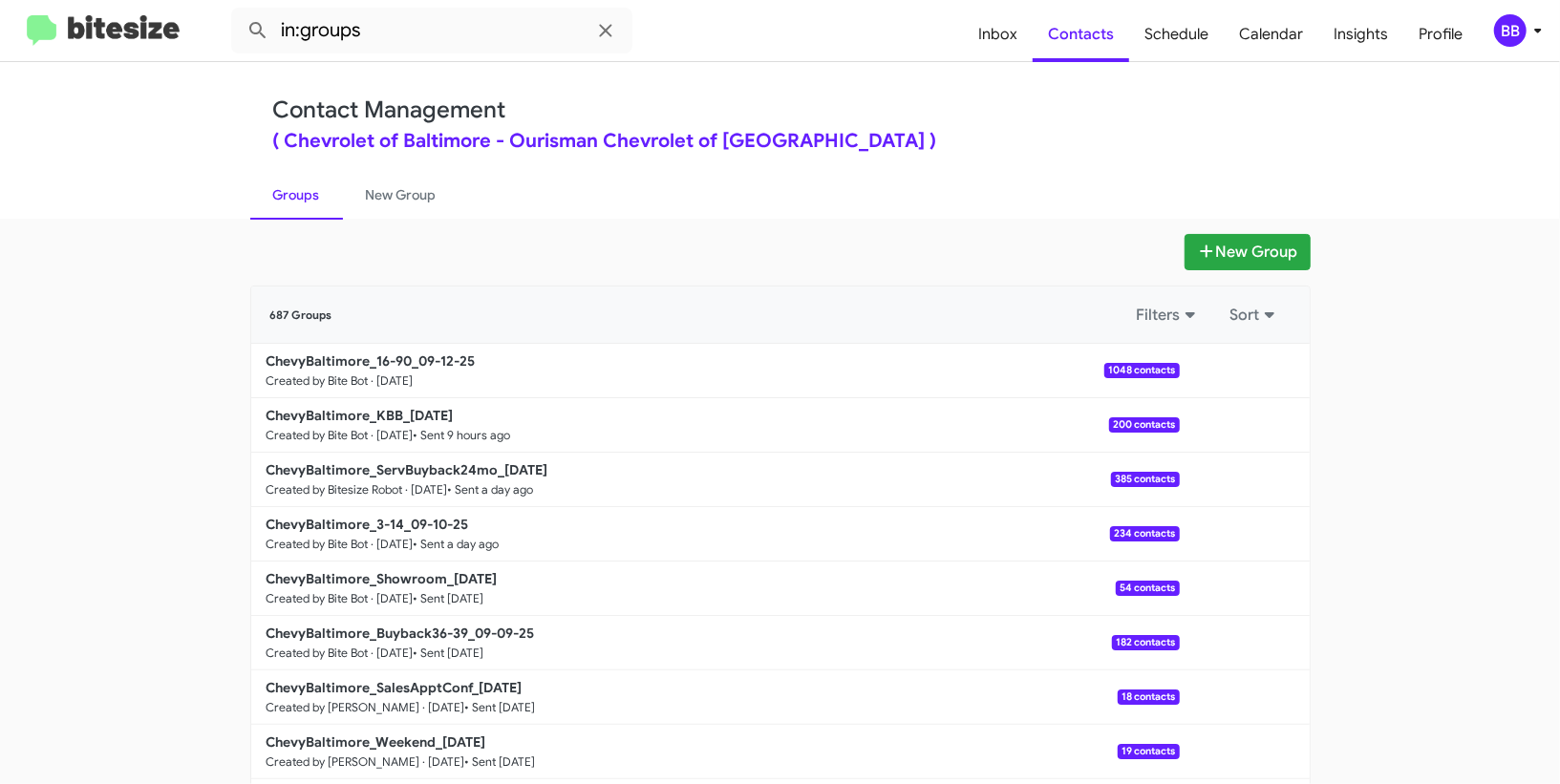
click at [1528, 20] on icon at bounding box center [1537, 30] width 22 height 22
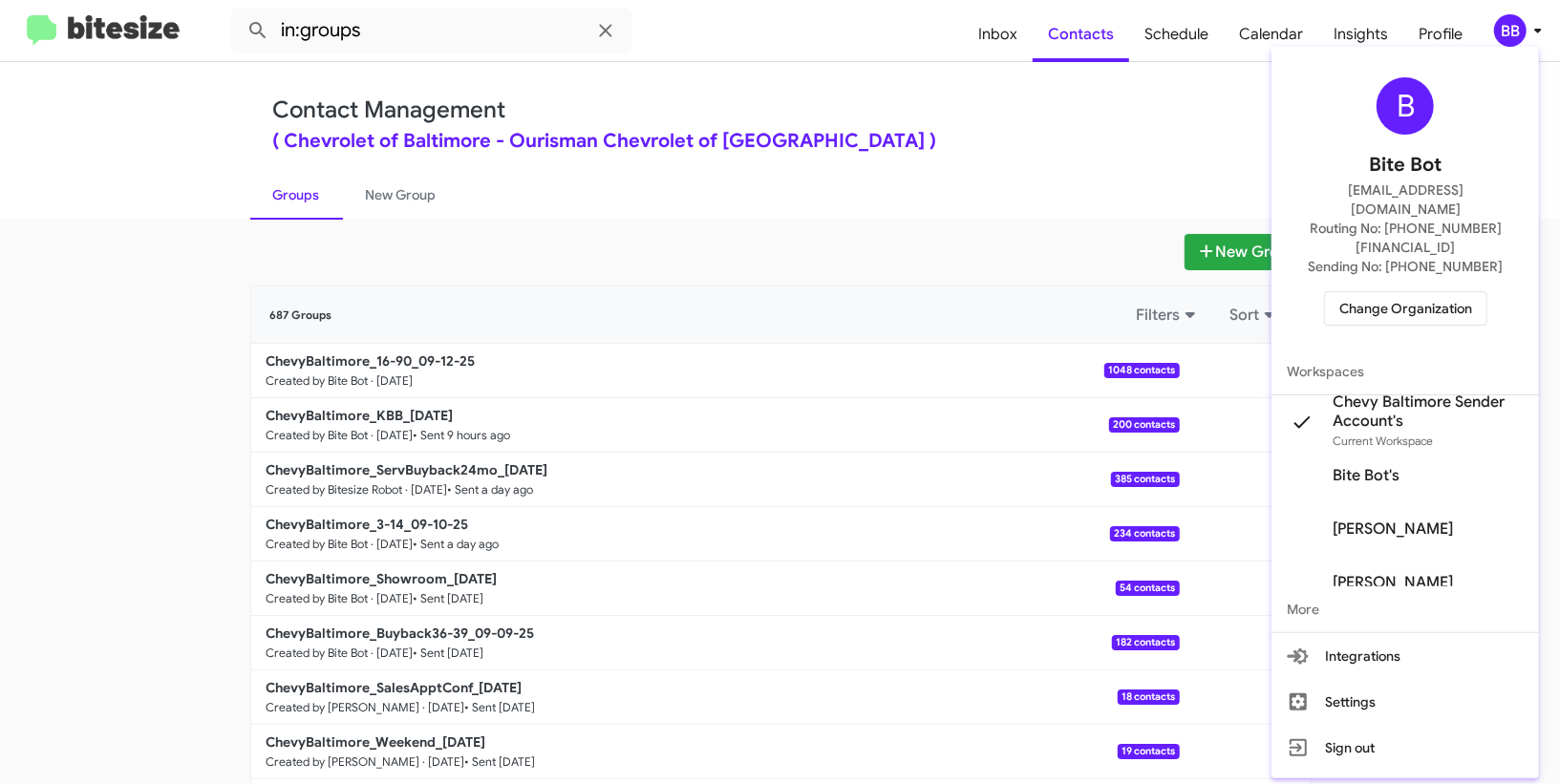
click at [1390, 257] on span "Sending No: +1 (410) 604-8223" at bounding box center [1404, 267] width 194 height 20
click at [1389, 292] on span "Change Organization" at bounding box center [1406, 308] width 133 height 32
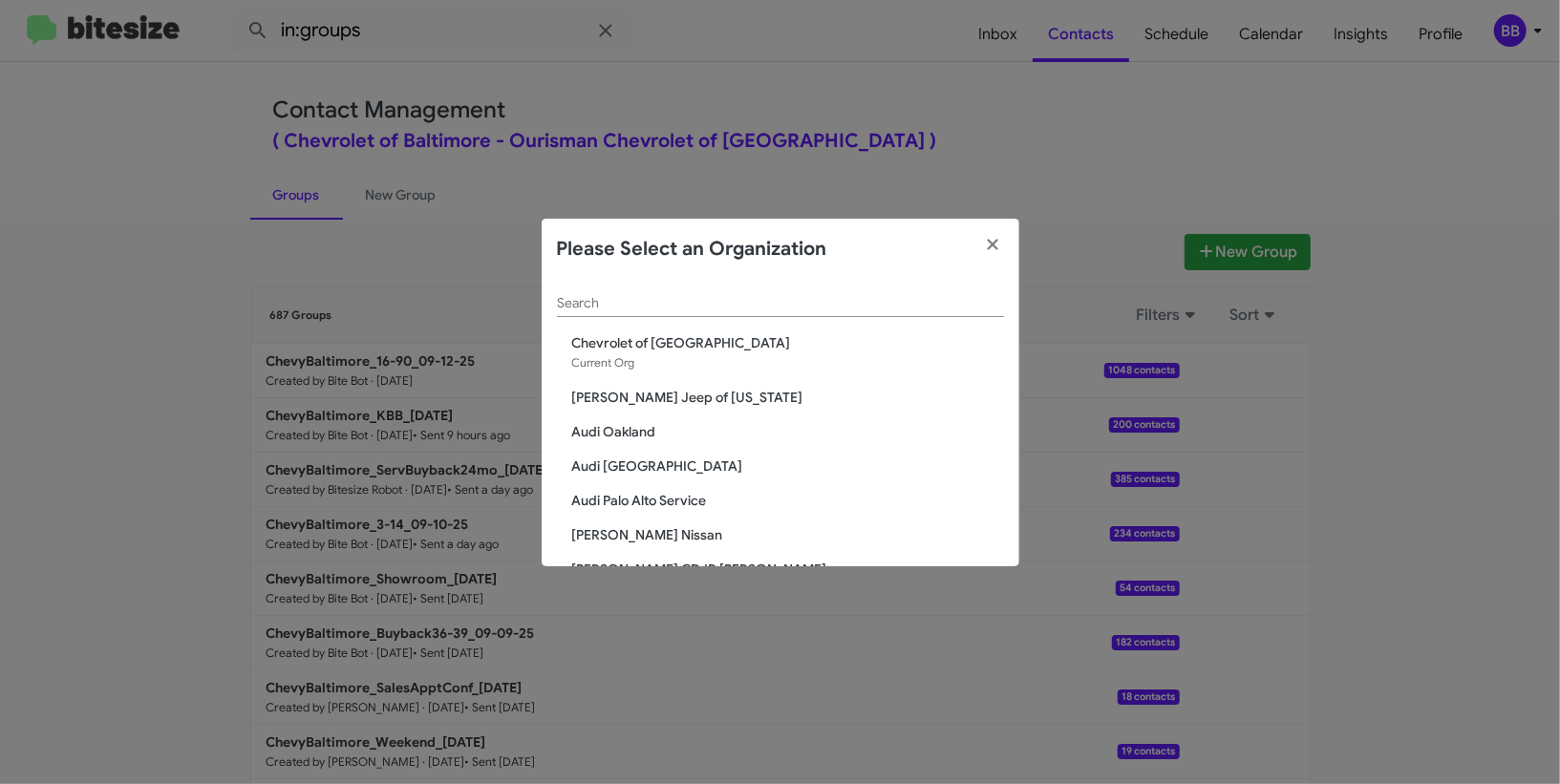
click at [632, 296] on input "Search" at bounding box center [780, 304] width 447 height 16
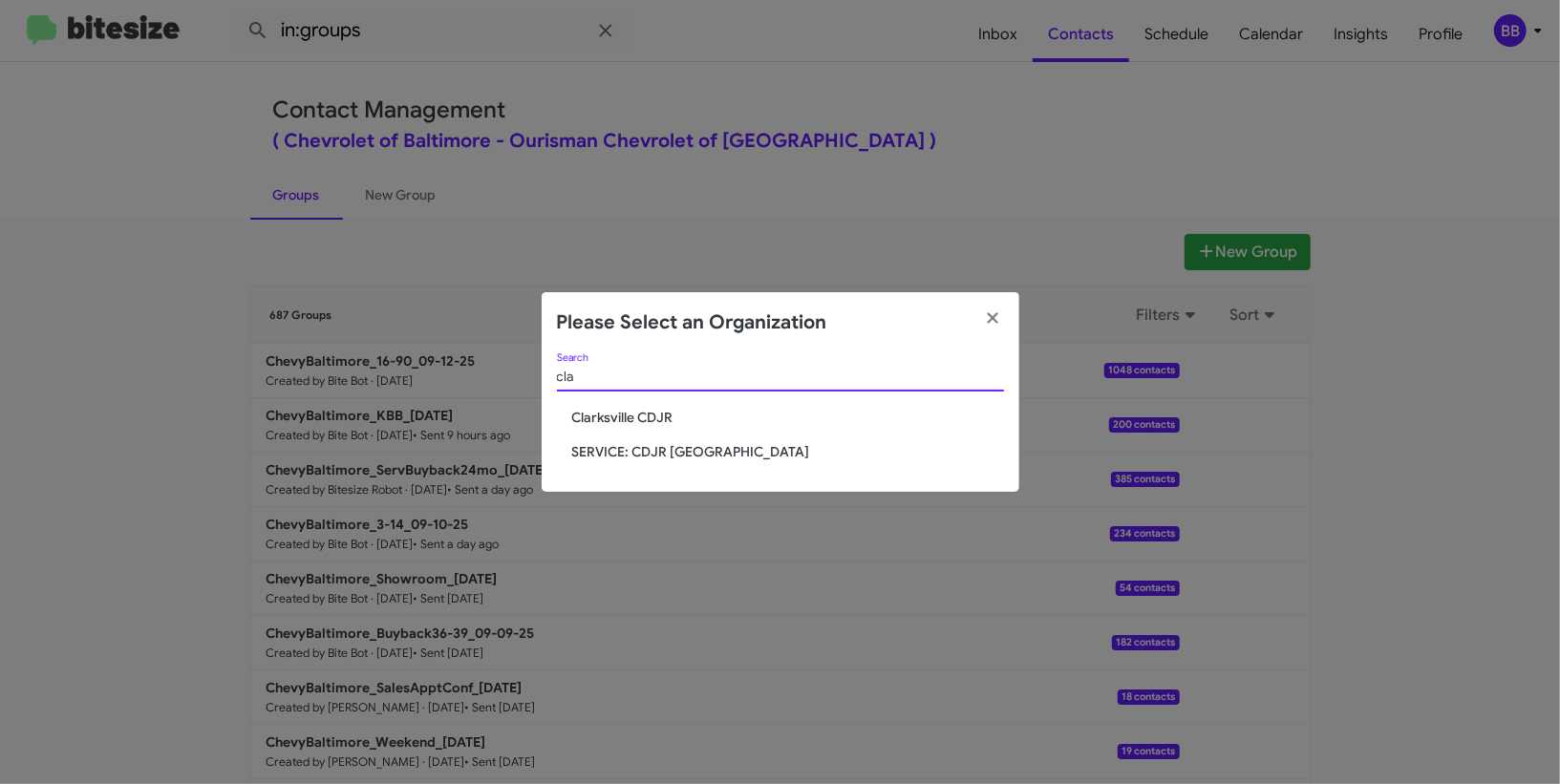
type input "cla"
click at [604, 433] on div "cla Search Clarksville CDJR SERVICE: CDJR Clarksville" at bounding box center [780, 423] width 478 height 139
click at [605, 410] on span "Clarksville CDJR" at bounding box center [788, 417] width 432 height 20
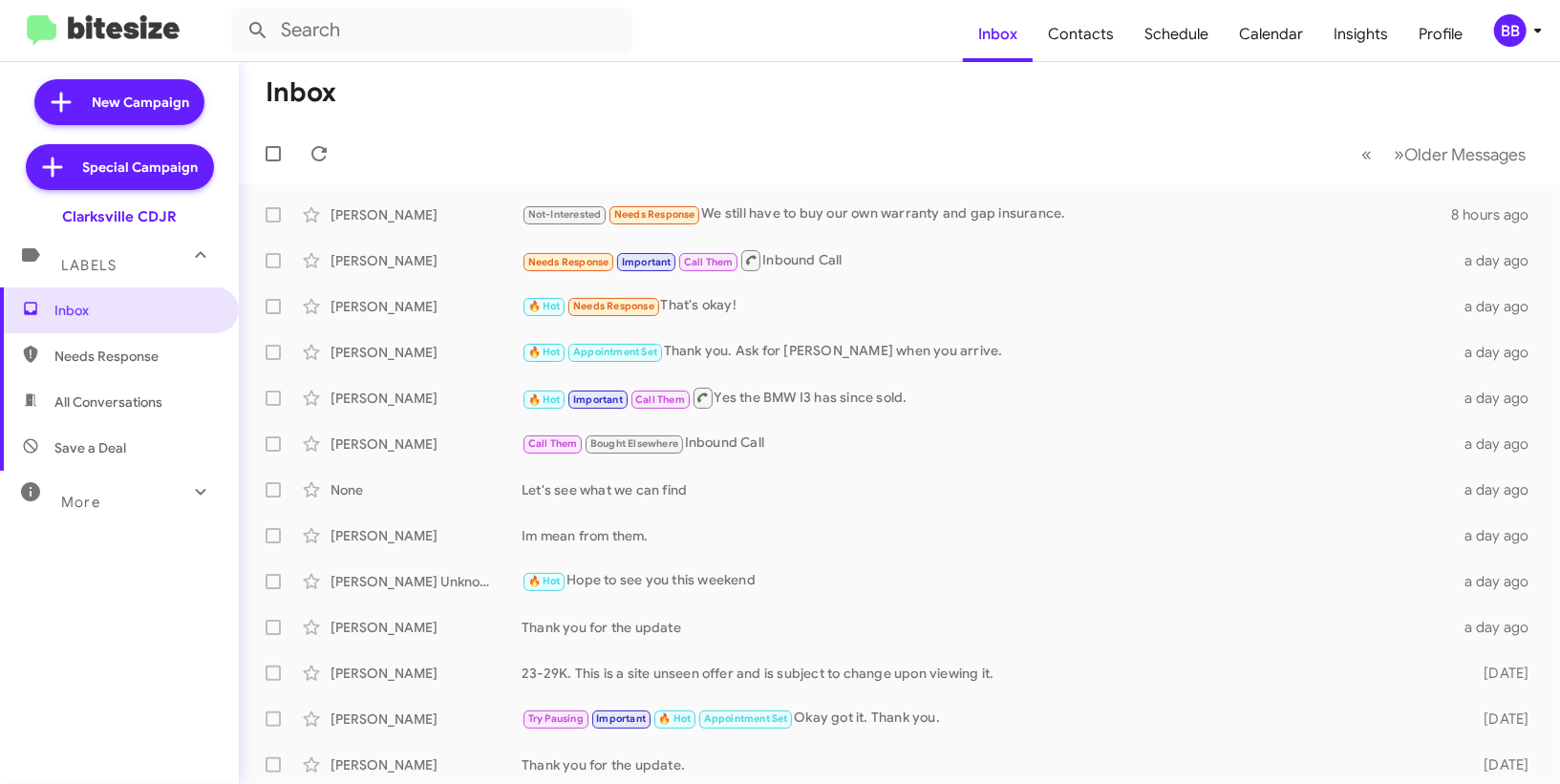
click at [1529, 41] on icon at bounding box center [1537, 30] width 22 height 22
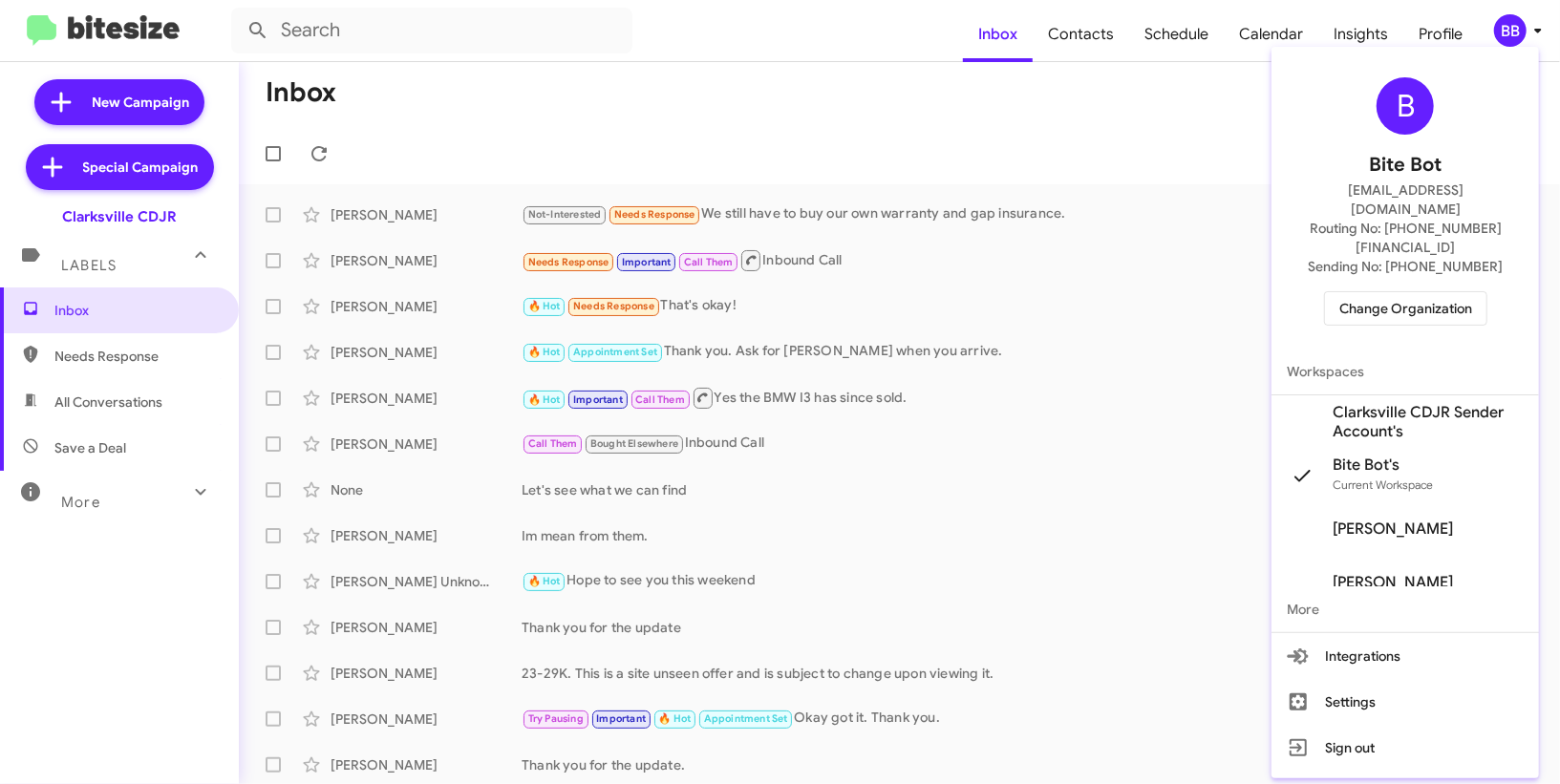
click at [1402, 403] on span "Clarksville CDJR Sender Account's" at bounding box center [1428, 422] width 191 height 38
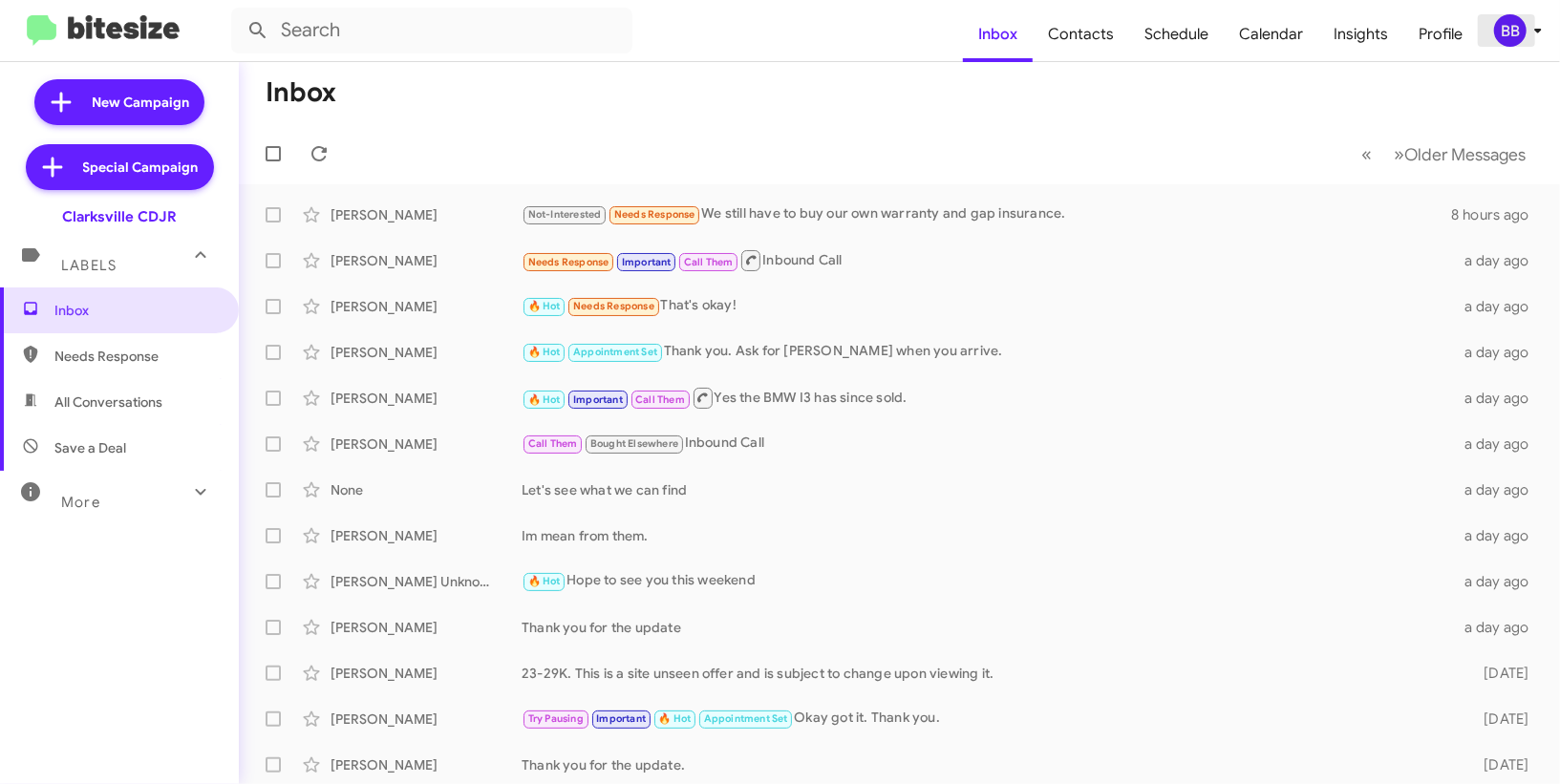
click at [1524, 32] on div "BB" at bounding box center [1509, 30] width 32 height 32
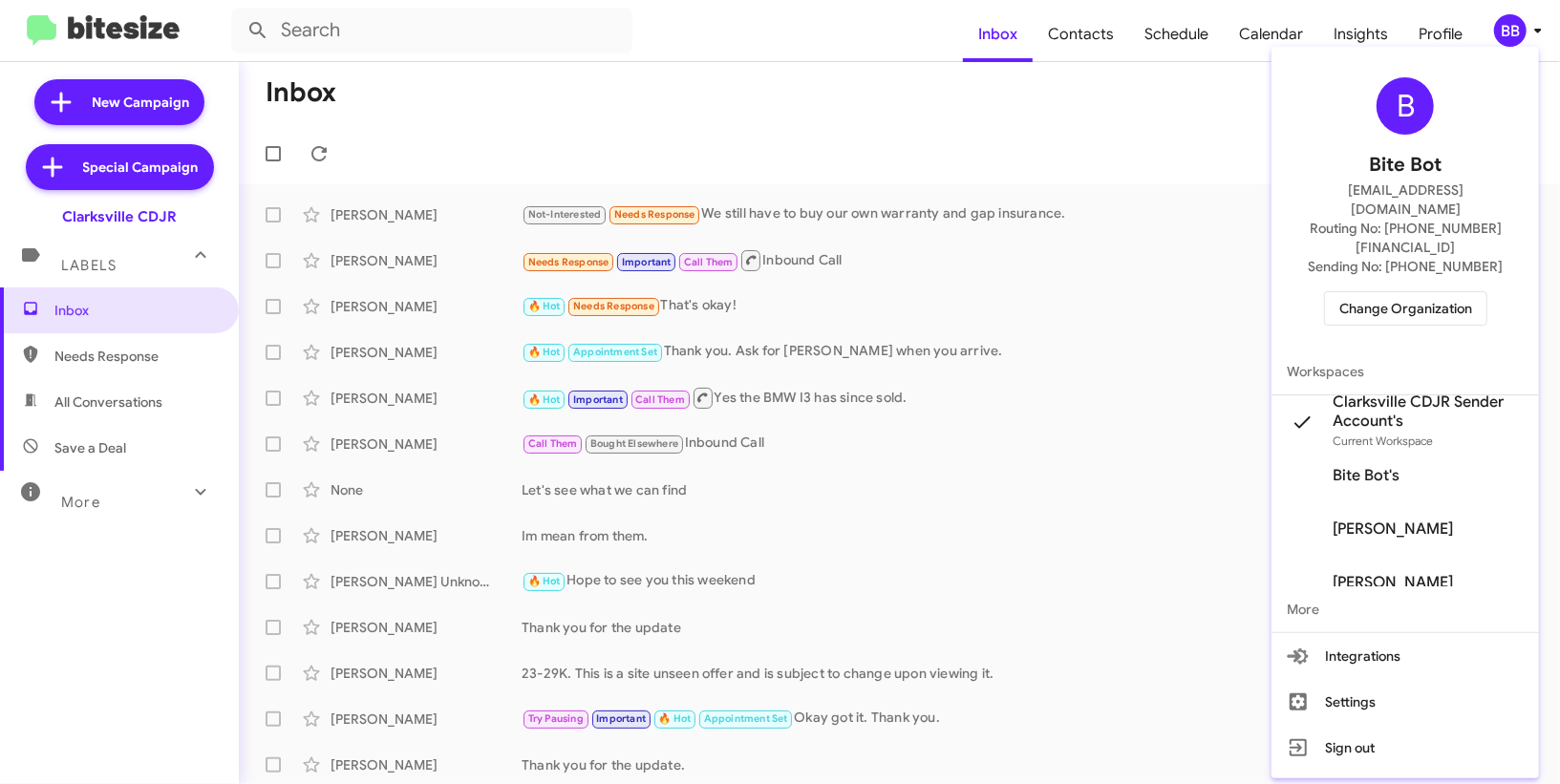
click at [1075, 29] on div at bounding box center [780, 392] width 1560 height 784
click at [1075, 29] on span "Contacts" at bounding box center [1080, 34] width 97 height 56
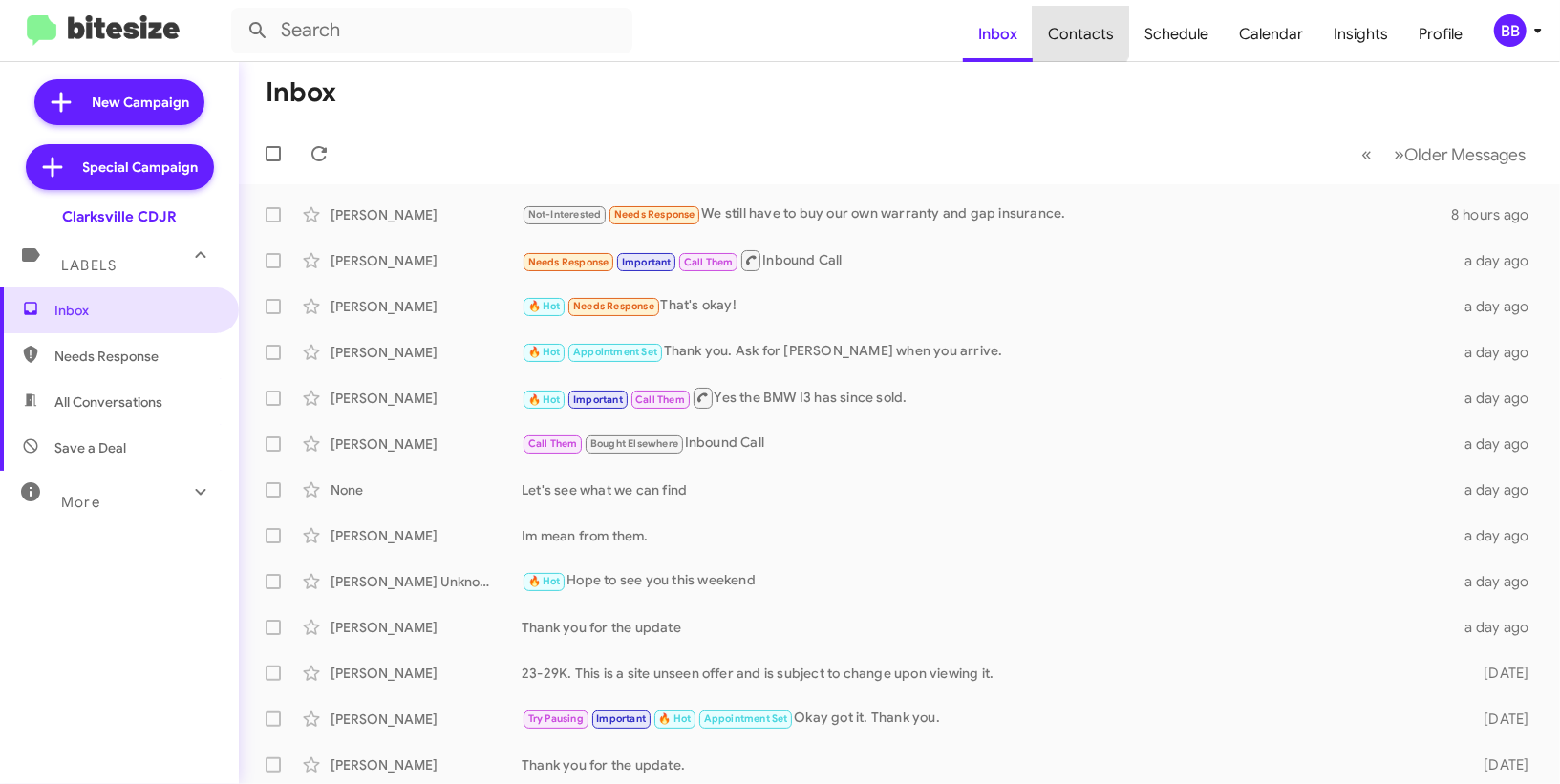
click at [1075, 29] on span "Contacts" at bounding box center [1080, 34] width 97 height 56
type input "in:groups"
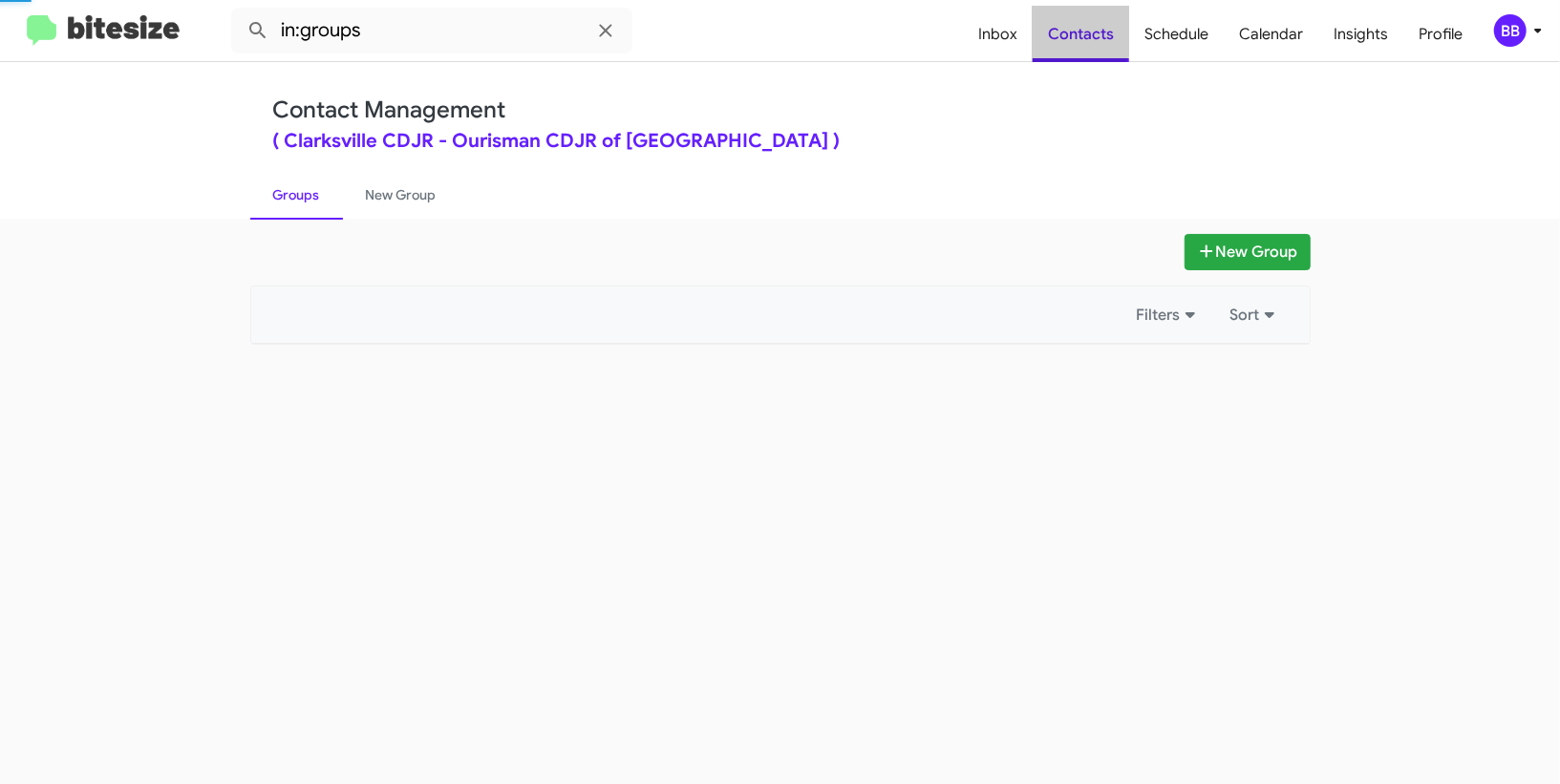
click at [1075, 29] on span "Contacts" at bounding box center [1080, 34] width 97 height 56
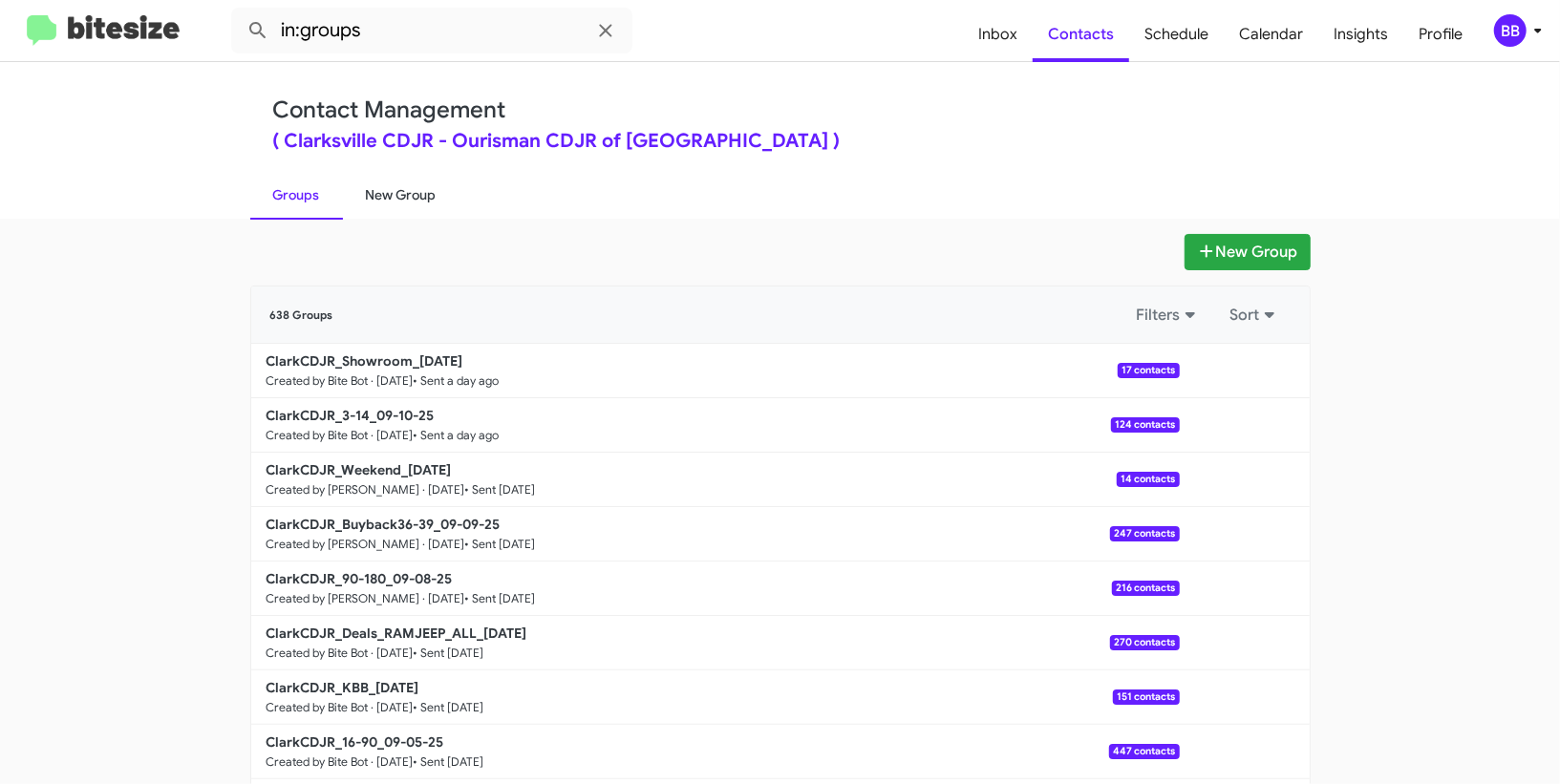
click at [402, 185] on link "New Group" at bounding box center [401, 194] width 116 height 50
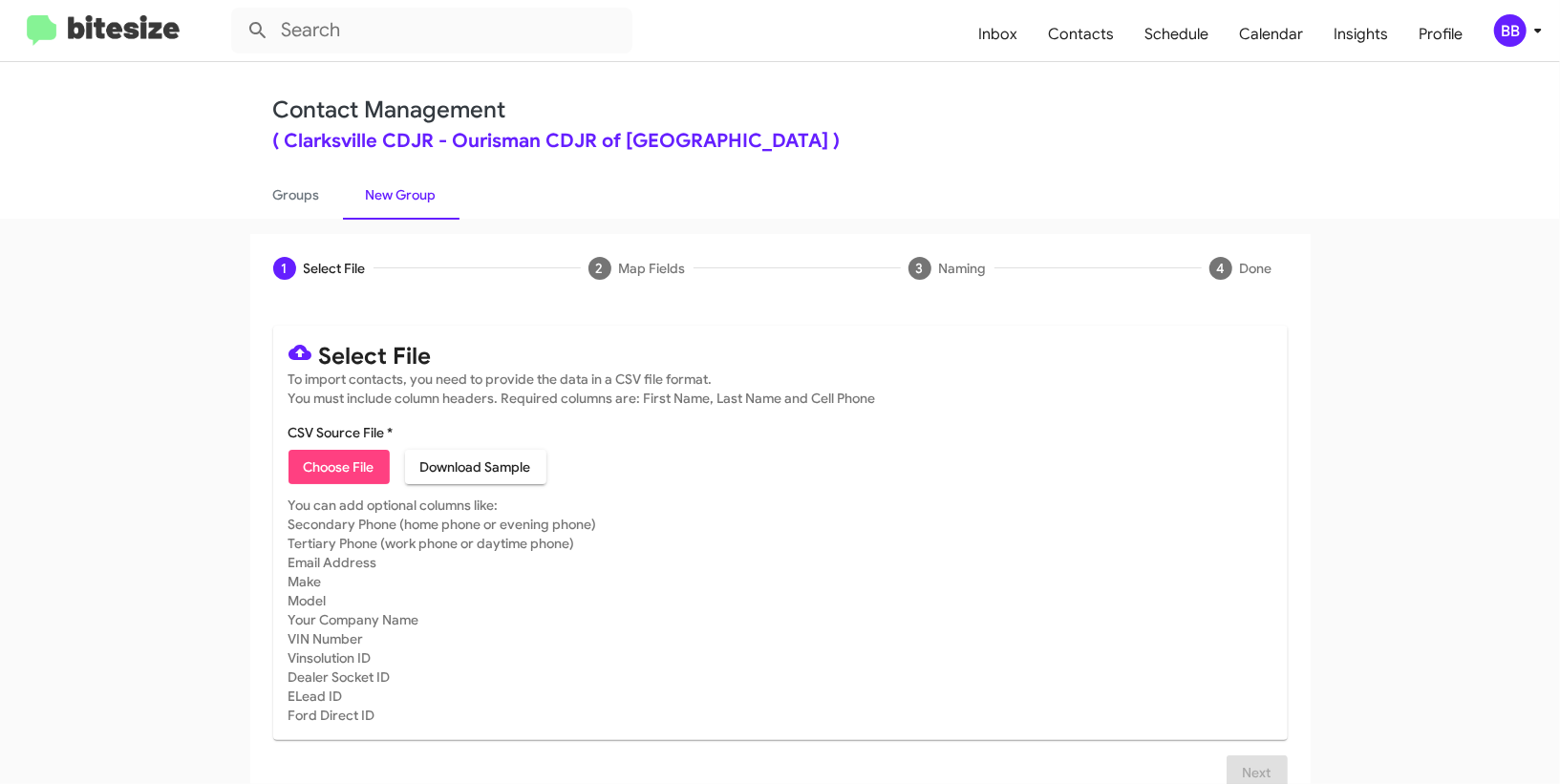
click at [337, 448] on mat-card-content "CSV Source File * Choose File Download Sample" at bounding box center [780, 453] width 984 height 62
click at [331, 452] on span "Choose File" at bounding box center [339, 466] width 70 height 34
click at [336, 453] on span "Choose File" at bounding box center [339, 466] width 70 height 34
type input "ClarkCDJR_KBB_09-12-25"
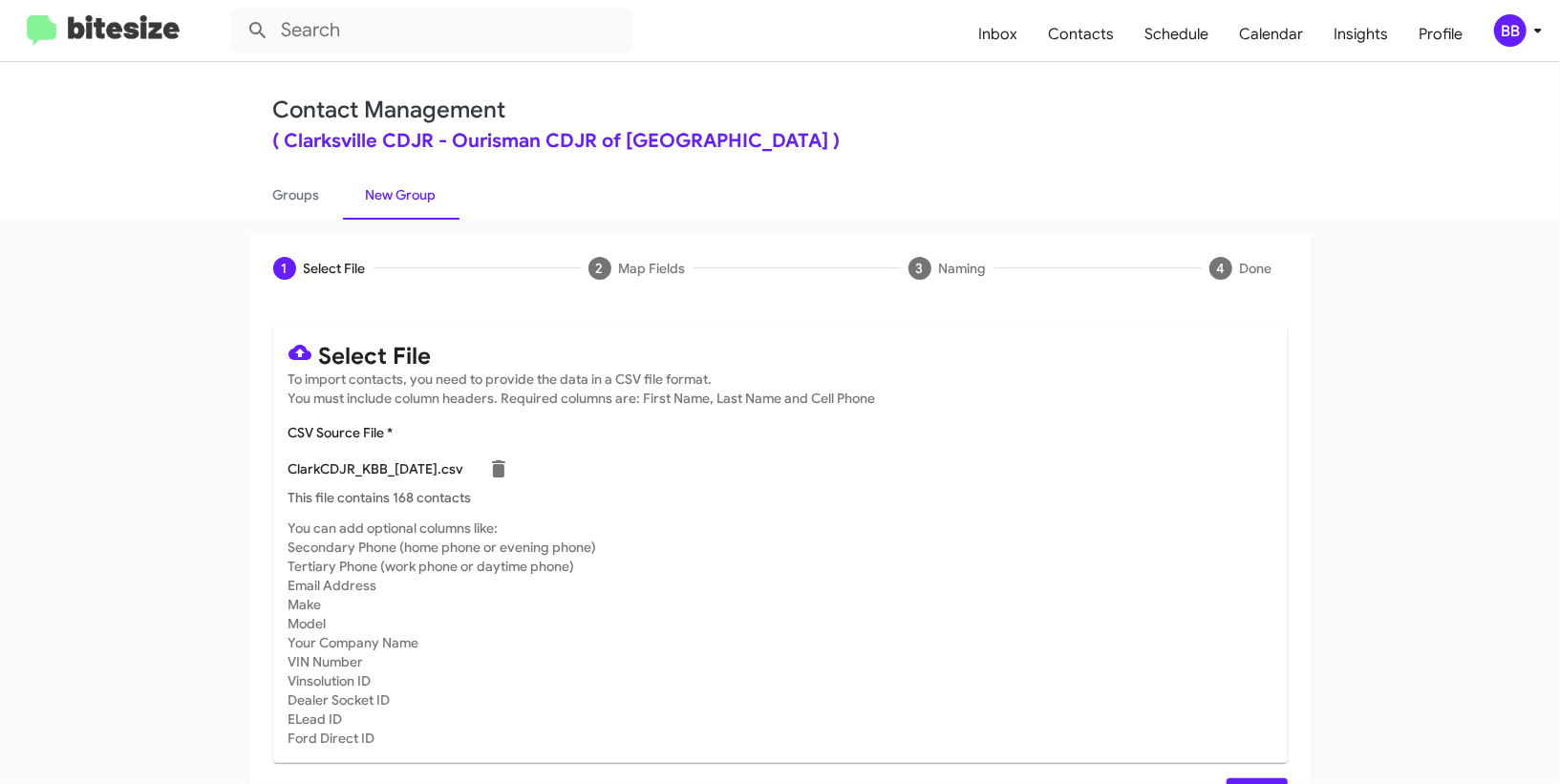
scroll to position [50, 0]
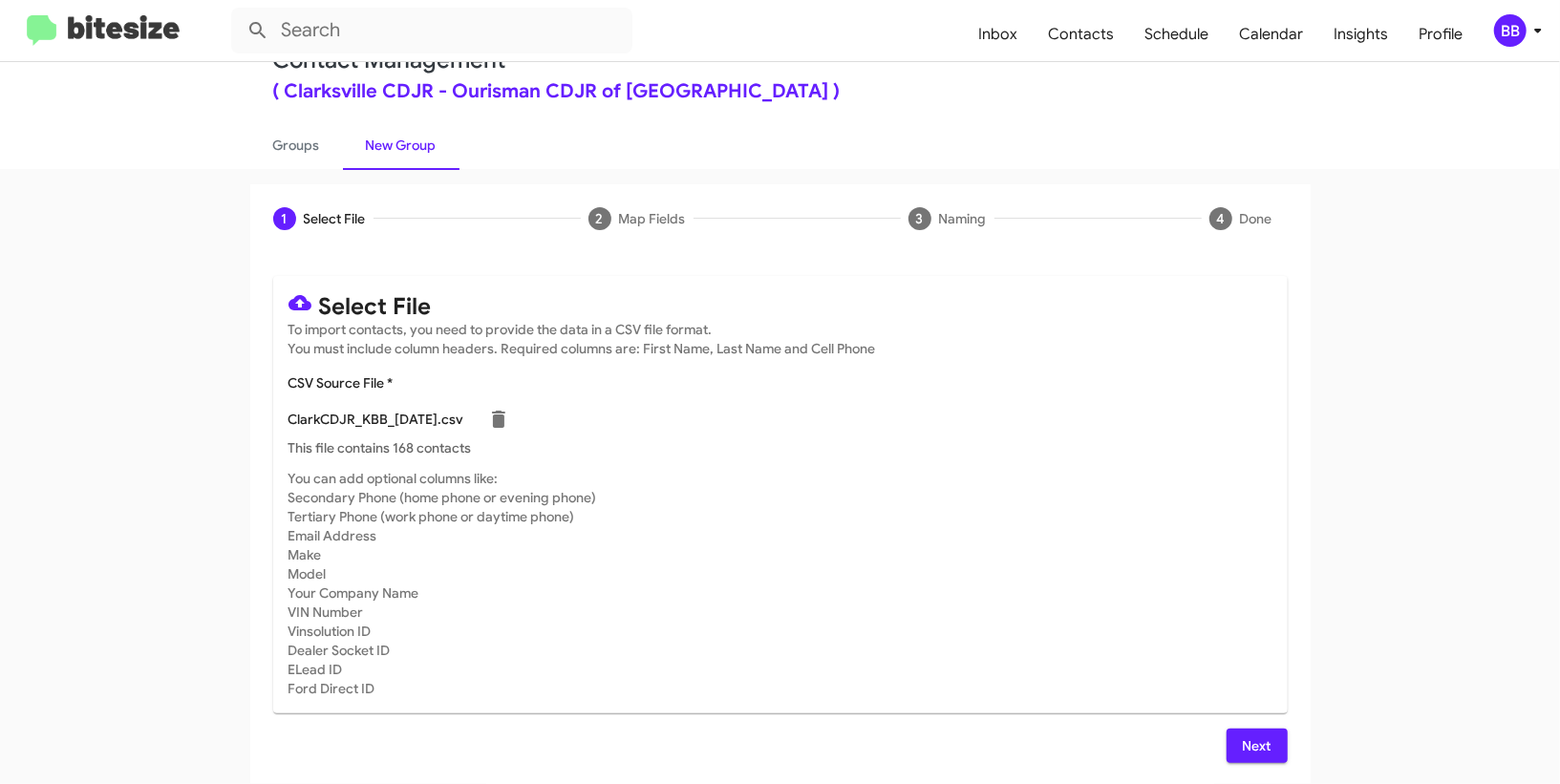
click at [1244, 759] on span "Next" at bounding box center [1256, 745] width 30 height 34
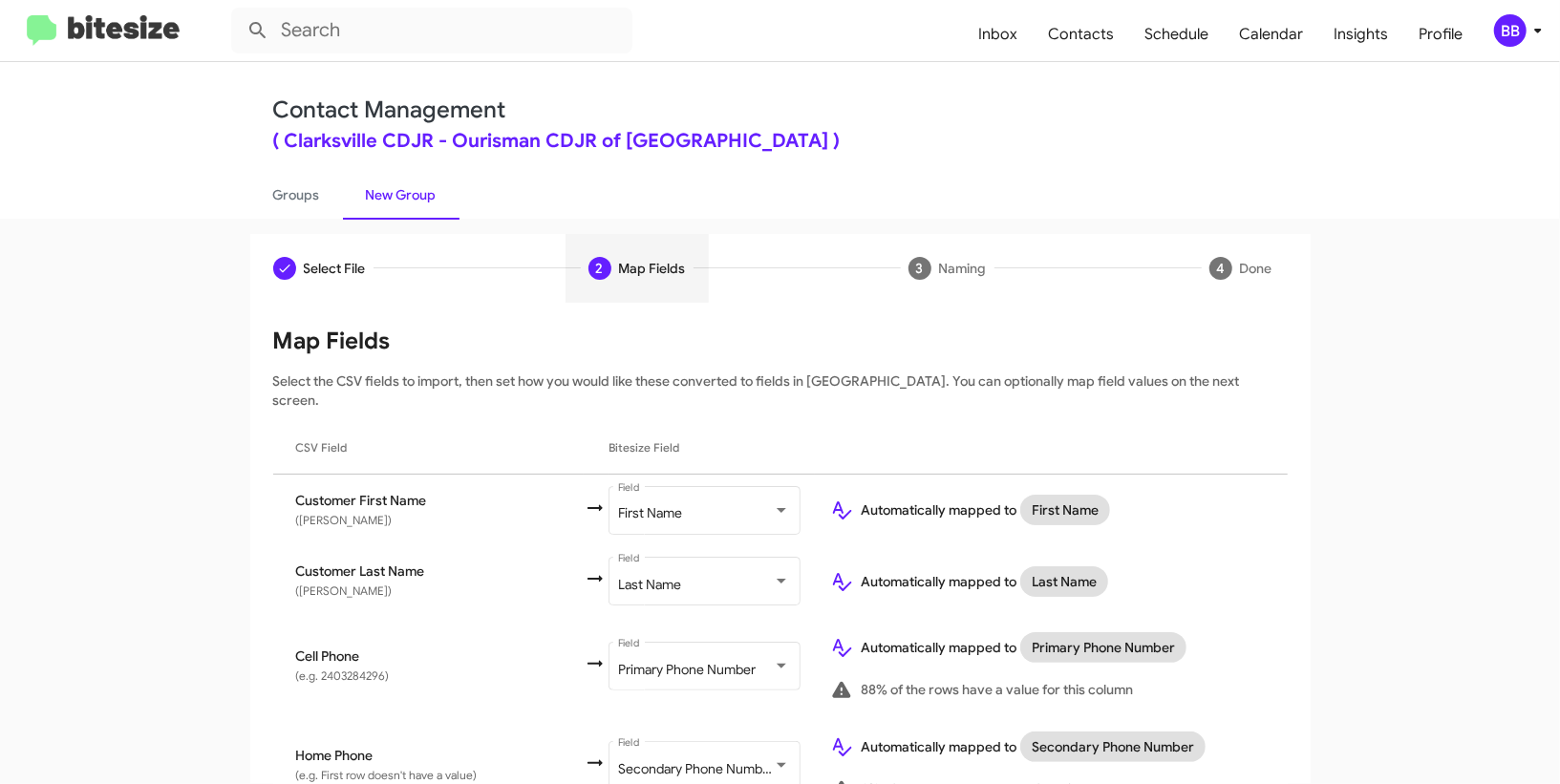
scroll to position [727, 0]
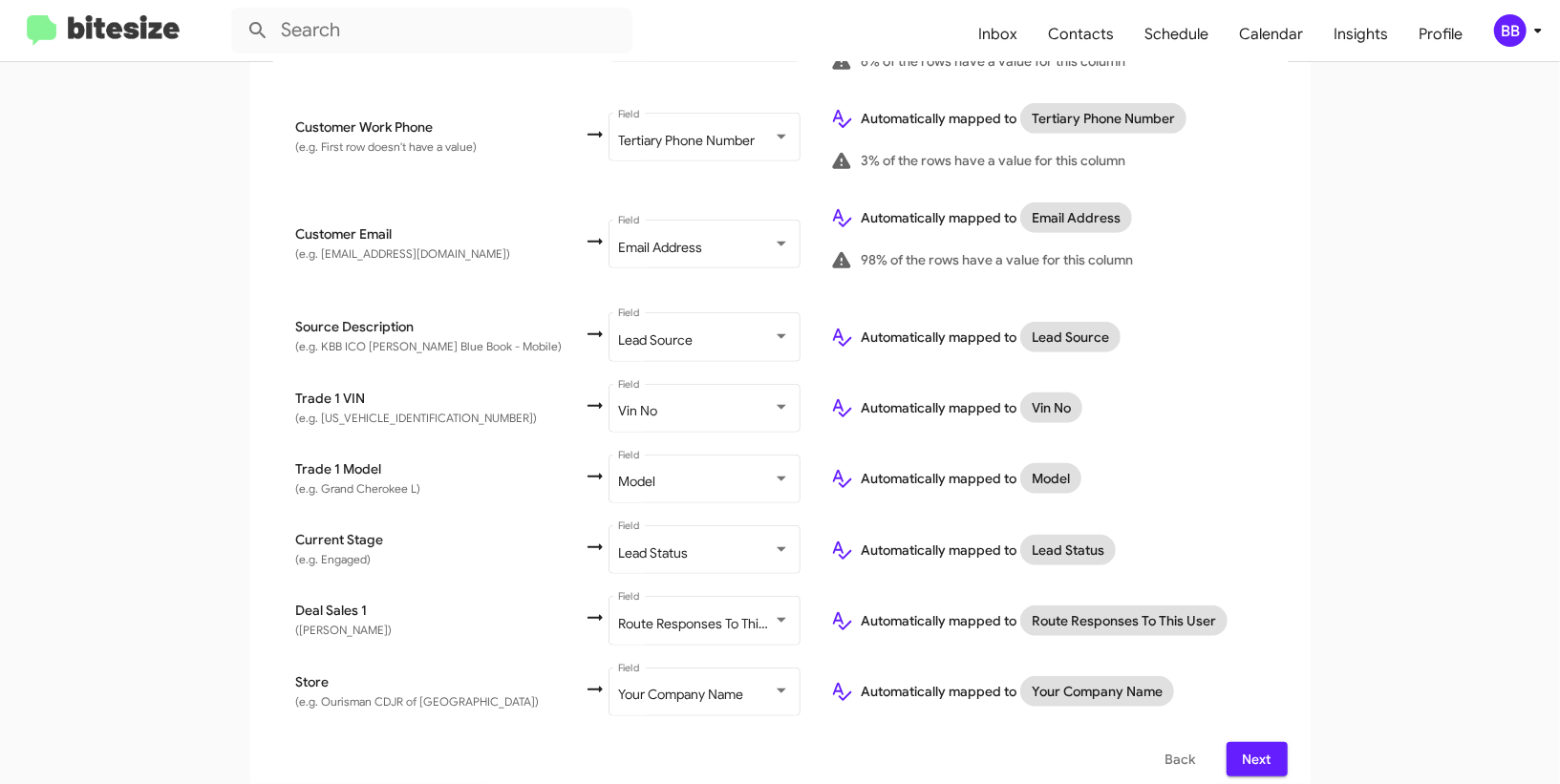
click at [1254, 742] on span "Next" at bounding box center [1256, 759] width 30 height 34
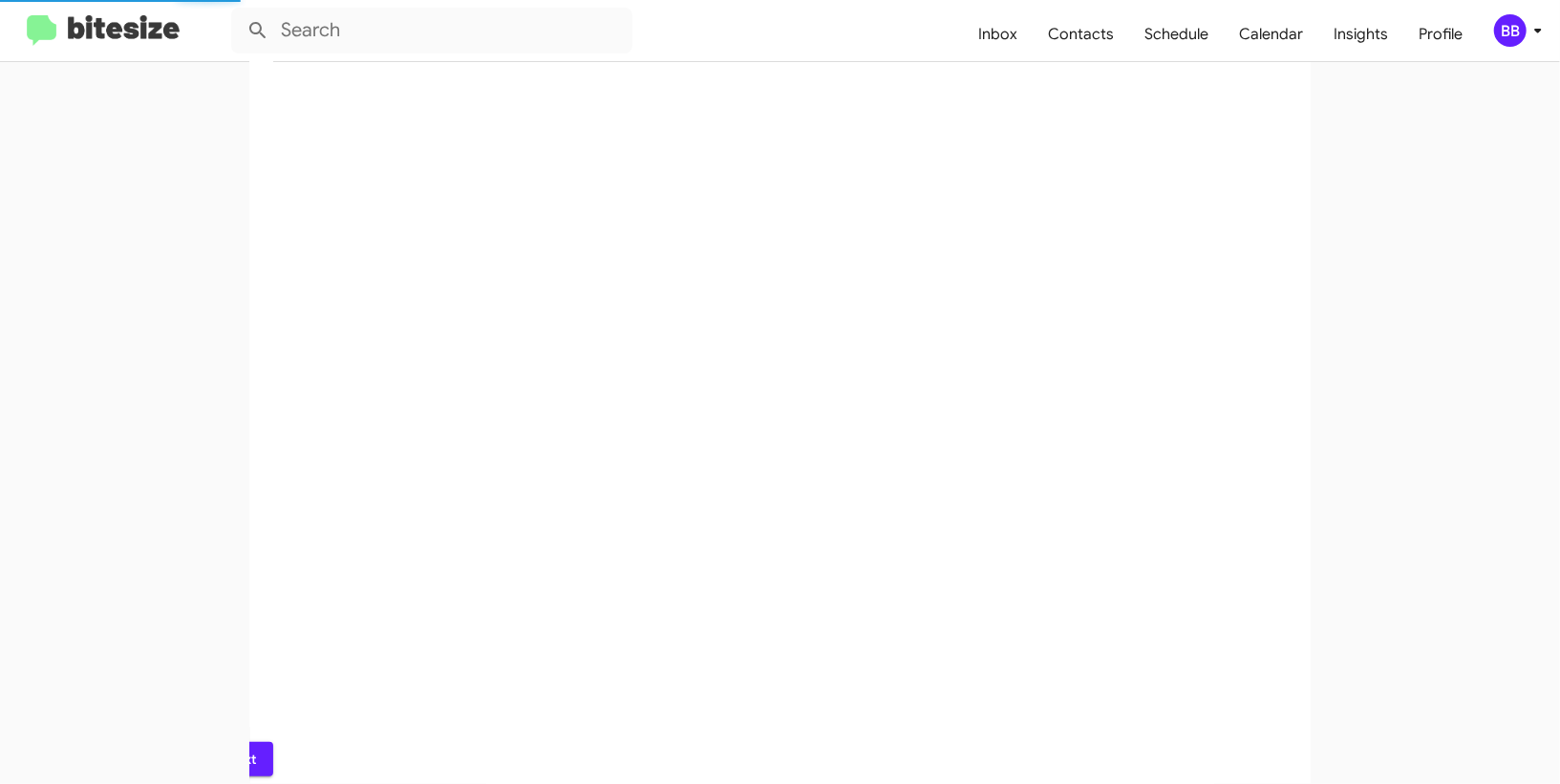
scroll to position [59, 0]
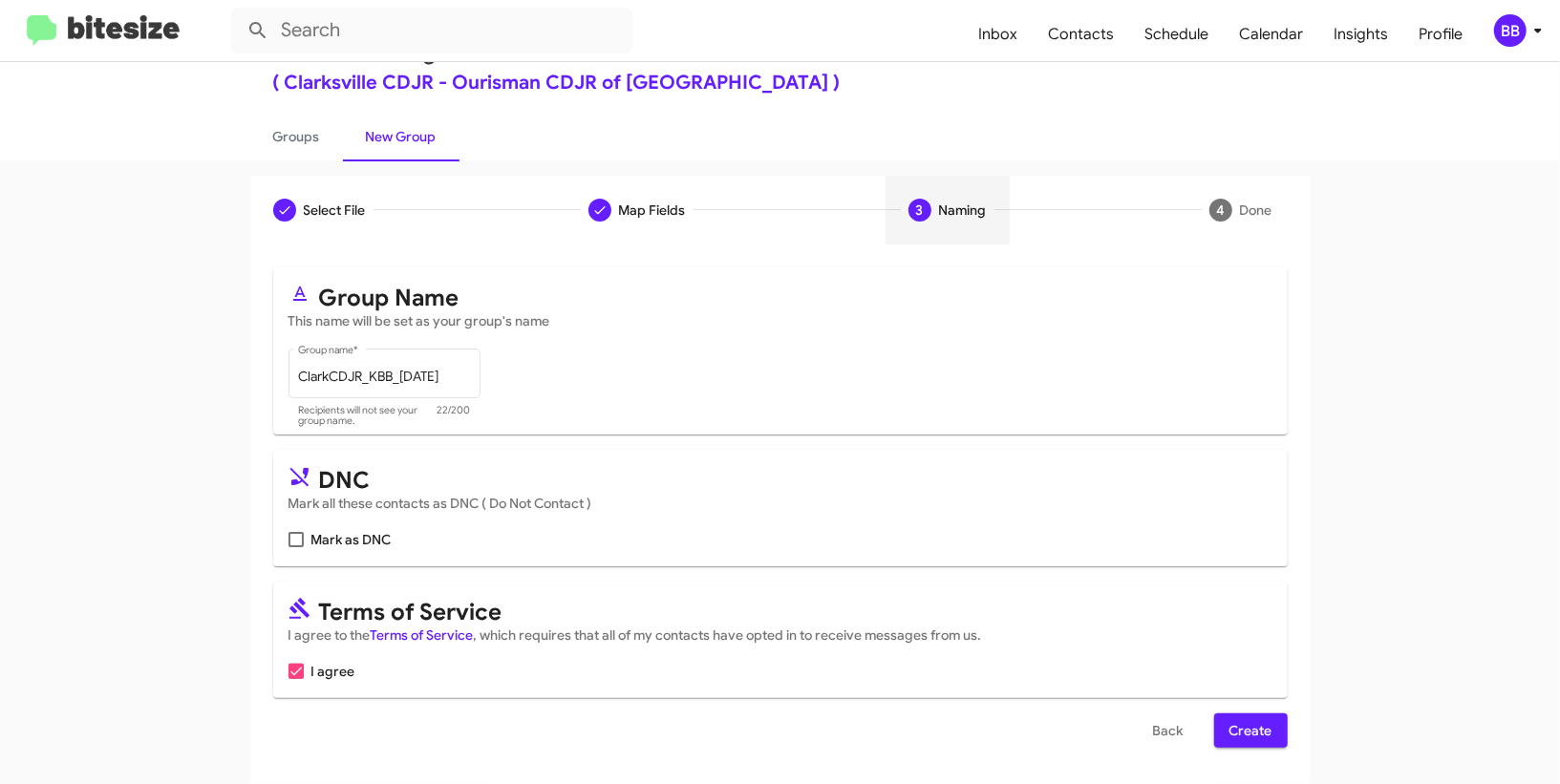
click at [1236, 726] on span "Create" at bounding box center [1250, 729] width 43 height 34
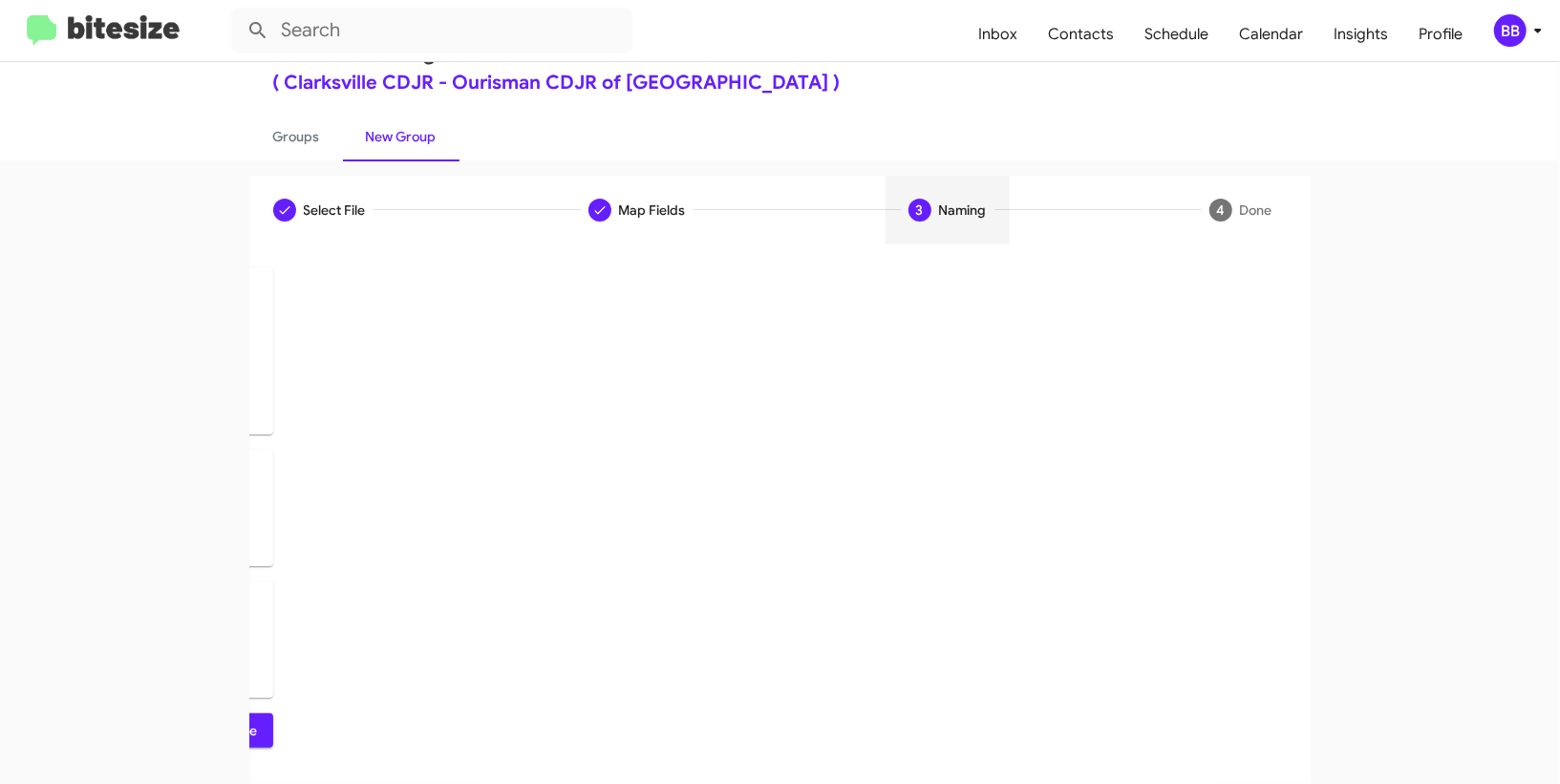
scroll to position [0, 0]
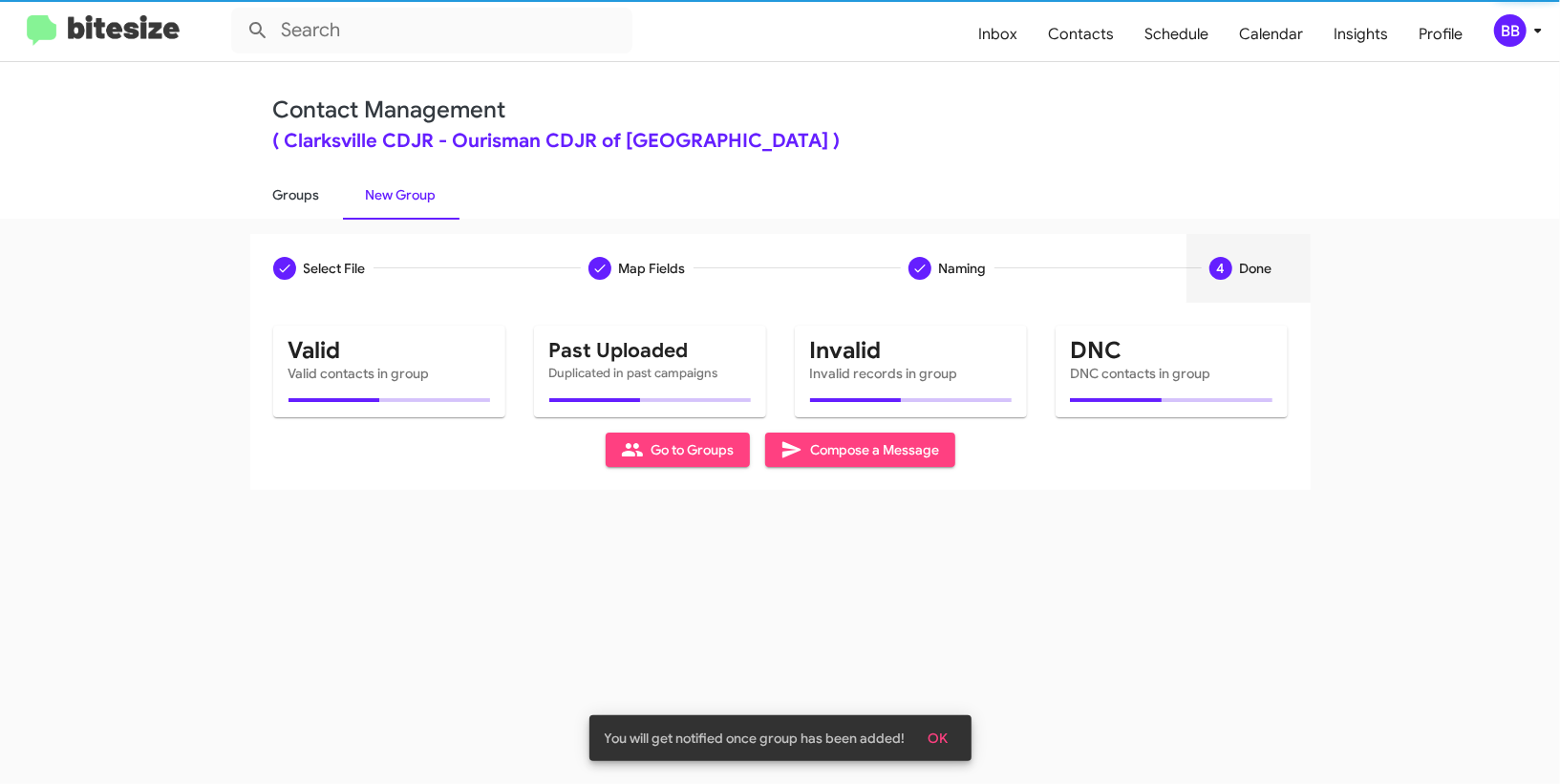
click at [306, 187] on link "Groups" at bounding box center [296, 194] width 93 height 50
type input "in:groups"
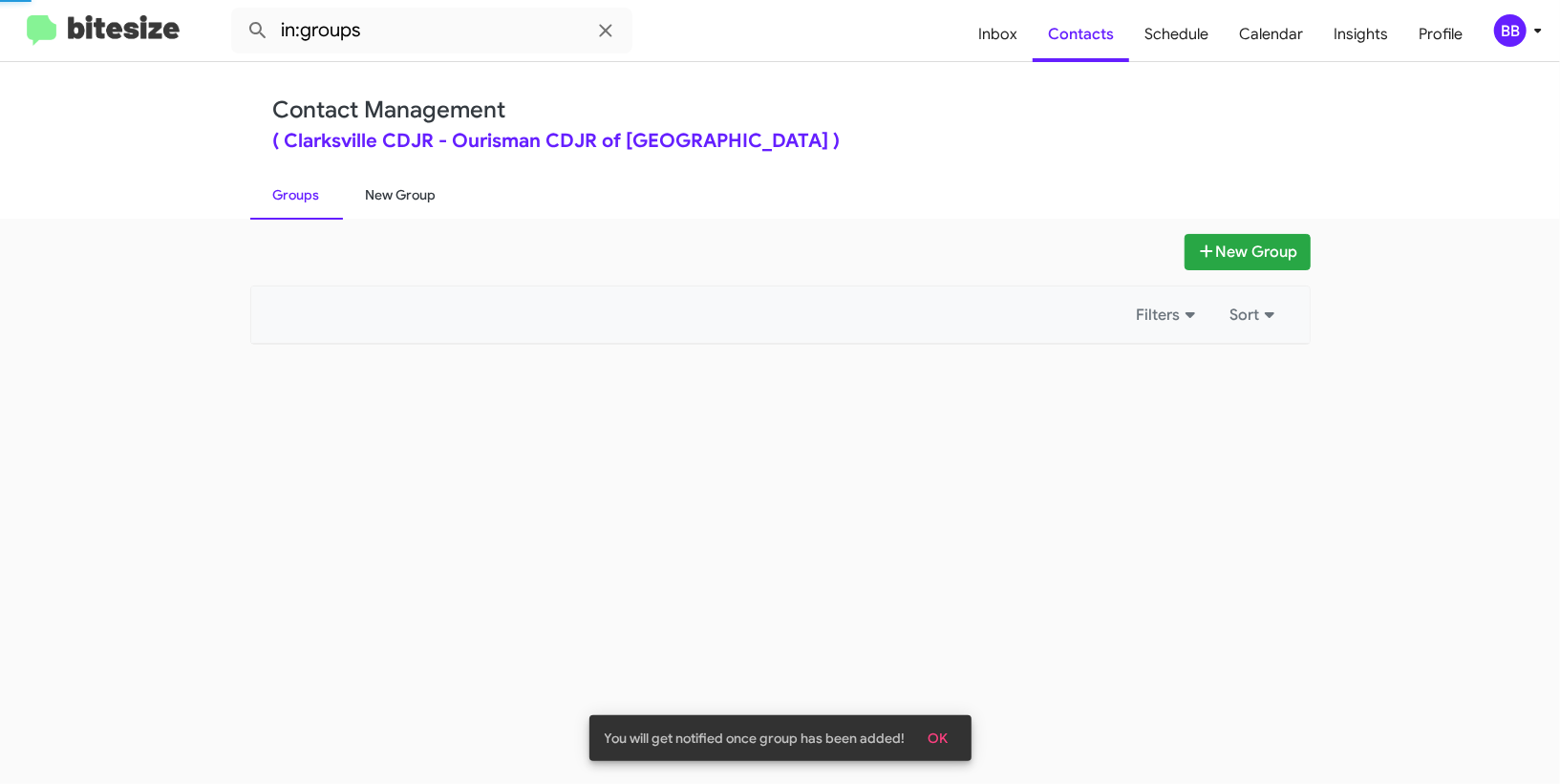
click at [356, 194] on link "New Group" at bounding box center [401, 194] width 116 height 50
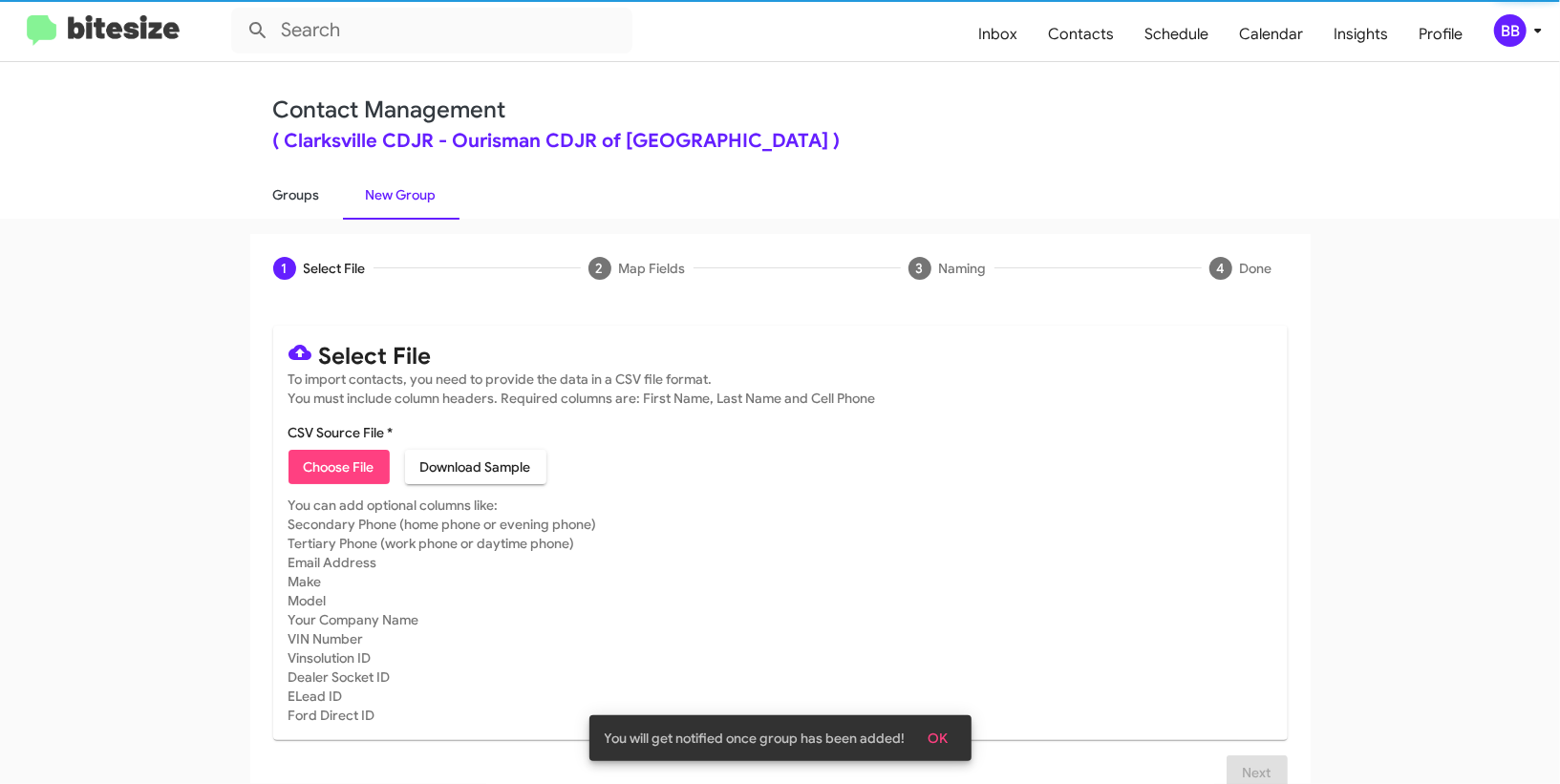
click at [315, 193] on link "Groups" at bounding box center [296, 194] width 93 height 50
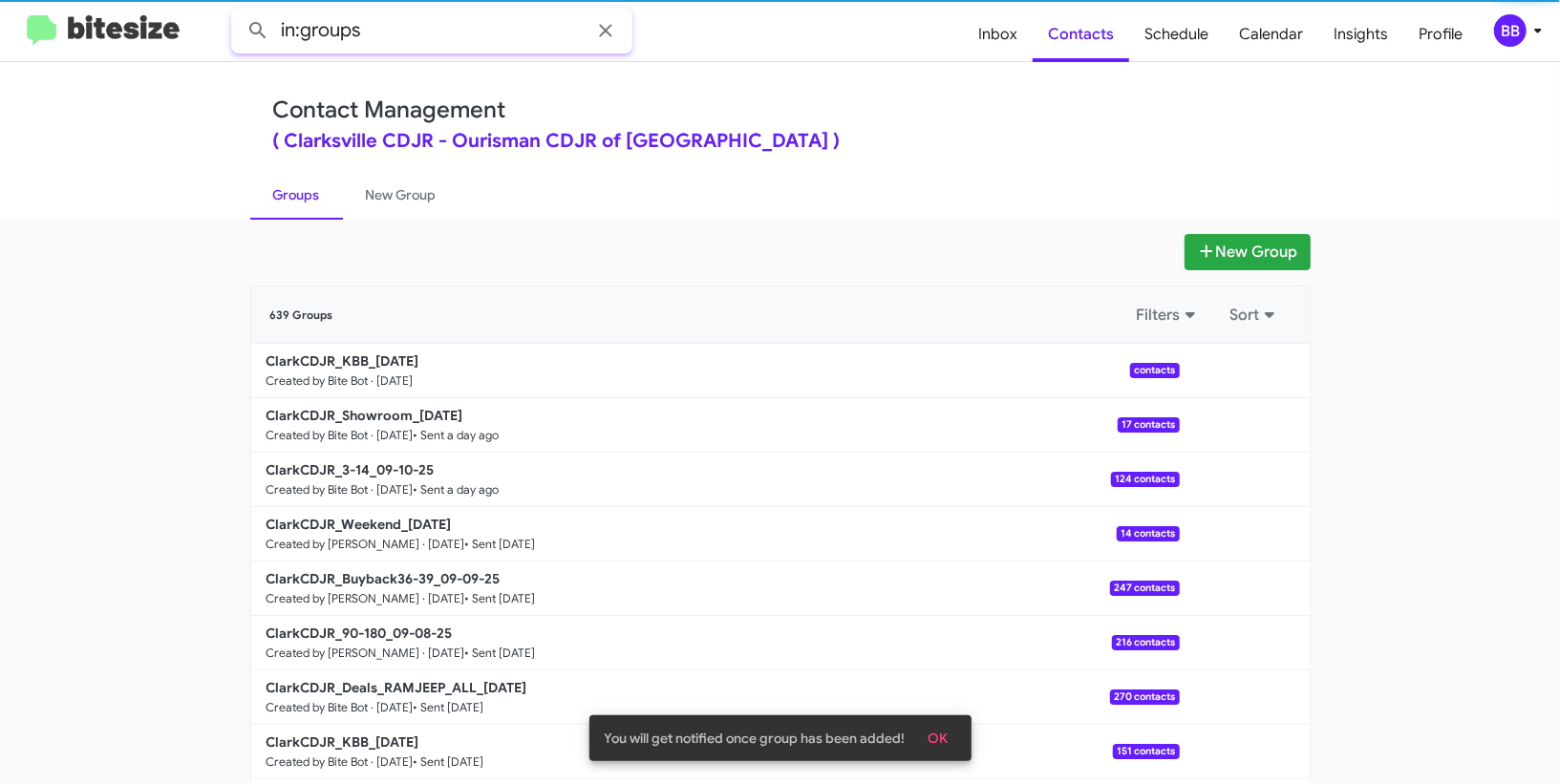
click at [418, 23] on input "in:groups" at bounding box center [432, 30] width 401 height 46
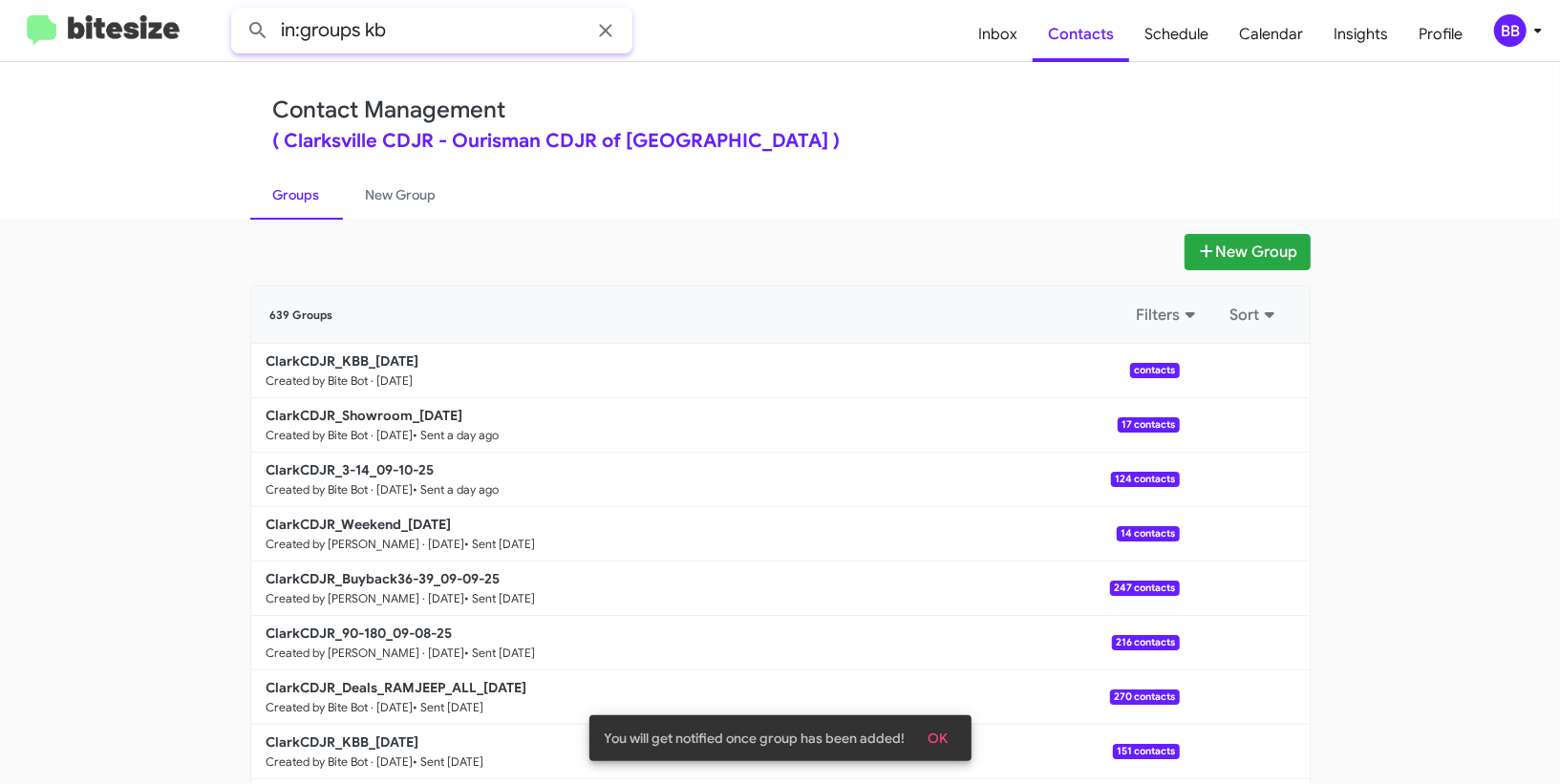
type input "in:groups kb"
click at [238, 12] on button at bounding box center [257, 30] width 38 height 38
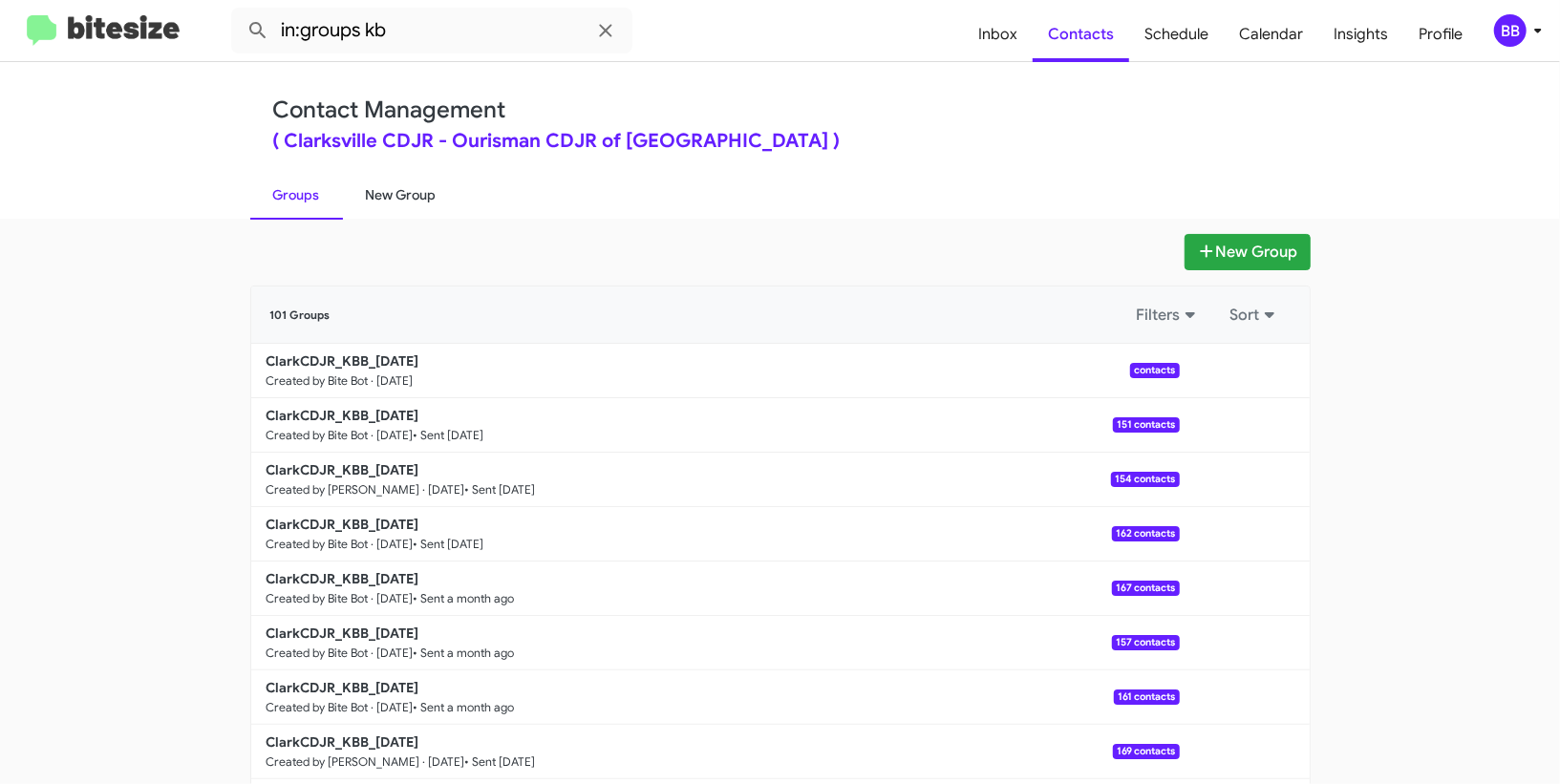
click at [399, 187] on link "New Group" at bounding box center [401, 194] width 116 height 50
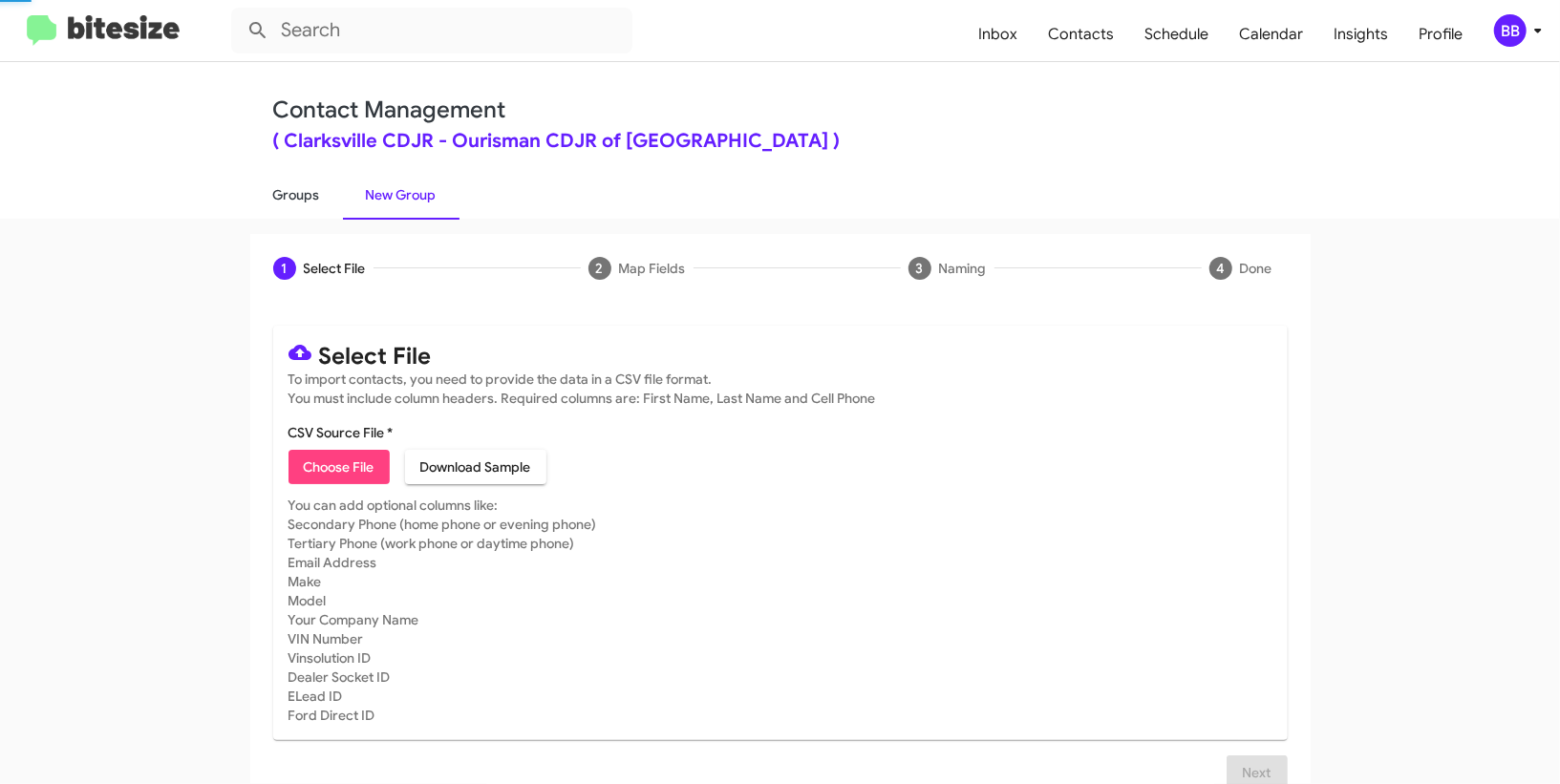
click at [289, 205] on link "Groups" at bounding box center [296, 194] width 93 height 50
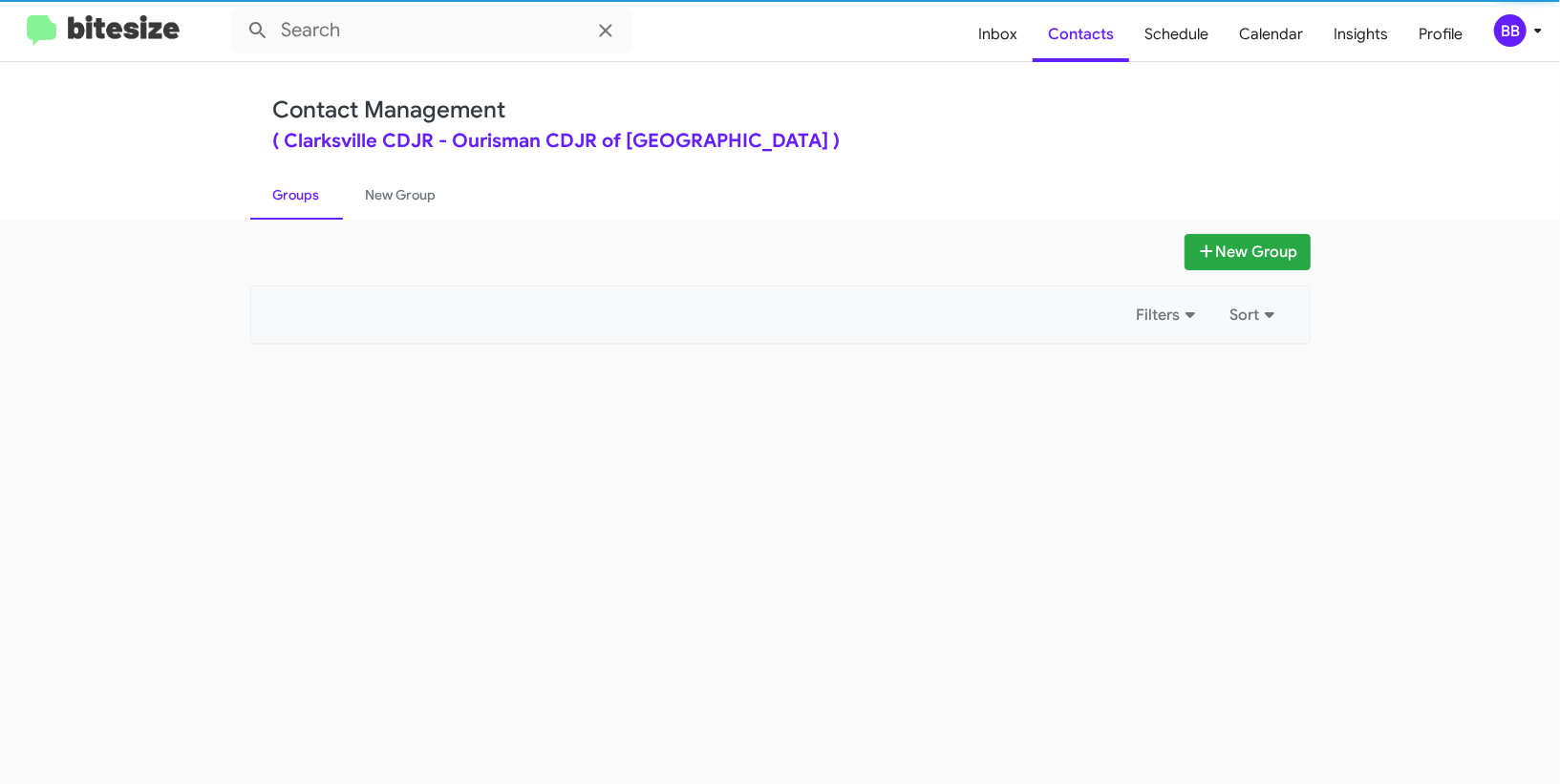
type input "in:groups"
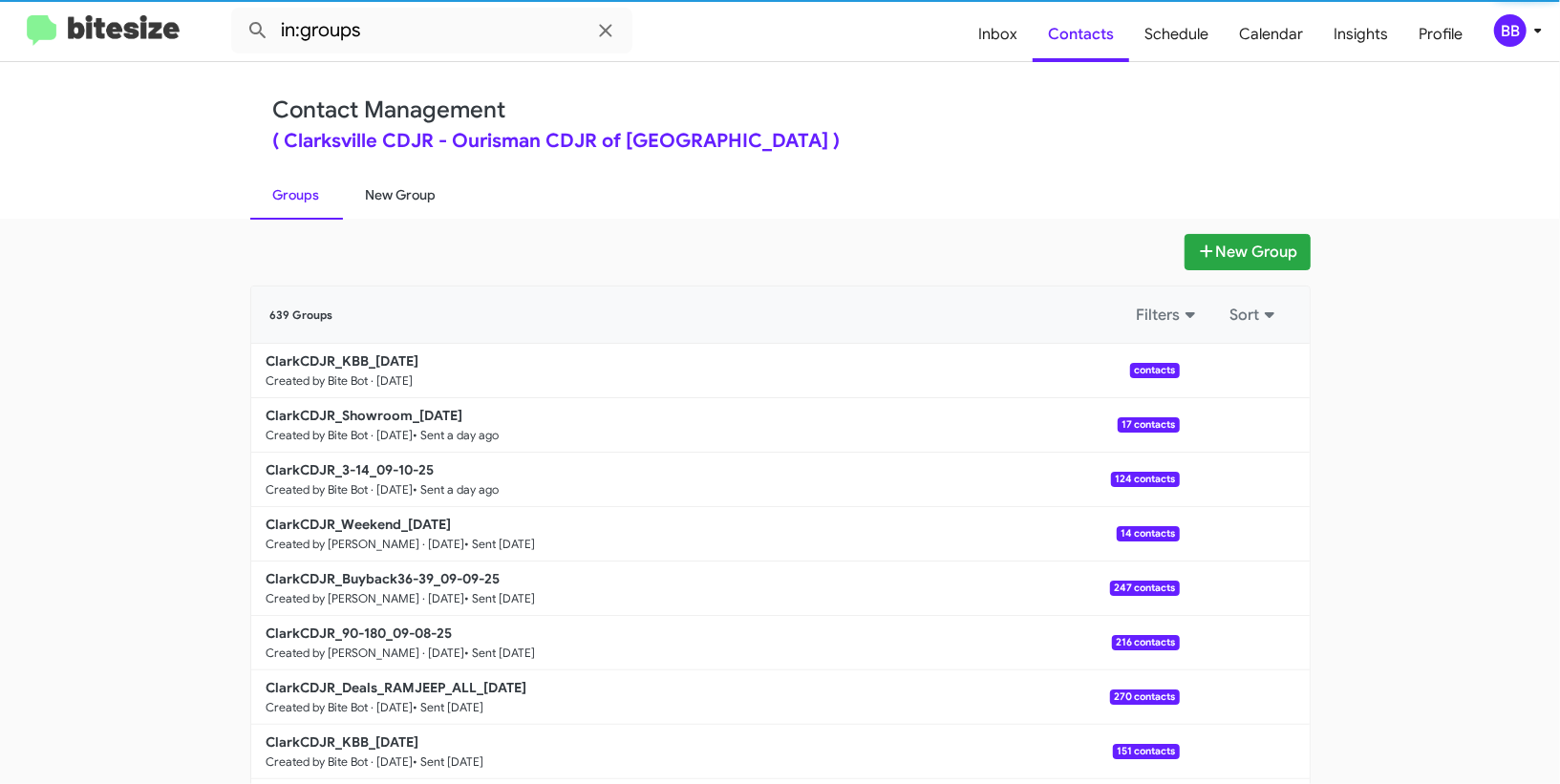
click at [406, 210] on link "New Group" at bounding box center [401, 194] width 116 height 50
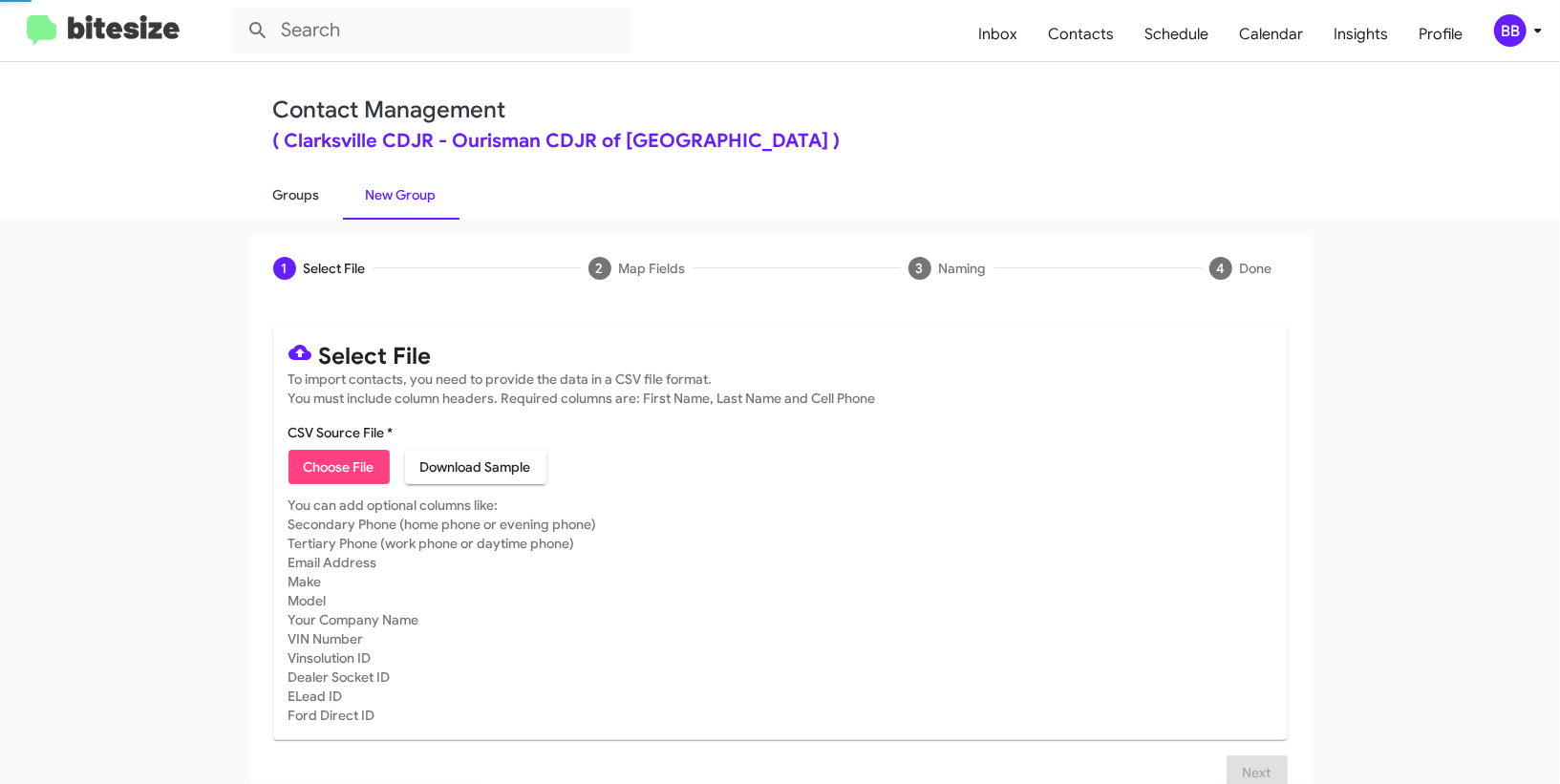
click at [290, 209] on link "Groups" at bounding box center [296, 194] width 93 height 50
type input "in:groups"
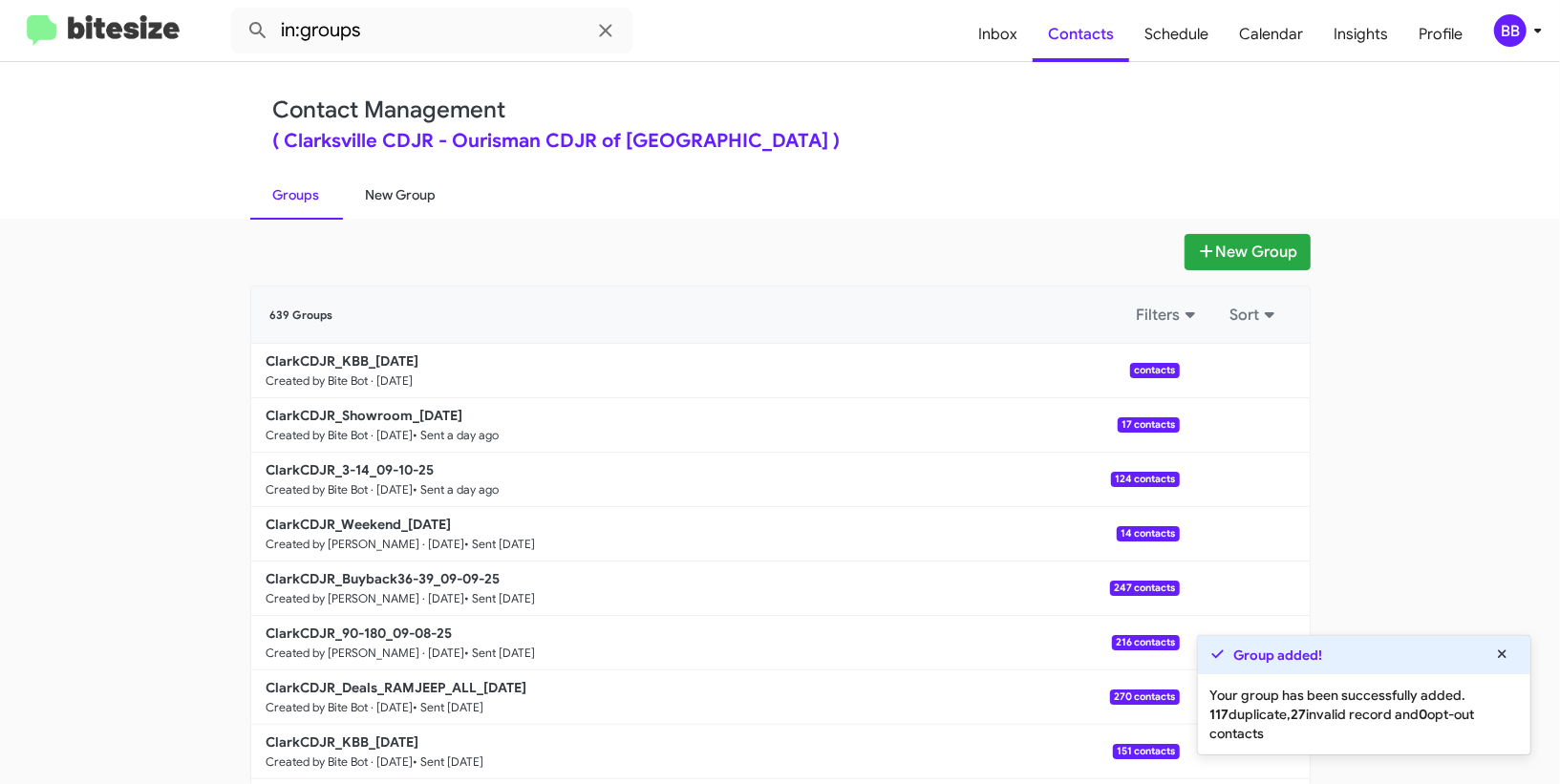
click at [418, 190] on link "New Group" at bounding box center [401, 194] width 116 height 50
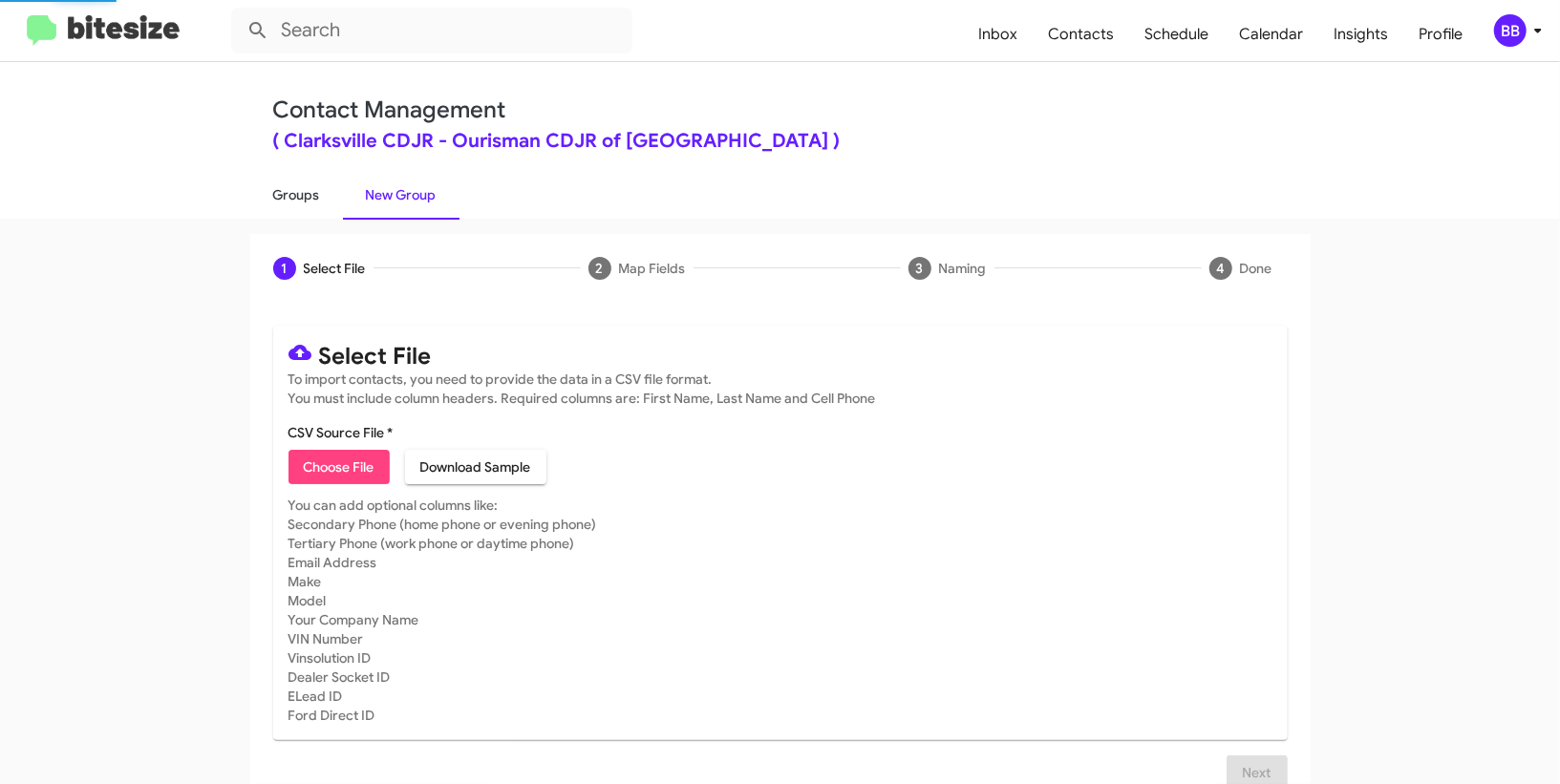
click at [315, 199] on link "Groups" at bounding box center [296, 194] width 93 height 50
type input "in:groups"
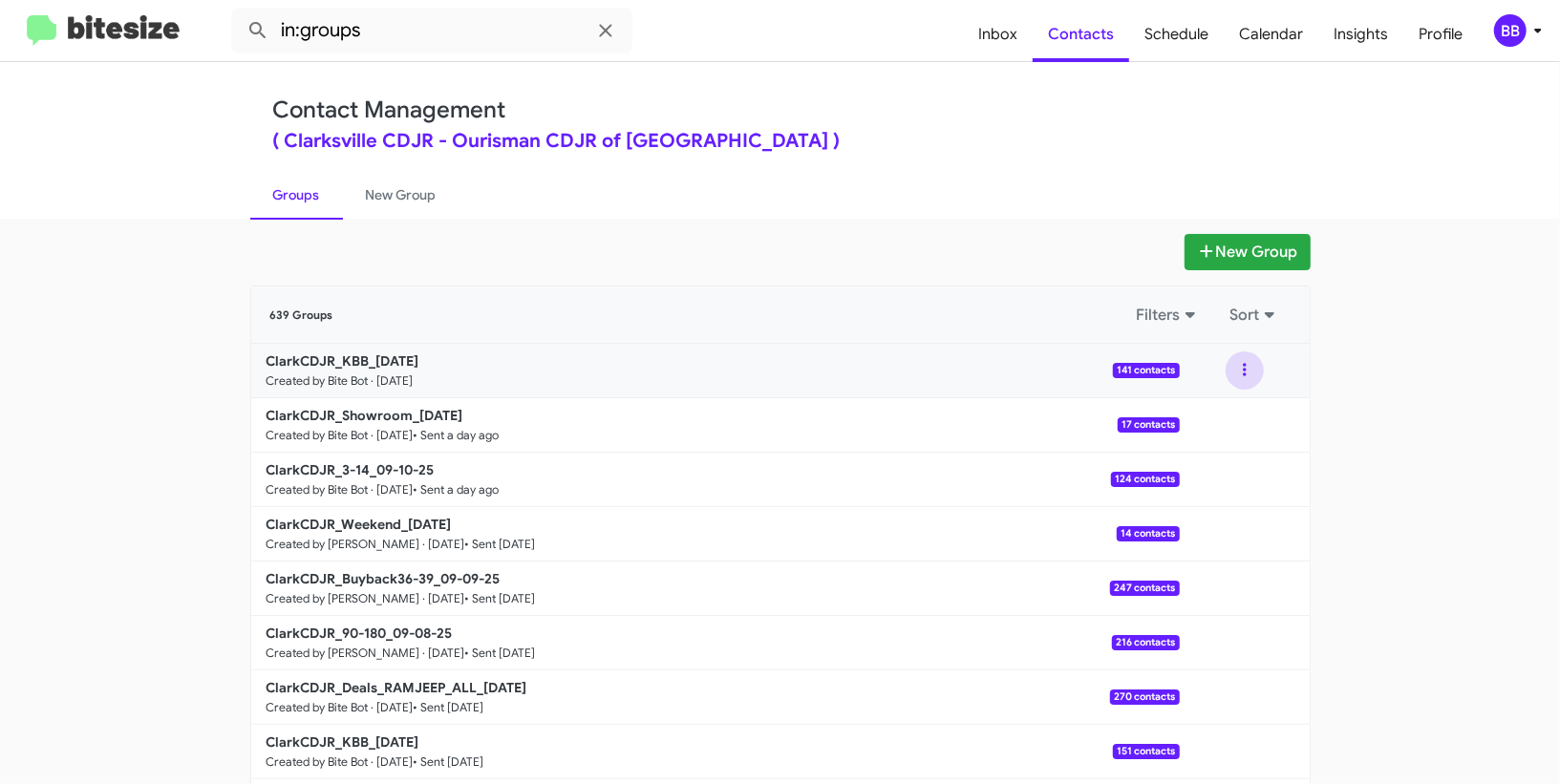
click at [1241, 363] on button at bounding box center [1244, 370] width 38 height 38
click at [1201, 412] on button "View contacts" at bounding box center [1187, 422] width 152 height 46
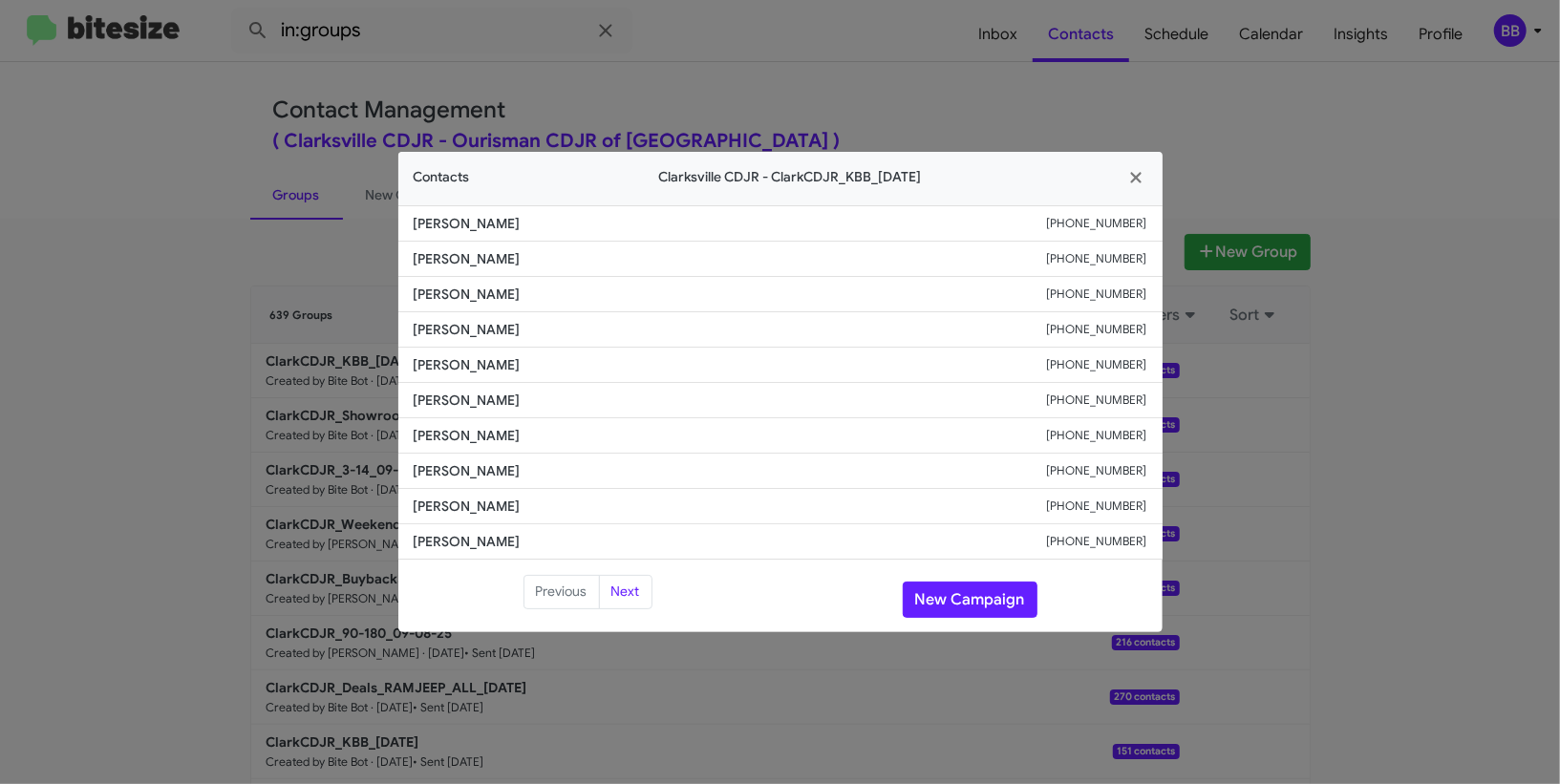
click at [441, 448] on li "Xavier Burley +12403407341" at bounding box center [780, 435] width 764 height 35
copy span "Xavier Burley"
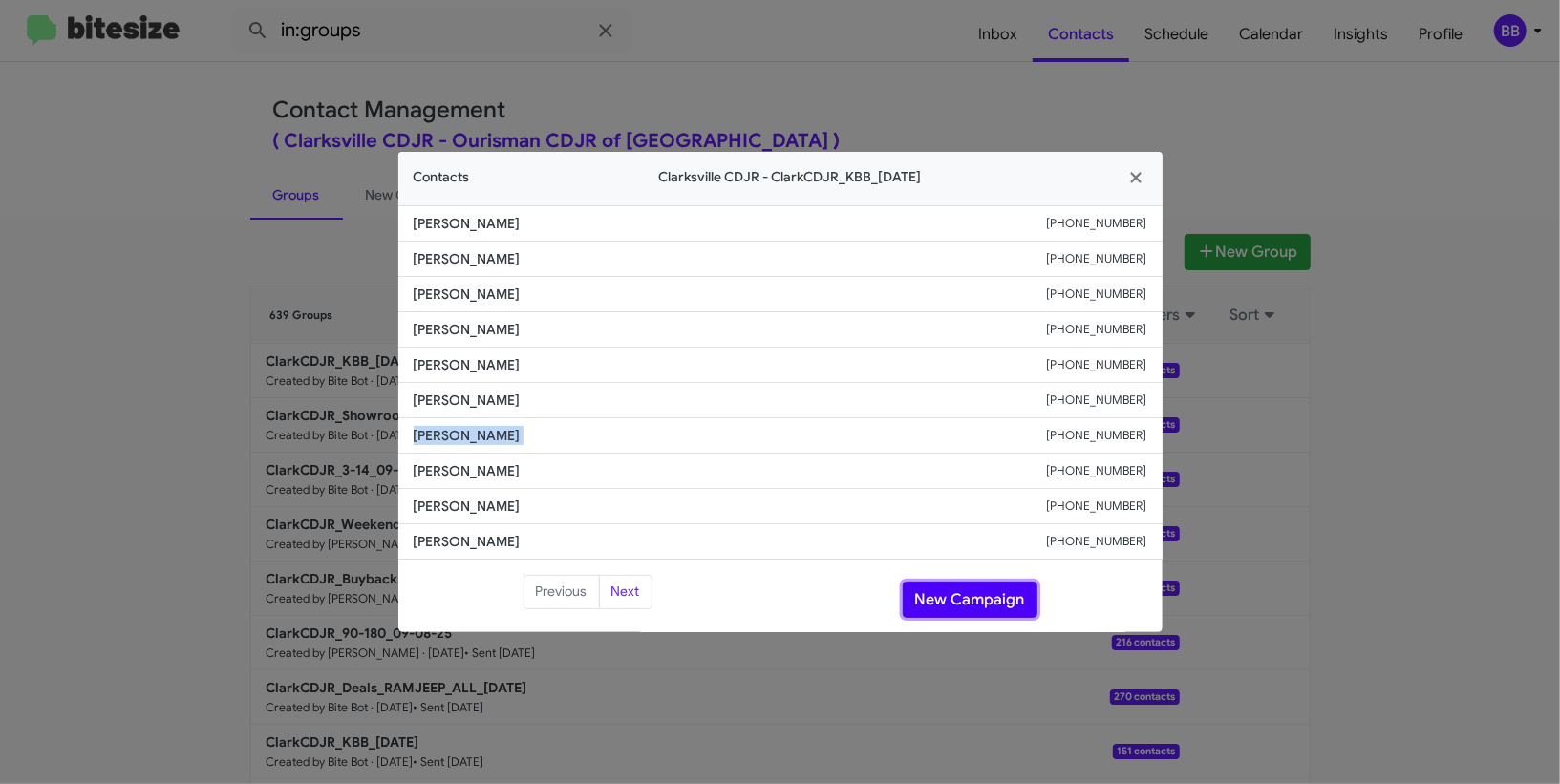
click at [969, 603] on button "New Campaign" at bounding box center [970, 598] width 135 height 36
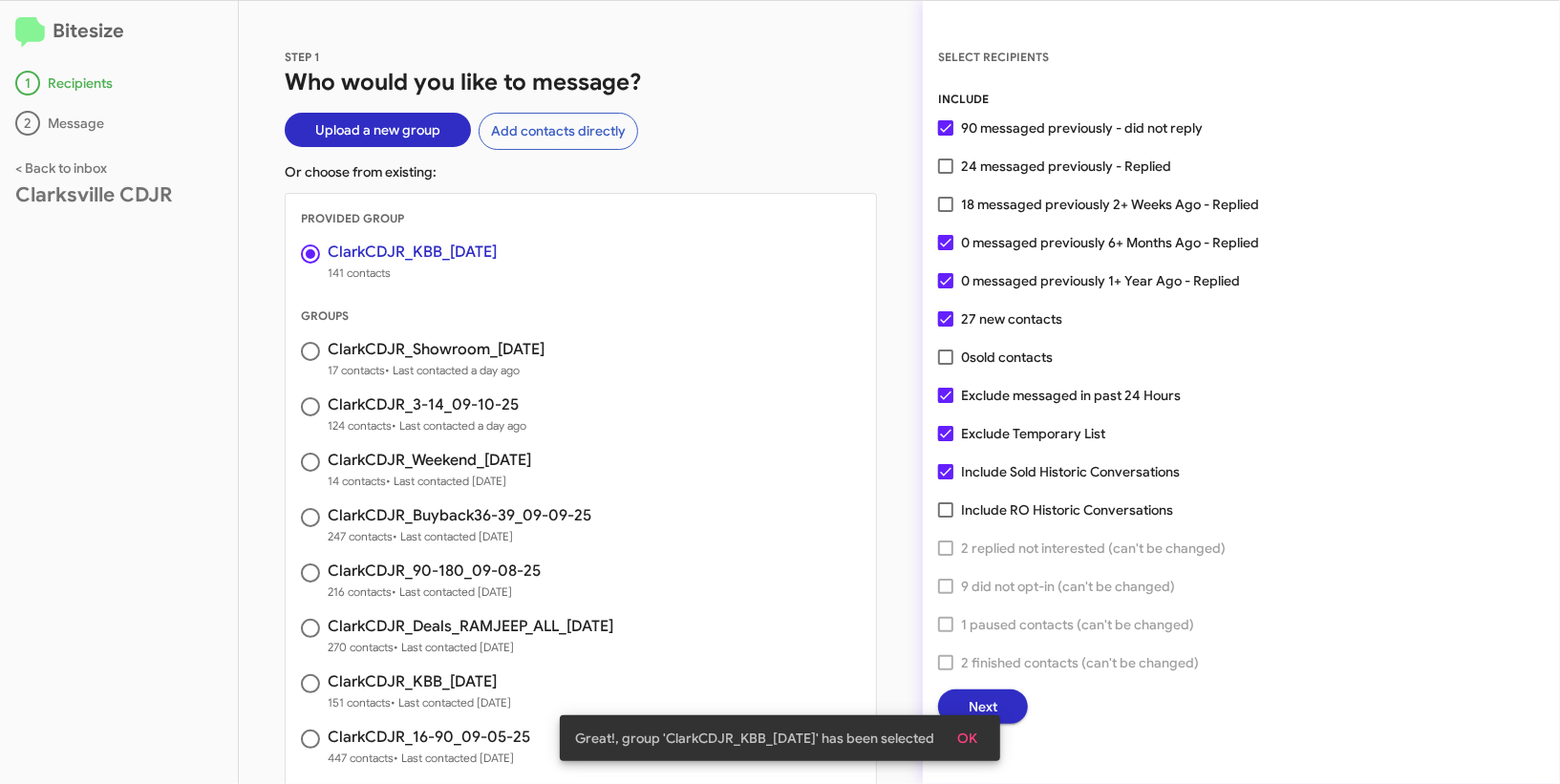
click at [975, 722] on span "OK" at bounding box center [967, 737] width 21 height 34
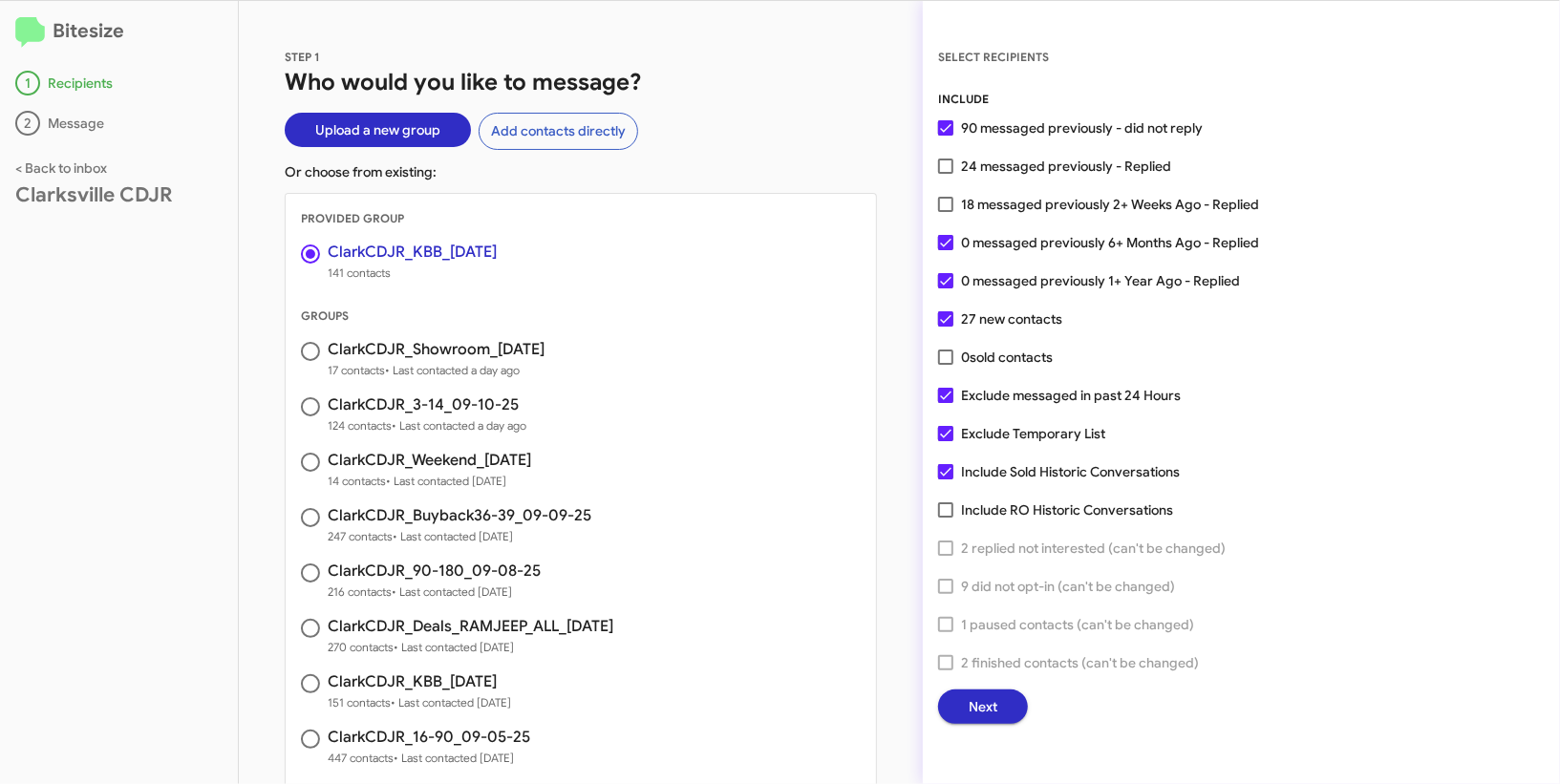
click at [975, 722] on span "Next" at bounding box center [982, 706] width 28 height 34
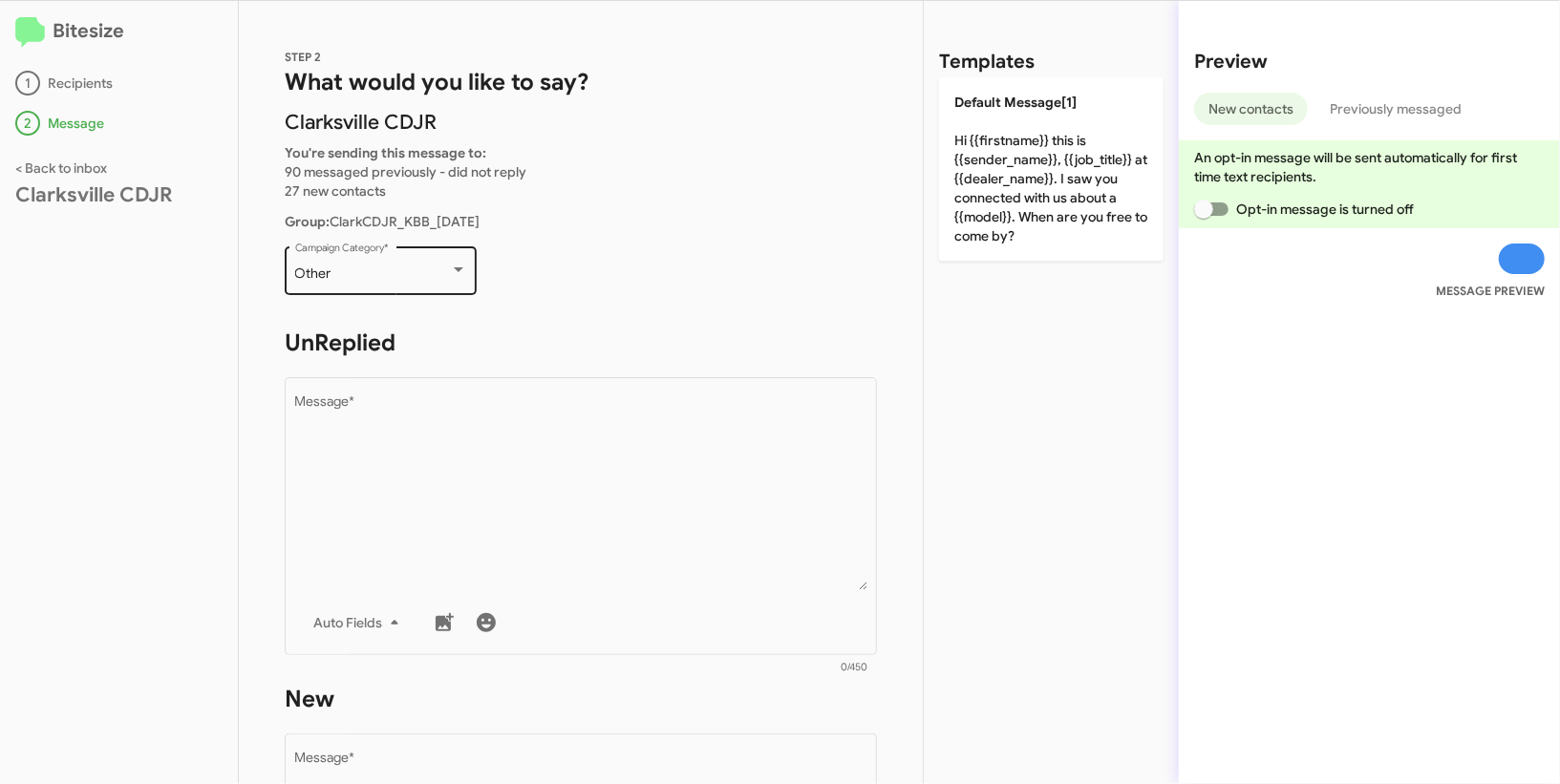
click at [401, 274] on div "Other" at bounding box center [372, 274] width 154 height 16
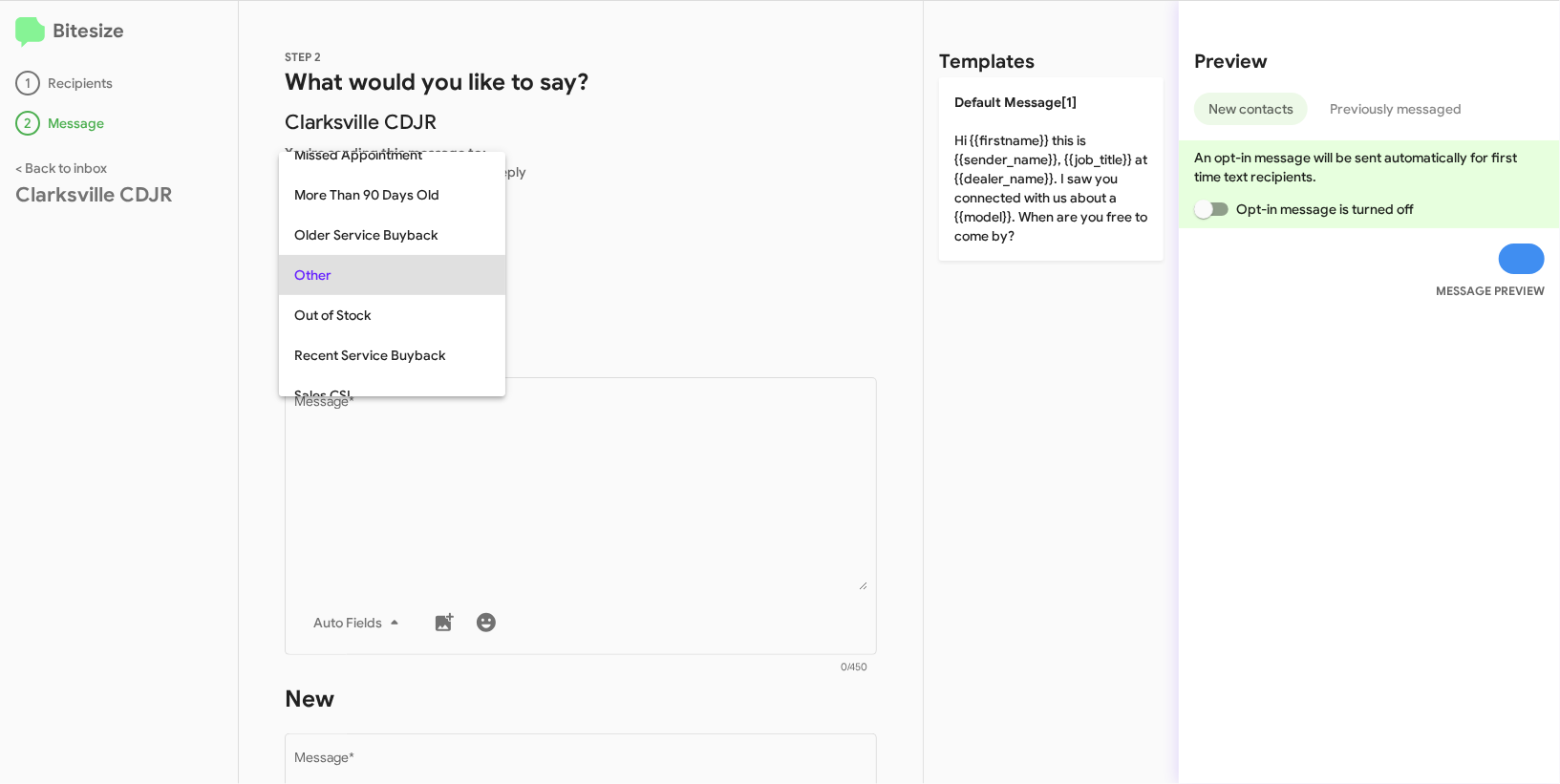
scroll to position [678, 0]
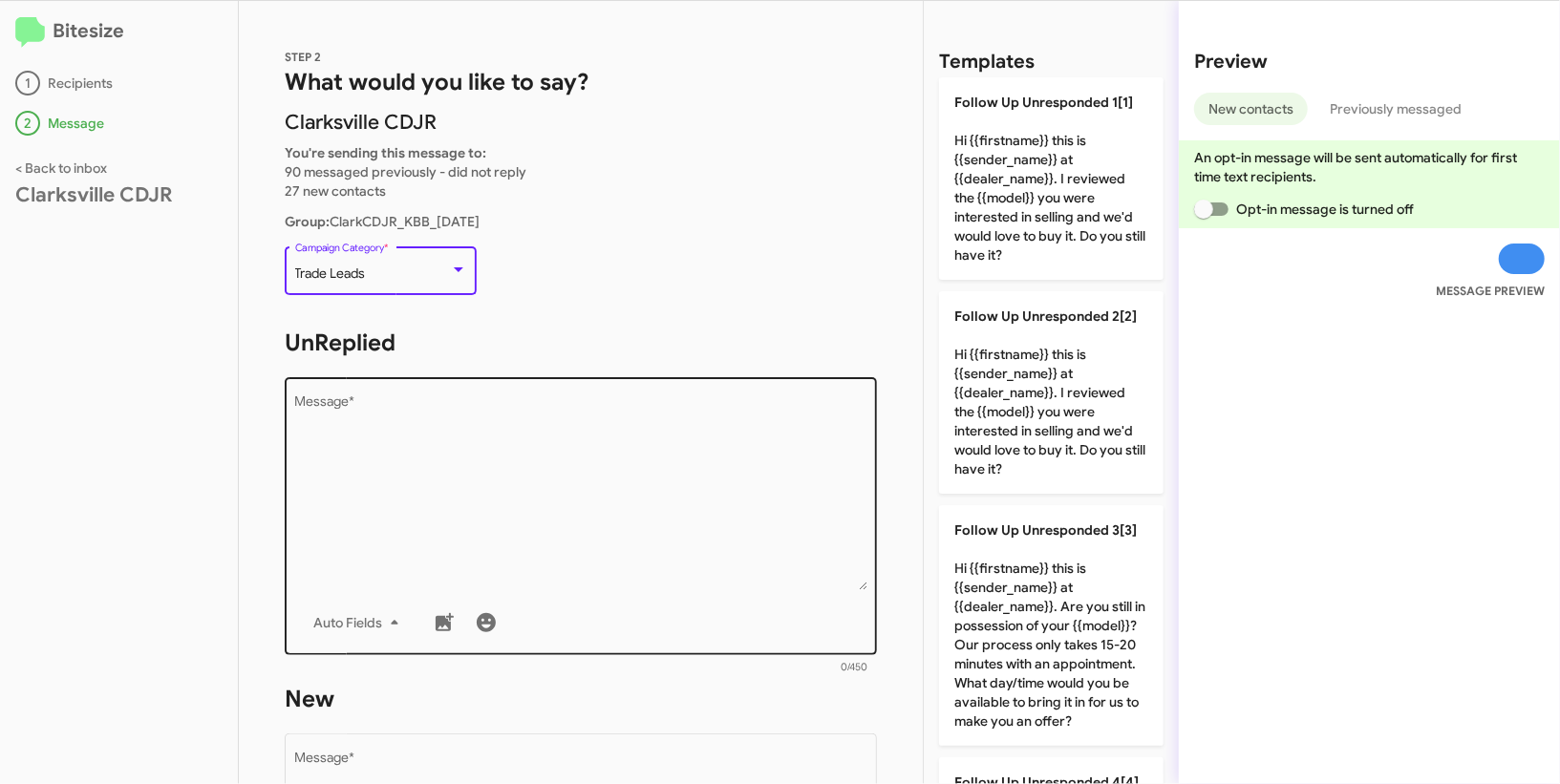
click at [576, 542] on textarea "Message *" at bounding box center [581, 492] width 572 height 194
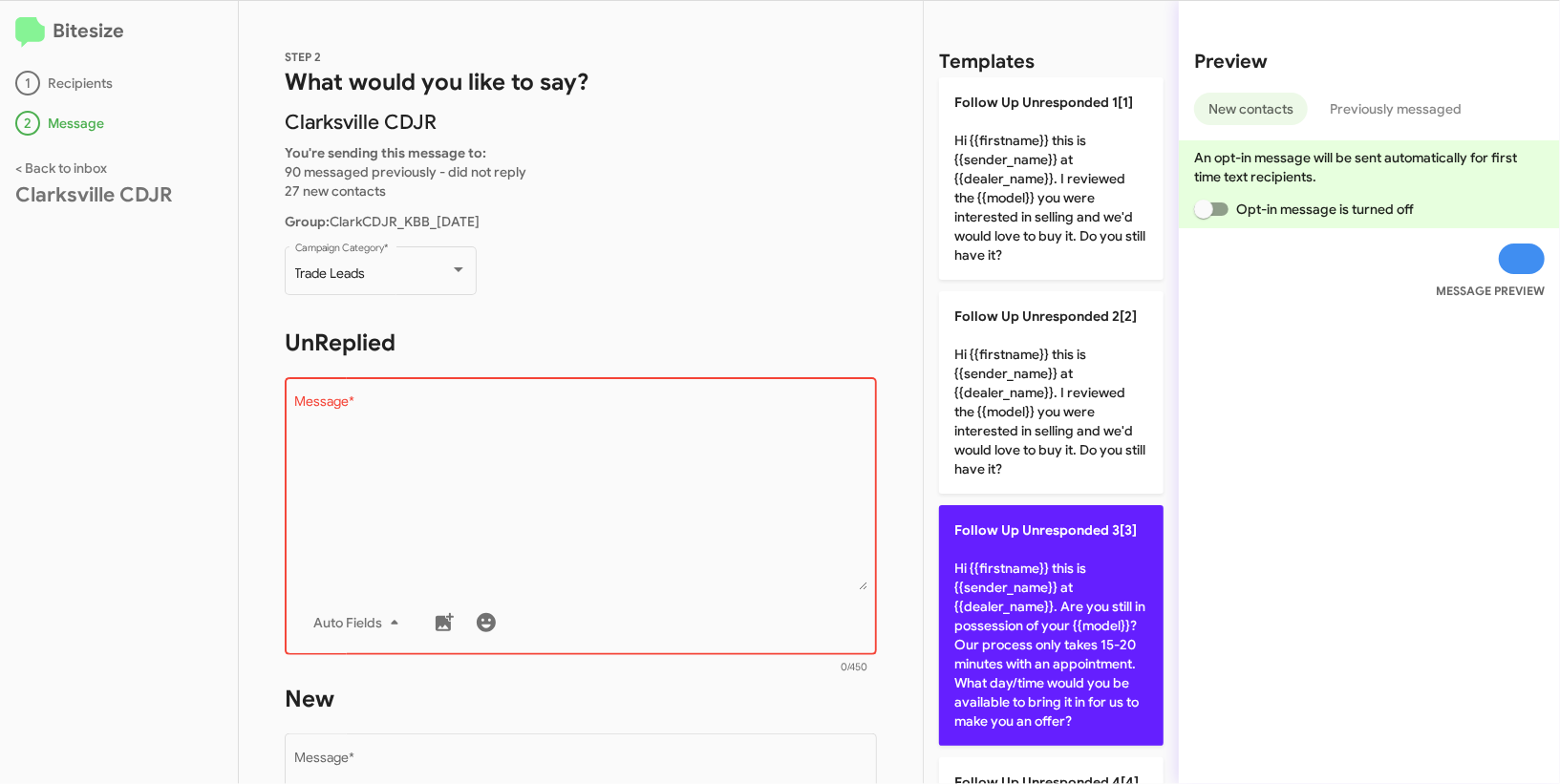
click at [1007, 562] on p "Follow Up Unresponded 3[3] Hi {{firstname}} this is {{sender_name}} at {{dealer…" at bounding box center [1051, 625] width 225 height 240
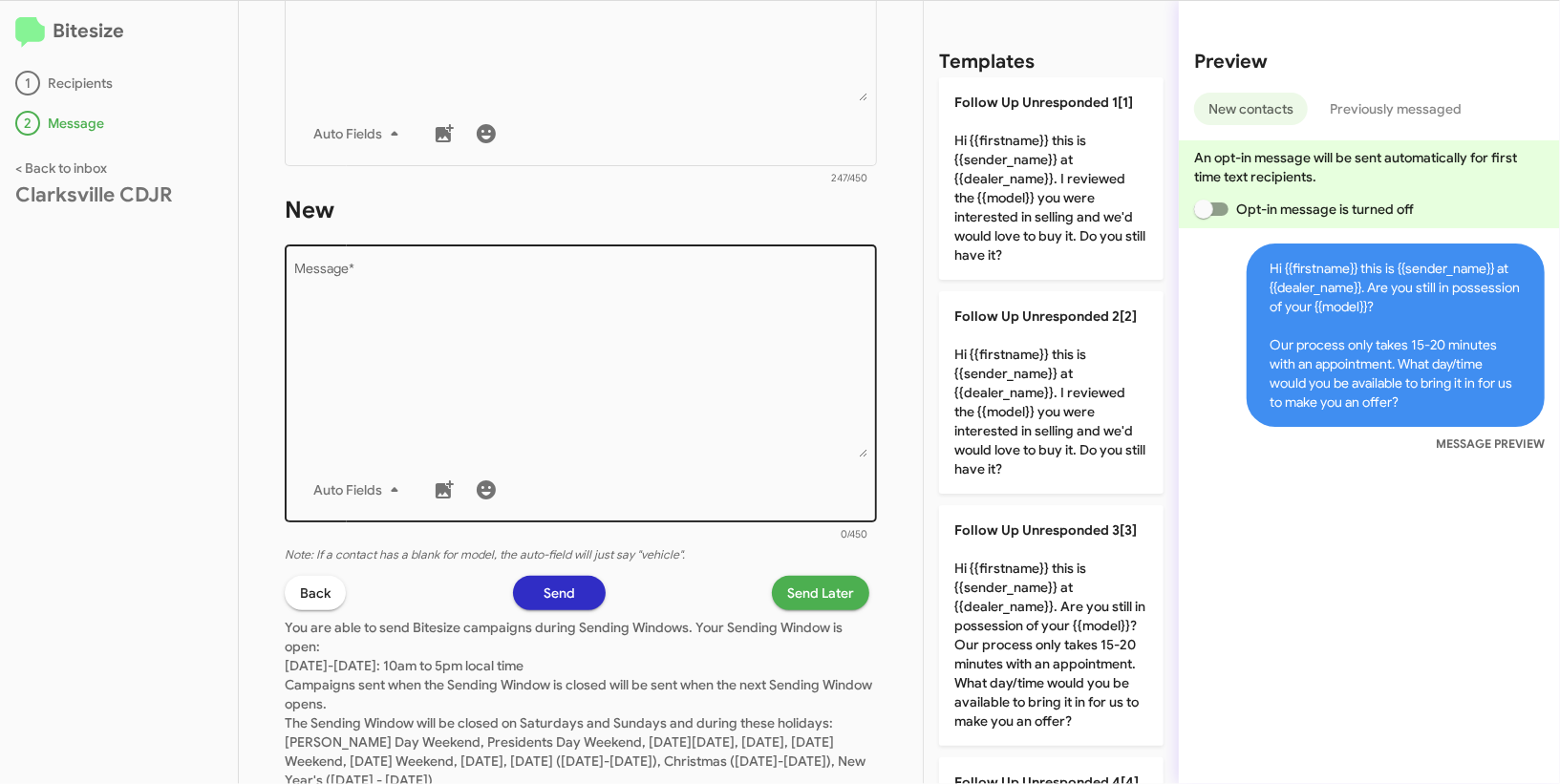
scroll to position [552, 0]
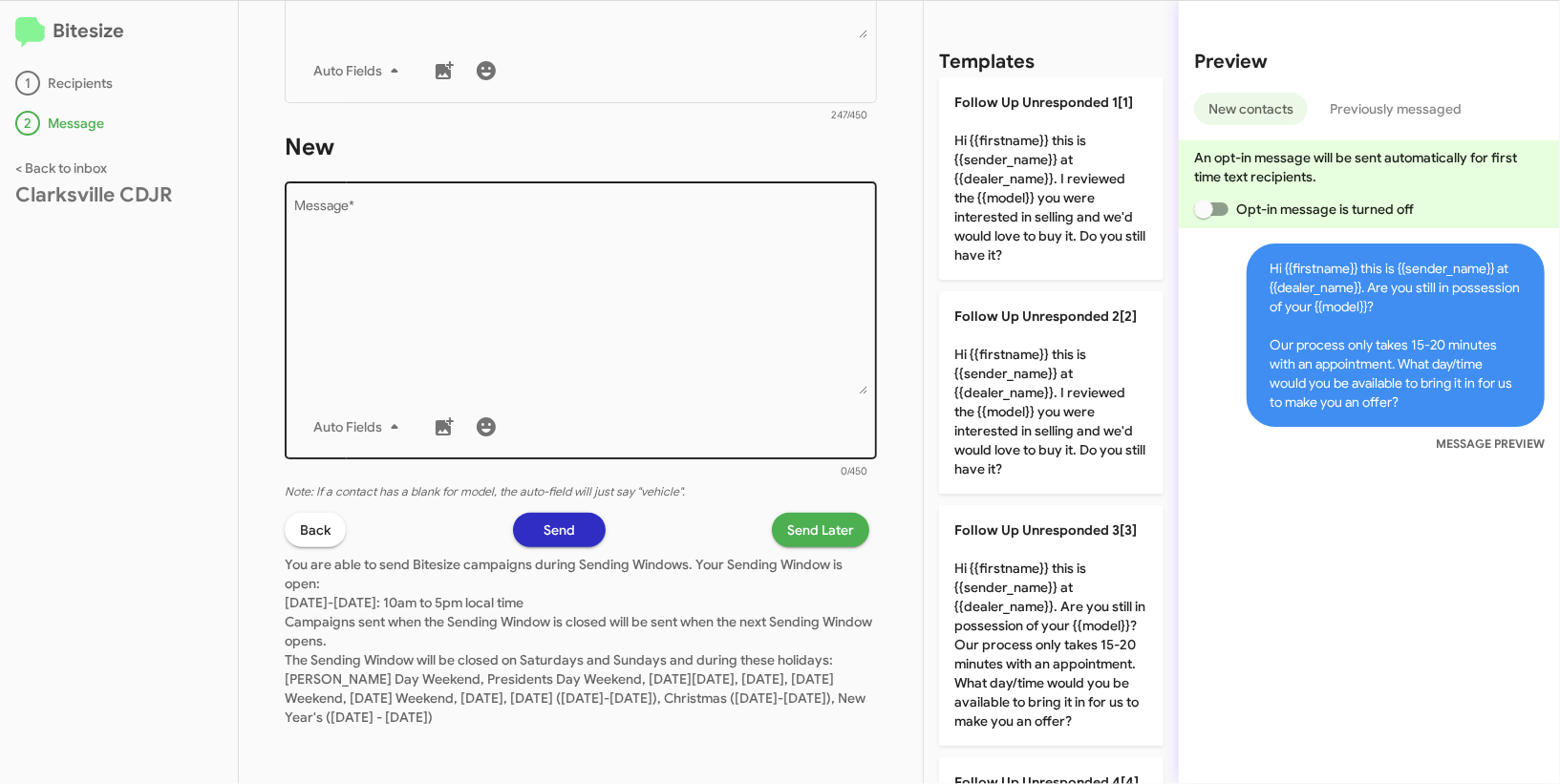
click at [555, 385] on textarea "Message *" at bounding box center [581, 296] width 572 height 194
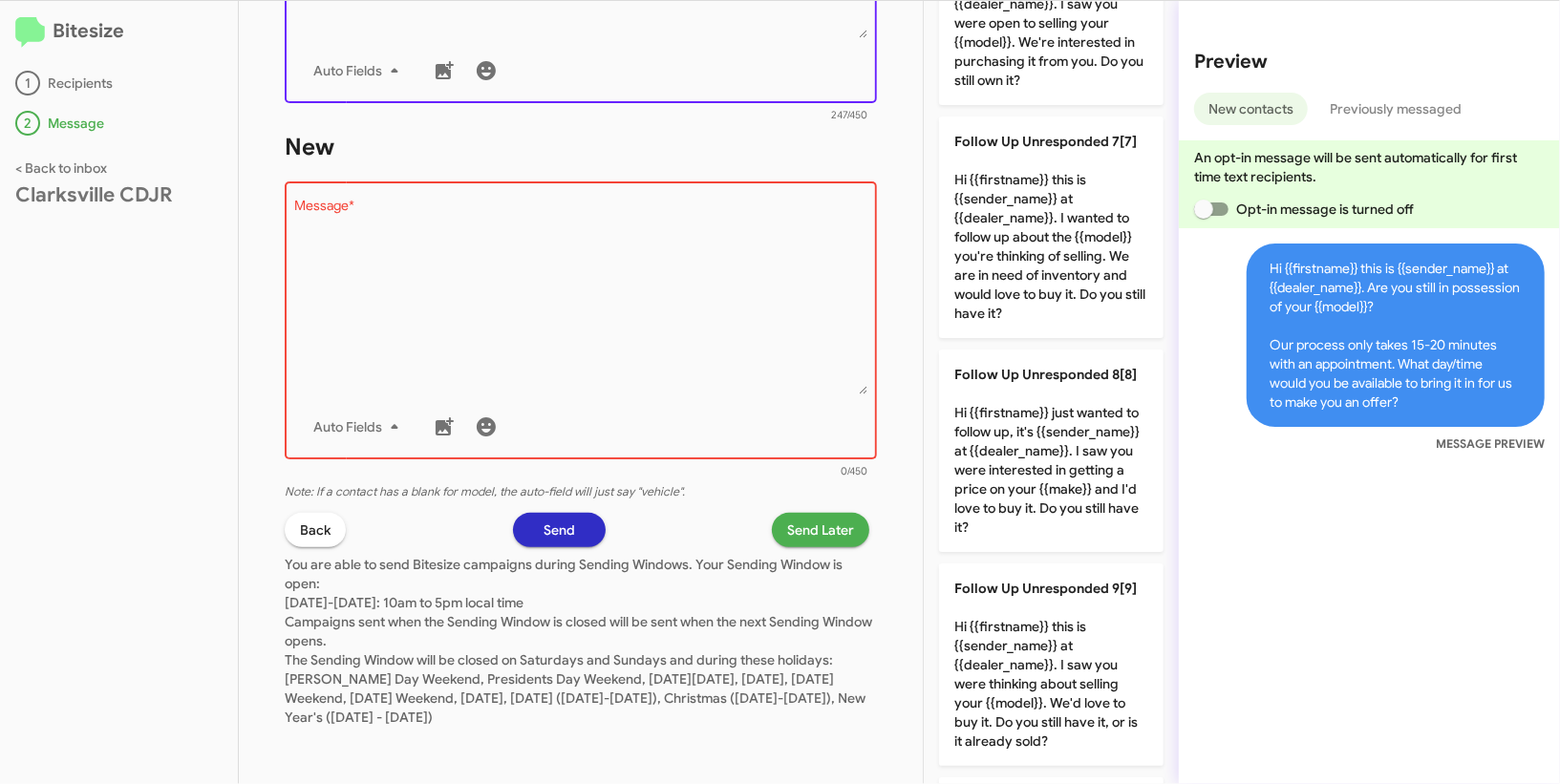
scroll to position [1526, 0]
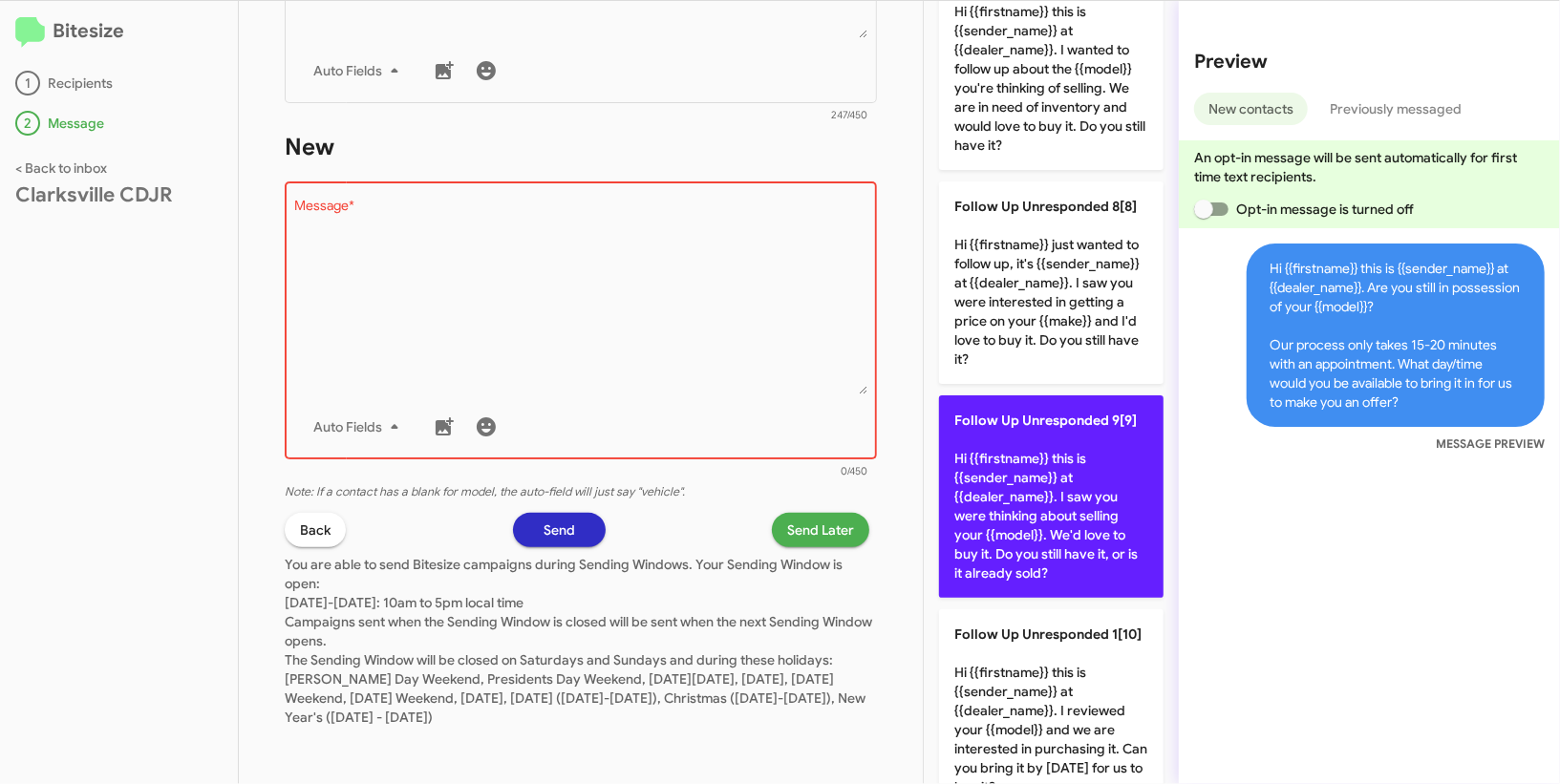
click at [1098, 521] on p "Follow Up Unresponded 9[9] Hi {{firstname}} this is {{sender_name}} at {{dealer…" at bounding box center [1051, 496] width 225 height 202
type textarea "Hi {{firstname}} this is {{sender_name}} at {{dealer_name}}. I saw you were thi…"
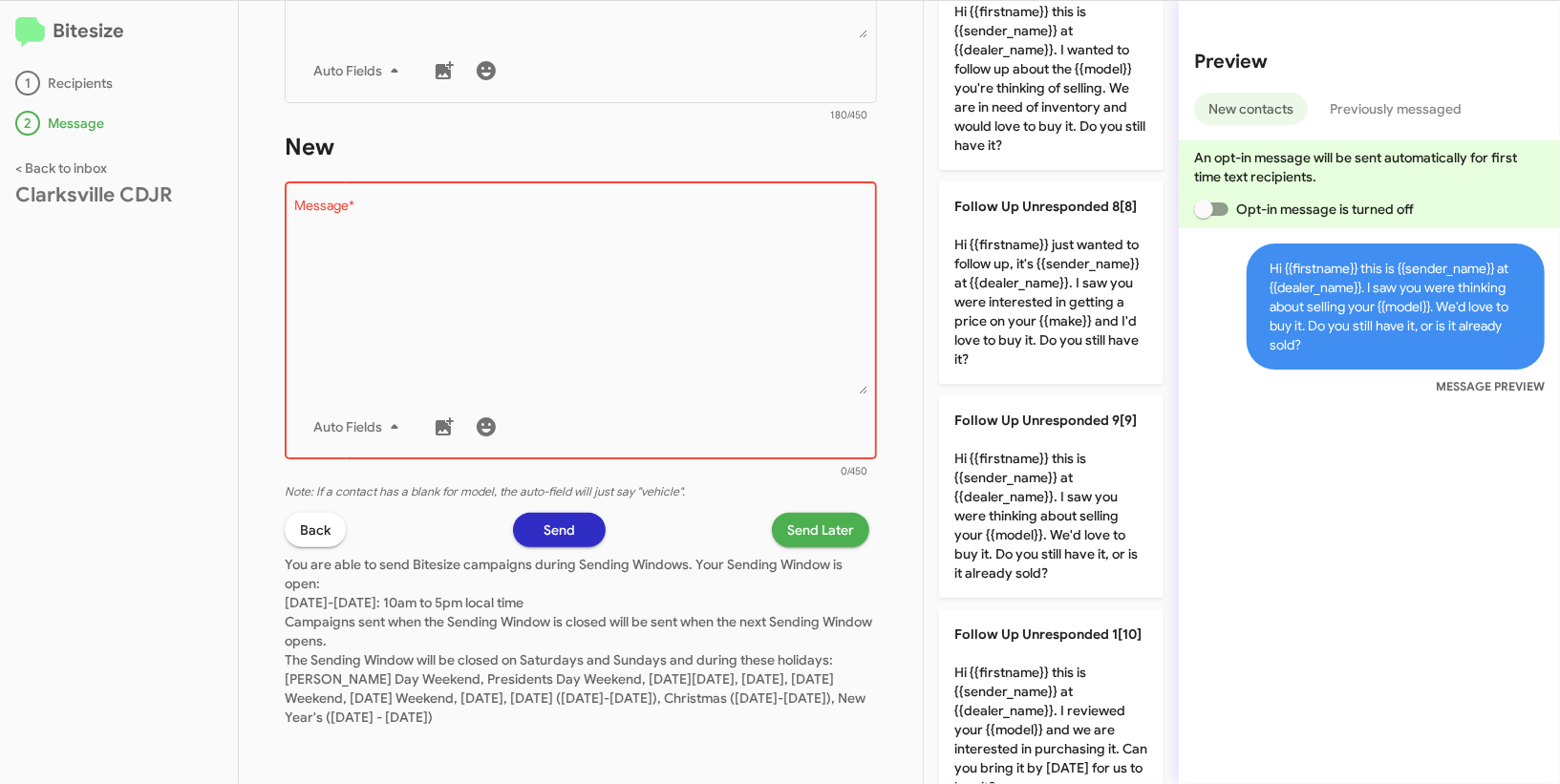
click at [691, 275] on textarea "Message *" at bounding box center [581, 296] width 572 height 194
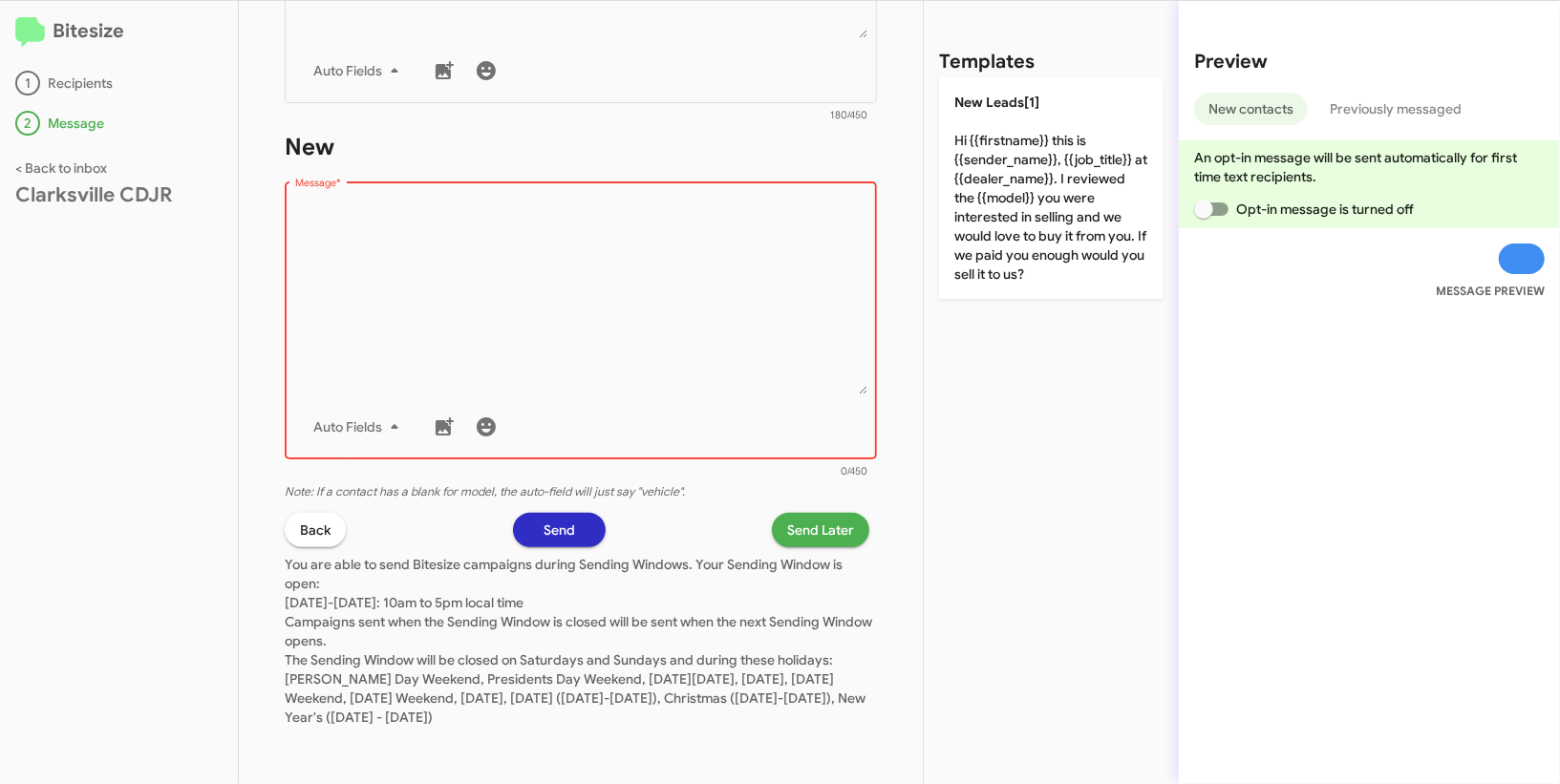
scroll to position [0, 0]
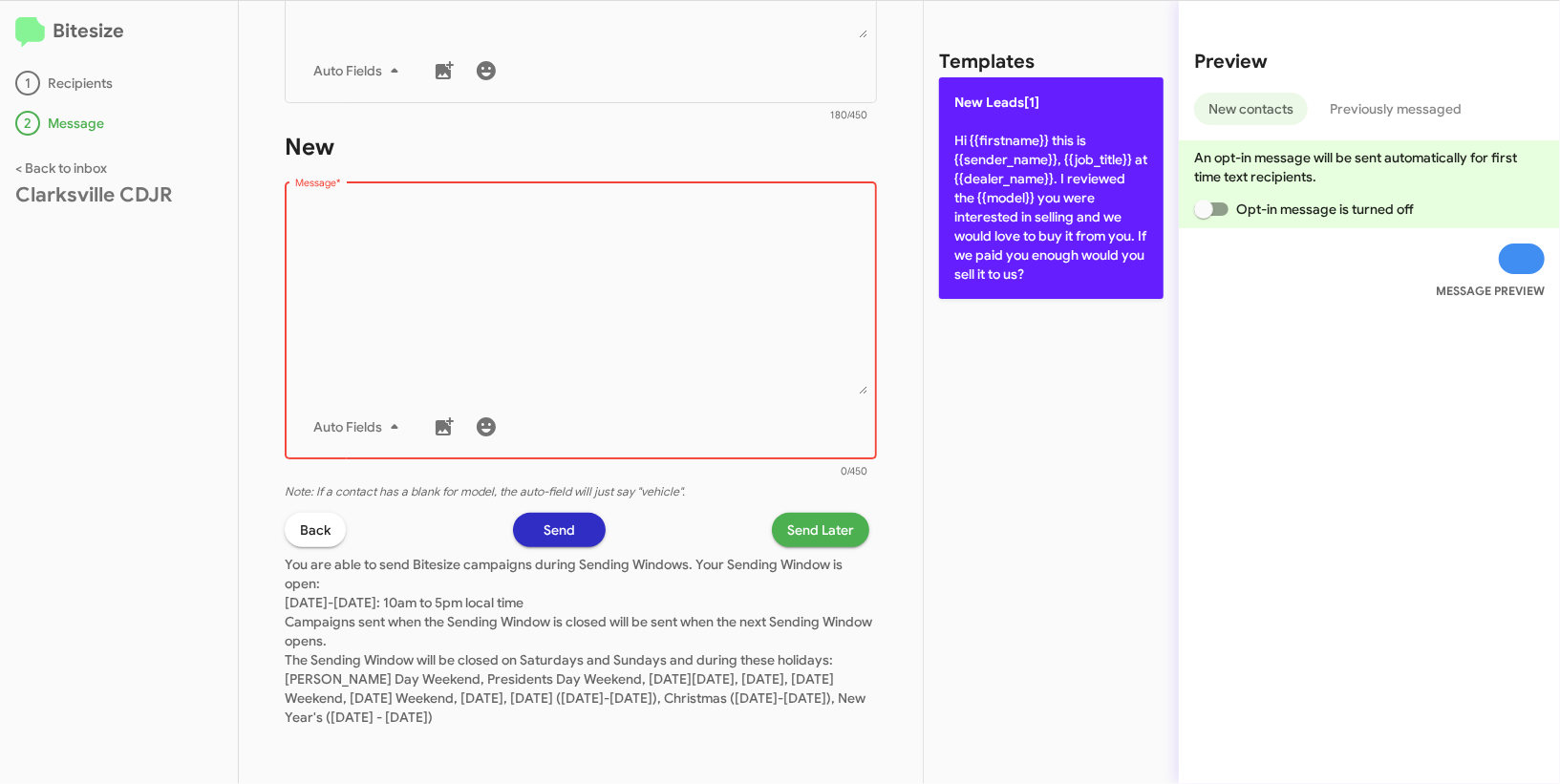
click at [1020, 186] on p "New Leads[1] Hi {{firstname}} this is {{sender_name}}, {{job_title}} at {{deale…" at bounding box center [1051, 187] width 225 height 222
type textarea "Hi {{firstname}} this is {{sender_name}}, {{job_title}} at {{dealer_name}}. I r…"
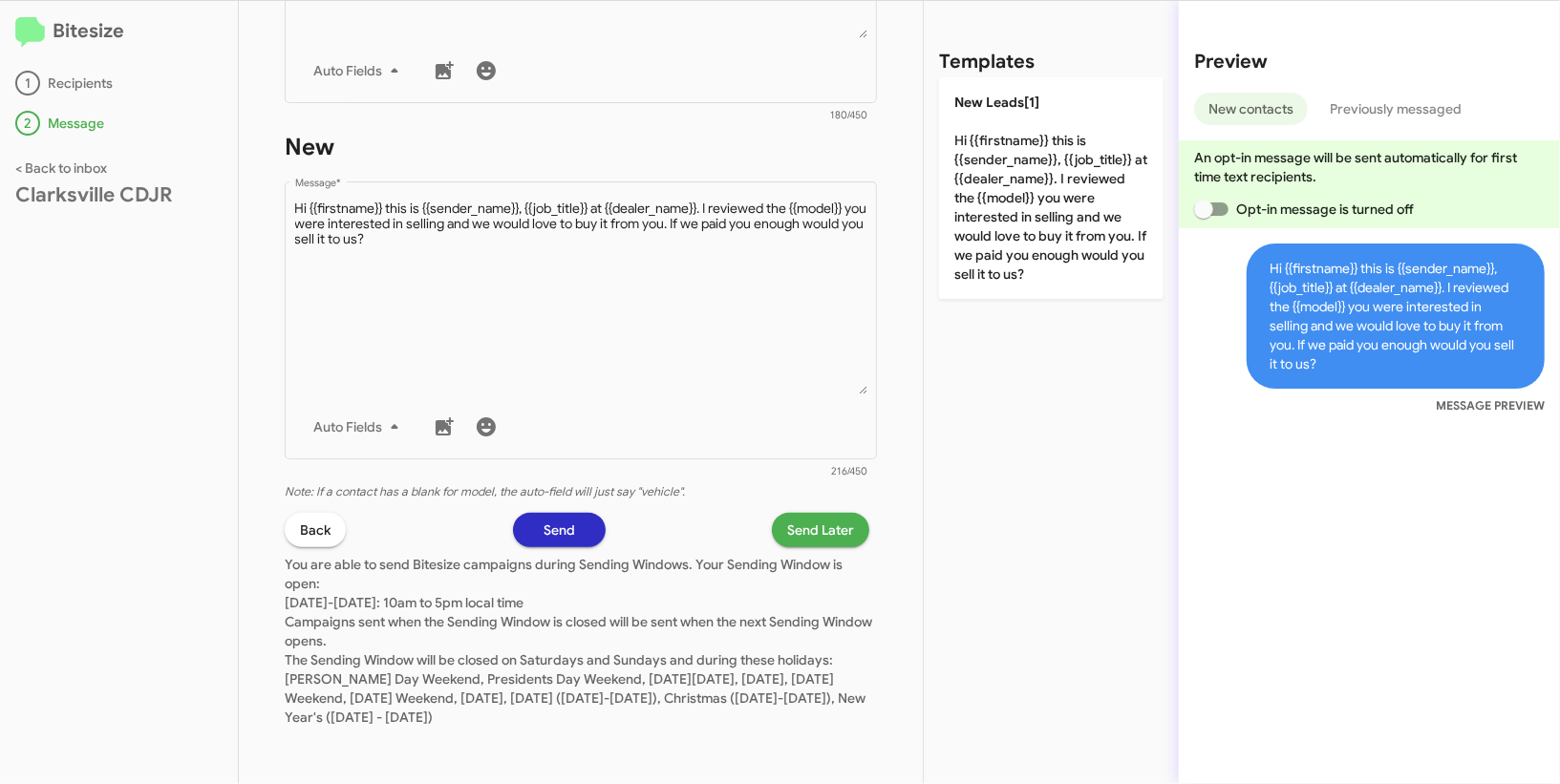
click at [788, 541] on span "Send Later" at bounding box center [821, 529] width 66 height 34
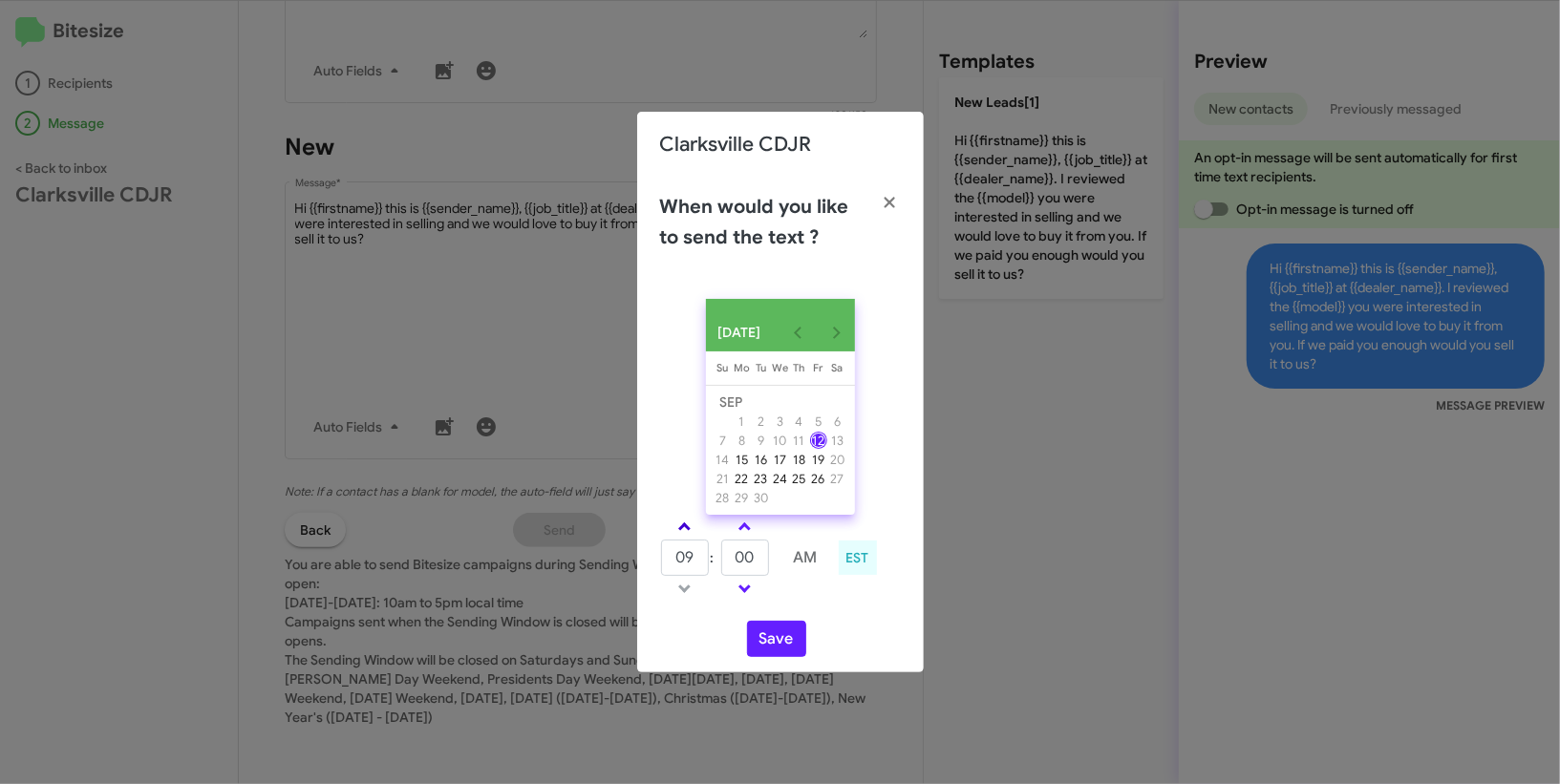
click at [682, 534] on span at bounding box center [684, 528] width 13 height 13
type input "10"
click at [748, 575] on input "00" at bounding box center [744, 557] width 48 height 36
type input "44"
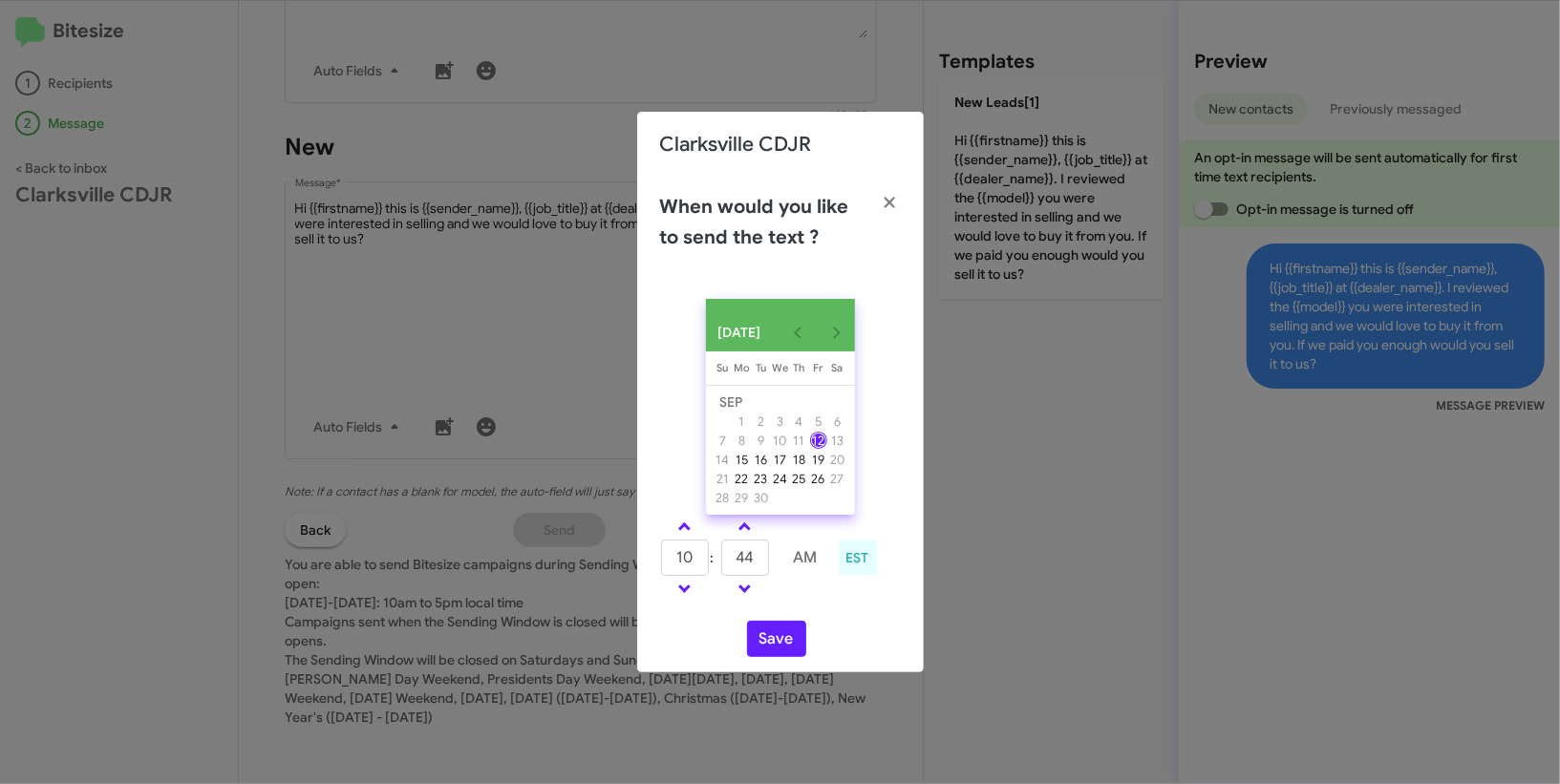
click at [844, 645] on div "Save" at bounding box center [780, 638] width 240 height 36
click at [791, 647] on button "Save" at bounding box center [777, 638] width 60 height 36
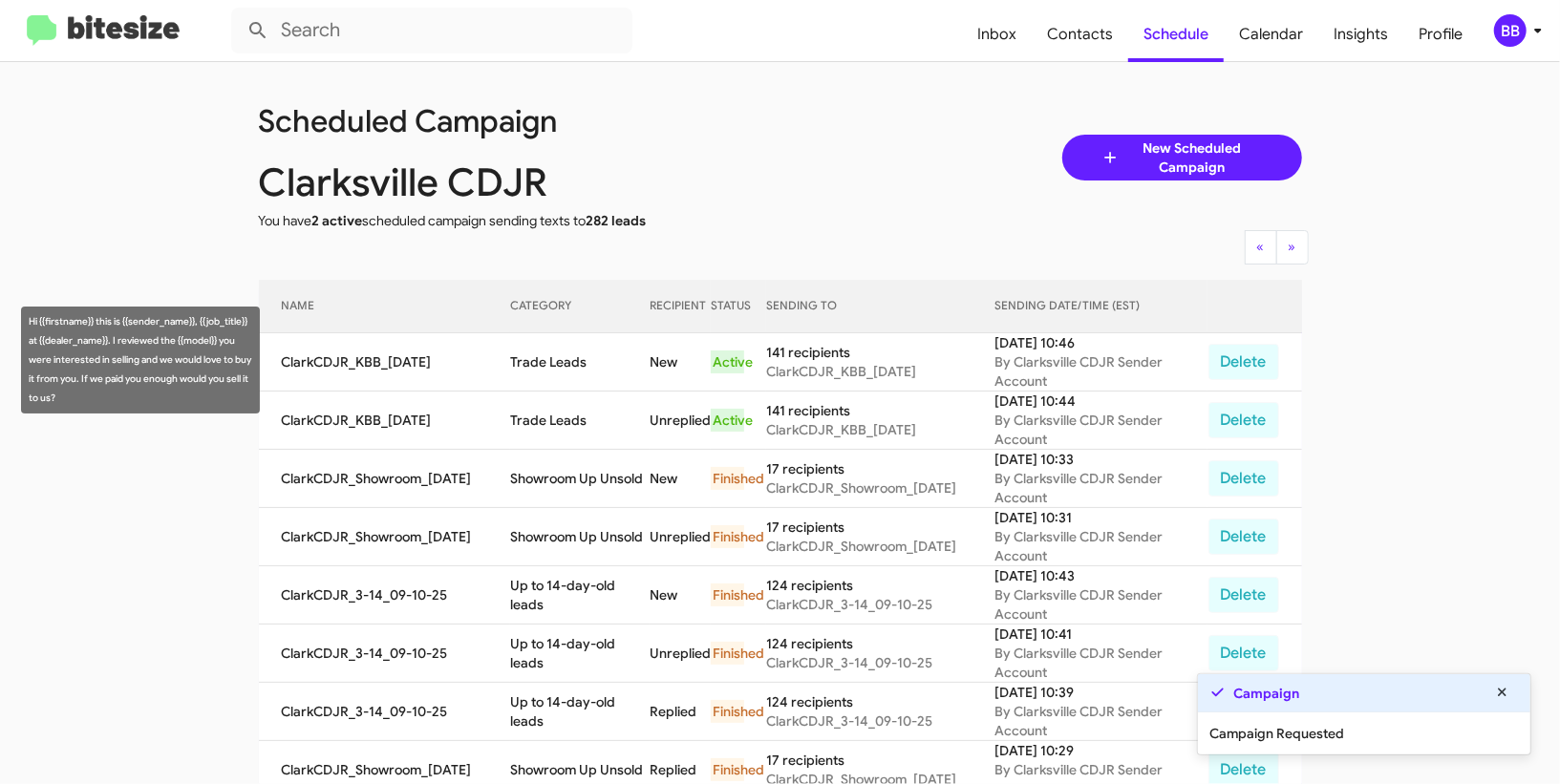
click at [569, 362] on td "Trade Leads" at bounding box center [580, 362] width 141 height 59
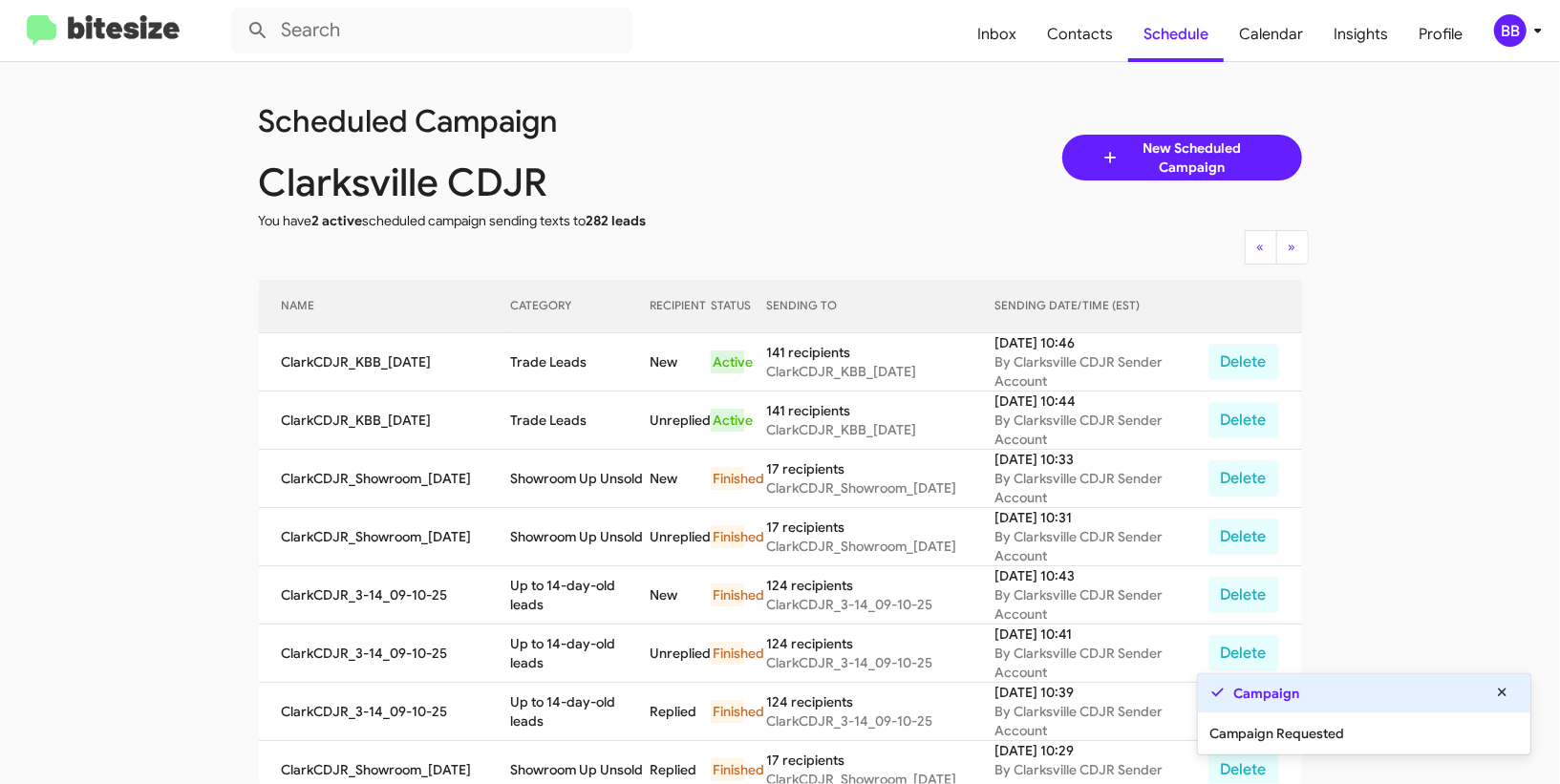
click at [569, 362] on td "Trade Leads" at bounding box center [580, 362] width 141 height 59
copy td "Trade Leads"
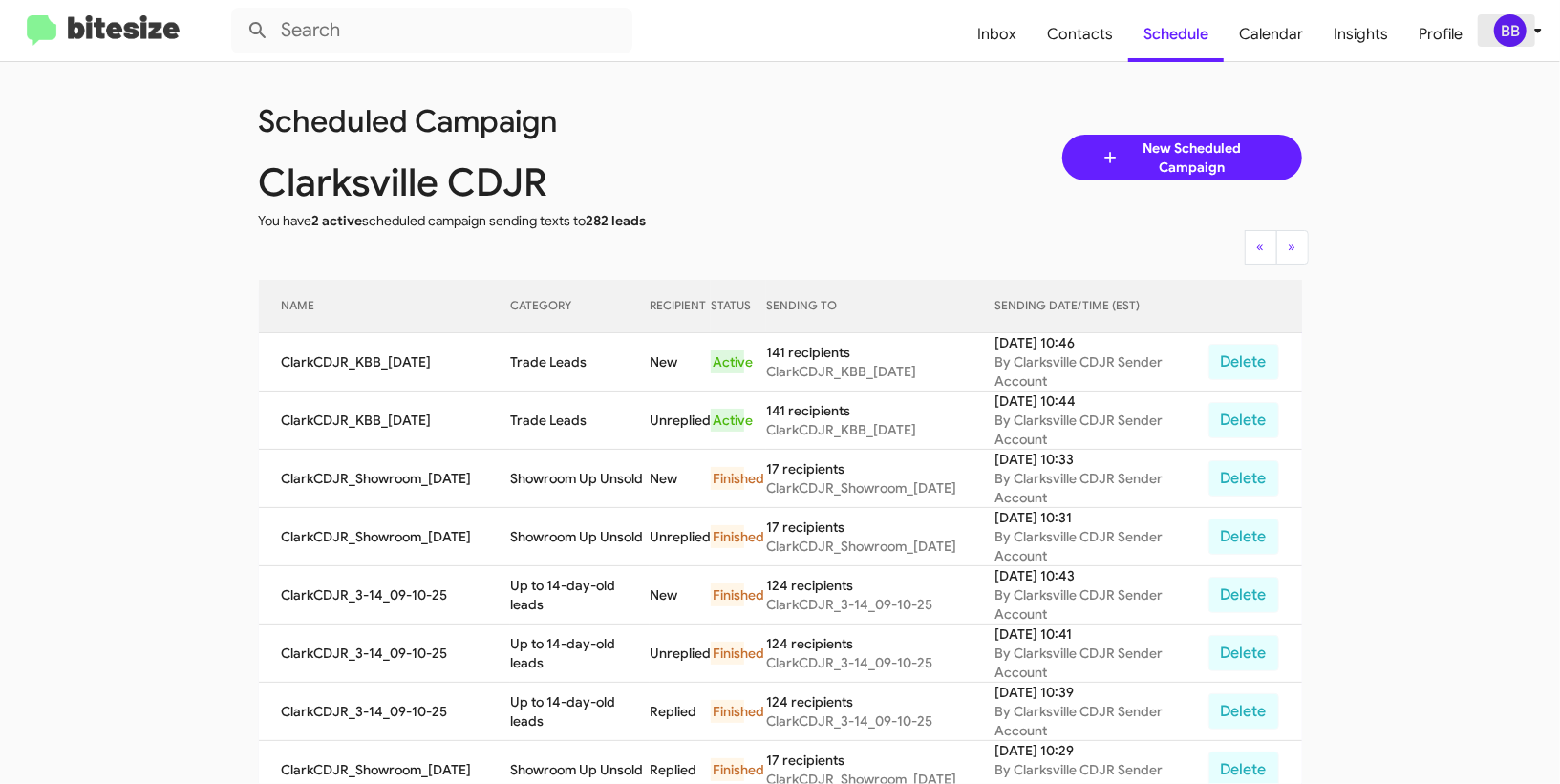
click at [1507, 31] on div "BB" at bounding box center [1509, 30] width 32 height 32
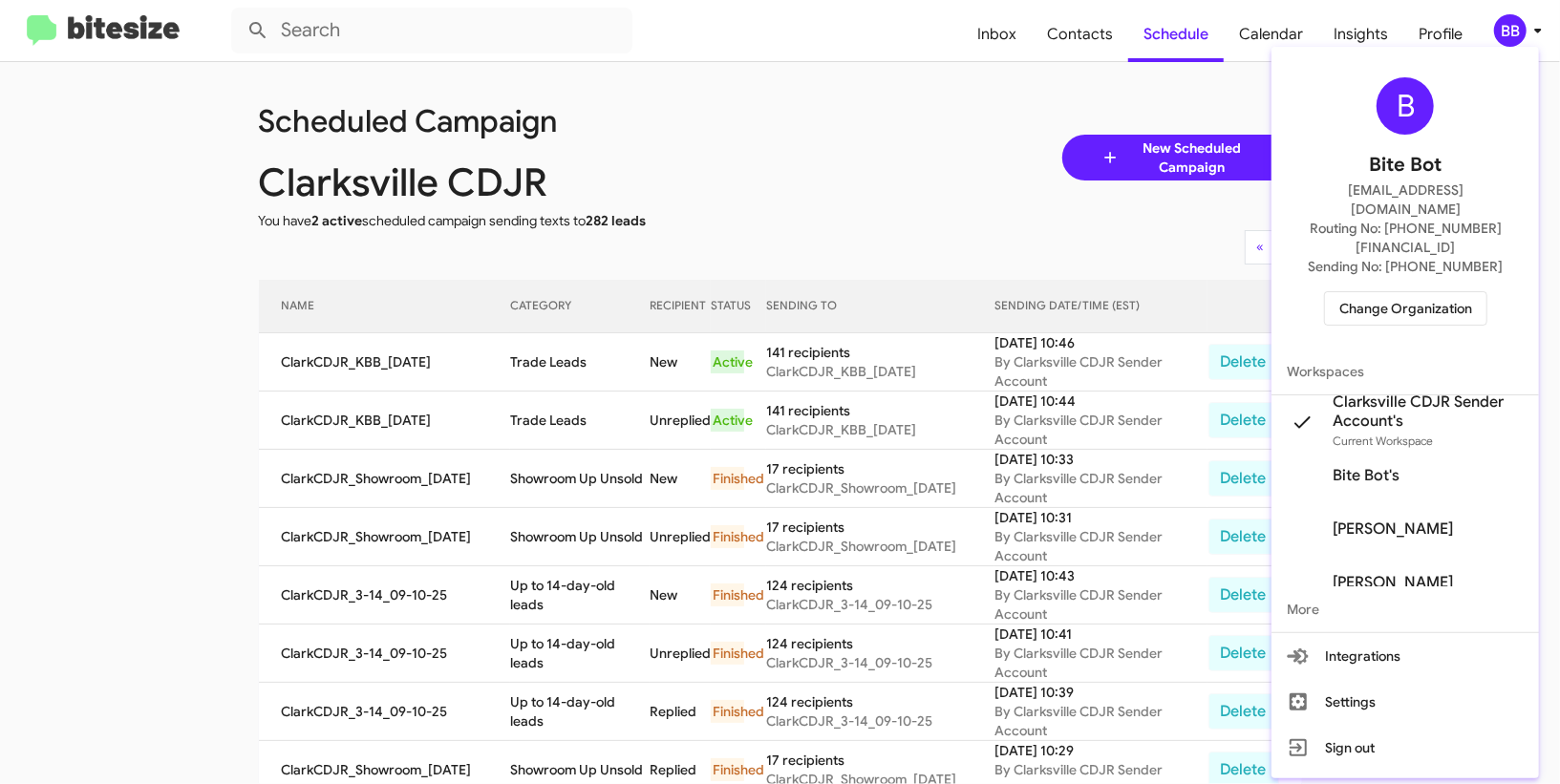
click at [1339, 286] on div "B Bite Bot madoka+2@bitesize.co Routing No: +1 (410) 988-8100 Sending No: +1 (4…" at bounding box center [1405, 201] width 268 height 294
click at [1345, 292] on span "Change Organization" at bounding box center [1406, 308] width 133 height 32
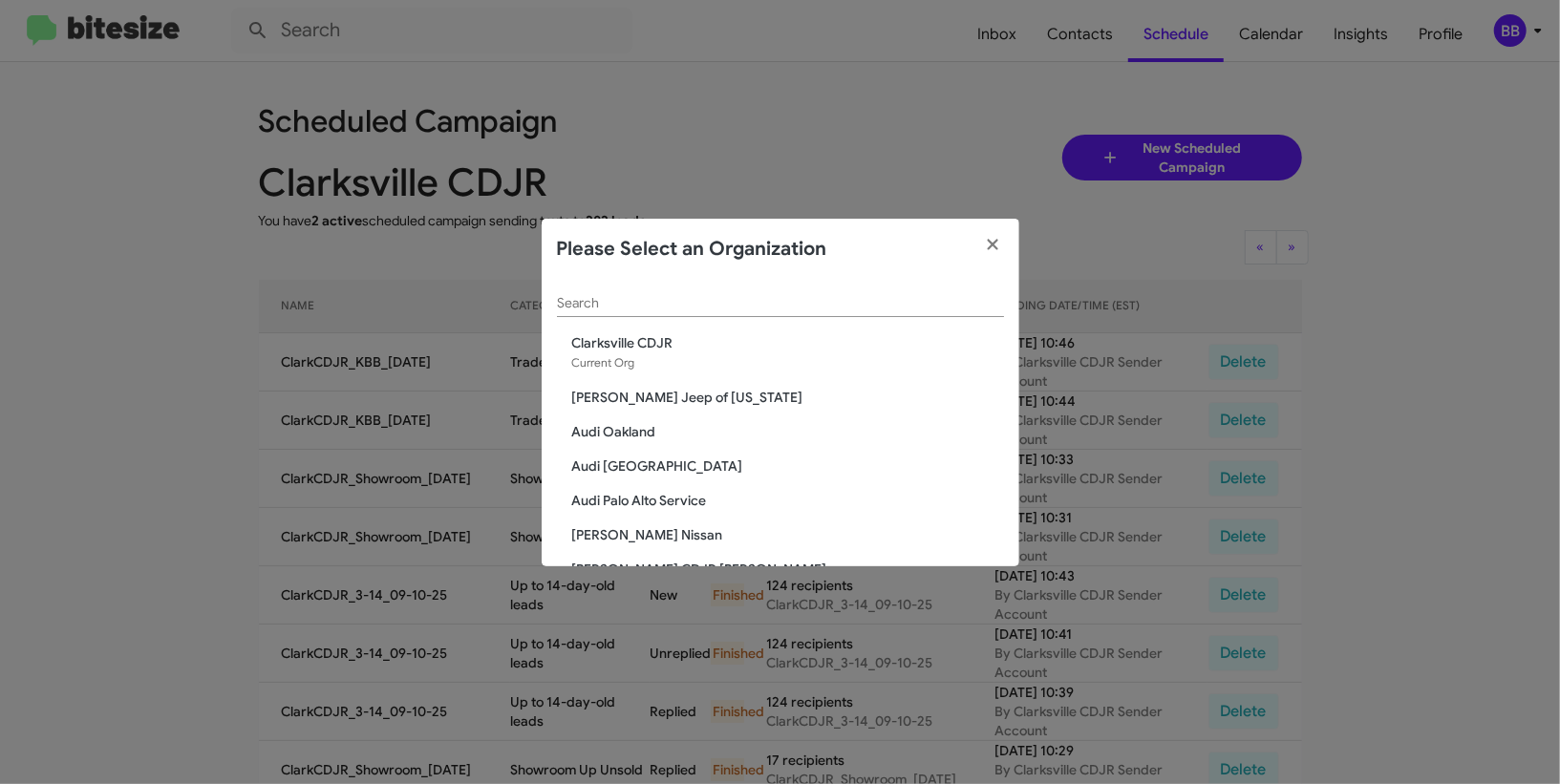
click at [648, 308] on input "Search" at bounding box center [780, 304] width 447 height 16
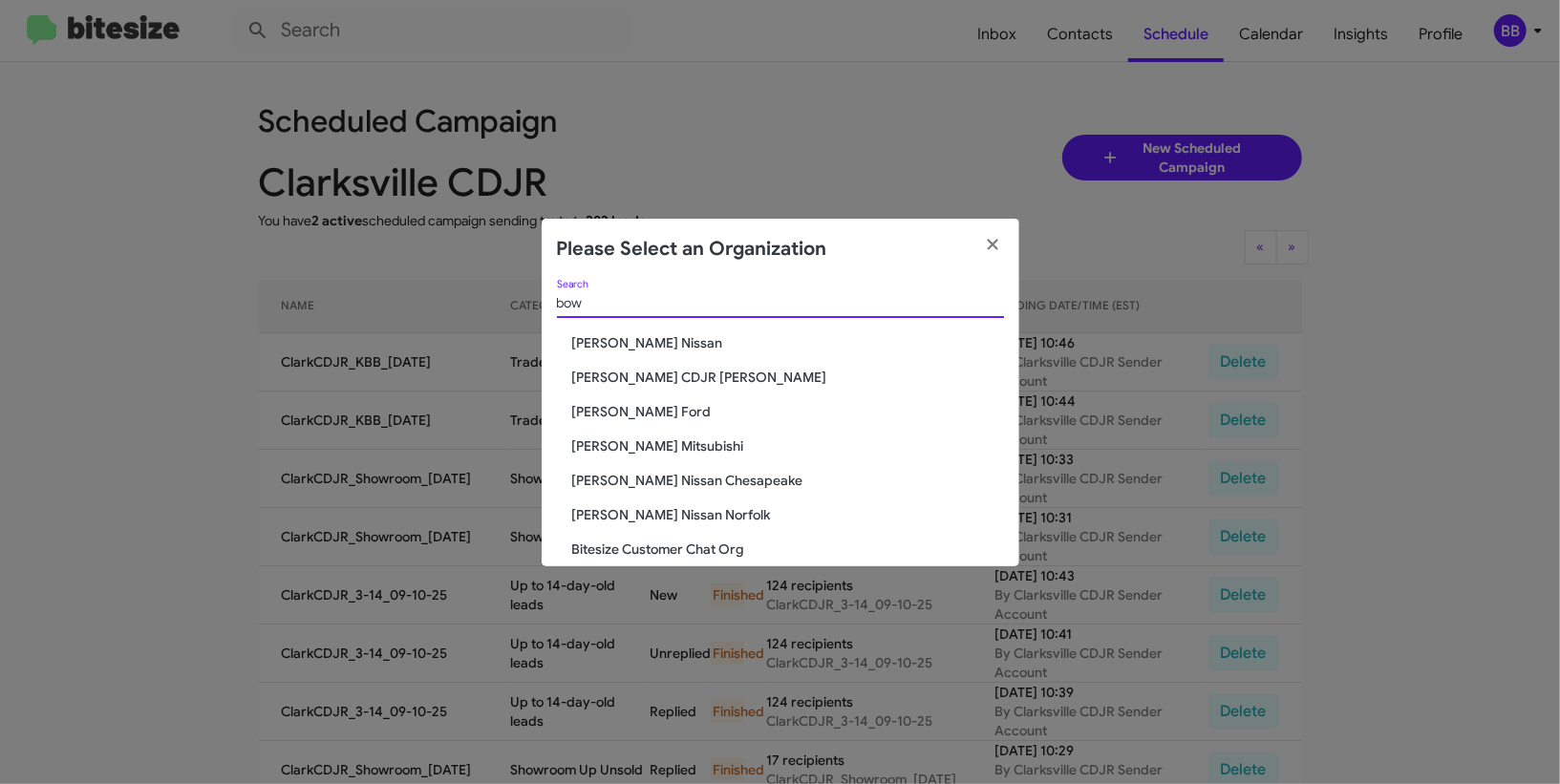
type input "bow"
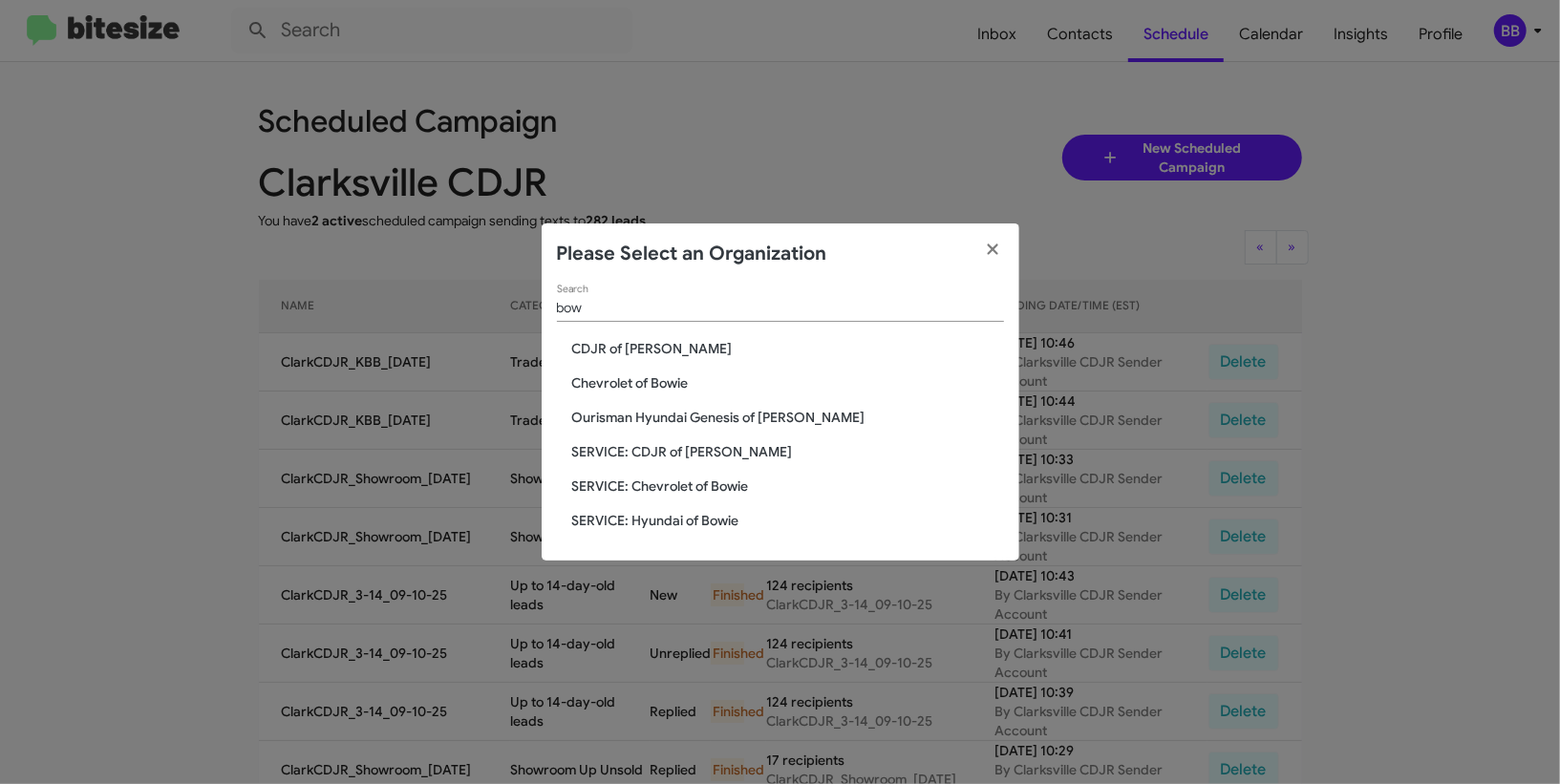
click at [664, 373] on span "Chevrolet of Bowie" at bounding box center [788, 383] width 432 height 20
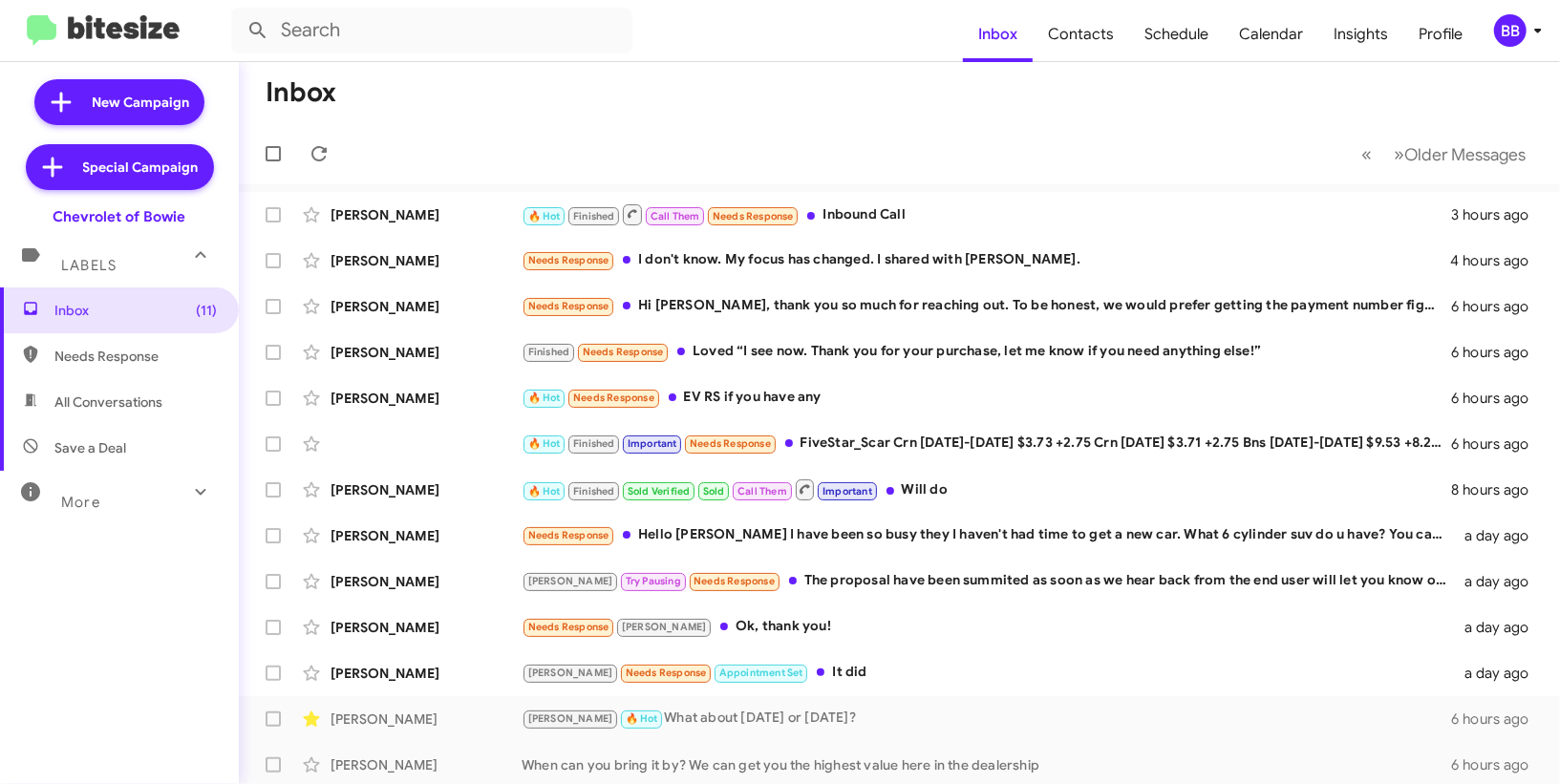
click at [1497, 21] on div "BB" at bounding box center [1509, 30] width 32 height 32
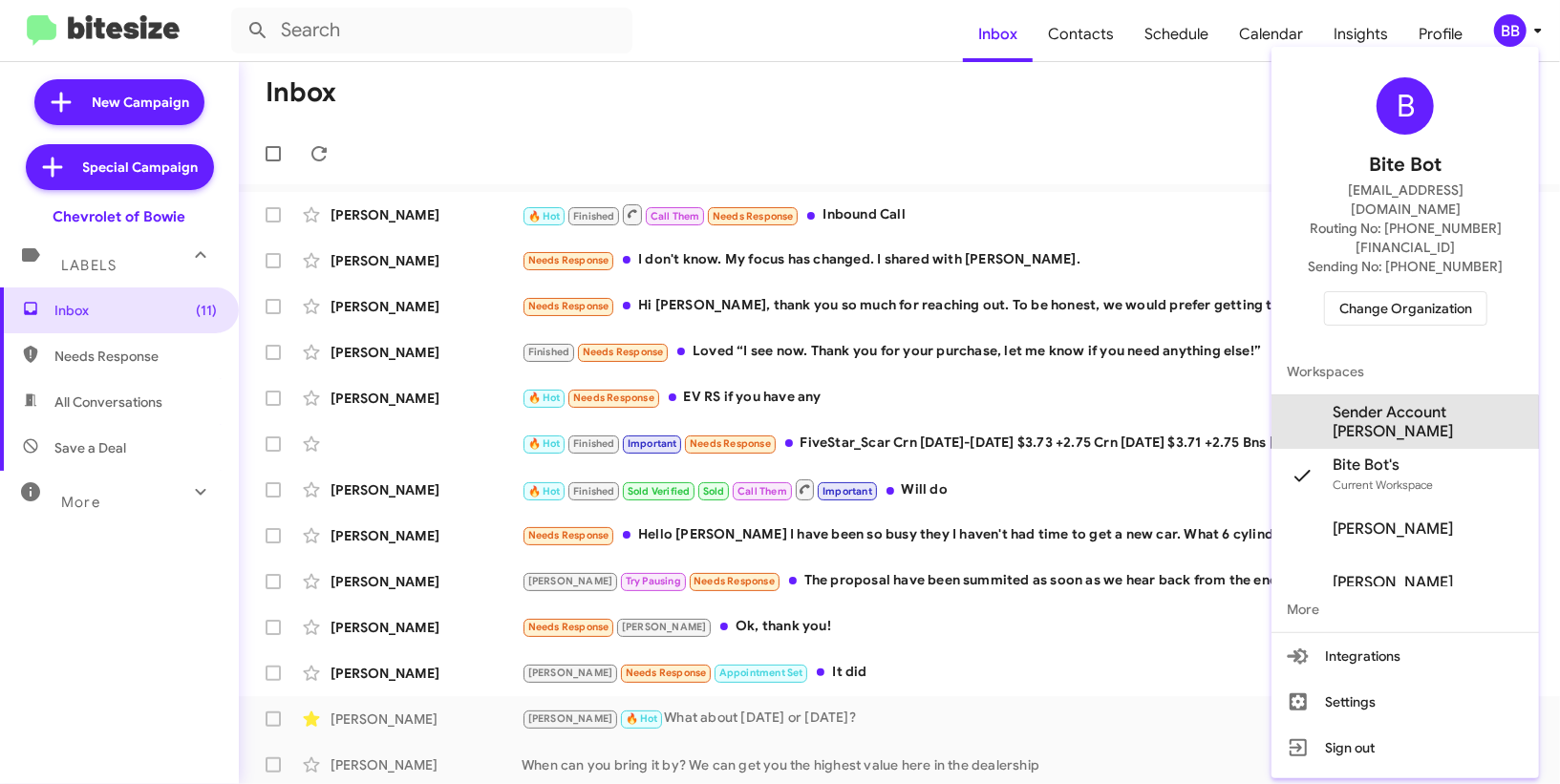
click at [1425, 403] on span "Sender Account Chevy Bowie's" at bounding box center [1428, 422] width 191 height 38
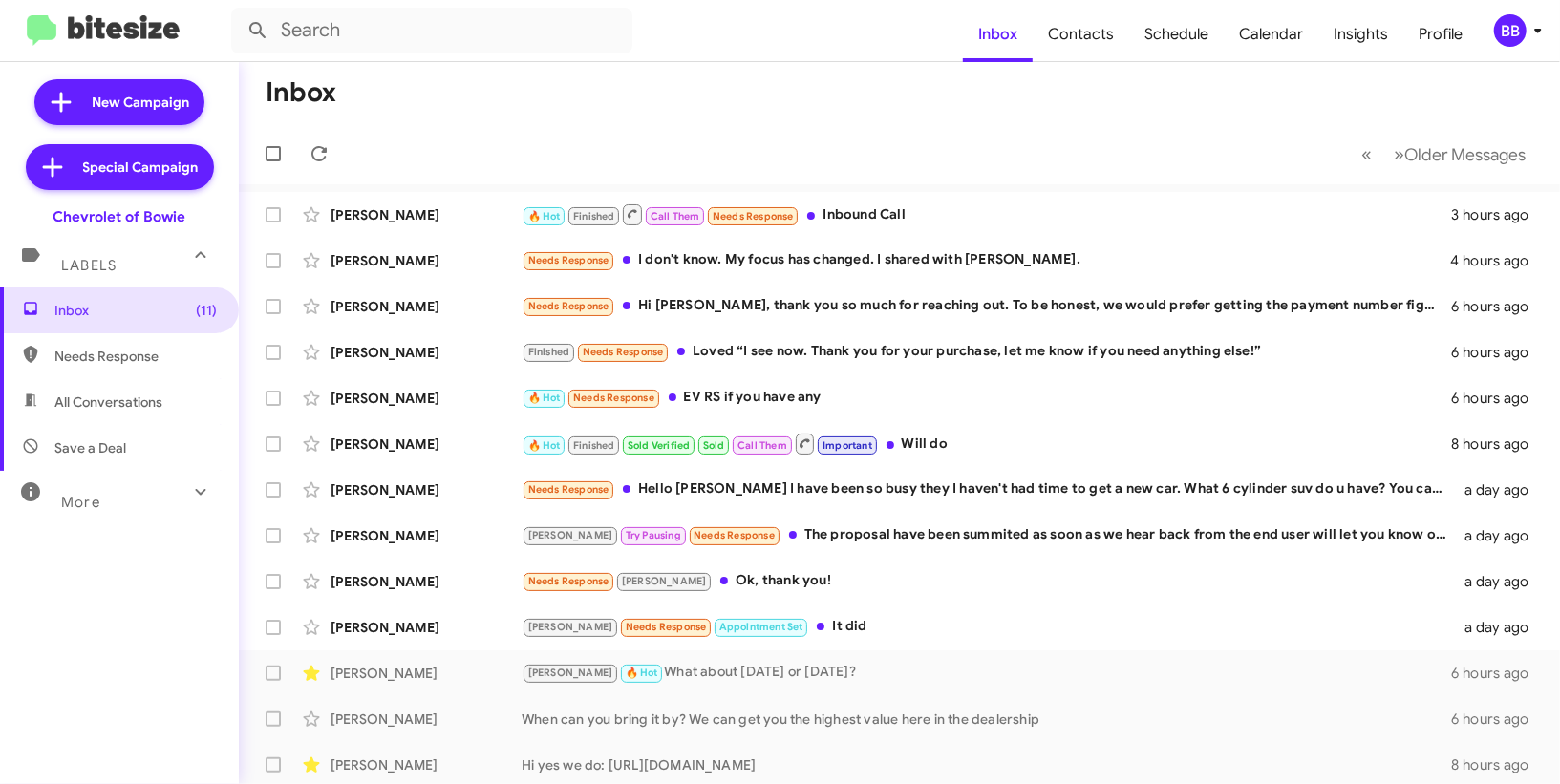
click at [1503, 21] on div "BB" at bounding box center [1509, 30] width 32 height 32
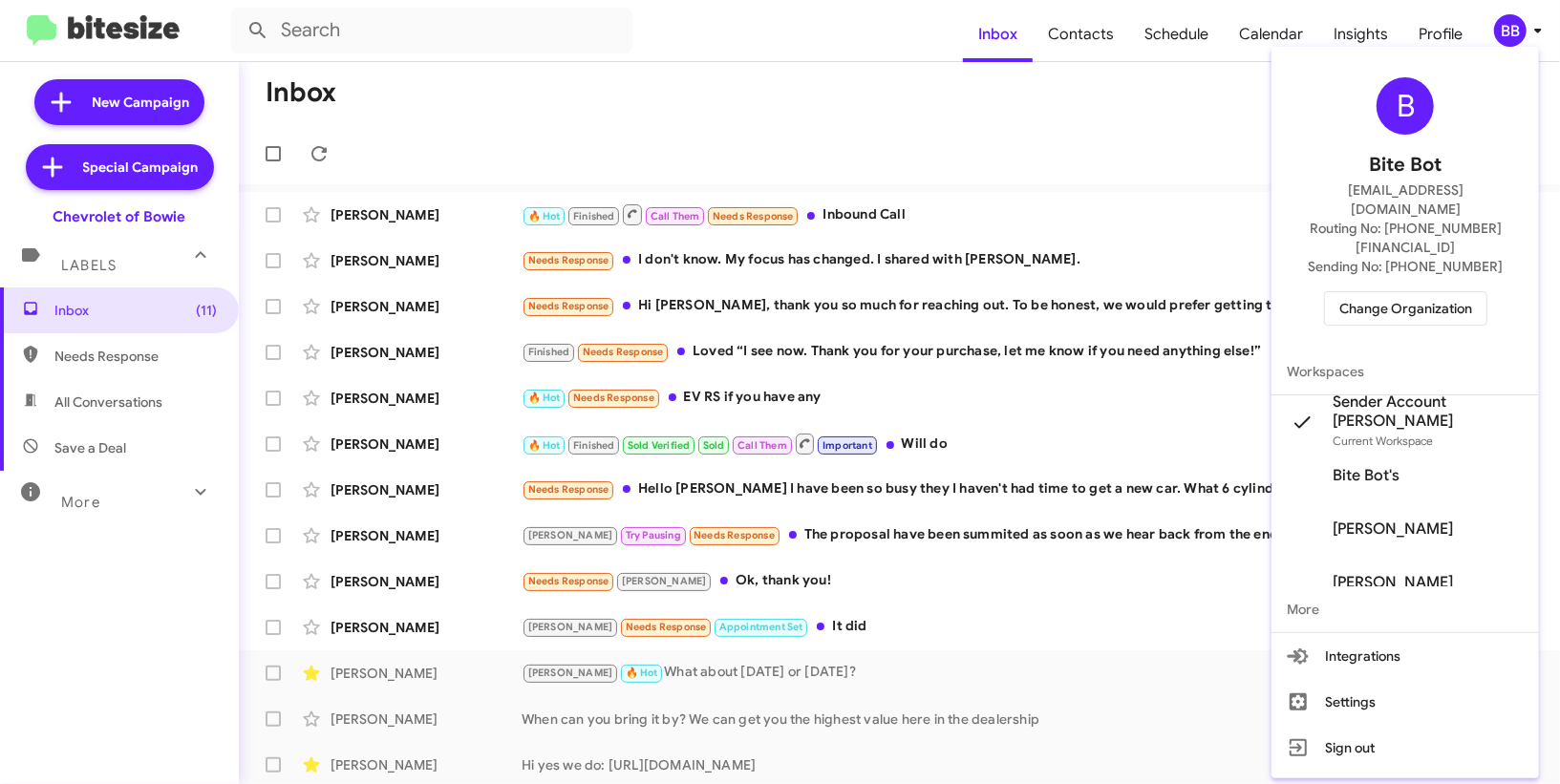
click at [1069, 33] on div at bounding box center [780, 392] width 1560 height 784
click at [1069, 33] on span "Contacts" at bounding box center [1080, 34] width 97 height 56
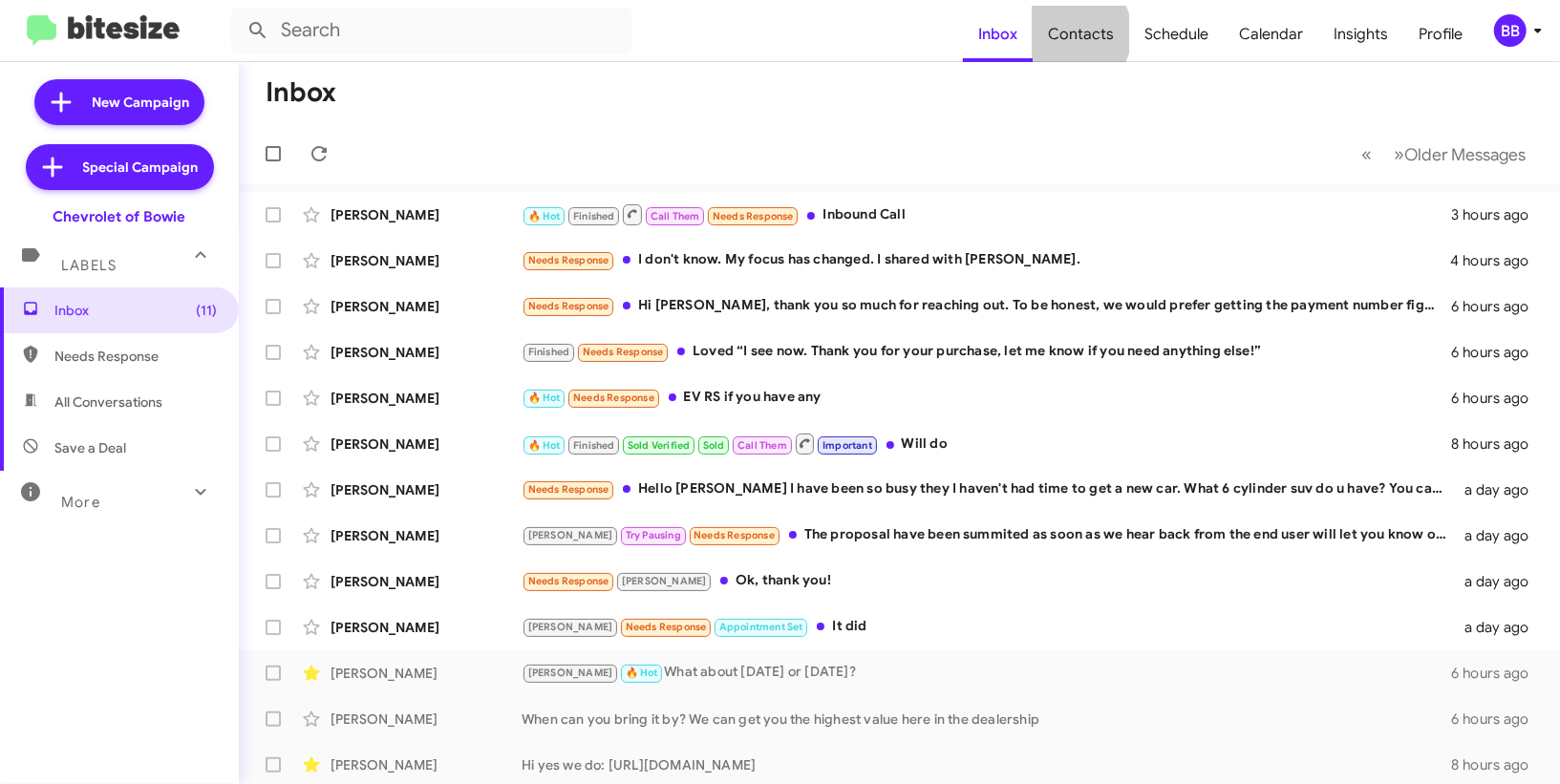
click at [1069, 33] on span "Contacts" at bounding box center [1080, 34] width 97 height 56
type input "in:groups"
click at [1069, 33] on span "Contacts" at bounding box center [1080, 34] width 97 height 56
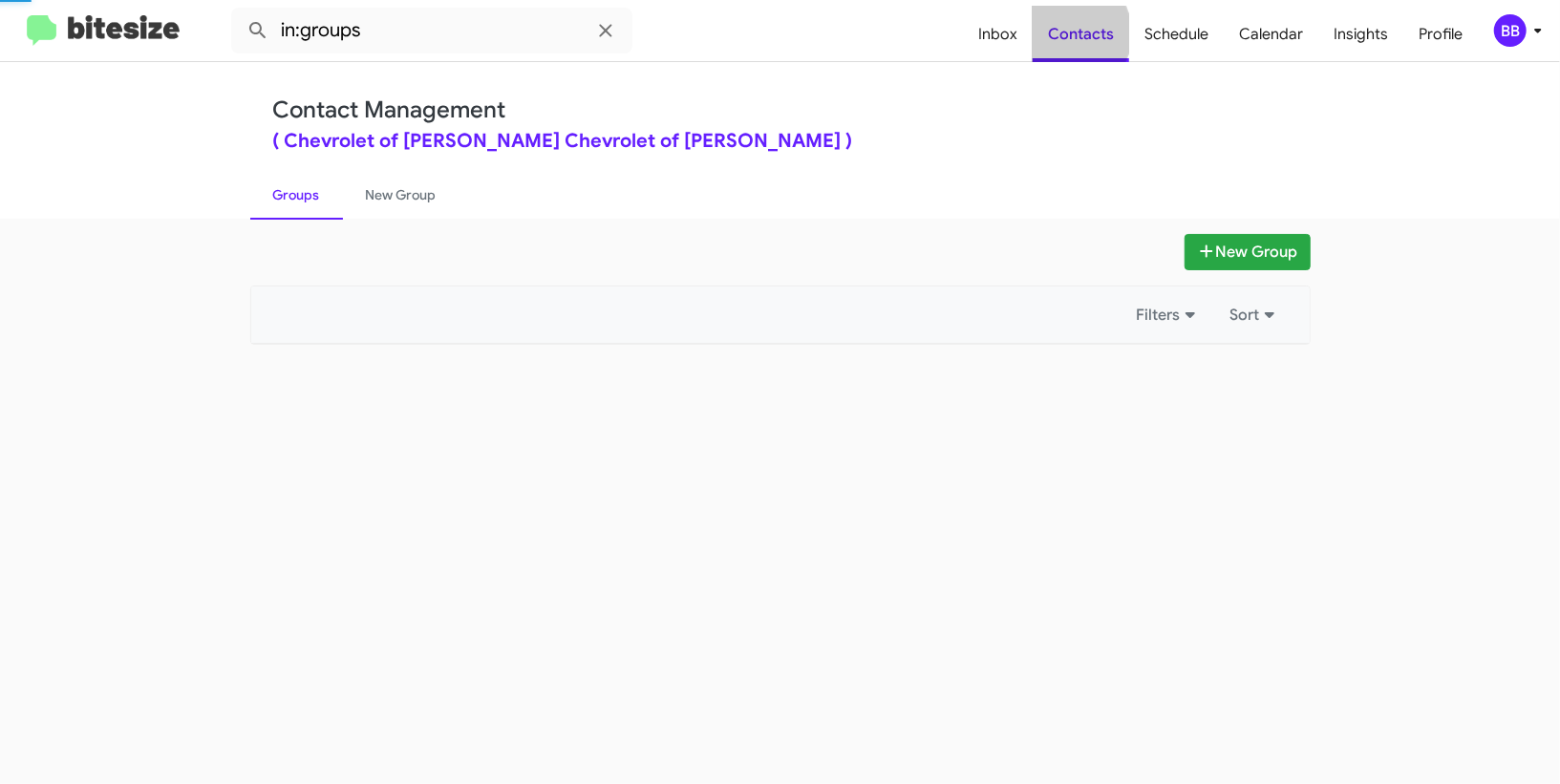
click at [1069, 33] on span "Contacts" at bounding box center [1080, 34] width 97 height 56
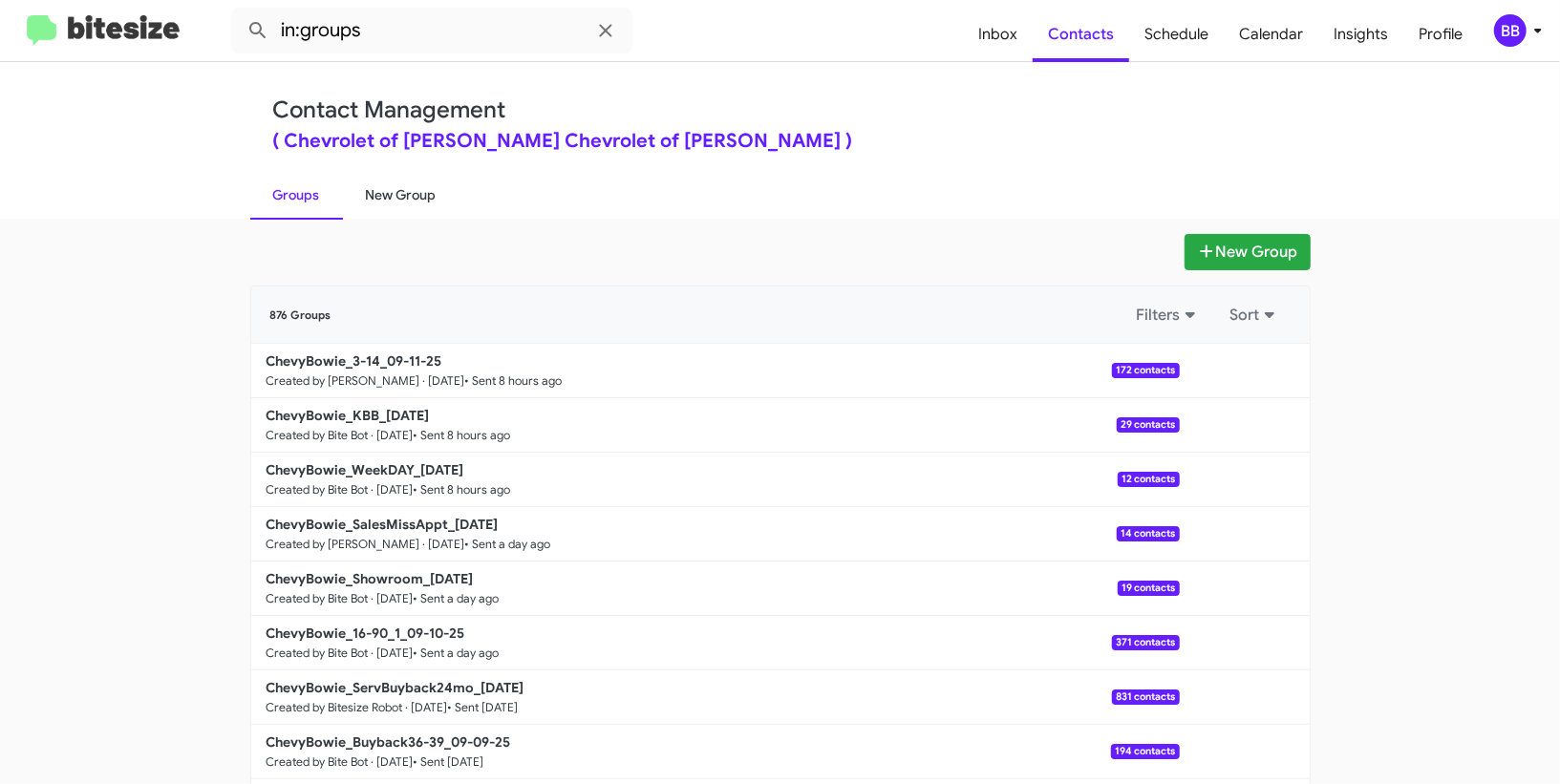
click at [404, 205] on link "New Group" at bounding box center [401, 194] width 116 height 50
click at [403, 205] on link "New Group" at bounding box center [401, 194] width 116 height 50
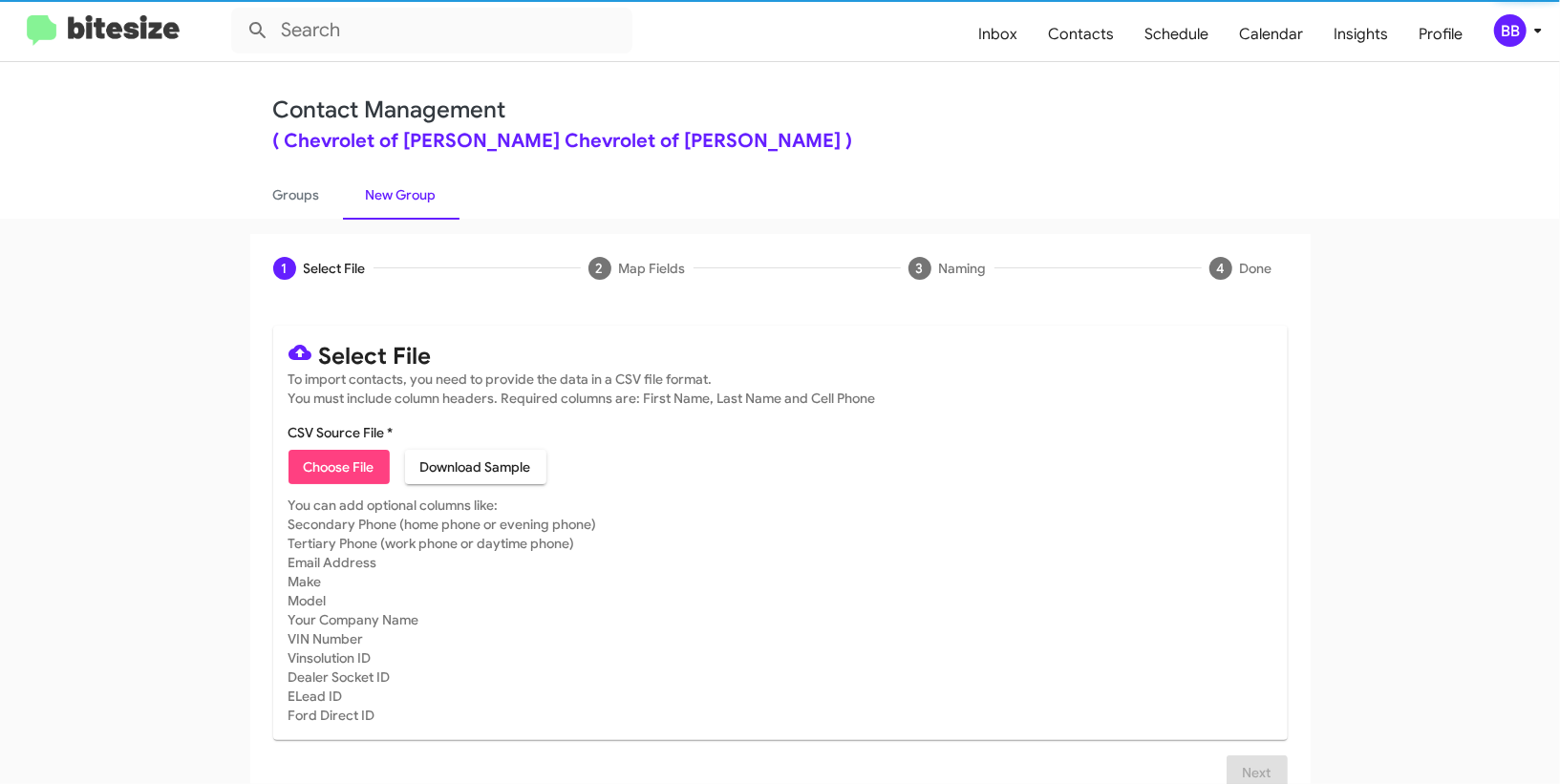
click at [336, 487] on mat-card "Select File To import contacts, you need to provide the data in a CSV file form…" at bounding box center [780, 532] width 1014 height 414
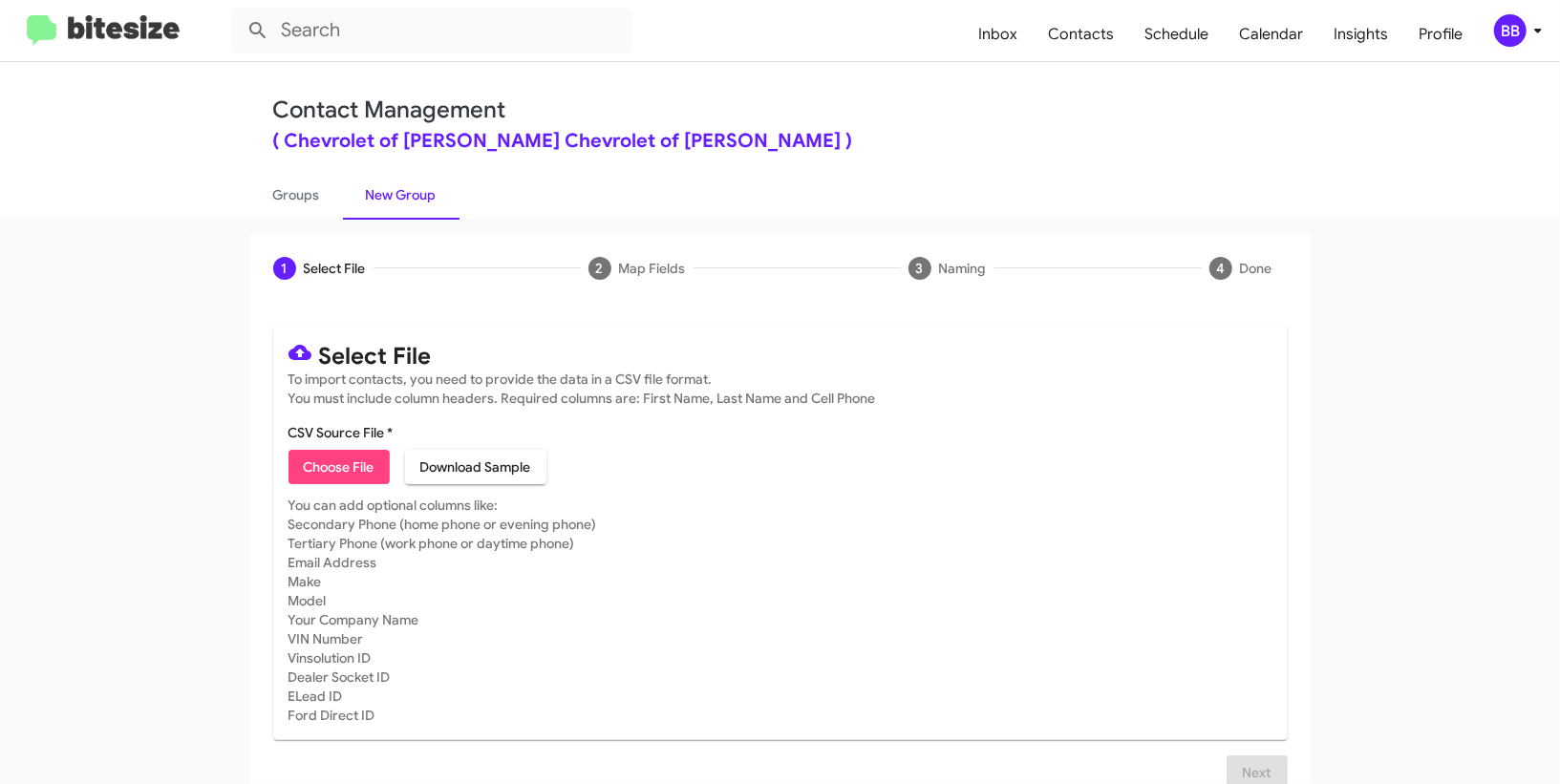
click at [337, 465] on span "Choose File" at bounding box center [339, 466] width 70 height 34
type input "ChevyBowie_16-90_2_09-12-25"
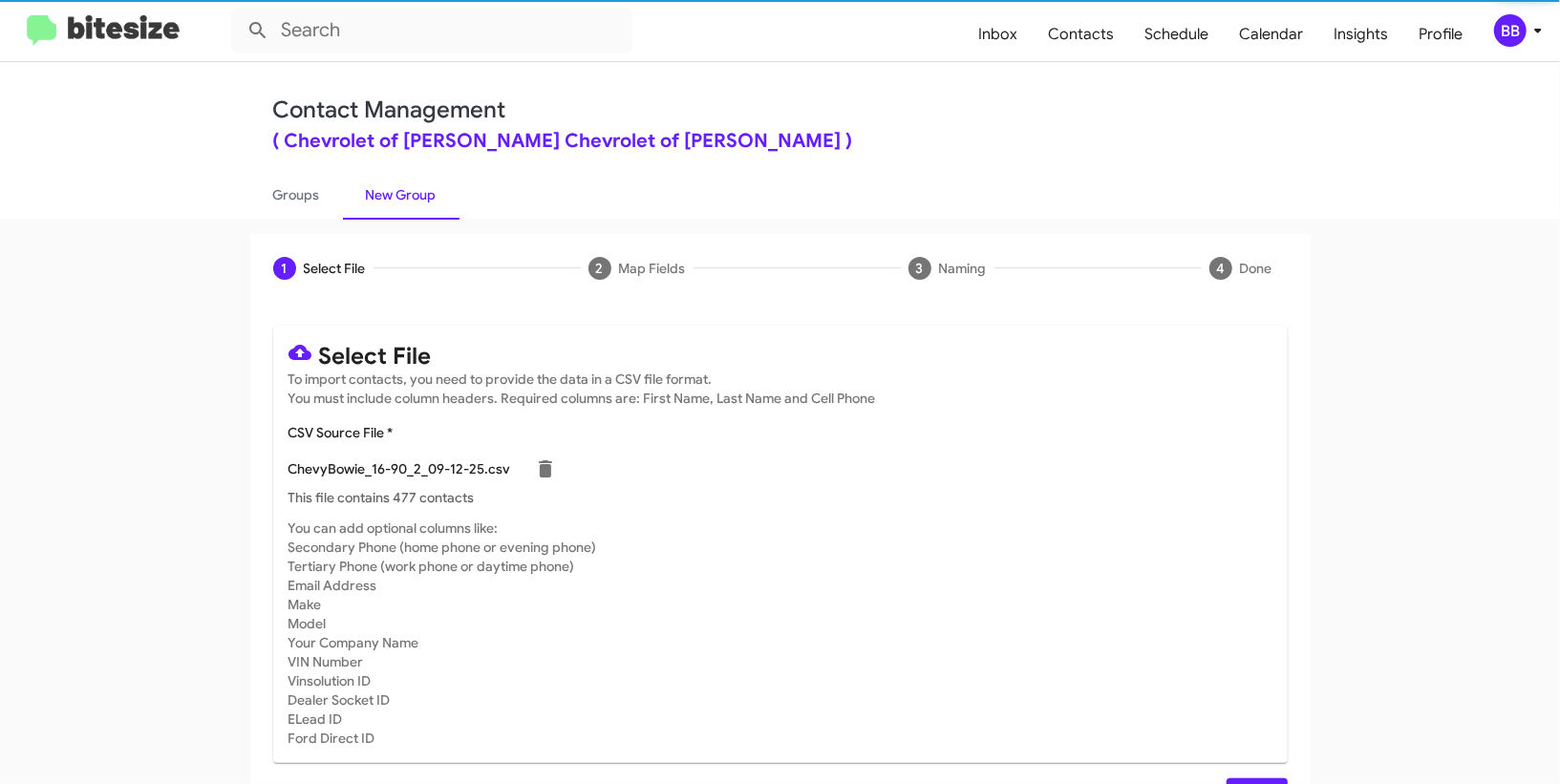
scroll to position [50, 0]
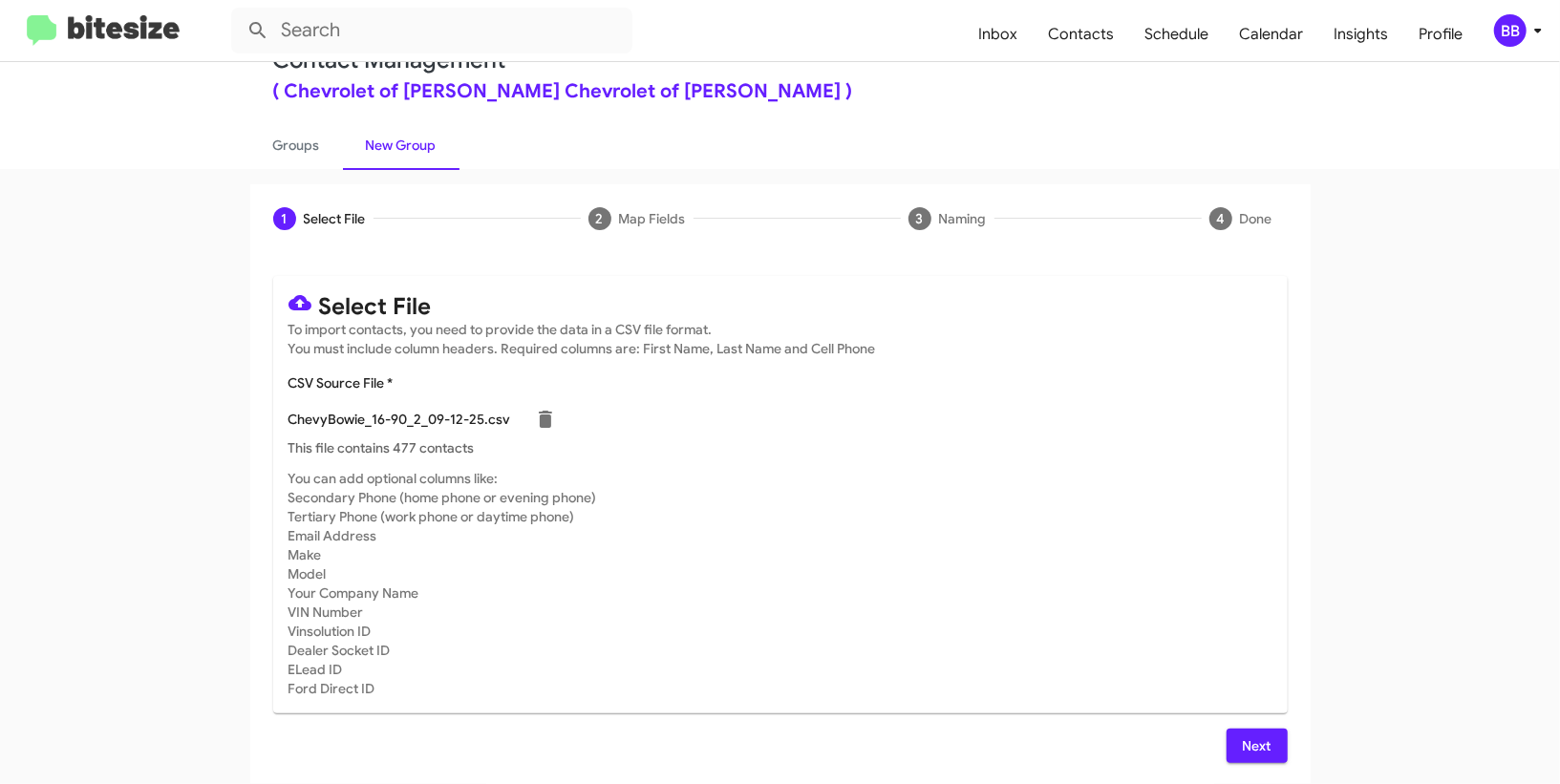
click at [1272, 762] on div "Select File To import contacts, you need to provide the data in a CSV file form…" at bounding box center [780, 519] width 1060 height 533
click at [1270, 751] on span "Next" at bounding box center [1256, 745] width 30 height 34
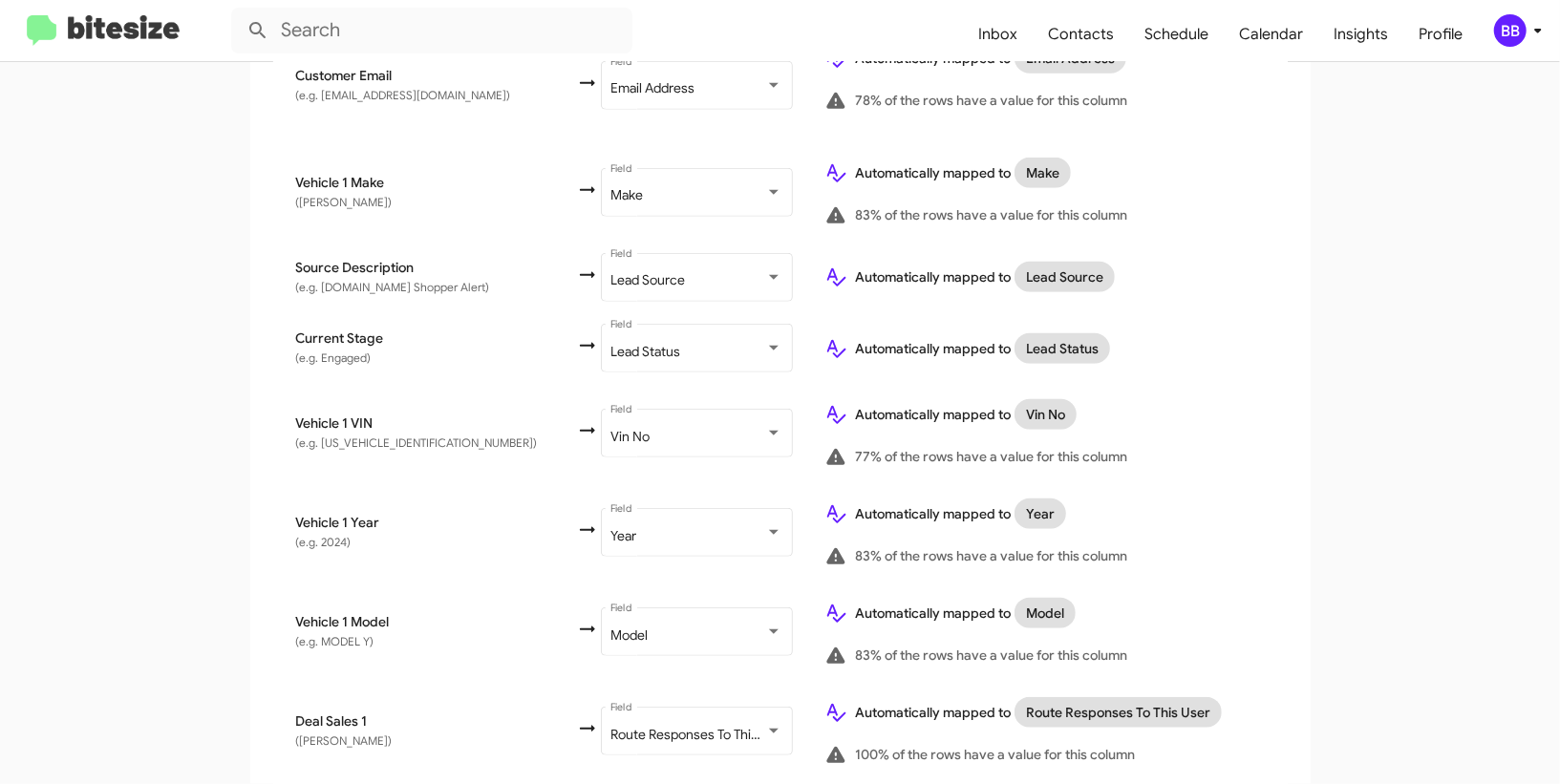
scroll to position [1065, 0]
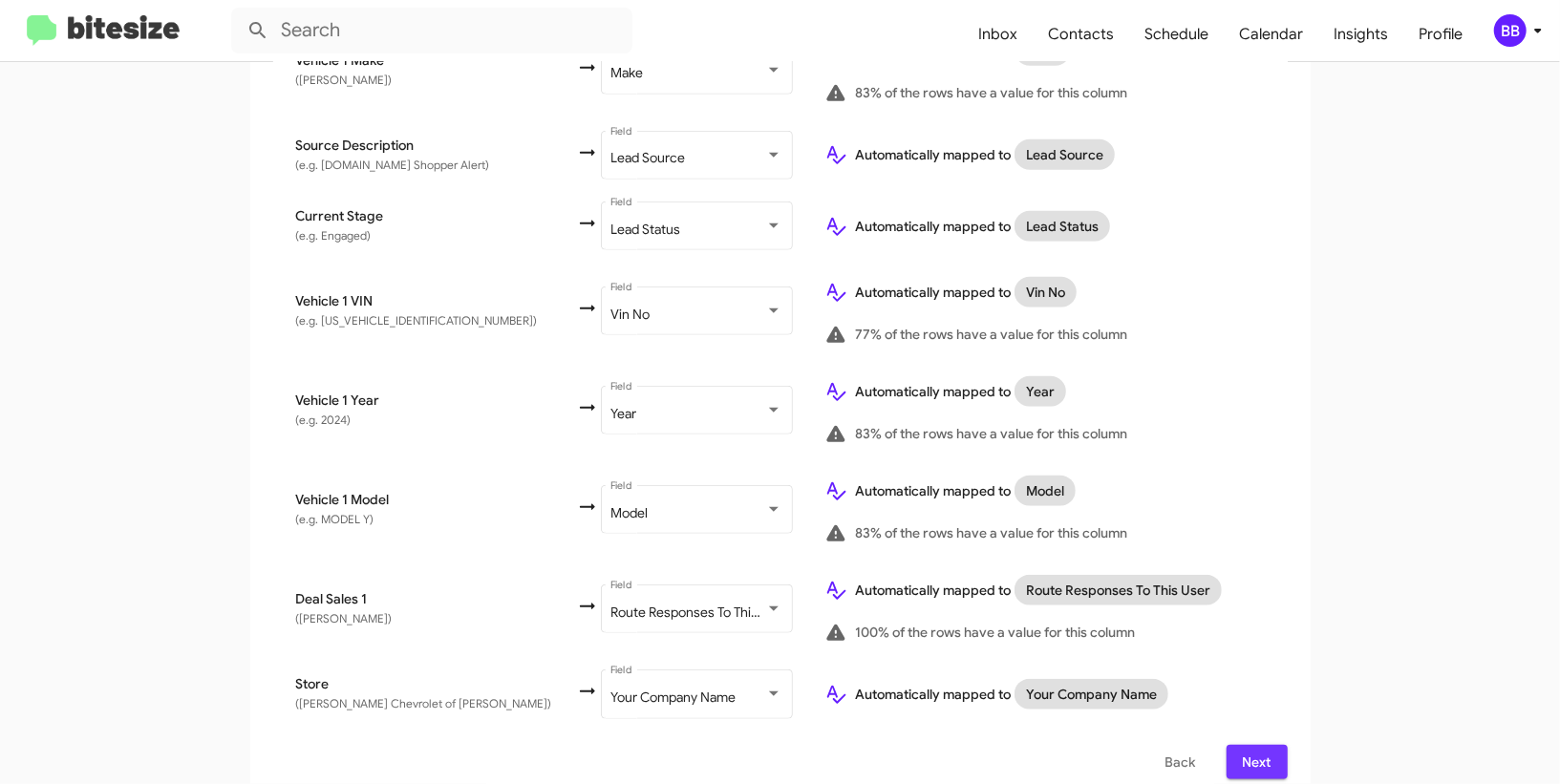
click at [1266, 745] on span "Next" at bounding box center [1256, 762] width 30 height 34
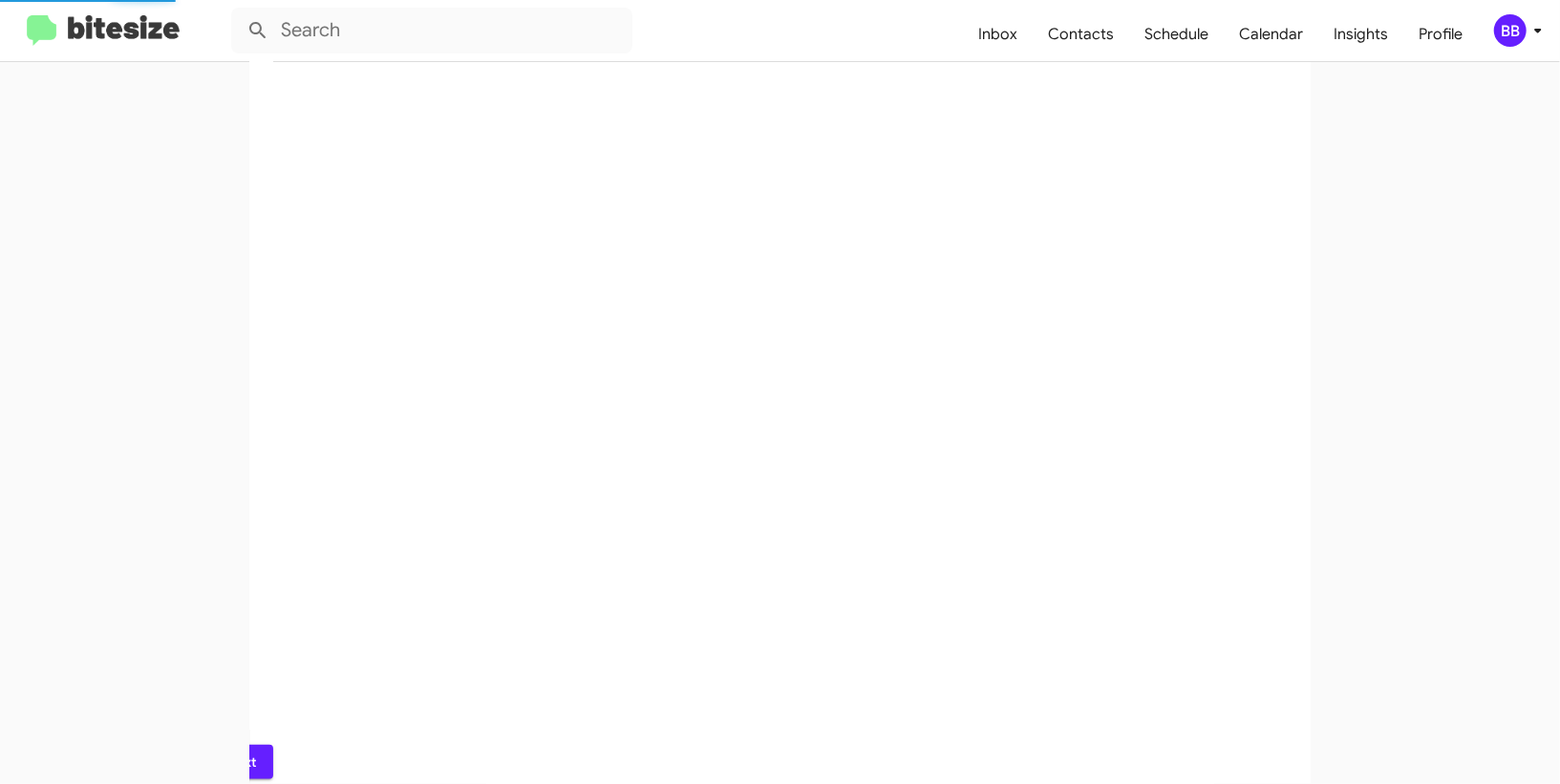
scroll to position [0, 0]
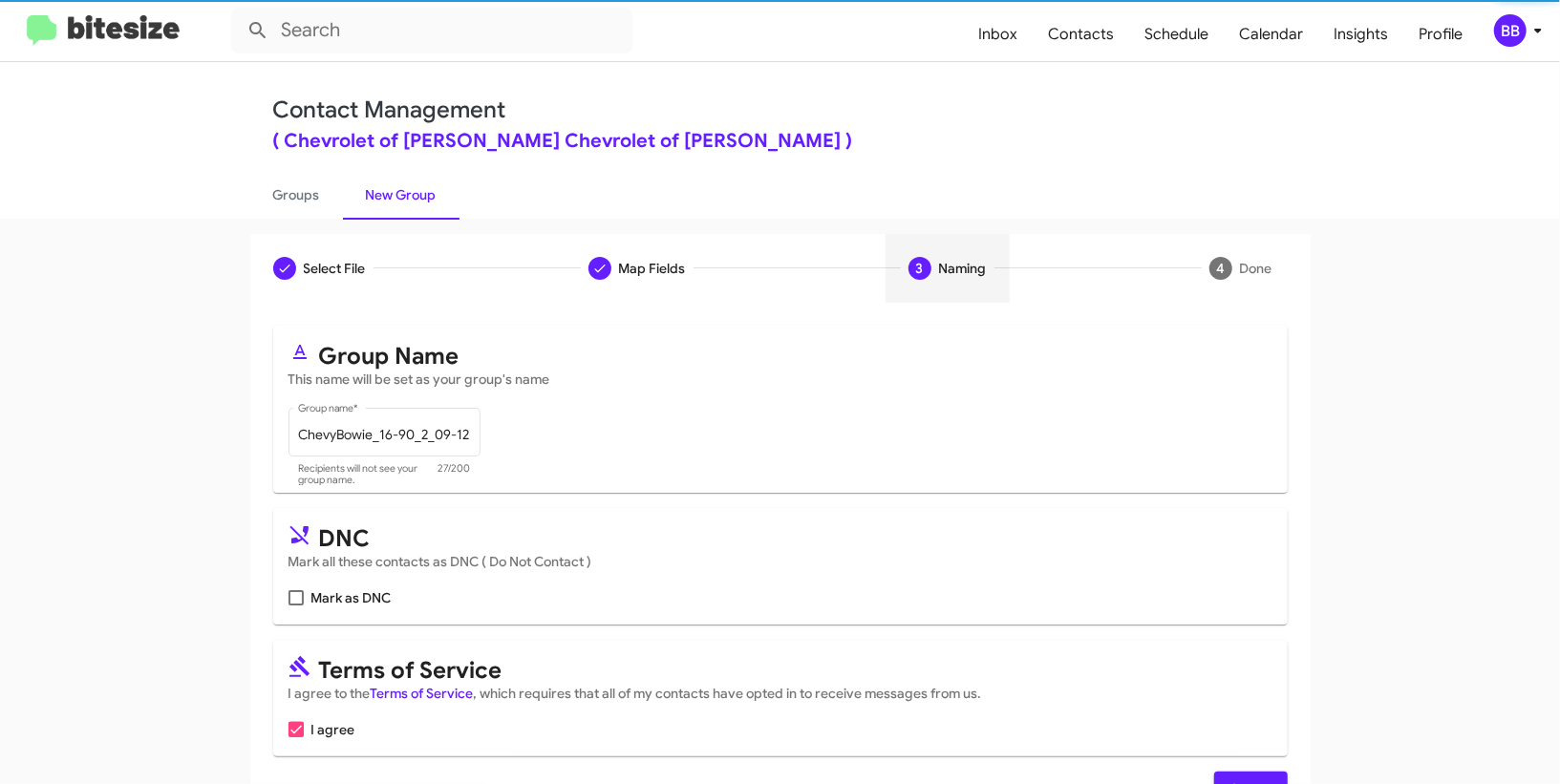
click at [1506, 36] on div "BB" at bounding box center [1509, 30] width 32 height 32
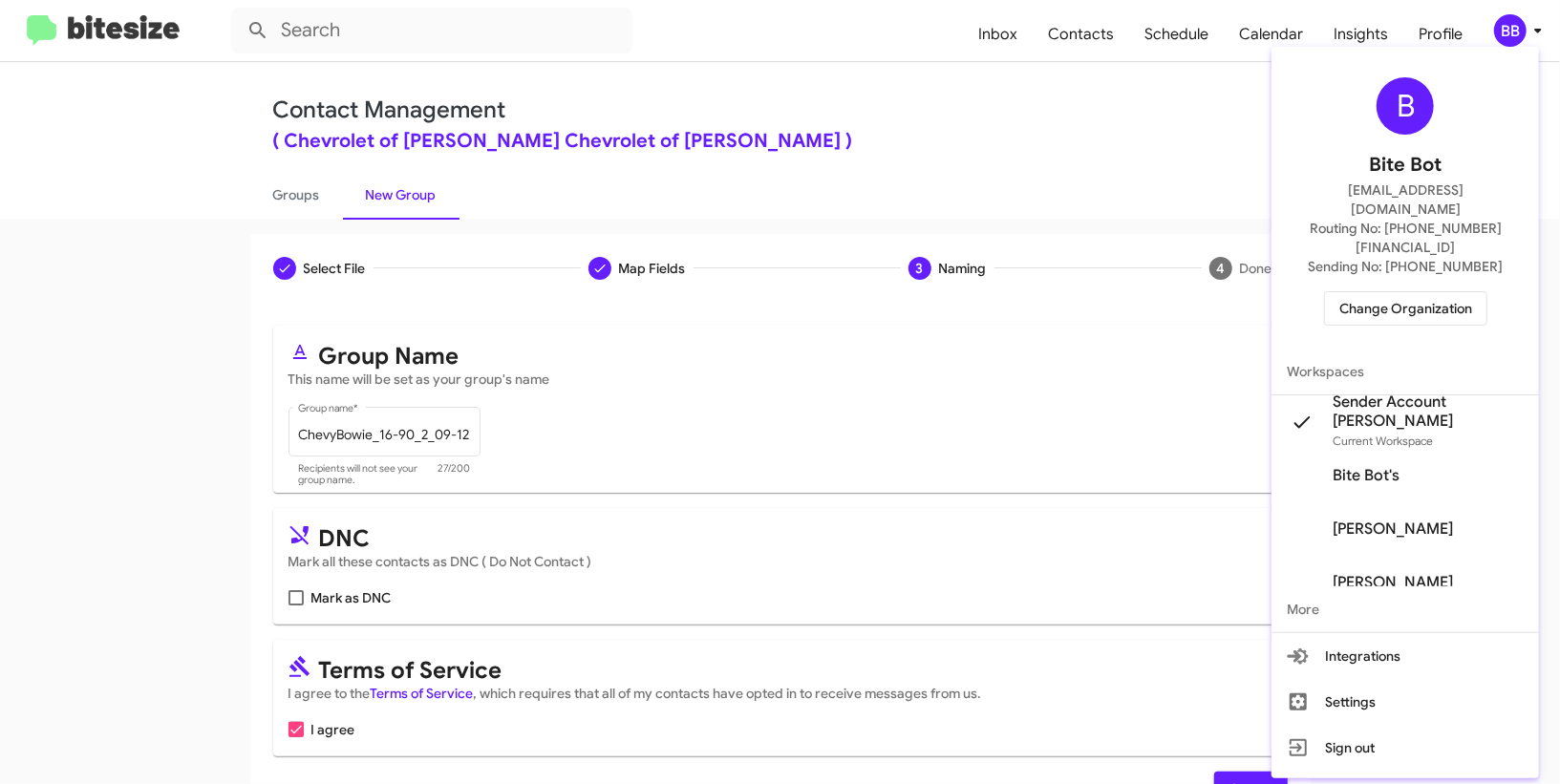
click at [1506, 36] on div at bounding box center [780, 392] width 1560 height 784
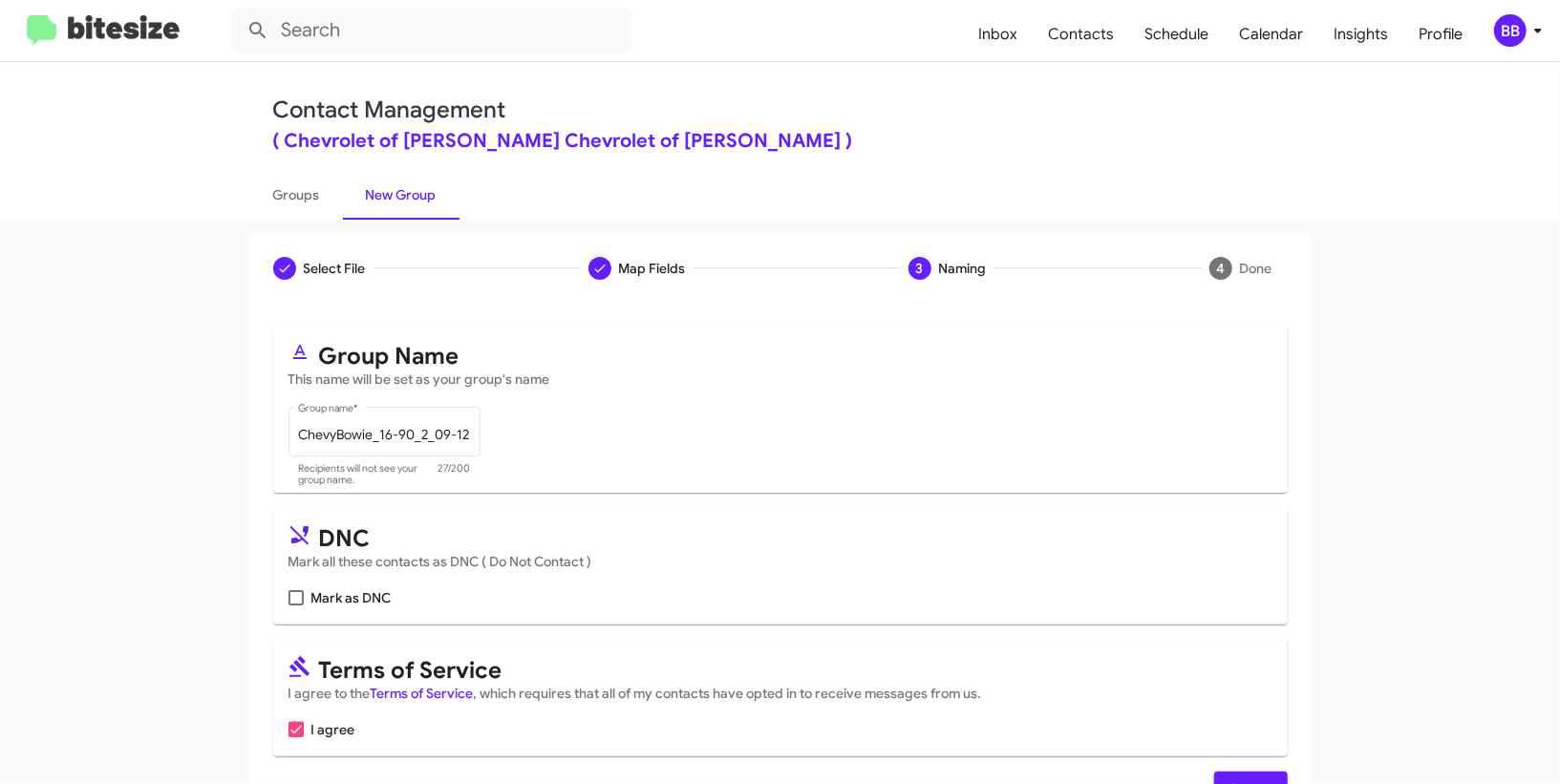
scroll to position [59, 0]
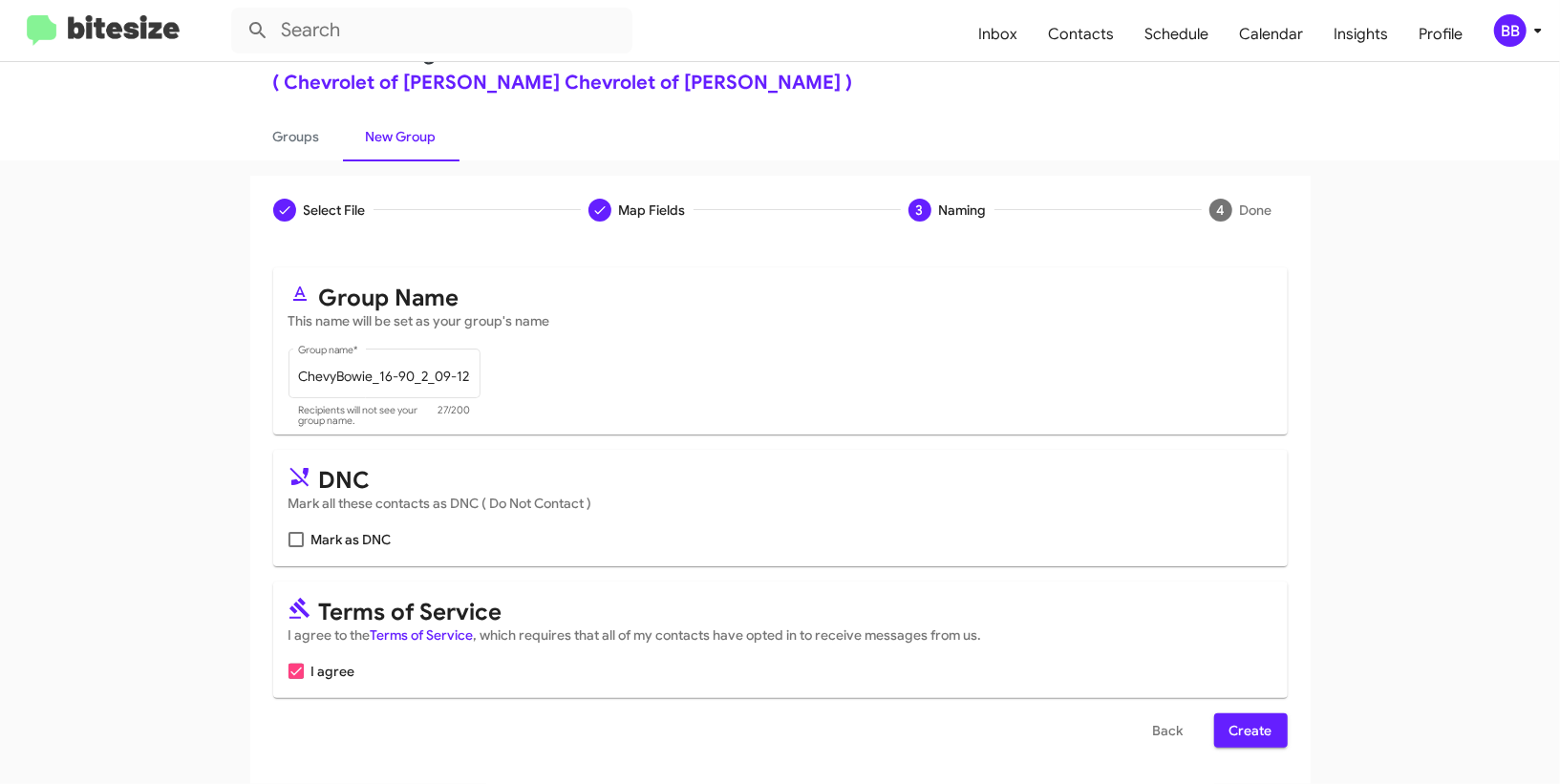
click at [1241, 725] on span "Create" at bounding box center [1250, 729] width 43 height 34
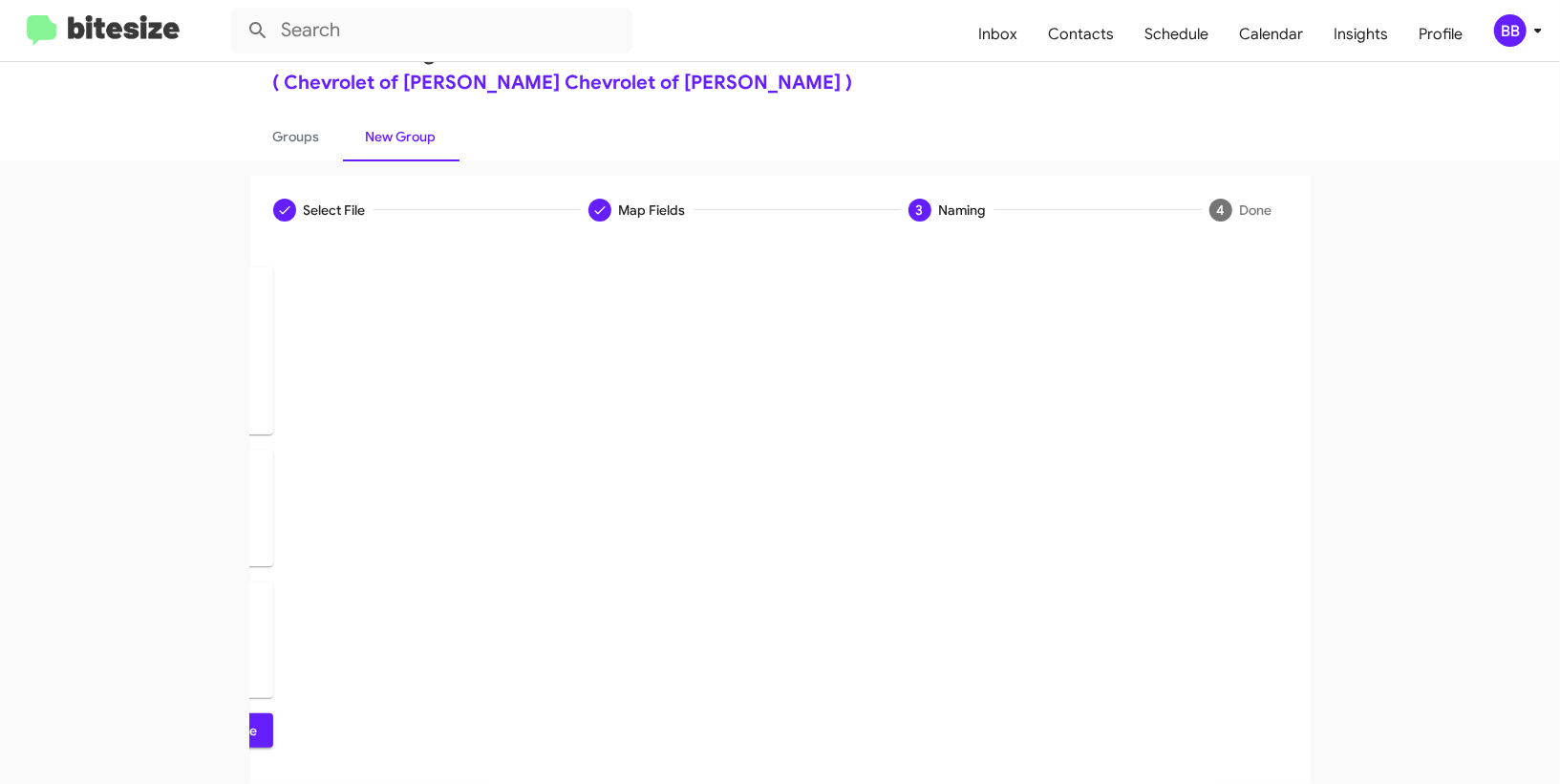
scroll to position [0, 0]
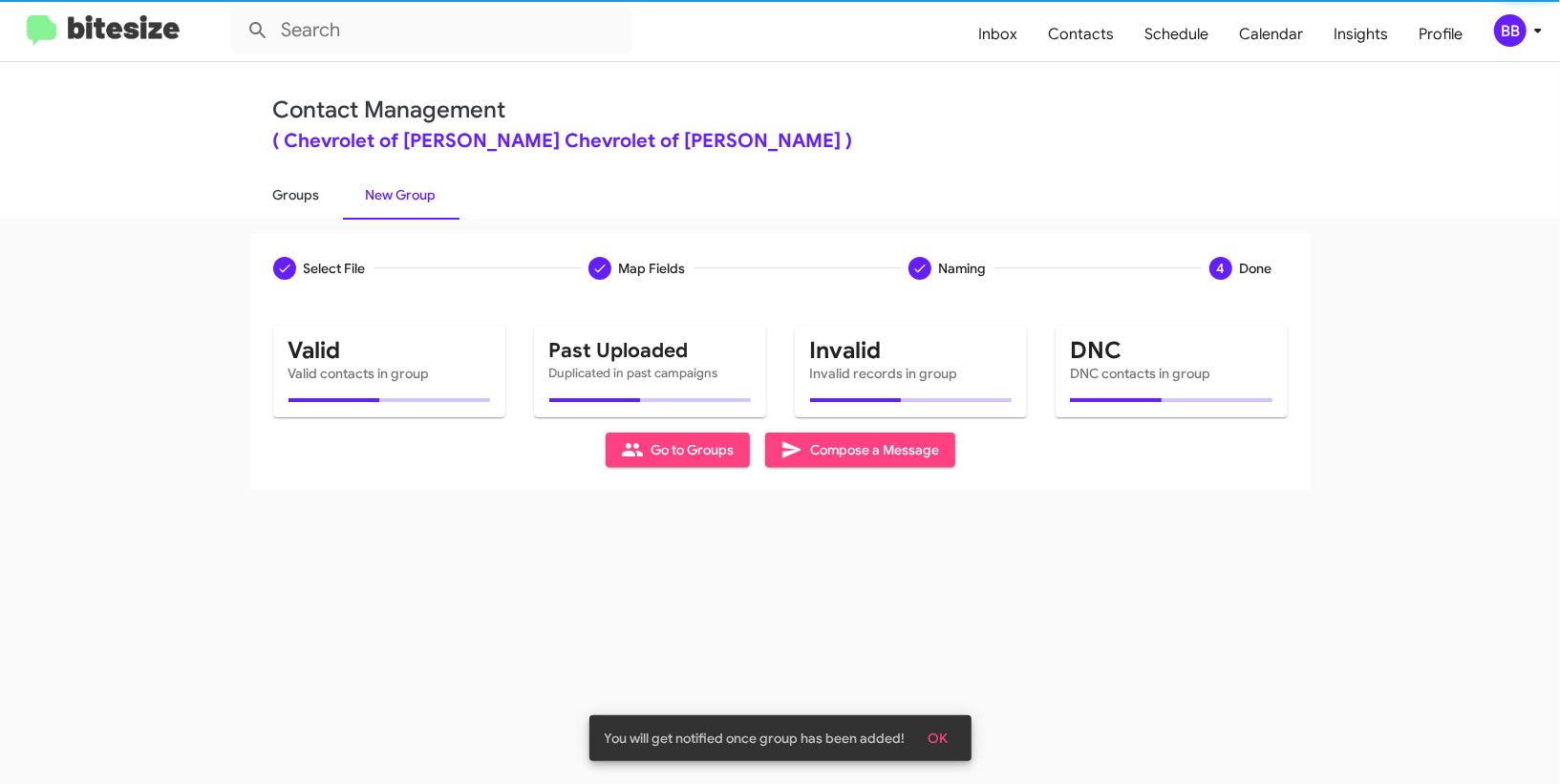
click at [313, 189] on link "Groups" at bounding box center [296, 194] width 93 height 50
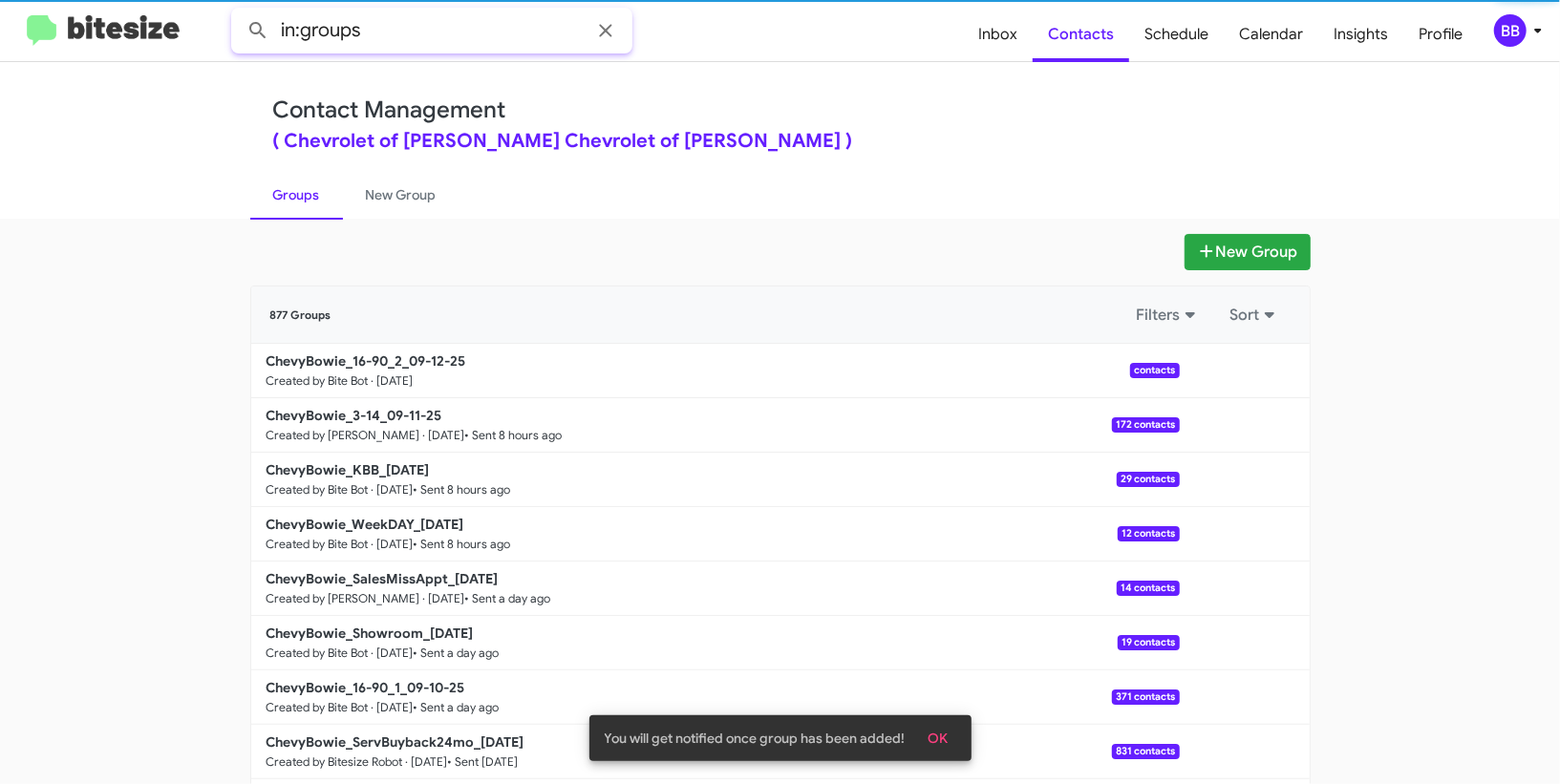
click at [406, 26] on input "in:groups" at bounding box center [432, 30] width 401 height 46
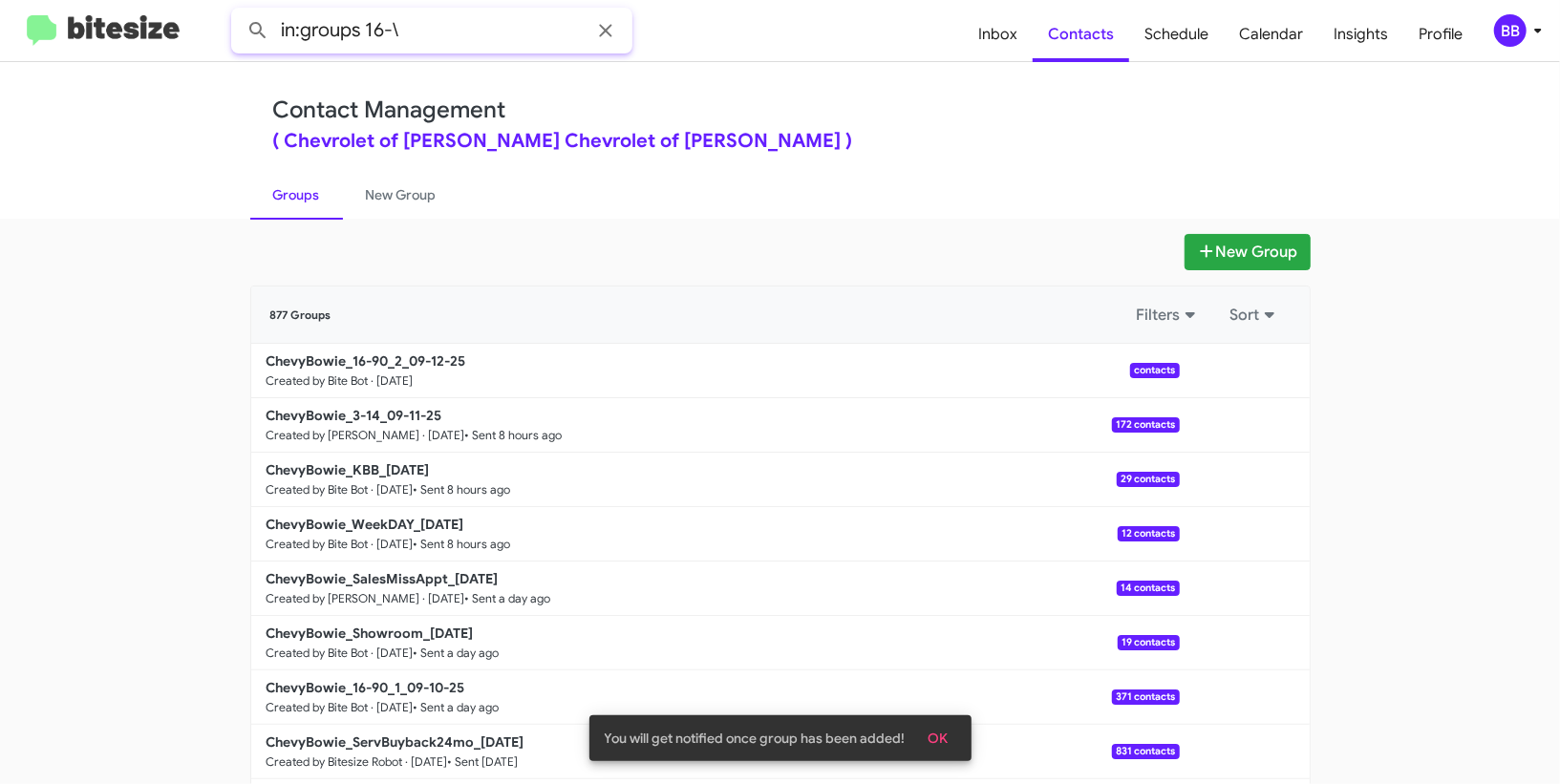
click at [238, 12] on button at bounding box center [257, 30] width 38 height 38
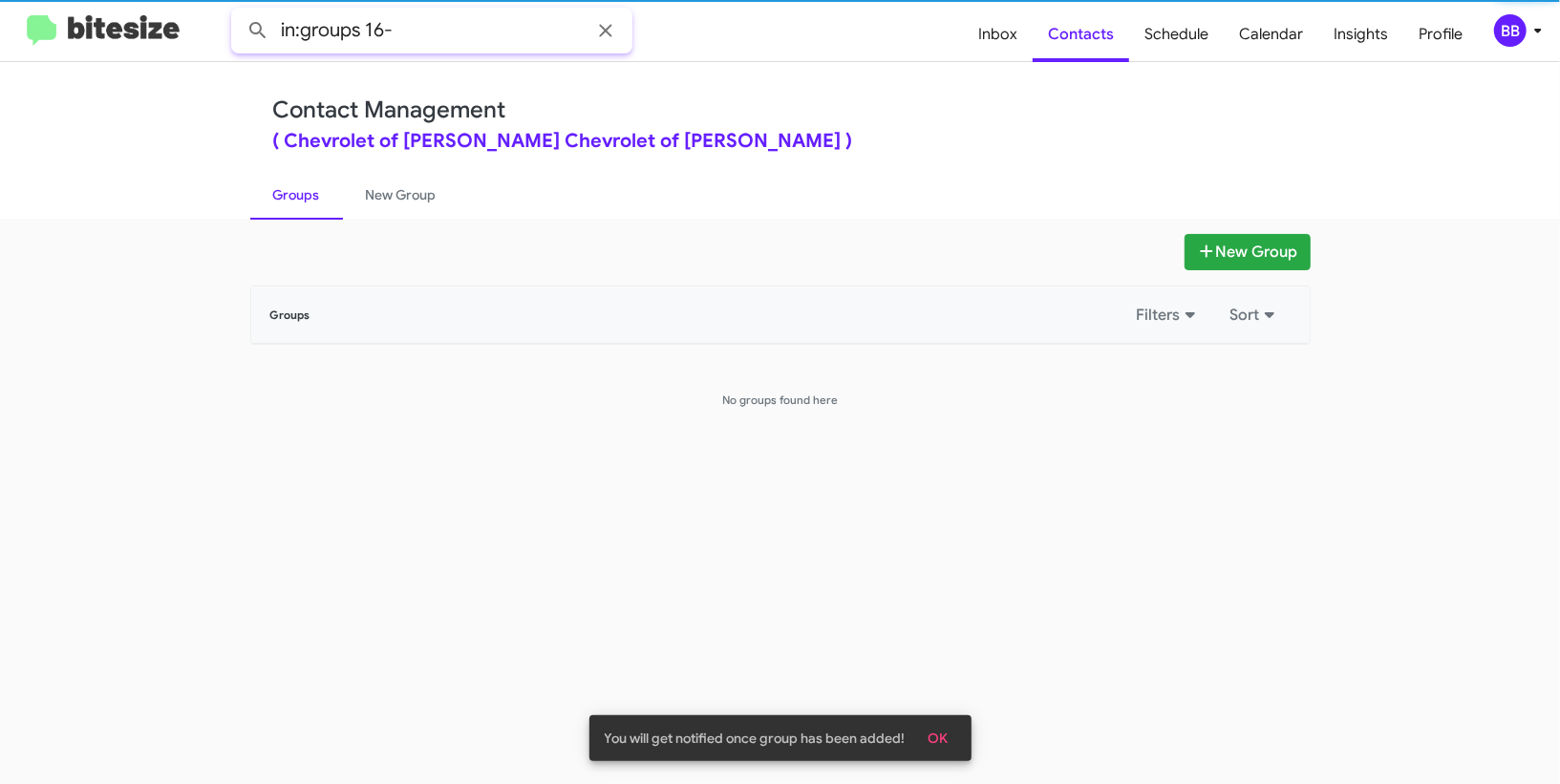
type input "in:groups 16-"
click at [238, 12] on button at bounding box center [257, 30] width 38 height 38
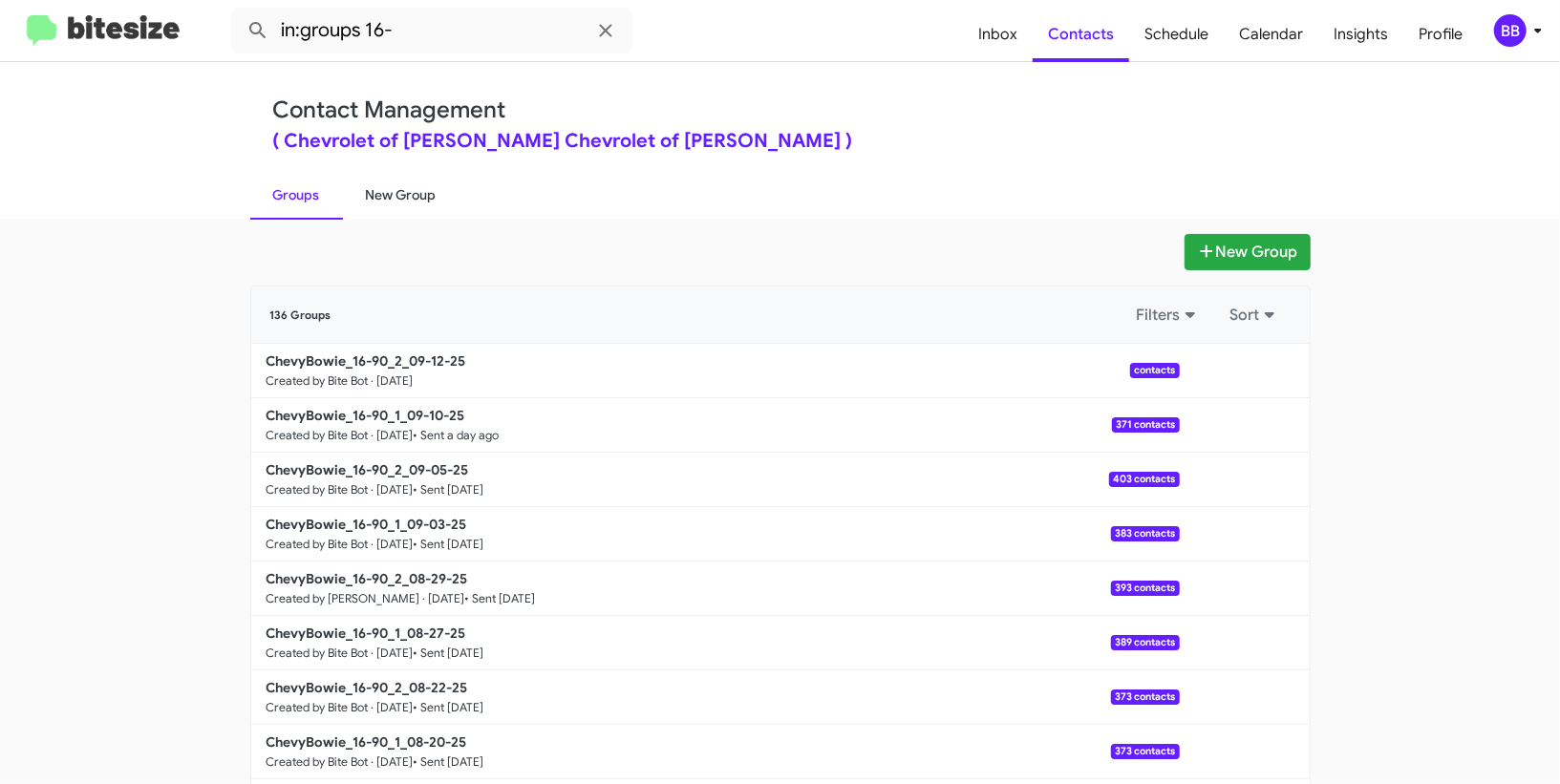
click at [395, 197] on link "New Group" at bounding box center [401, 194] width 116 height 50
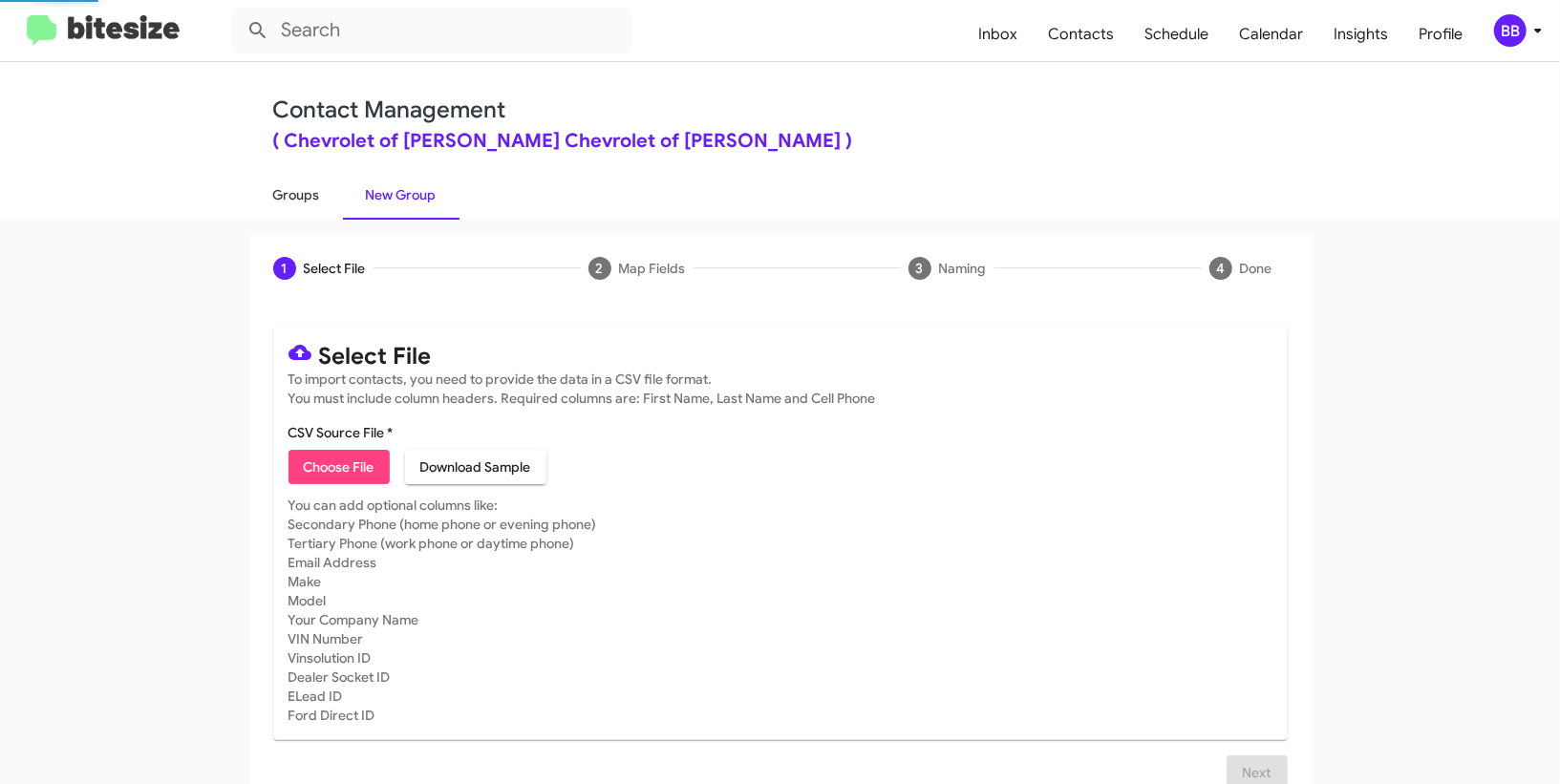
click at [328, 194] on link "Groups" at bounding box center [296, 194] width 93 height 50
type input "in:groups"
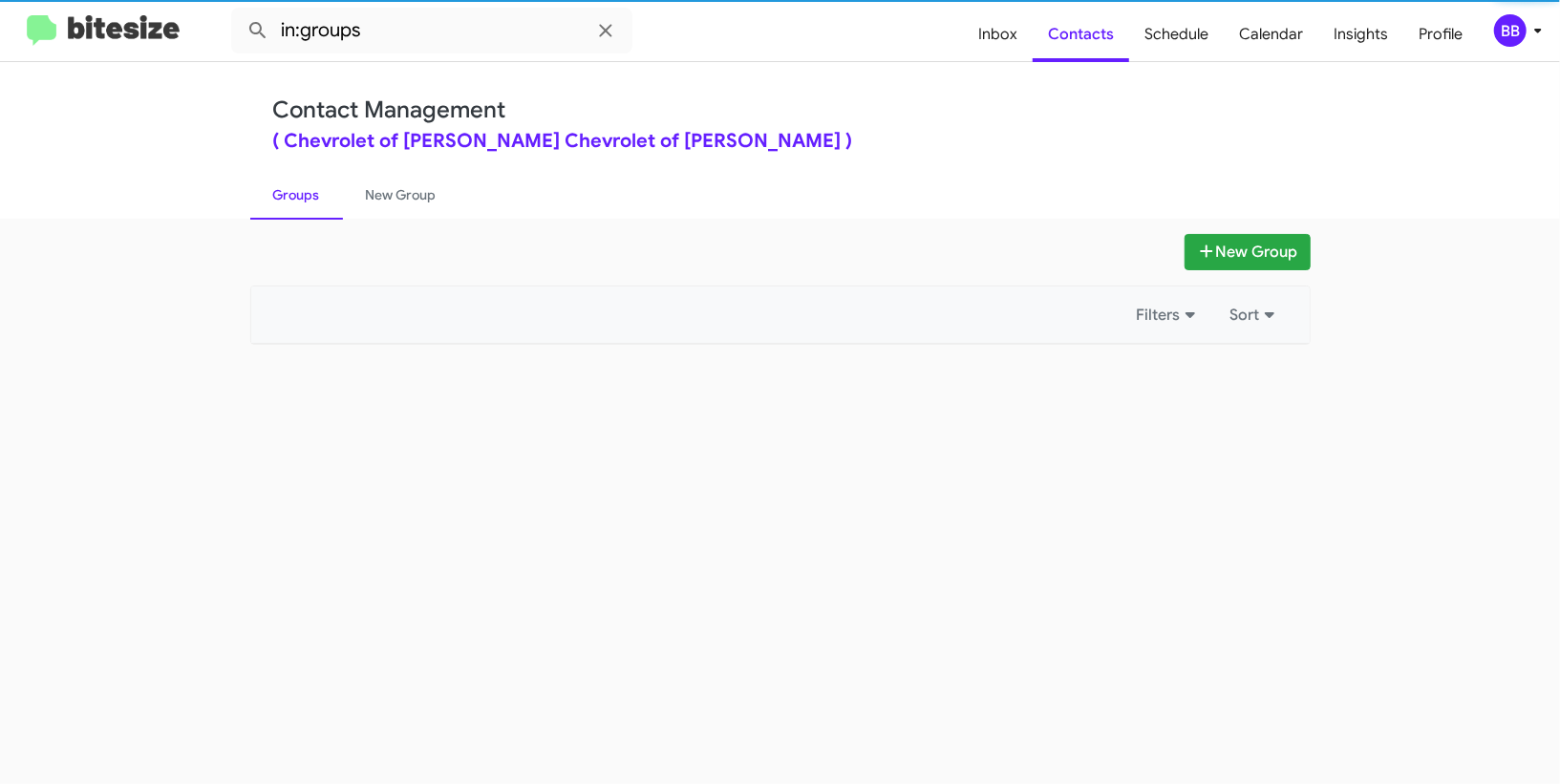
click at [328, 194] on link "Groups" at bounding box center [296, 194] width 93 height 50
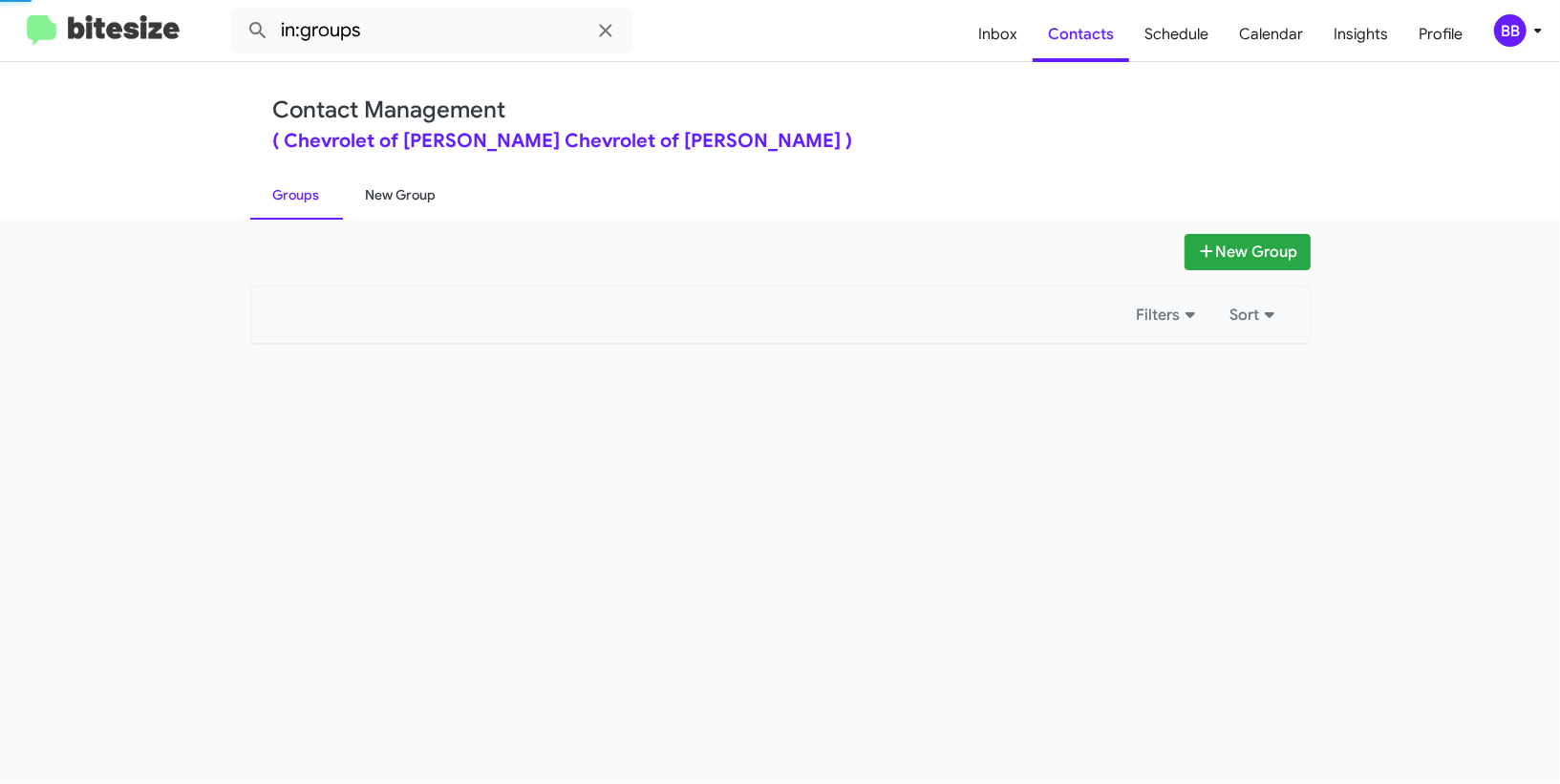
click at [361, 194] on link "New Group" at bounding box center [401, 194] width 116 height 50
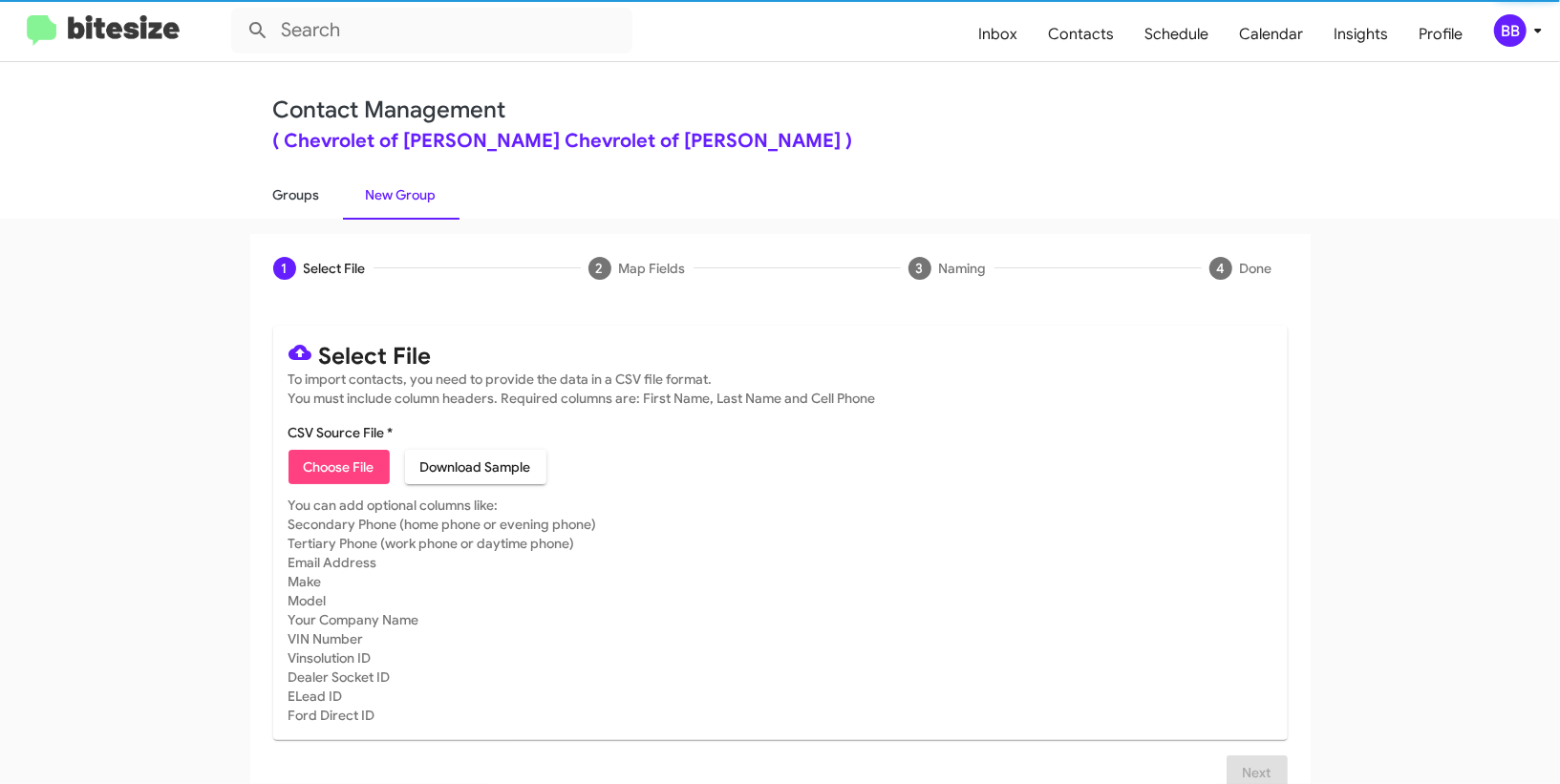
click at [330, 194] on link "Groups" at bounding box center [296, 194] width 93 height 50
type input "in:groups"
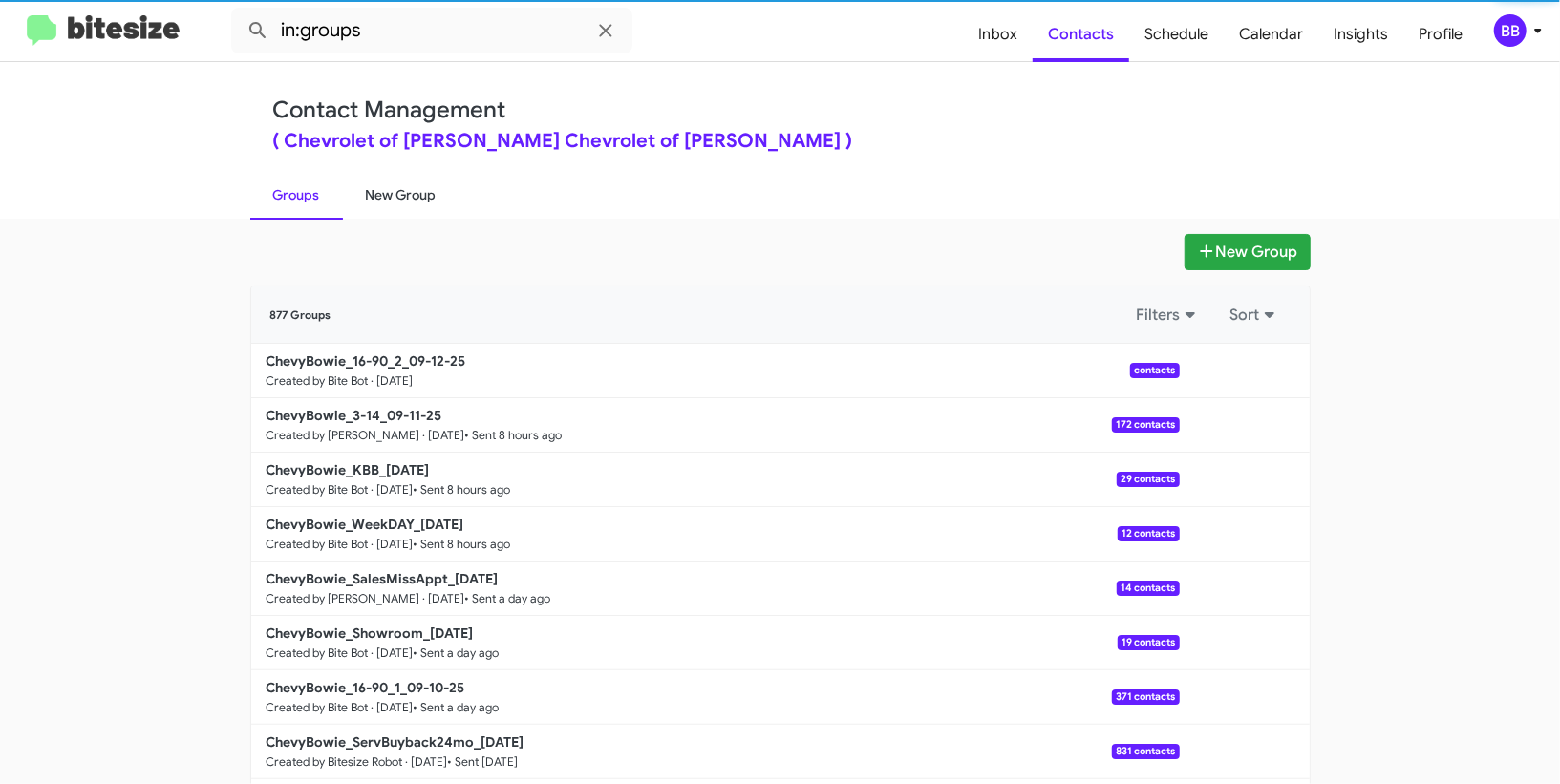
click at [412, 206] on link "New Group" at bounding box center [401, 194] width 116 height 50
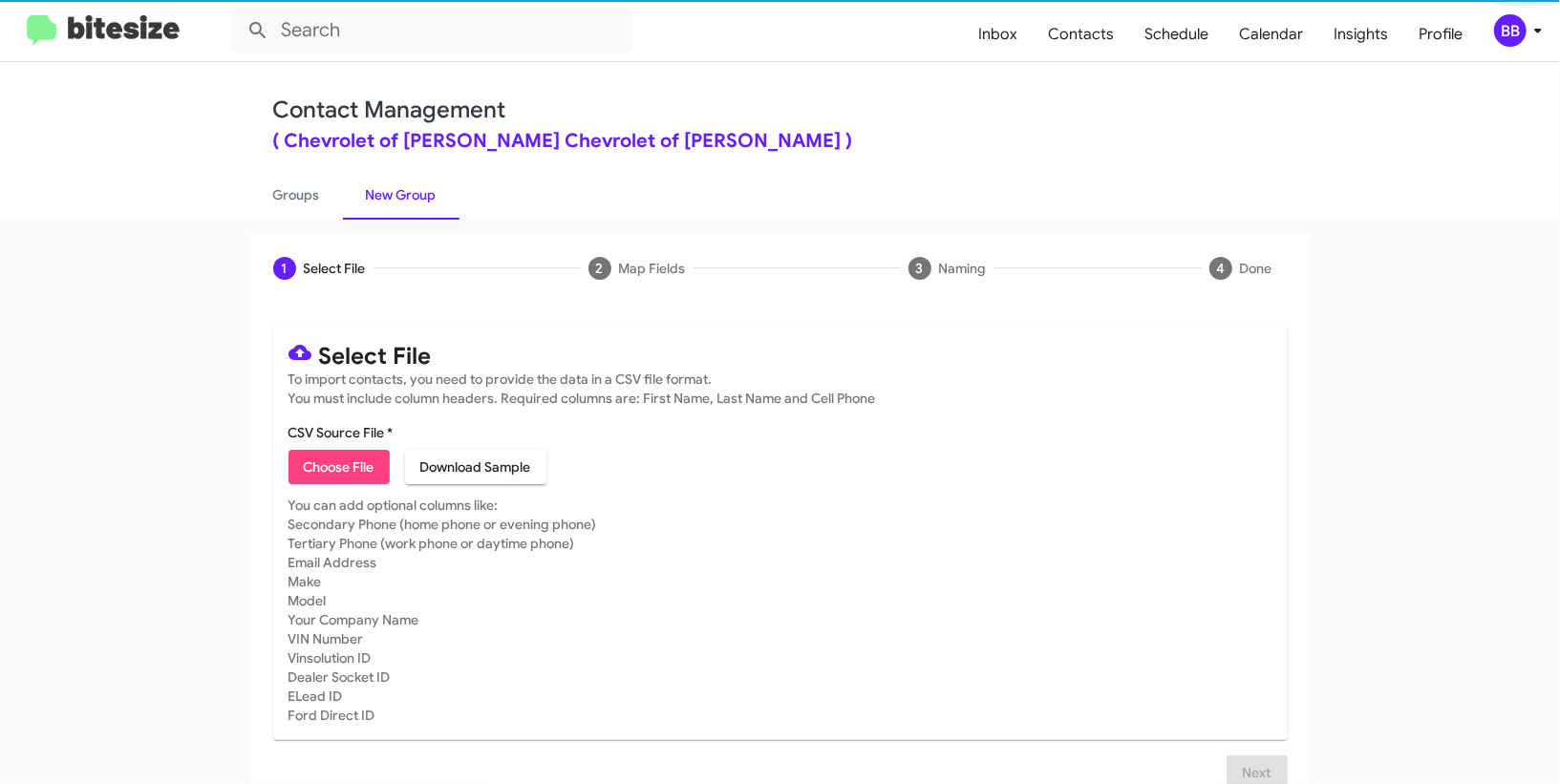
click at [412, 206] on link "New Group" at bounding box center [401, 194] width 116 height 50
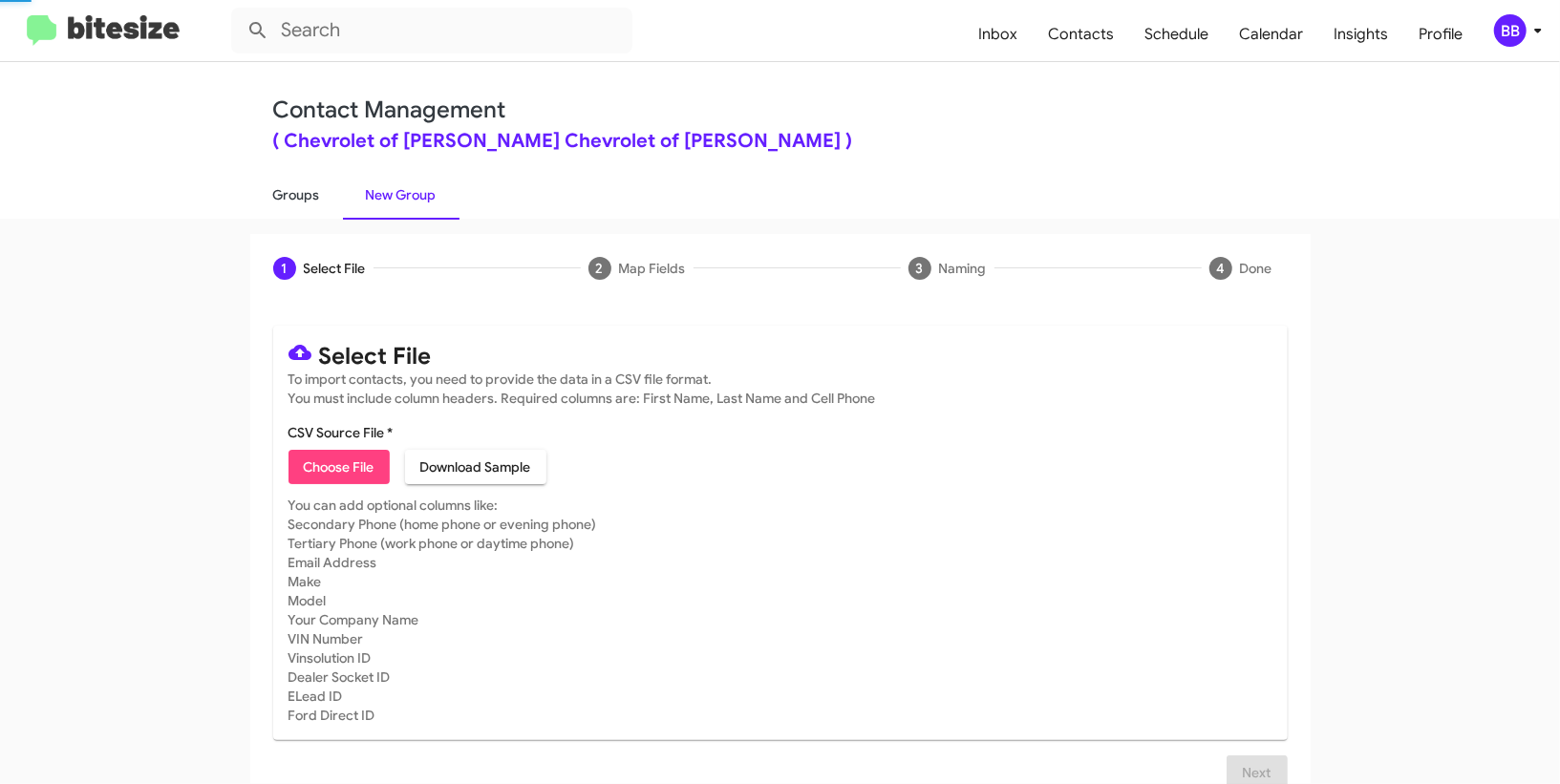
click at [320, 181] on link "Groups" at bounding box center [296, 194] width 93 height 50
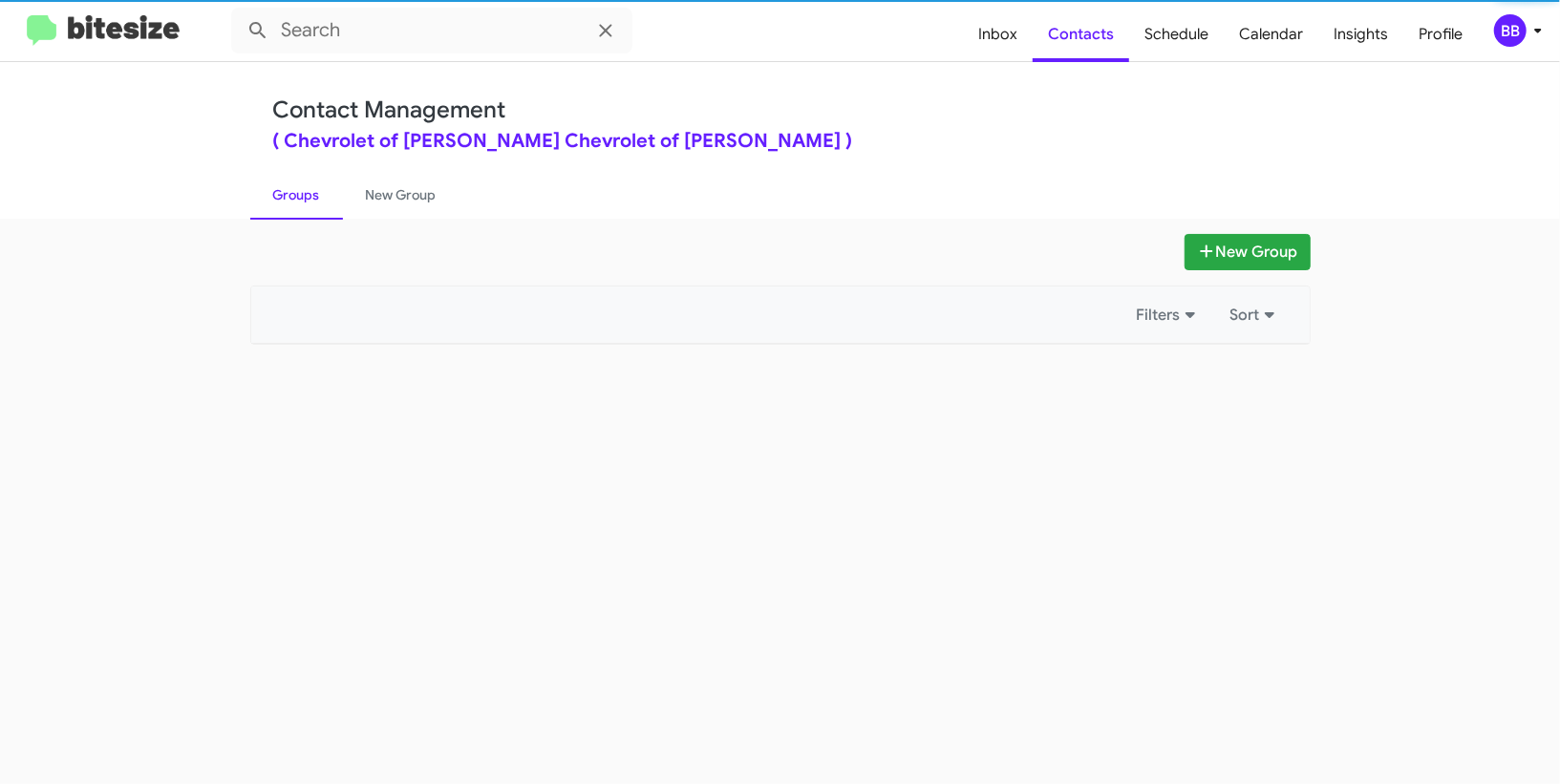
type input "in:groups"
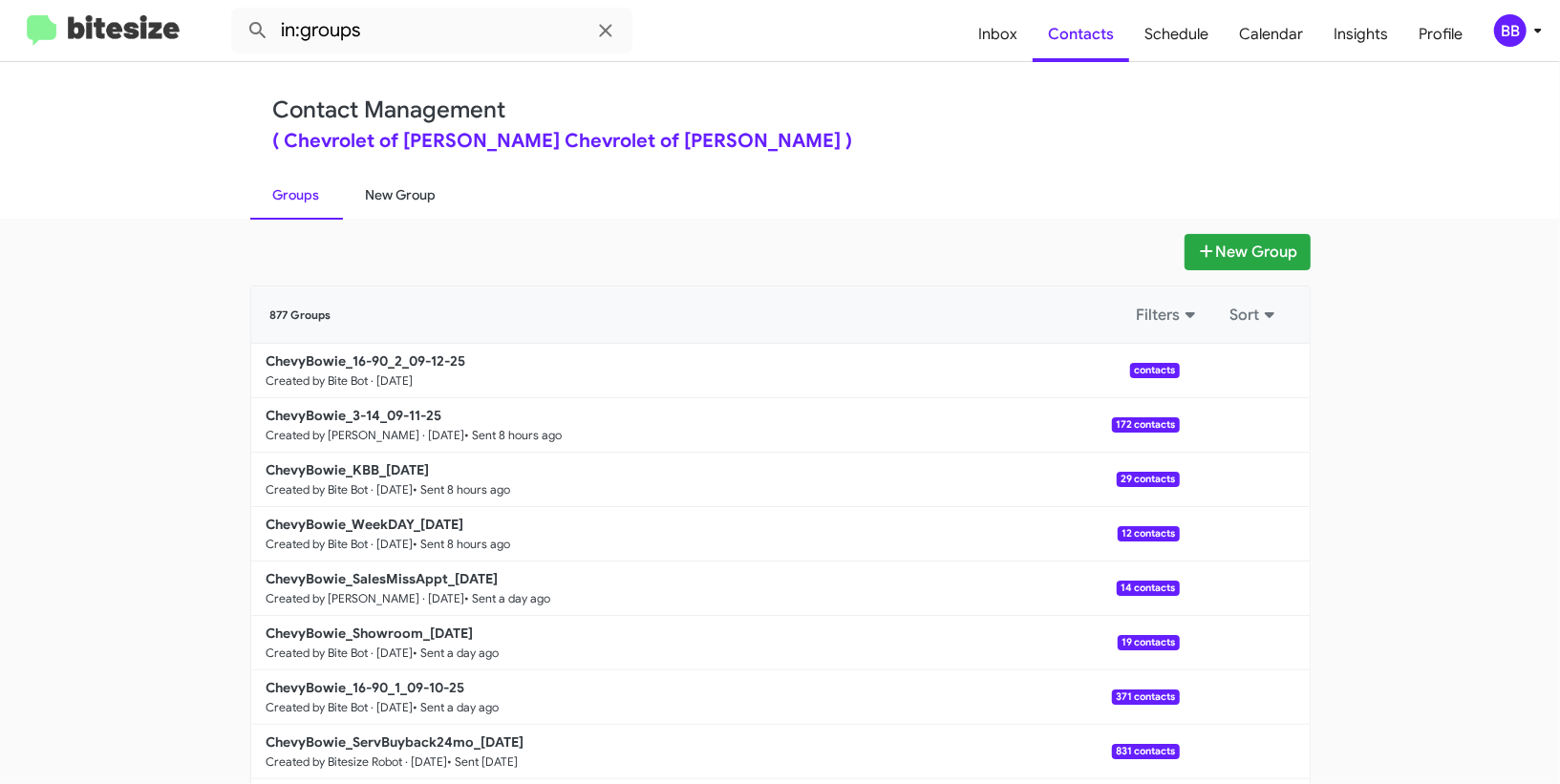
click at [397, 198] on link "New Group" at bounding box center [401, 194] width 116 height 50
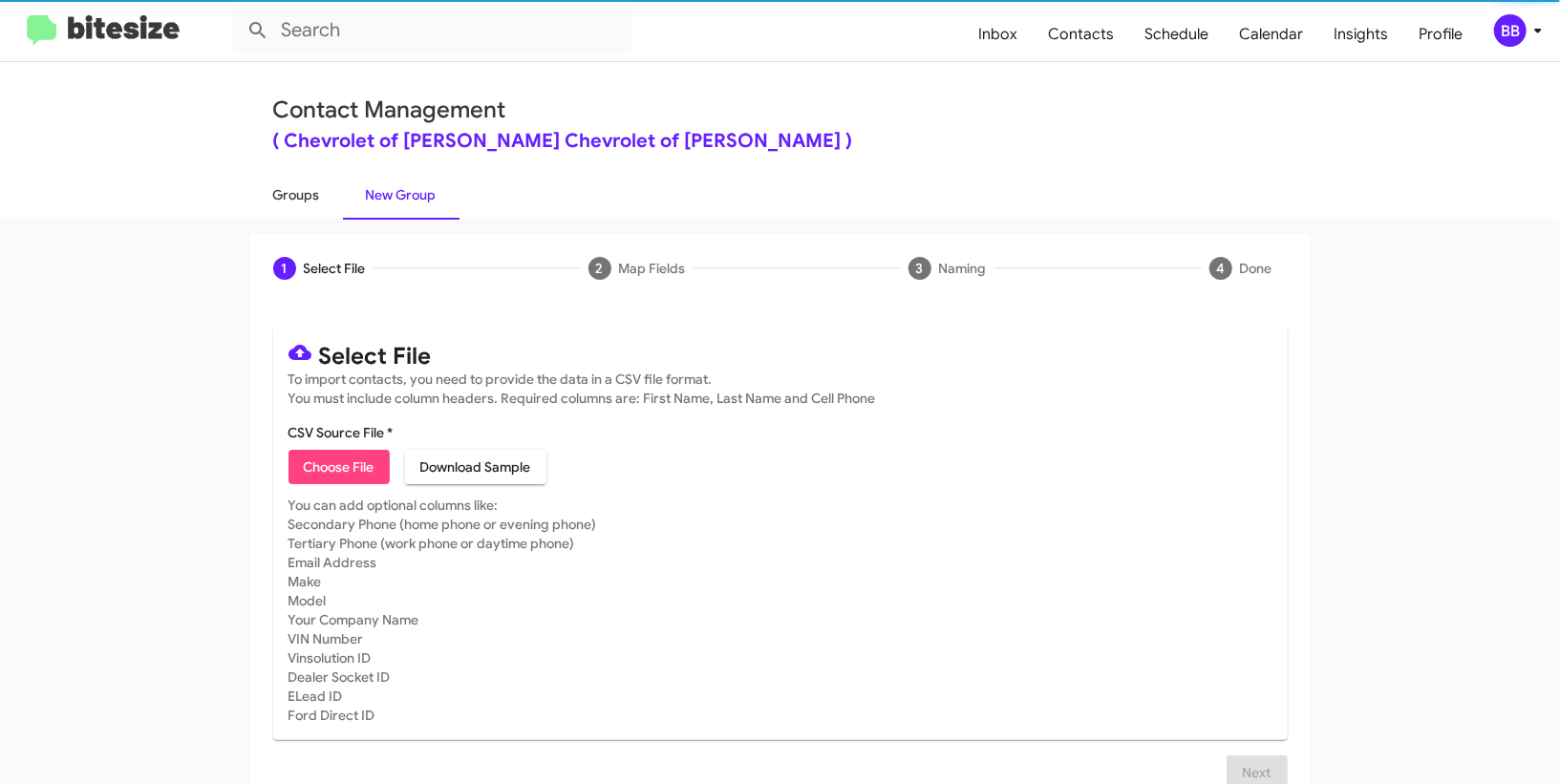
click at [307, 196] on link "Groups" at bounding box center [296, 194] width 93 height 50
type input "in:groups"
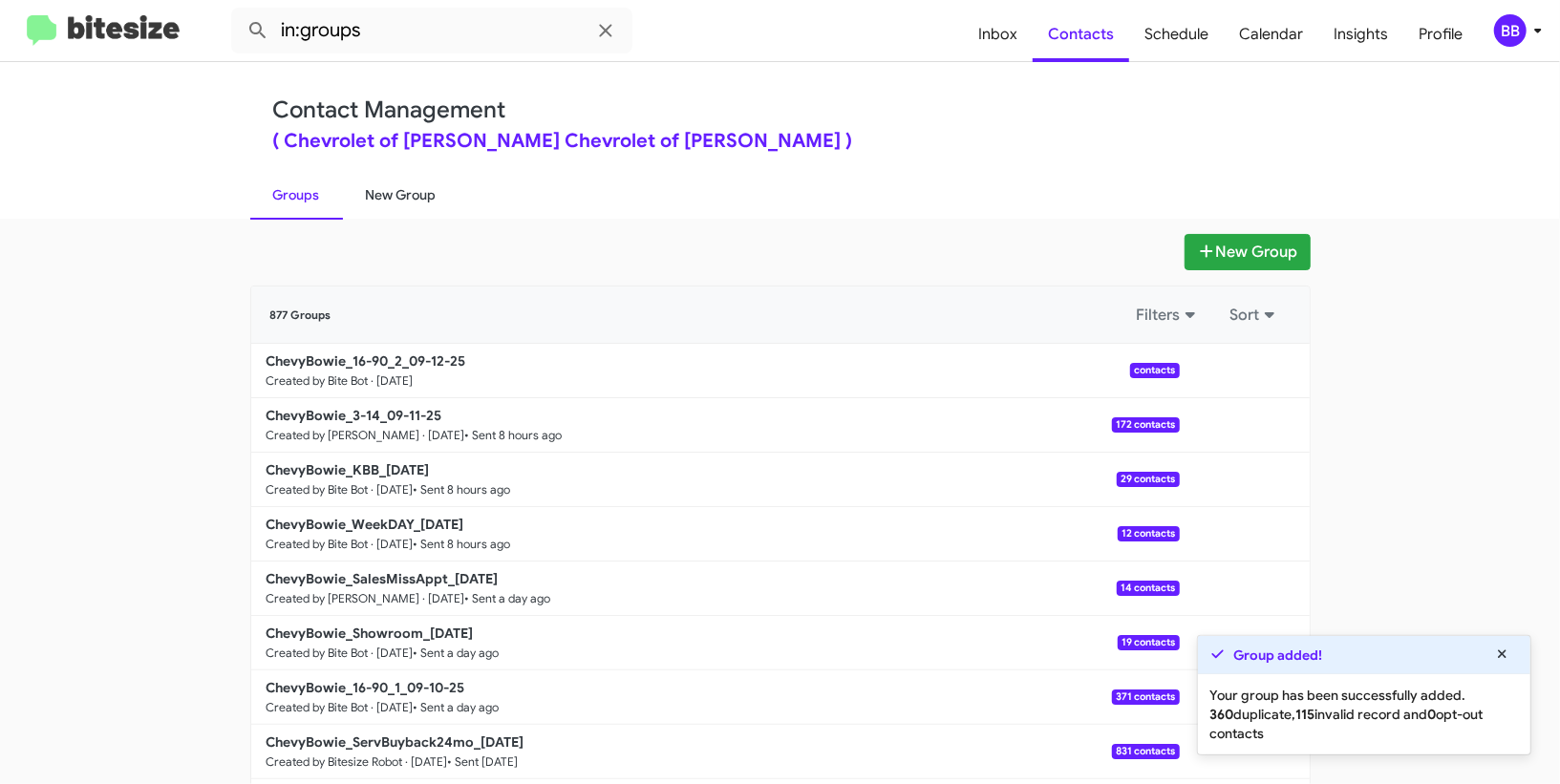
click at [354, 192] on link "New Group" at bounding box center [401, 194] width 116 height 50
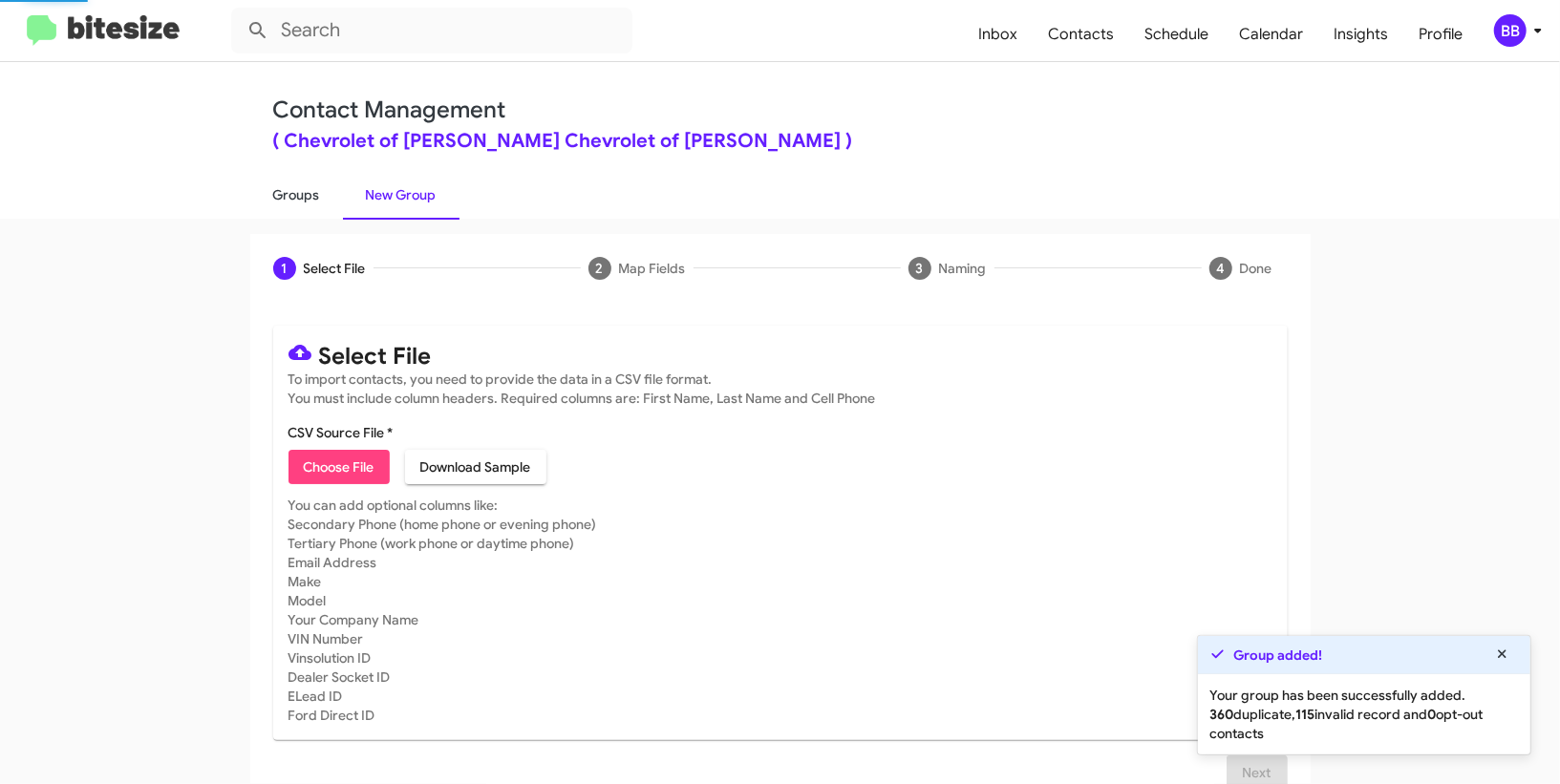
click at [313, 197] on link "Groups" at bounding box center [296, 194] width 93 height 50
type input "in:groups"
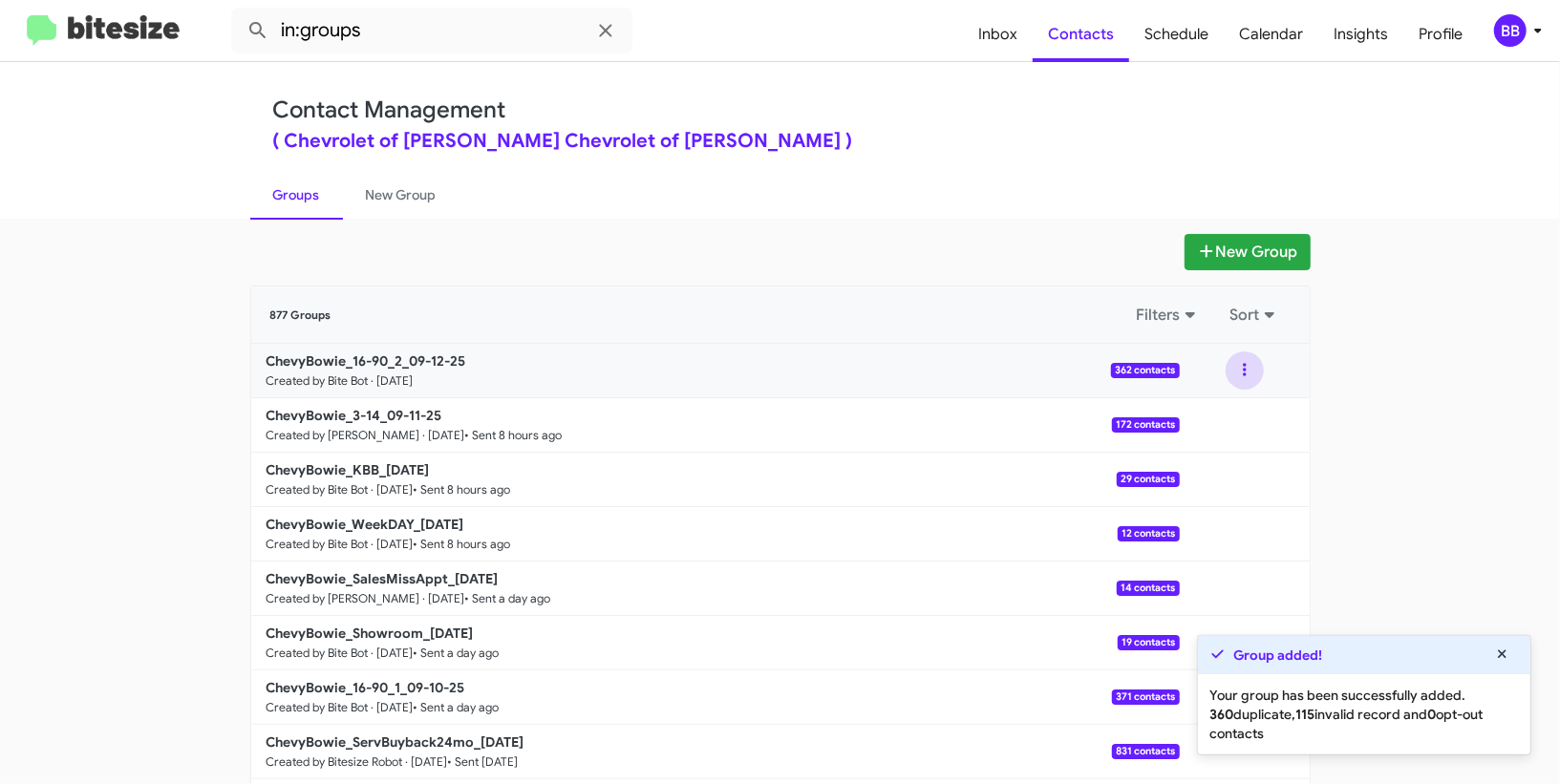
click at [1246, 368] on button at bounding box center [1244, 370] width 38 height 38
click at [1208, 413] on button "View contacts" at bounding box center [1187, 422] width 152 height 46
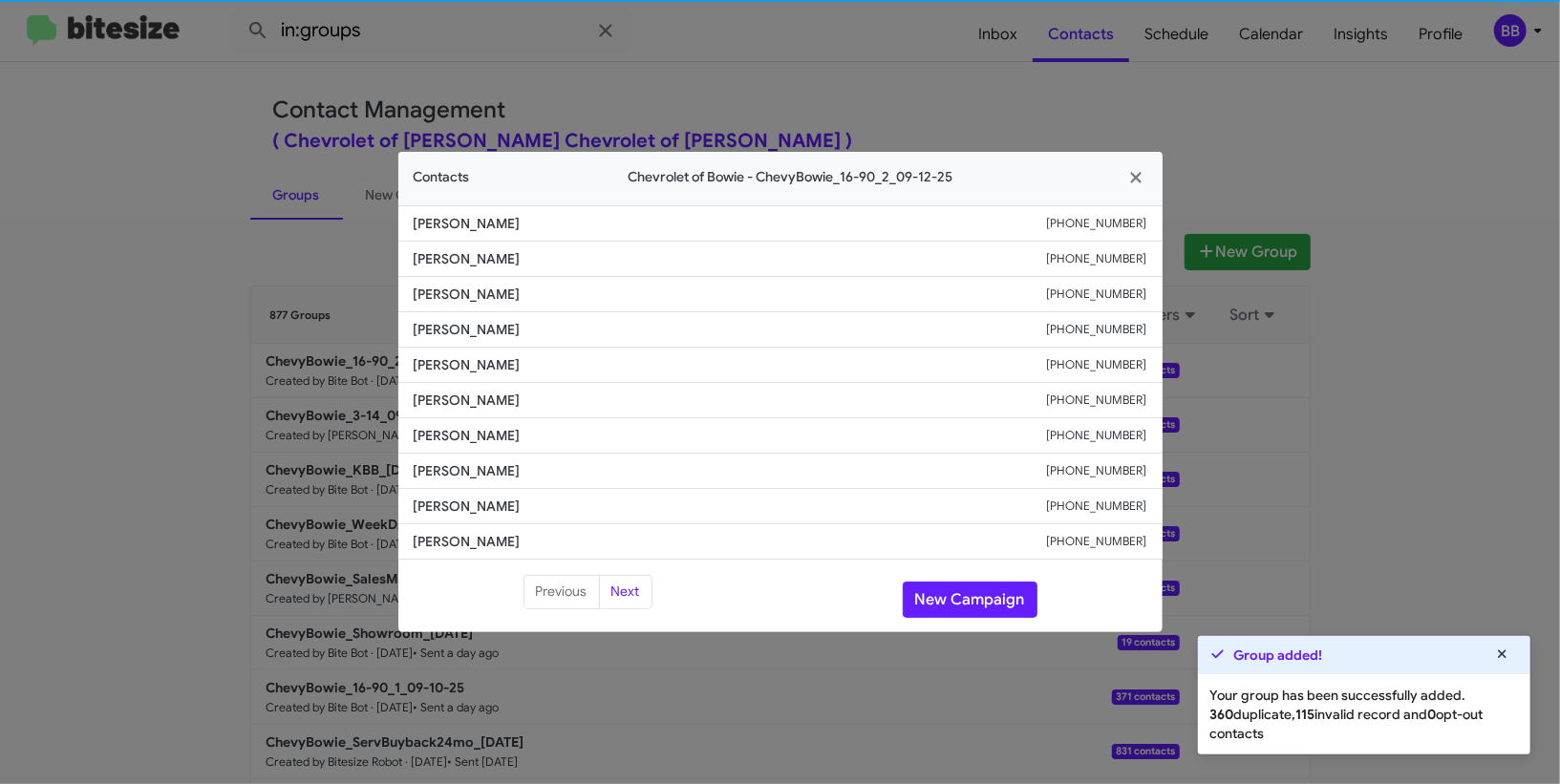
click at [448, 406] on span "Gary G" at bounding box center [730, 400] width 633 height 20
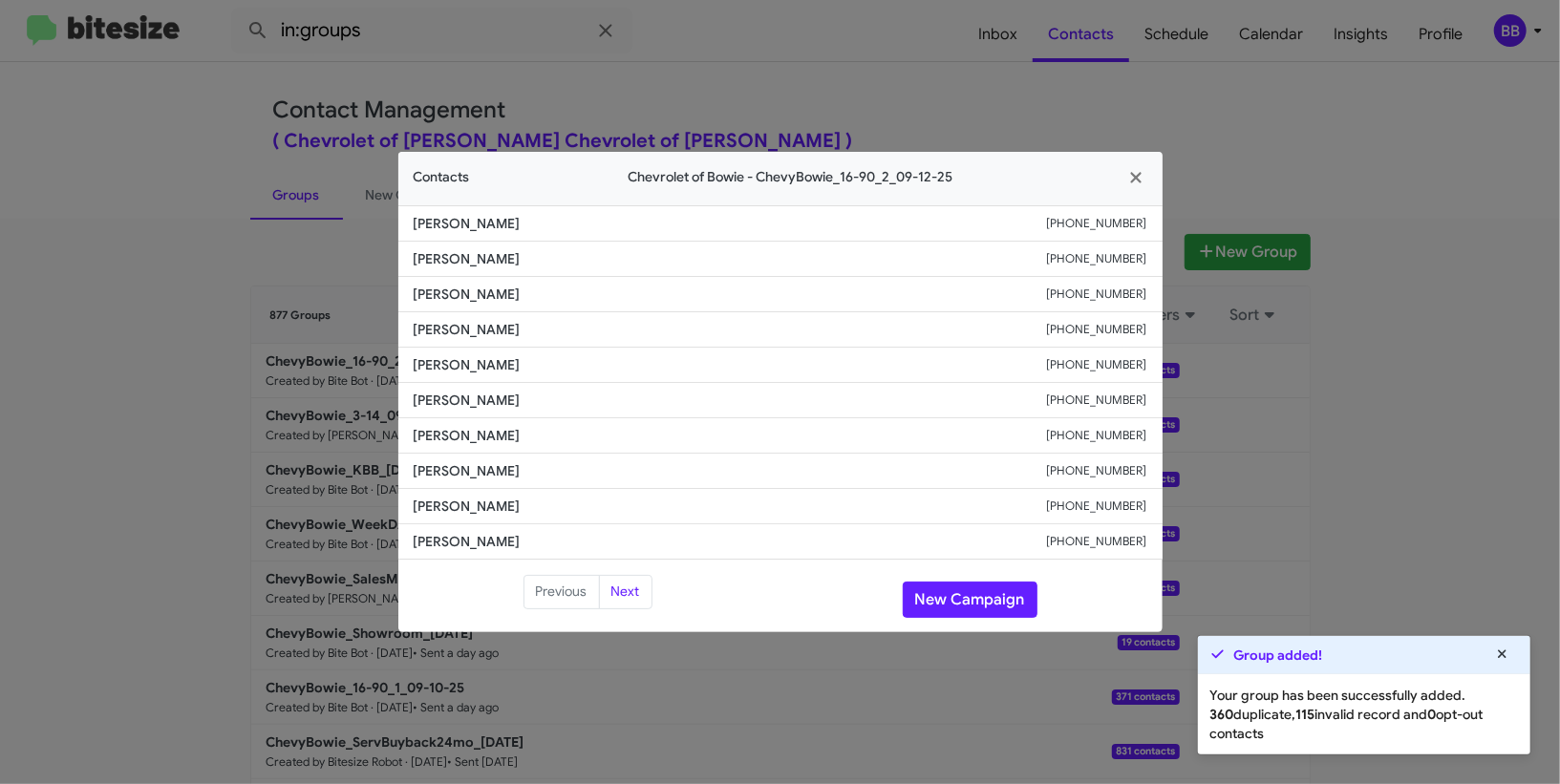
click at [448, 441] on span "Charmaine Jackson" at bounding box center [730, 435] width 633 height 20
copy span "Charmaine Jackson"
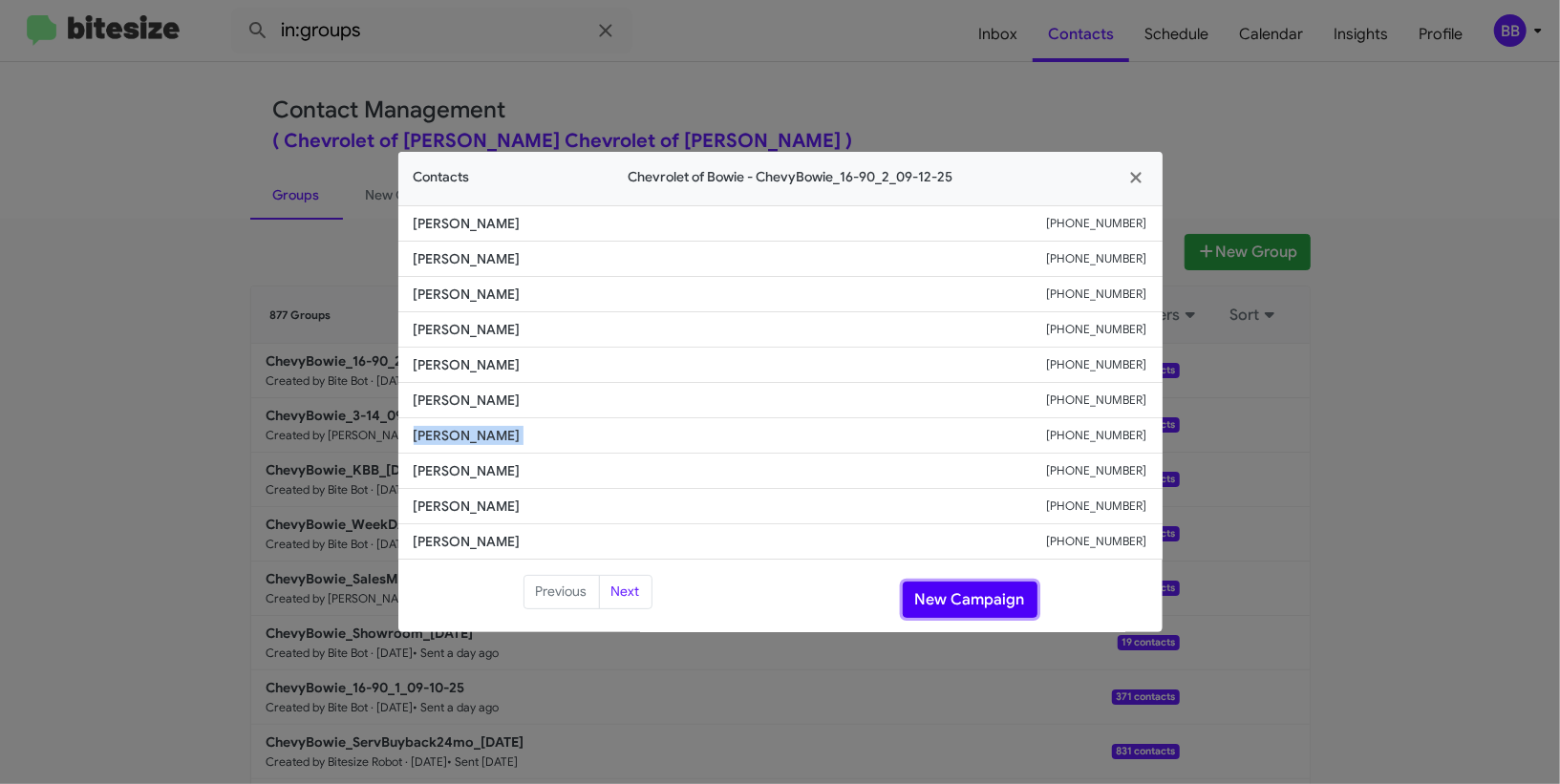
click at [966, 583] on button "New Campaign" at bounding box center [970, 598] width 135 height 36
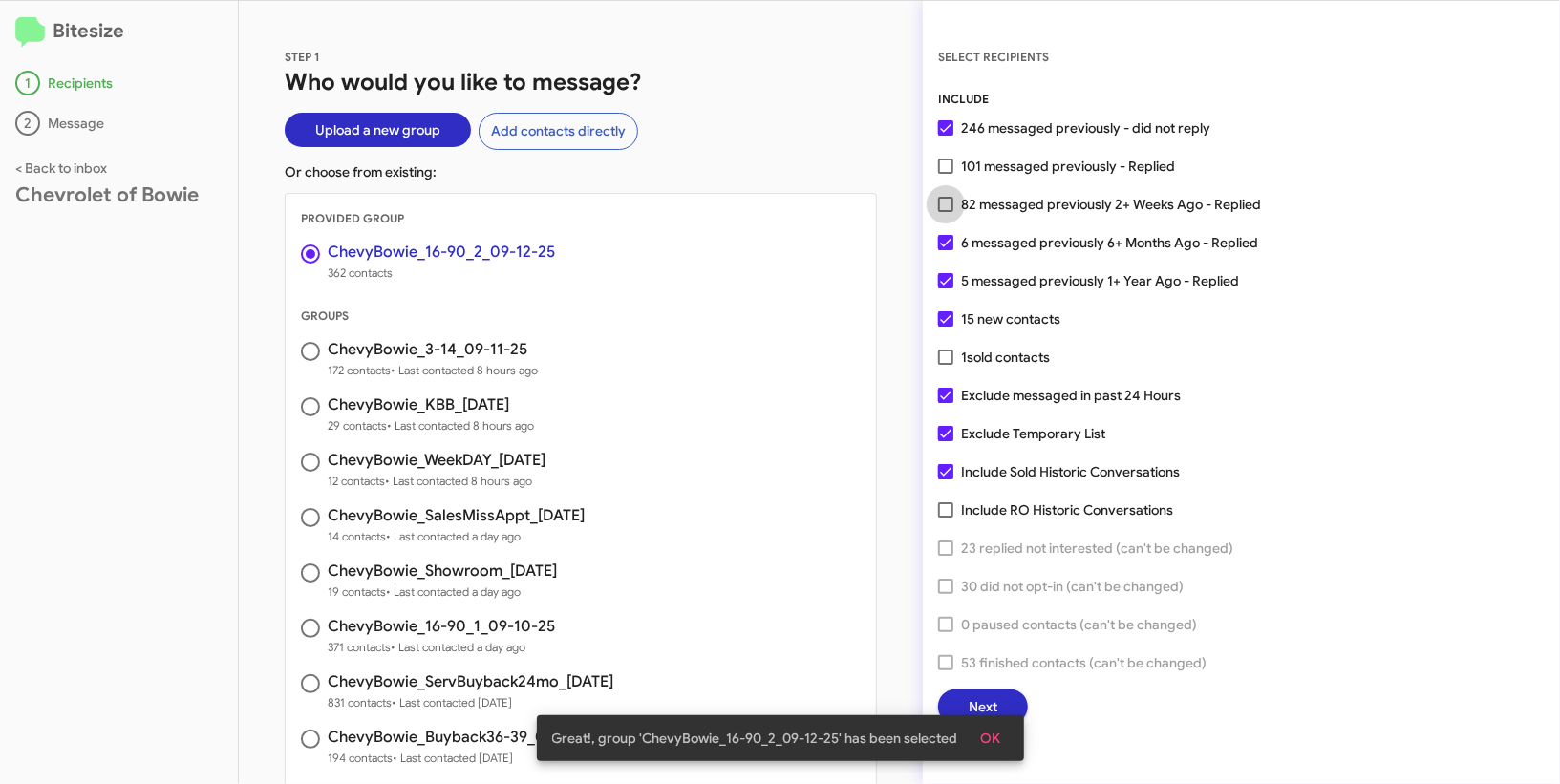
click at [1016, 214] on span "82 messaged previously 2+ Weeks Ago - Replied" at bounding box center [1111, 203] width 300 height 22
click at [946, 213] on input "82 messaged previously 2+ Weeks Ago - Replied" at bounding box center [945, 212] width 1 height 1
checkbox input "true"
click at [1002, 730] on button "OK" at bounding box center [991, 737] width 51 height 34
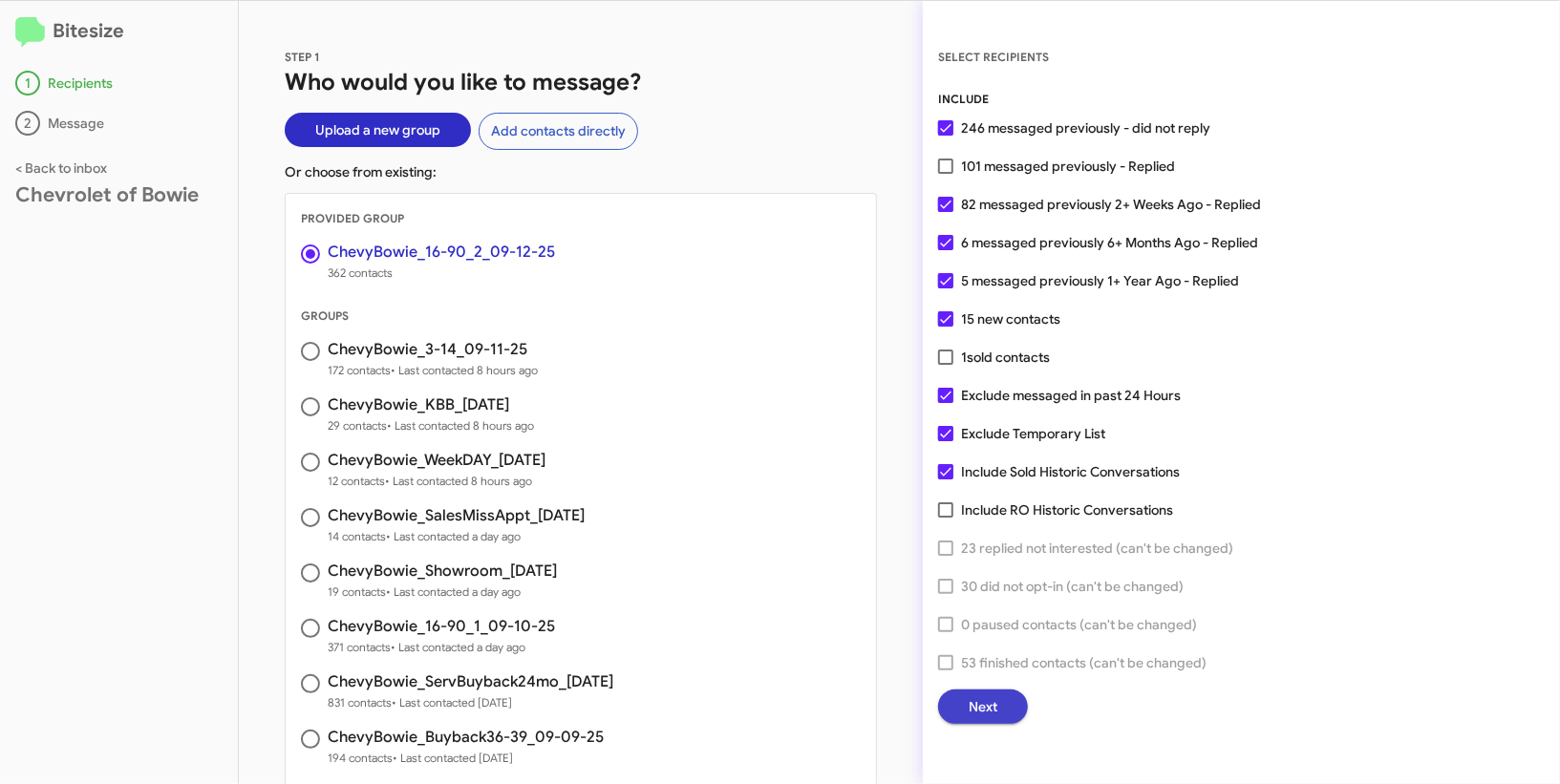
click at [982, 701] on span "Next" at bounding box center [982, 706] width 28 height 34
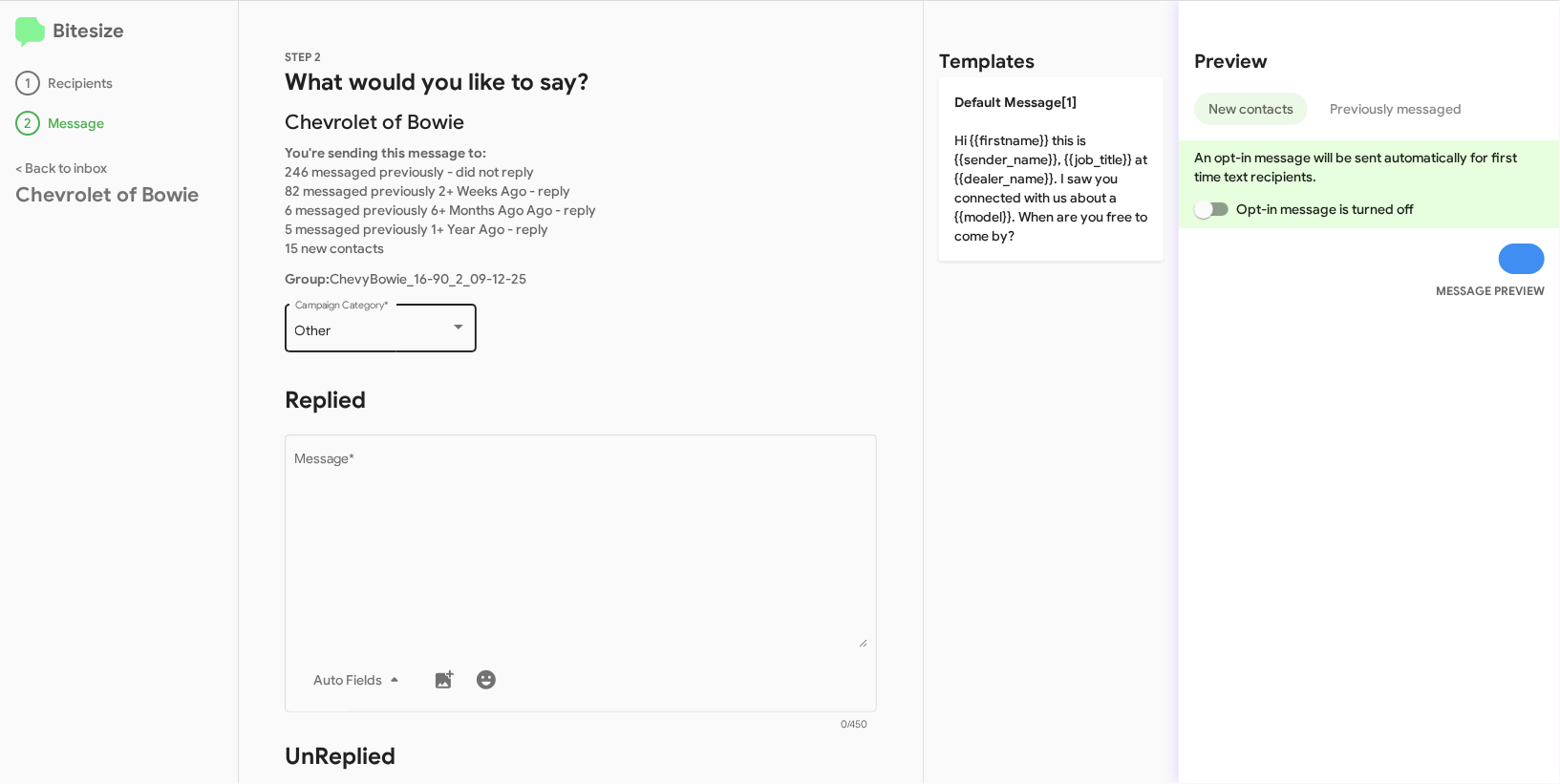
click at [423, 329] on div "Other" at bounding box center [372, 331] width 154 height 16
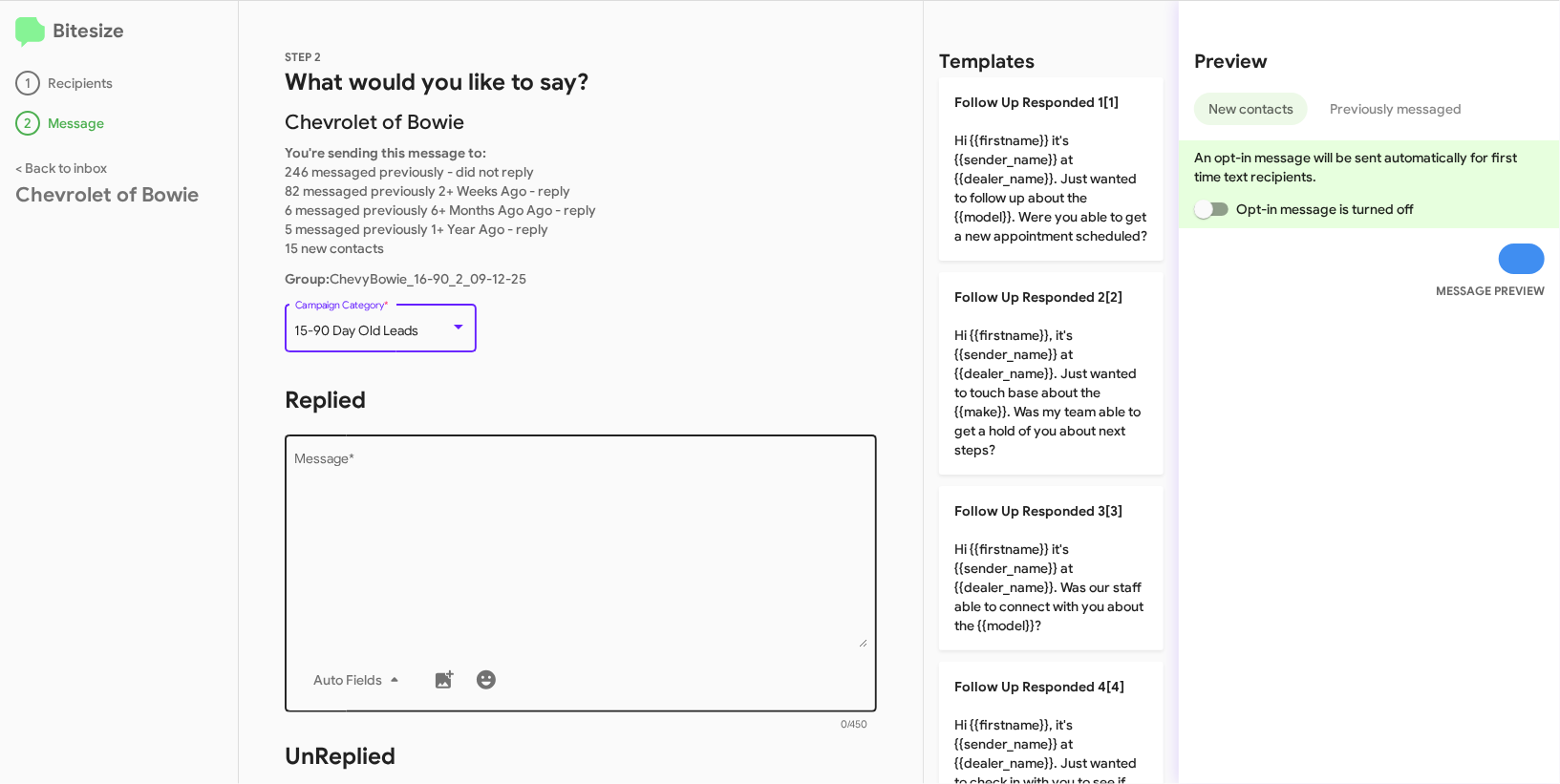
click at [579, 532] on textarea "Message *" at bounding box center [581, 549] width 572 height 194
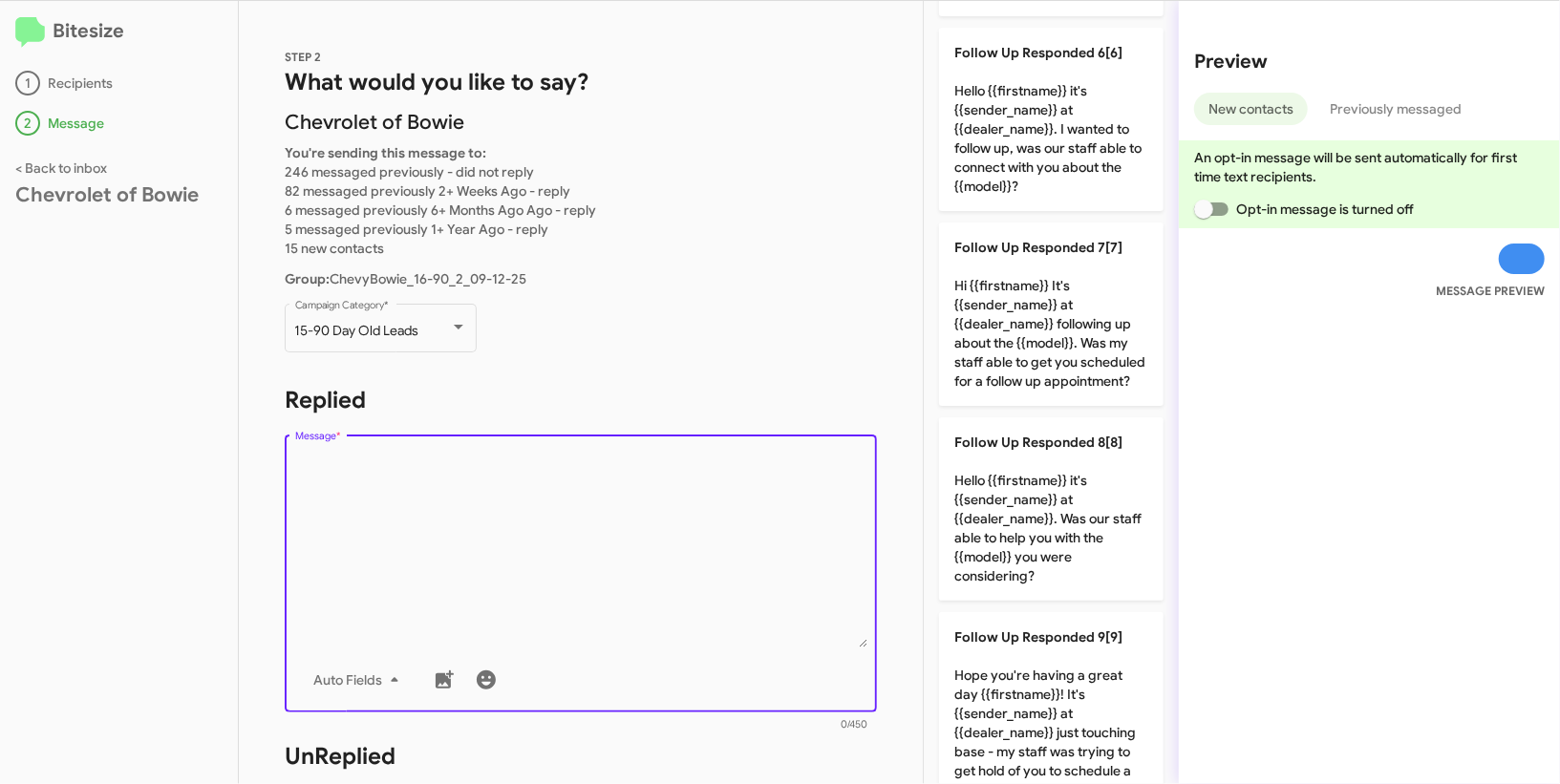
scroll to position [1316, 0]
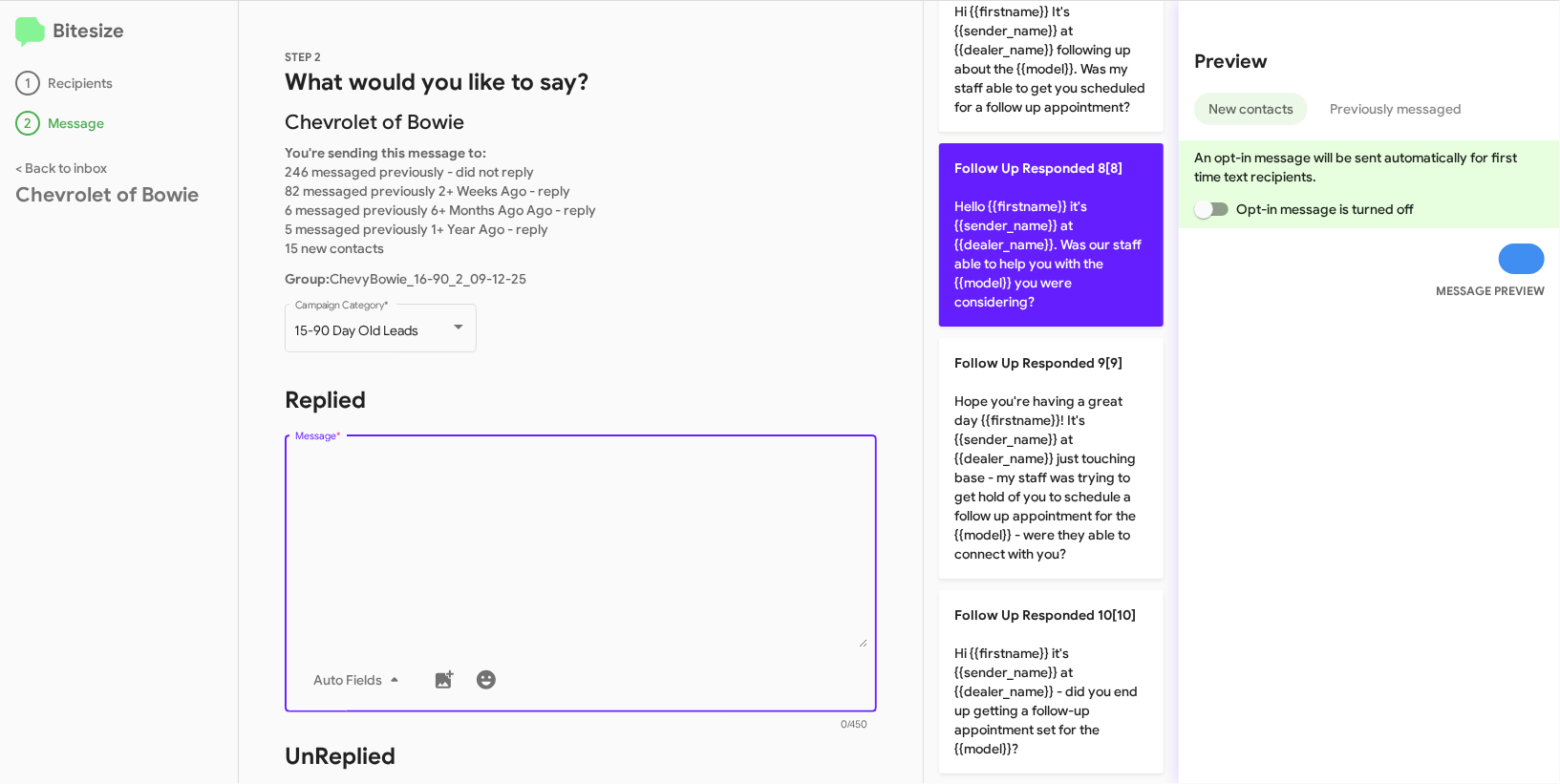
click at [1076, 282] on p "Follow Up Responded 8[8] Hello {{firstname}} it's {{sender_name}} at {{dealer_n…" at bounding box center [1051, 235] width 225 height 184
type textarea "Hello {{firstname}} it's {{sender_name}} at {{dealer_name}}. Was our staff able…"
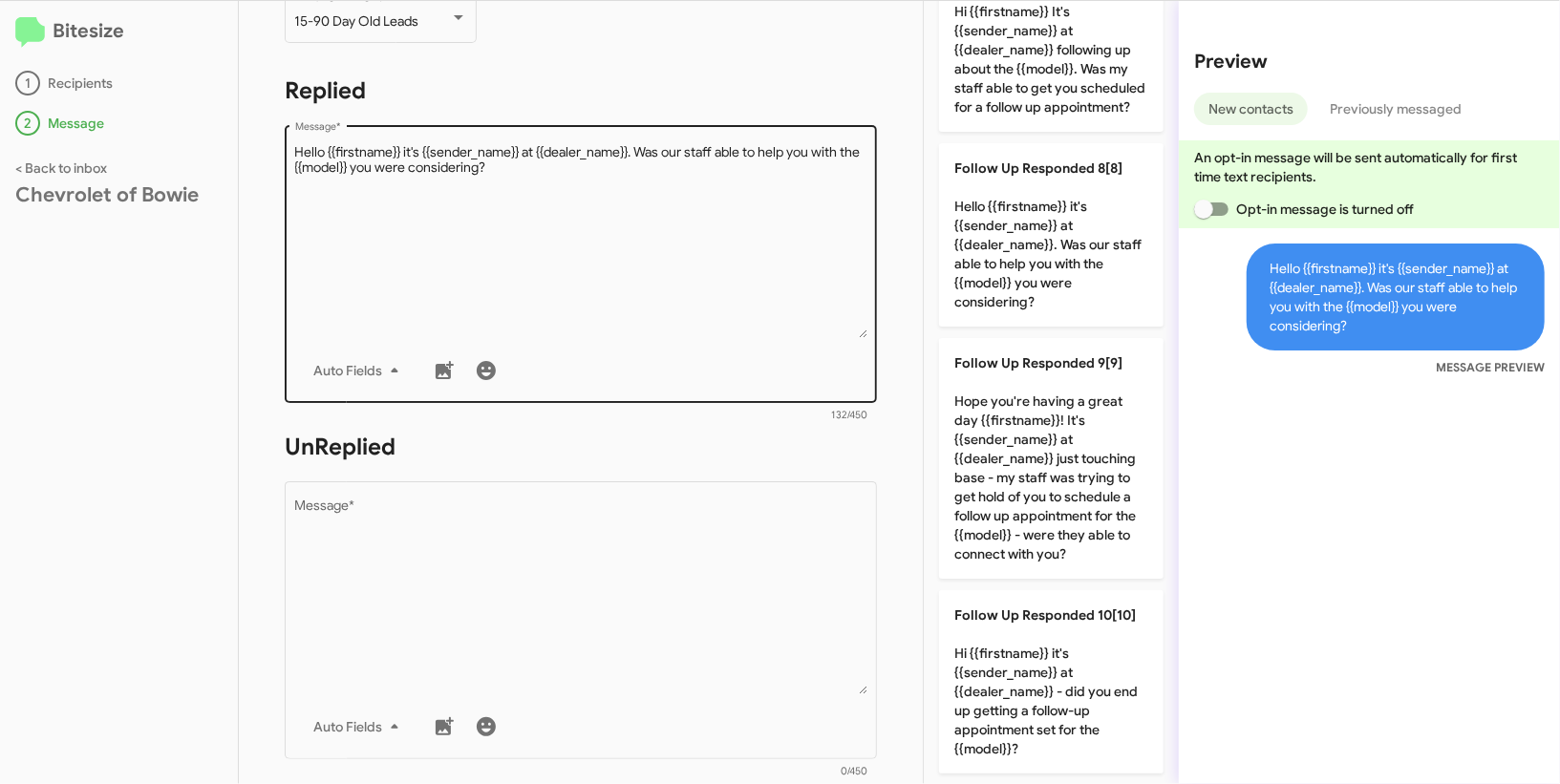
scroll to position [540, 0]
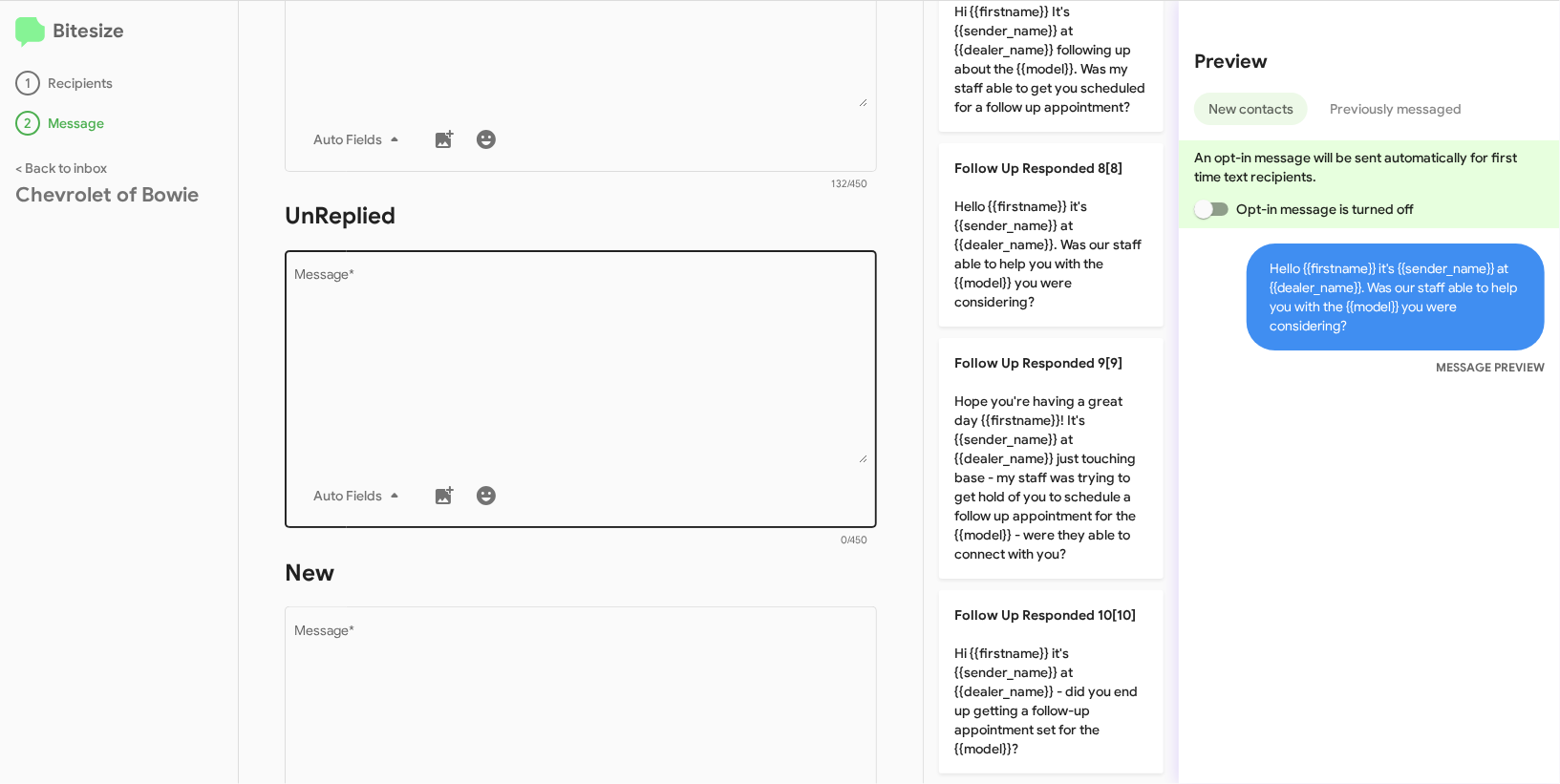
click at [560, 451] on textarea "Message *" at bounding box center [581, 365] width 572 height 194
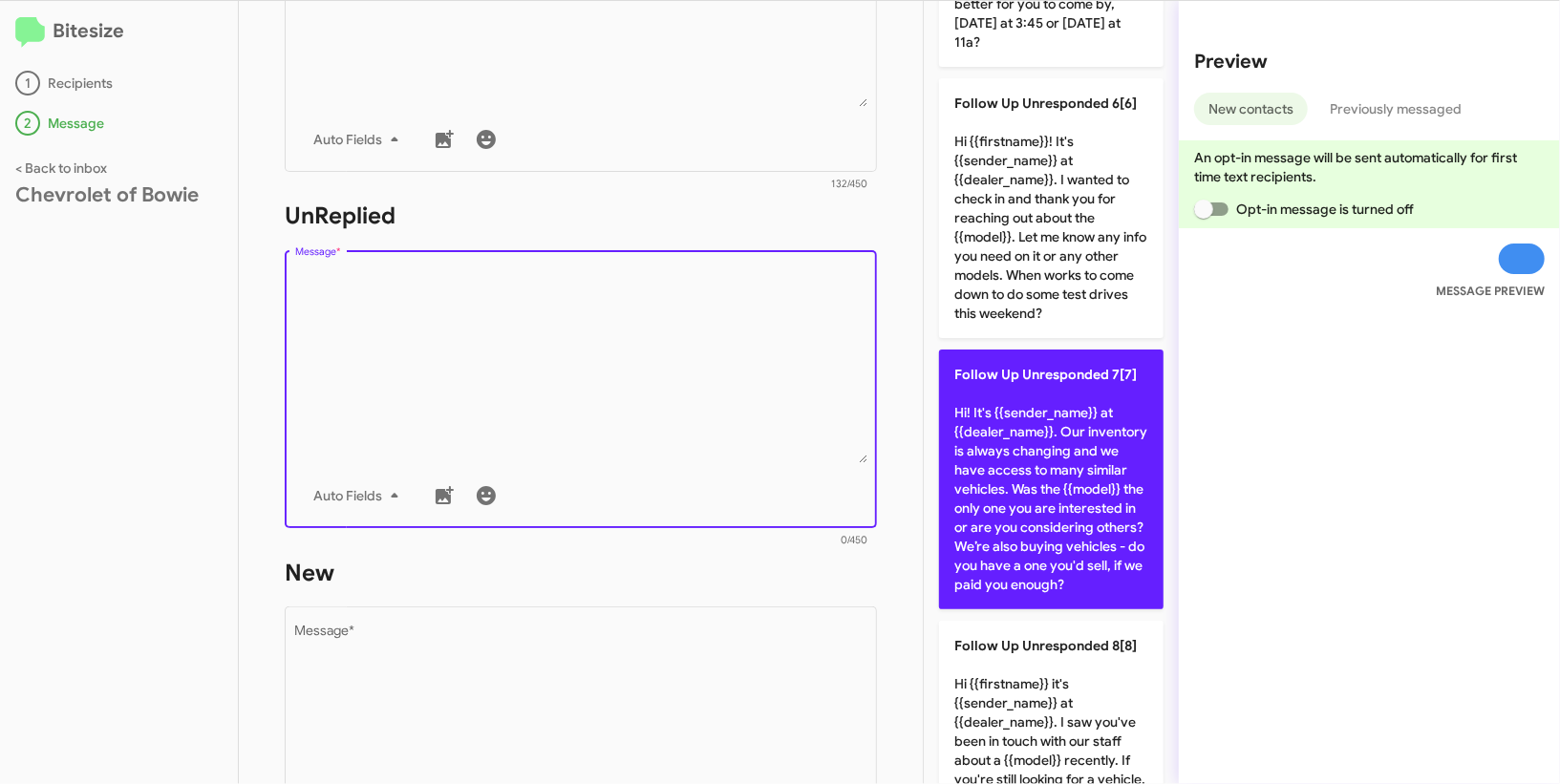
scroll to position [2237, 0]
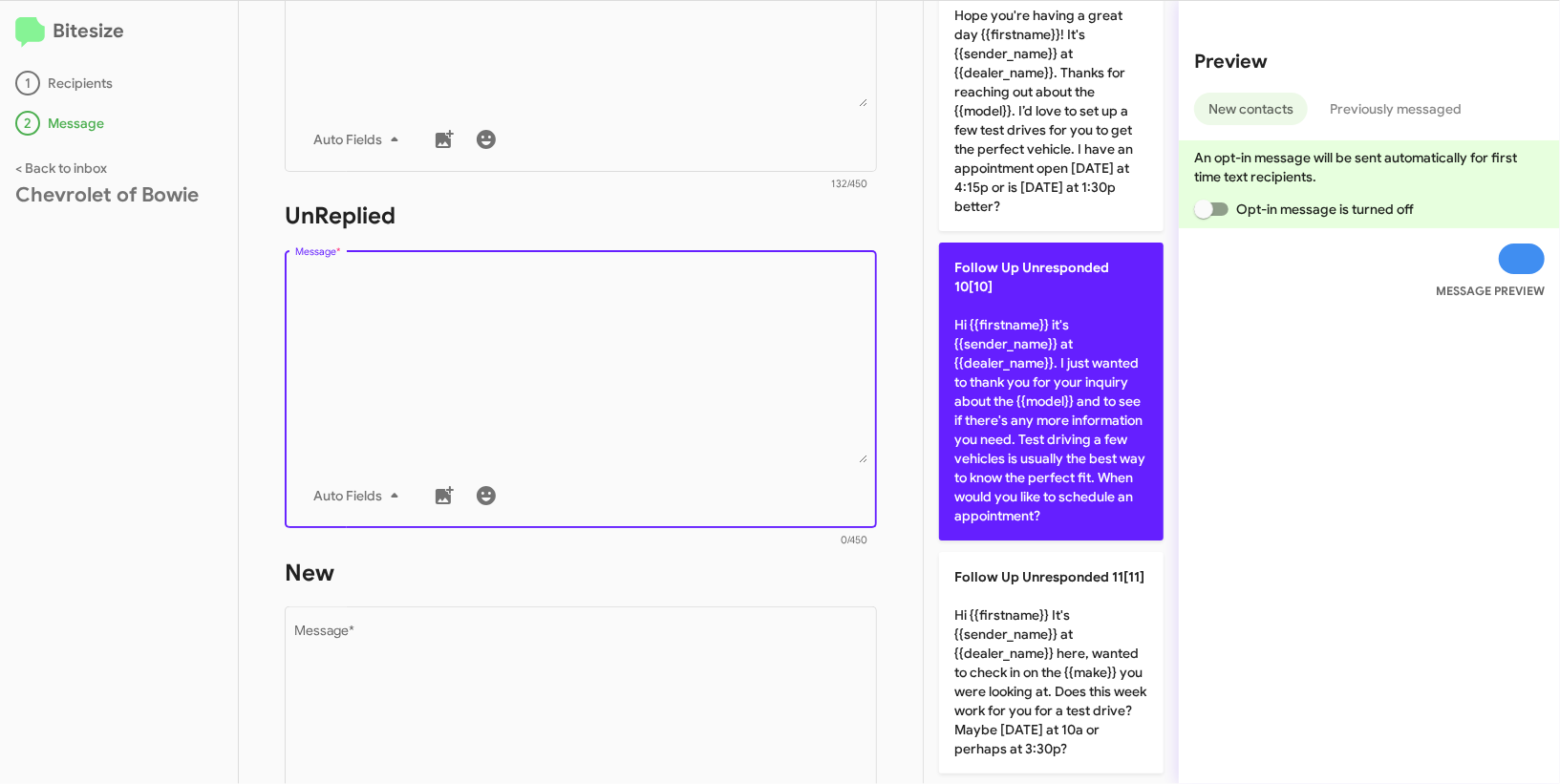
click at [1088, 374] on p "Follow Up Unresponded 10[10] Hi {{firstname}} it's {{sender_name}} at {{dealer_…" at bounding box center [1051, 391] width 225 height 298
type textarea "Hi {{firstname}} it's {{sender_name}} at {{dealer_name}}. I just wanted to than…"
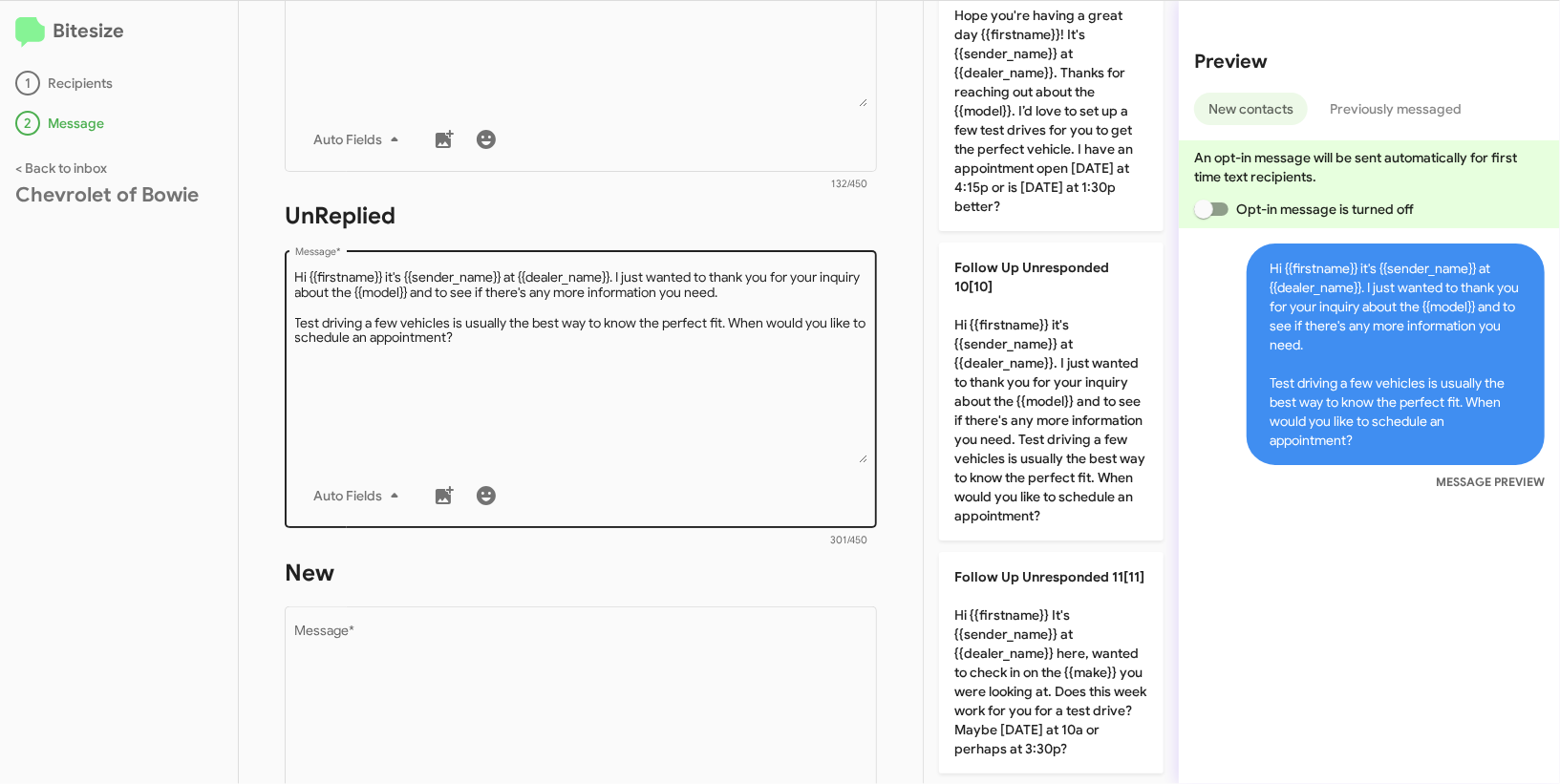
scroll to position [966, 0]
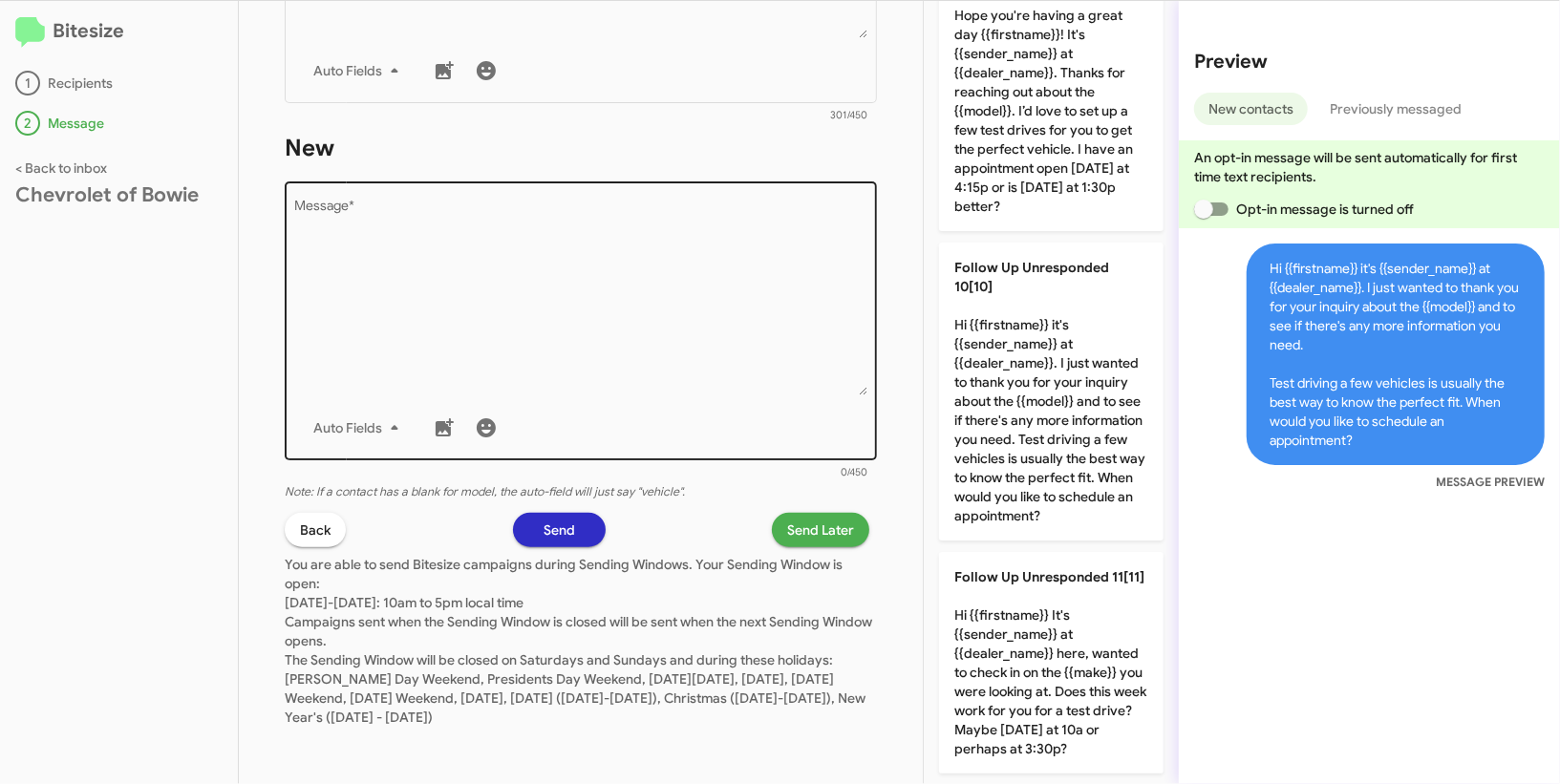
click at [725, 427] on div "Auto Fields" at bounding box center [581, 427] width 572 height 38
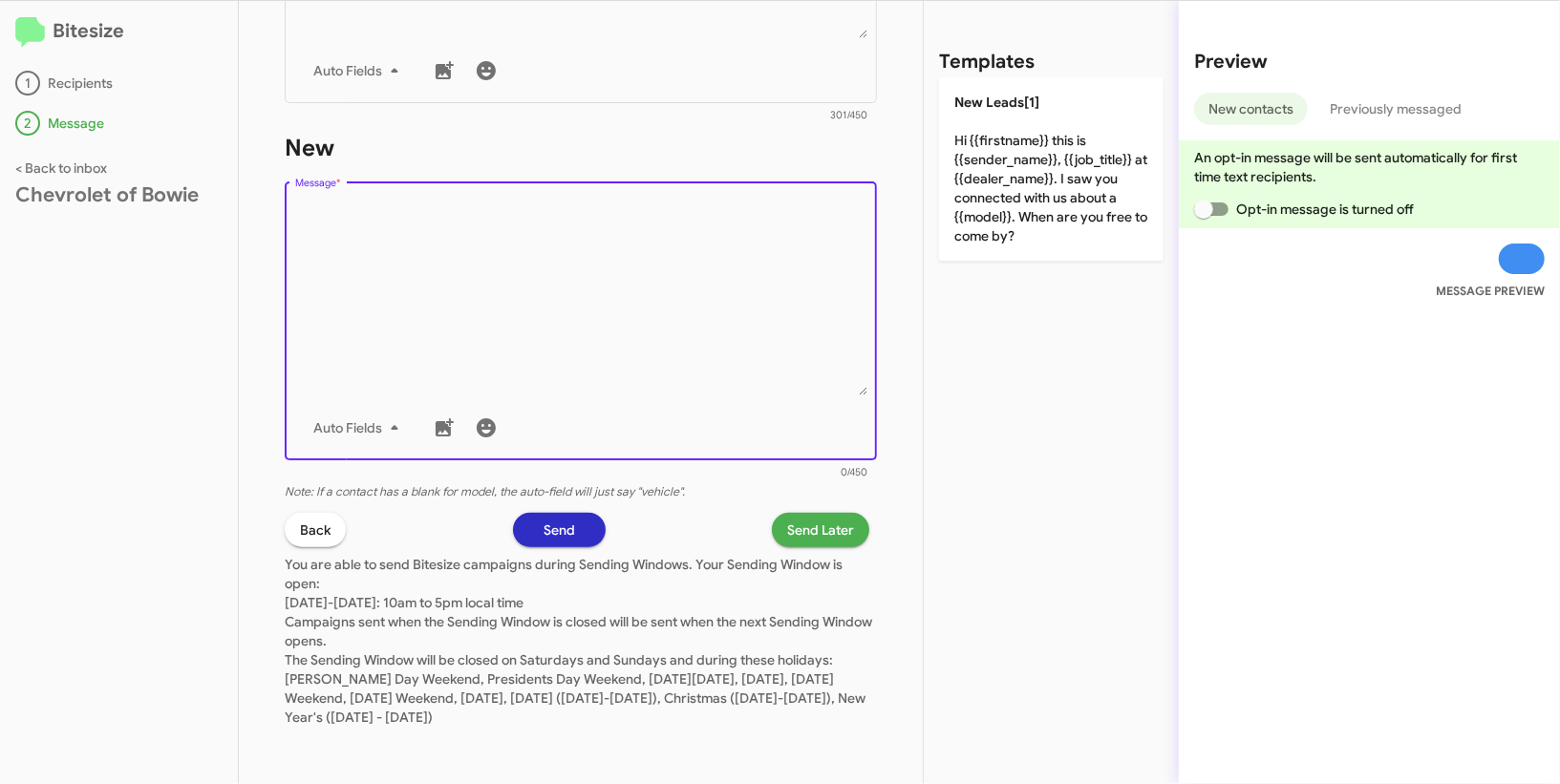
scroll to position [0, 0]
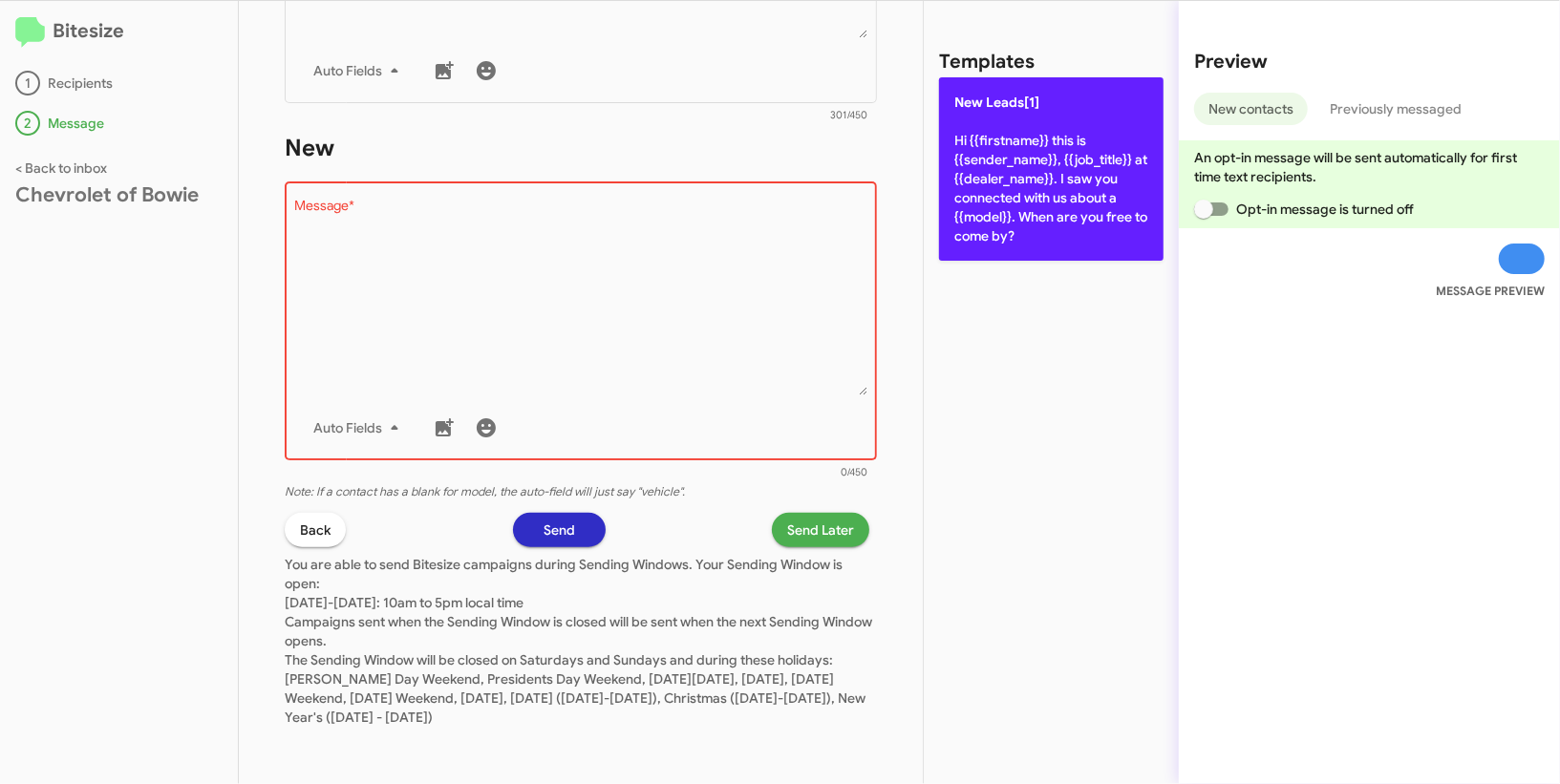
click at [1009, 194] on p "New Leads[1] Hi {{firstname}} this is {{sender_name}}, {{job_title}} at {{deale…" at bounding box center [1051, 169] width 225 height 184
type textarea "Hi {{firstname}} this is {{sender_name}}, {{job_title}} at {{dealer_name}}. I s…"
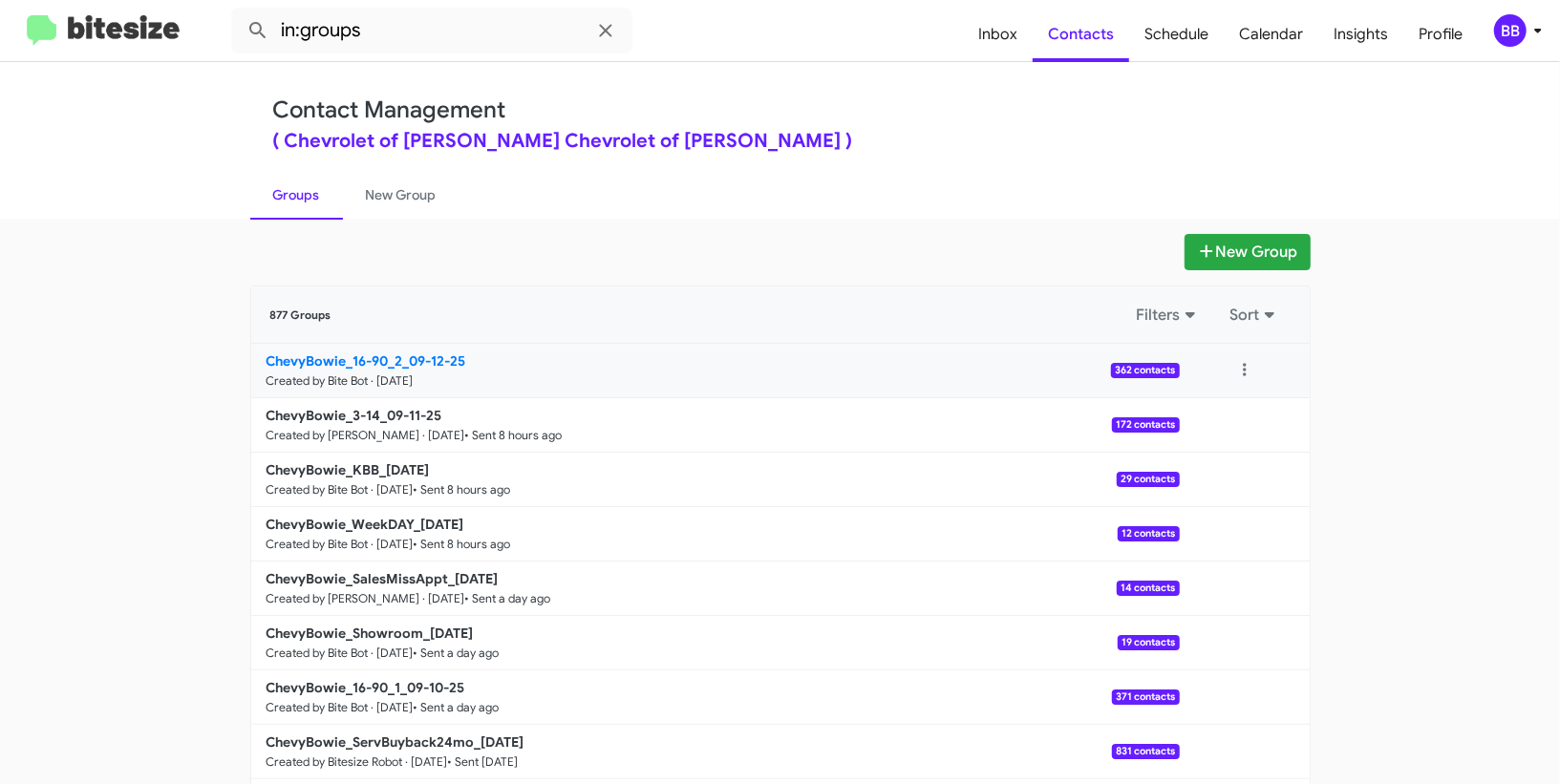
click at [377, 373] on small "Created by Bite Bot · Sep 12, 2025" at bounding box center [340, 381] width 148 height 16
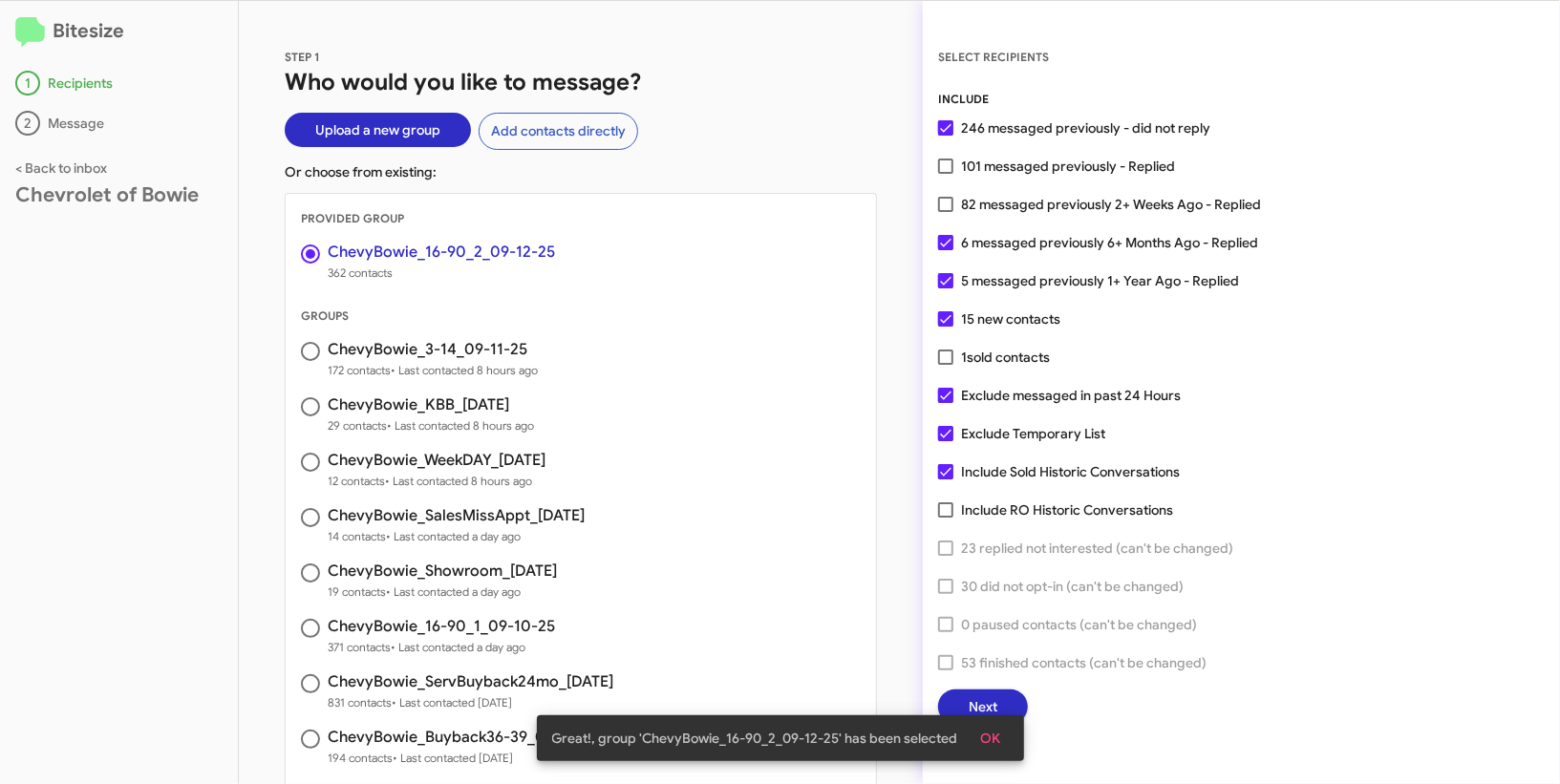
click at [993, 205] on span "82 messaged previously 2+ Weeks Ago - Replied" at bounding box center [1111, 203] width 300 height 22
click at [946, 212] on input "82 messaged previously 2+ Weeks Ago - Replied" at bounding box center [945, 212] width 1 height 1
checkbox input "true"
click at [971, 429] on span "Exclude Temporary List" at bounding box center [1033, 433] width 145 height 22
click at [946, 441] on input "Exclude Temporary List" at bounding box center [945, 441] width 1 height 1
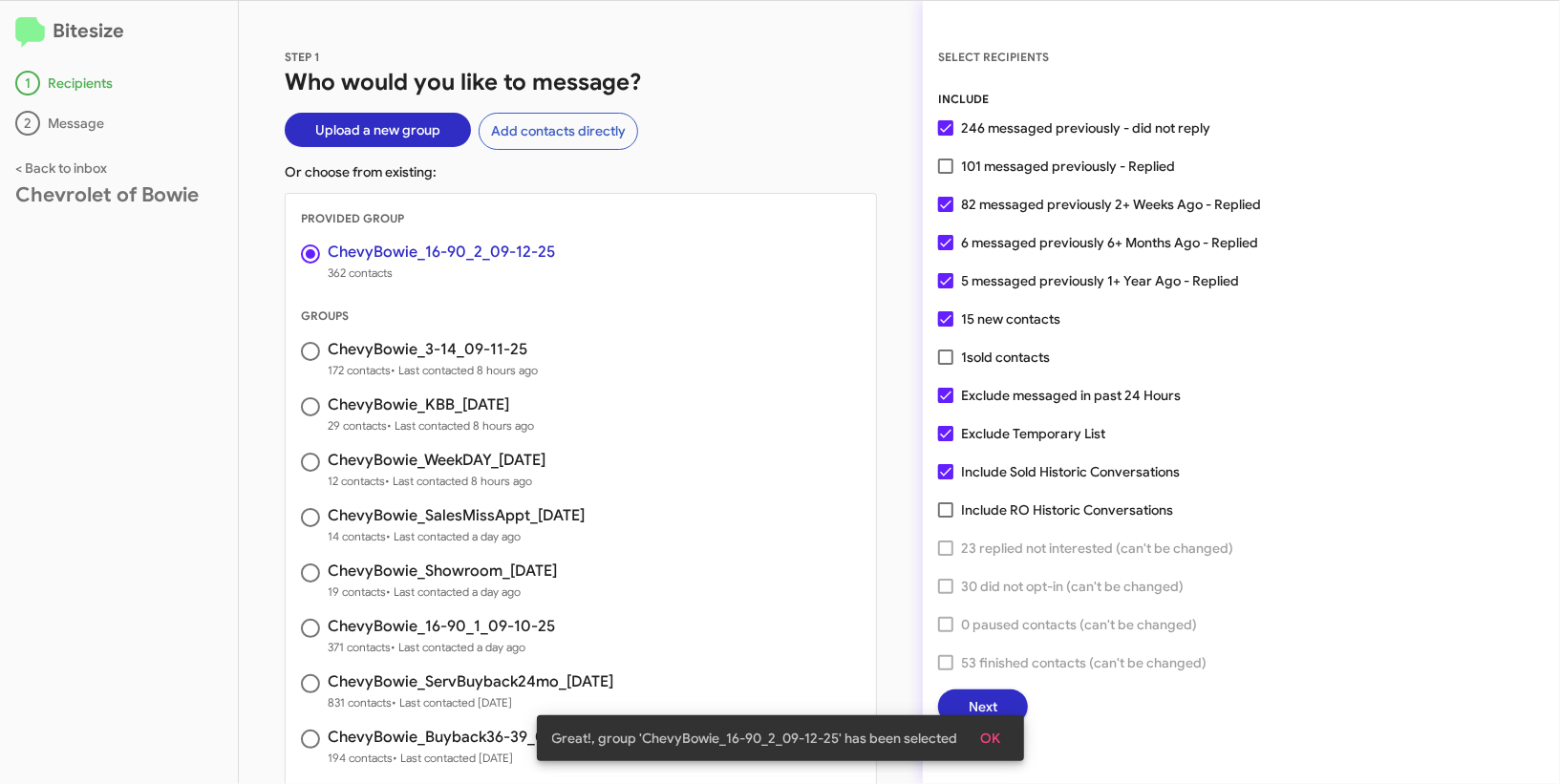
checkbox input "false"
click at [983, 722] on span "OK" at bounding box center [991, 737] width 21 height 34
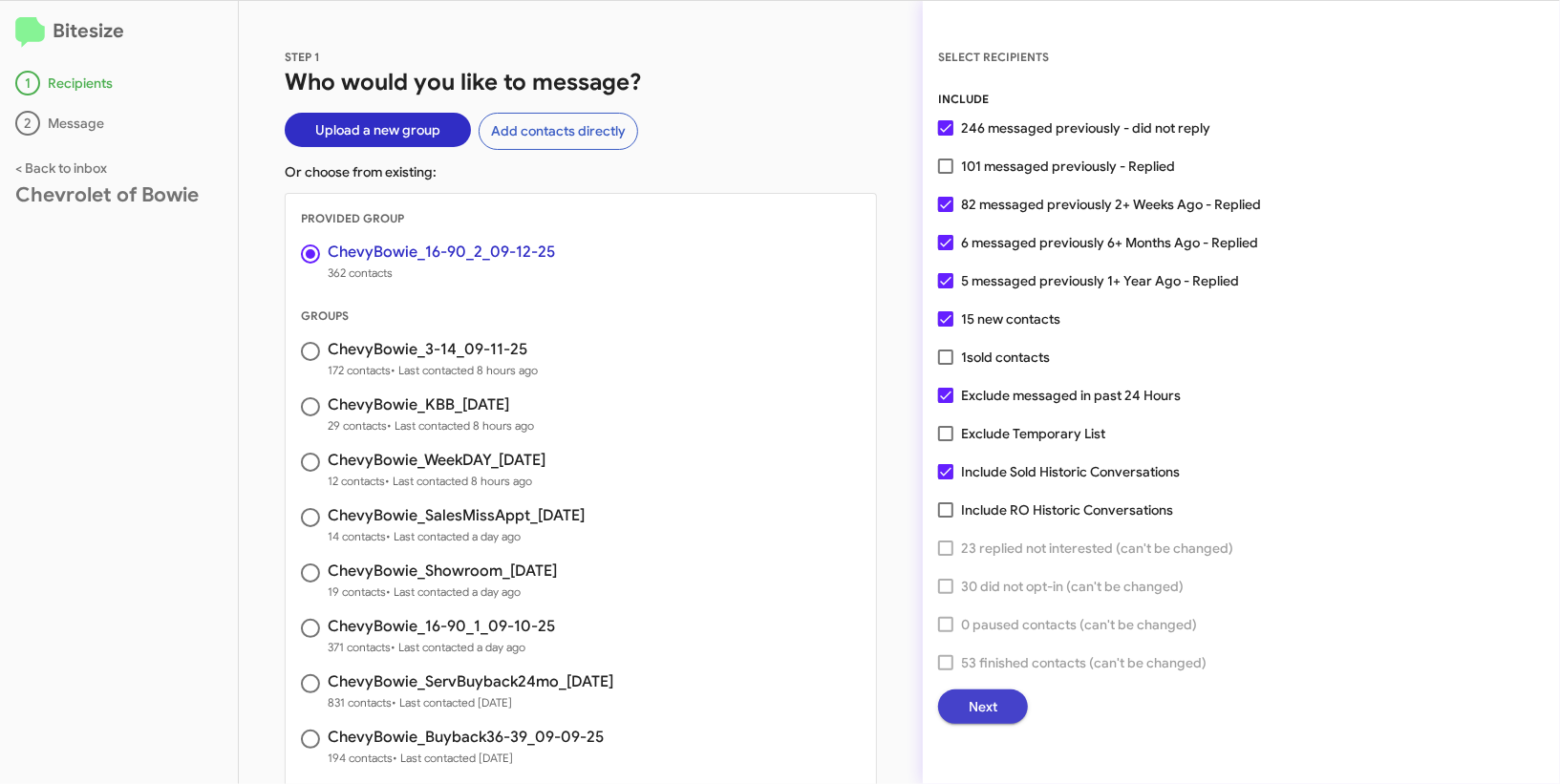
click at [983, 705] on span "Next" at bounding box center [982, 706] width 28 height 34
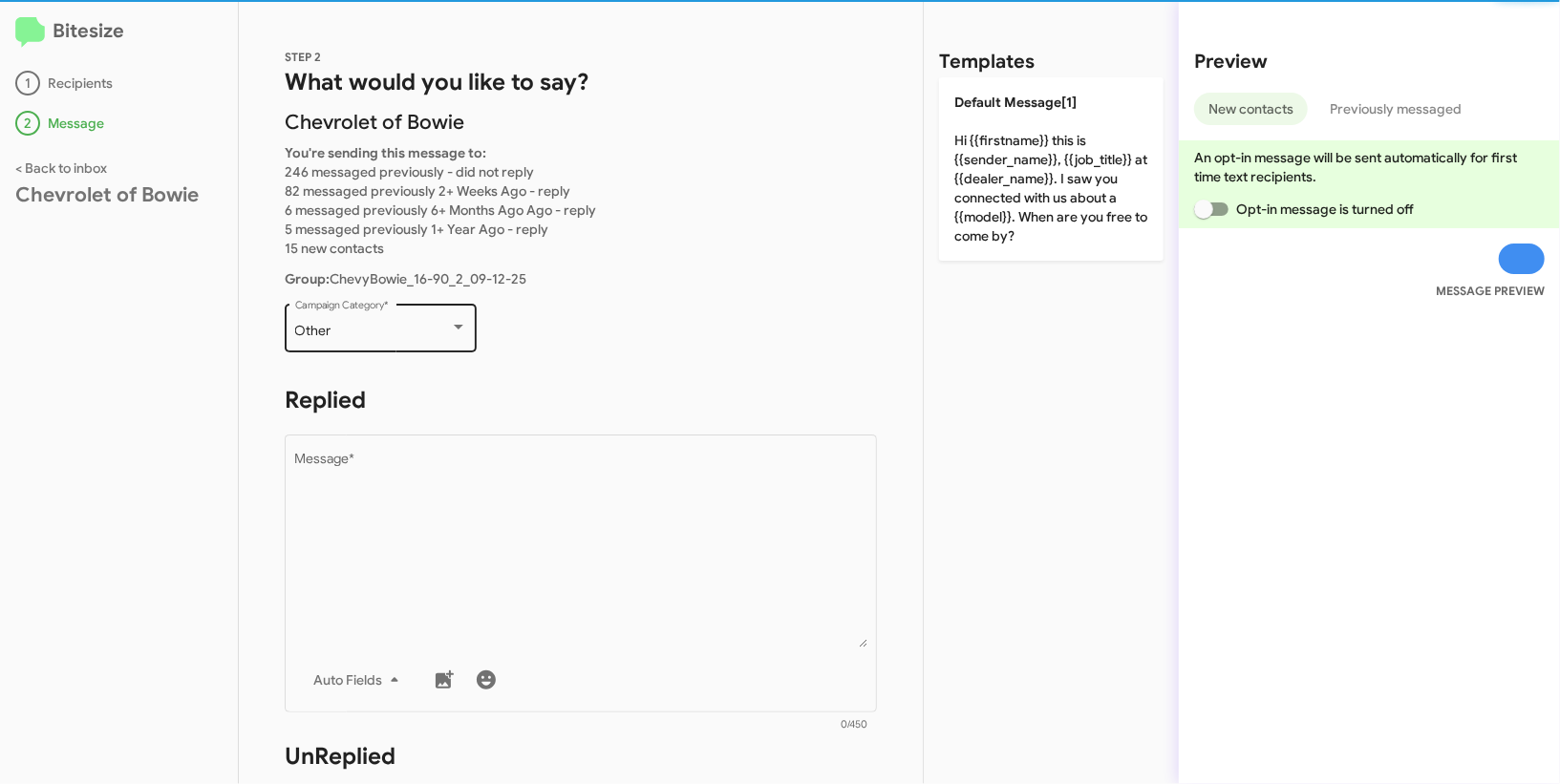
click at [332, 331] on div "Other" at bounding box center [372, 331] width 154 height 16
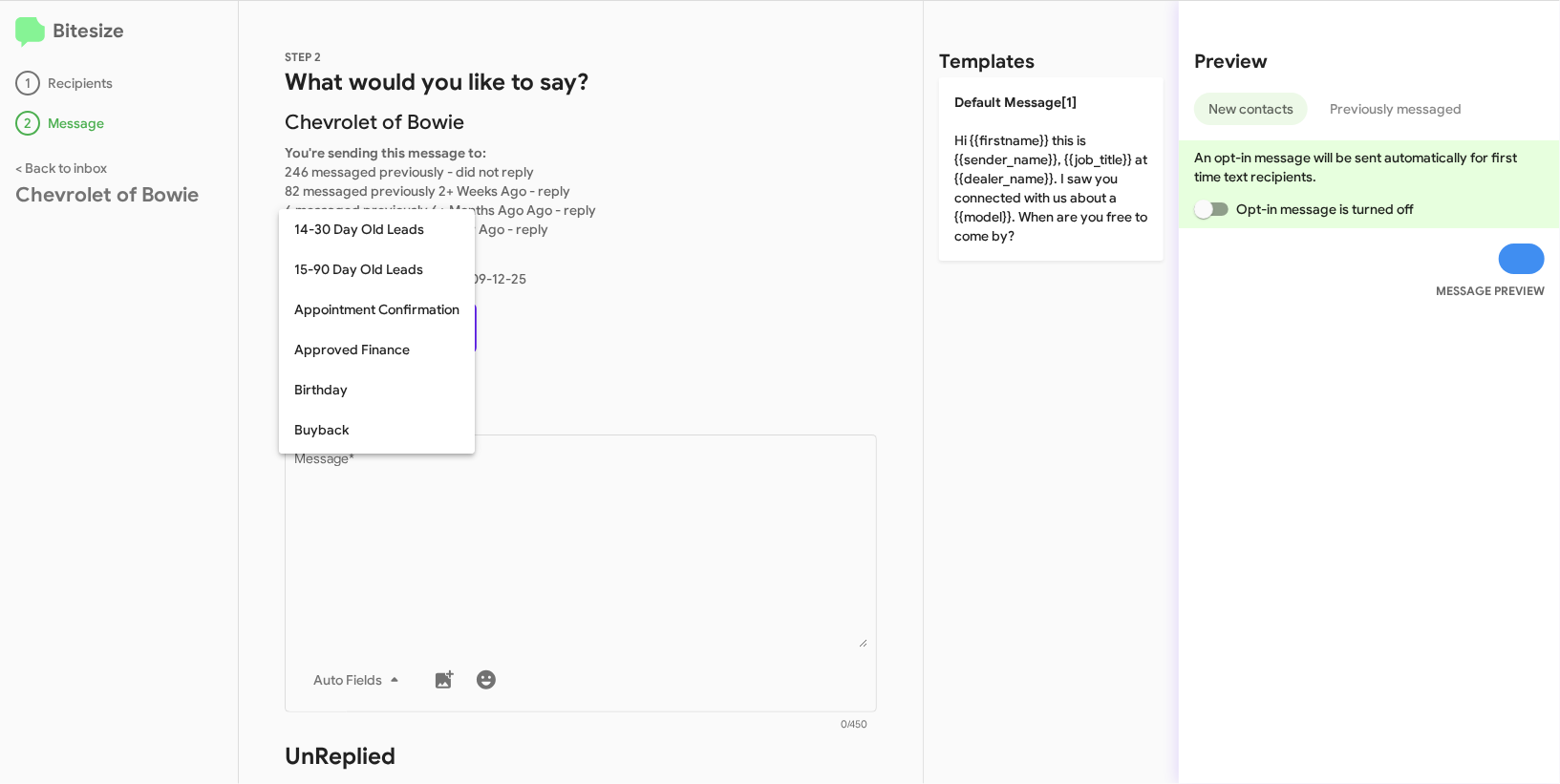
scroll to position [418, 0]
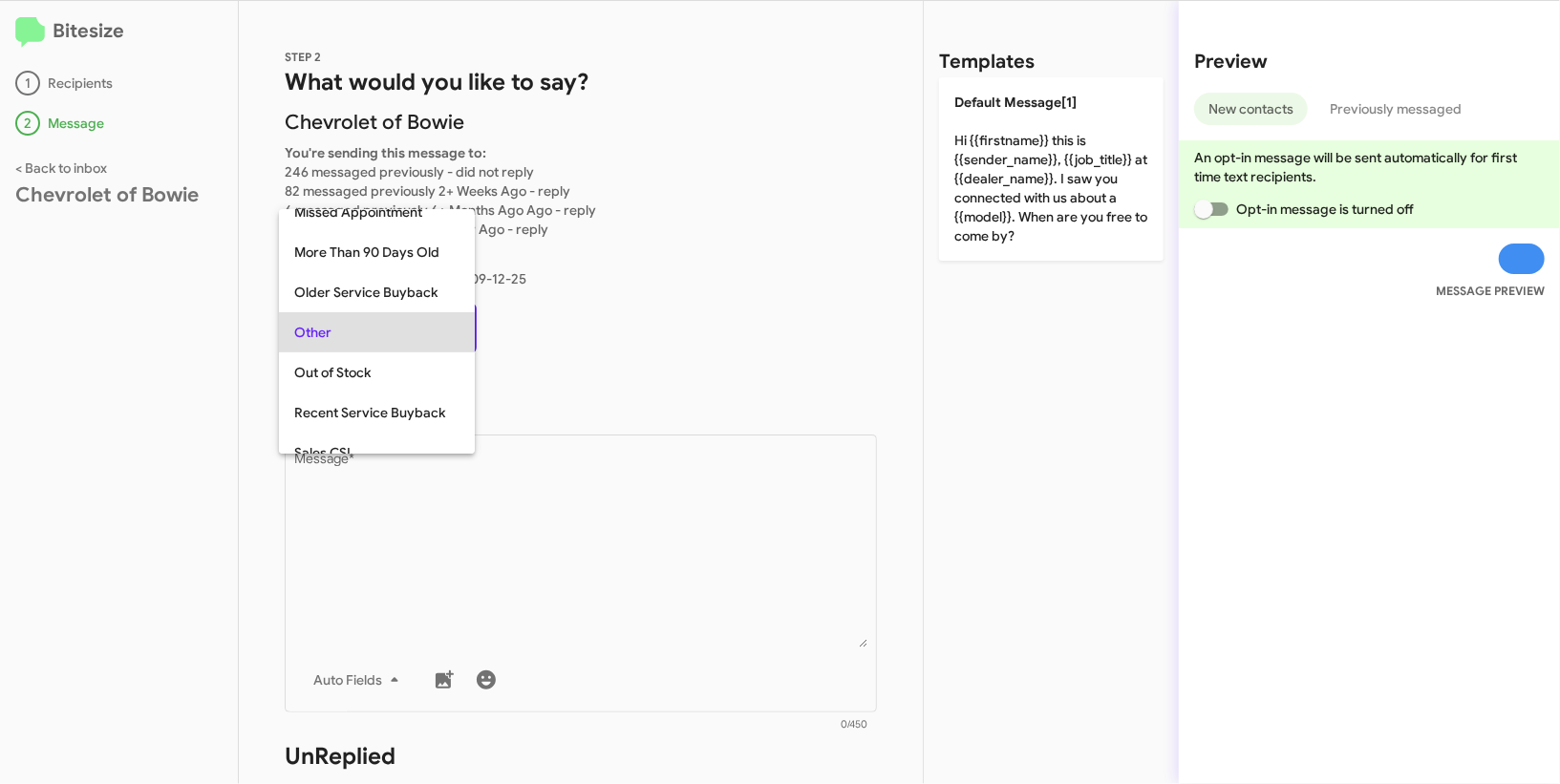
click at [305, 326] on span "Other" at bounding box center [376, 332] width 165 height 40
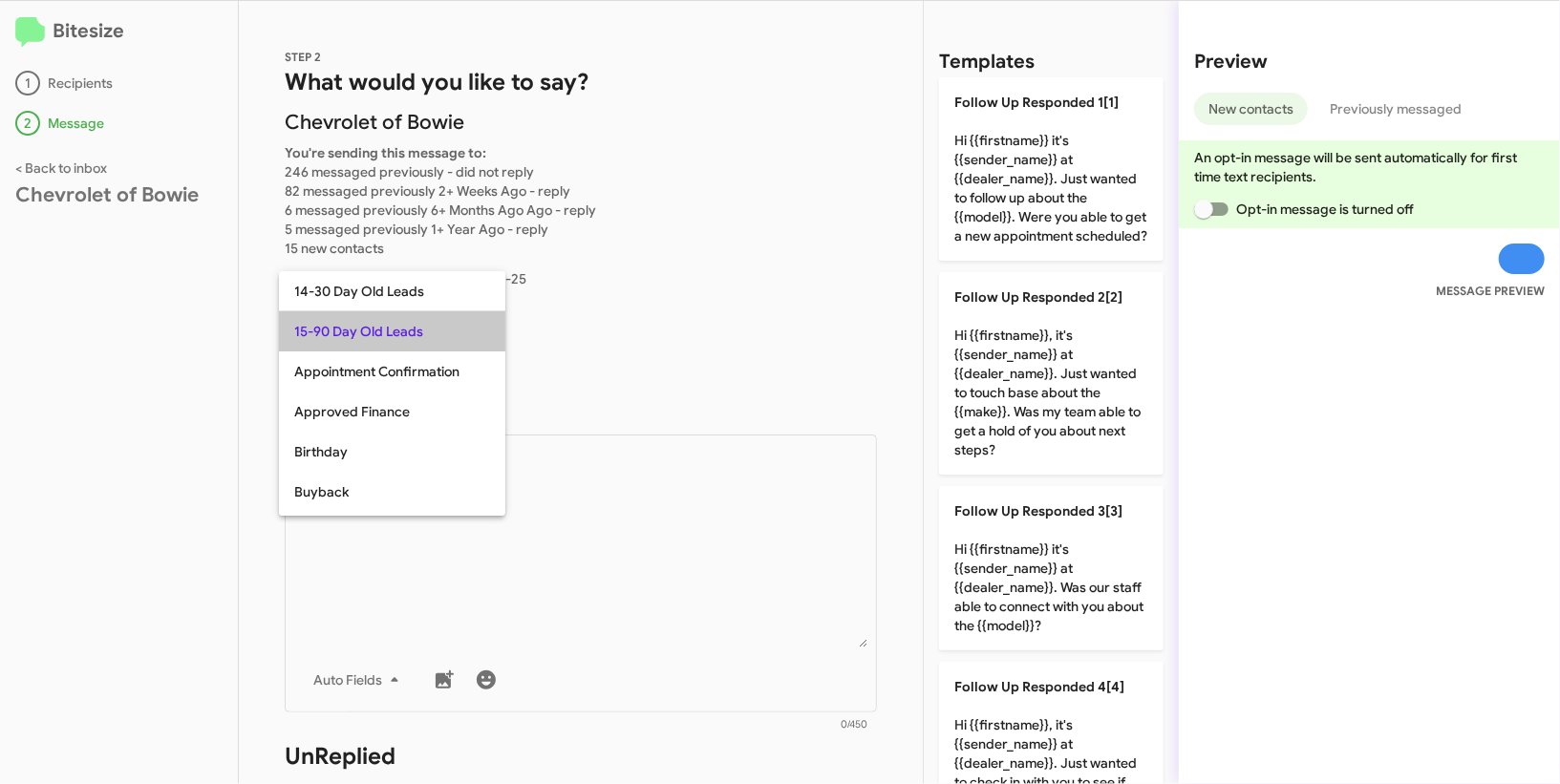
click at [379, 315] on span "15-90 Day Old Leads" at bounding box center [392, 331] width 195 height 40
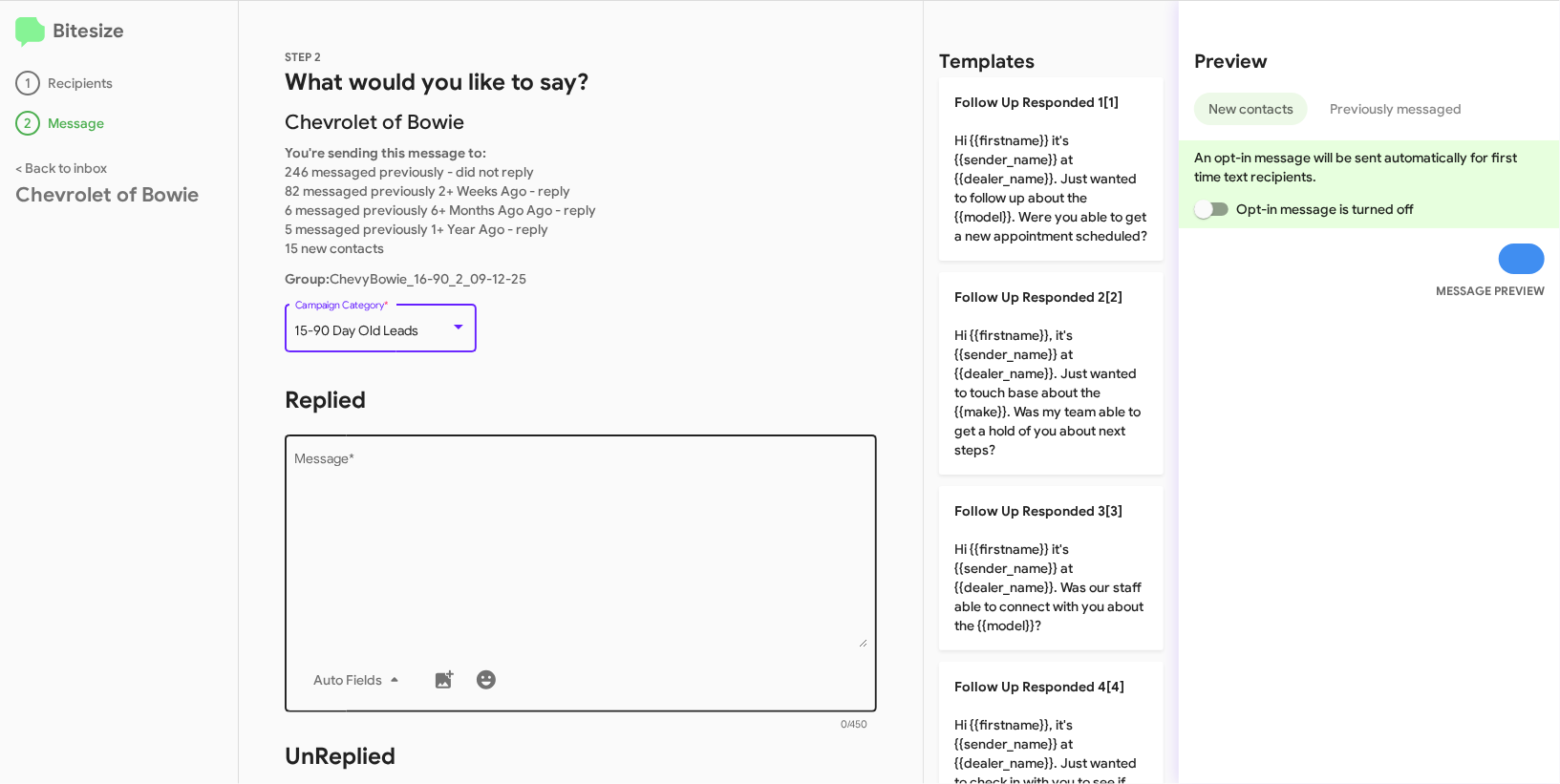
click at [548, 444] on div "Drop image here to insert Auto Fields Message *" at bounding box center [581, 571] width 572 height 281
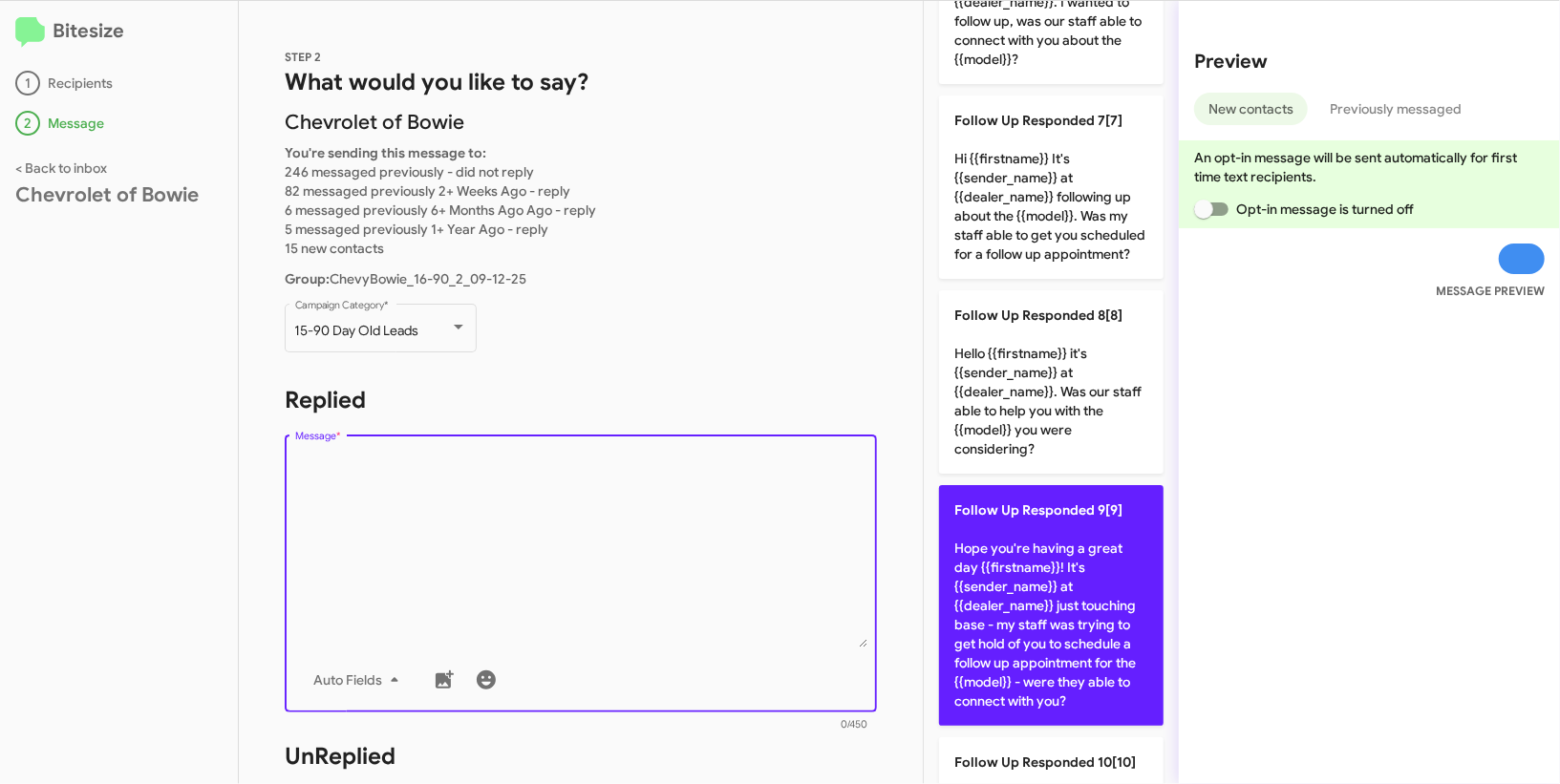
scroll to position [1280, 0]
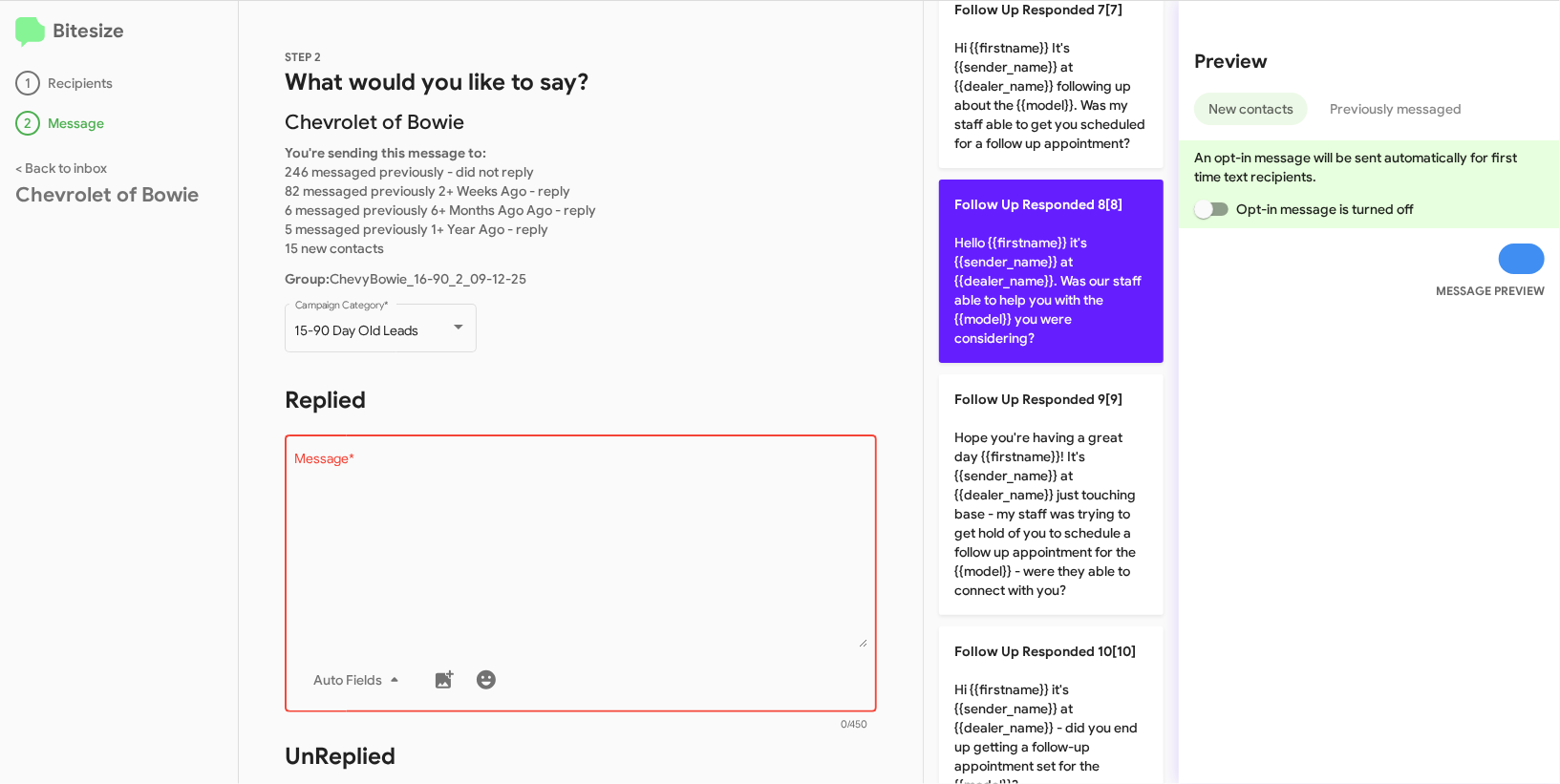
click at [1052, 296] on p "Follow Up Responded 8[8] Hello {{firstname}} it's {{sender_name}} at {{dealer_n…" at bounding box center [1051, 271] width 225 height 184
type textarea "Hello {{firstname}} it's {{sender_name}} at {{dealer_name}}. Was our staff able…"
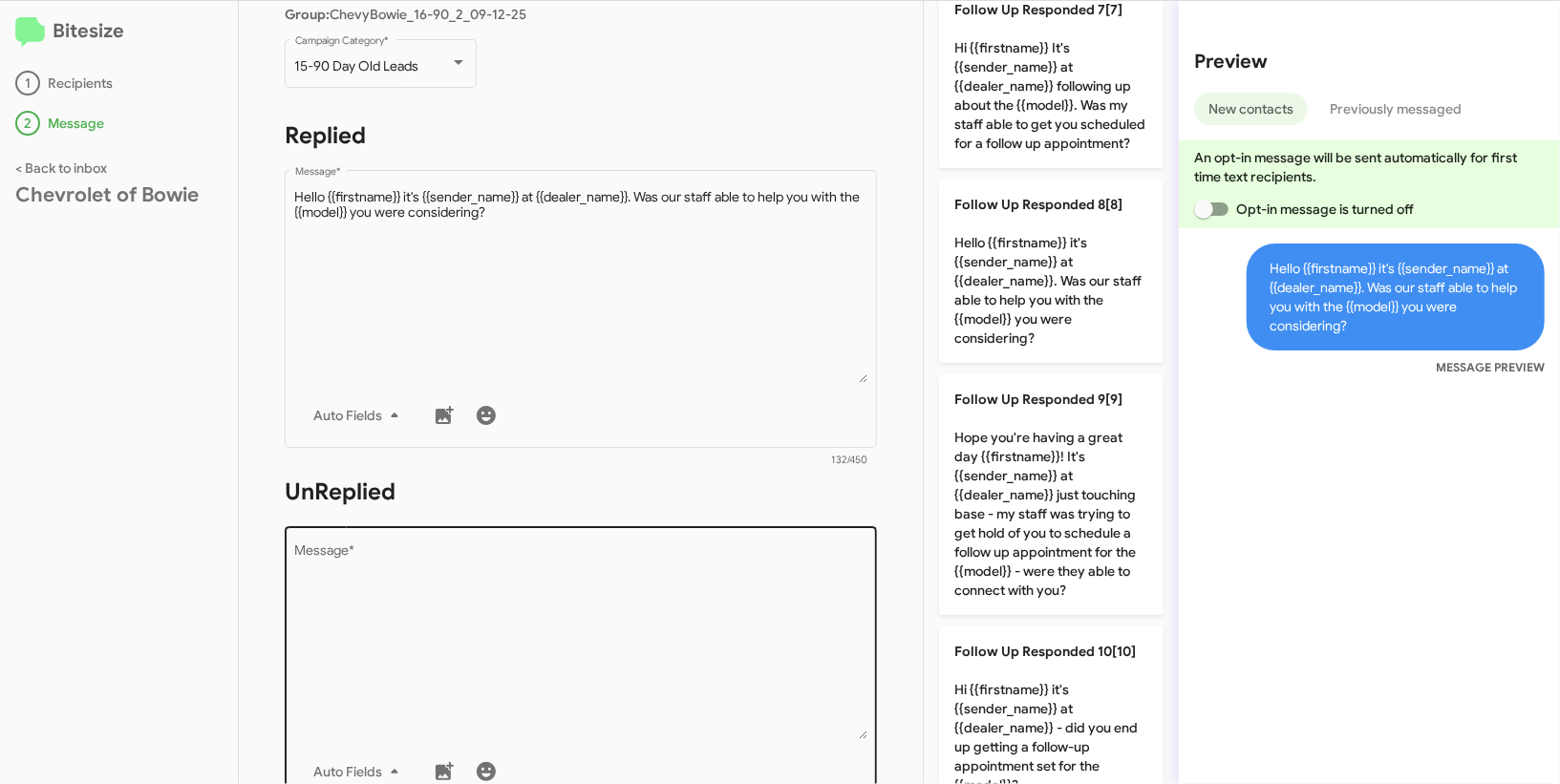
scroll to position [288, 0]
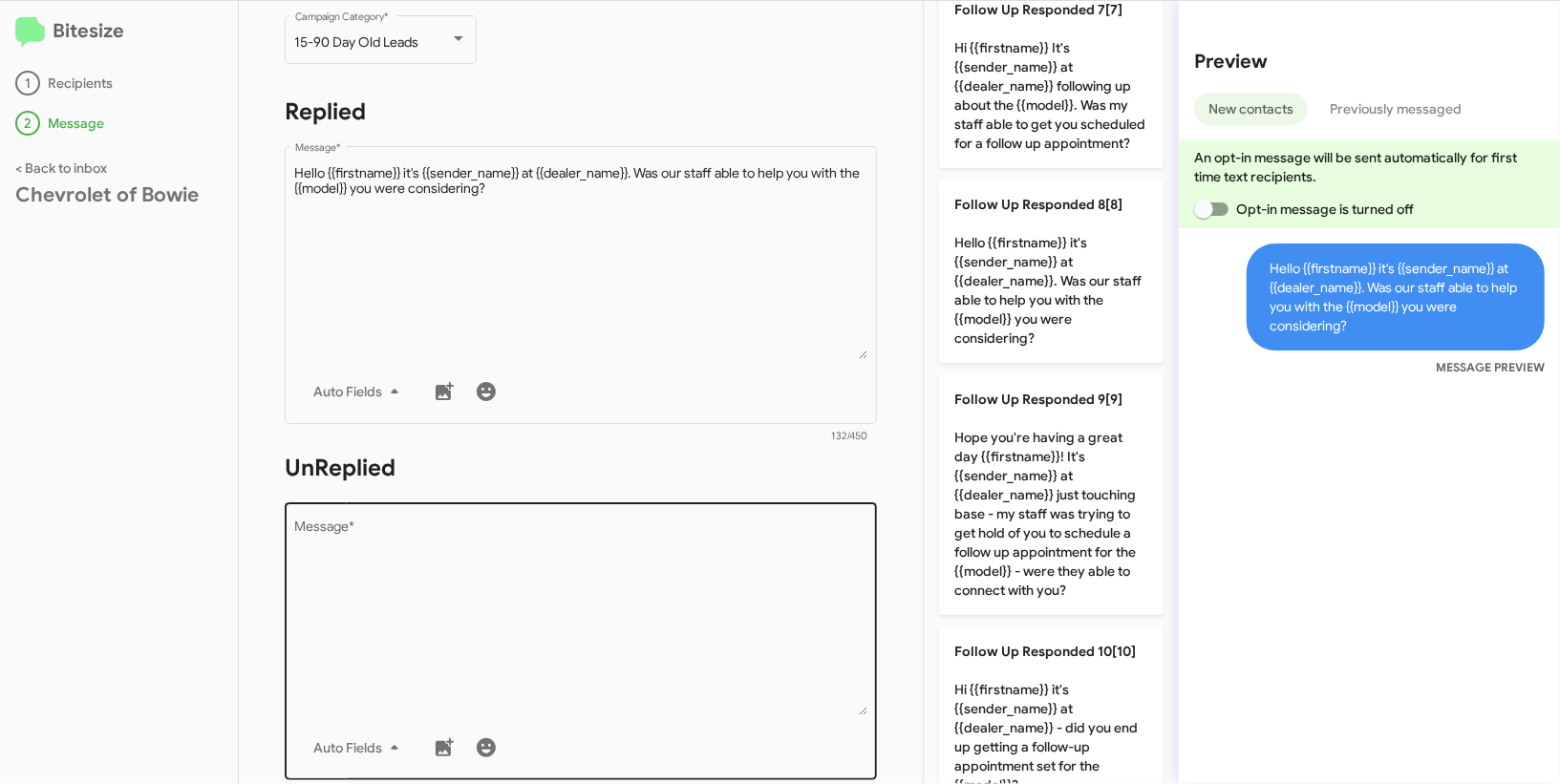
click at [601, 555] on textarea "Message *" at bounding box center [581, 617] width 572 height 194
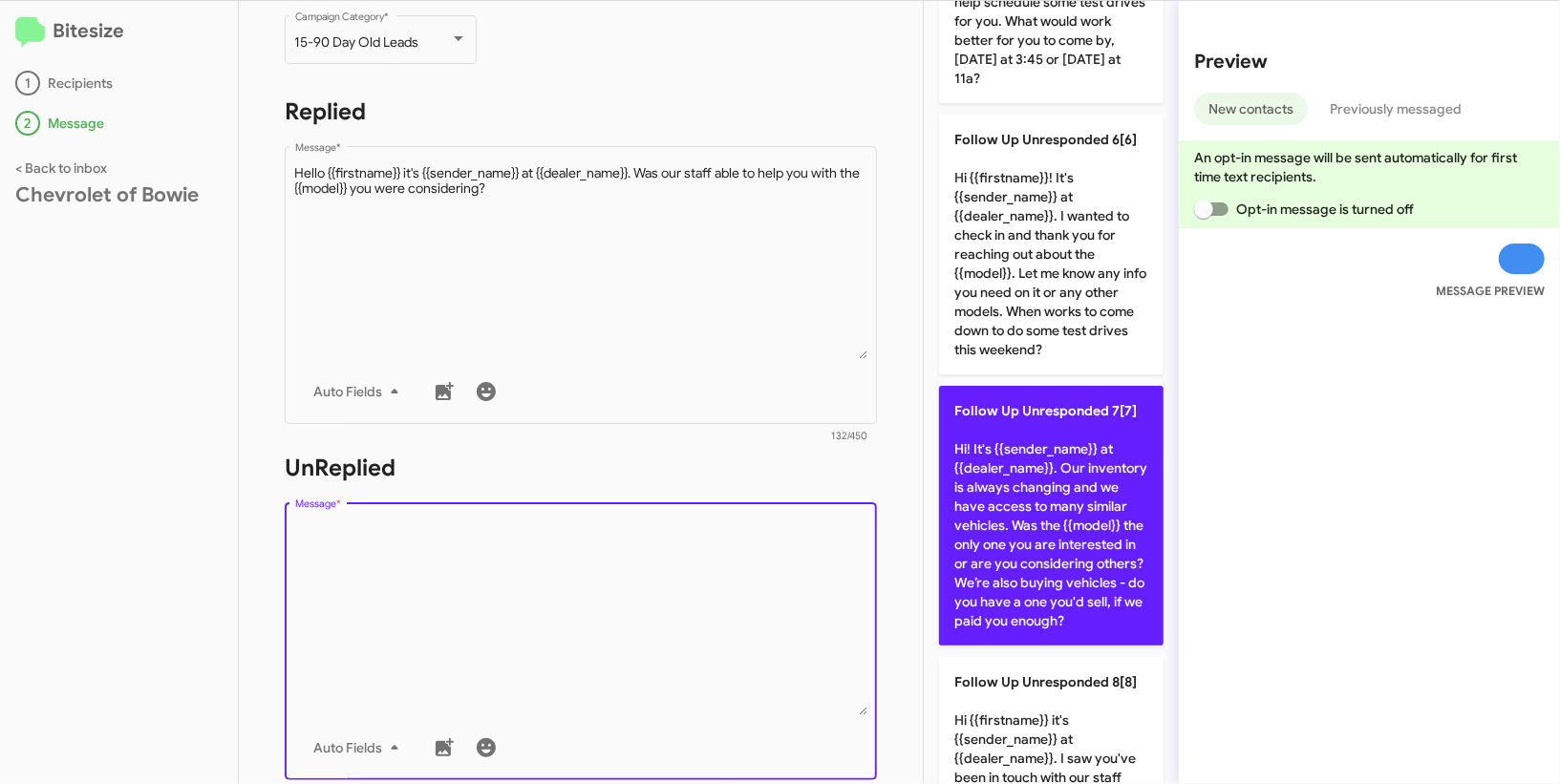
scroll to position [2237, 0]
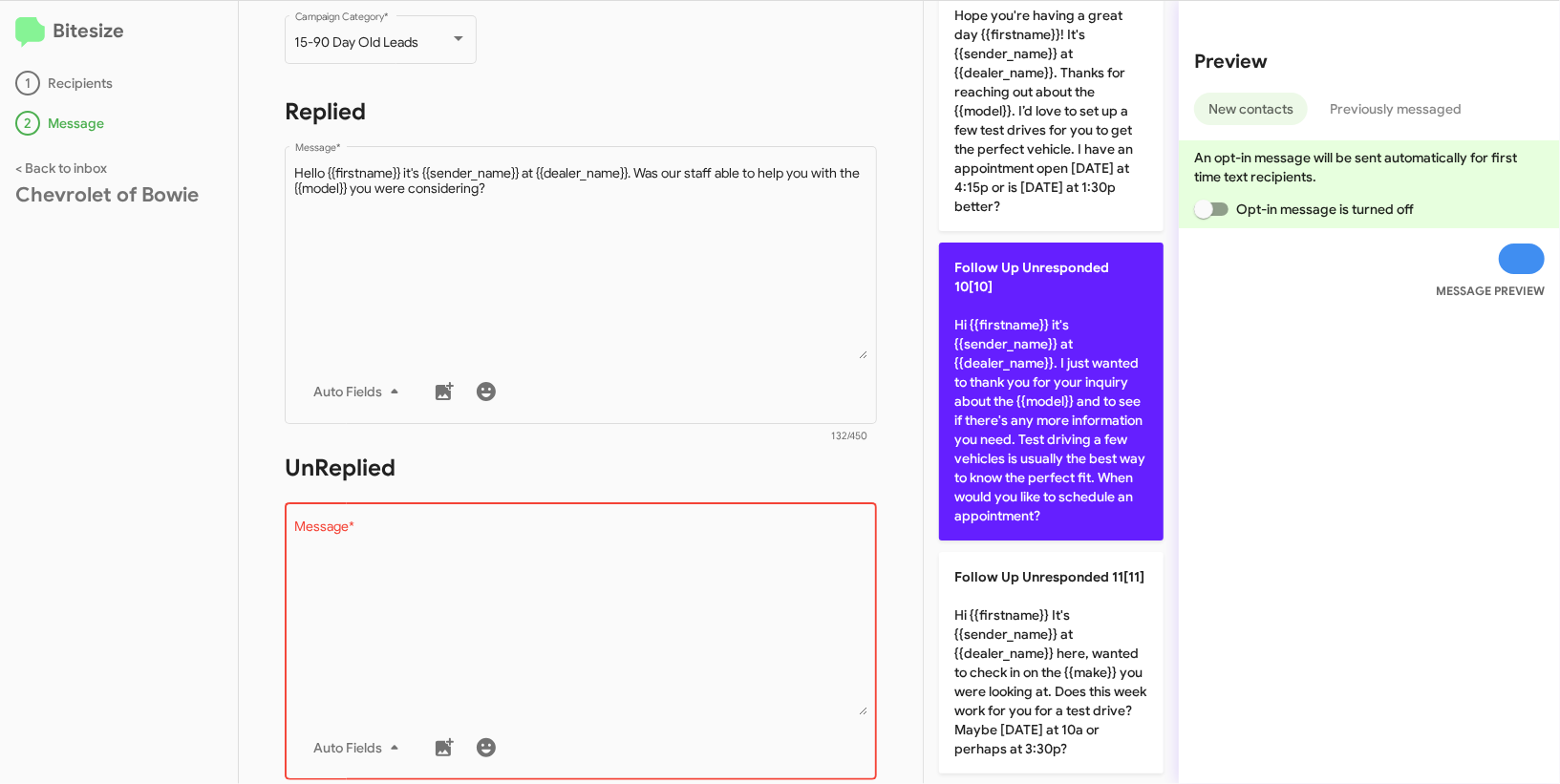
click at [1015, 372] on p "Follow Up Unresponded 10[10] Hi {{firstname}} it's {{sender_name}} at {{dealer_…" at bounding box center [1051, 391] width 225 height 298
type textarea "Hi {{firstname}} it's {{sender_name}} at {{dealer_name}}. I just wanted to than…"
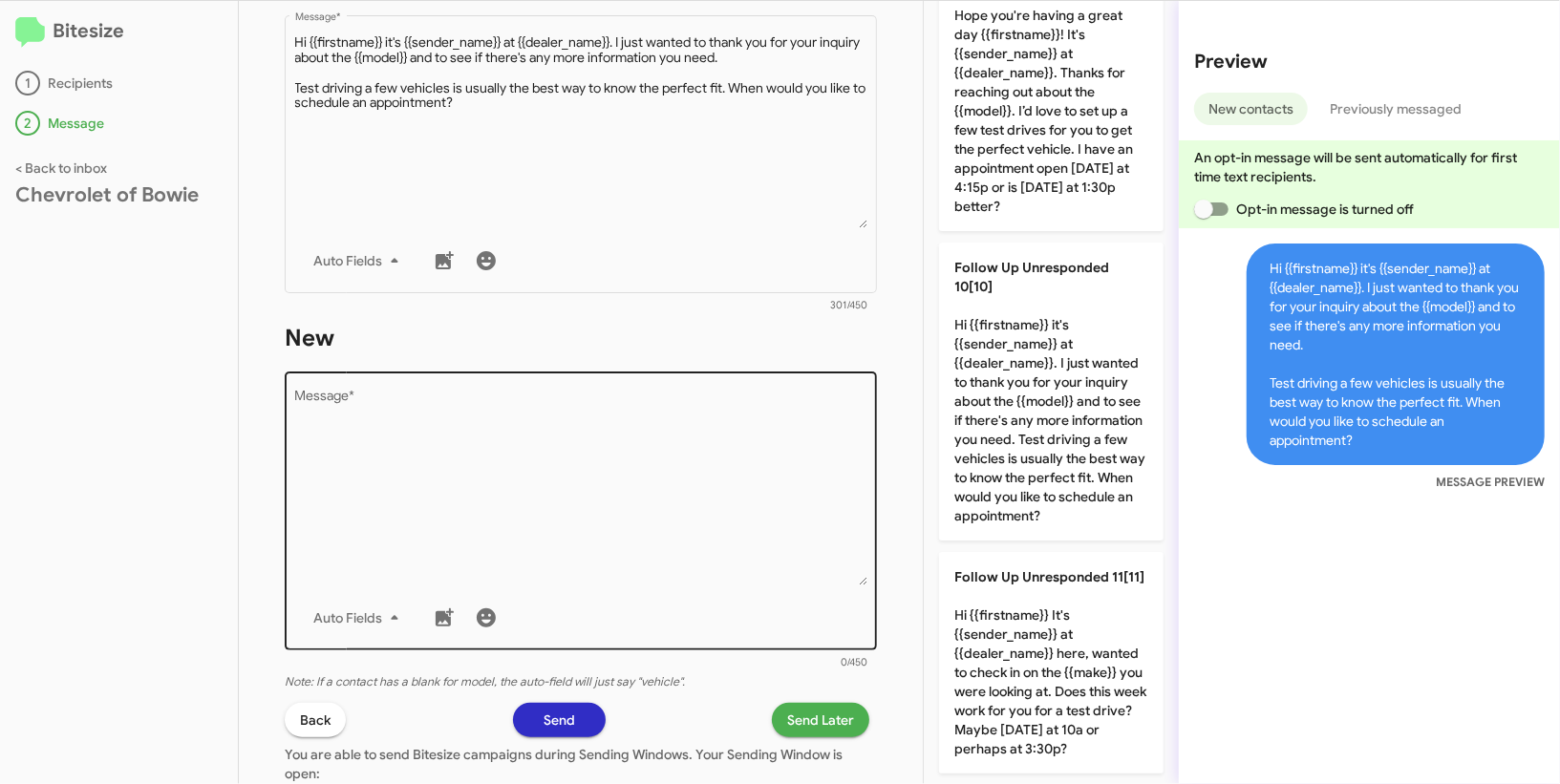
scroll to position [837, 0]
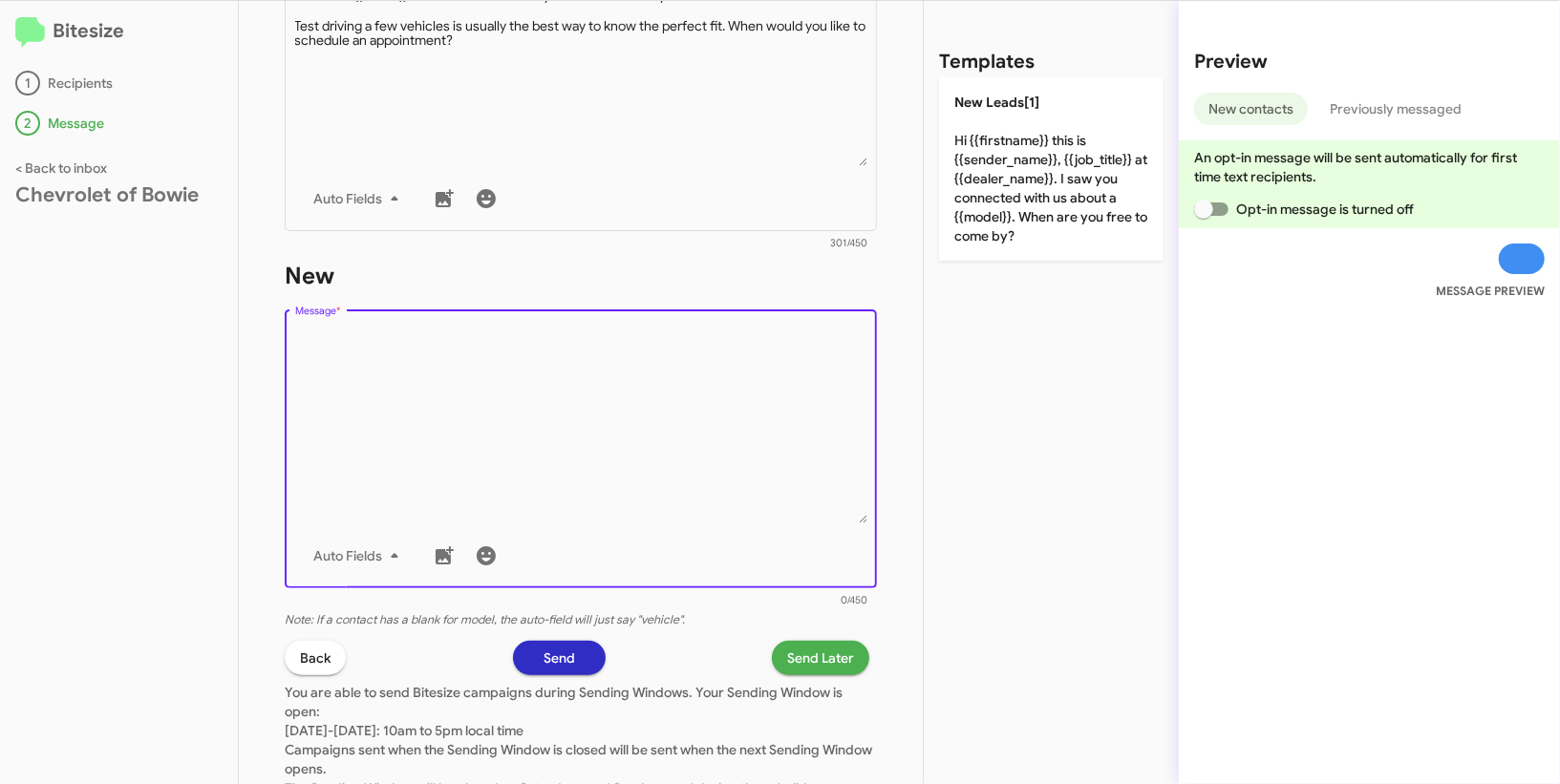
click at [580, 483] on textarea "Message *" at bounding box center [581, 425] width 572 height 194
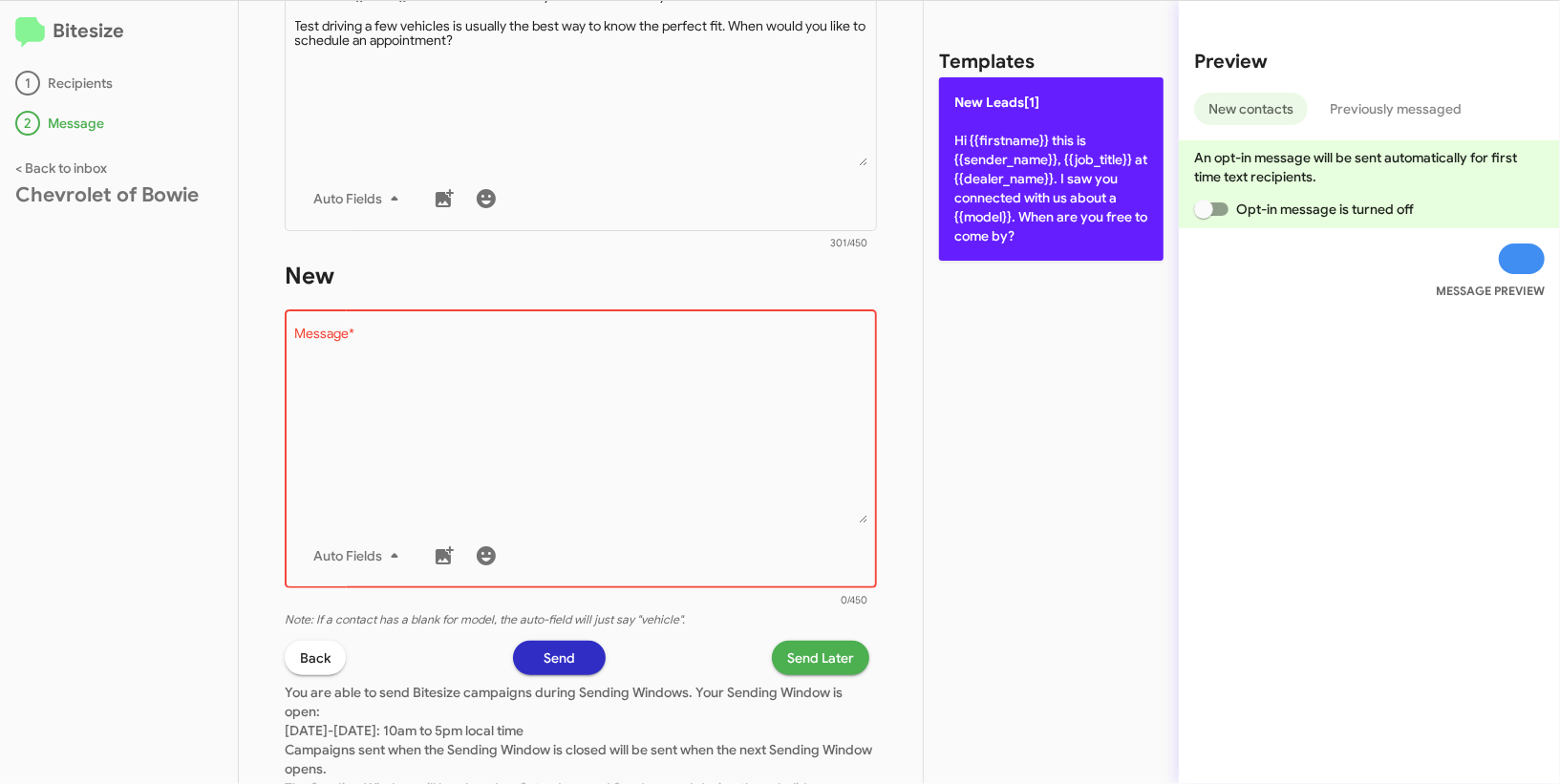
click at [1041, 118] on p "New Leads[1] Hi {{firstname}} this is {{sender_name}}, {{job_title}} at {{deale…" at bounding box center [1051, 169] width 225 height 184
type textarea "Hi {{firstname}} this is {{sender_name}}, {{job_title}} at {{dealer_name}}. I s…"
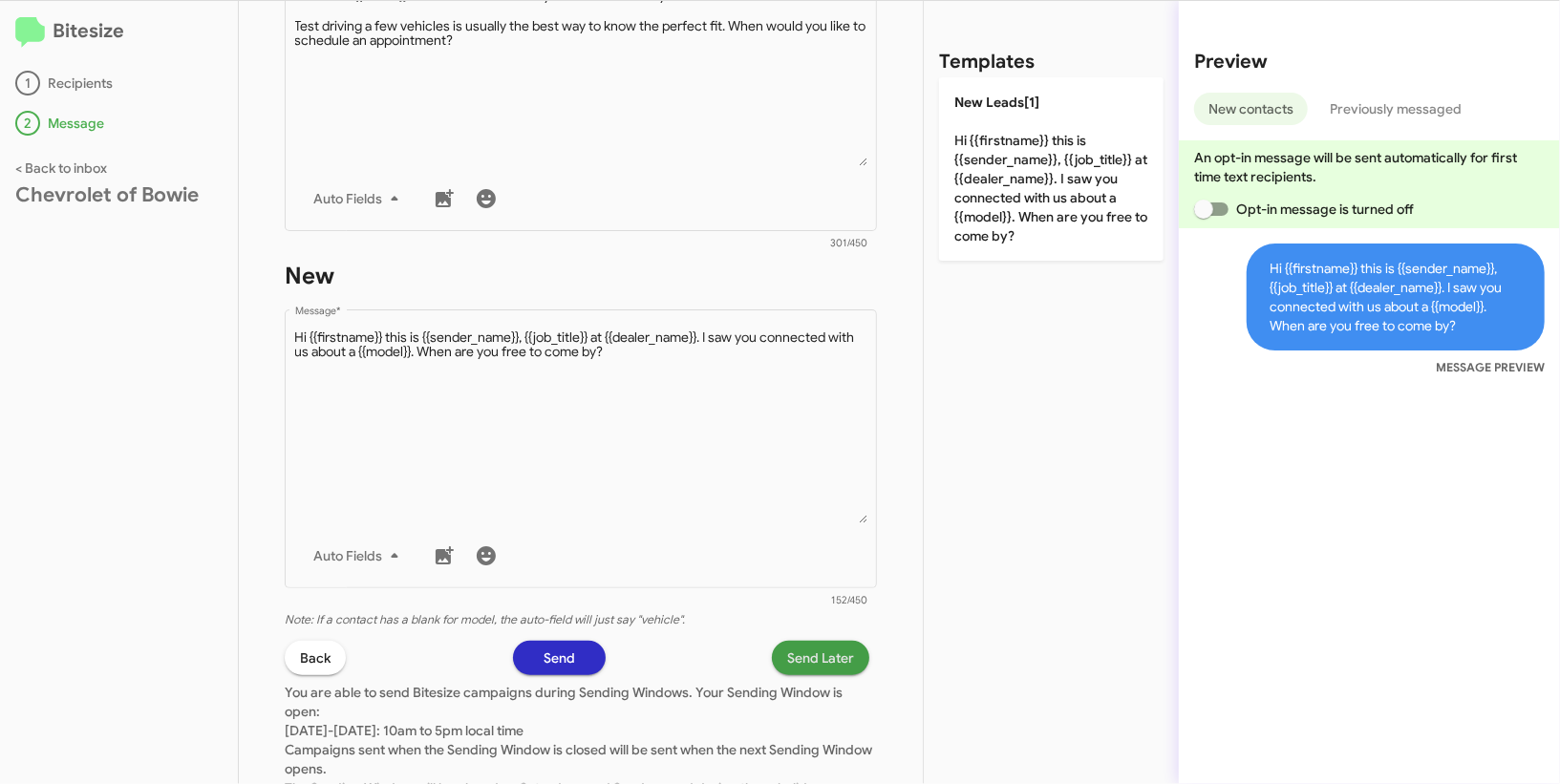
click at [848, 664] on span "Send Later" at bounding box center [821, 657] width 66 height 34
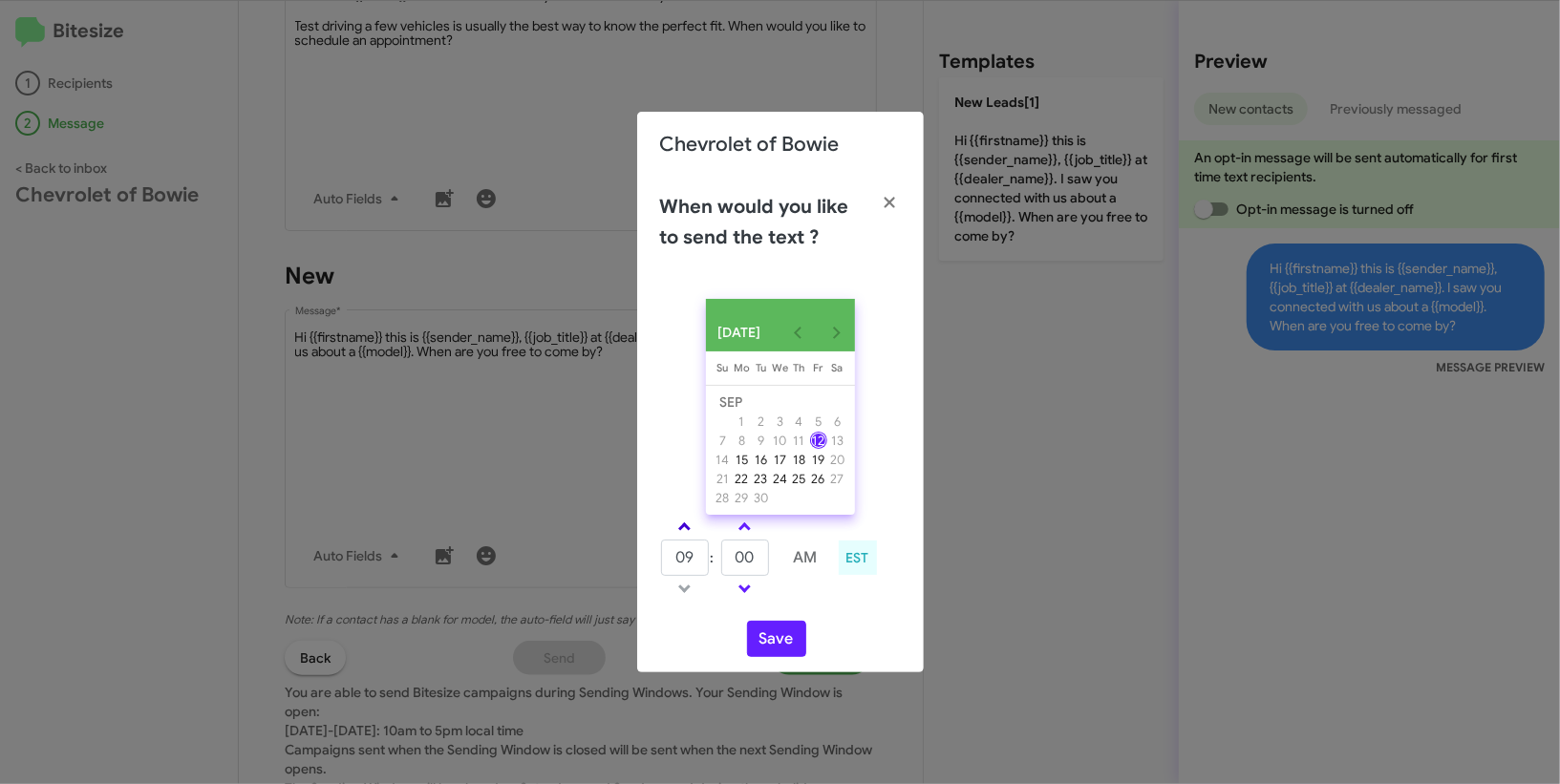
click at [687, 534] on span at bounding box center [684, 528] width 13 height 13
type input "01"
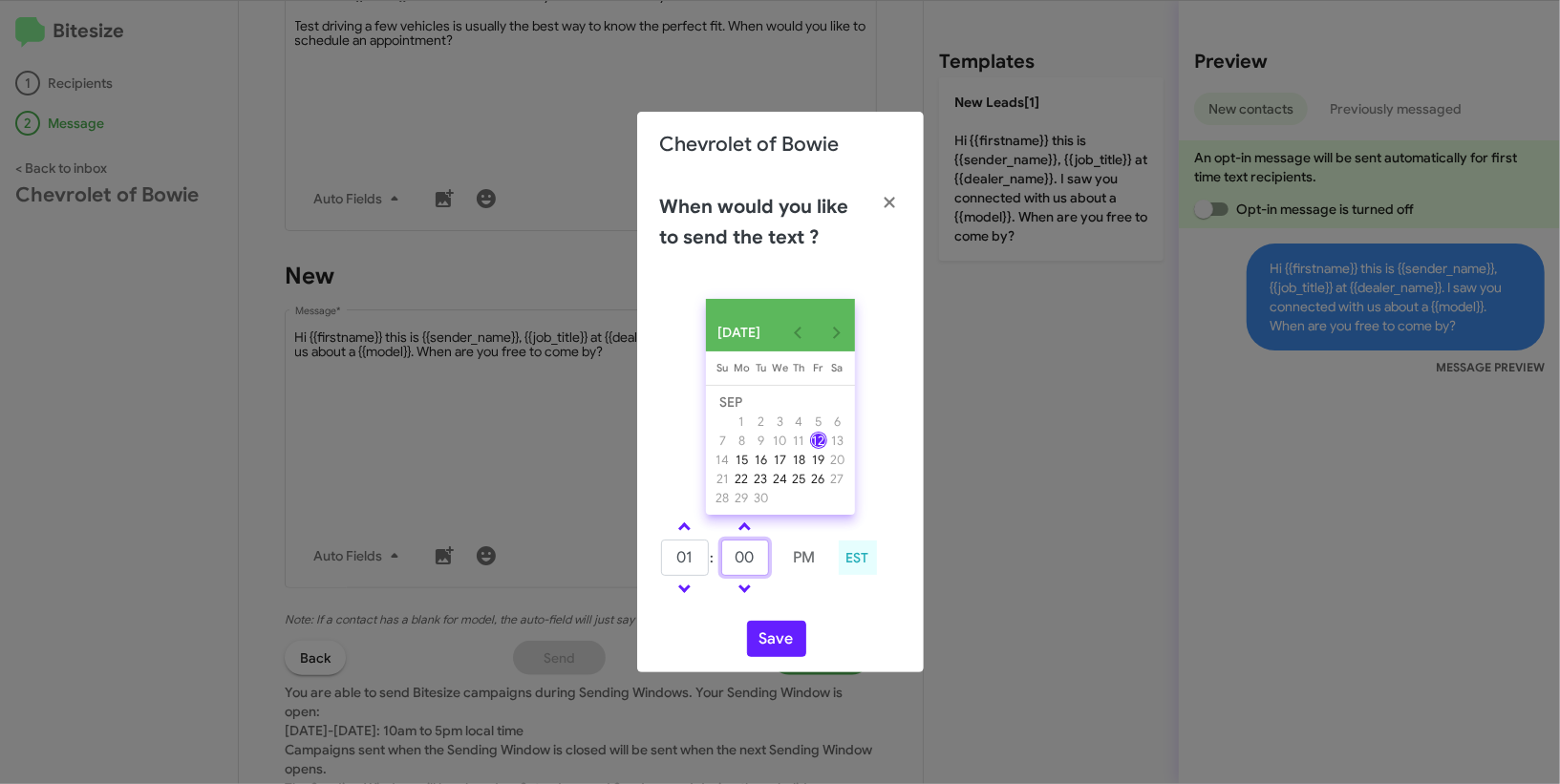
click at [758, 562] on input "00" at bounding box center [744, 557] width 48 height 36
type input "45"
click at [835, 603] on div "01 : 45 PM EST" at bounding box center [780, 559] width 270 height 91
click at [777, 657] on button "Save" at bounding box center [777, 638] width 60 height 36
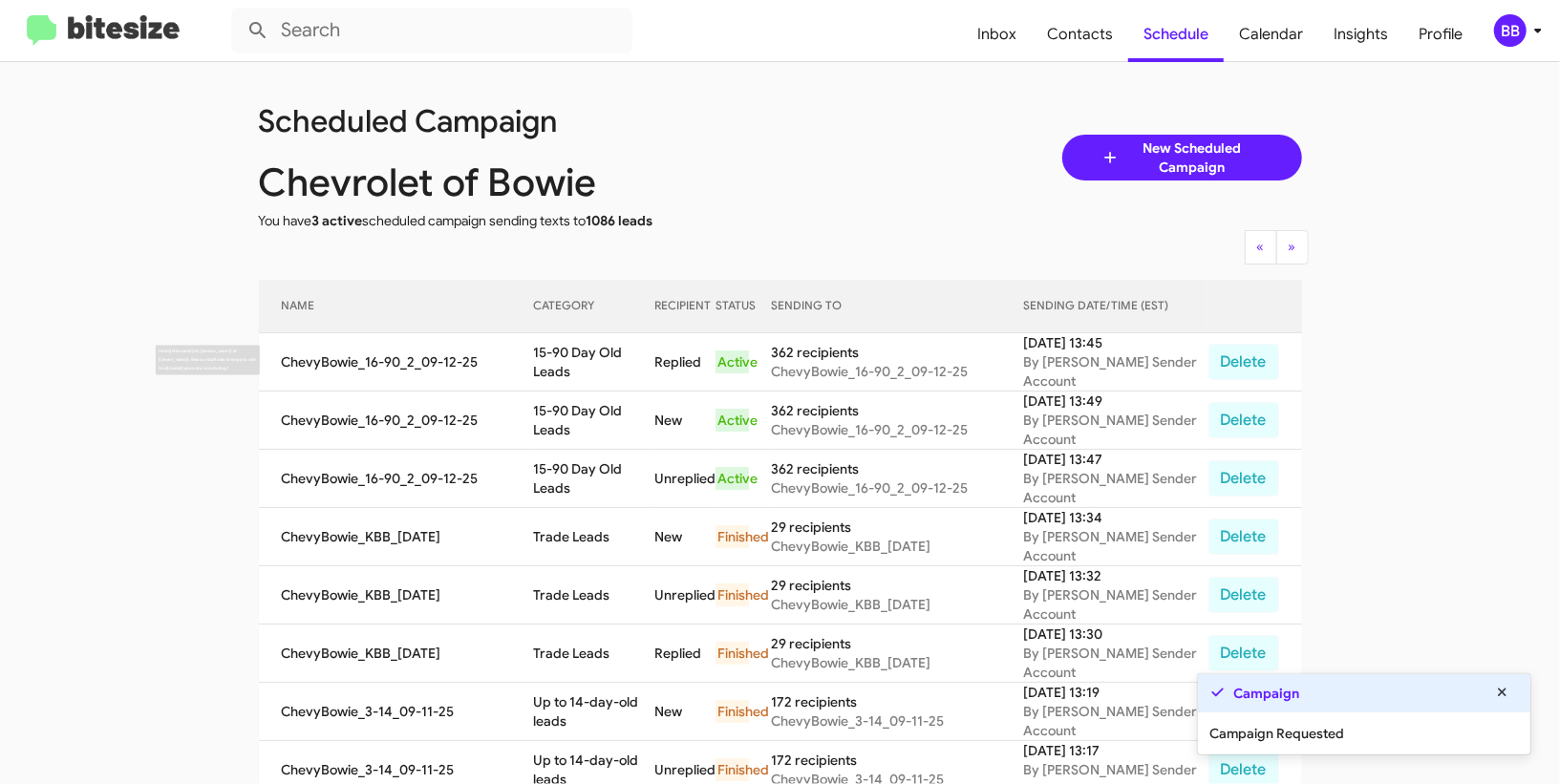
click at [529, 363] on td "ChevyBowie_16-90_2_09-12-25" at bounding box center [397, 362] width 275 height 59
click at [548, 359] on td "15-90 Day Old Leads" at bounding box center [594, 362] width 120 height 59
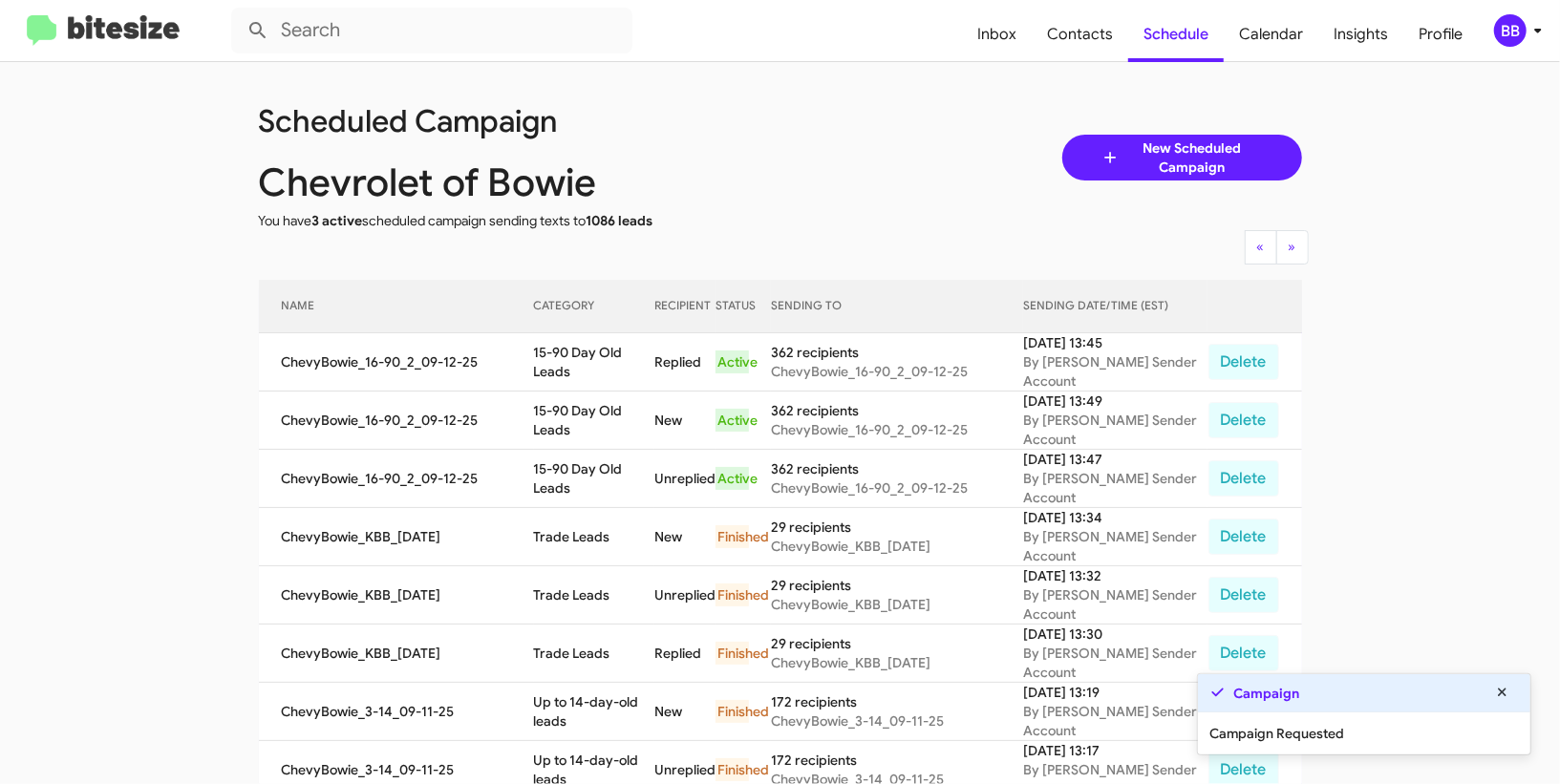
copy td "15-90 Day Old Leads"
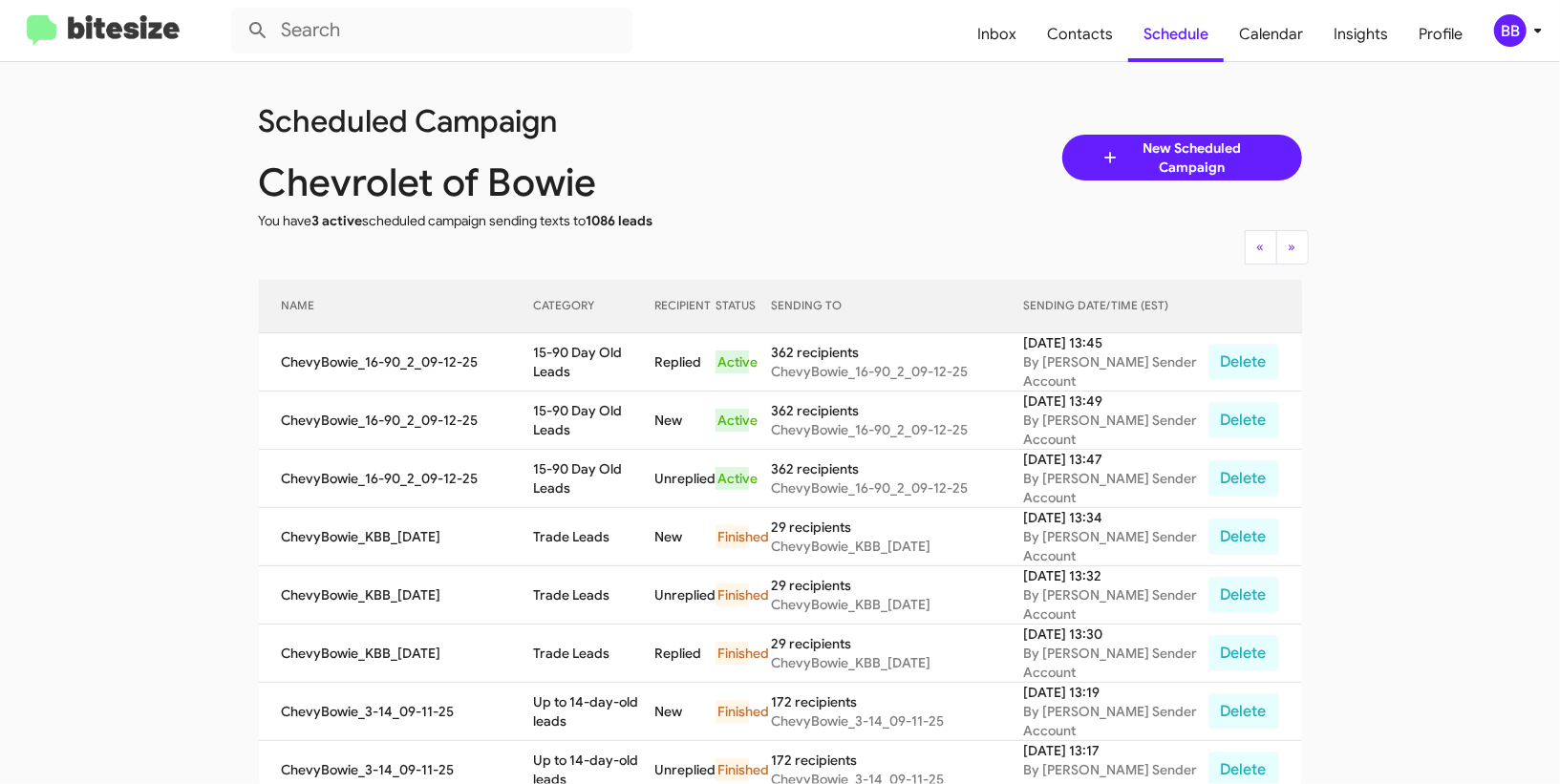
click at [1540, 27] on icon at bounding box center [1537, 30] width 22 height 22
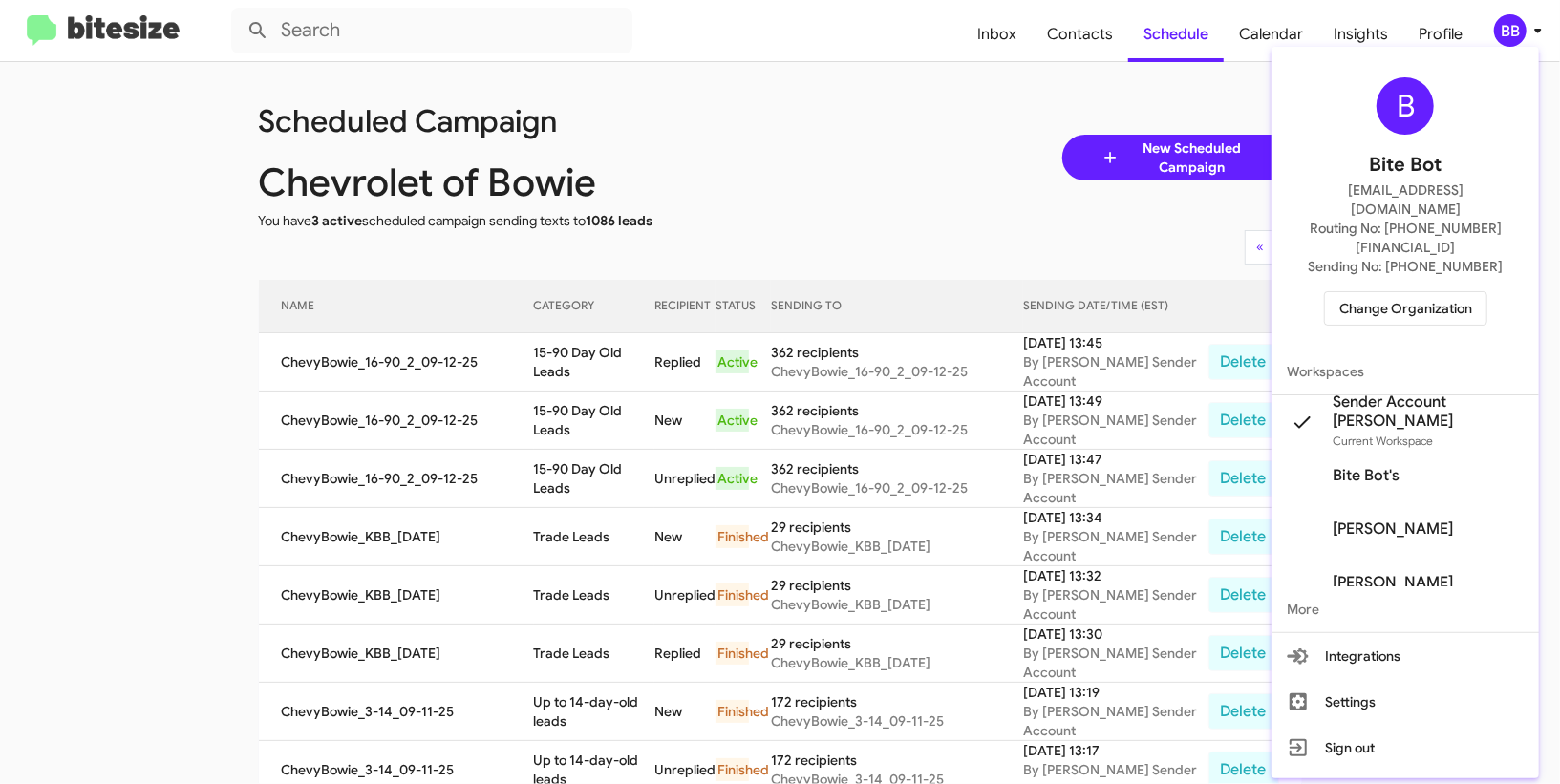
click at [1371, 292] on span "Change Organization" at bounding box center [1406, 308] width 133 height 32
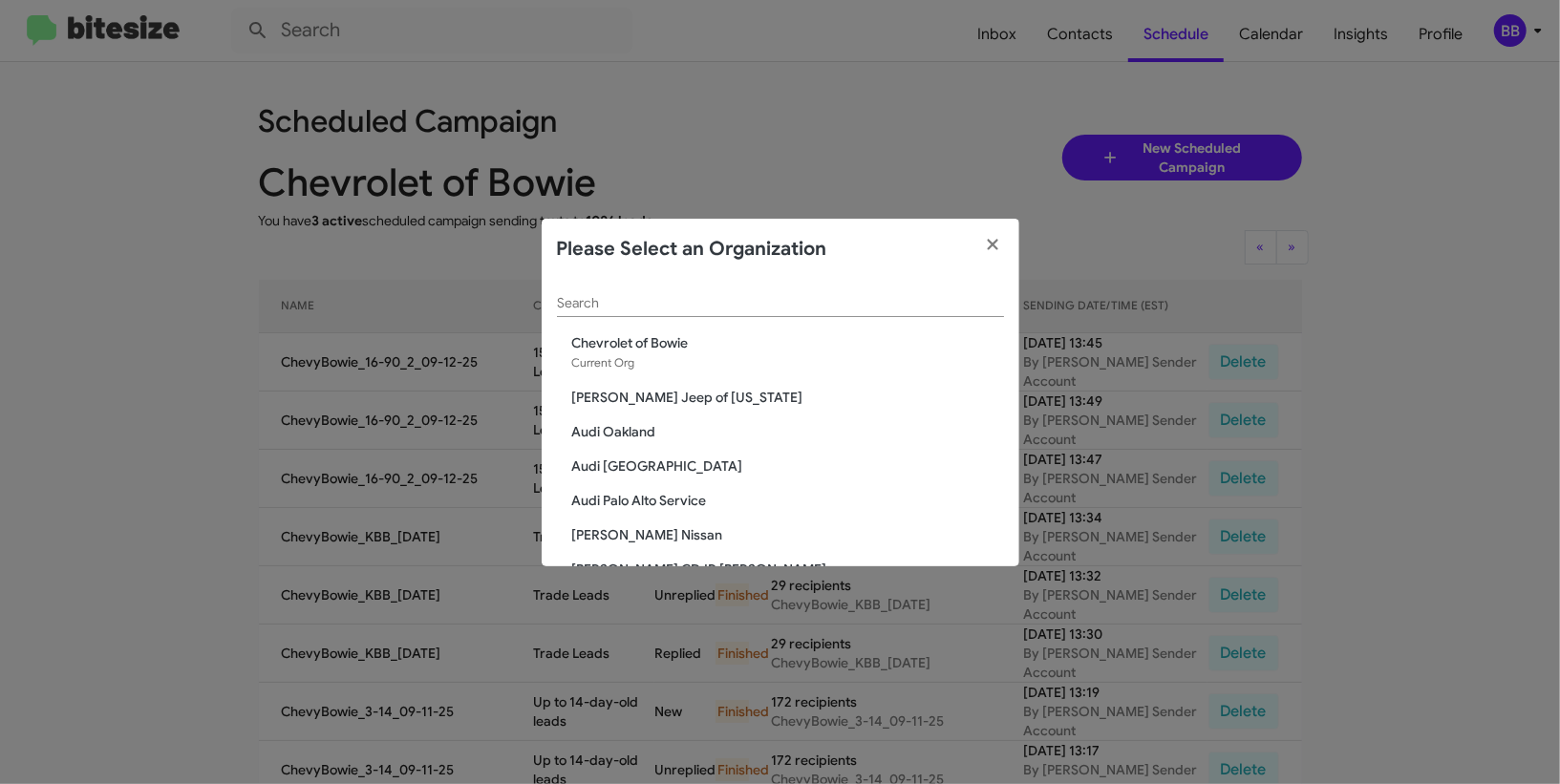
click at [702, 308] on input "Search" at bounding box center [780, 304] width 447 height 16
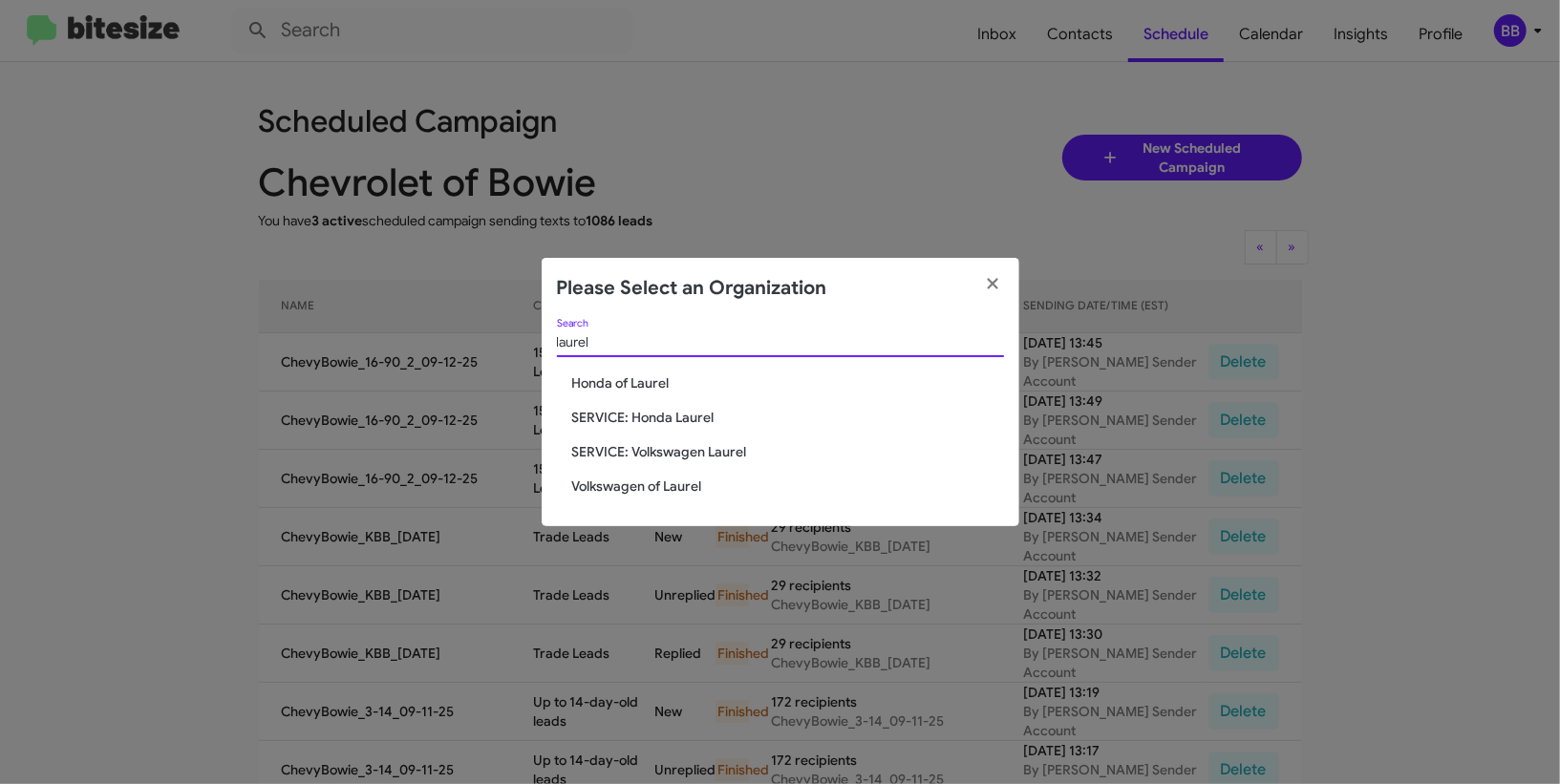
type input "laurel"
click at [648, 394] on div "laurel Search Honda of Laurel SERVICE: Honda Laurel SERVICE: Volkswagen Laurel …" at bounding box center [780, 423] width 478 height 207
click at [648, 387] on span "Honda of Laurel" at bounding box center [788, 383] width 432 height 20
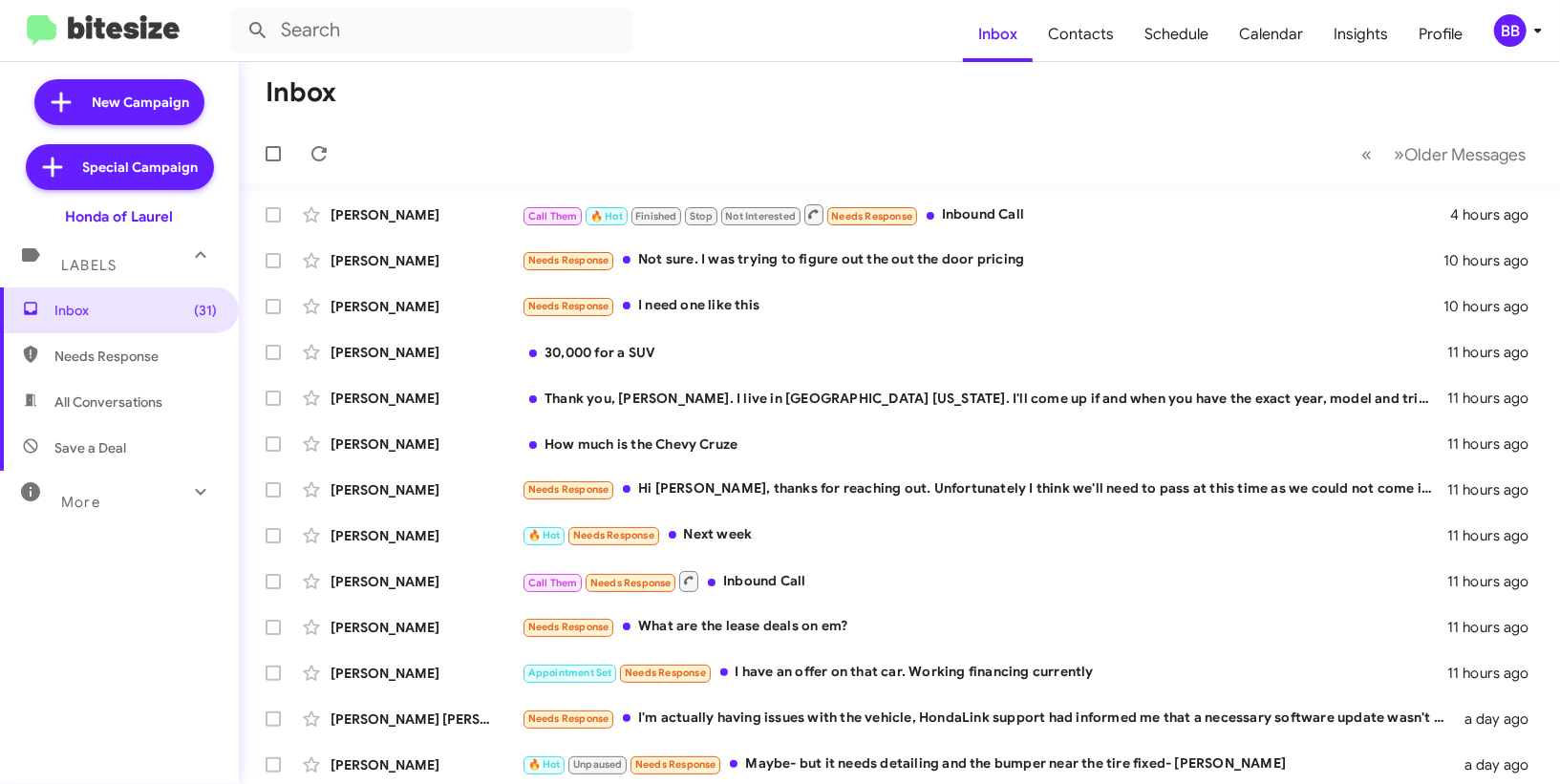
click at [1531, 18] on span "BB" at bounding box center [1521, 30] width 58 height 32
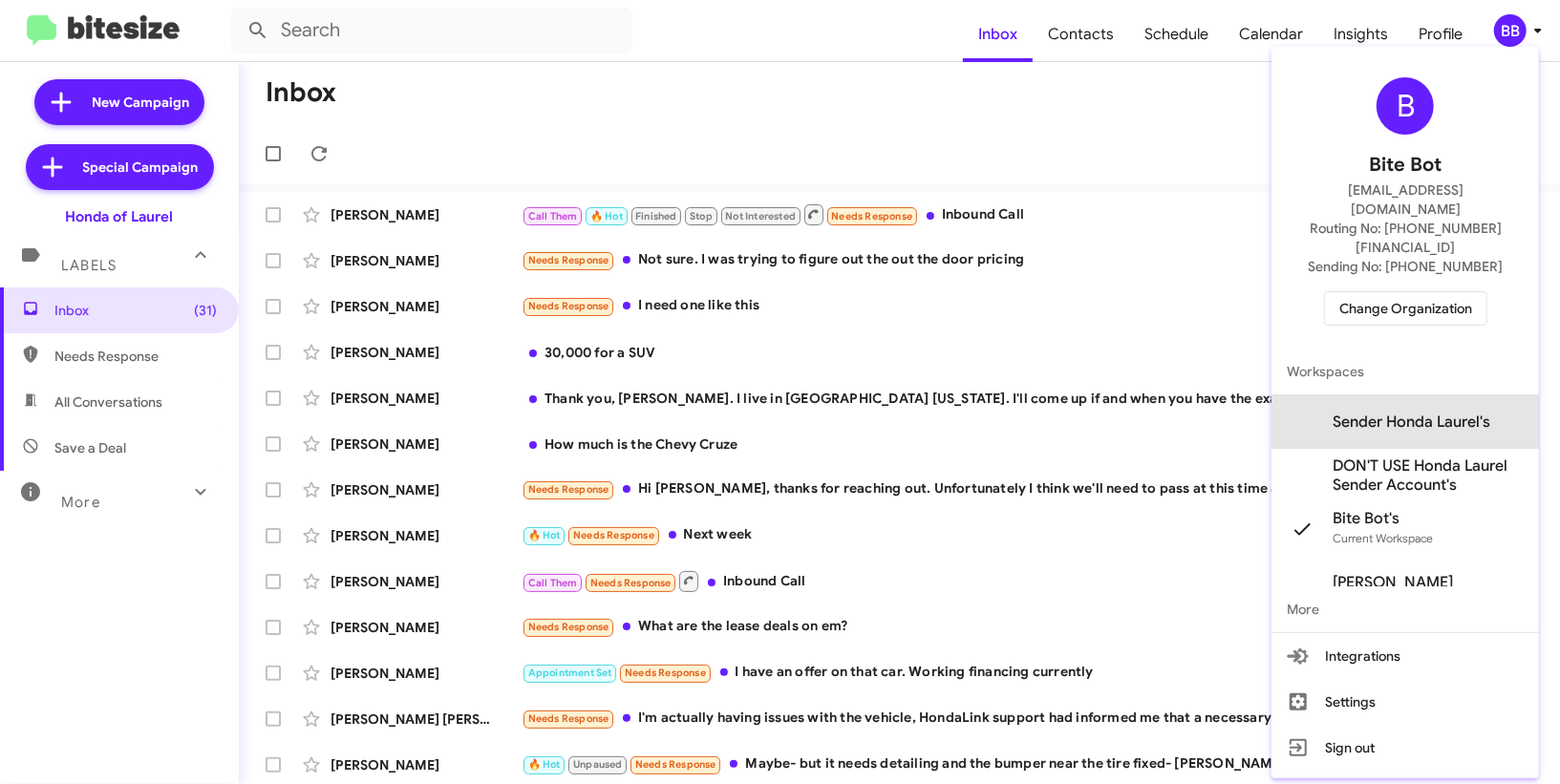
click at [1365, 412] on span "Sender Honda Laurel's" at bounding box center [1411, 422] width 157 height 20
